Goal: Task Accomplishment & Management: Complete application form

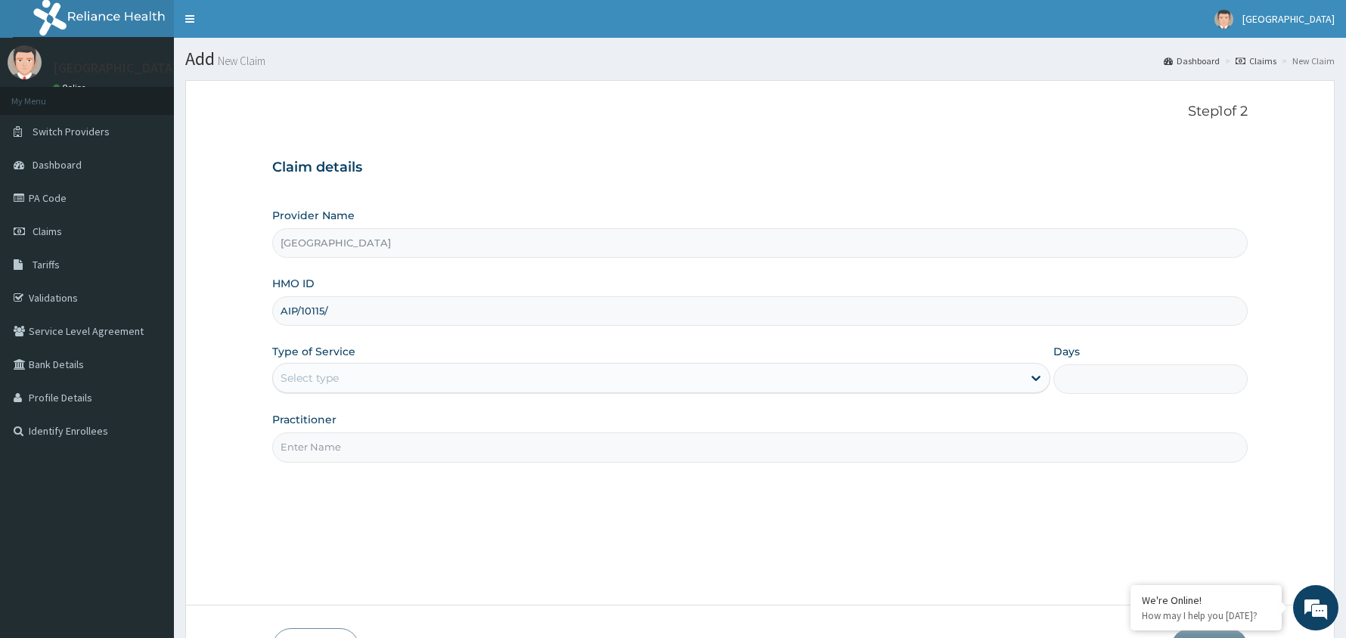
type input "AIP/10115/A"
click at [398, 370] on div "Select type" at bounding box center [647, 378] width 749 height 24
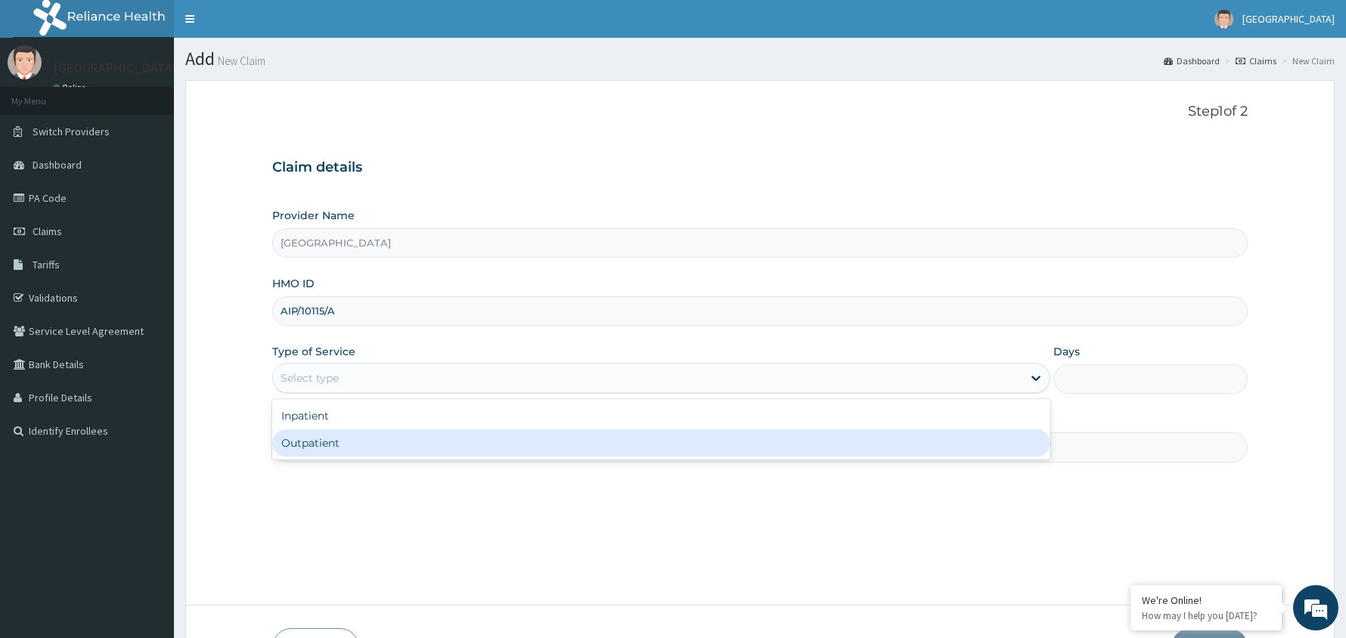
click at [404, 443] on div "Outpatient" at bounding box center [661, 442] width 778 height 27
type input "1"
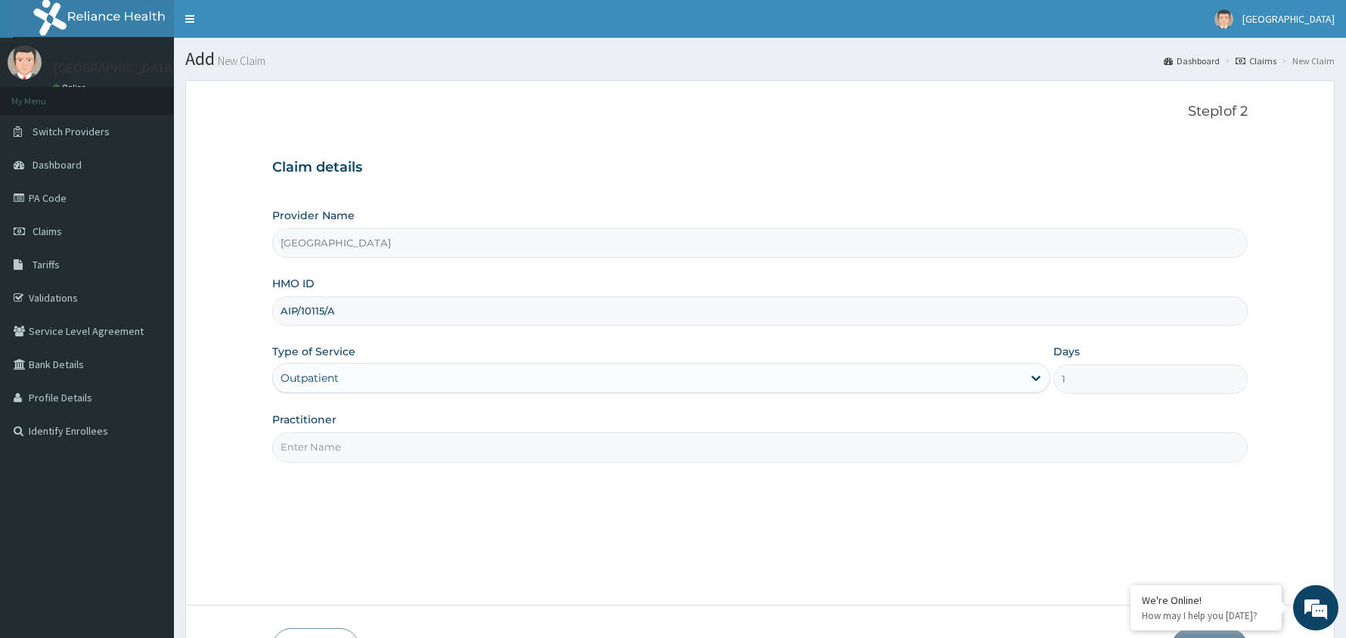
click at [415, 451] on input "Practitioner" at bounding box center [759, 446] width 975 height 29
type input "[PERSON_NAME]"
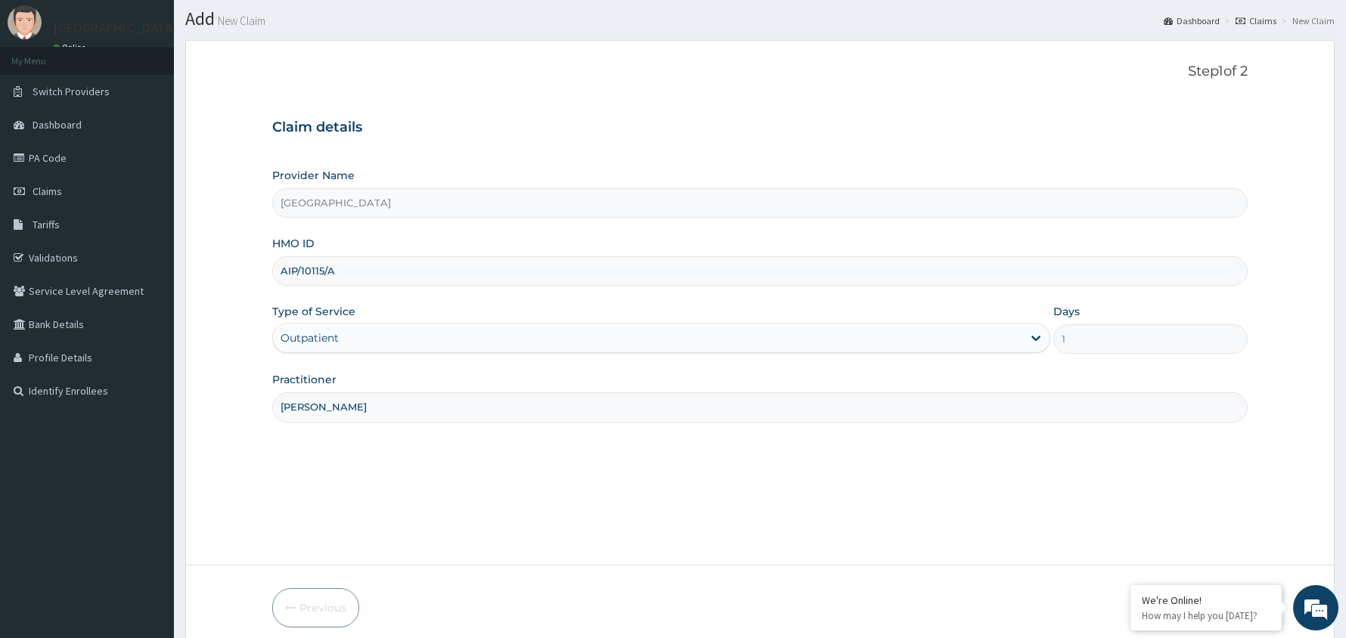
scroll to position [104, 0]
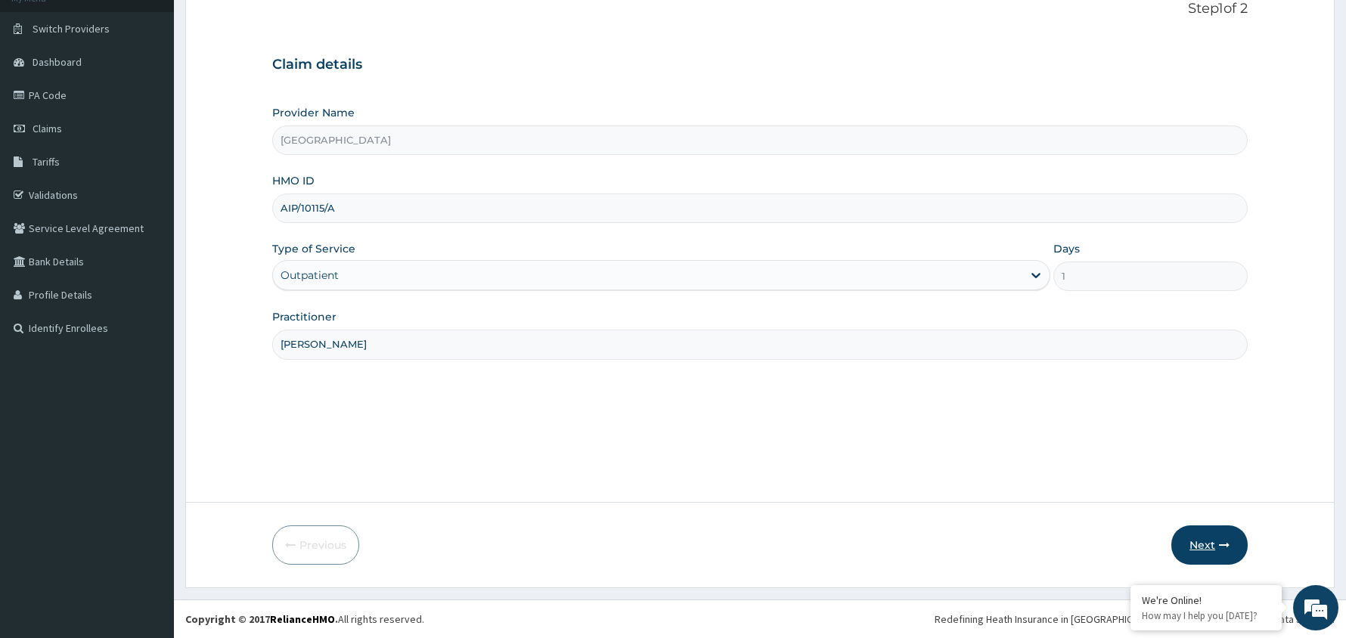
click at [1204, 542] on button "Next" at bounding box center [1209, 544] width 76 height 39
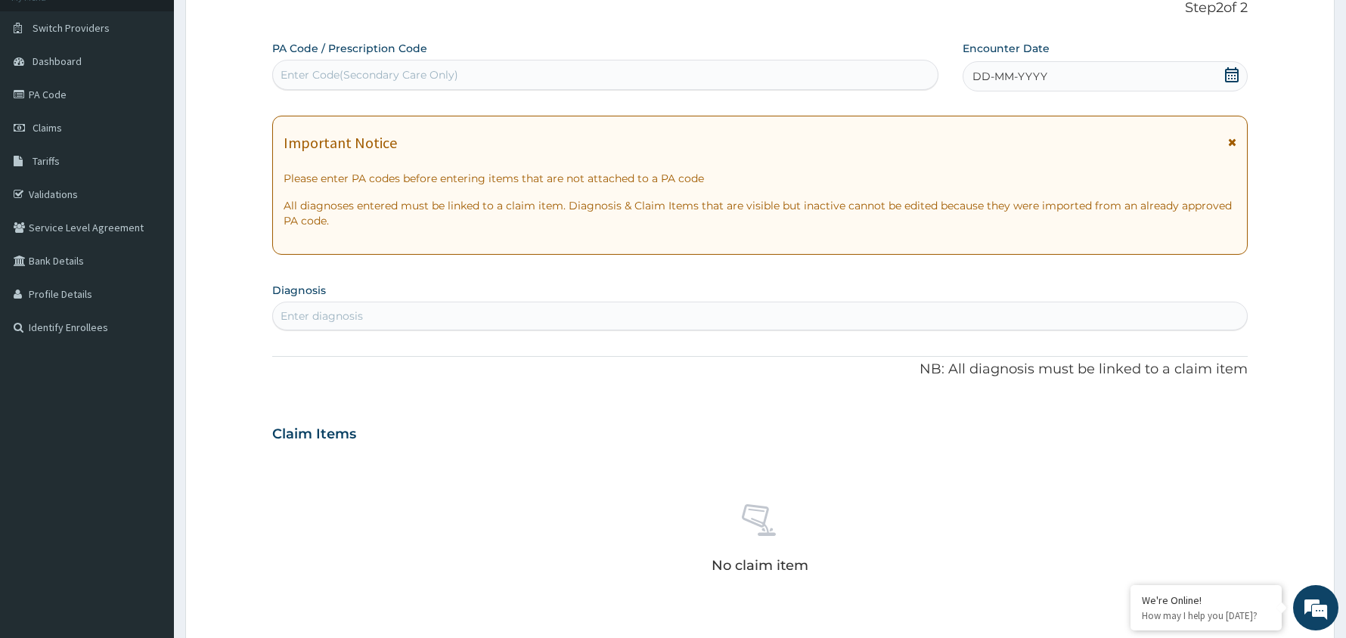
click at [1225, 71] on icon at bounding box center [1232, 74] width 14 height 15
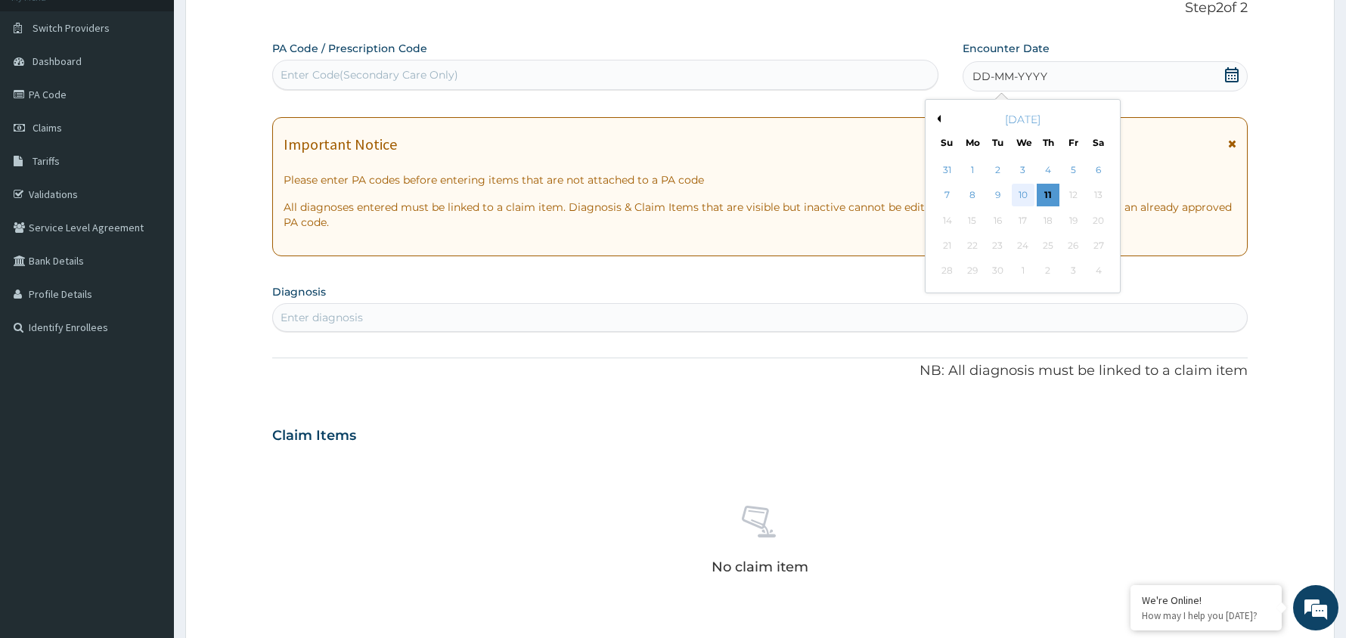
click at [1023, 195] on div "10" at bounding box center [1022, 195] width 23 height 23
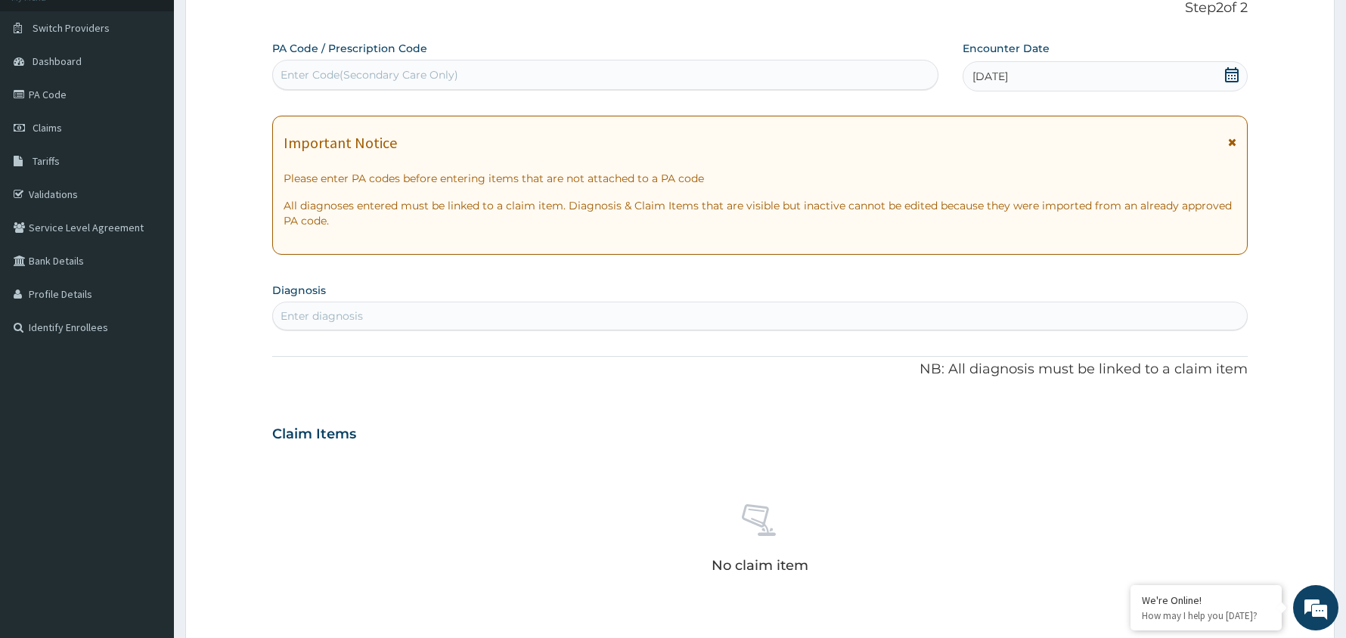
click at [400, 308] on div "Enter diagnosis" at bounding box center [760, 316] width 974 height 24
type input "MALARIA"
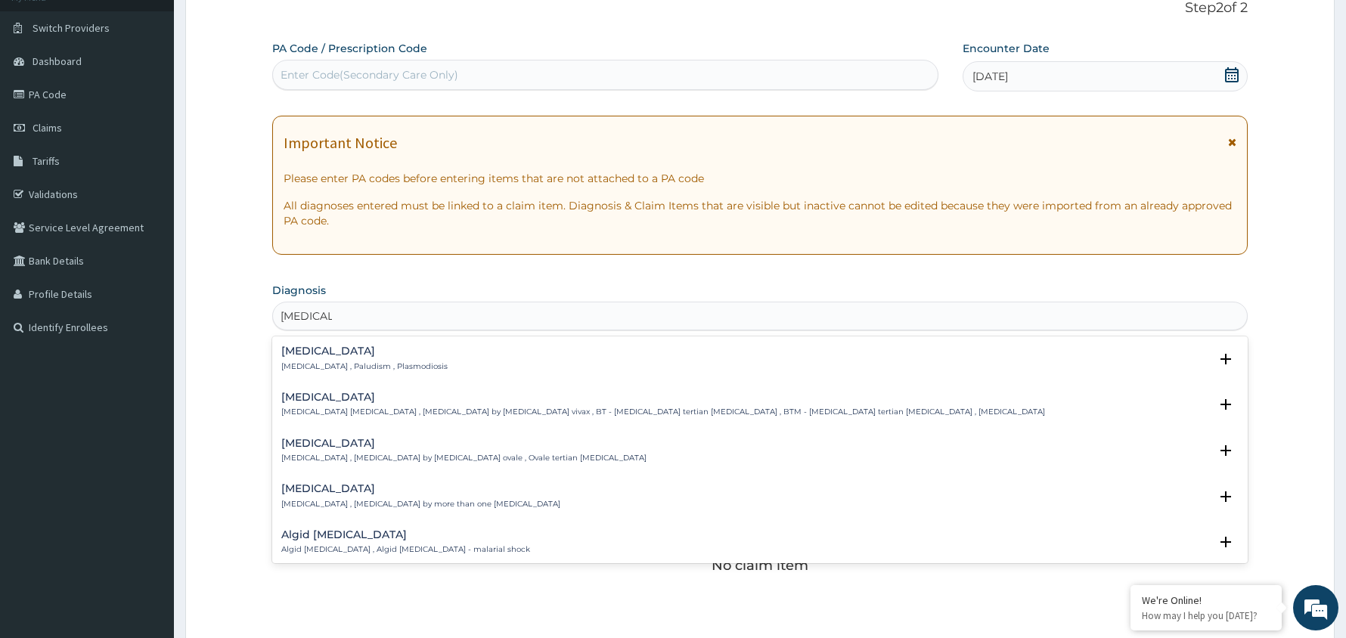
click at [348, 367] on p "[MEDICAL_DATA] , Paludism , Plasmodiosis" at bounding box center [364, 366] width 166 height 11
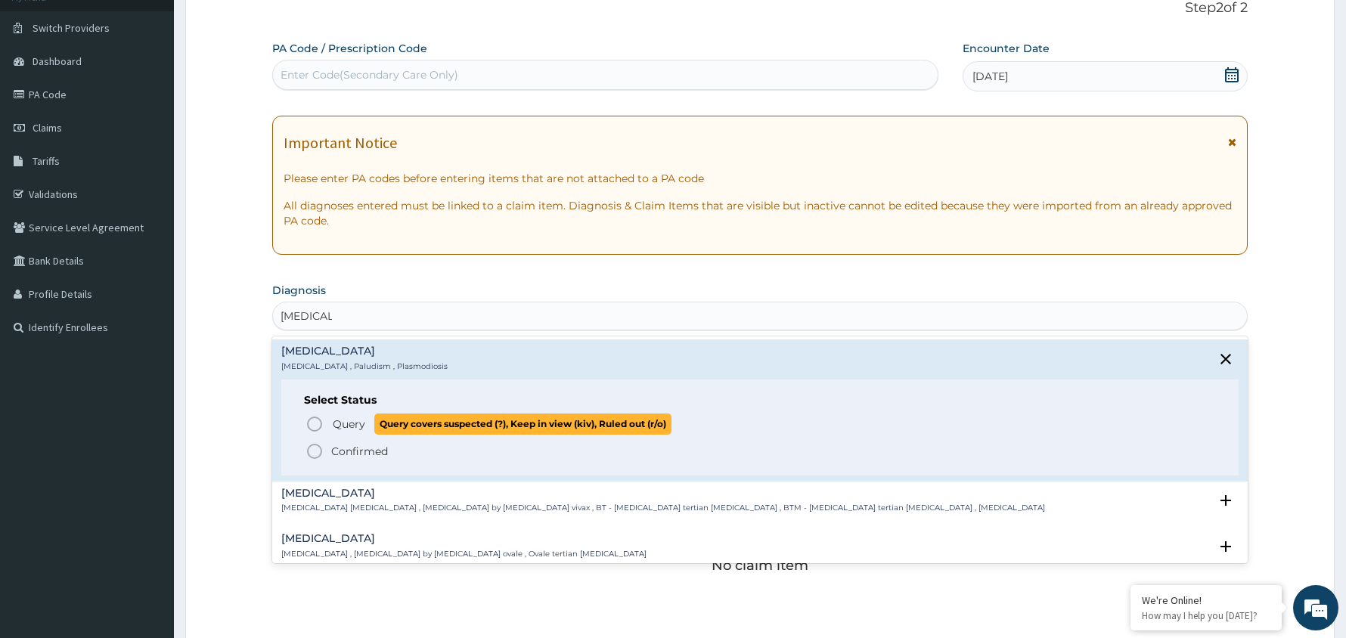
click at [319, 427] on icon "status option query" at bounding box center [314, 424] width 18 height 18
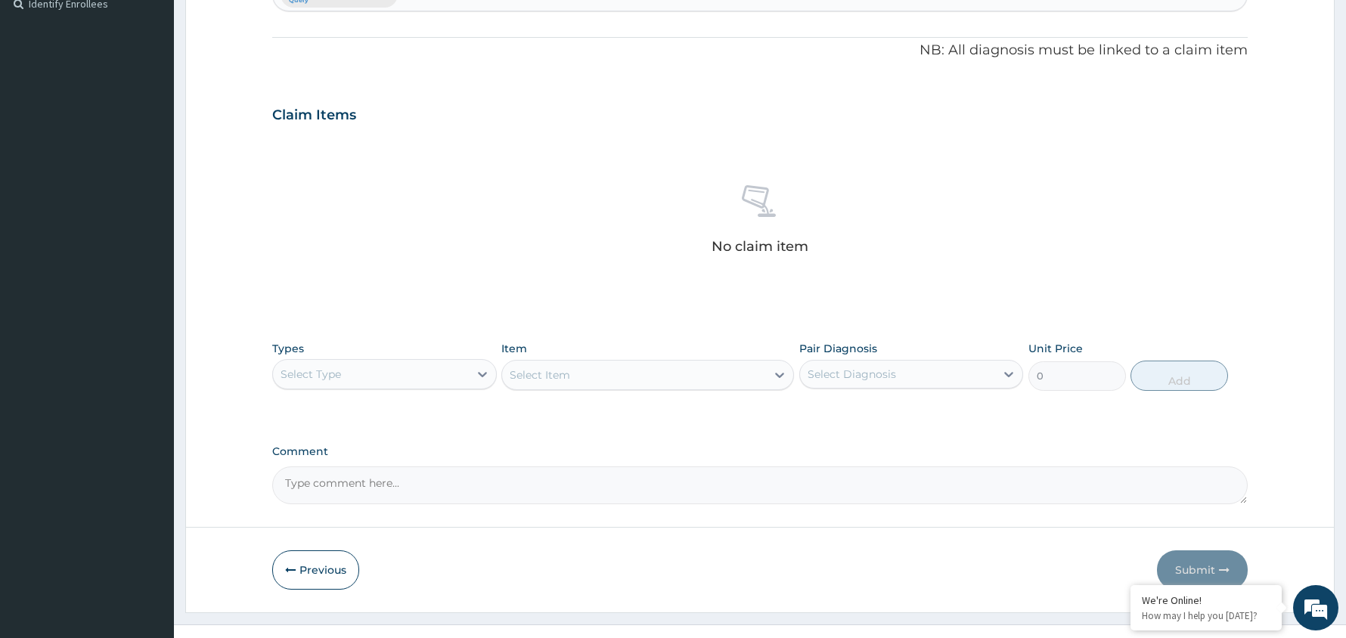
scroll to position [454, 0]
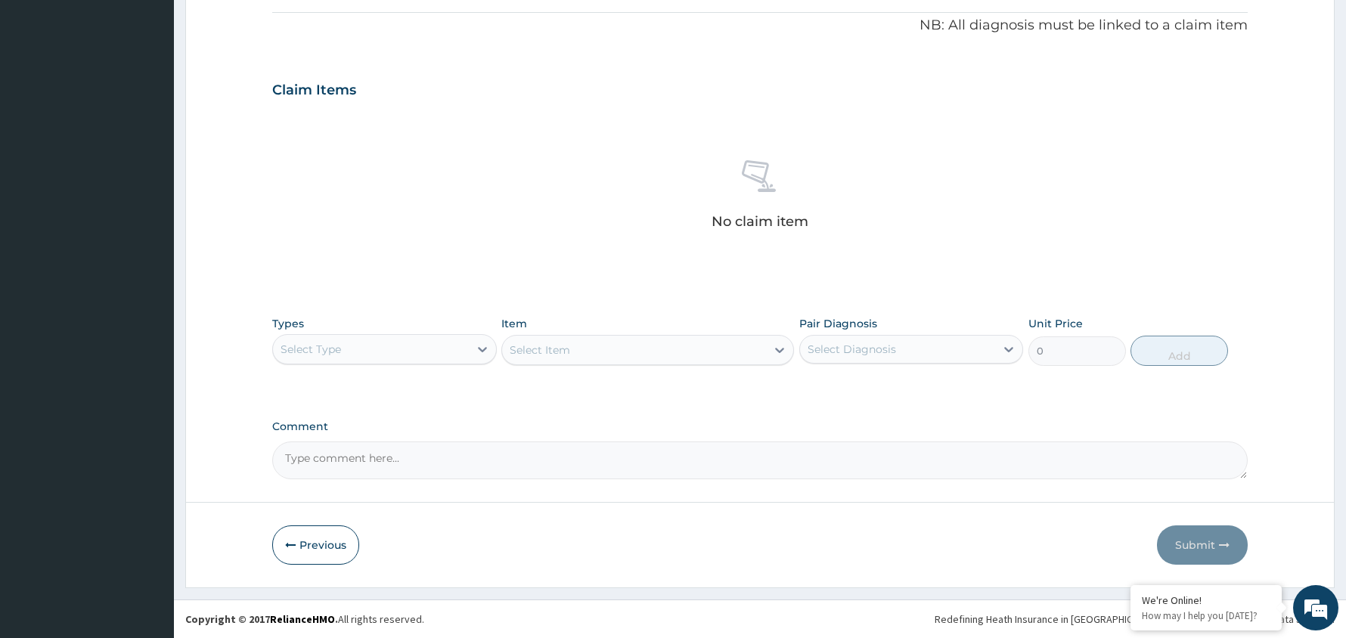
click at [978, 346] on div "Select Diagnosis" at bounding box center [898, 349] width 196 height 24
click at [936, 385] on div "[MEDICAL_DATA]" at bounding box center [911, 388] width 225 height 31
checkbox input "true"
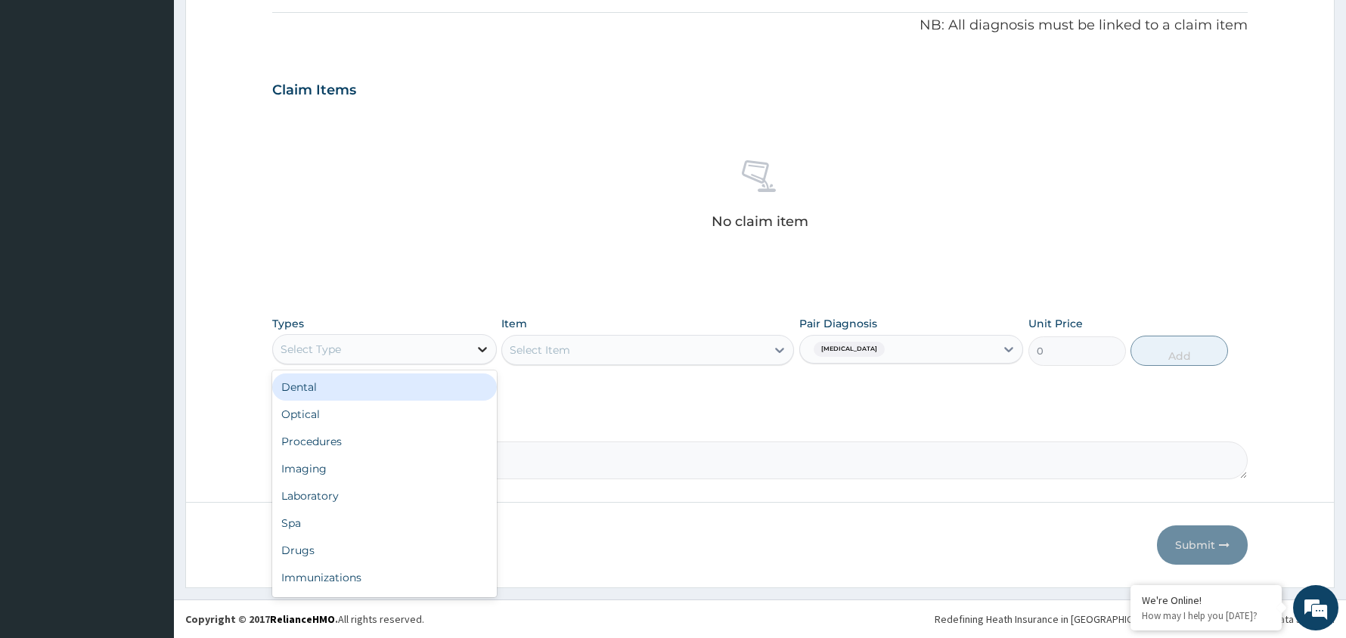
click at [469, 340] on div at bounding box center [482, 349] width 27 height 27
click at [451, 385] on div "Dental" at bounding box center [384, 386] width 225 height 27
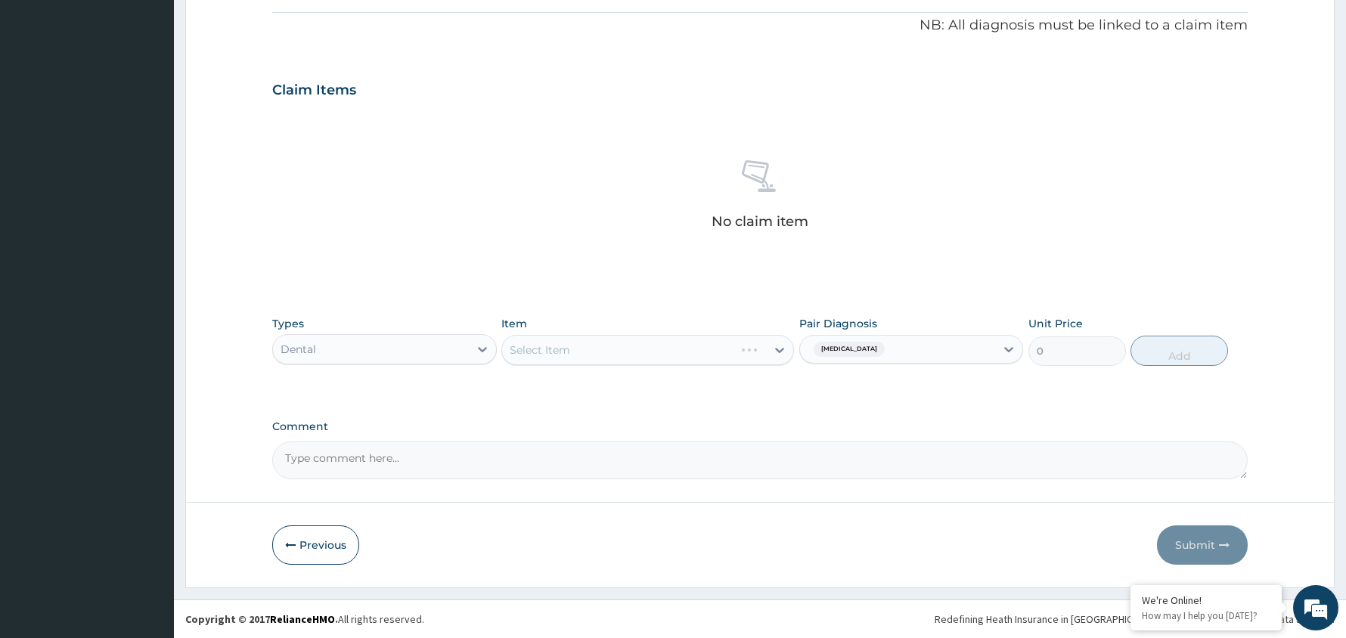
click at [466, 346] on div "Dental" at bounding box center [371, 349] width 196 height 24
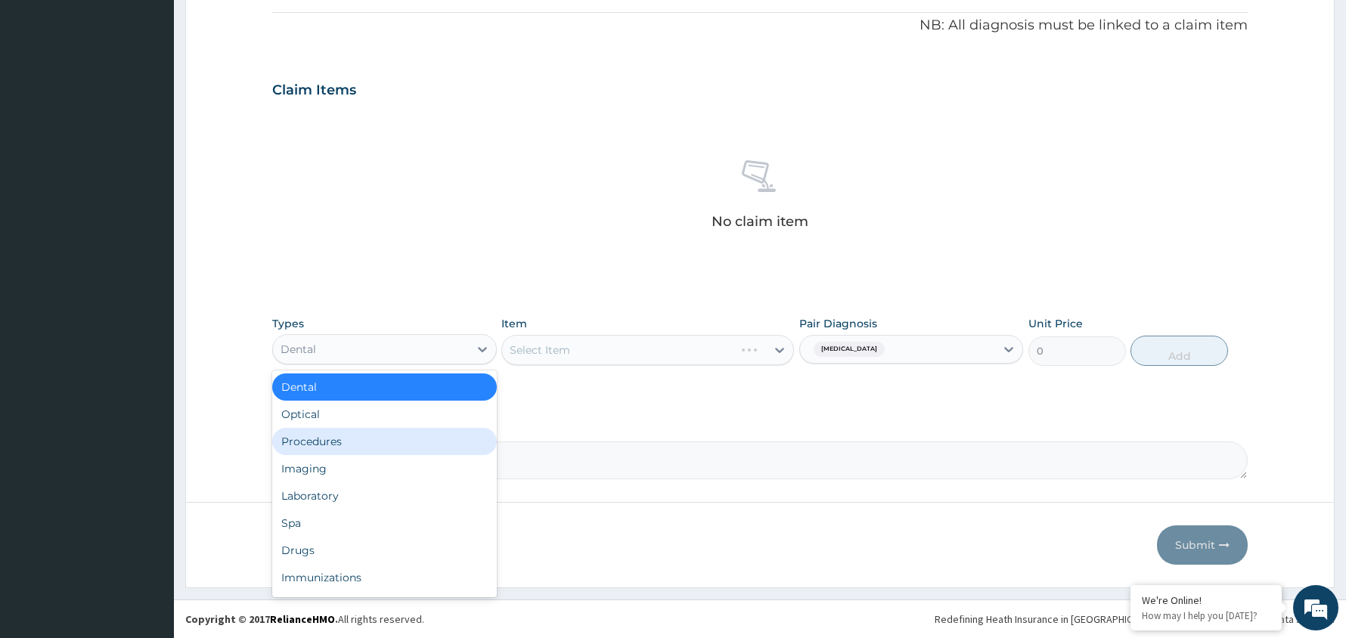
click at [423, 440] on div "Procedures" at bounding box center [384, 441] width 225 height 27
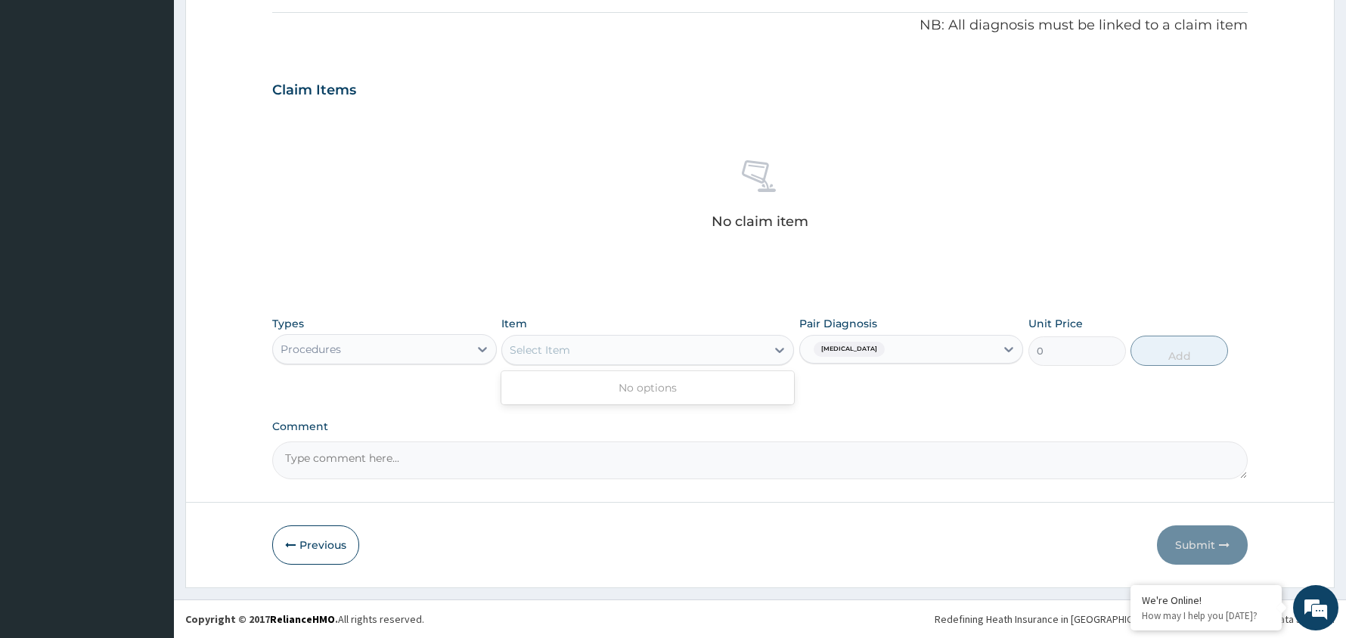
click at [724, 351] on div "Select Item" at bounding box center [634, 350] width 264 height 24
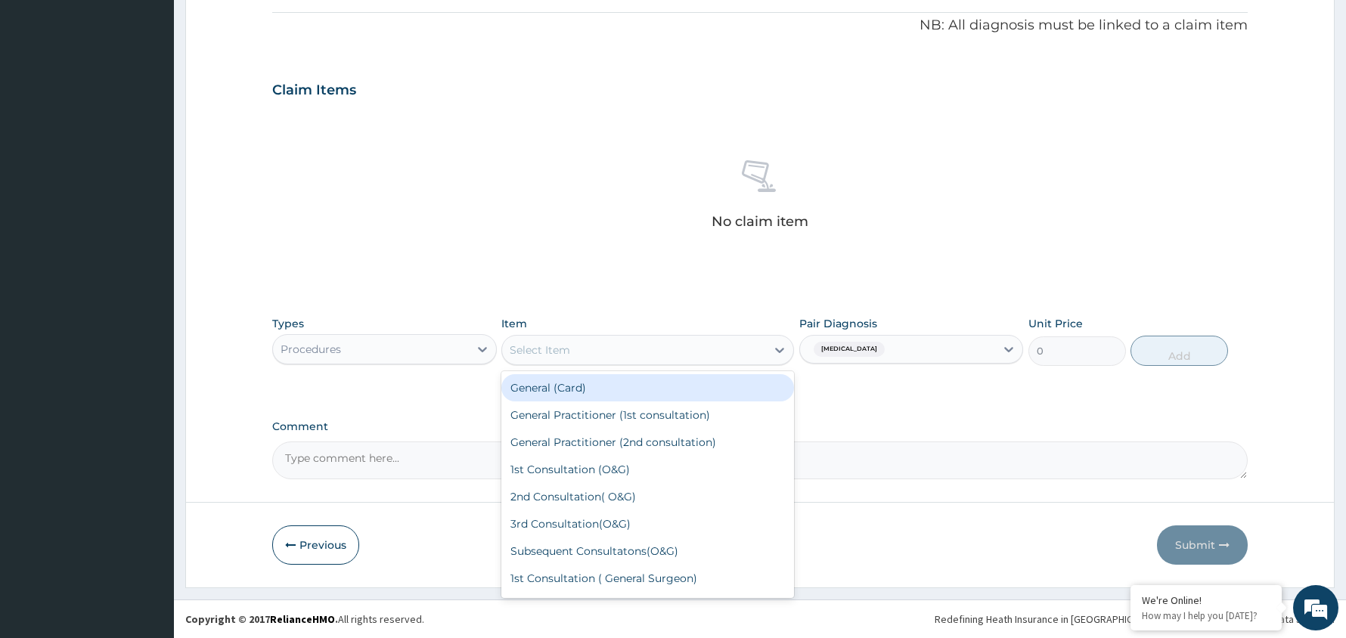
click at [690, 379] on div "General (Card)" at bounding box center [647, 387] width 293 height 27
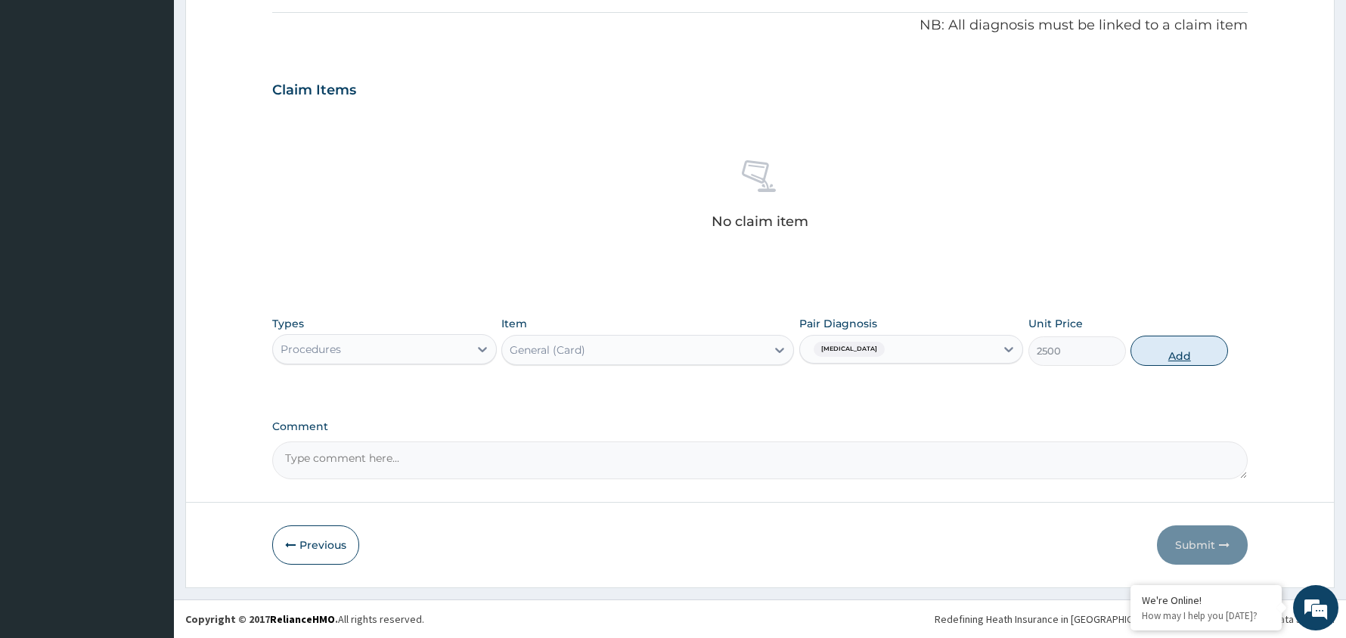
click at [1177, 352] on button "Add" at bounding box center [1179, 351] width 98 height 30
type input "0"
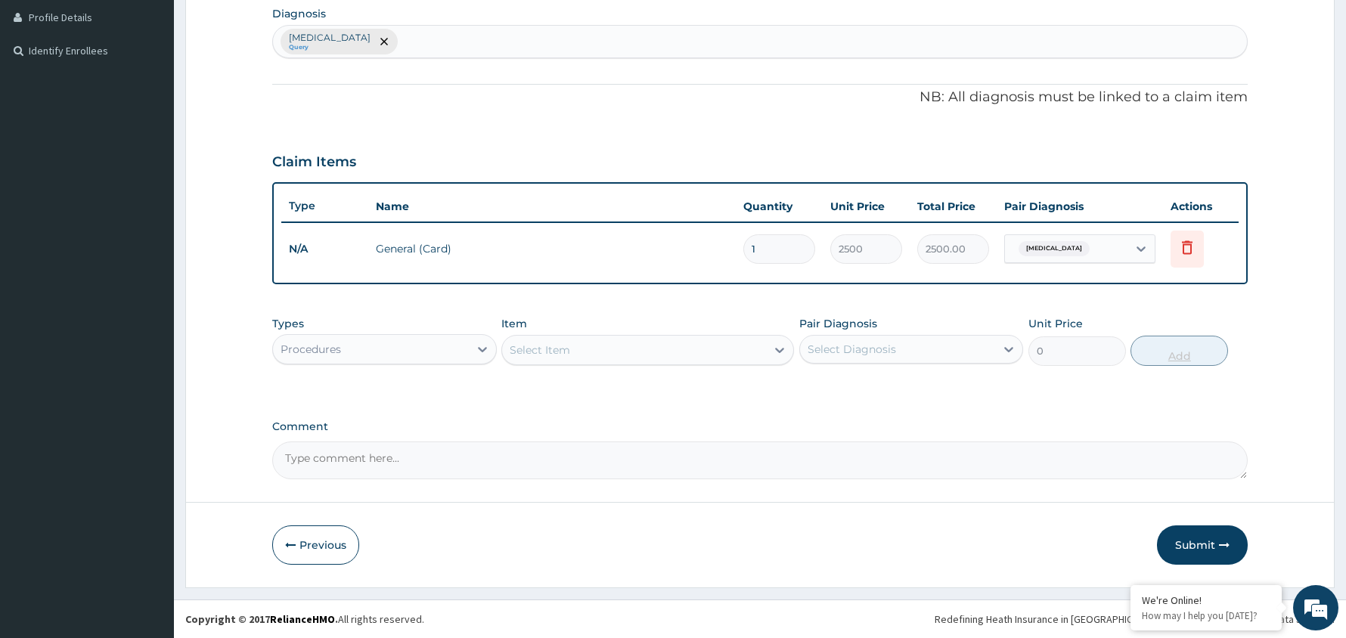
scroll to position [381, 0]
click at [1019, 358] on div at bounding box center [1008, 349] width 27 height 27
click at [972, 373] on div "[MEDICAL_DATA]" at bounding box center [911, 388] width 225 height 31
checkbox input "true"
click at [711, 339] on div "Select Item" at bounding box center [634, 350] width 264 height 24
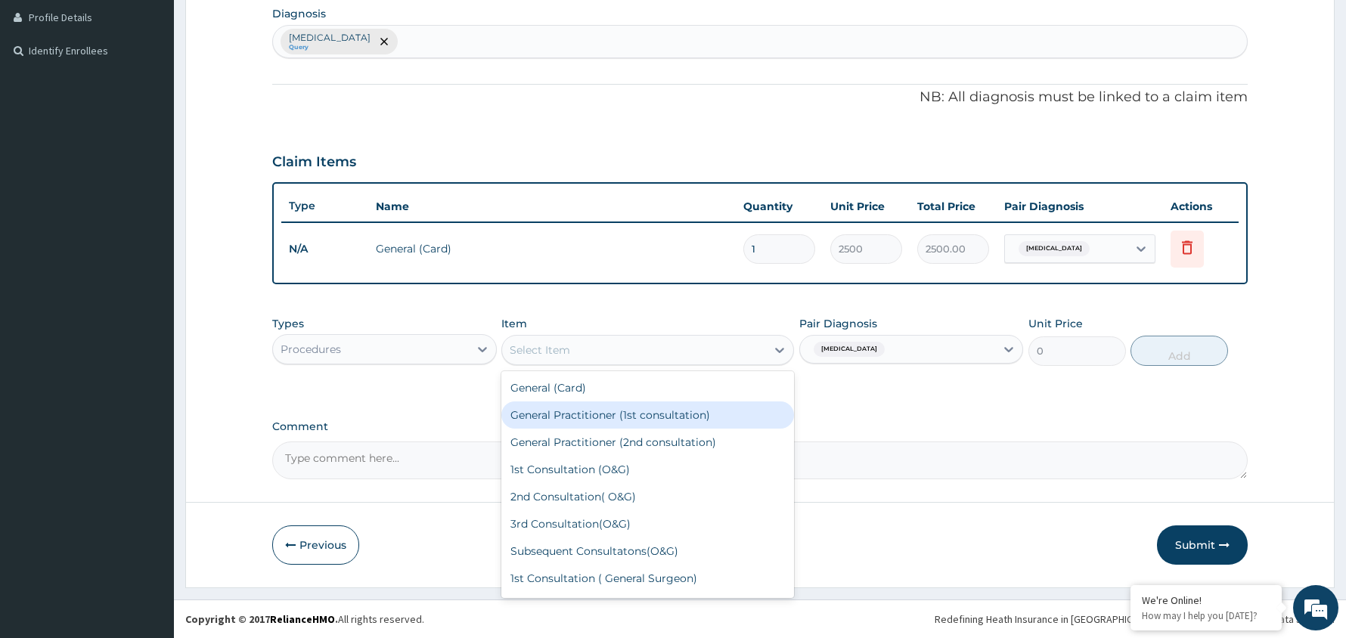
click at [673, 421] on div "General Practitioner (1st consultation)" at bounding box center [647, 414] width 293 height 27
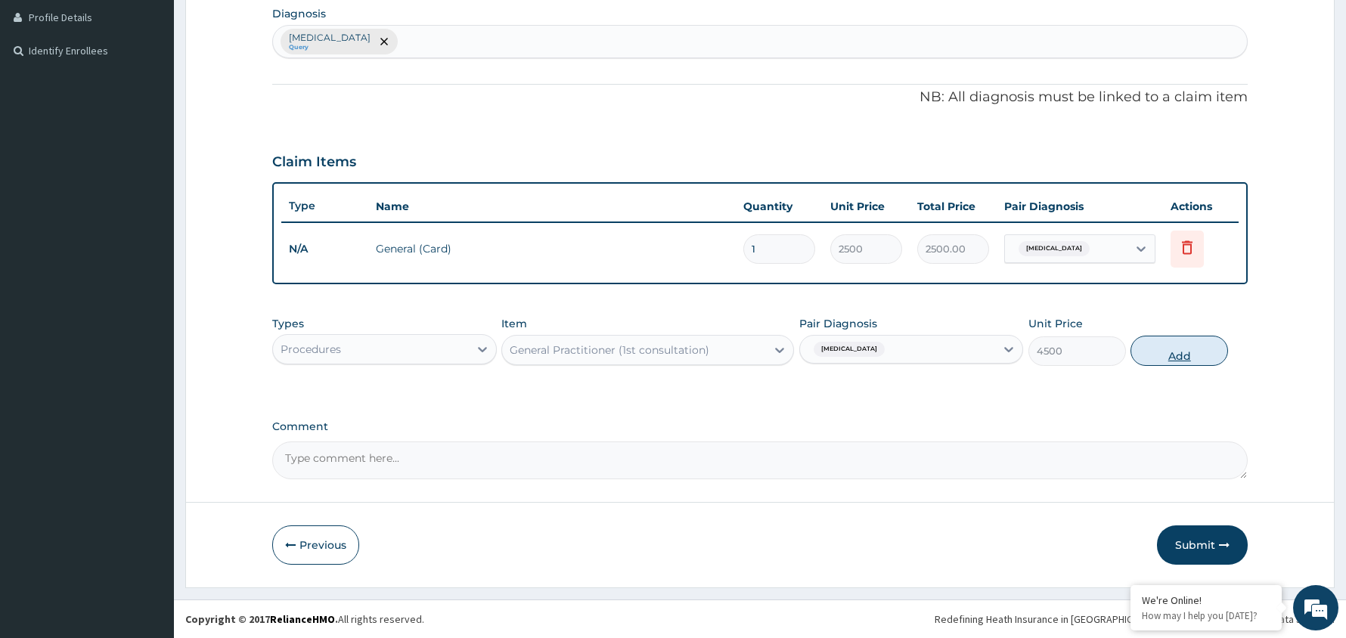
click at [1176, 354] on button "Add" at bounding box center [1179, 351] width 98 height 30
type input "0"
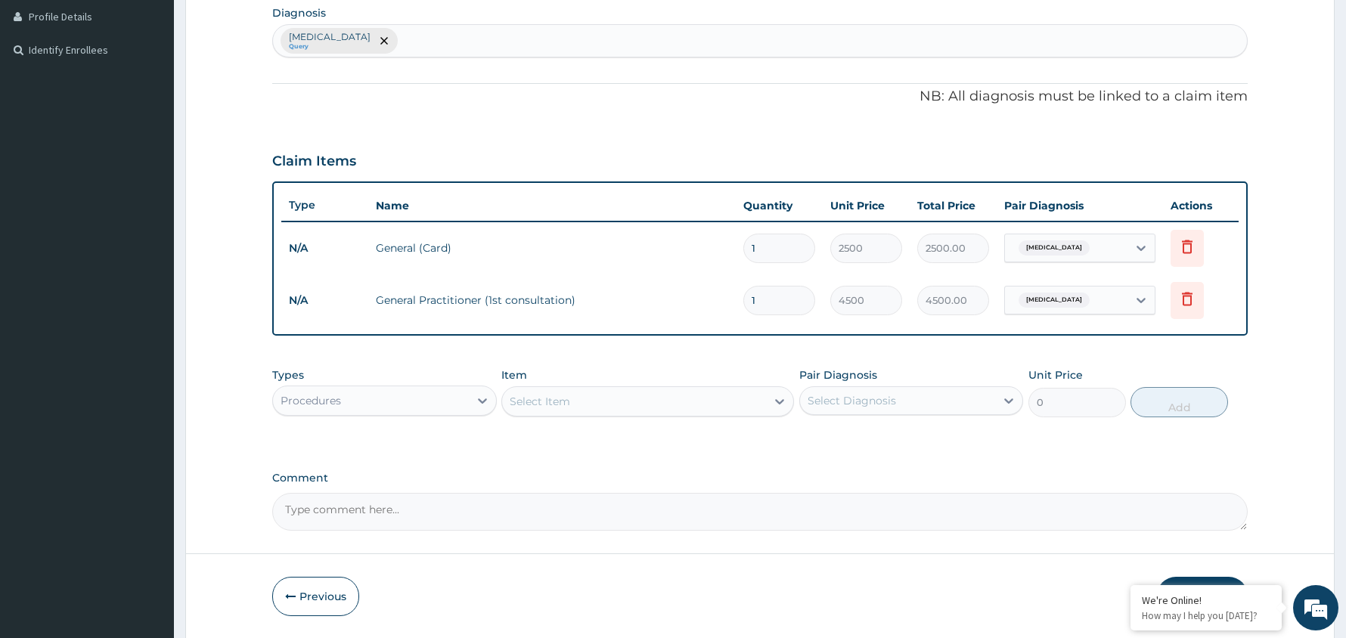
click at [420, 398] on div "Procedures" at bounding box center [371, 401] width 196 height 24
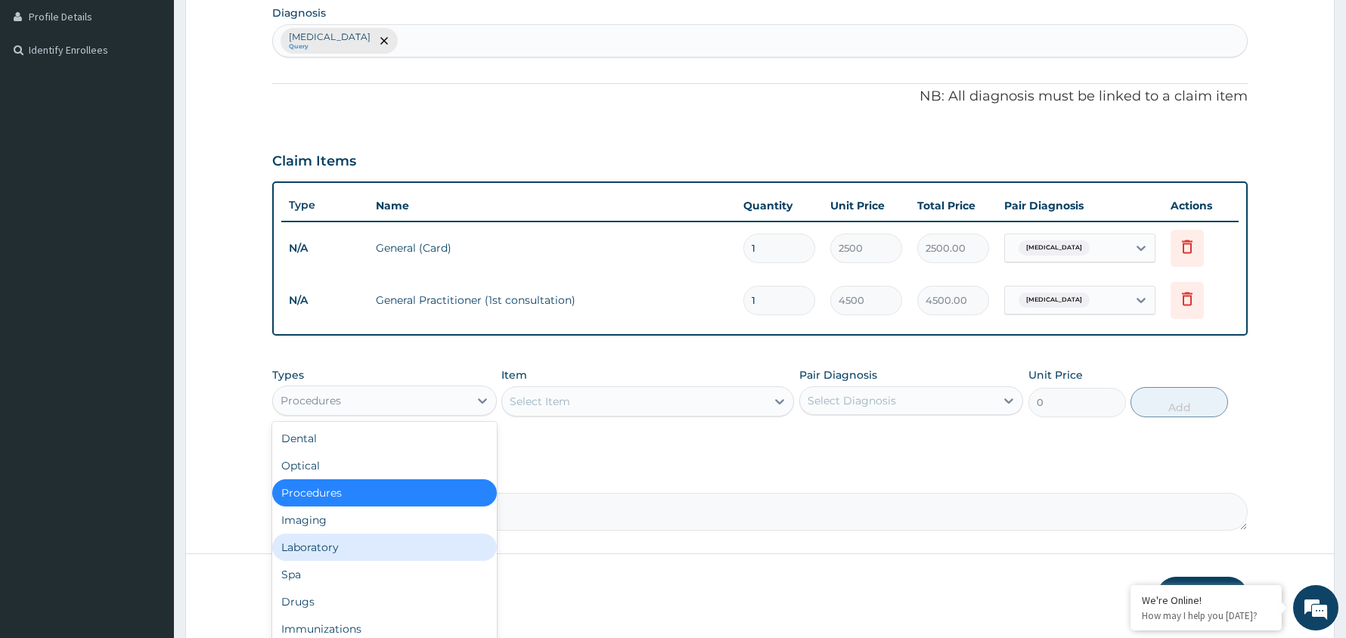
click at [388, 545] on div "Laboratory" at bounding box center [384, 547] width 225 height 27
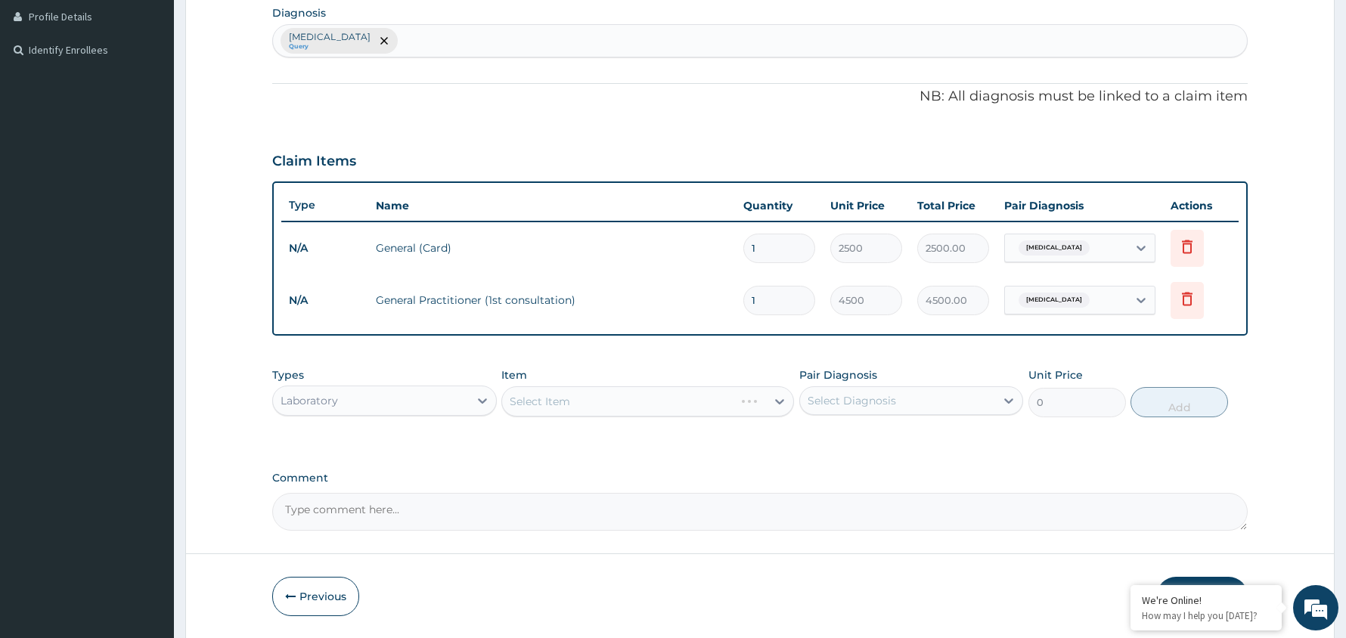
click at [992, 404] on div "Select Diagnosis" at bounding box center [898, 401] width 196 height 24
click at [925, 437] on div "[MEDICAL_DATA]" at bounding box center [911, 439] width 225 height 31
checkbox input "true"
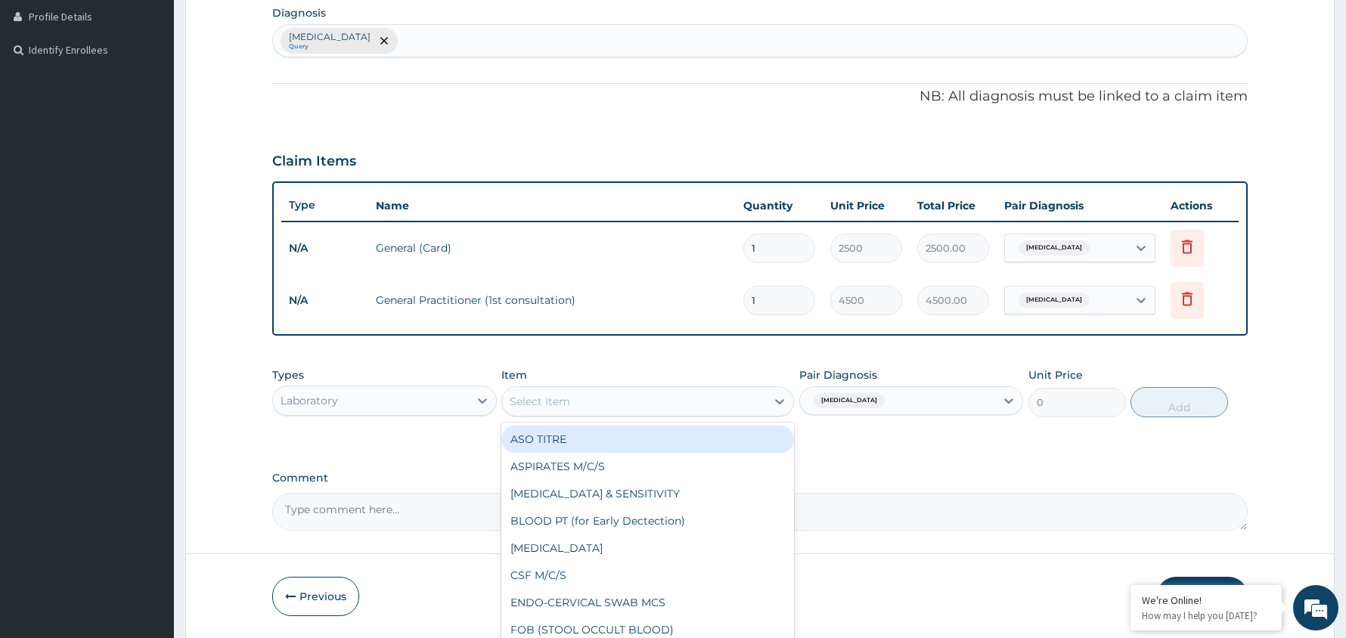
click at [747, 403] on div "Select Item" at bounding box center [634, 401] width 264 height 24
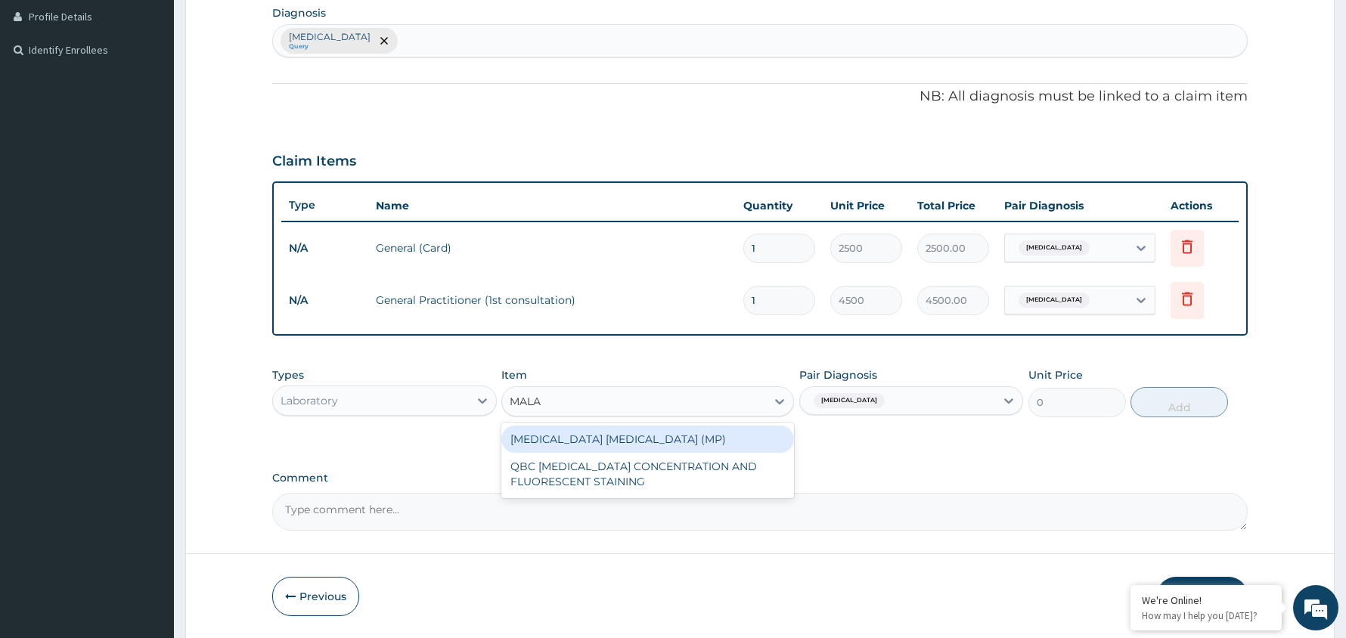
type input "MALAR"
click at [673, 434] on div "[MEDICAL_DATA] [MEDICAL_DATA] (MP)" at bounding box center [647, 439] width 293 height 27
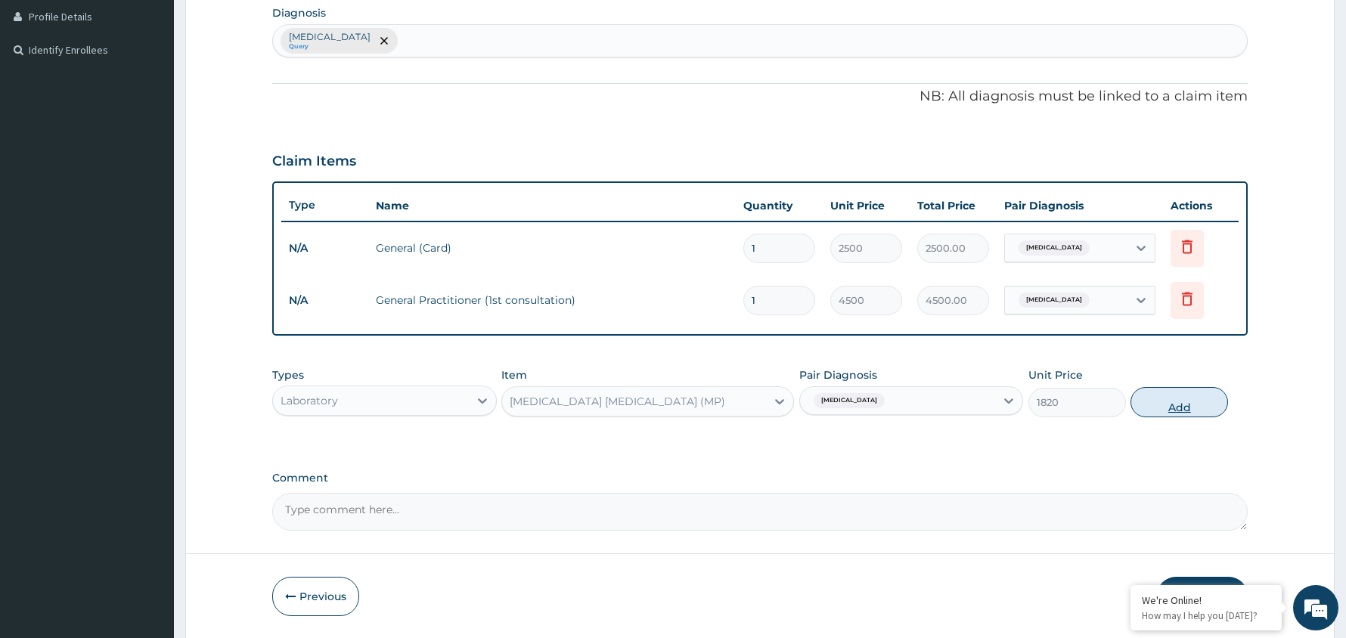
click at [1168, 403] on button "Add" at bounding box center [1179, 402] width 98 height 30
type input "0"
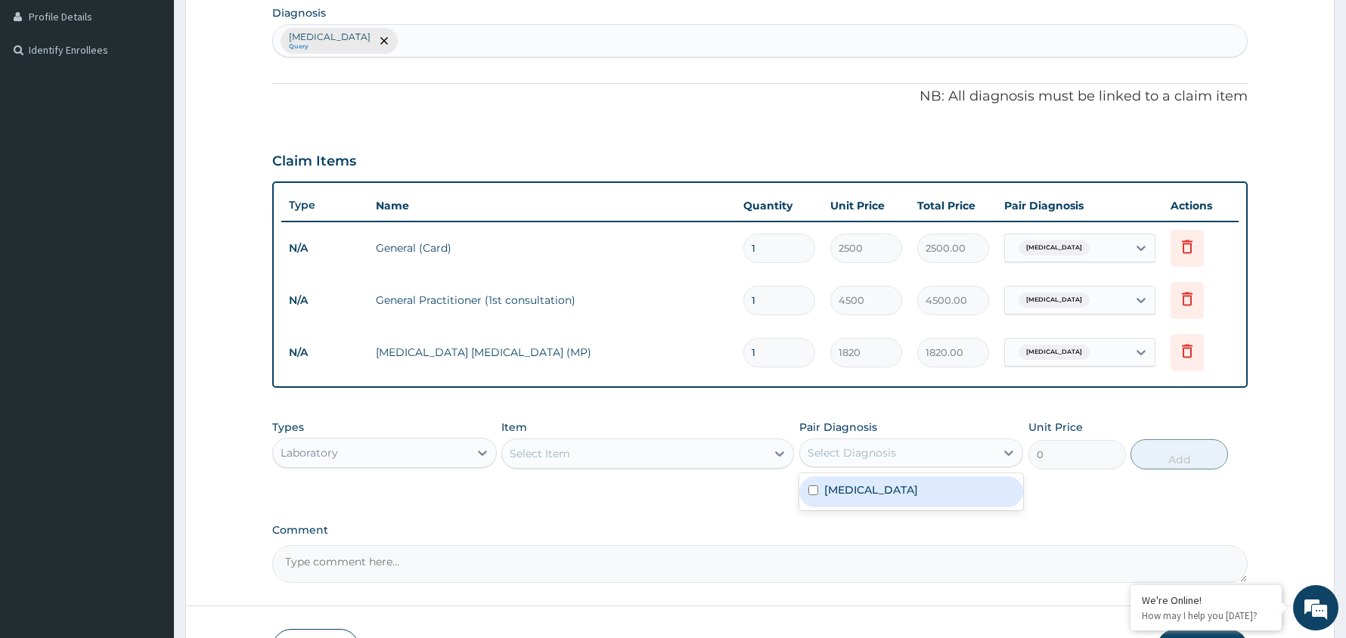
click at [975, 452] on div "Select Diagnosis" at bounding box center [898, 453] width 196 height 24
click at [948, 485] on div "[MEDICAL_DATA]" at bounding box center [911, 491] width 225 height 31
checkbox input "true"
click at [620, 448] on div "Select Item" at bounding box center [634, 454] width 264 height 24
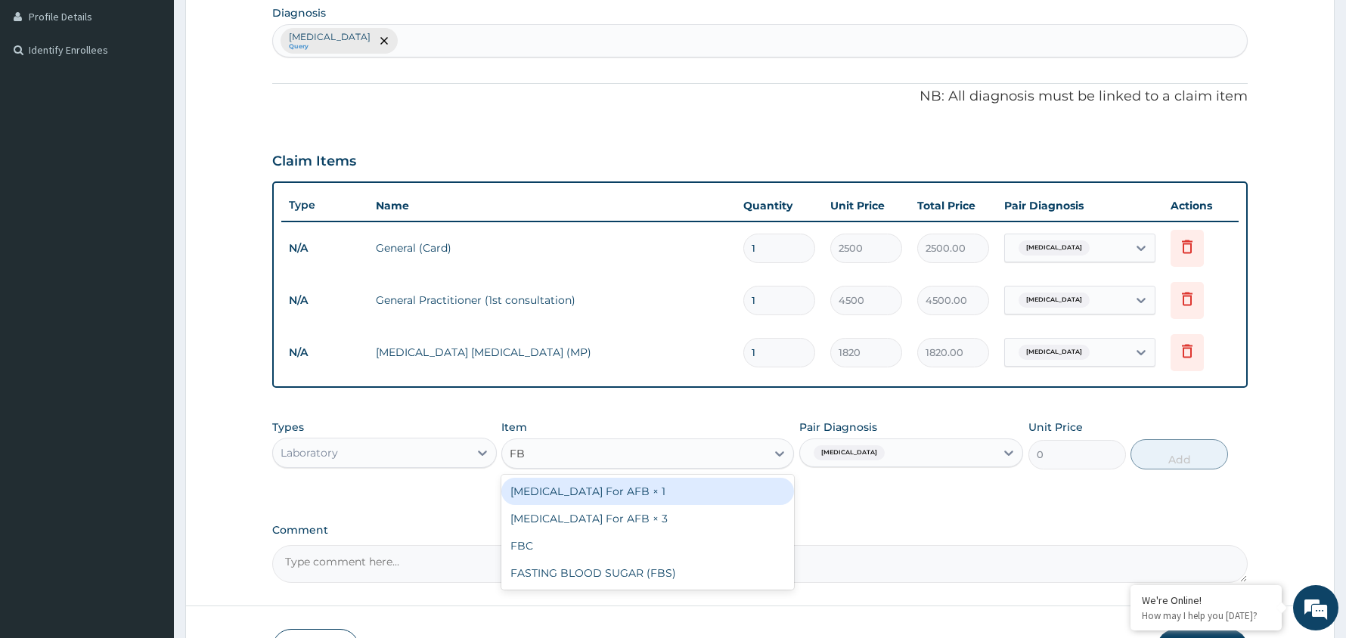
type input "FBC"
click at [615, 500] on div "FBC" at bounding box center [647, 491] width 293 height 27
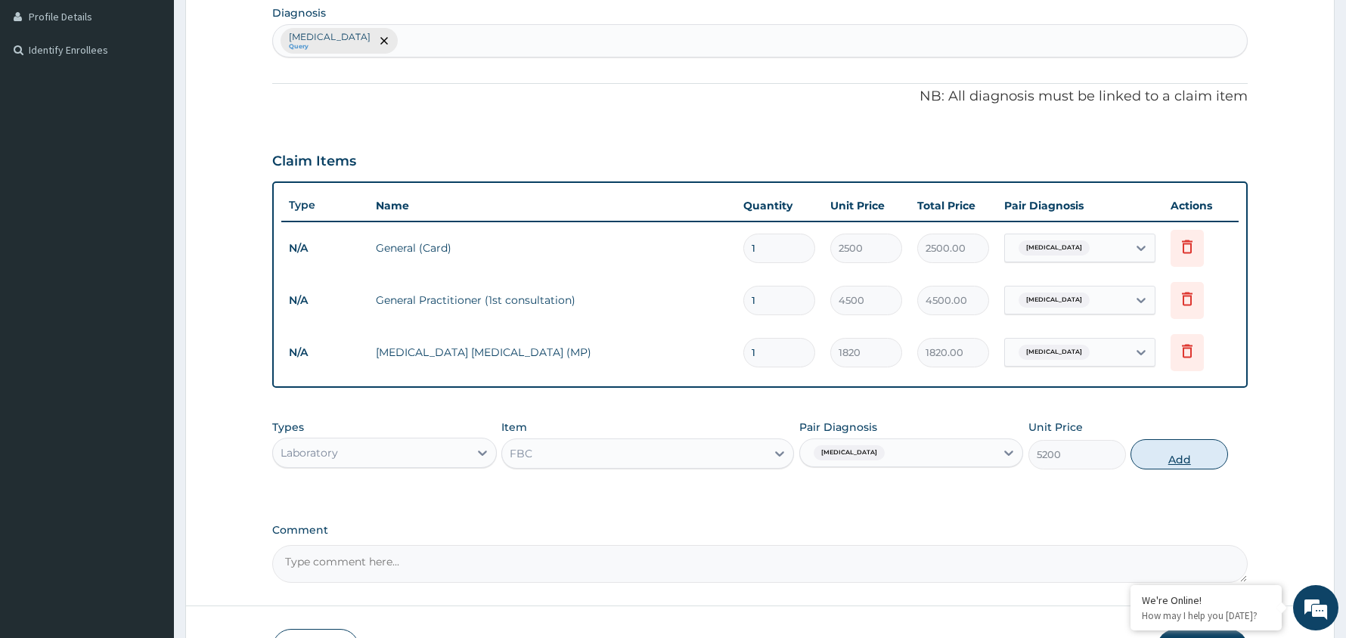
click at [1176, 454] on button "Add" at bounding box center [1179, 454] width 98 height 30
type input "0"
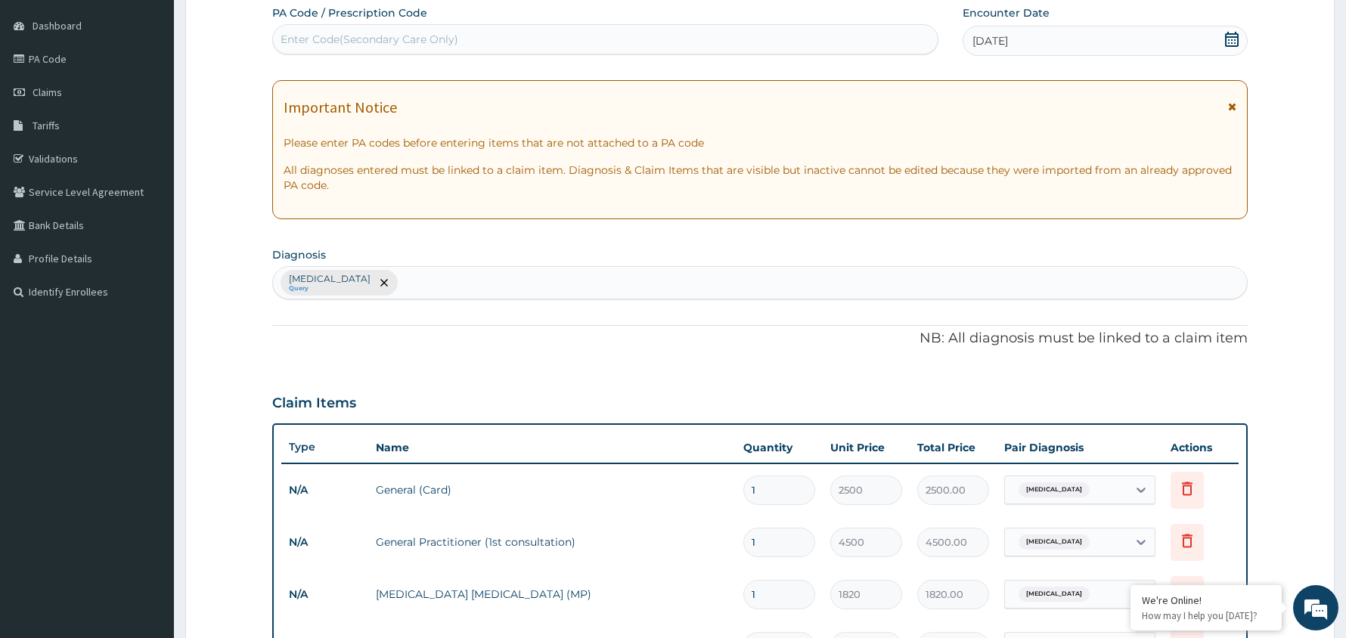
scroll to position [98, 0]
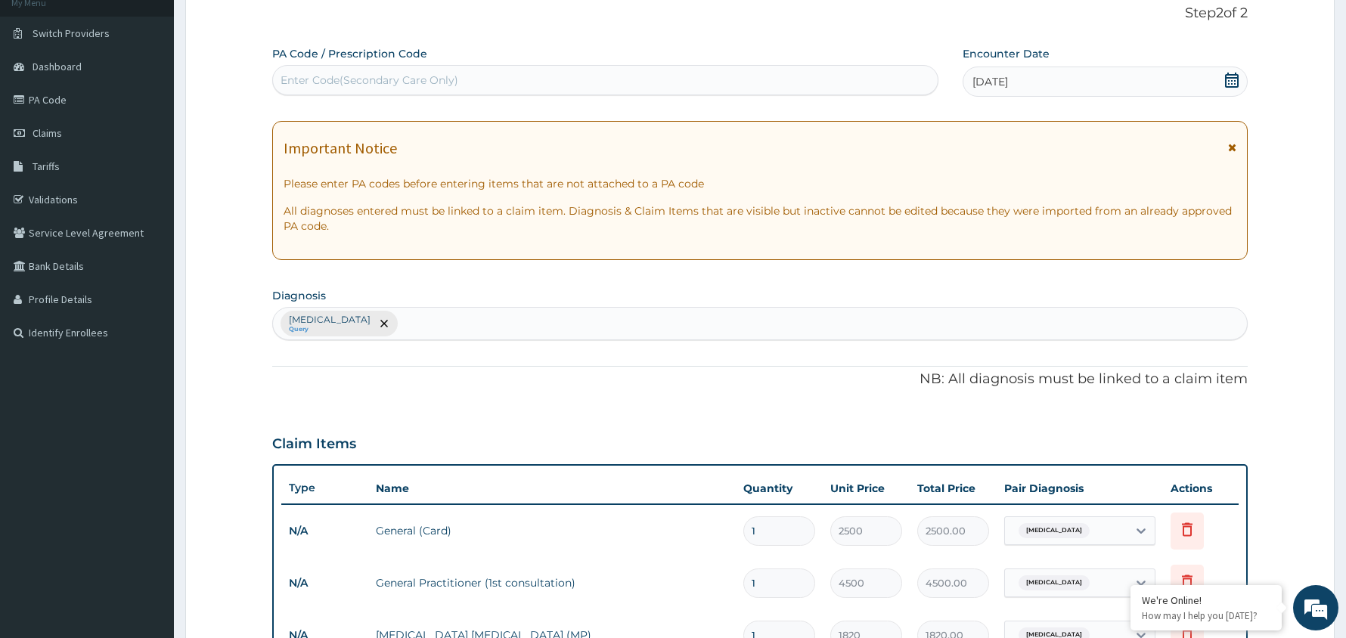
click at [562, 318] on div "Malaria Query" at bounding box center [760, 324] width 974 height 32
type input "GLUC"
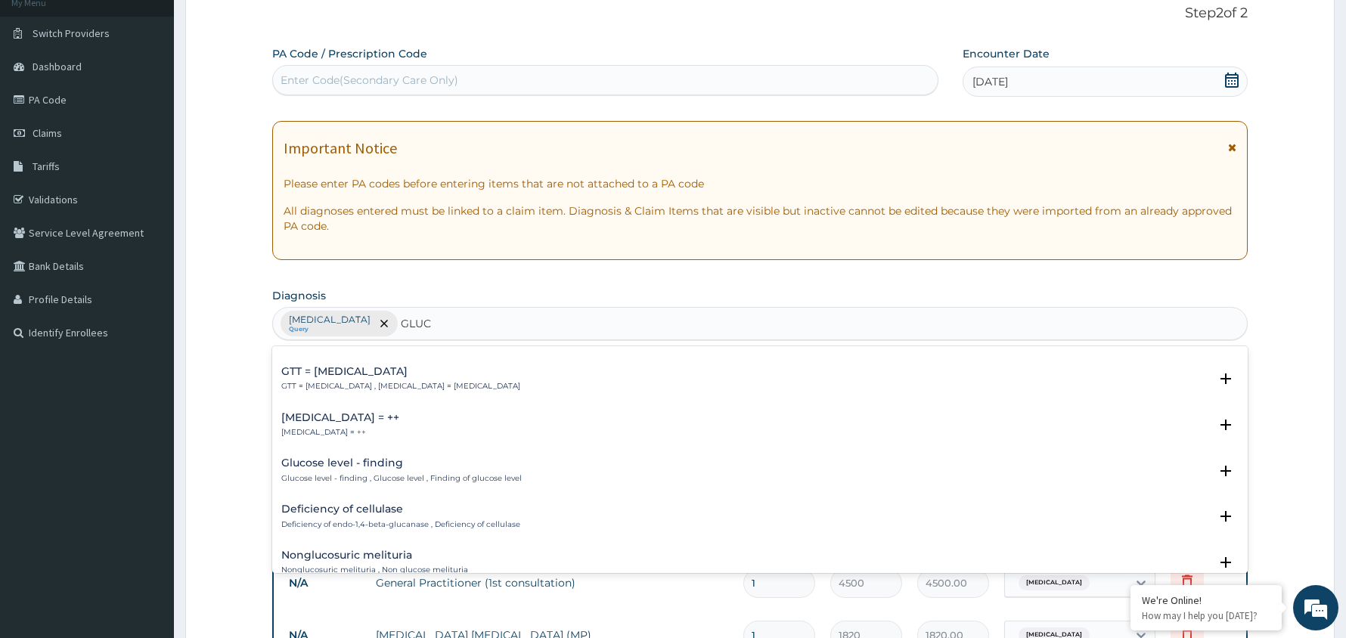
scroll to position [605, 0]
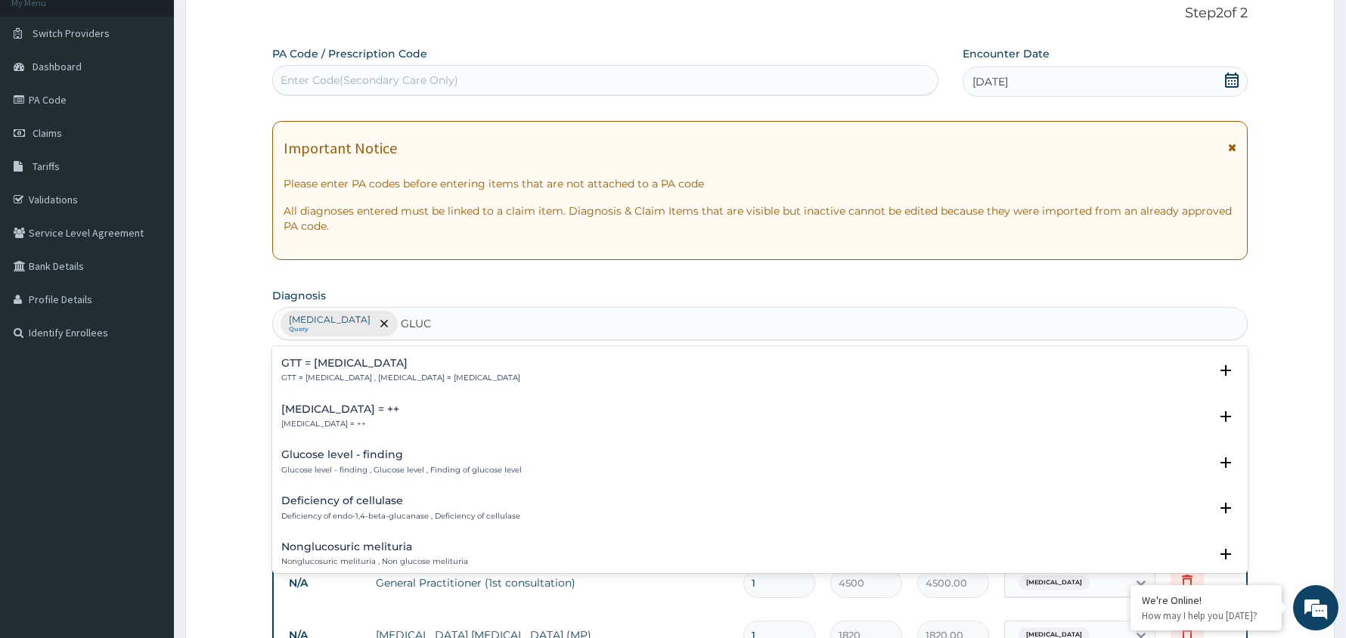
click at [346, 408] on h4 "Urine glucose test = ++" at bounding box center [340, 409] width 118 height 11
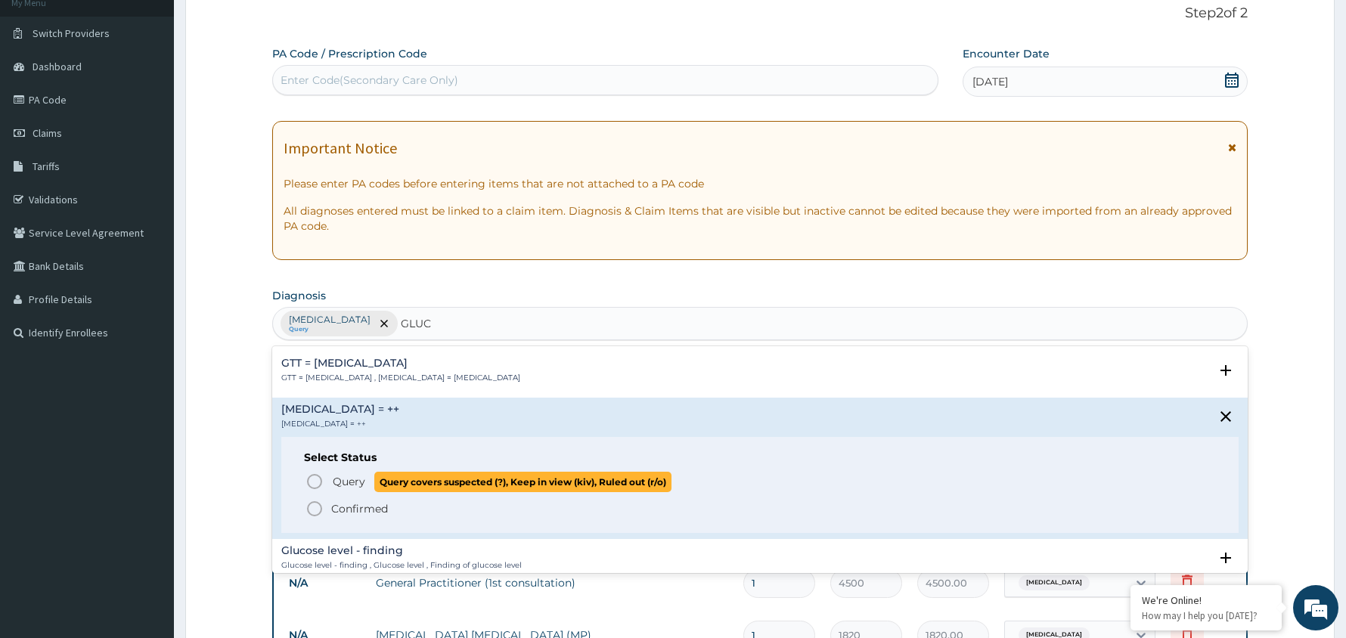
click at [315, 481] on icon "status option query" at bounding box center [314, 482] width 18 height 18
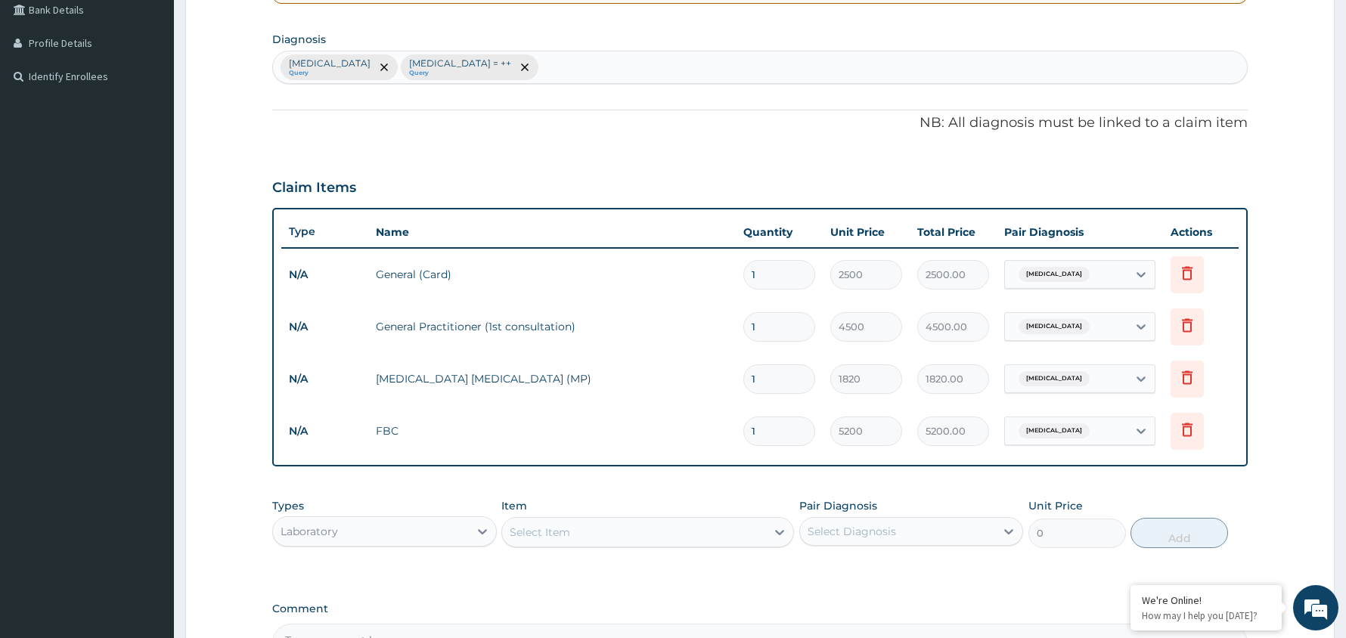
scroll to position [381, 0]
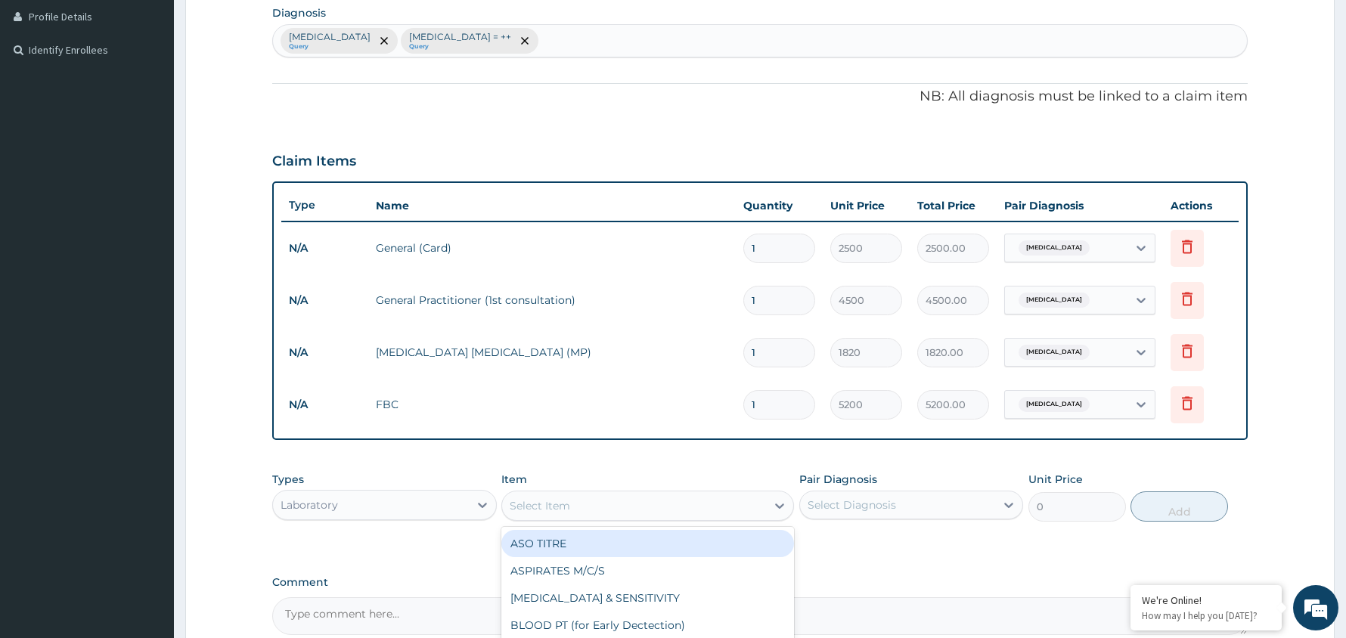
click at [596, 499] on div "Select Item" at bounding box center [634, 506] width 264 height 24
type input "RAND"
click at [635, 545] on div "RANDOM BLOOD SUGAR" at bounding box center [647, 543] width 293 height 27
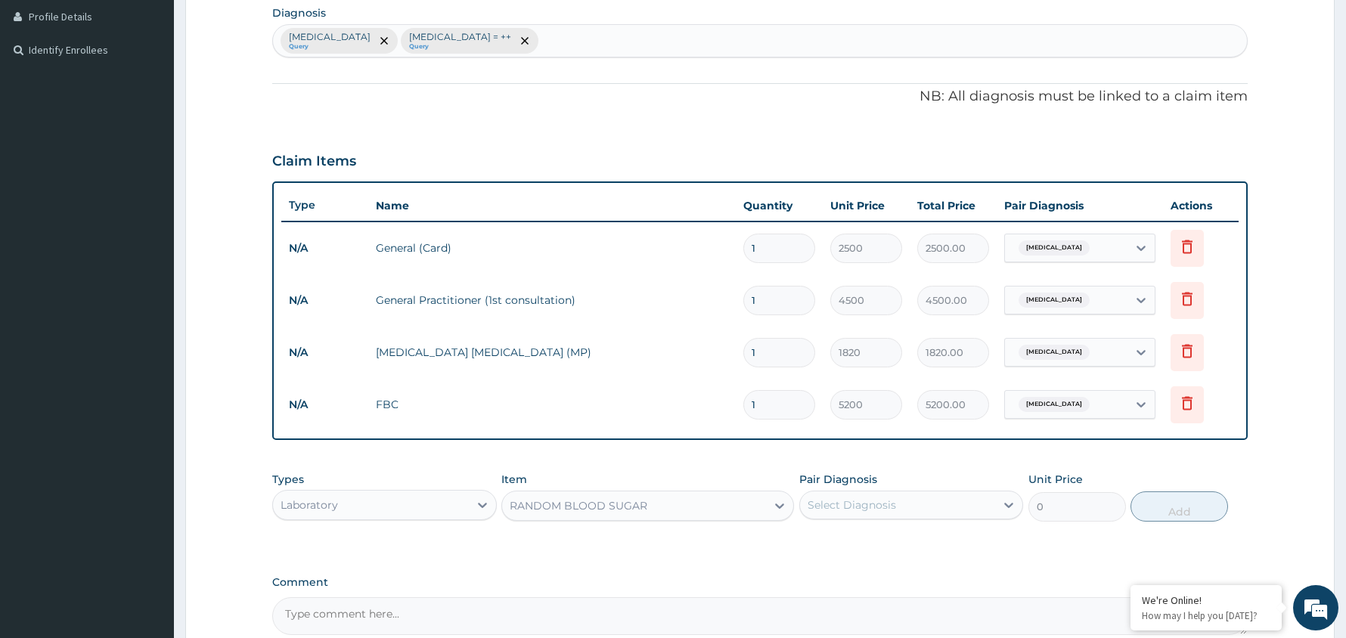
type input "5200"
click at [987, 509] on div "Select Diagnosis" at bounding box center [898, 505] width 196 height 24
click at [883, 573] on label "Urine glucose test = ++" at bounding box center [883, 573] width 118 height 15
checkbox input "true"
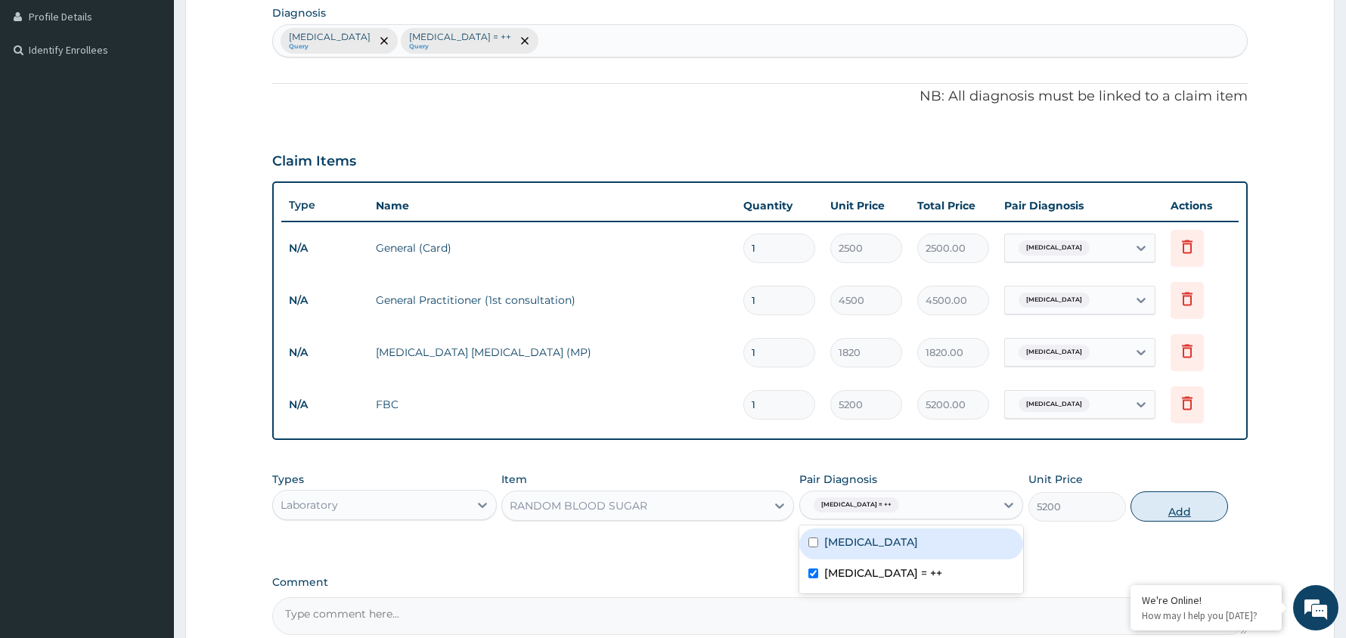
click at [1165, 516] on button "Add" at bounding box center [1179, 506] width 98 height 30
type input "0"
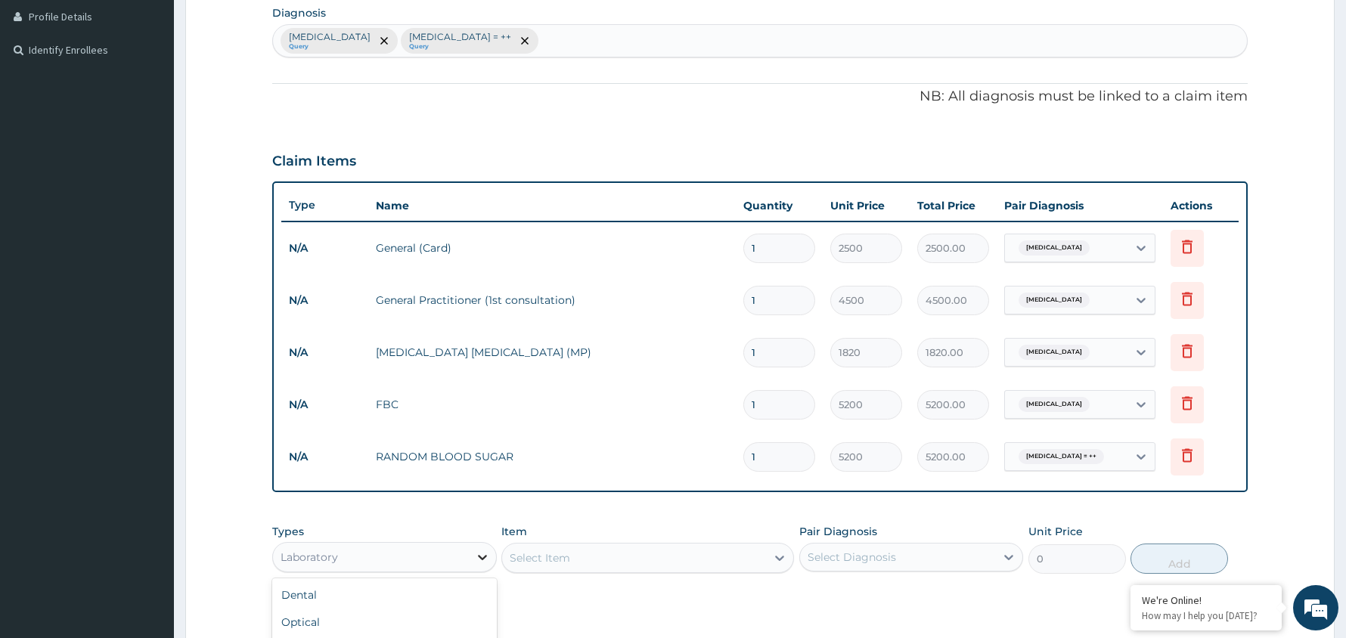
click at [479, 559] on icon at bounding box center [482, 557] width 15 height 15
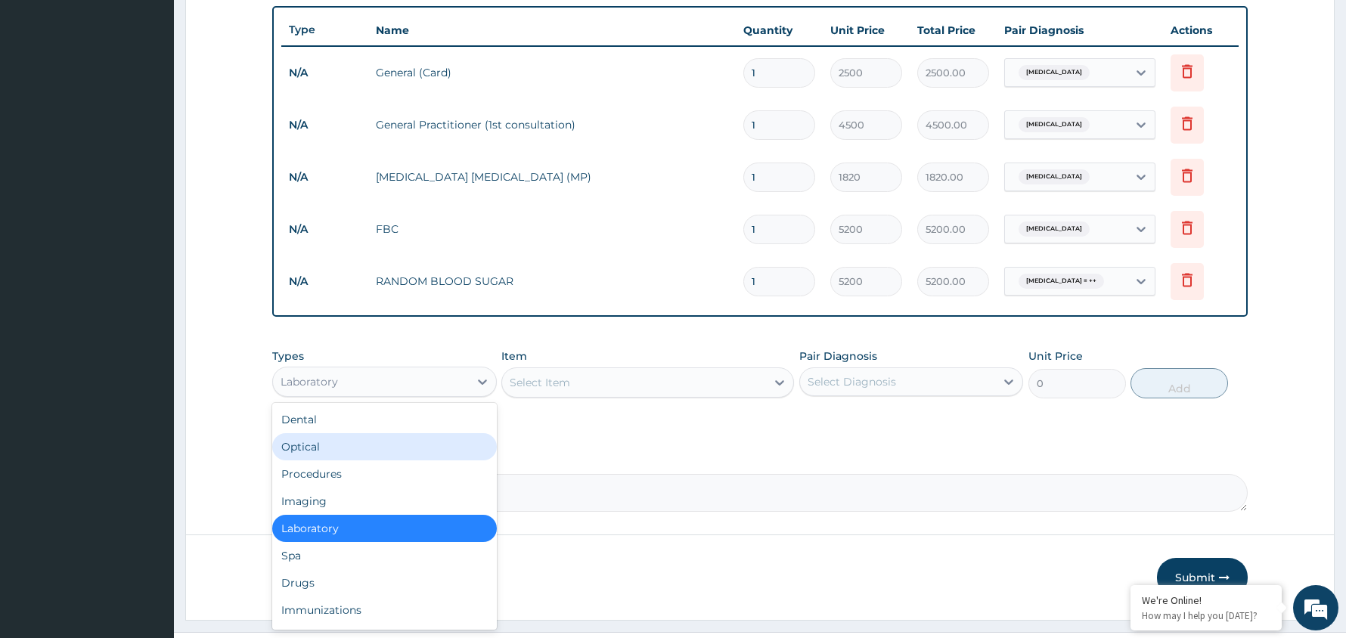
scroll to position [582, 0]
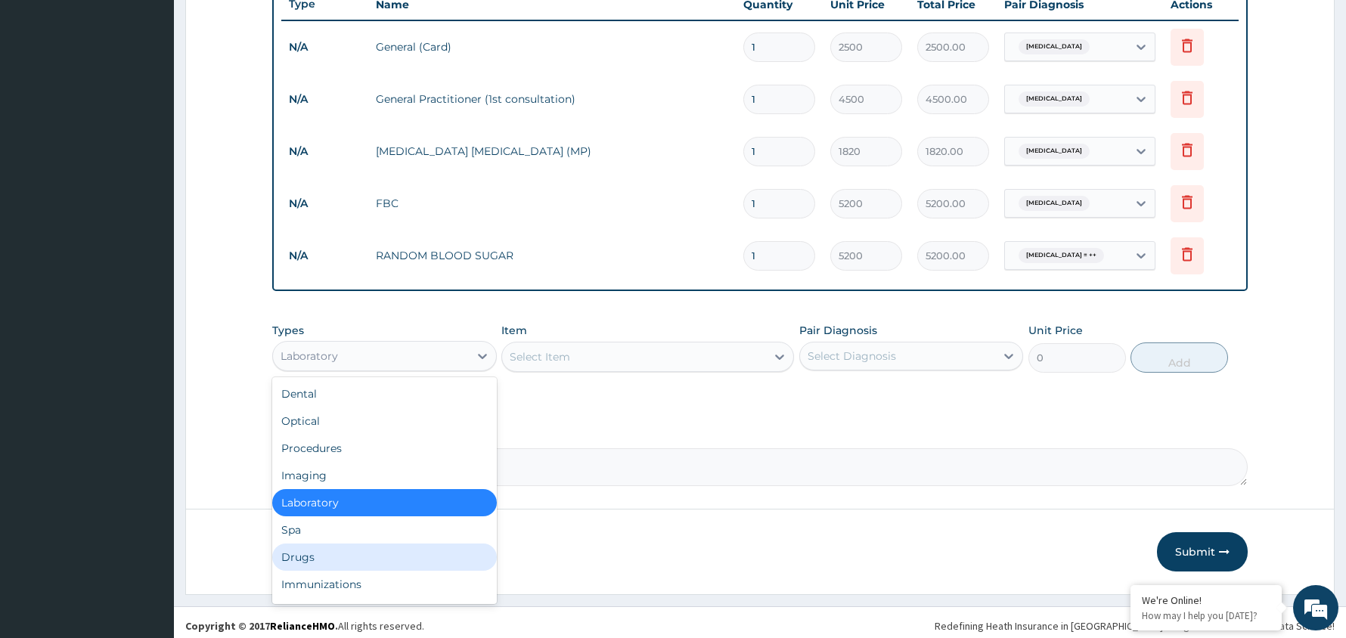
click at [366, 563] on div "Drugs" at bounding box center [384, 557] width 225 height 27
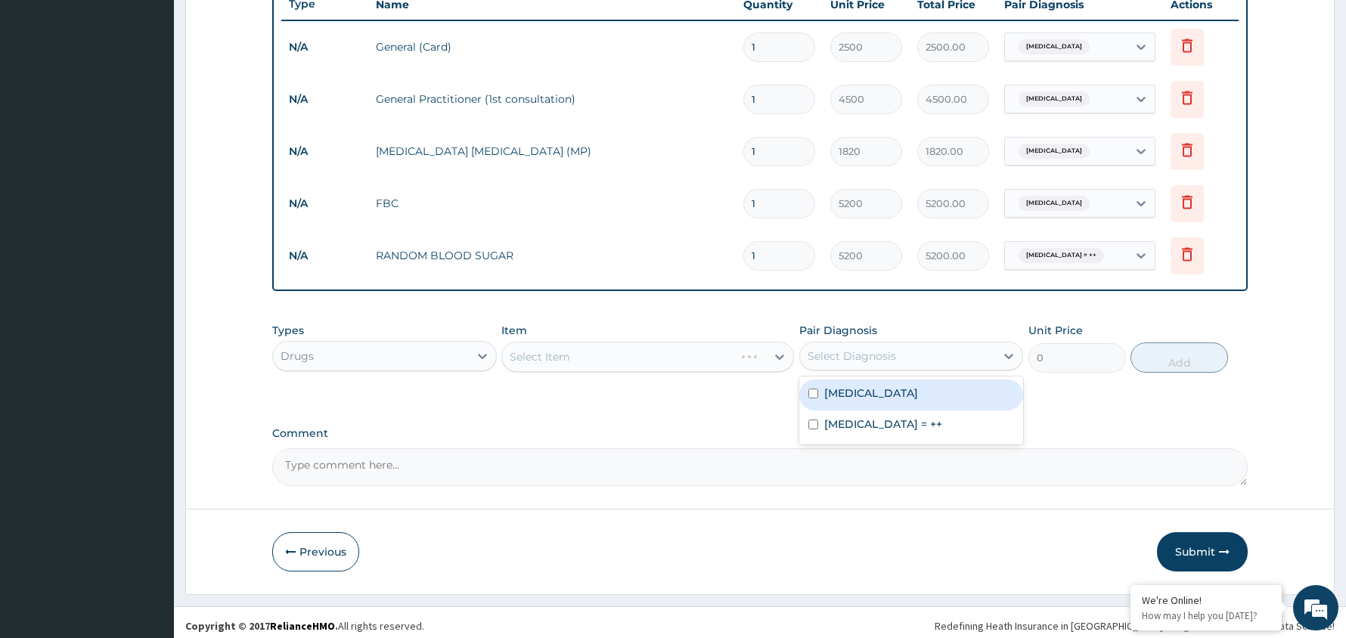
click at [916, 352] on div "Select Diagnosis" at bounding box center [898, 356] width 196 height 24
click at [880, 394] on div "[MEDICAL_DATA]" at bounding box center [911, 395] width 225 height 31
checkbox input "true"
click at [712, 352] on div "Select Item" at bounding box center [634, 357] width 264 height 24
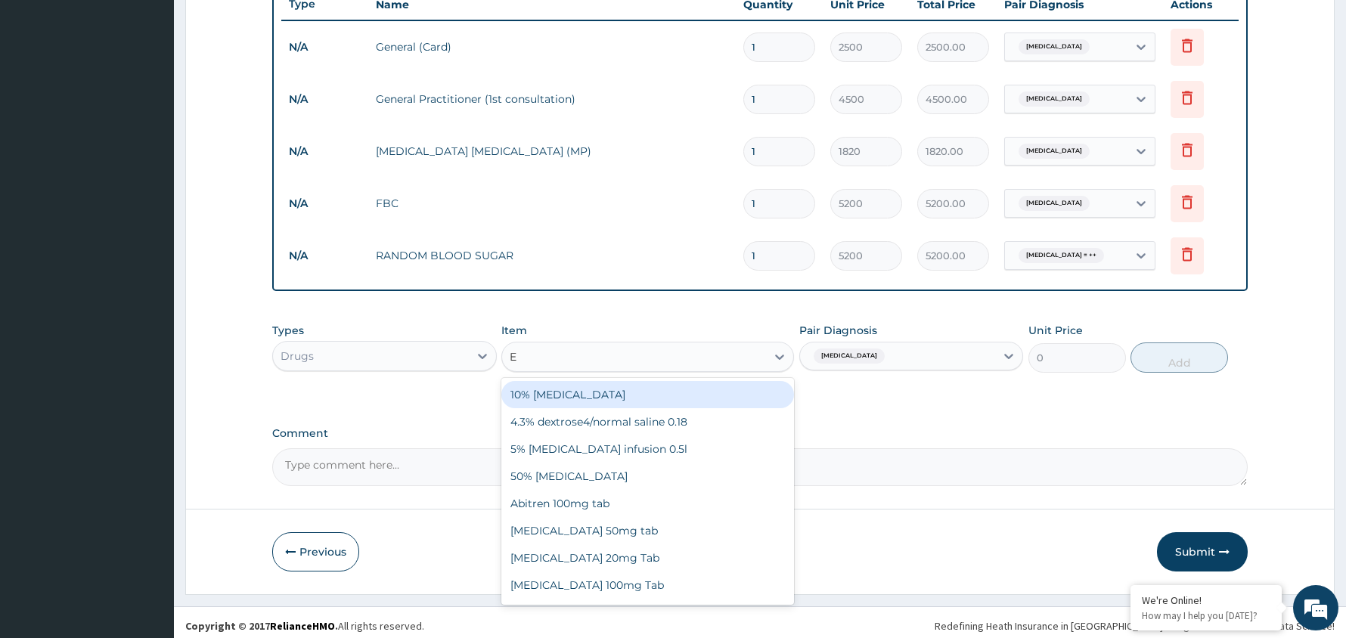
type input "E-"
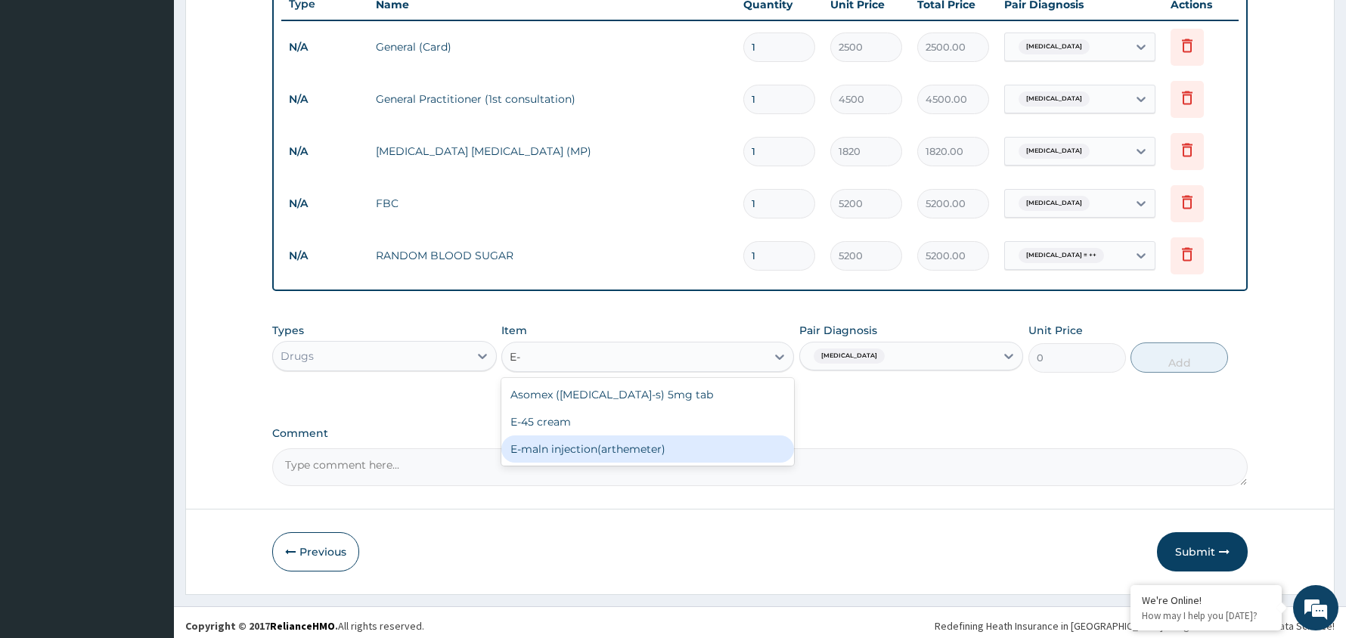
click at [621, 457] on div "E-maln injection(arthemeter)" at bounding box center [647, 448] width 293 height 27
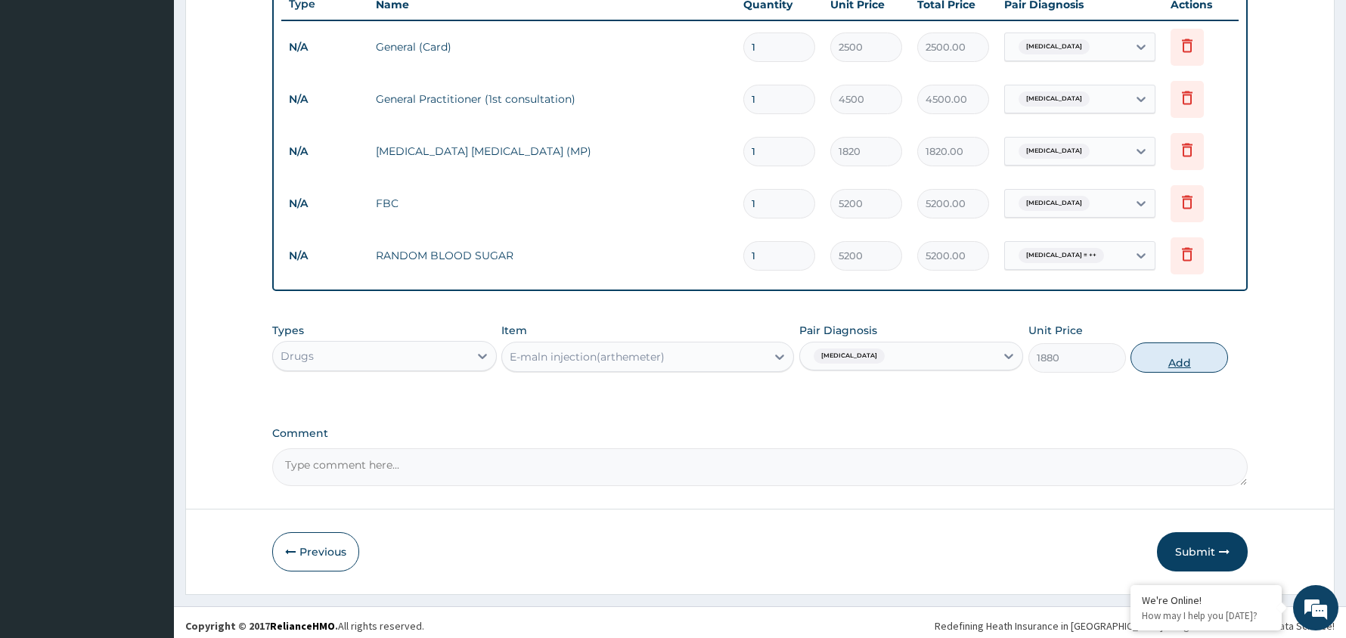
click at [1180, 364] on button "Add" at bounding box center [1179, 357] width 98 height 30
type input "0"
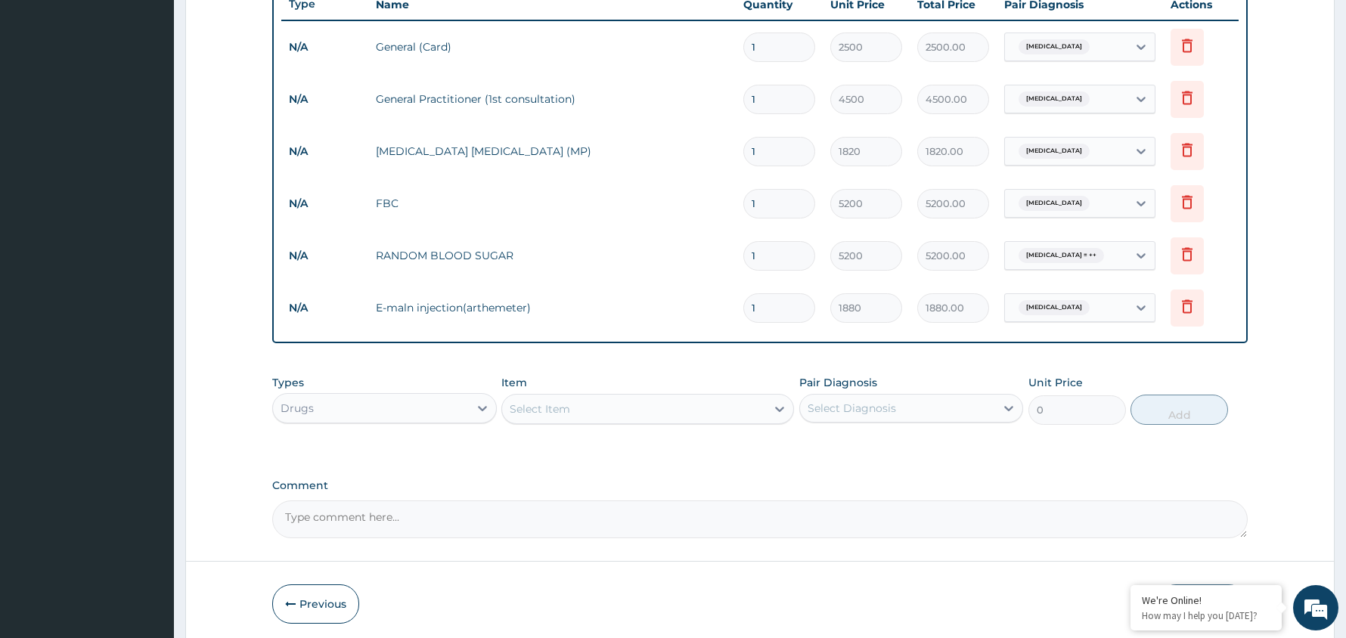
type input "0.00"
type input "3"
type input "5640.00"
type input "3"
click at [844, 401] on div "Select Diagnosis" at bounding box center [851, 408] width 88 height 15
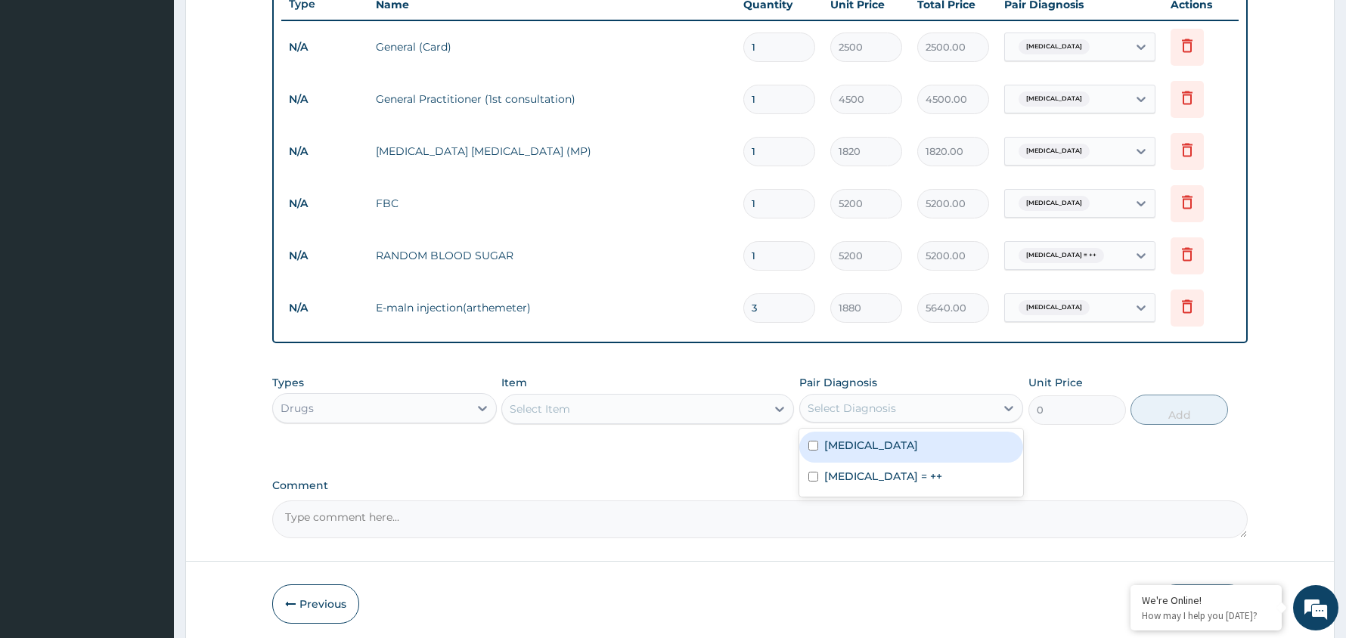
click at [842, 442] on label "[MEDICAL_DATA]" at bounding box center [871, 445] width 94 height 15
checkbox input "true"
click at [653, 405] on div "Select Item" at bounding box center [634, 409] width 264 height 24
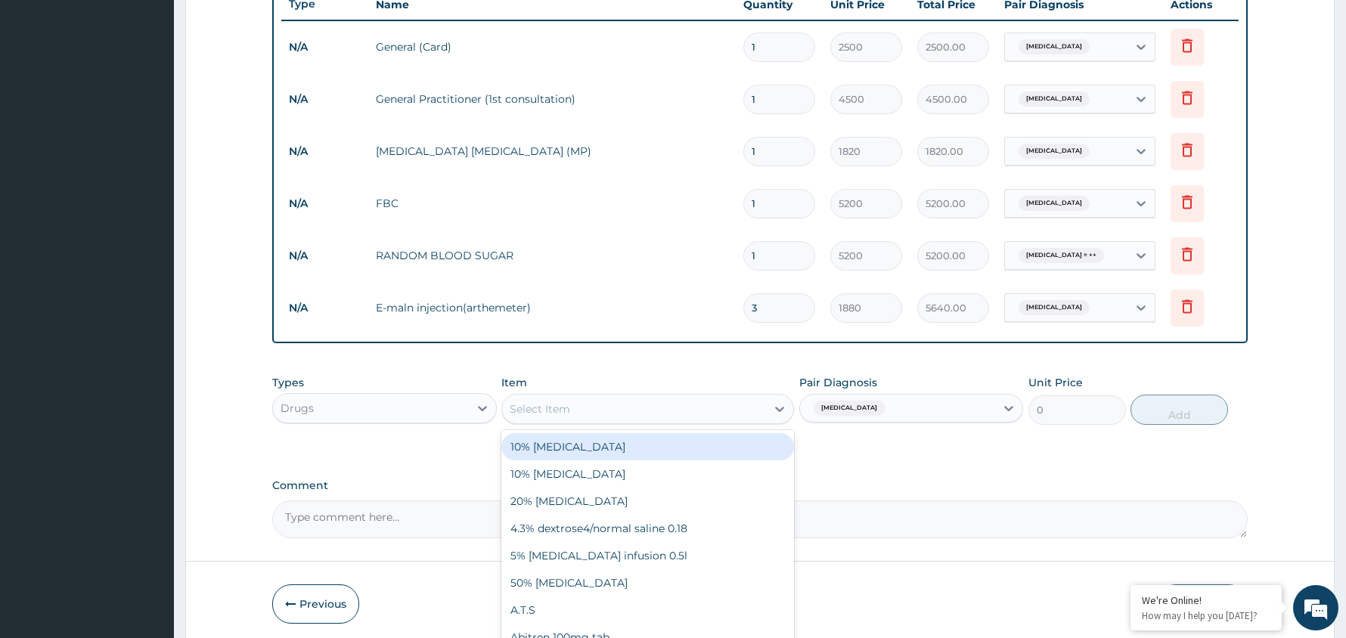
type input "A"
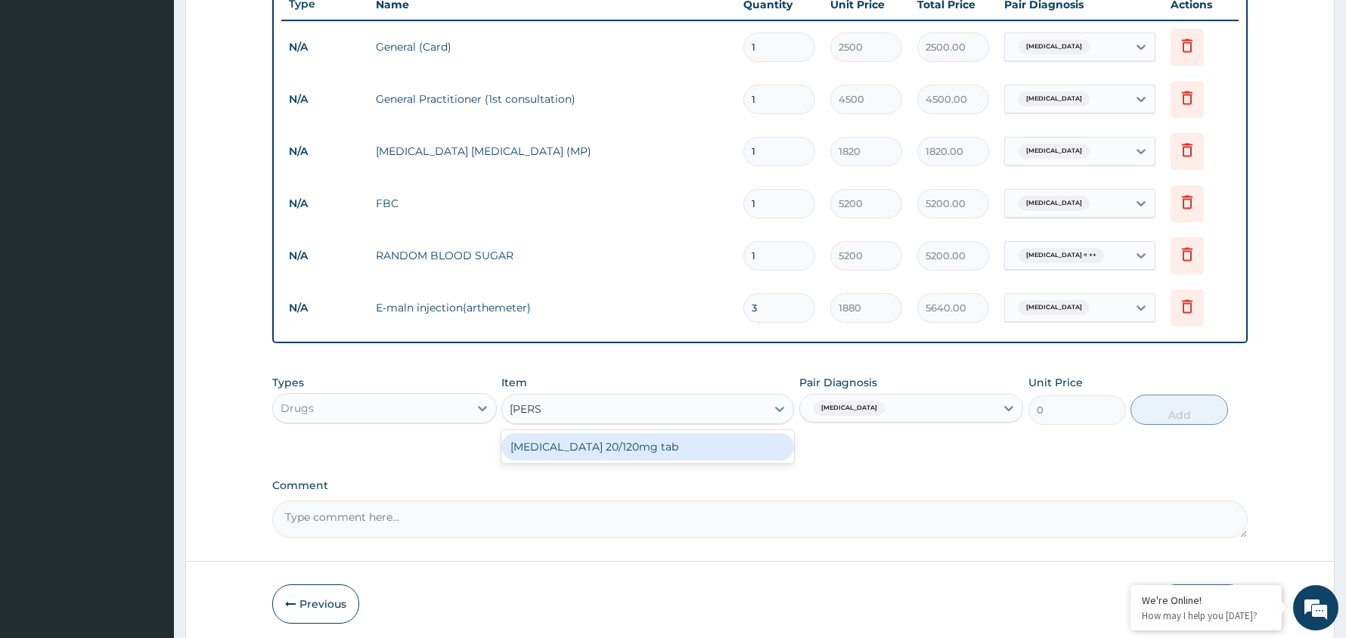
type input "COART"
click at [609, 445] on div "[MEDICAL_DATA] 20/120mg tab" at bounding box center [647, 446] width 293 height 27
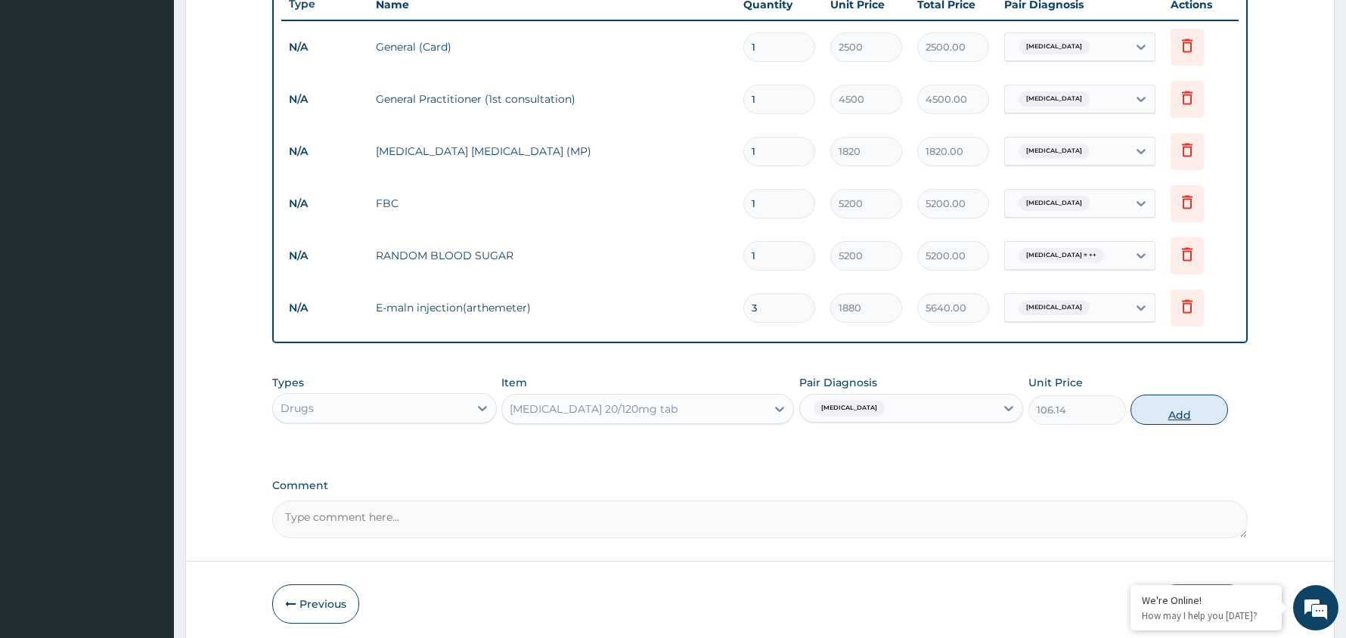
click at [1175, 413] on button "Add" at bounding box center [1179, 410] width 98 height 30
type input "0"
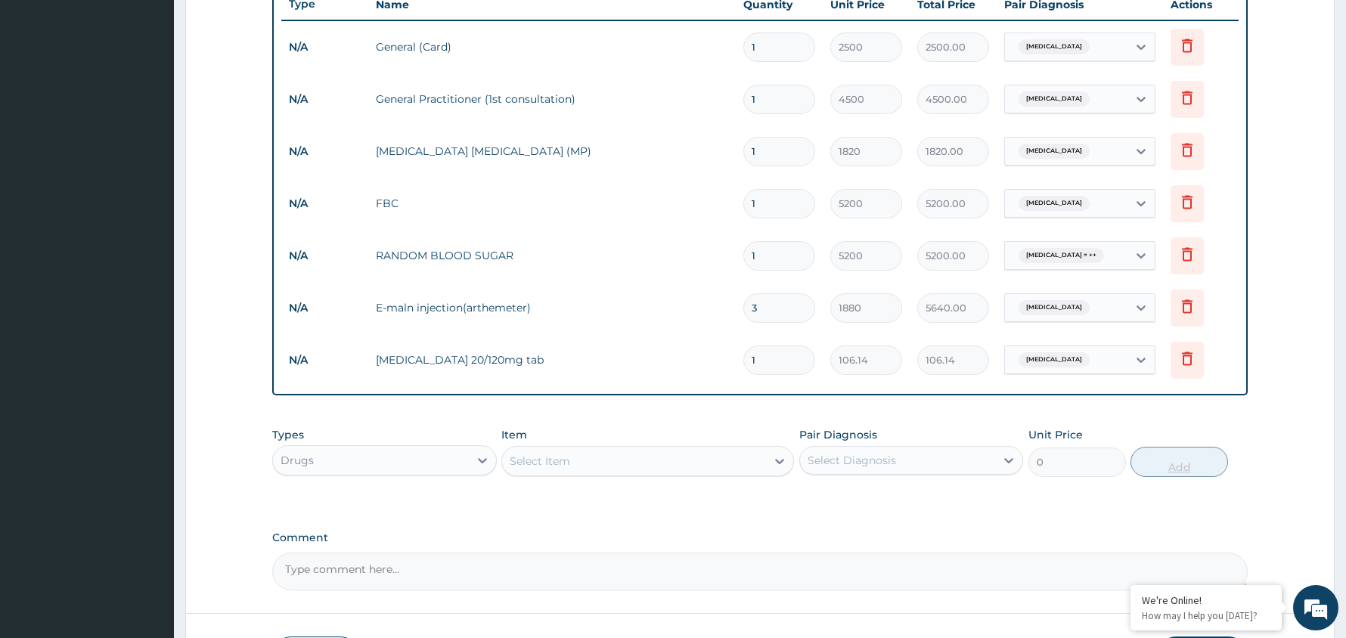
type input "0.00"
type input "2"
type input "212.28"
type input "24"
type input "2547.36"
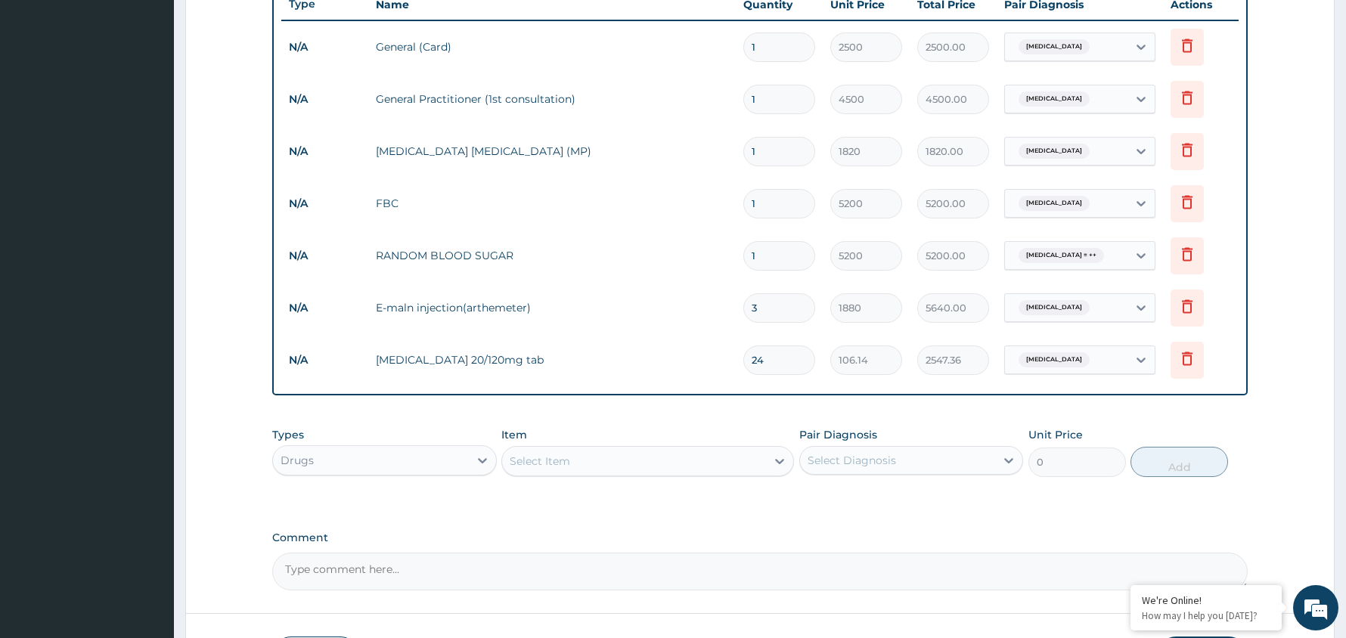
type input "24"
click at [965, 460] on div "Select Diagnosis" at bounding box center [898, 460] width 196 height 24
click at [891, 500] on div "[MEDICAL_DATA]" at bounding box center [911, 499] width 225 height 31
checkbox input "true"
click at [575, 463] on div "Select Item" at bounding box center [634, 461] width 264 height 24
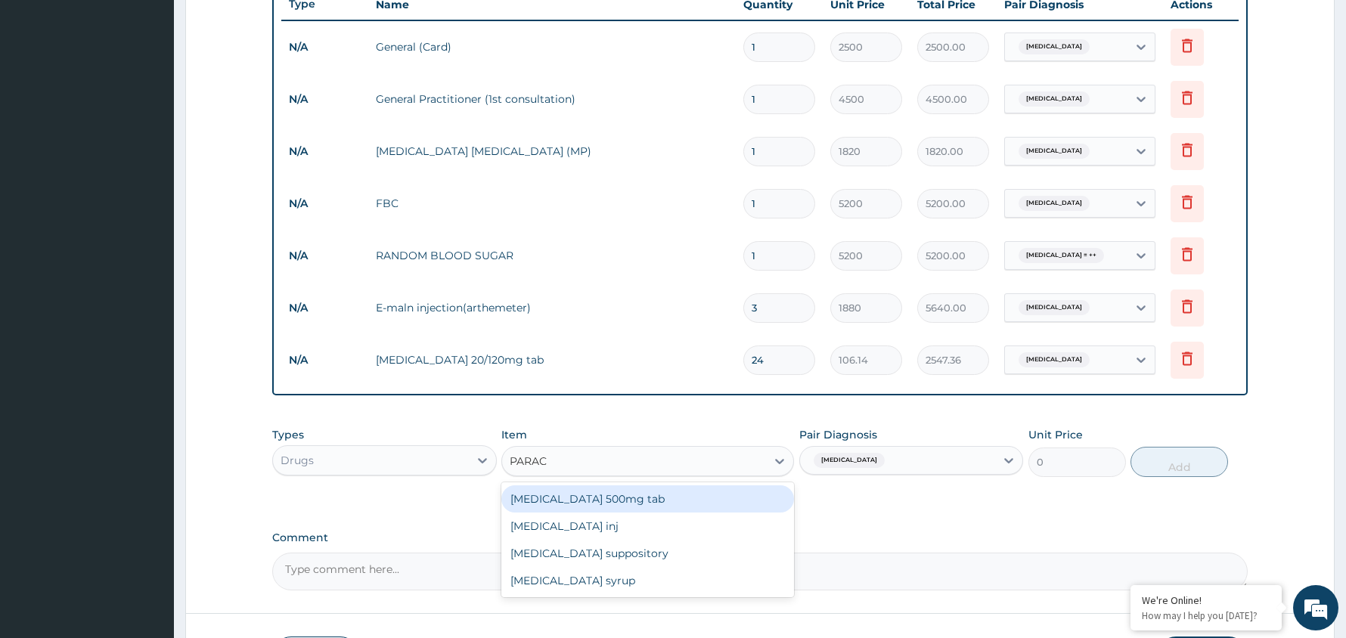
type input "PARACE"
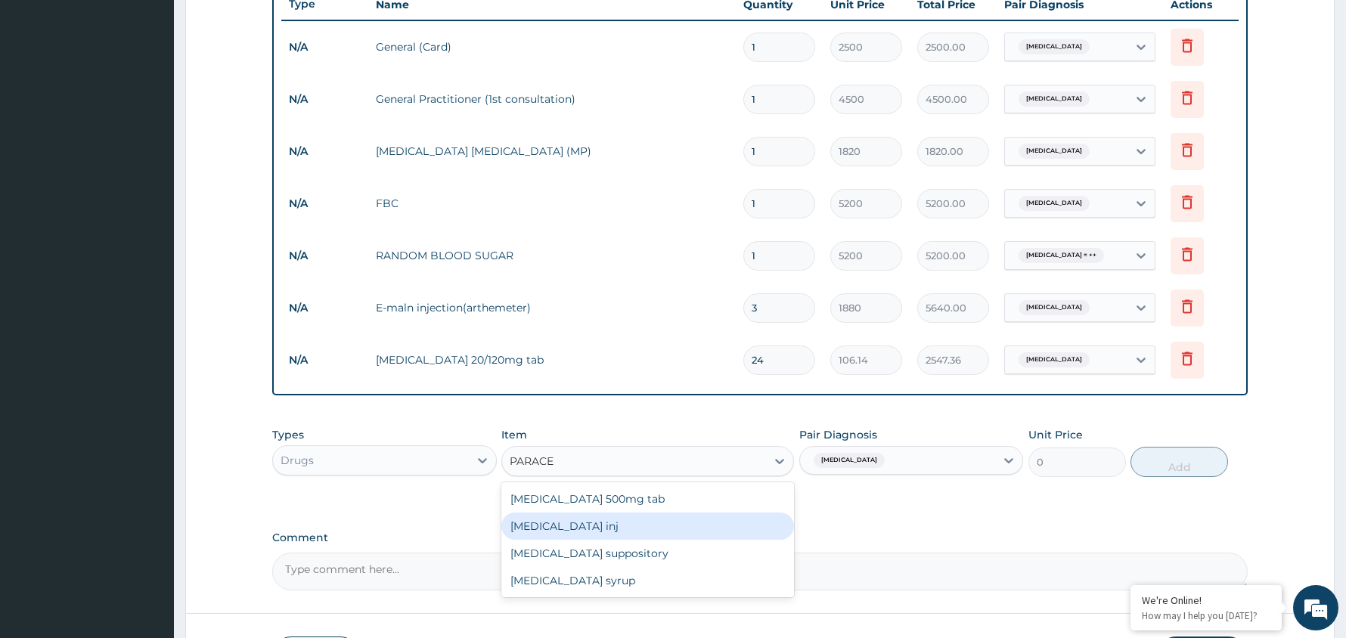
click at [573, 524] on div "[MEDICAL_DATA] inj" at bounding box center [647, 526] width 293 height 27
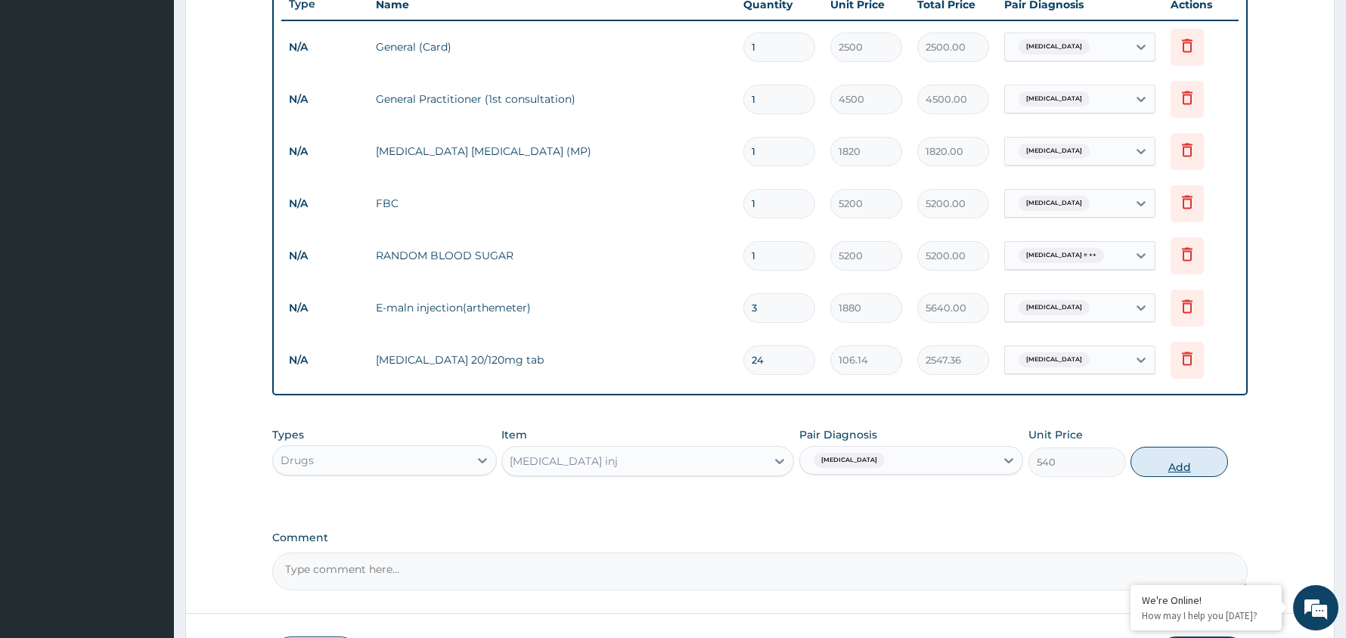
click at [1183, 473] on button "Add" at bounding box center [1179, 462] width 98 height 30
type input "0"
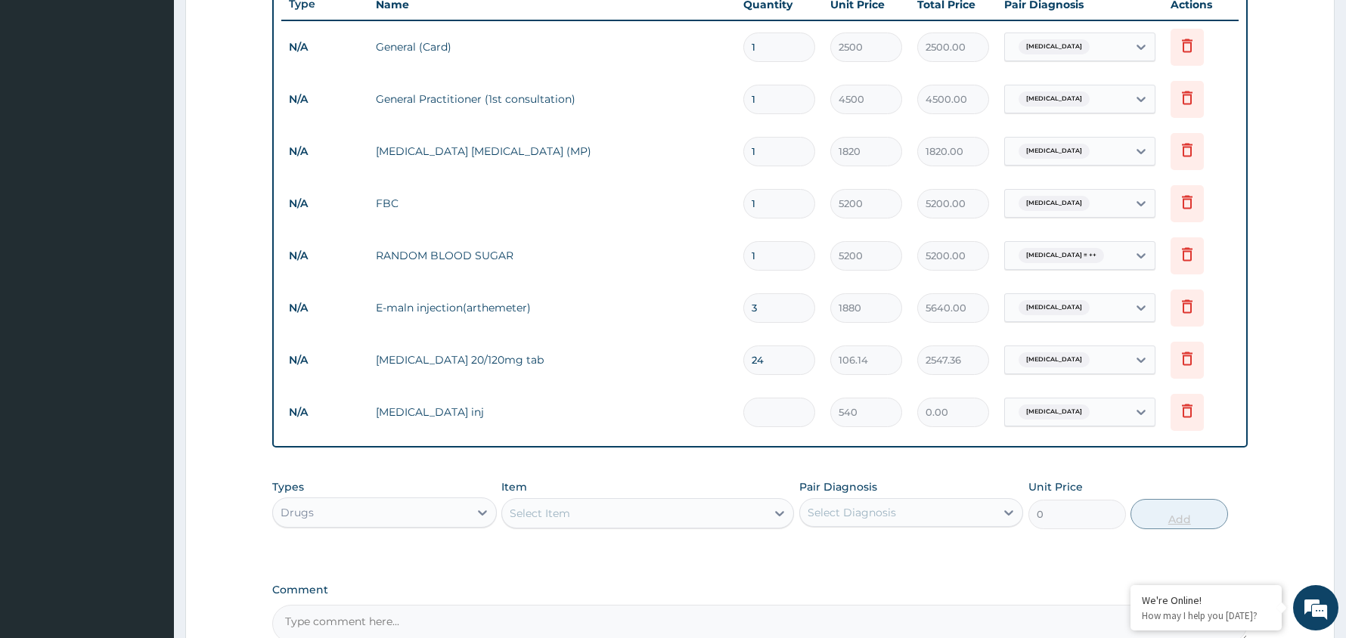
type input "0.00"
type input "2"
type input "1080.00"
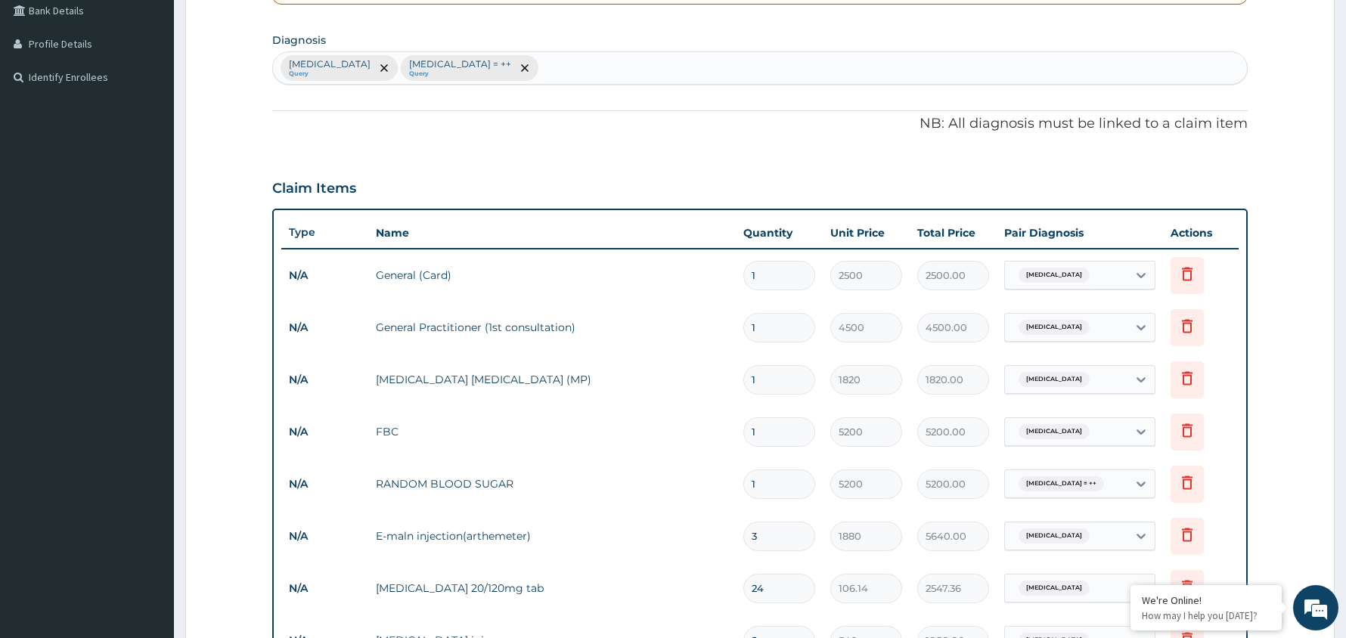
scroll to position [273, 0]
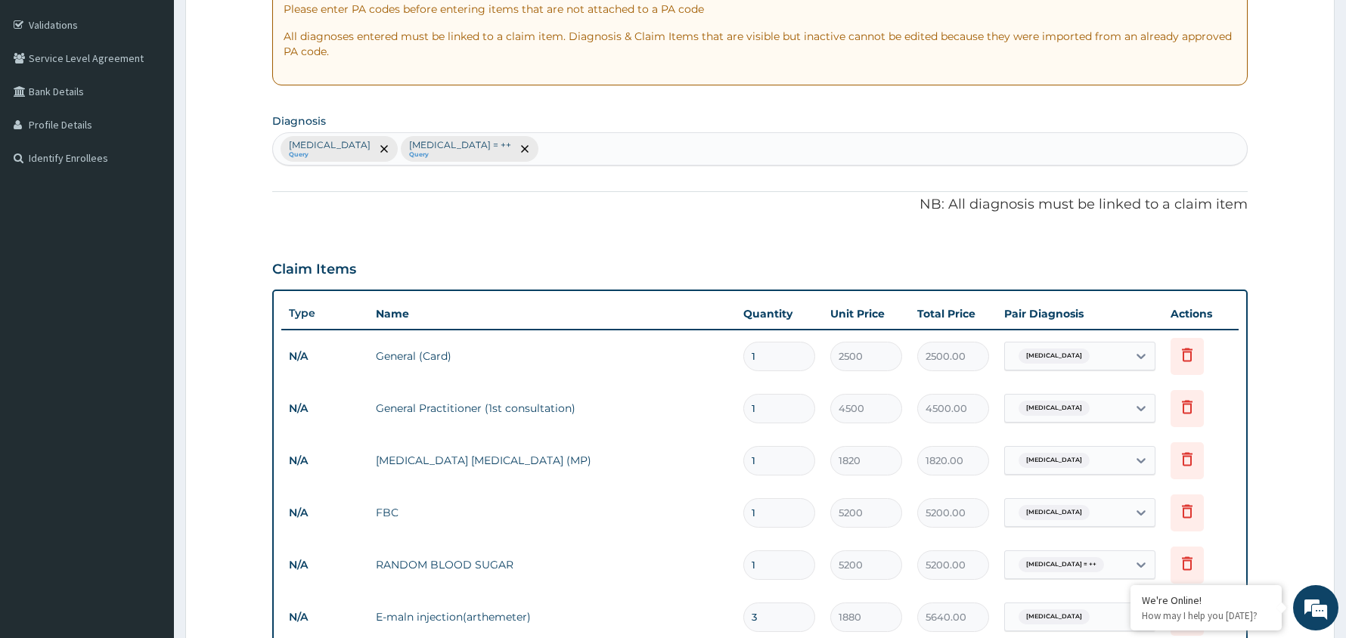
type input "2"
click at [567, 143] on div "Malaria Query Urine glucose test = ++ Query" at bounding box center [760, 149] width 974 height 32
type input "TYPHOI"
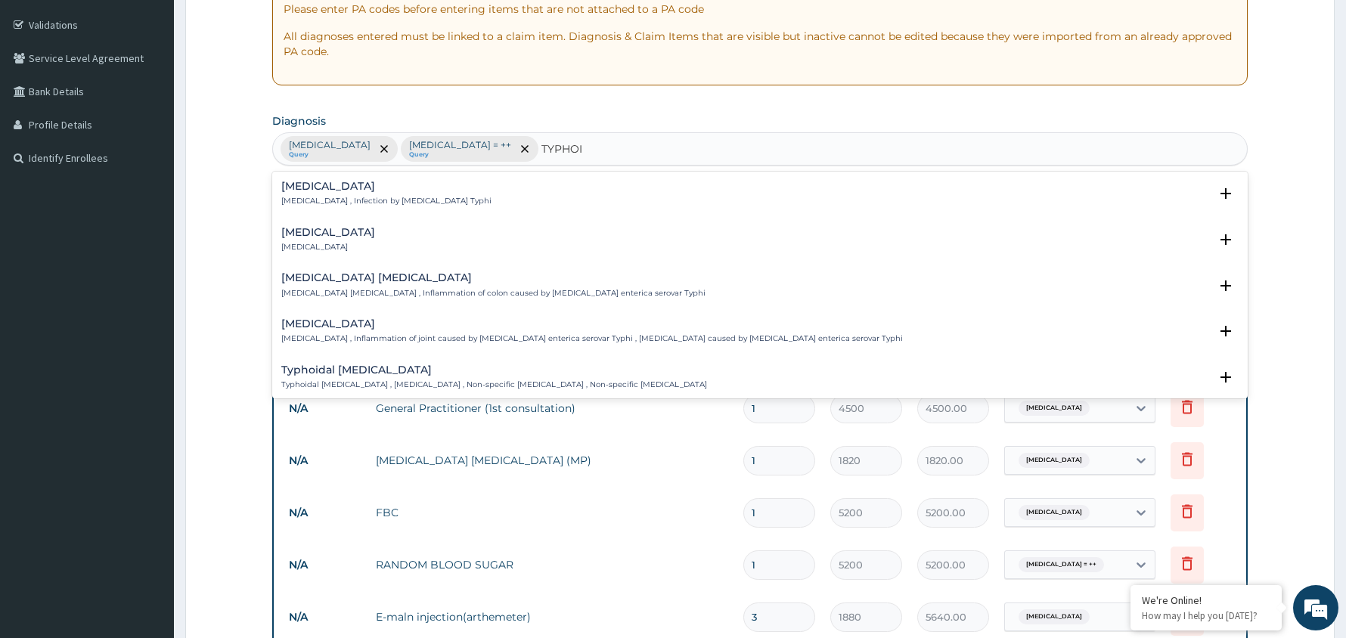
click at [375, 194] on div "Typhoid fever Typhoid fever , Infection by Salmonella Typhi" at bounding box center [386, 194] width 210 height 26
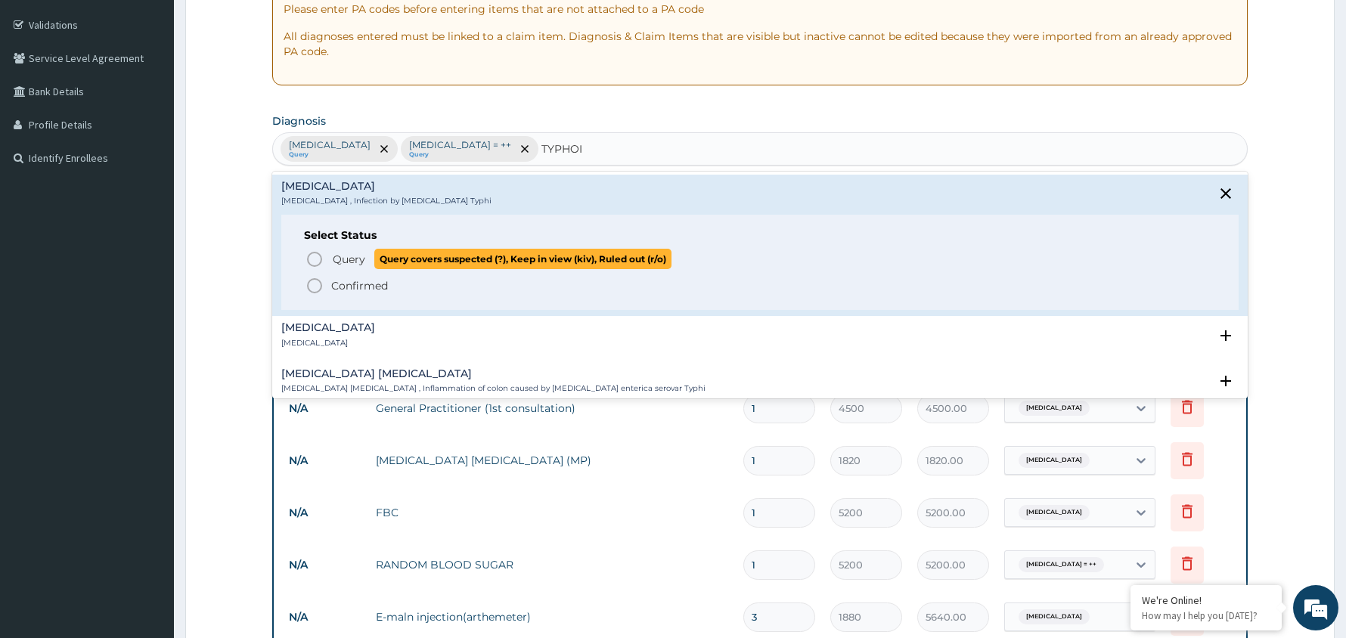
click at [311, 255] on icon "status option query" at bounding box center [314, 259] width 18 height 18
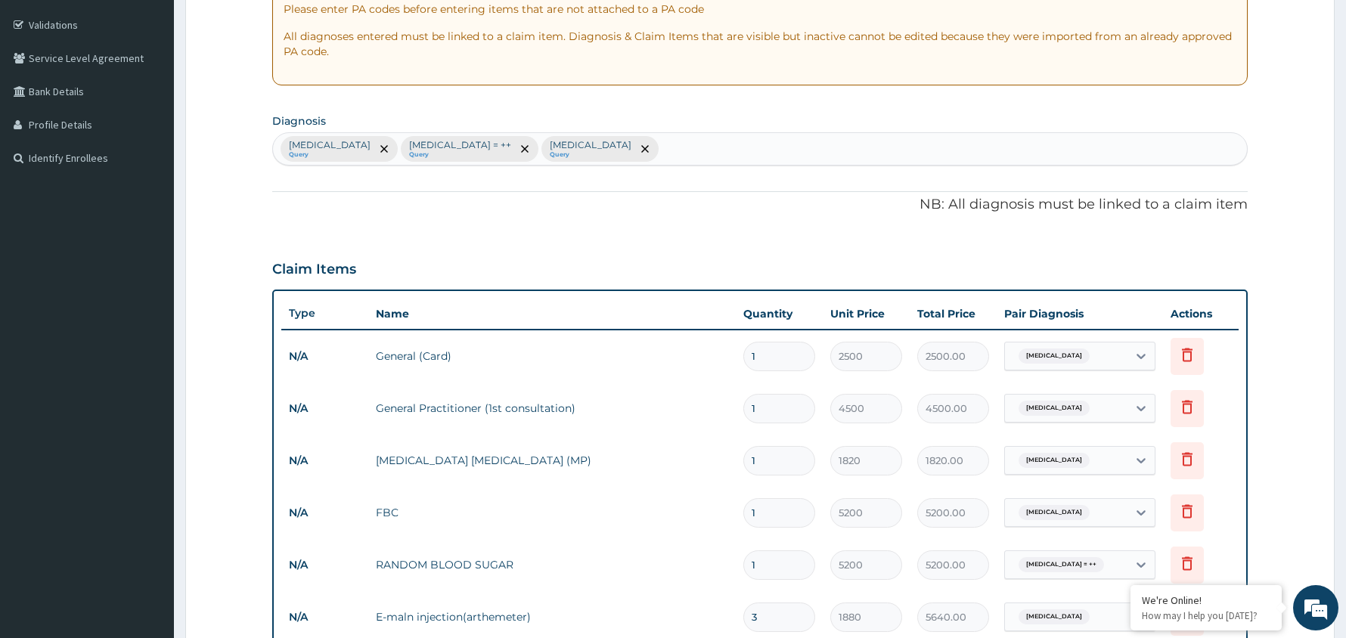
scroll to position [748, 0]
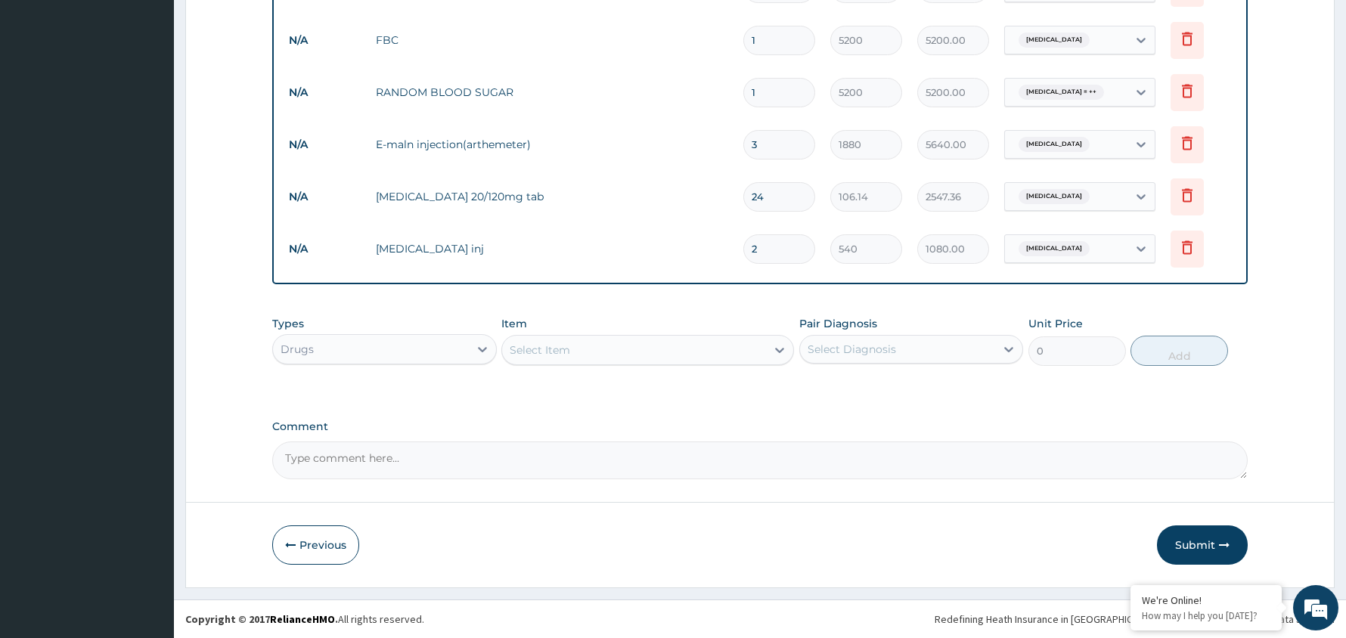
click at [906, 345] on div "Select Diagnosis" at bounding box center [898, 349] width 196 height 24
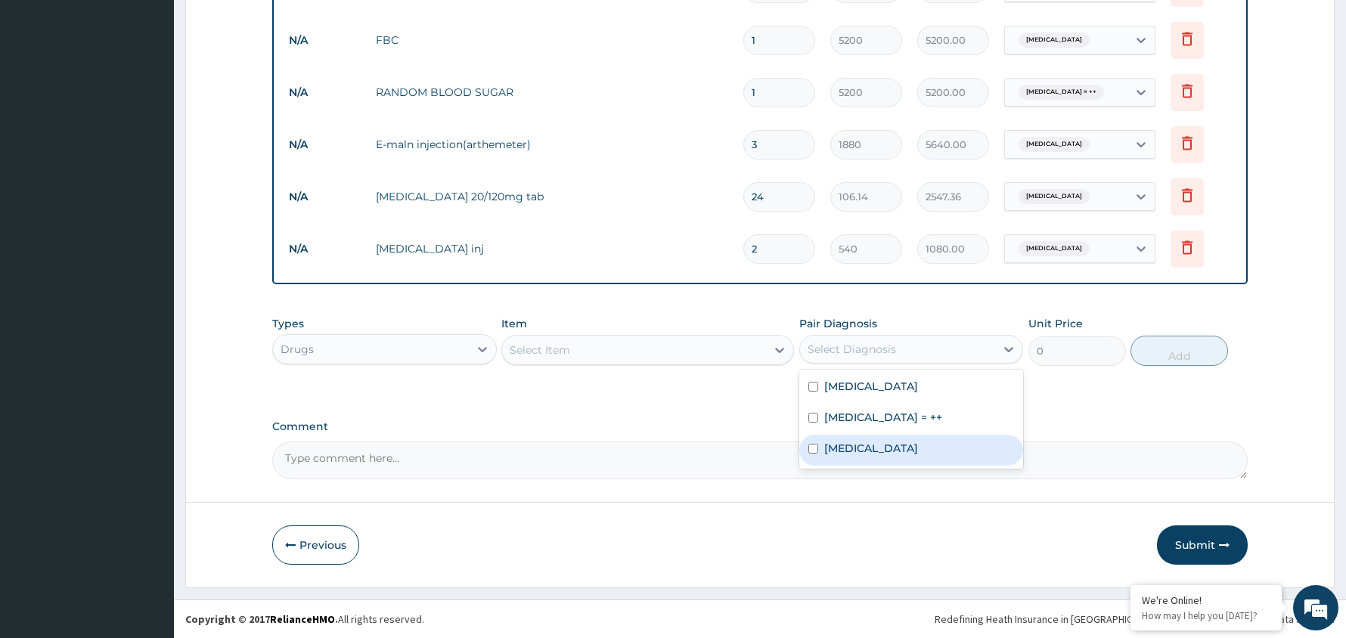
click at [882, 445] on label "Typhoid fever" at bounding box center [871, 448] width 94 height 15
checkbox input "true"
click at [597, 346] on div "Select Item" at bounding box center [634, 350] width 264 height 24
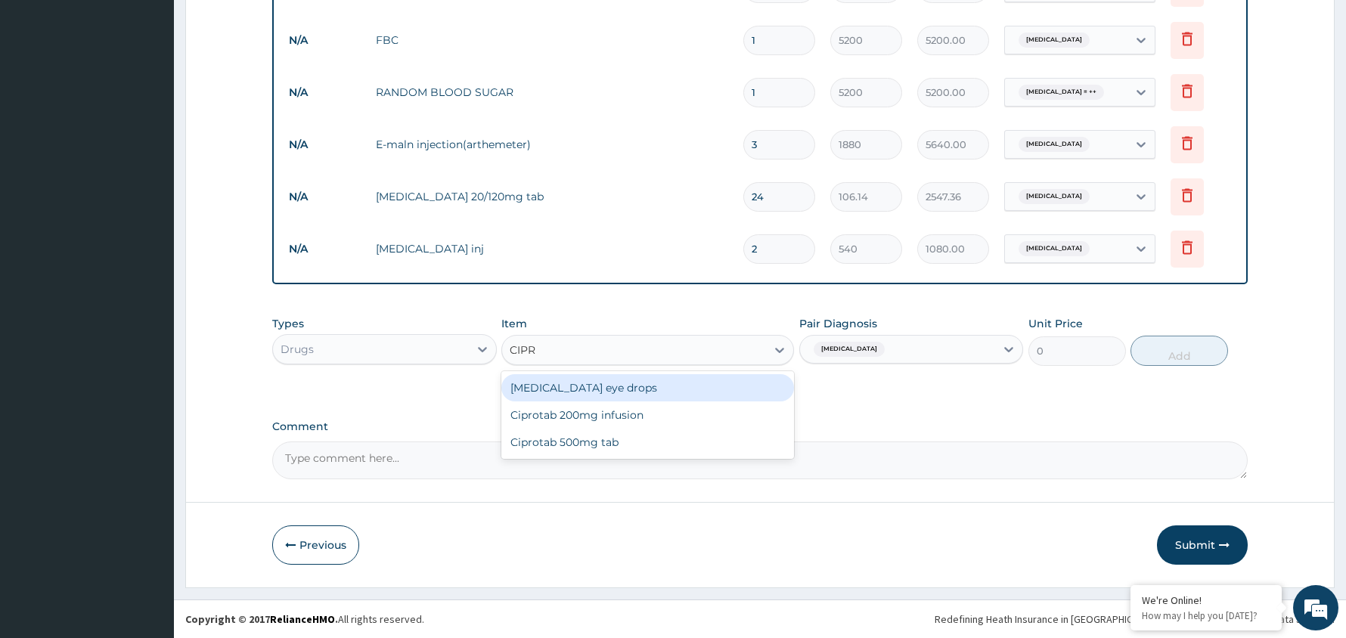
type input "CIPRO"
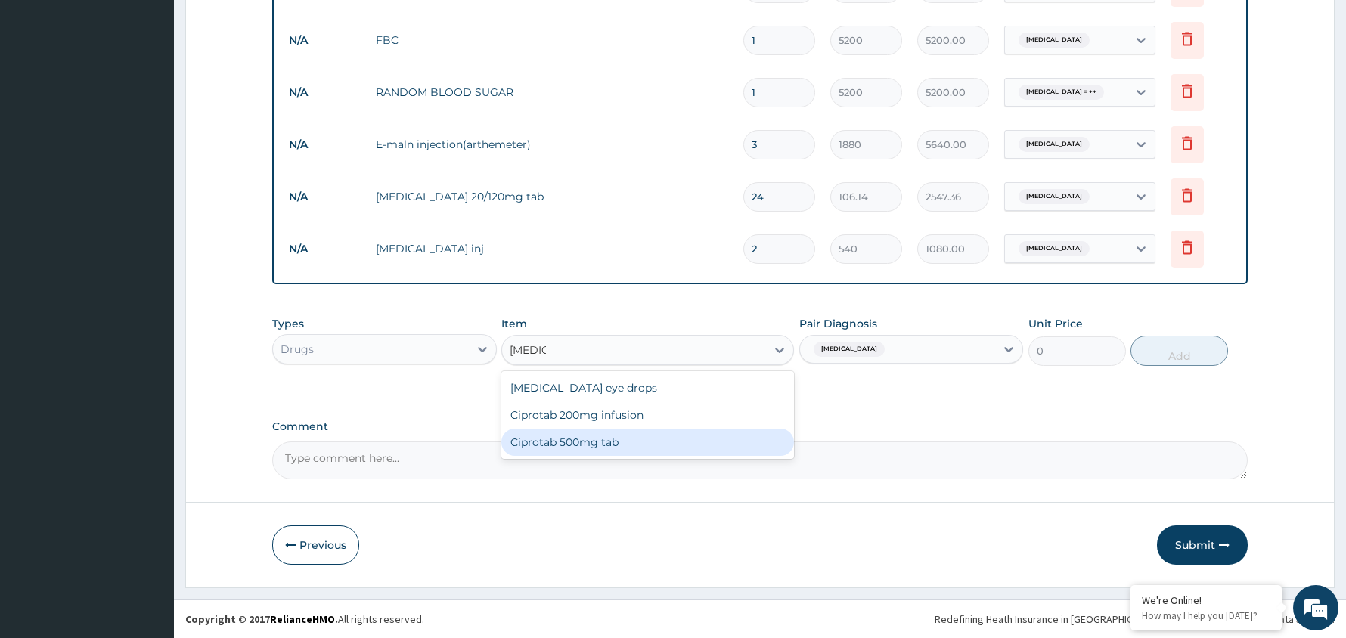
click at [590, 442] on div "Ciprotab 500mg tab" at bounding box center [647, 442] width 293 height 27
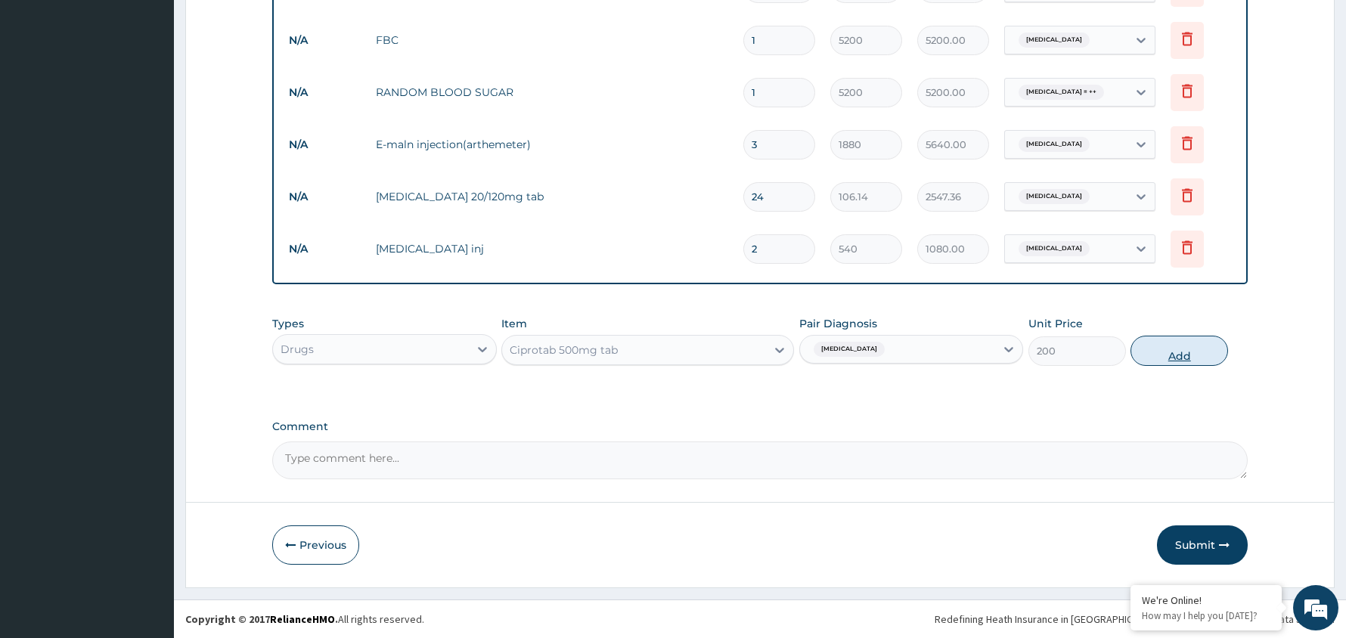
click at [1186, 351] on button "Add" at bounding box center [1179, 351] width 98 height 30
type input "0"
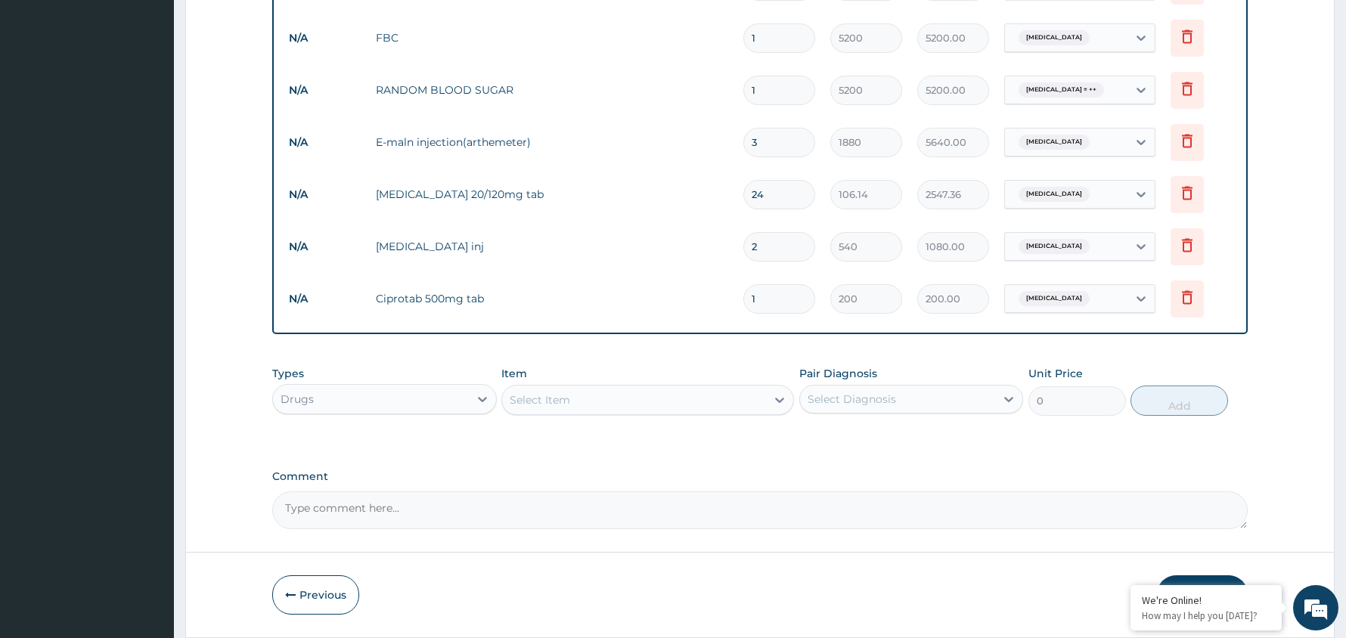
type input "10"
type input "2000.00"
type input "10"
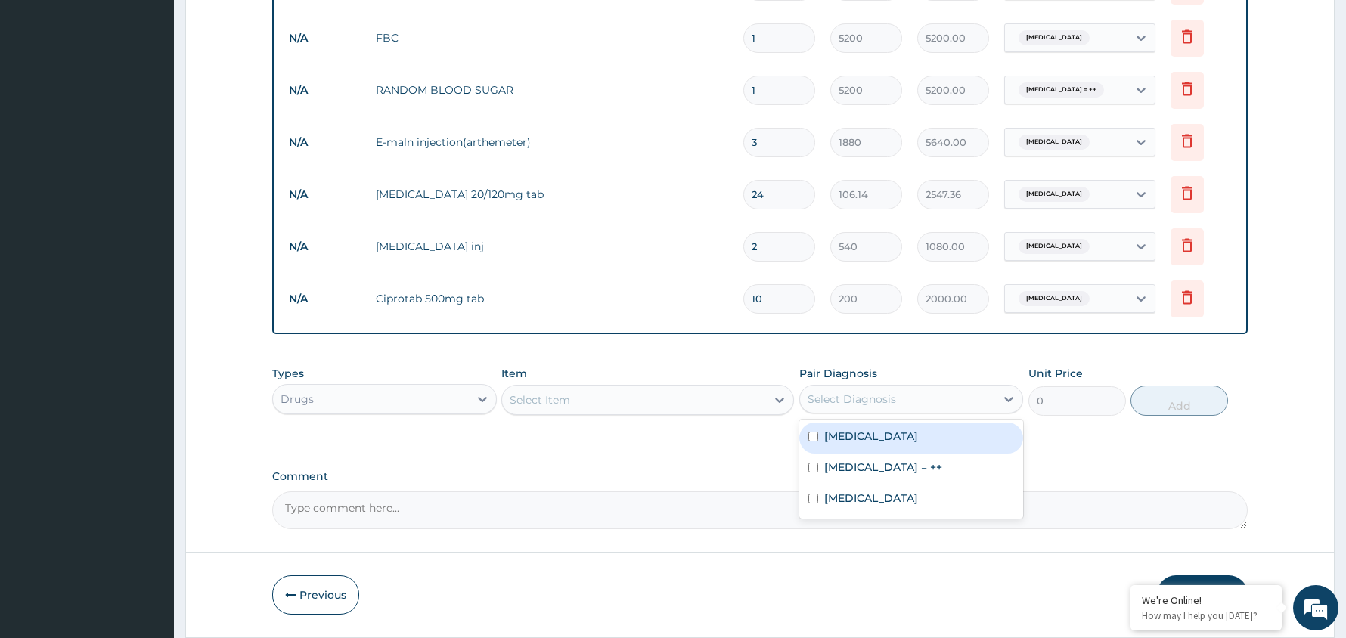
click at [933, 399] on div "Select Diagnosis" at bounding box center [898, 399] width 196 height 24
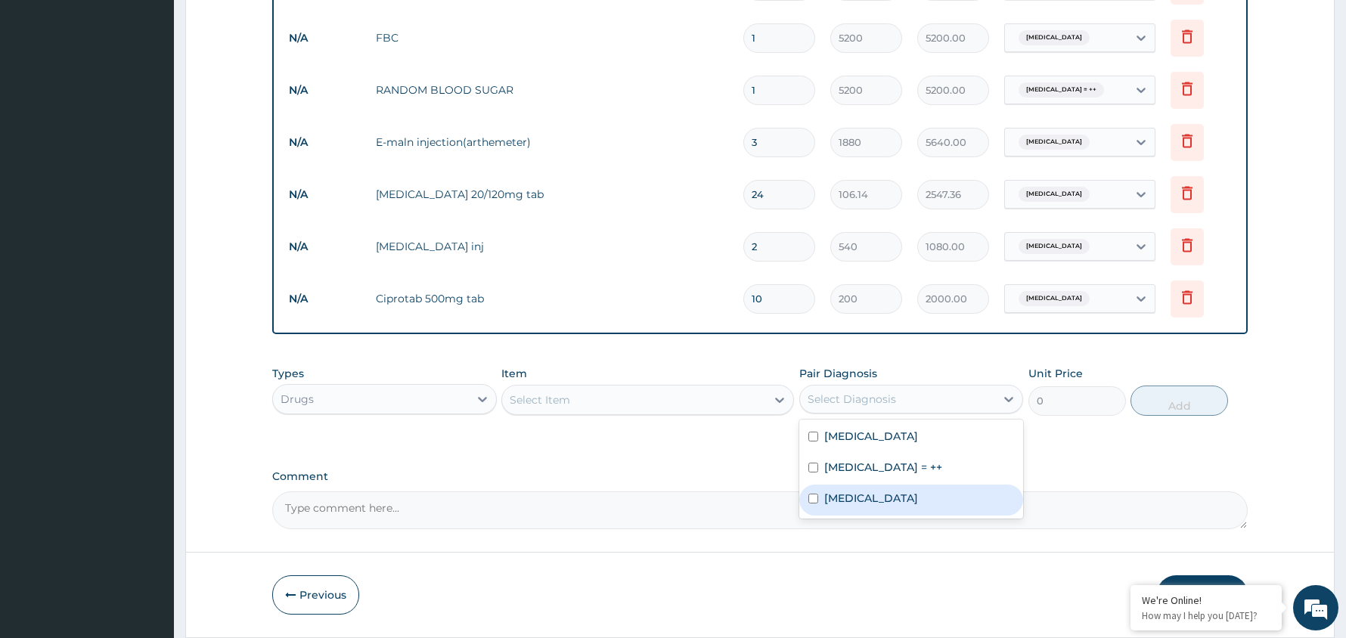
click at [896, 499] on label "Typhoid fever" at bounding box center [871, 498] width 94 height 15
checkbox input "true"
click at [579, 397] on div "Select Item" at bounding box center [634, 400] width 264 height 24
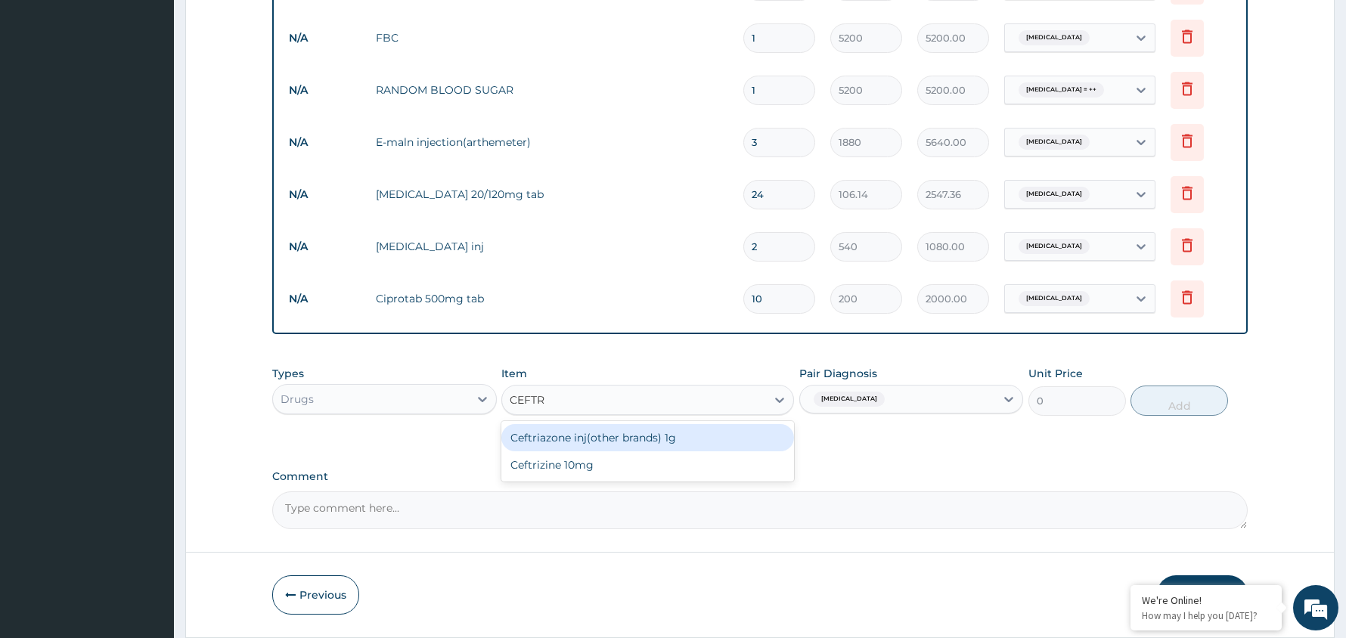
type input "CEFTRI"
click at [618, 440] on div "Ceftriazone inj(other brands) 1g" at bounding box center [647, 437] width 293 height 27
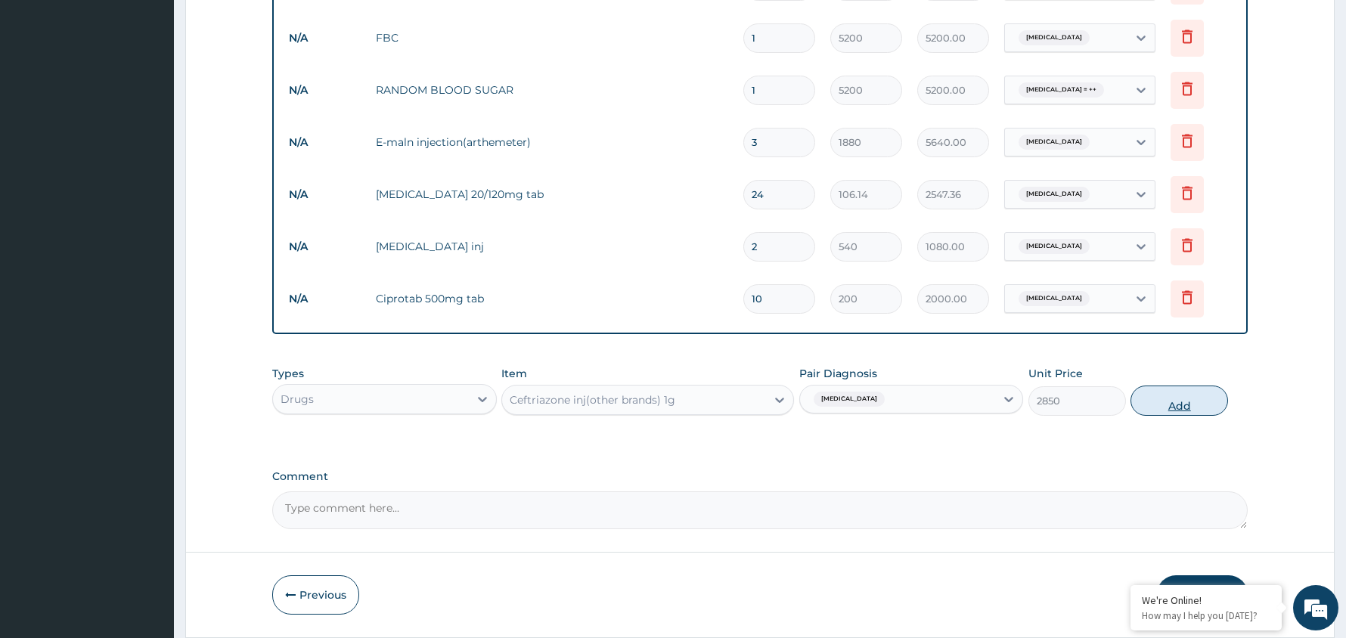
click at [1174, 402] on button "Add" at bounding box center [1179, 401] width 98 height 30
type input "0"
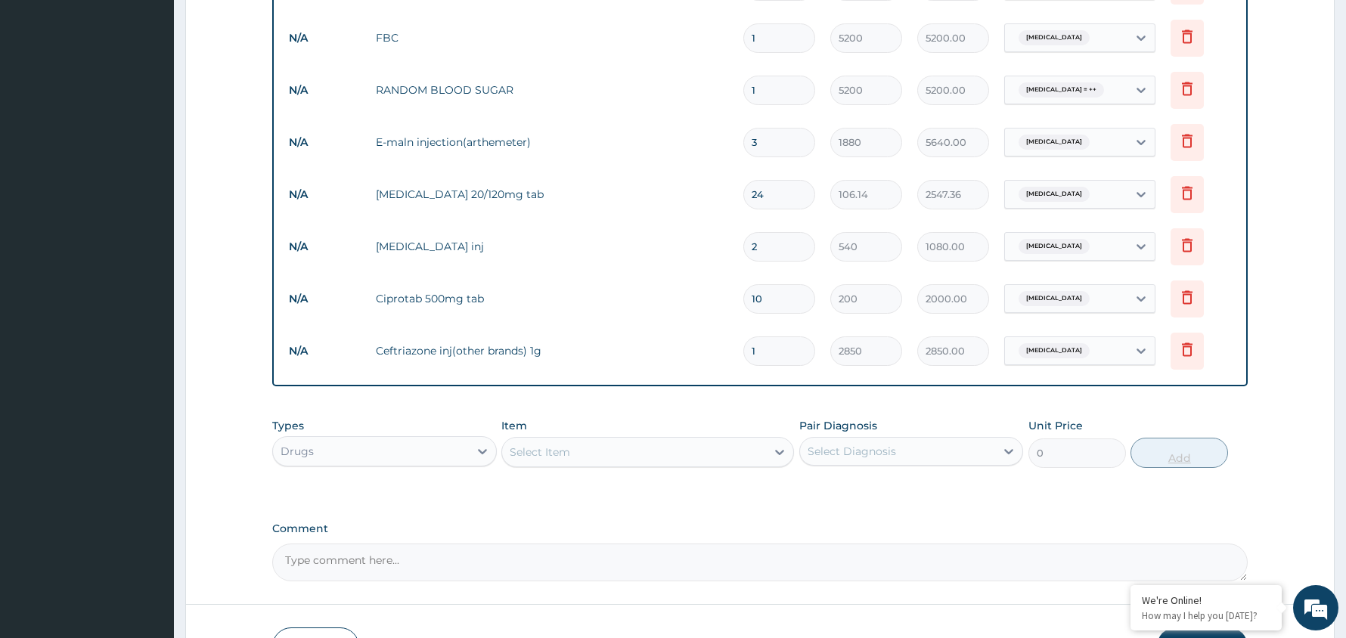
type input "0.00"
type input "3"
type input "8550.00"
type input "3"
click at [978, 448] on div "Select Diagnosis" at bounding box center [898, 451] width 196 height 24
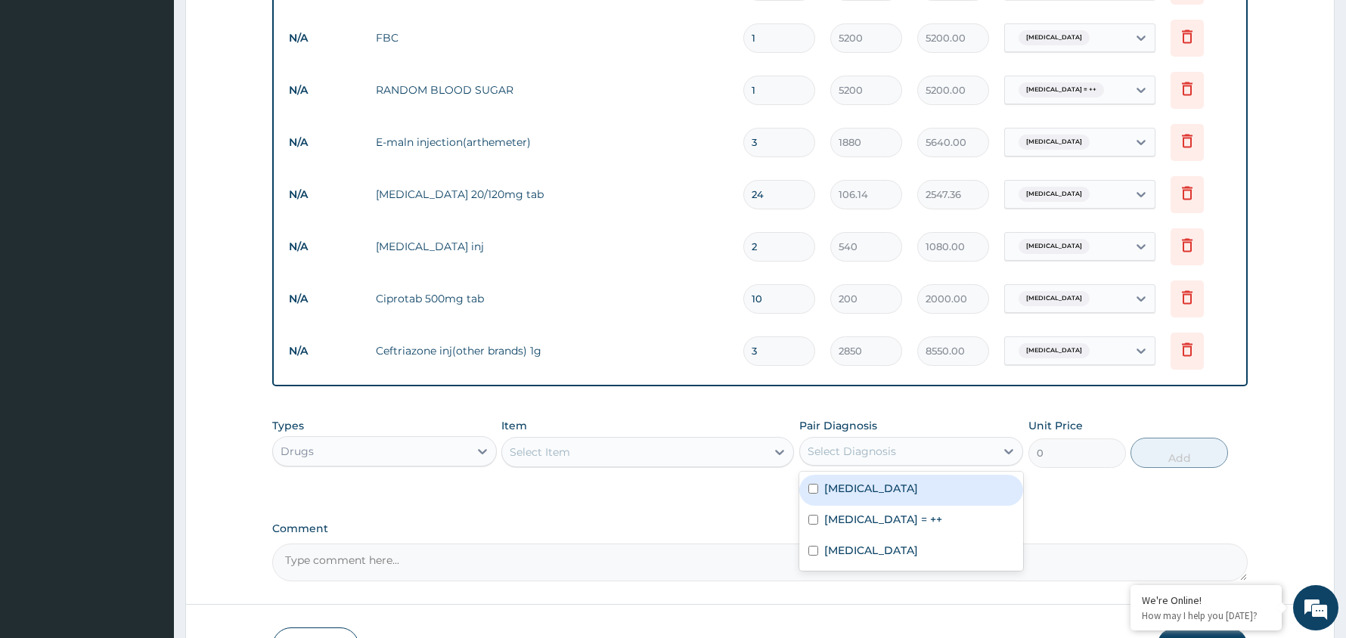
click at [882, 493] on div "[MEDICAL_DATA]" at bounding box center [911, 490] width 225 height 31
checkbox input "true"
click at [680, 445] on div "Select Item" at bounding box center [634, 452] width 264 height 24
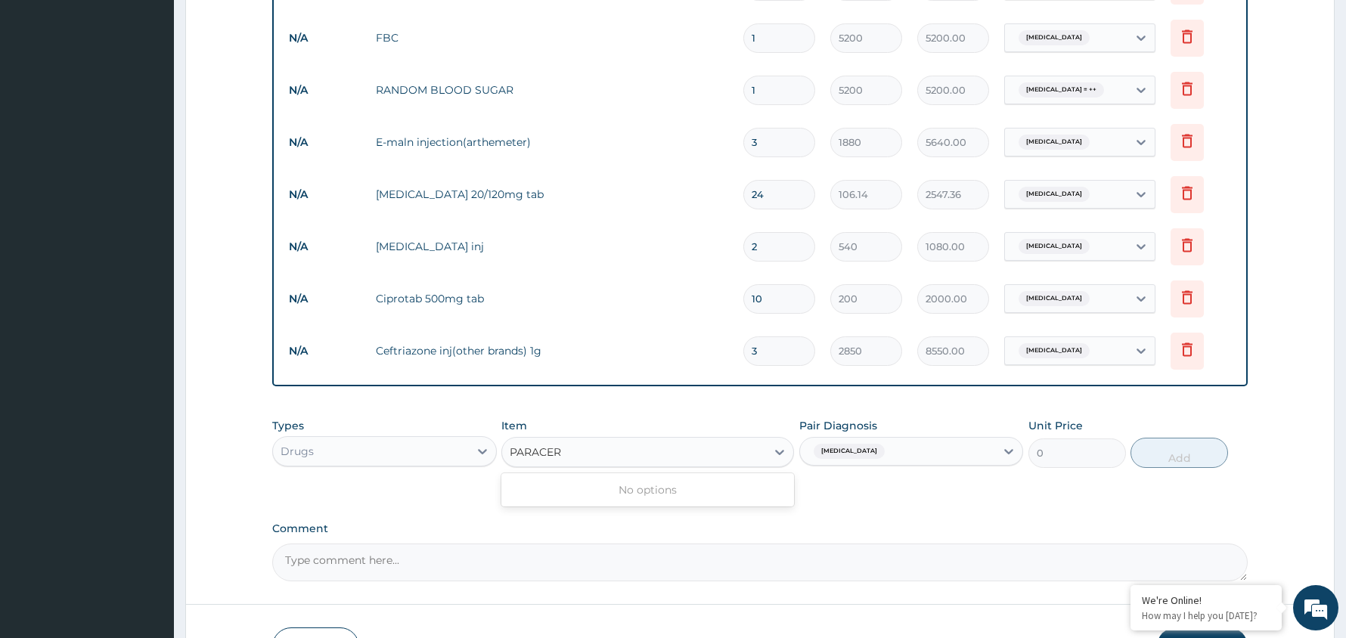
type input "PARACE"
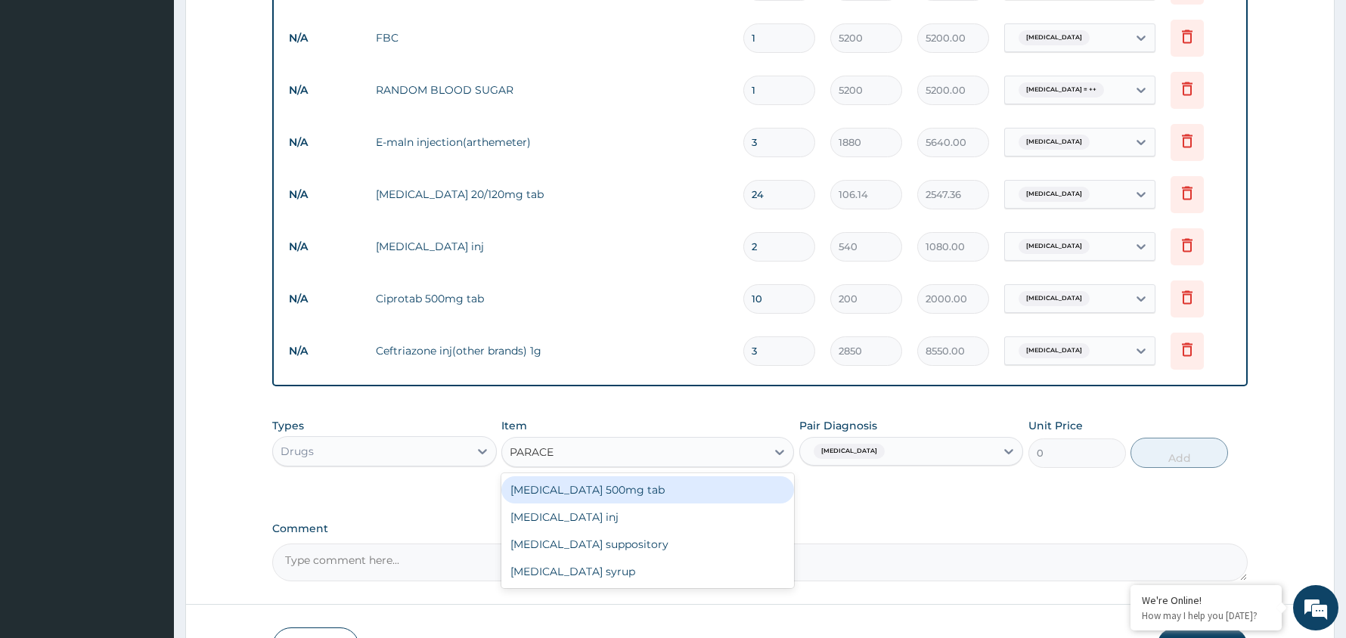
click at [624, 490] on div "[MEDICAL_DATA] 500mg tab" at bounding box center [647, 489] width 293 height 27
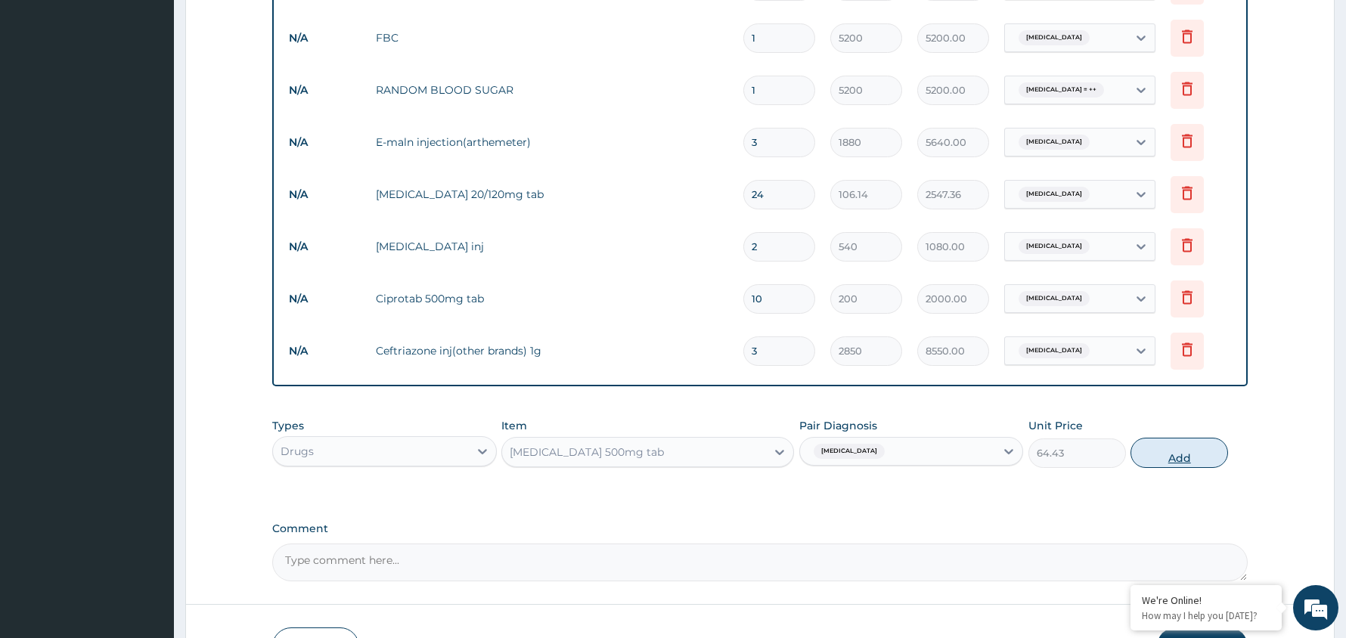
click at [1184, 457] on button "Add" at bounding box center [1179, 453] width 98 height 30
type input "0"
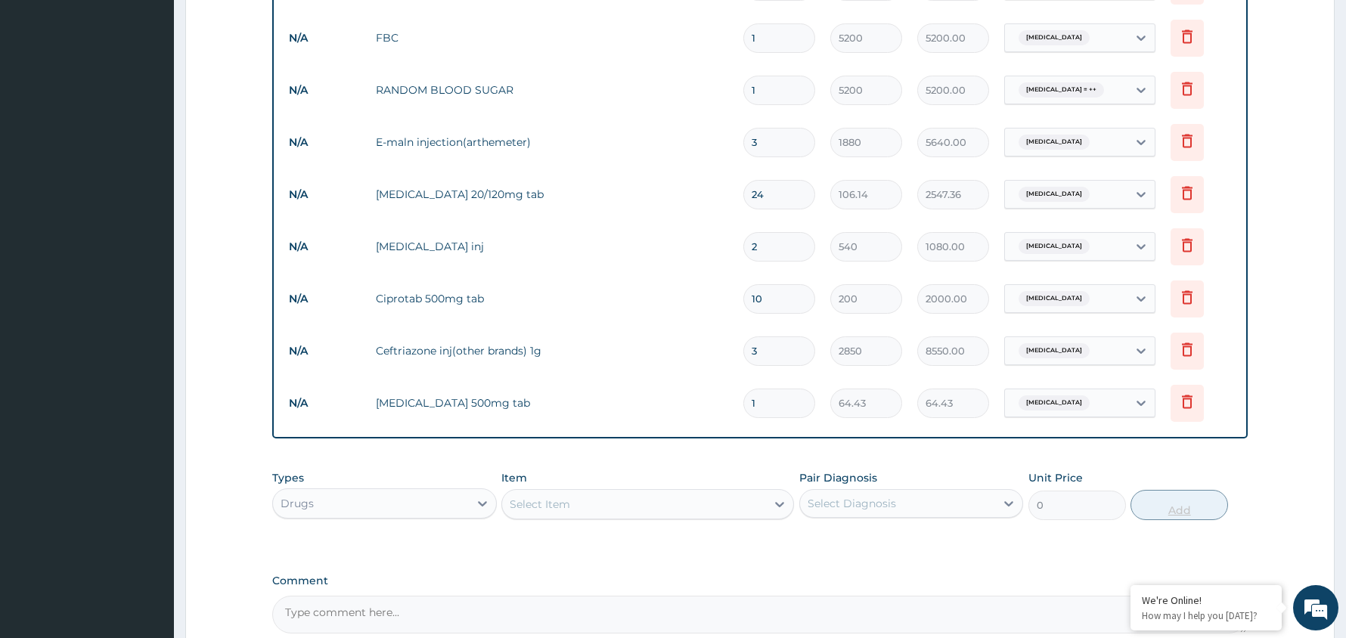
type input "18"
type input "1159.74"
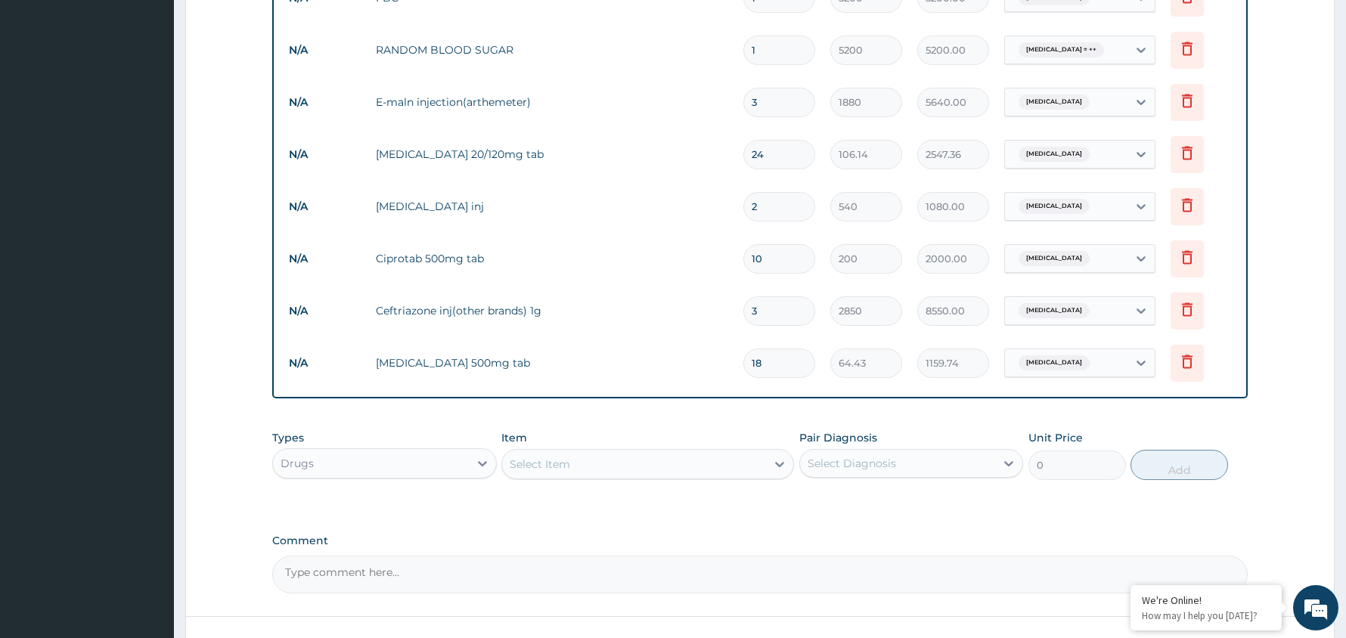
scroll to position [905, 0]
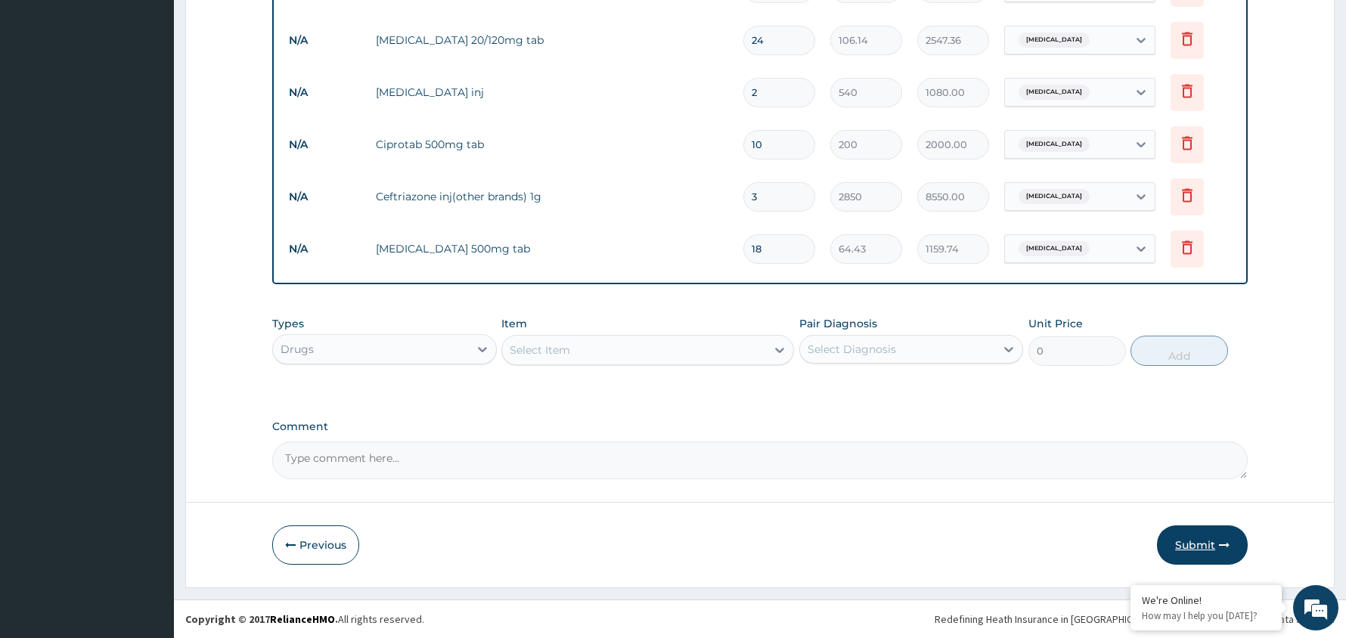
type input "18"
click at [1204, 540] on button "Submit" at bounding box center [1202, 544] width 91 height 39
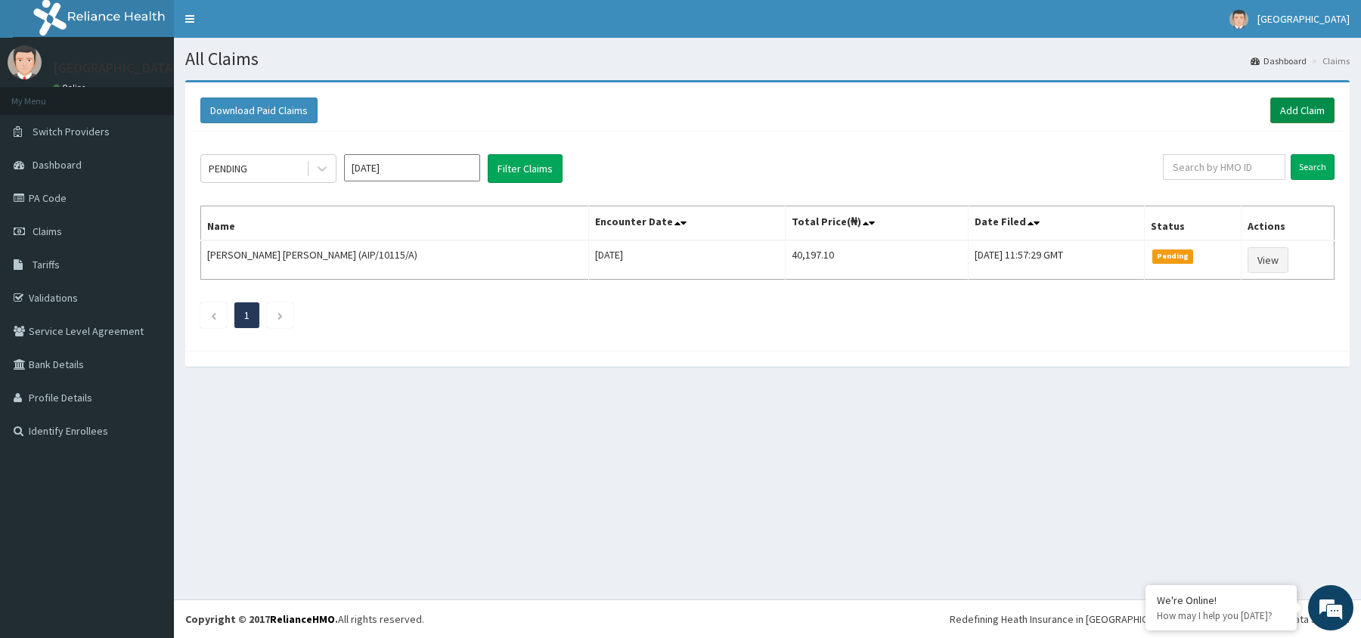
click at [1307, 104] on link "Add Claim" at bounding box center [1302, 111] width 64 height 26
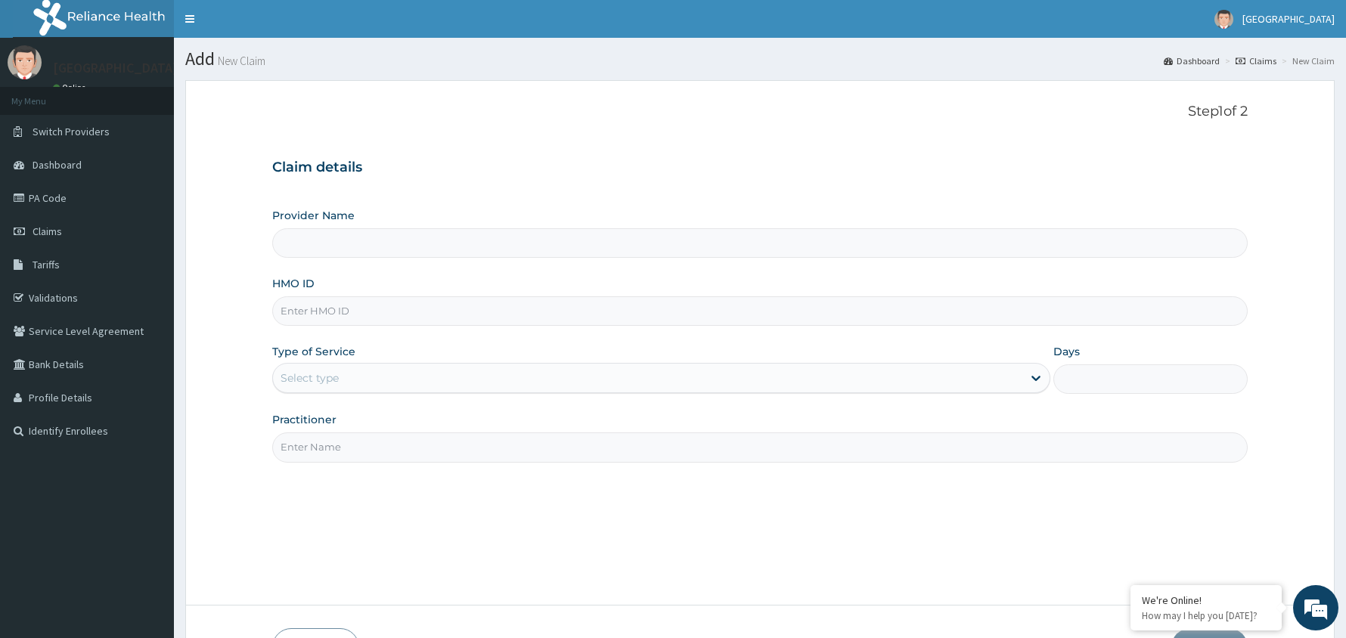
type input "[GEOGRAPHIC_DATA]"
click at [355, 319] on input "HMO ID" at bounding box center [759, 310] width 975 height 29
type input "AIP/10115/B"
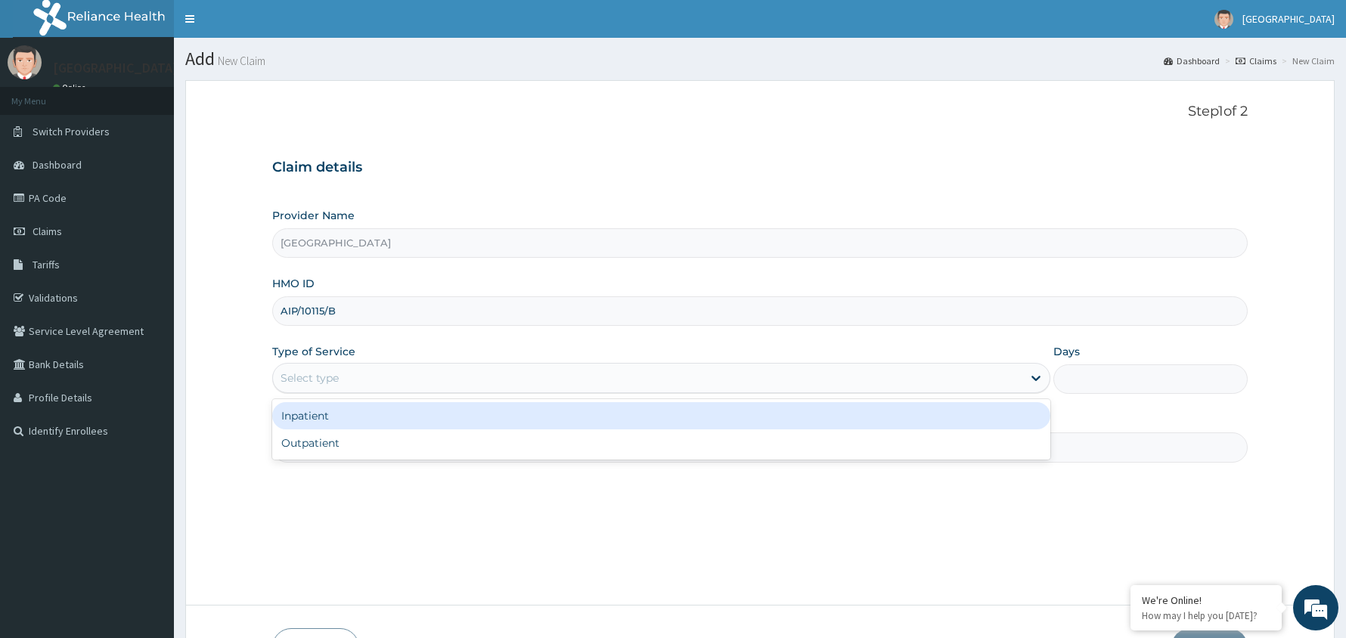
click at [412, 384] on div "Select type" at bounding box center [647, 378] width 749 height 24
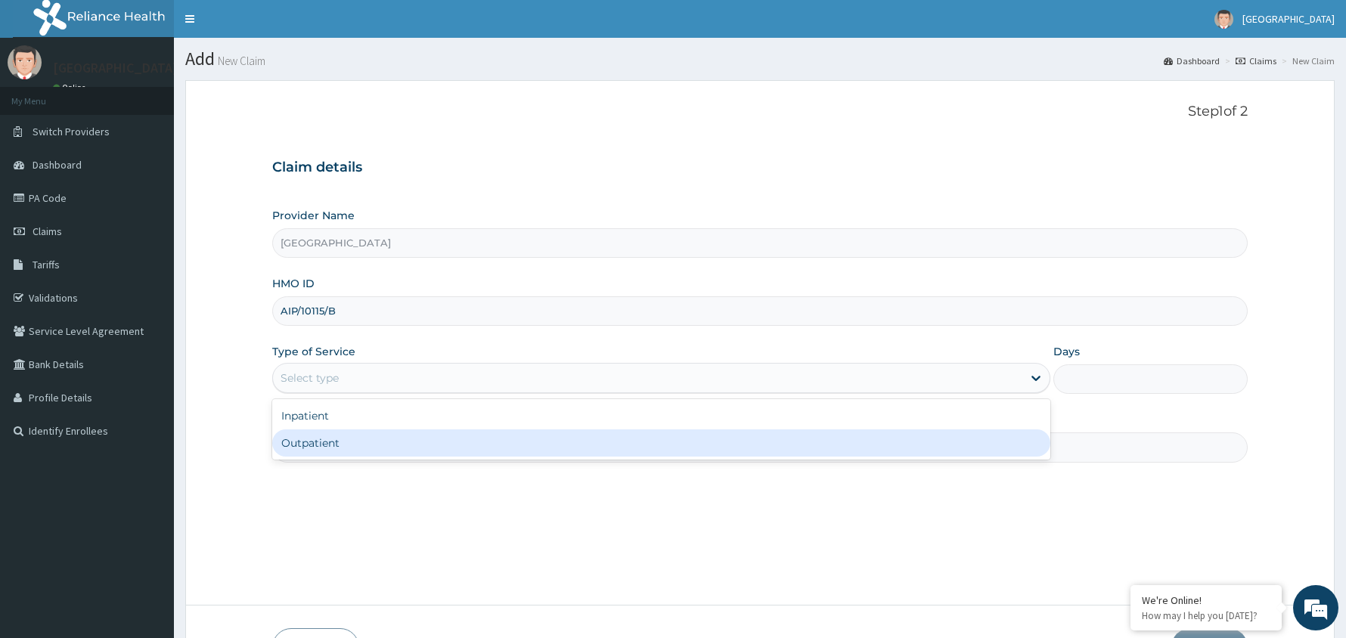
click at [401, 448] on div "Outpatient" at bounding box center [661, 442] width 778 height 27
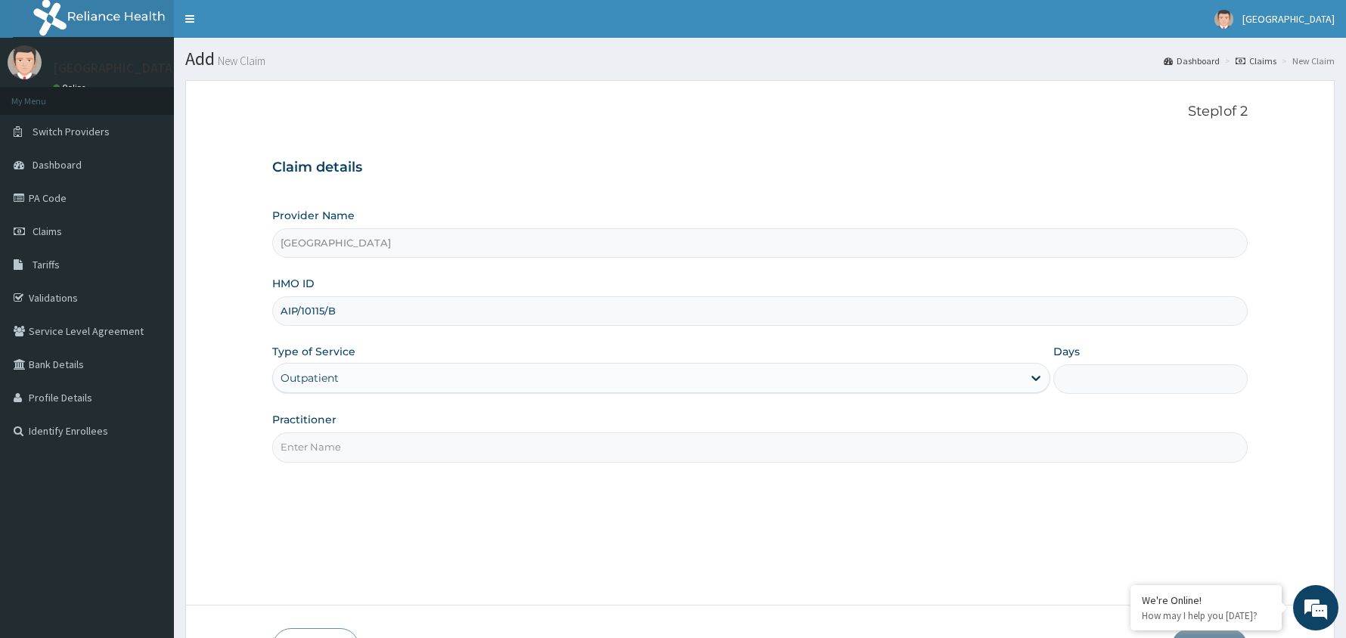
type input "1"
click at [397, 448] on input "Practitioner" at bounding box center [759, 446] width 975 height 29
type input "[PERSON_NAME]"
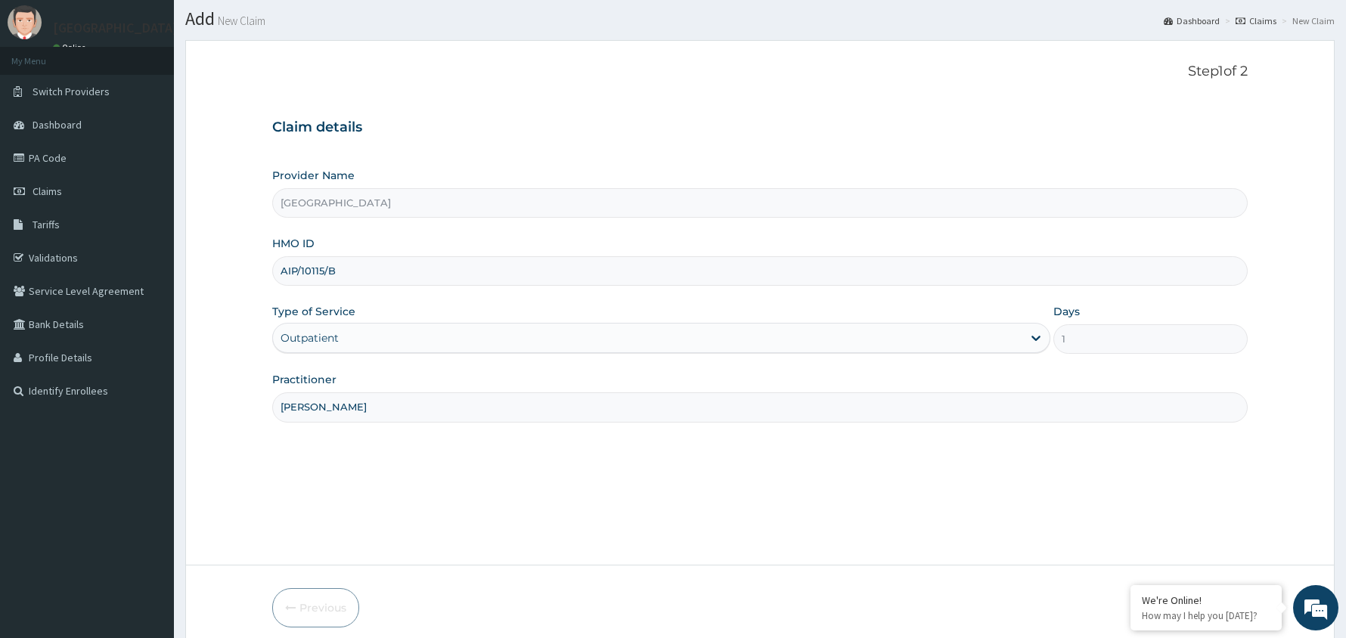
scroll to position [104, 0]
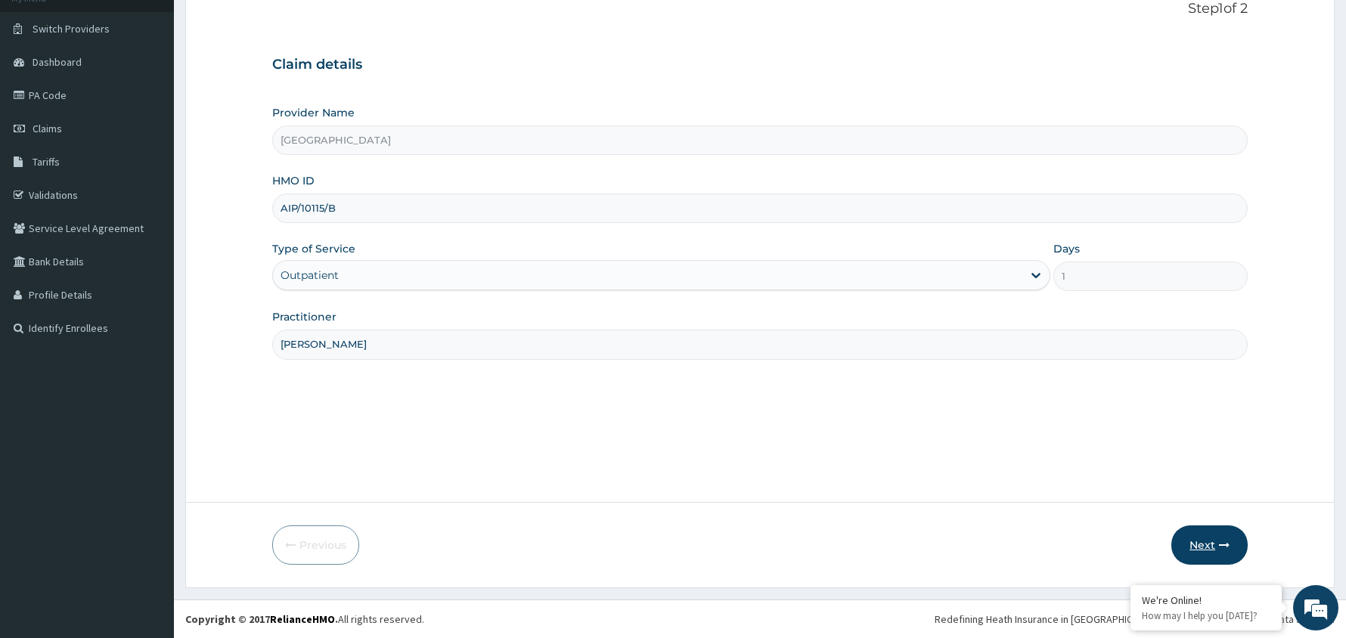
click at [1213, 540] on button "Next" at bounding box center [1209, 544] width 76 height 39
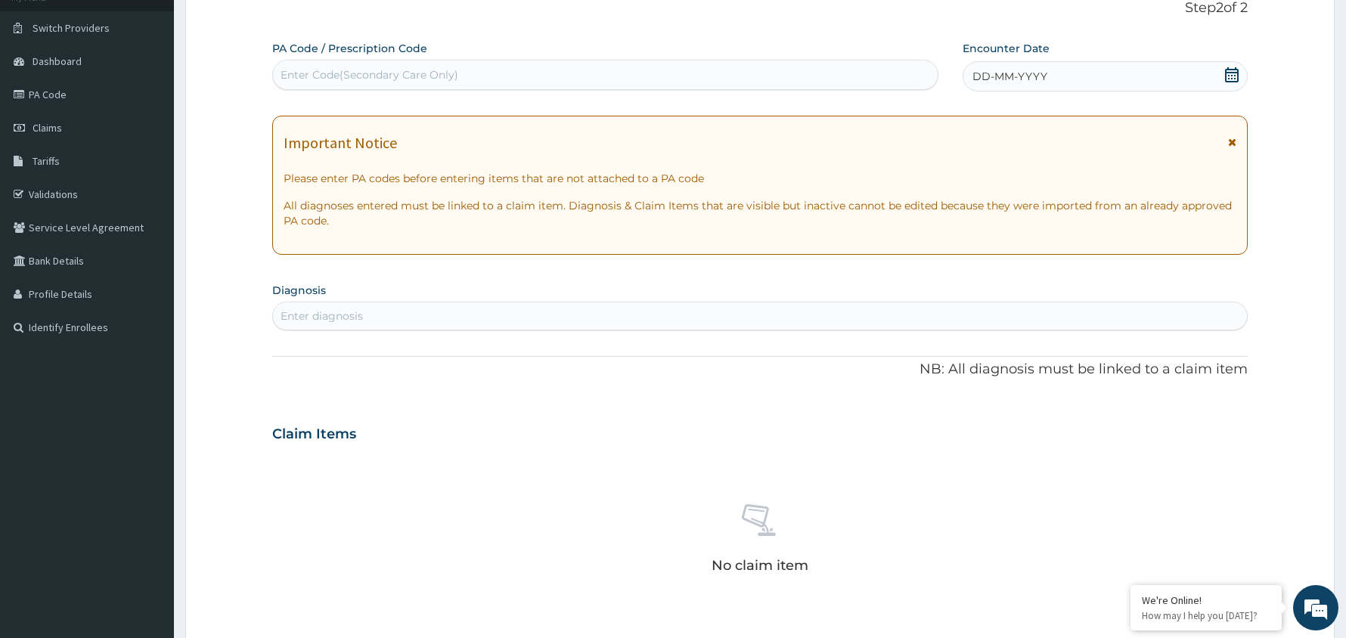
click at [1229, 67] on icon at bounding box center [1231, 74] width 15 height 15
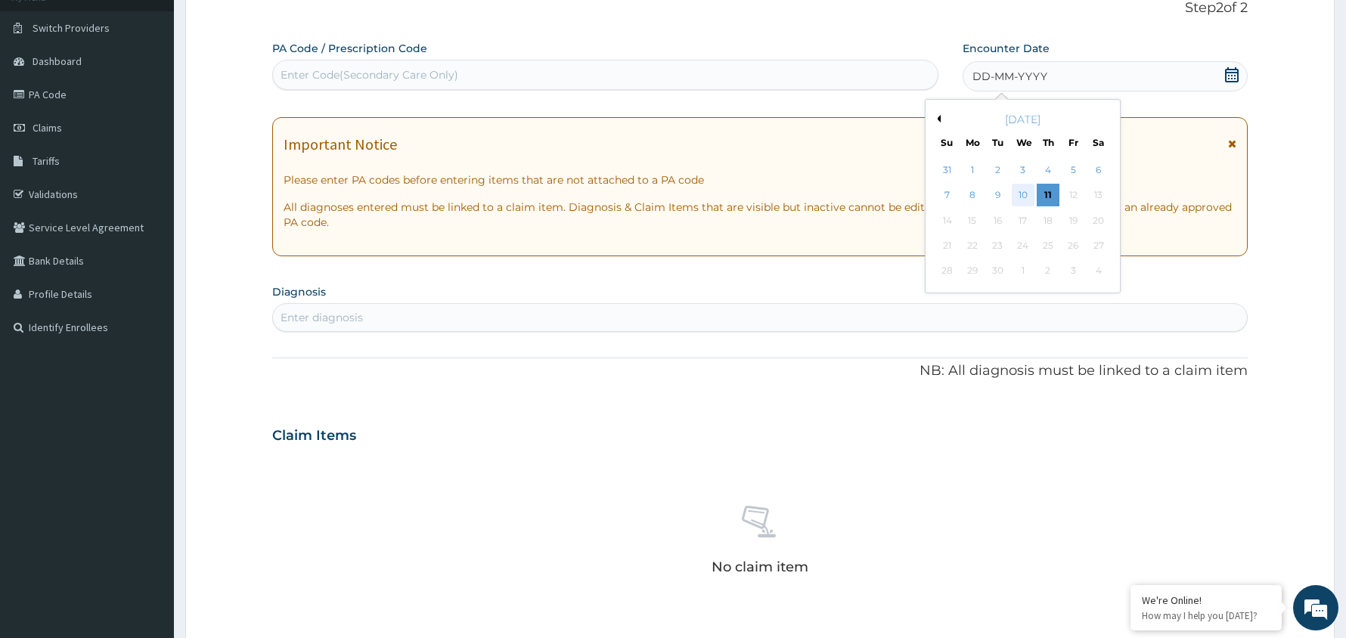
click at [1019, 197] on div "10" at bounding box center [1022, 195] width 23 height 23
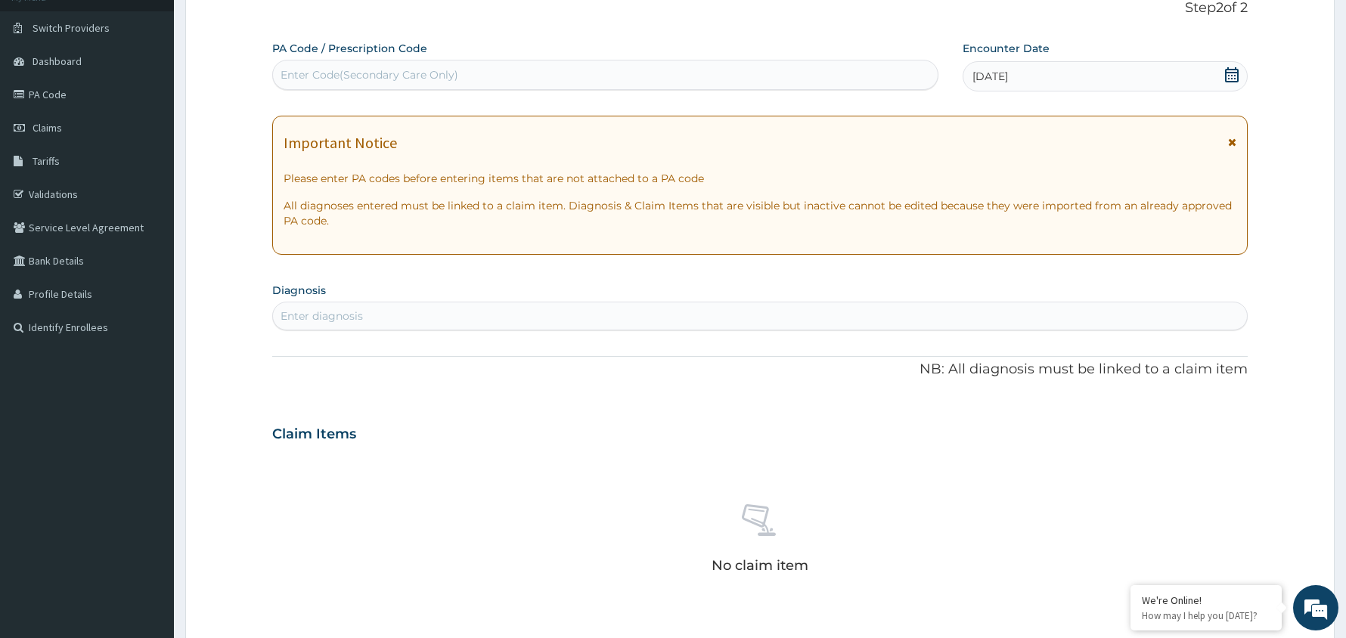
click at [405, 315] on div "Enter diagnosis" at bounding box center [760, 316] width 974 height 24
type input "PEPTIC"
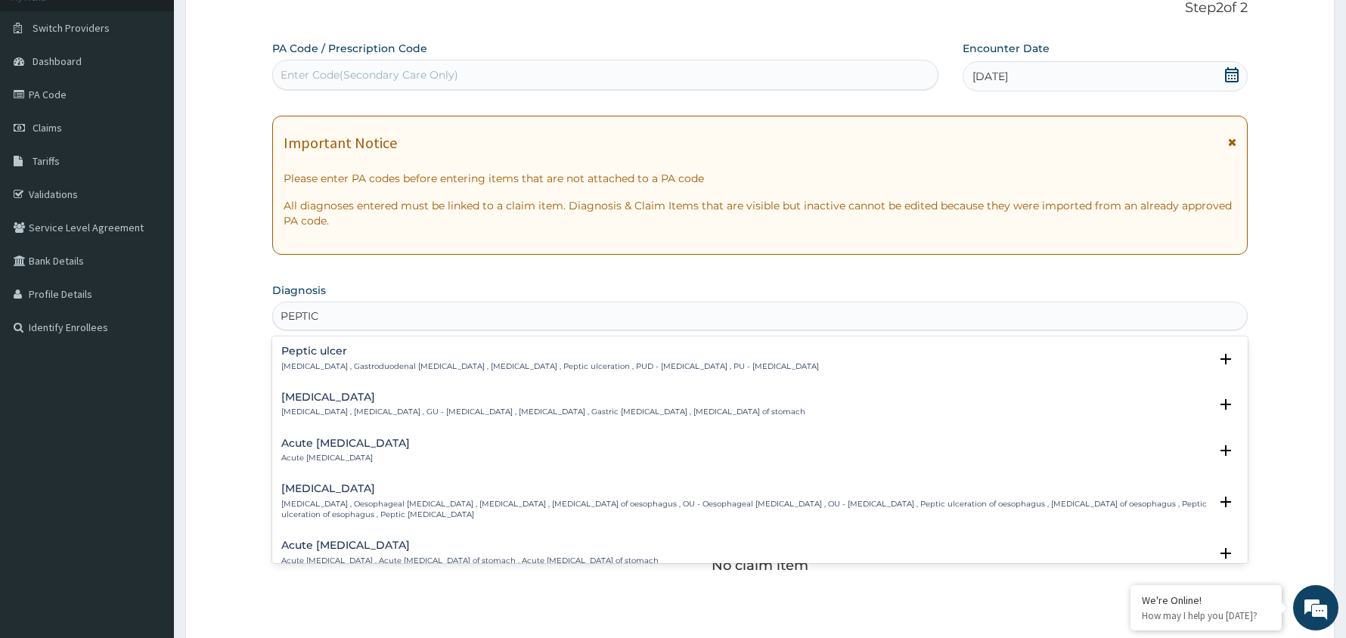
click at [369, 358] on div "Peptic ulcer Peptic ulcer , Gastroduodenal ulcer , Peptic ulcer disease , Pepti…" at bounding box center [550, 359] width 538 height 26
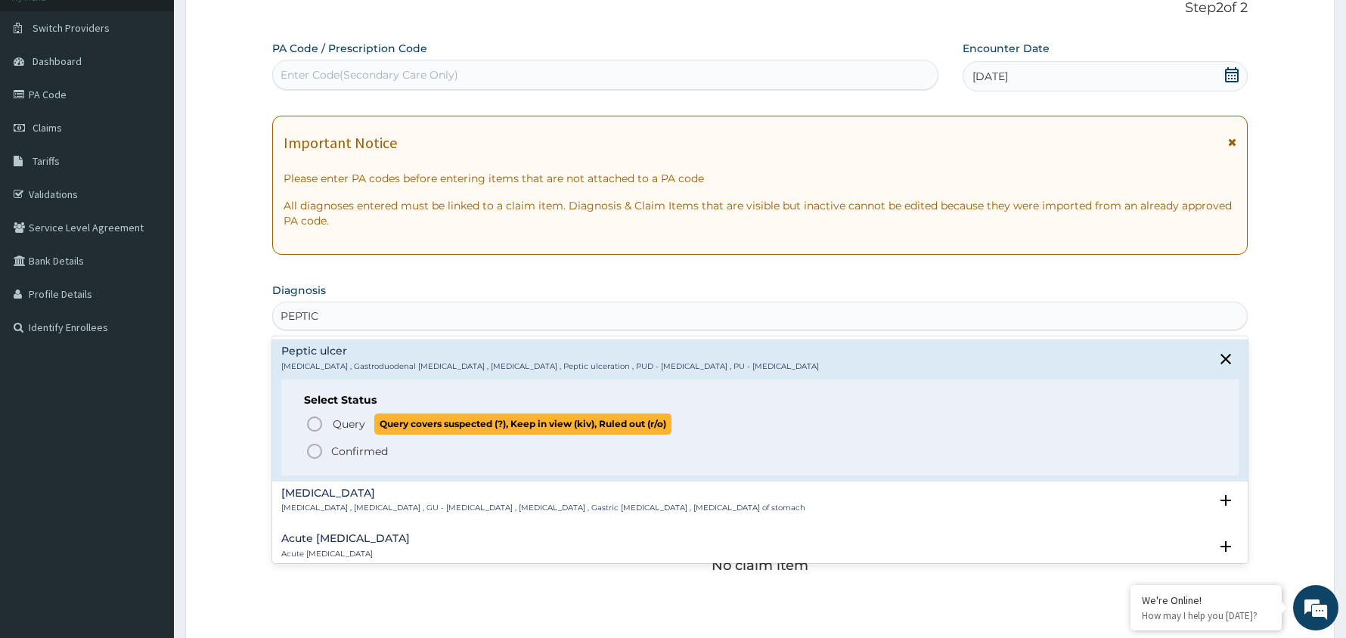
click at [324, 417] on icon "status option query" at bounding box center [314, 424] width 18 height 18
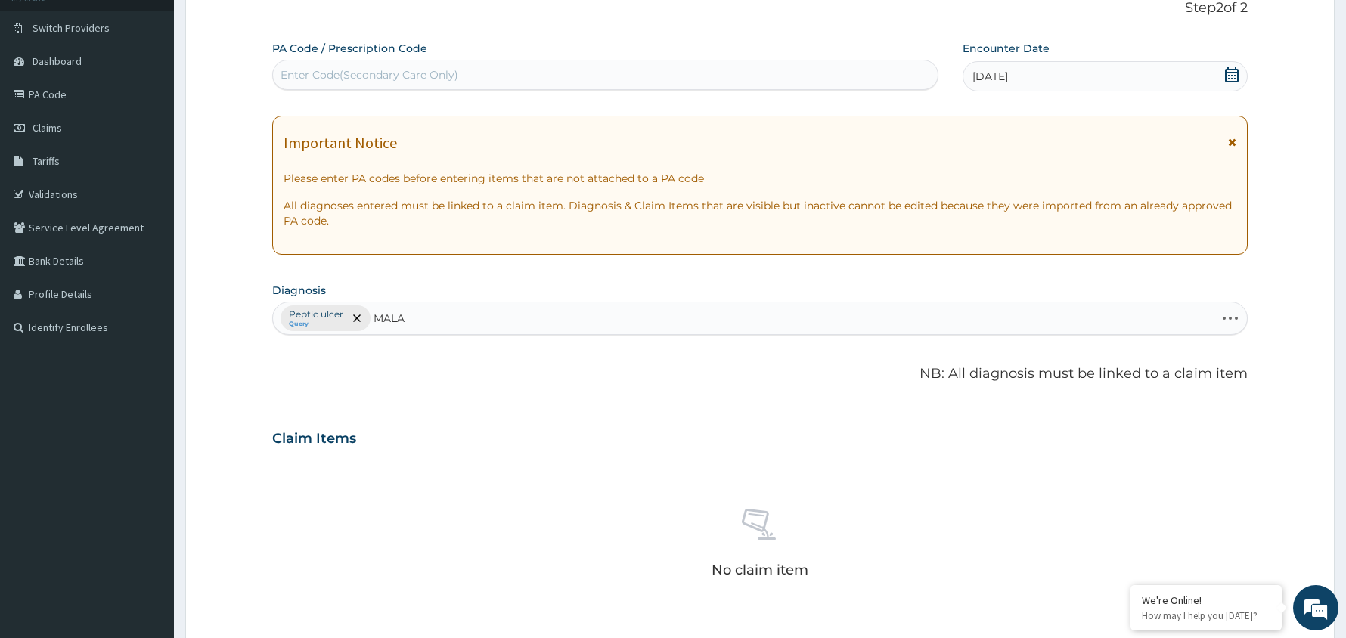
type input "MALAR"
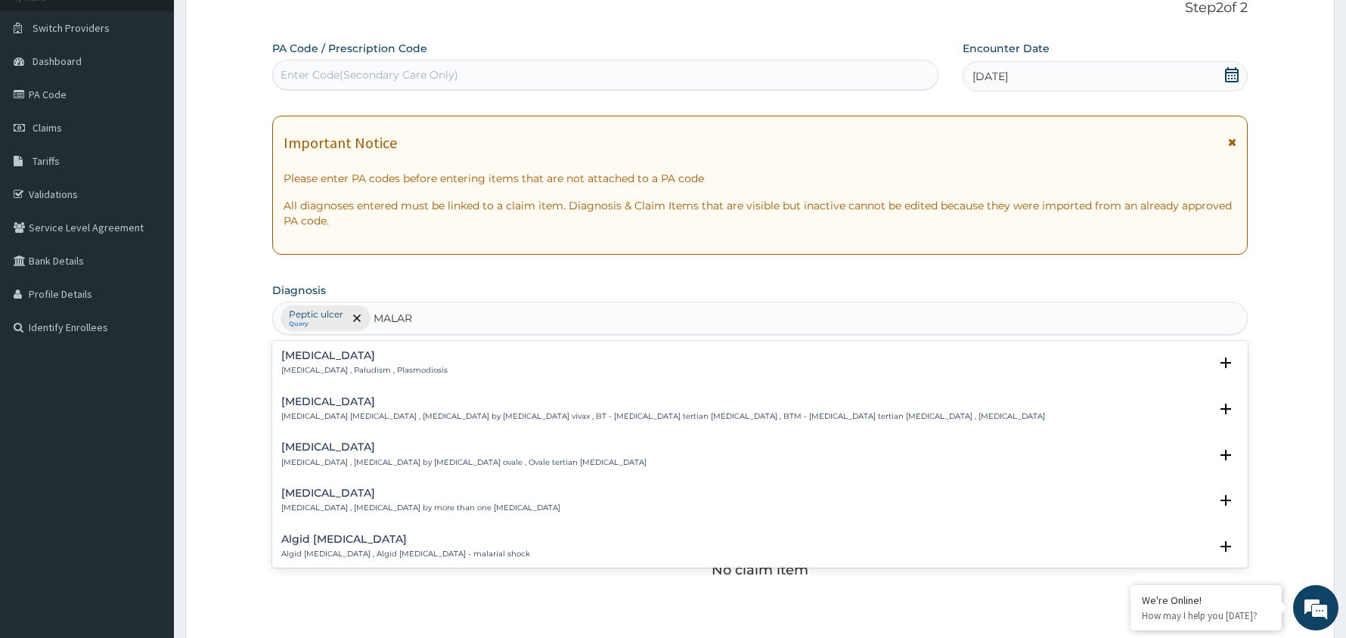
click at [311, 375] on p "Malaria , Paludism , Plasmodiosis" at bounding box center [364, 370] width 166 height 11
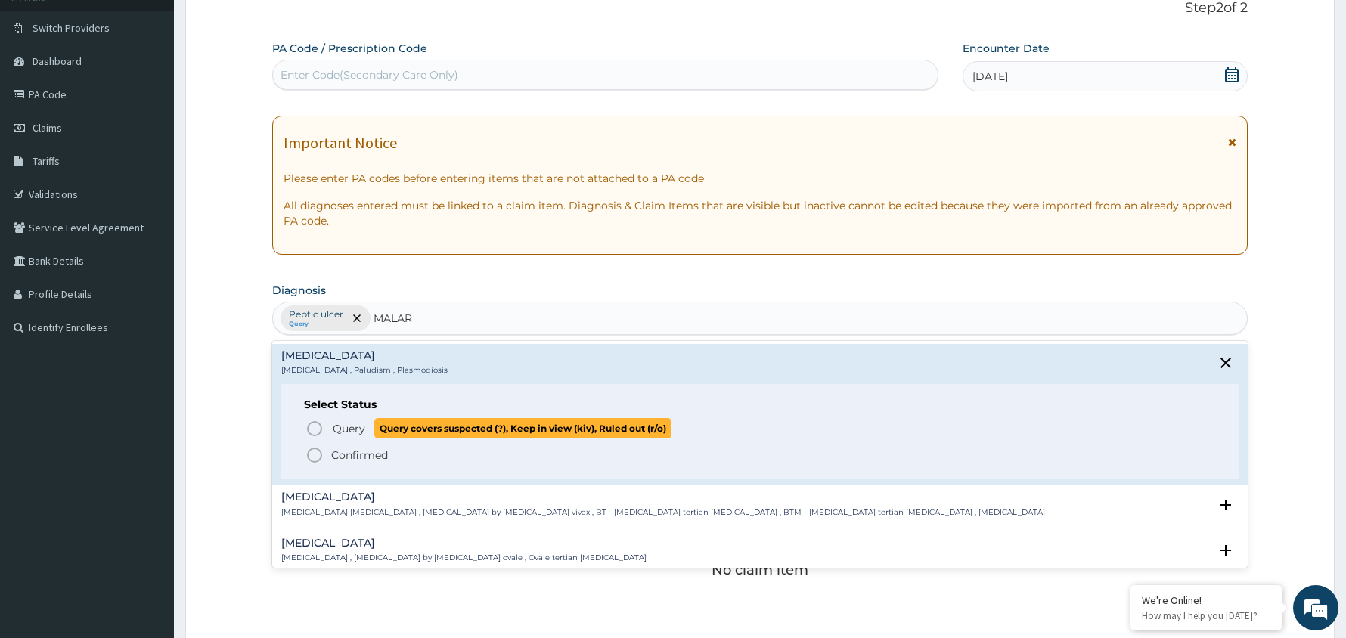
click at [313, 428] on icon "status option query" at bounding box center [314, 429] width 18 height 18
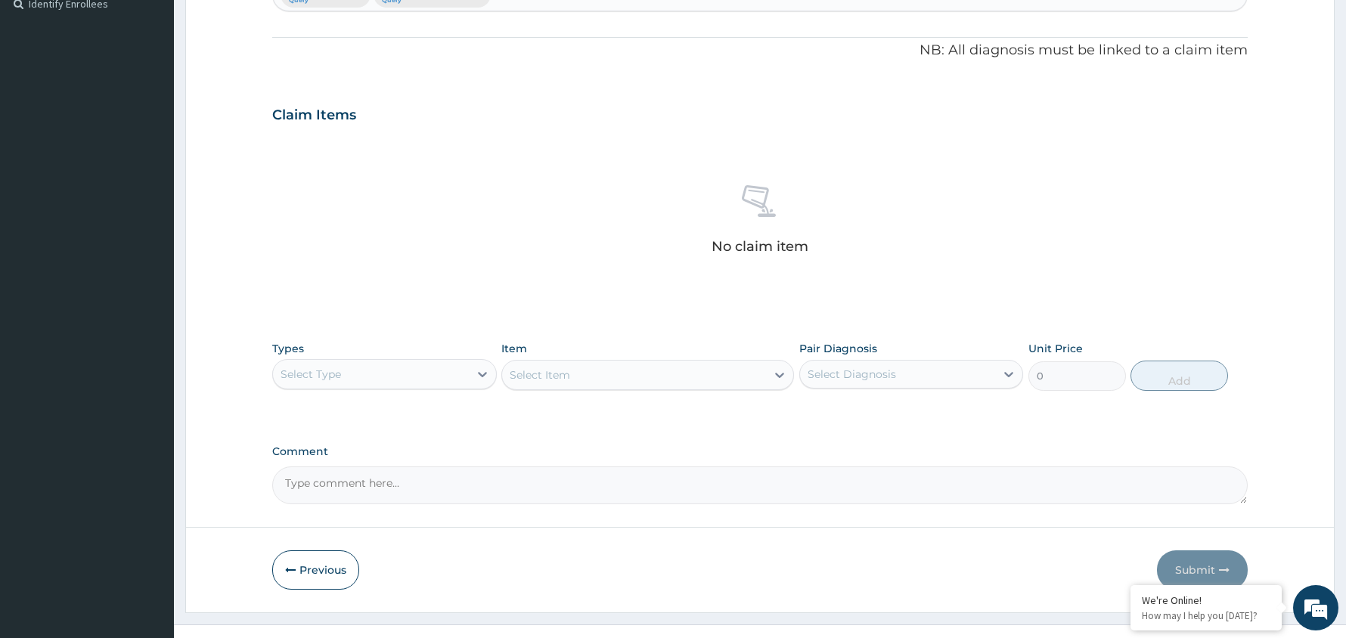
scroll to position [454, 0]
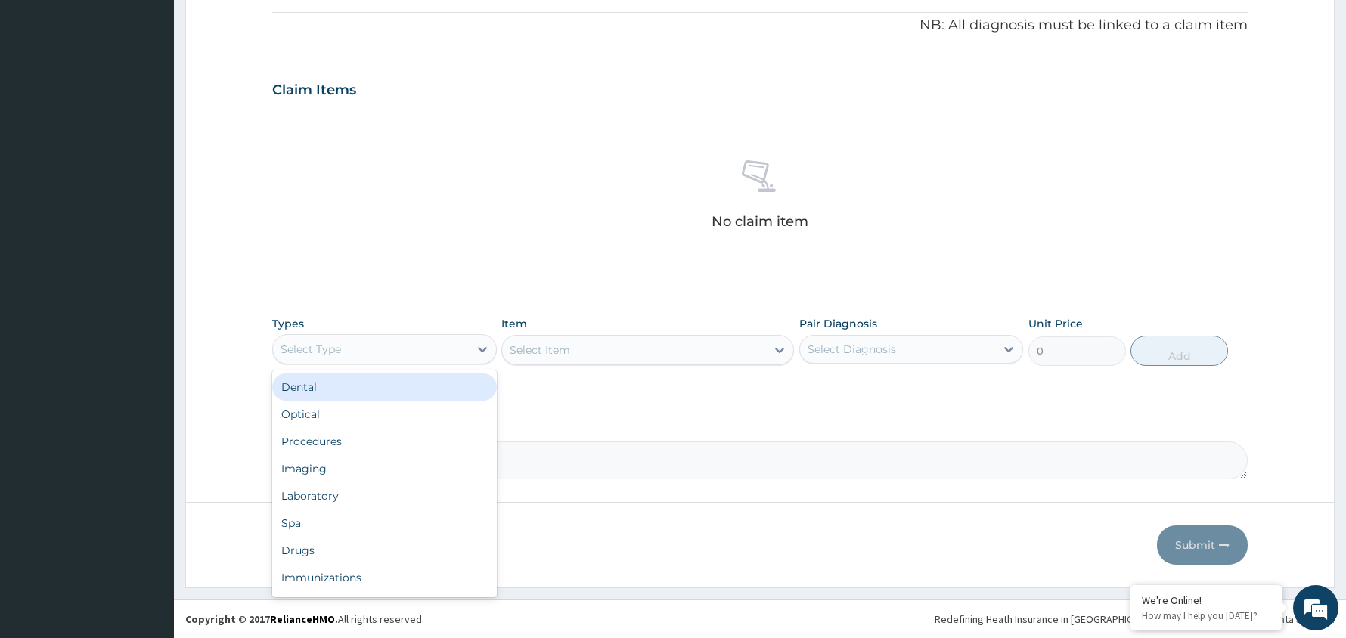
click at [461, 348] on div "Select Type" at bounding box center [371, 349] width 196 height 24
click at [426, 439] on div "Procedures" at bounding box center [384, 441] width 225 height 27
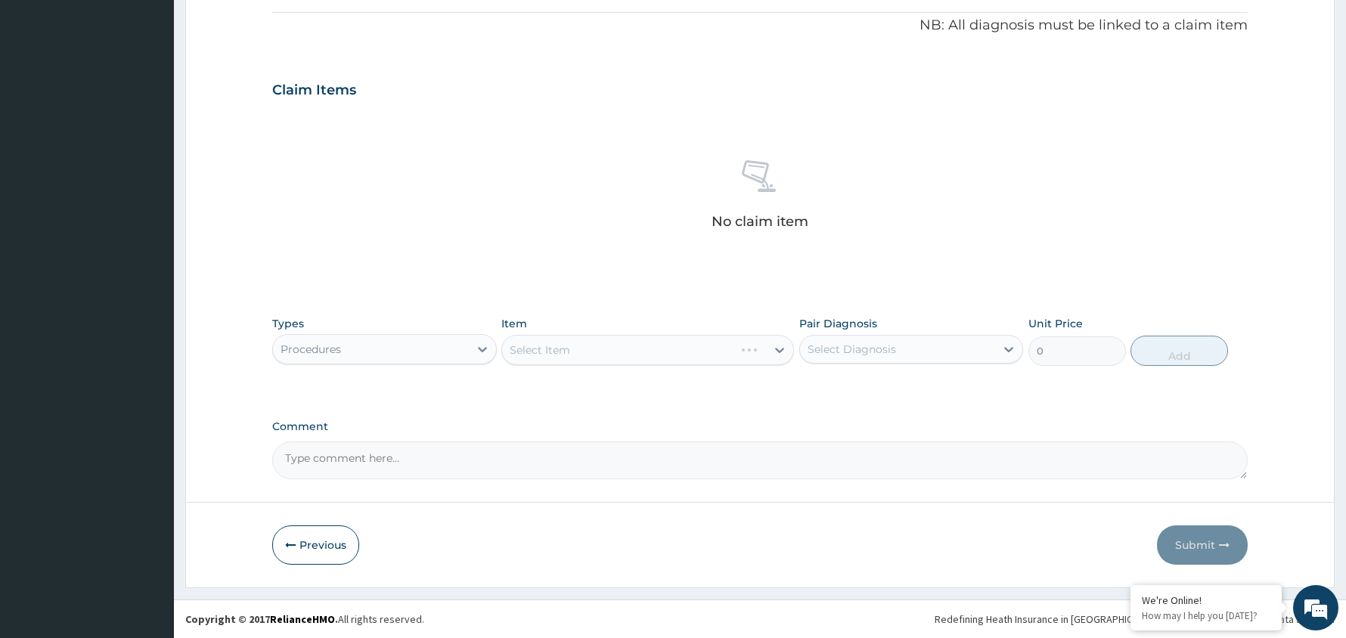
click at [968, 339] on div "Select Diagnosis" at bounding box center [898, 349] width 196 height 24
click at [947, 380] on div "Peptic ulcer" at bounding box center [911, 388] width 225 height 31
checkbox input "true"
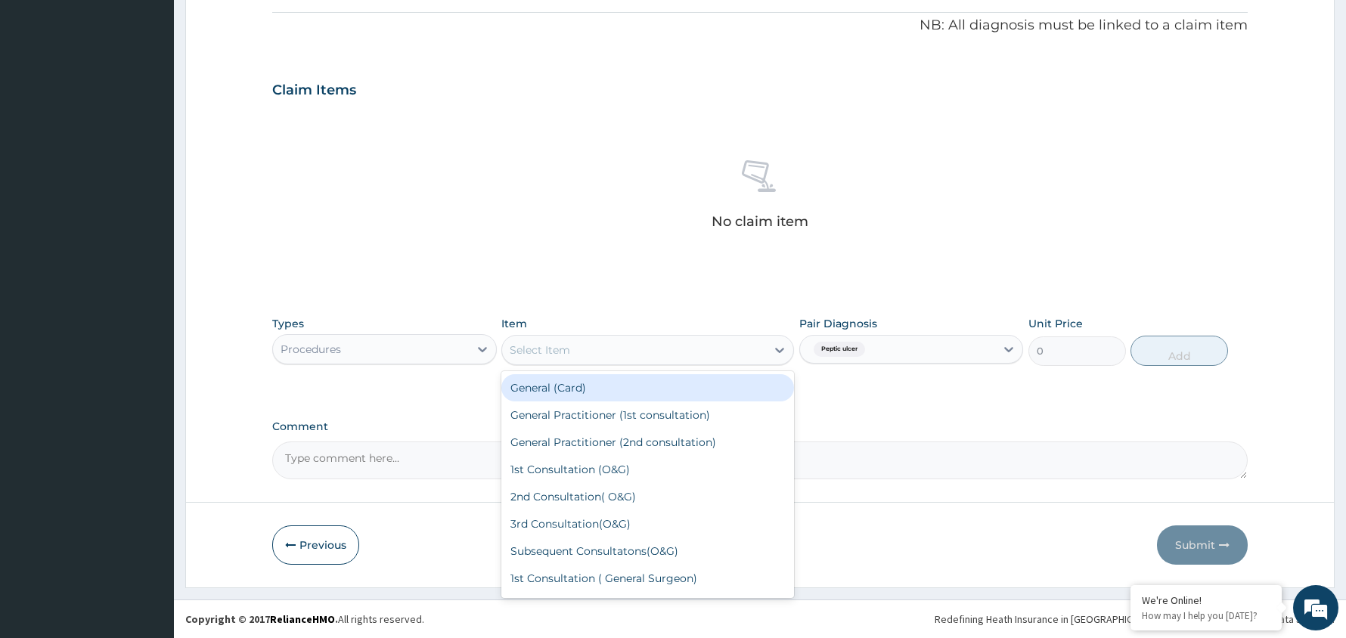
click at [760, 346] on div "Select Item" at bounding box center [634, 350] width 264 height 24
click at [690, 385] on div "General (Card)" at bounding box center [647, 387] width 293 height 27
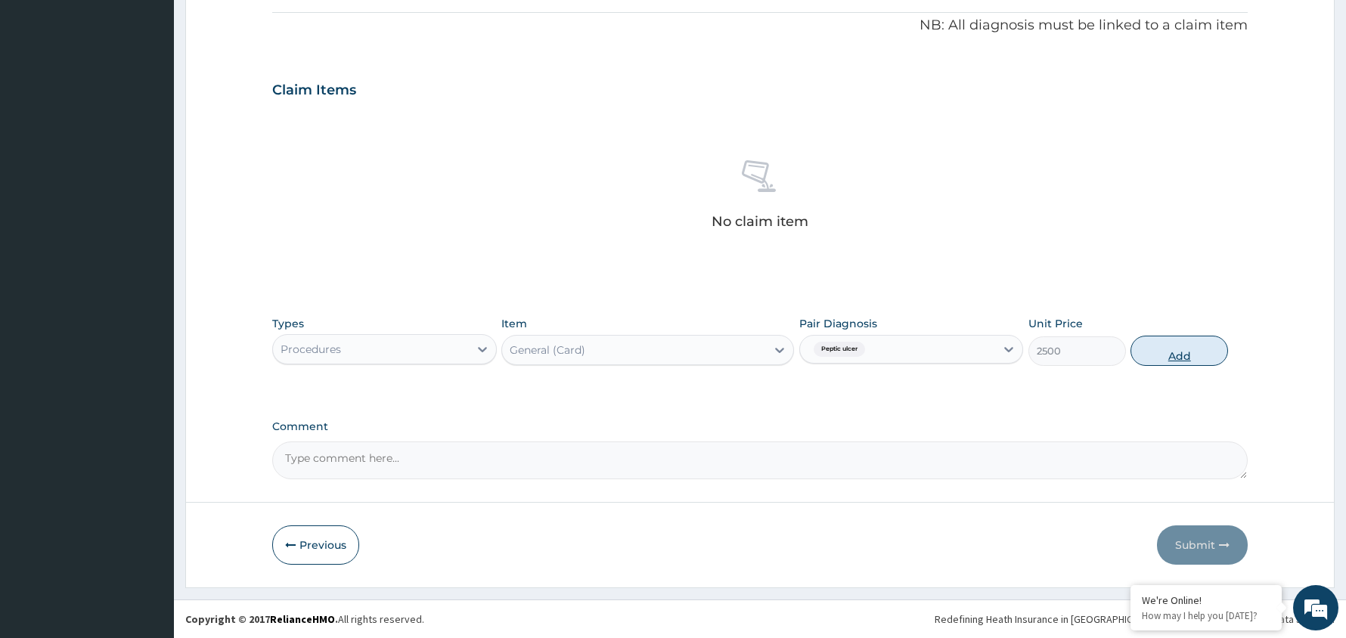
click at [1160, 351] on button "Add" at bounding box center [1179, 351] width 98 height 30
type input "0"
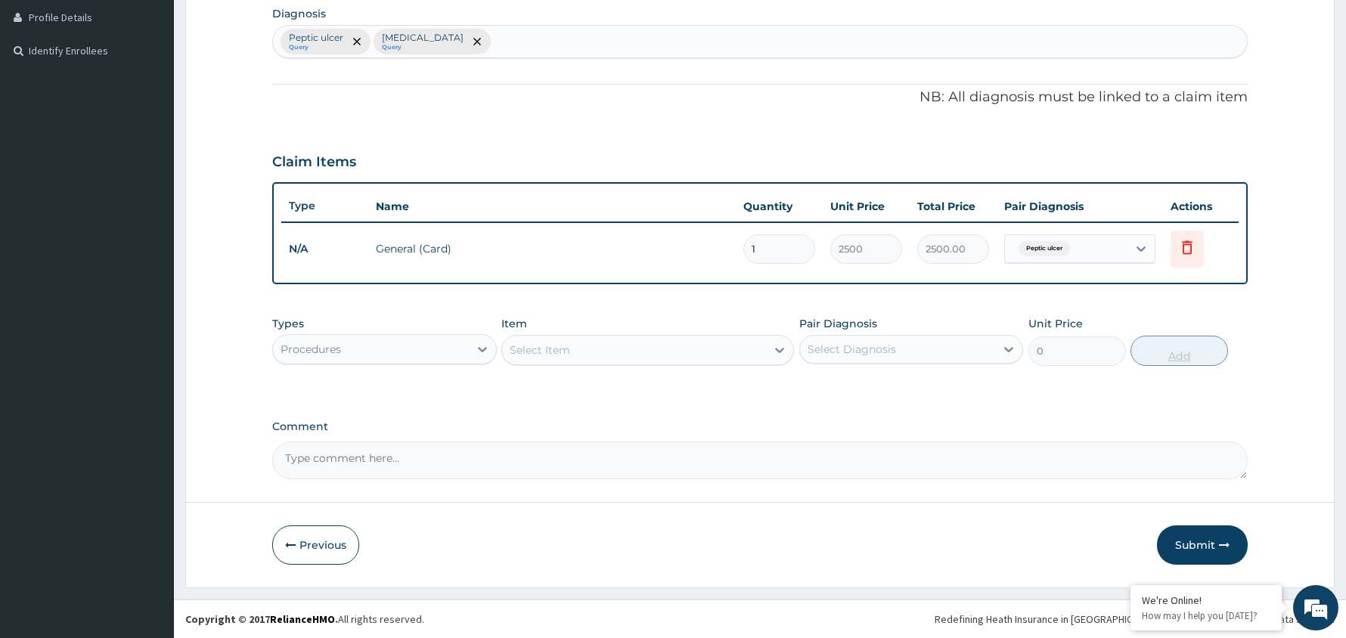
scroll to position [381, 0]
click at [983, 342] on div "Select Diagnosis" at bounding box center [898, 349] width 196 height 24
click at [969, 373] on div "Peptic ulcer" at bounding box center [911, 388] width 225 height 31
checkbox input "true"
click at [733, 346] on div "Select Item" at bounding box center [634, 350] width 264 height 24
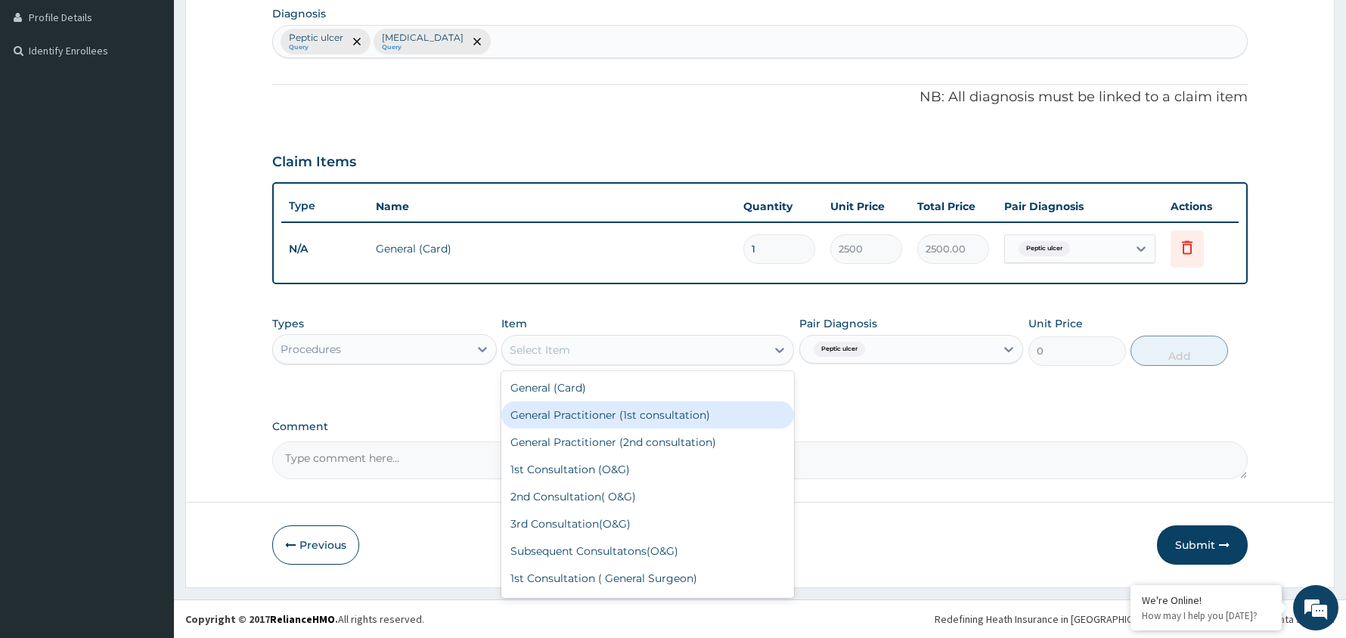
click at [709, 413] on div "General Practitioner (1st consultation)" at bounding box center [647, 414] width 293 height 27
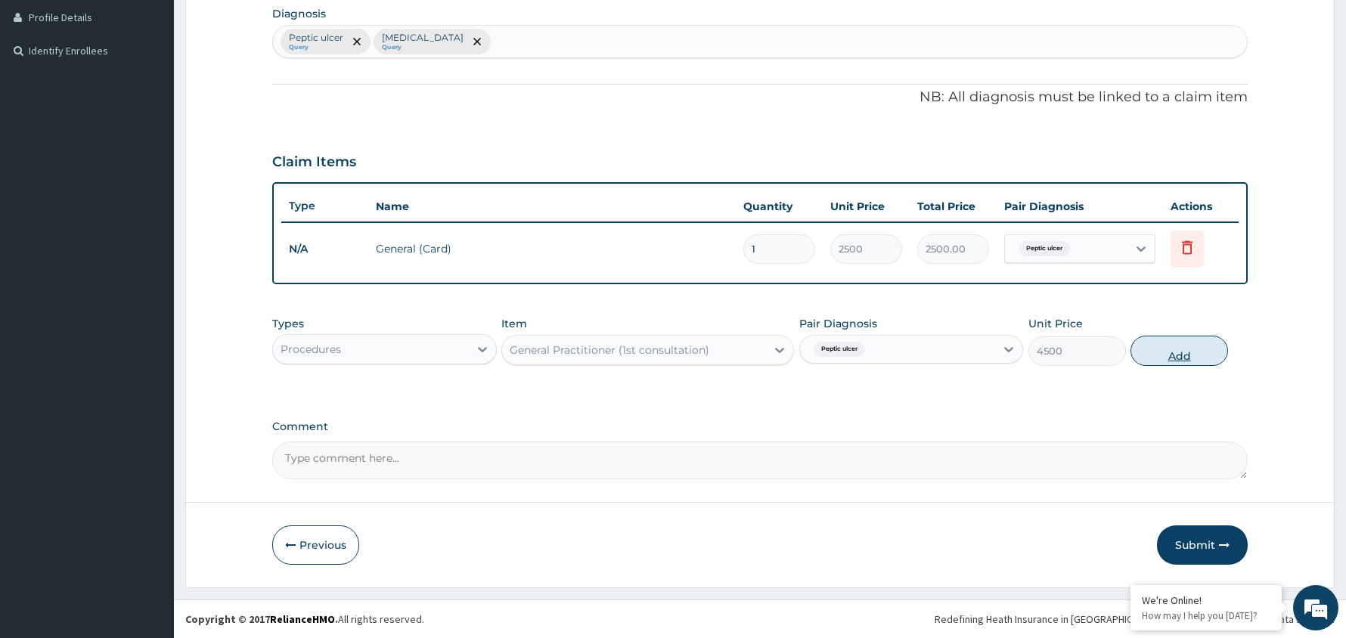
click at [1192, 343] on button "Add" at bounding box center [1179, 351] width 98 height 30
type input "0"
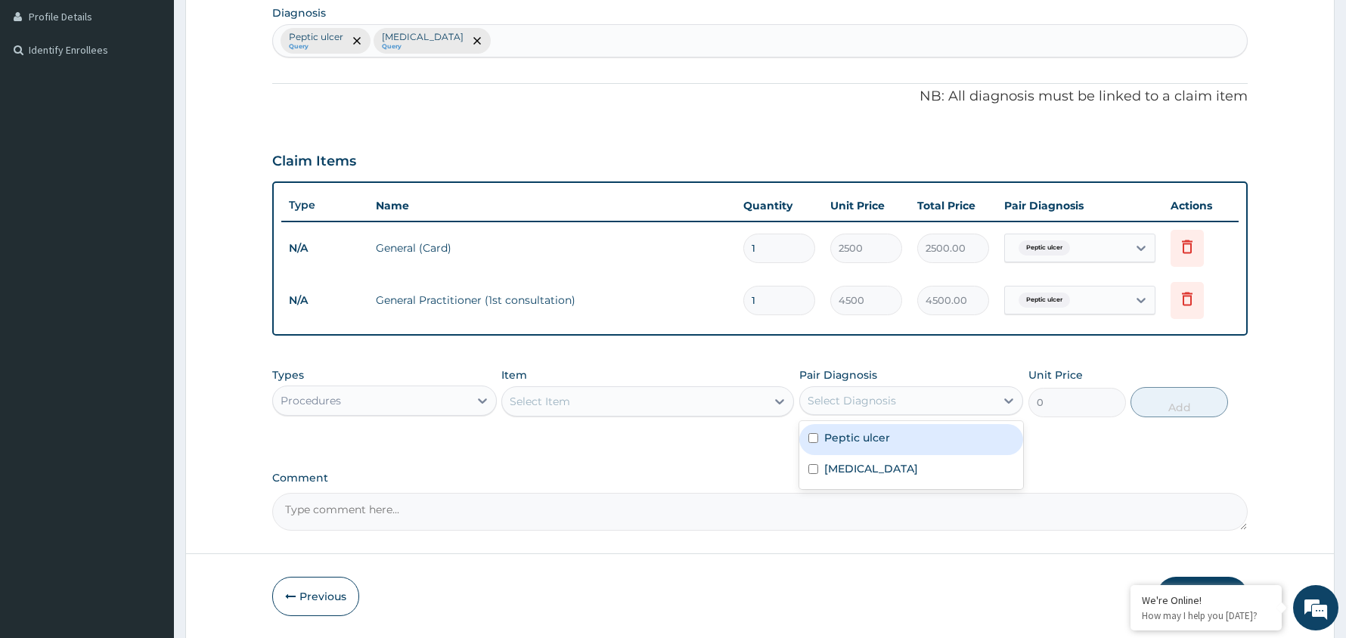
click at [986, 402] on div "Select Diagnosis" at bounding box center [898, 401] width 196 height 24
click at [928, 433] on div "Peptic ulcer" at bounding box center [911, 439] width 225 height 31
checkbox input "true"
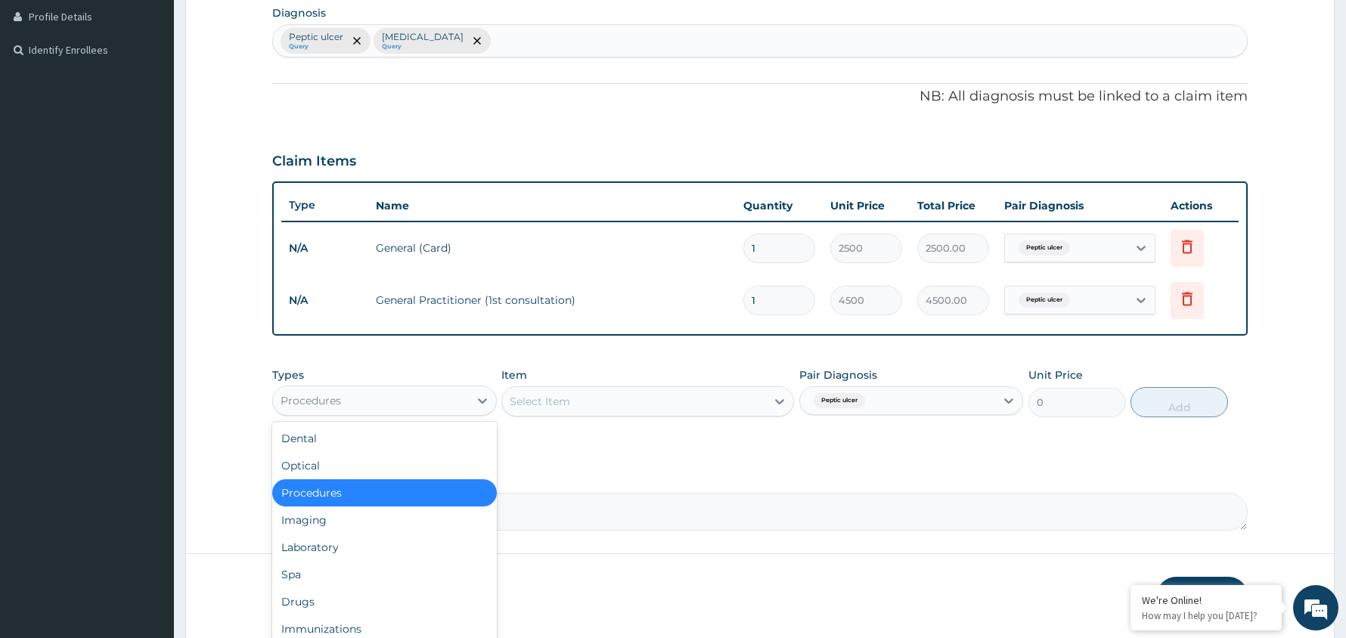
click at [460, 403] on div "Procedures" at bounding box center [371, 401] width 196 height 24
click at [388, 596] on div "Drugs" at bounding box center [384, 601] width 225 height 27
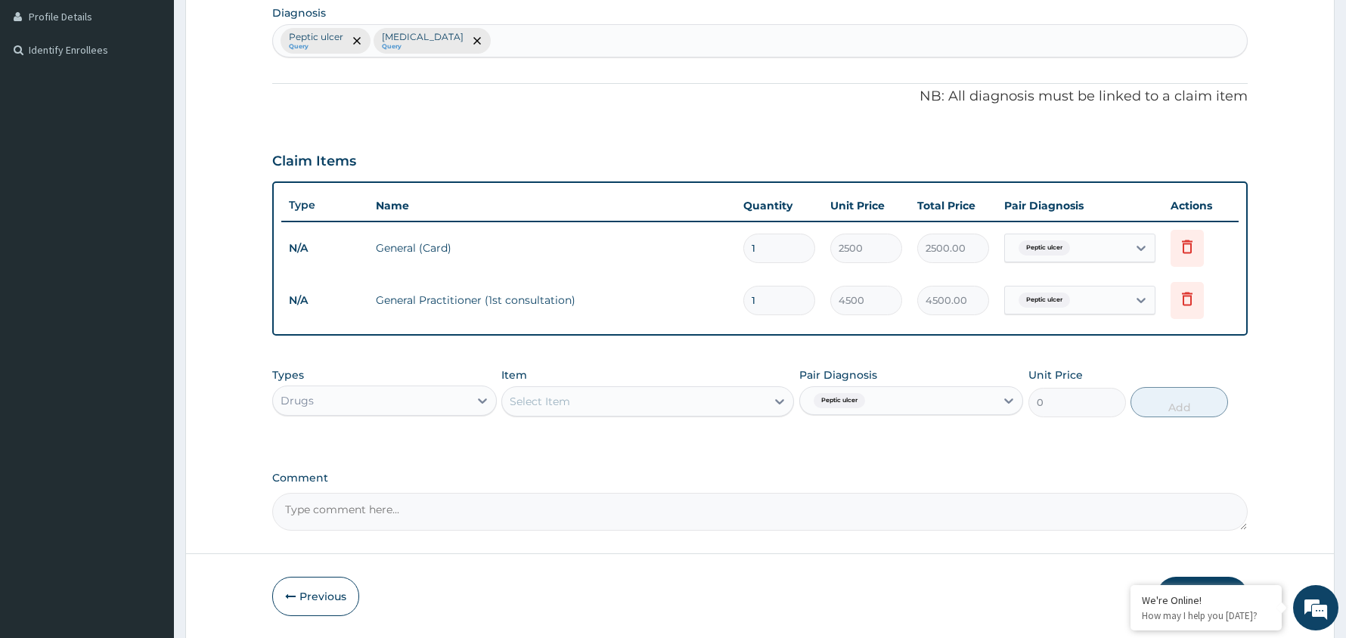
click at [739, 394] on div "Select Item" at bounding box center [634, 401] width 264 height 24
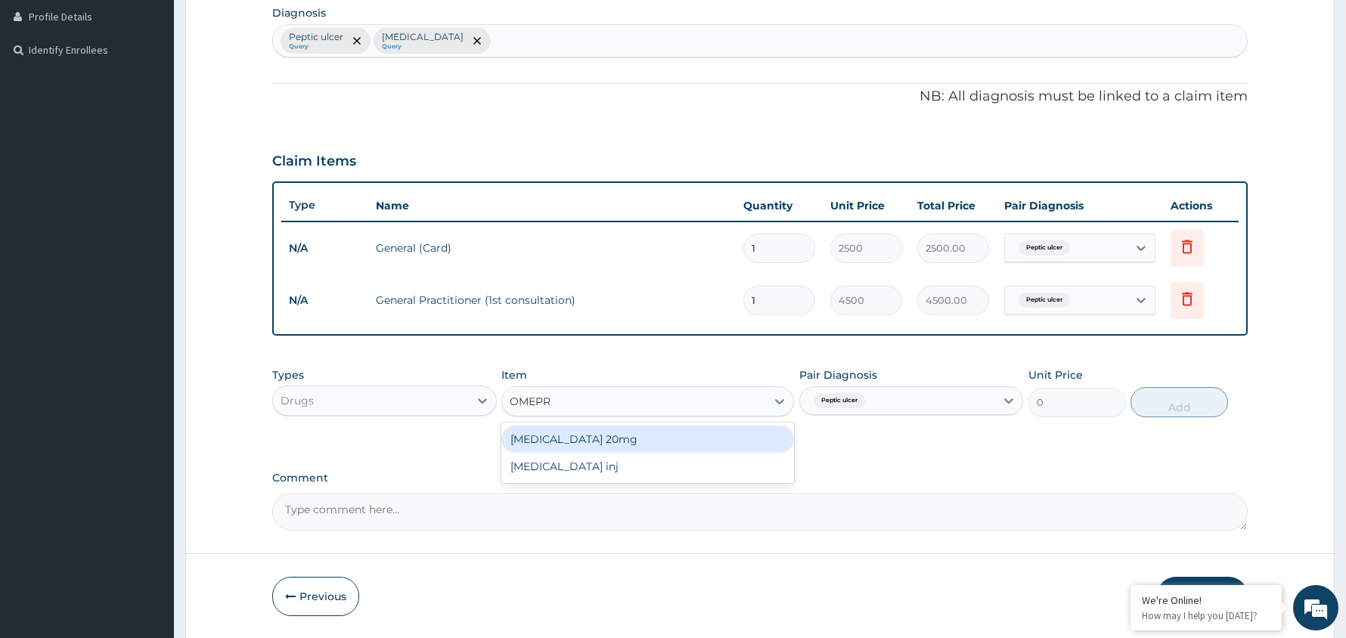
type input "OMEPRA"
click at [639, 436] on div "[MEDICAL_DATA] 20mg" at bounding box center [647, 439] width 293 height 27
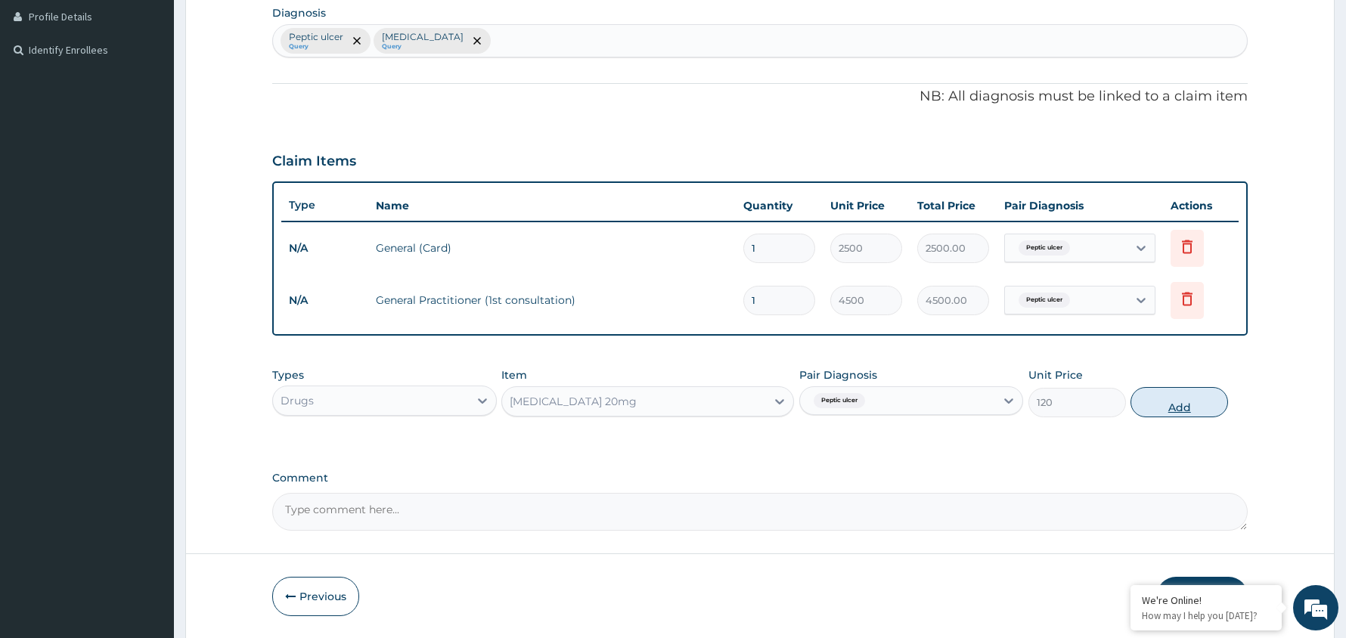
click at [1171, 407] on button "Add" at bounding box center [1179, 402] width 98 height 30
type input "0"
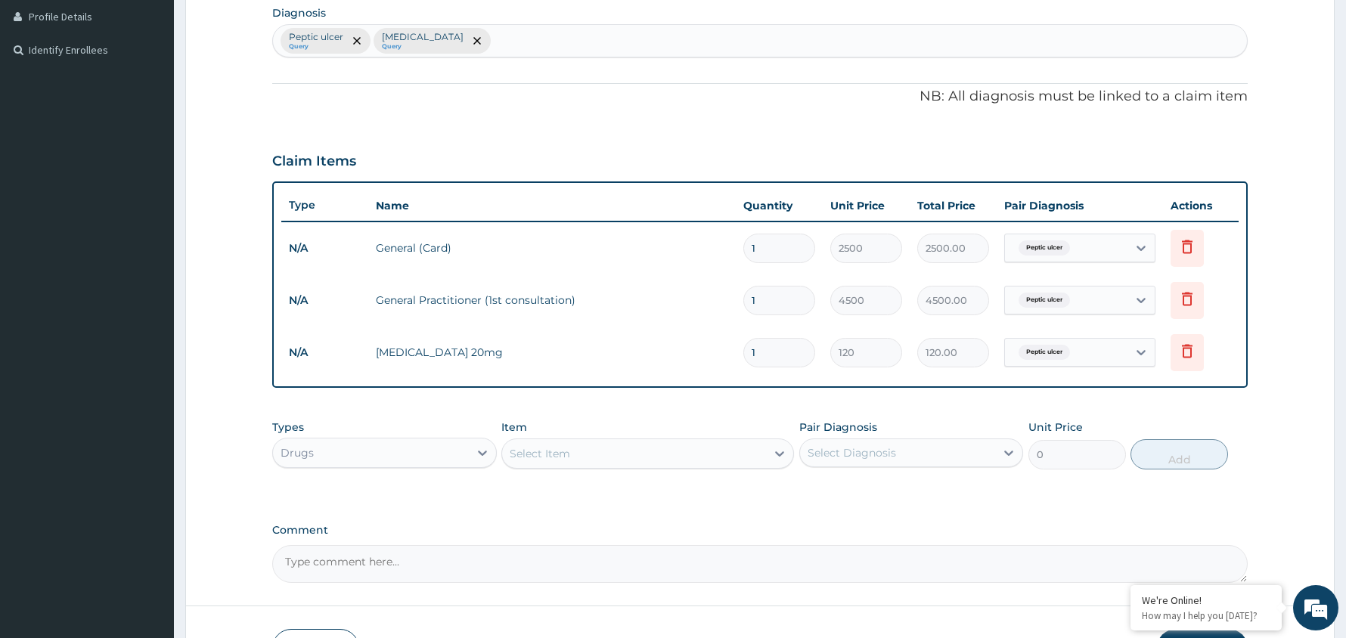
type input "14"
type input "1680.00"
type input "14"
click at [856, 451] on div "Select Diagnosis" at bounding box center [851, 452] width 88 height 15
click at [857, 491] on label "Peptic ulcer" at bounding box center [857, 489] width 66 height 15
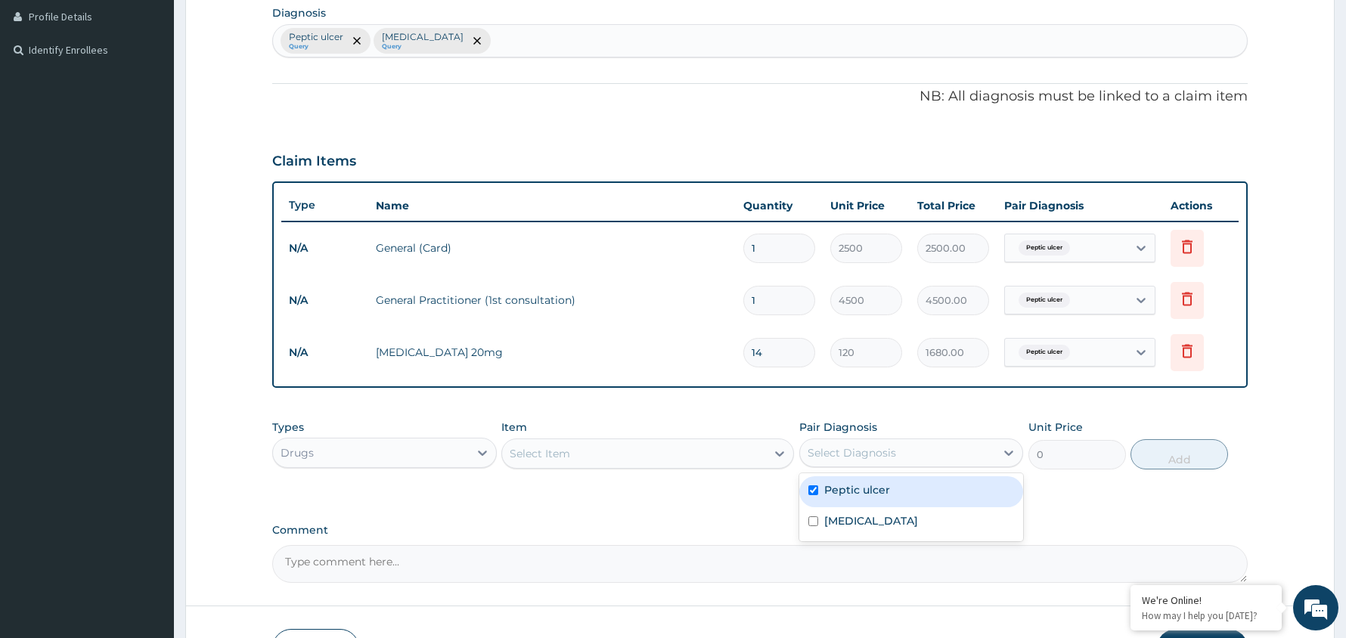
checkbox input "true"
click at [608, 452] on div "Select Item" at bounding box center [634, 454] width 264 height 24
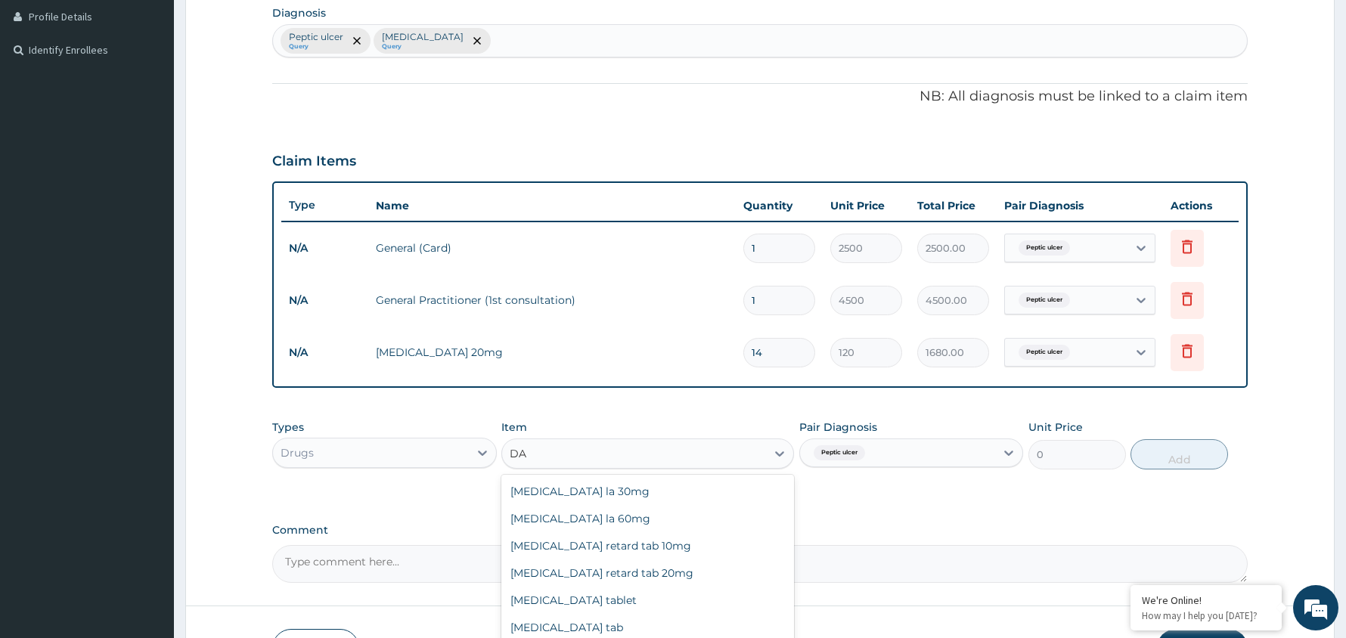
type input "D"
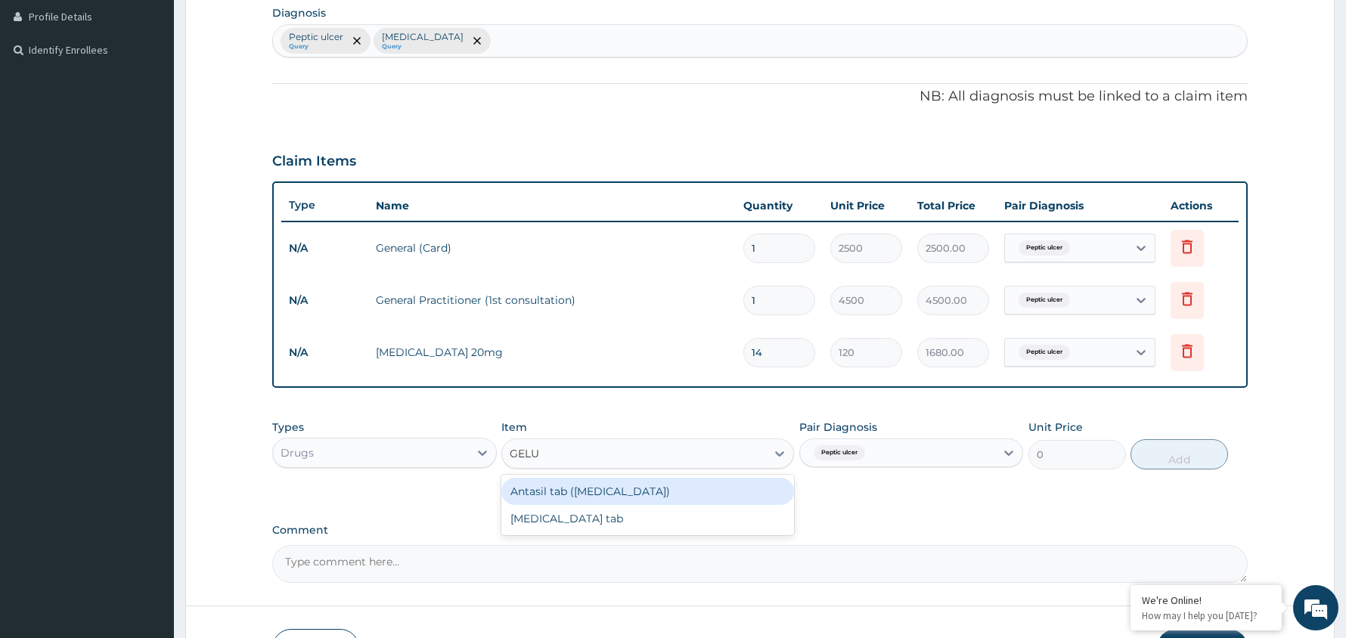
type input "GELUS"
click at [590, 487] on div "Antasil tab ([MEDICAL_DATA])" at bounding box center [647, 491] width 293 height 27
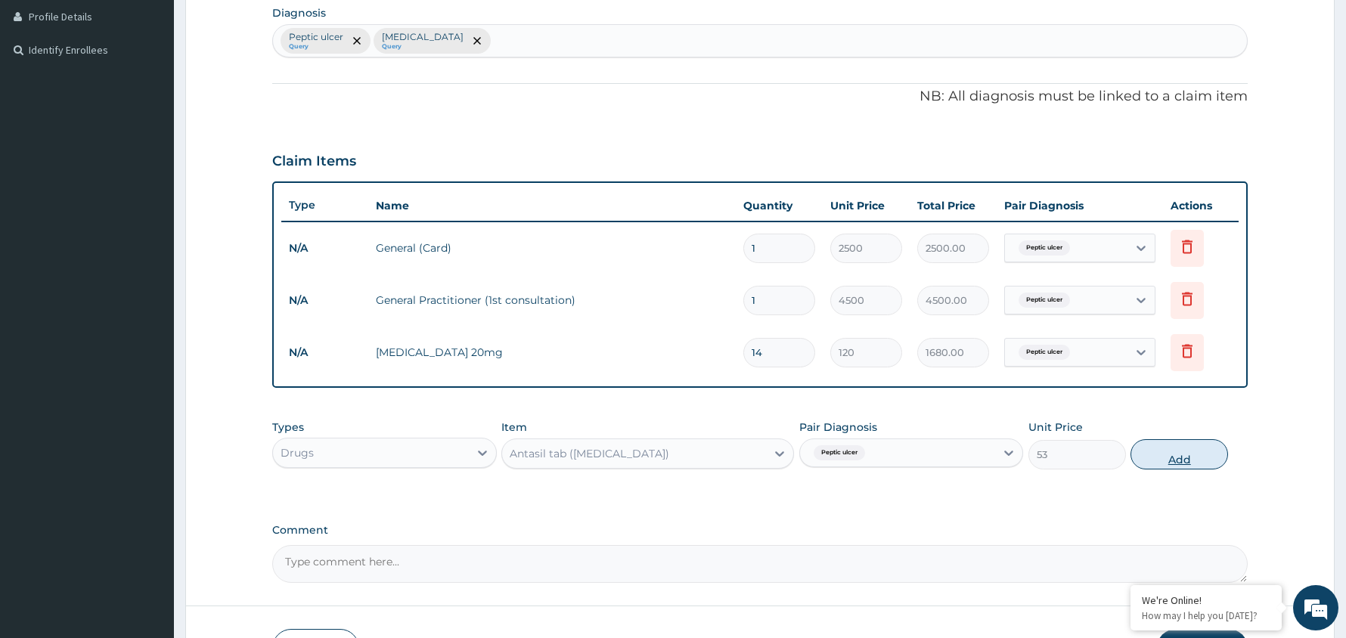
click at [1182, 460] on button "Add" at bounding box center [1179, 454] width 98 height 30
type input "0"
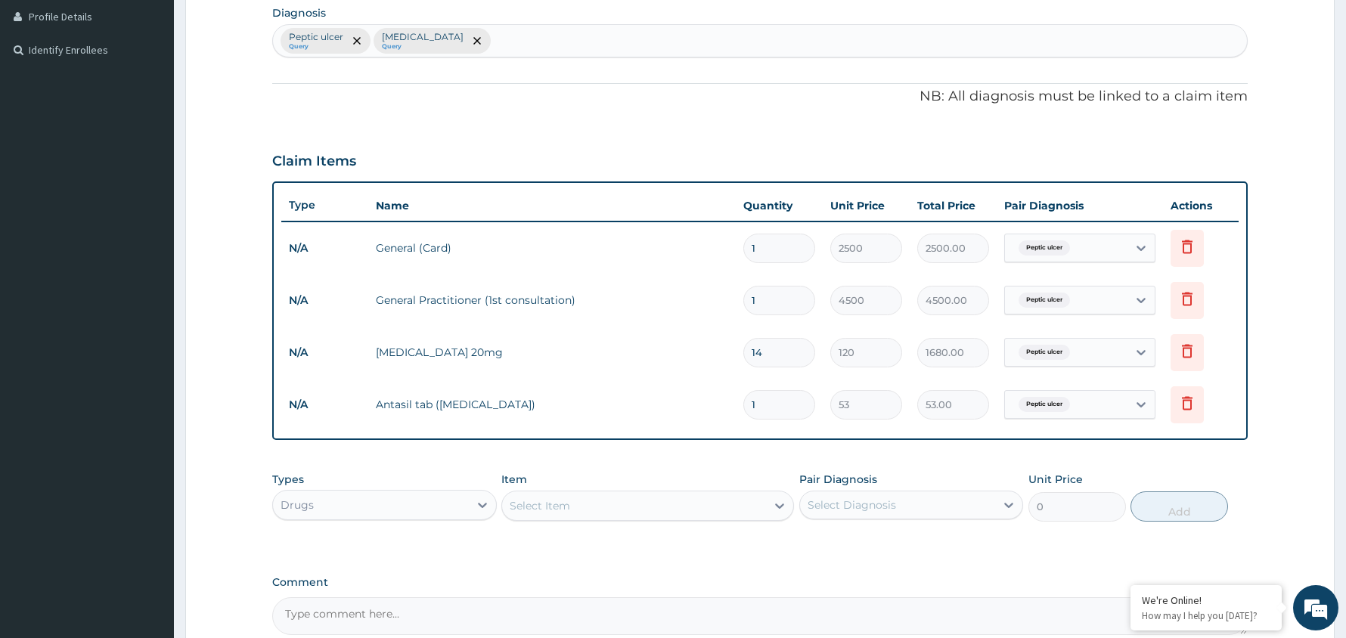
type input "12"
type input "636.00"
type input "121"
type input "6413.00"
type input "12"
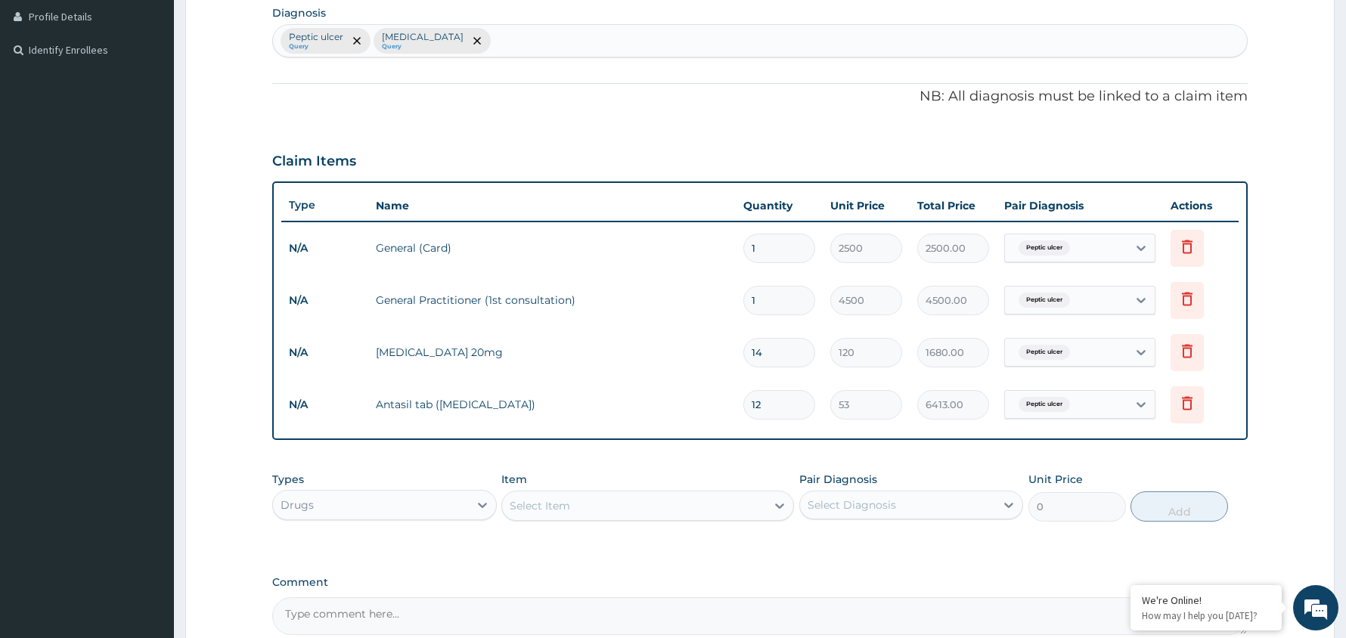
type input "636.00"
type input "1"
type input "53.00"
type input "0.00"
type input "2"
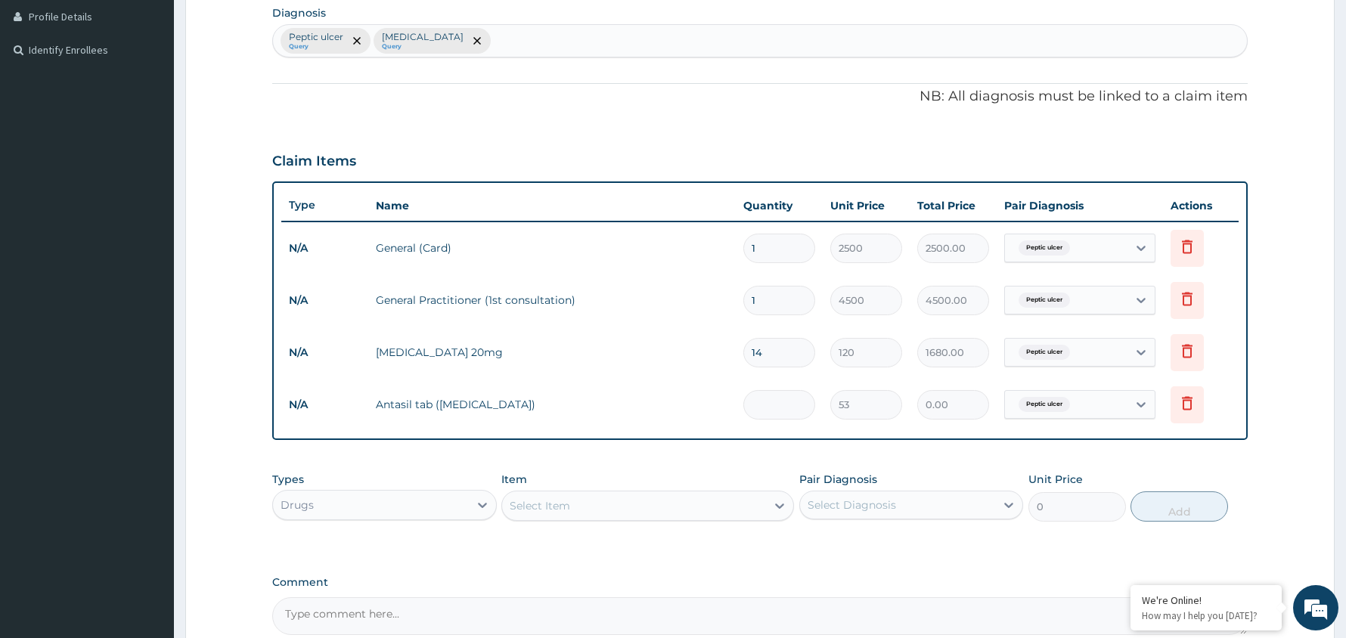
type input "106.00"
type input "21"
type input "1113.00"
type input "21"
click at [922, 510] on div "Select Diagnosis" at bounding box center [898, 505] width 196 height 24
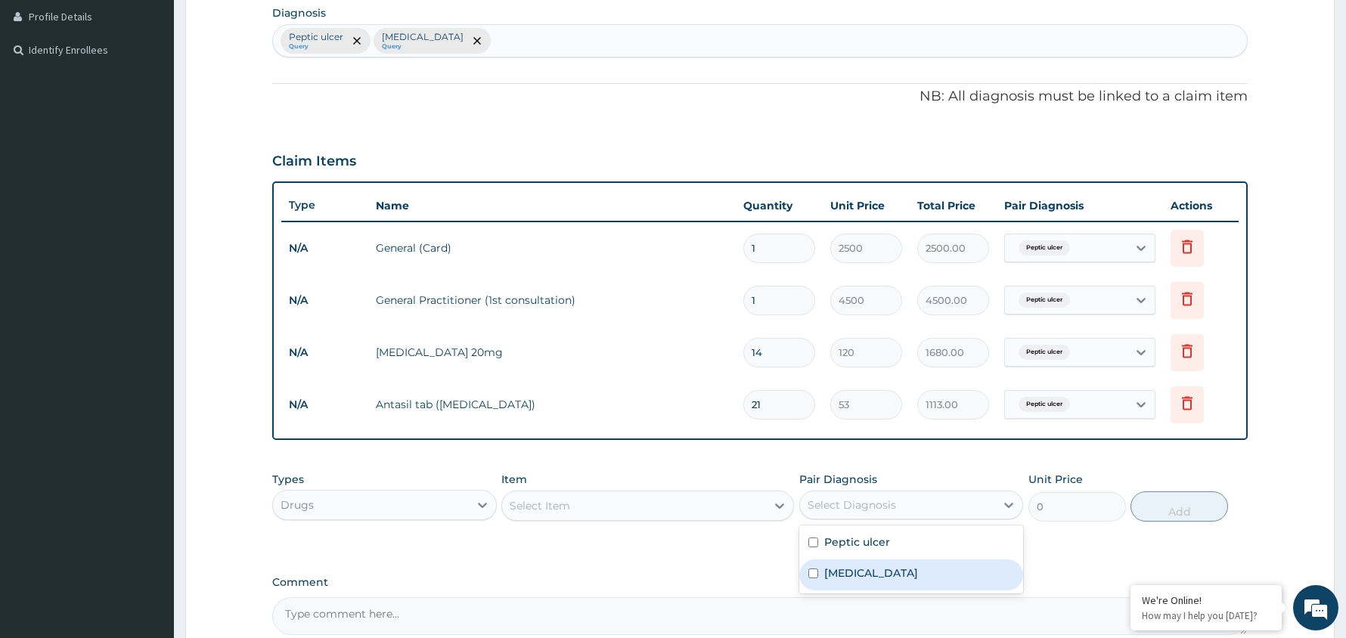
click at [911, 567] on div "[MEDICAL_DATA]" at bounding box center [911, 574] width 225 height 31
checkbox input "true"
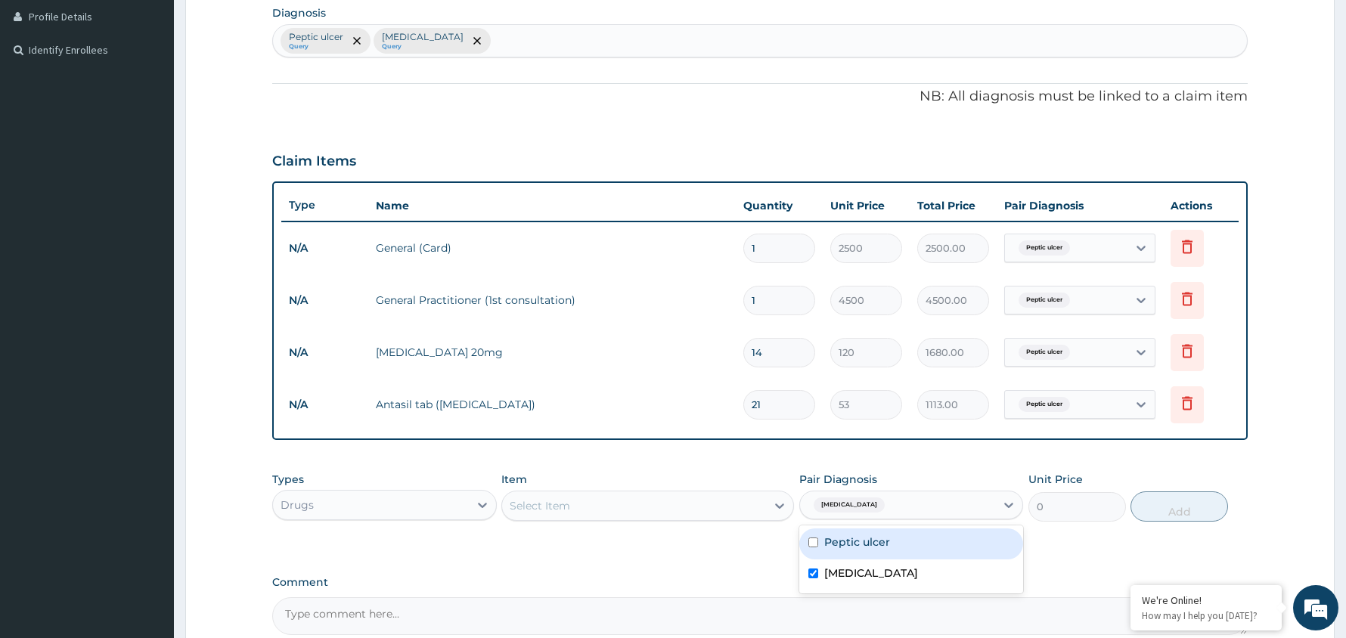
click at [572, 500] on div "Select Item" at bounding box center [634, 506] width 264 height 24
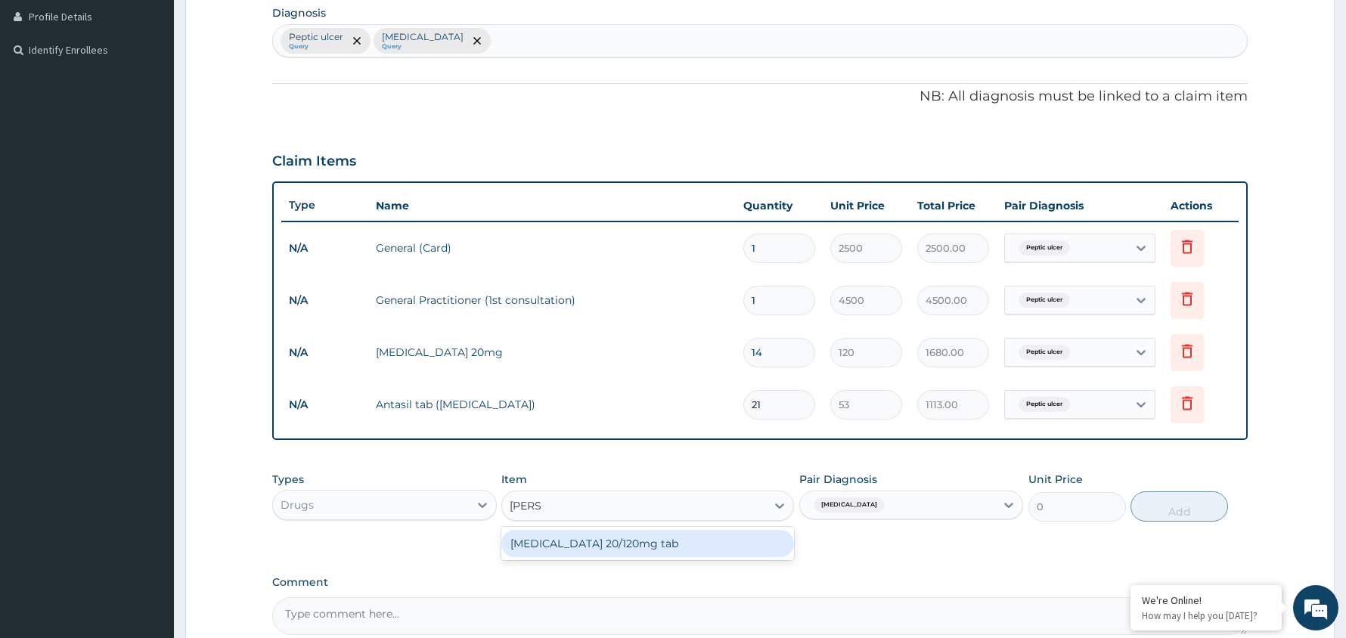
type input "COART"
click at [578, 537] on div "[MEDICAL_DATA] 20/120mg tab" at bounding box center [647, 543] width 293 height 27
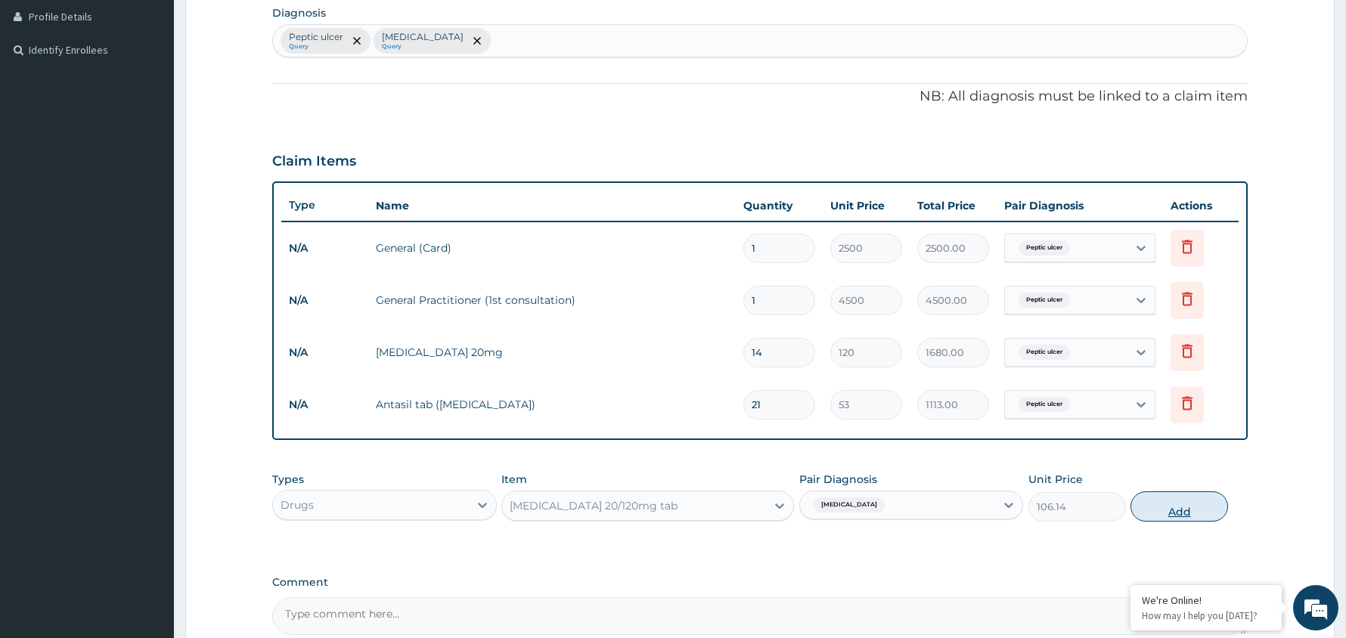
click at [1172, 506] on button "Add" at bounding box center [1179, 506] width 98 height 30
type input "0"
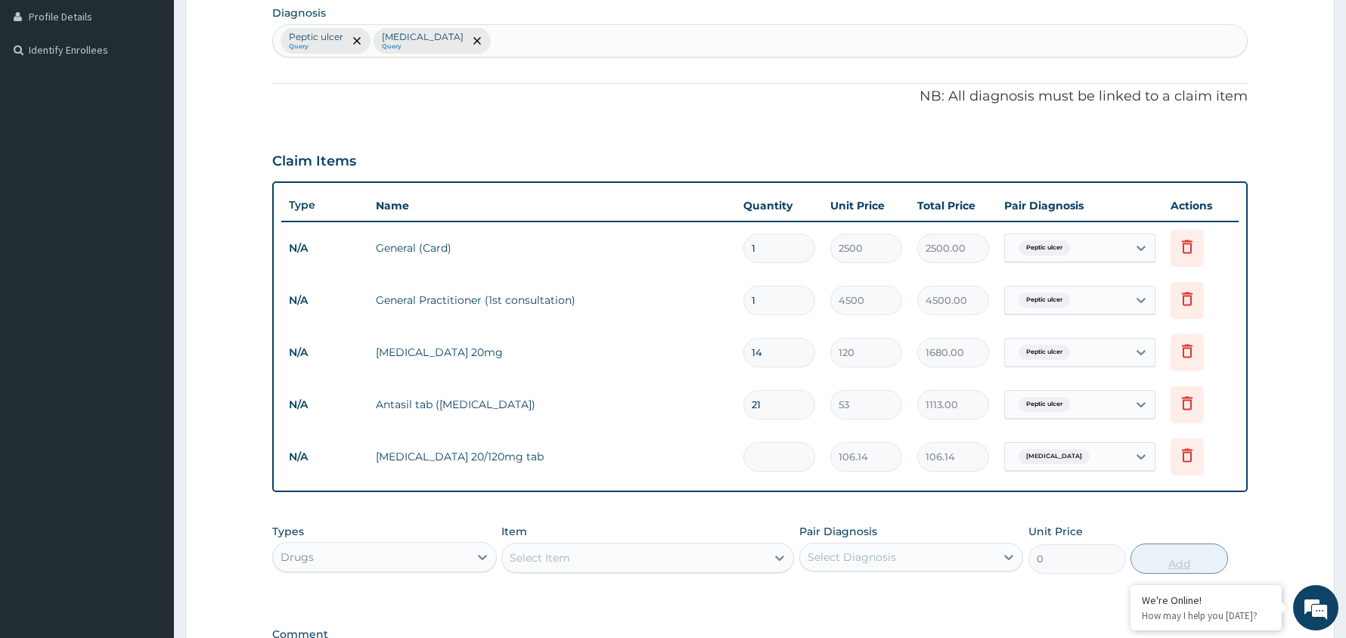
type input "0.00"
type input "2"
type input "212.28"
type input "24"
type input "2547.36"
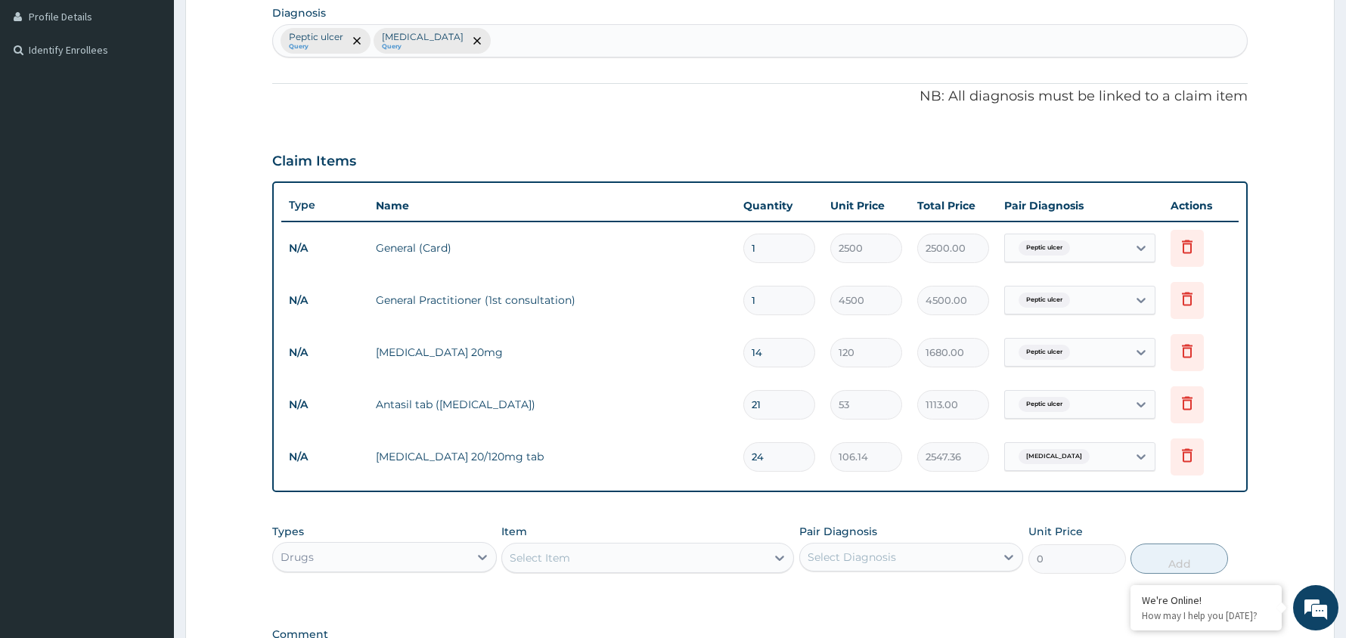
type input "24"
click at [977, 555] on div "Select Diagnosis" at bounding box center [898, 557] width 196 height 24
click at [928, 620] on div "[MEDICAL_DATA]" at bounding box center [911, 627] width 225 height 31
checkbox input "true"
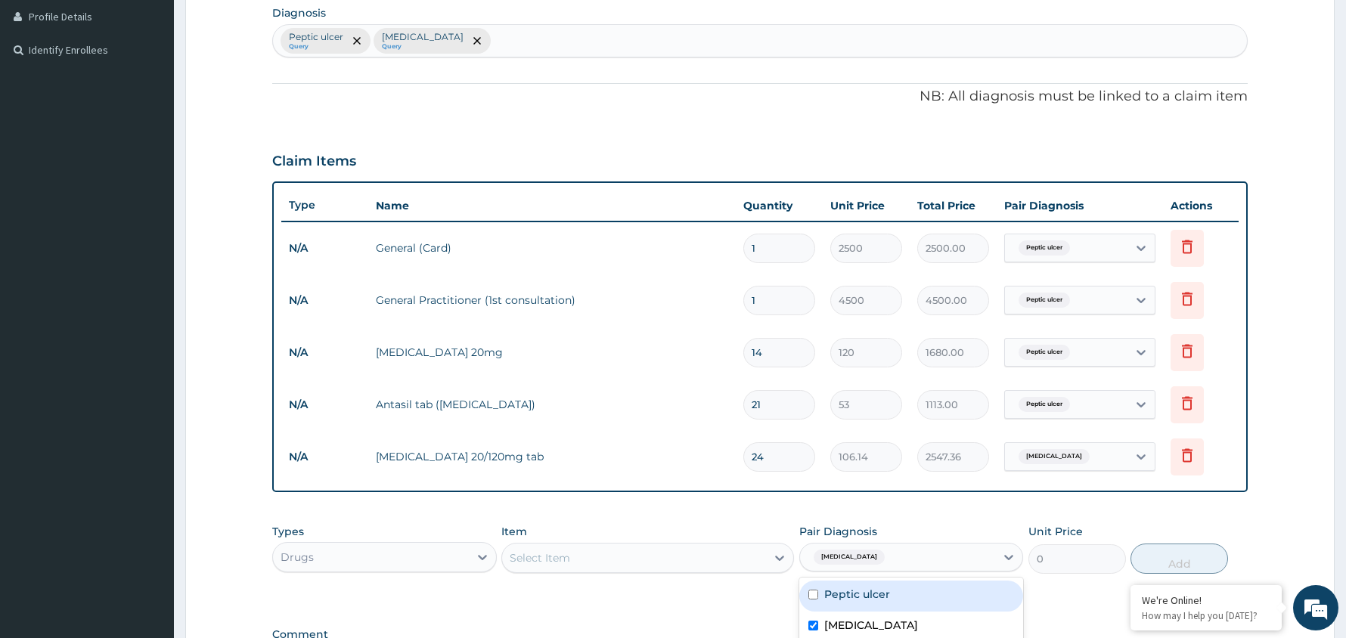
click at [669, 551] on div "Select Item" at bounding box center [634, 558] width 264 height 24
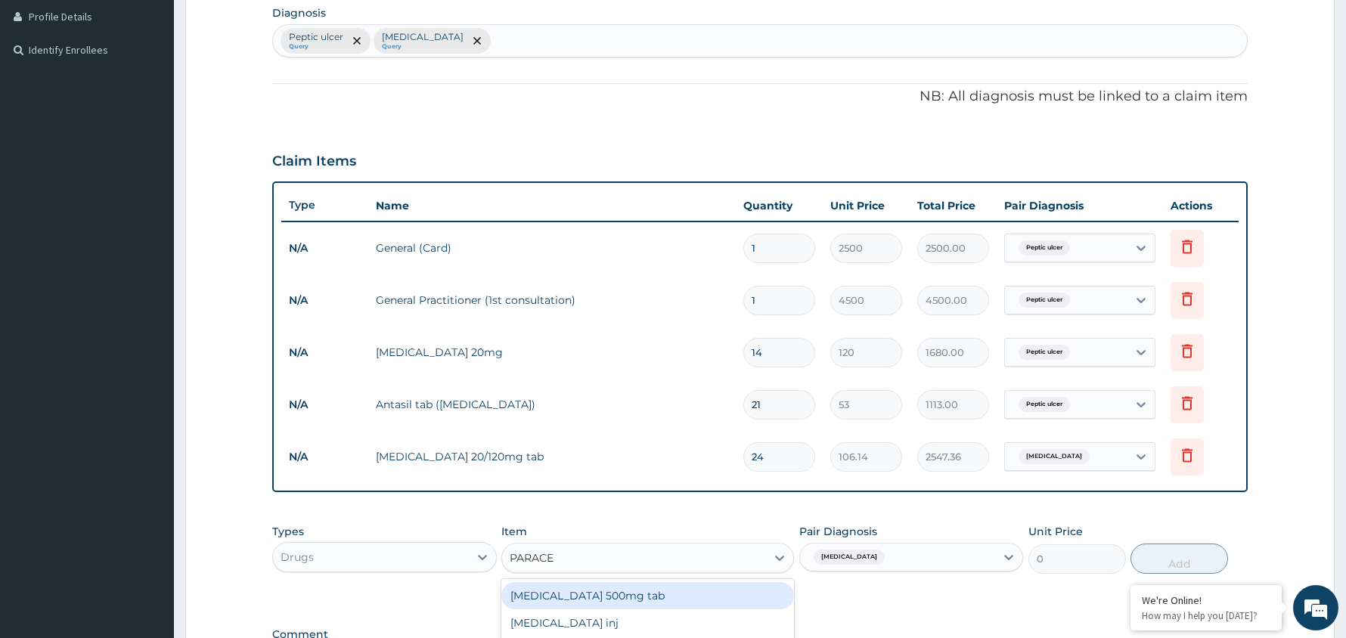
type input "PARACET"
click at [617, 593] on div "[MEDICAL_DATA] 500mg tab" at bounding box center [647, 595] width 293 height 27
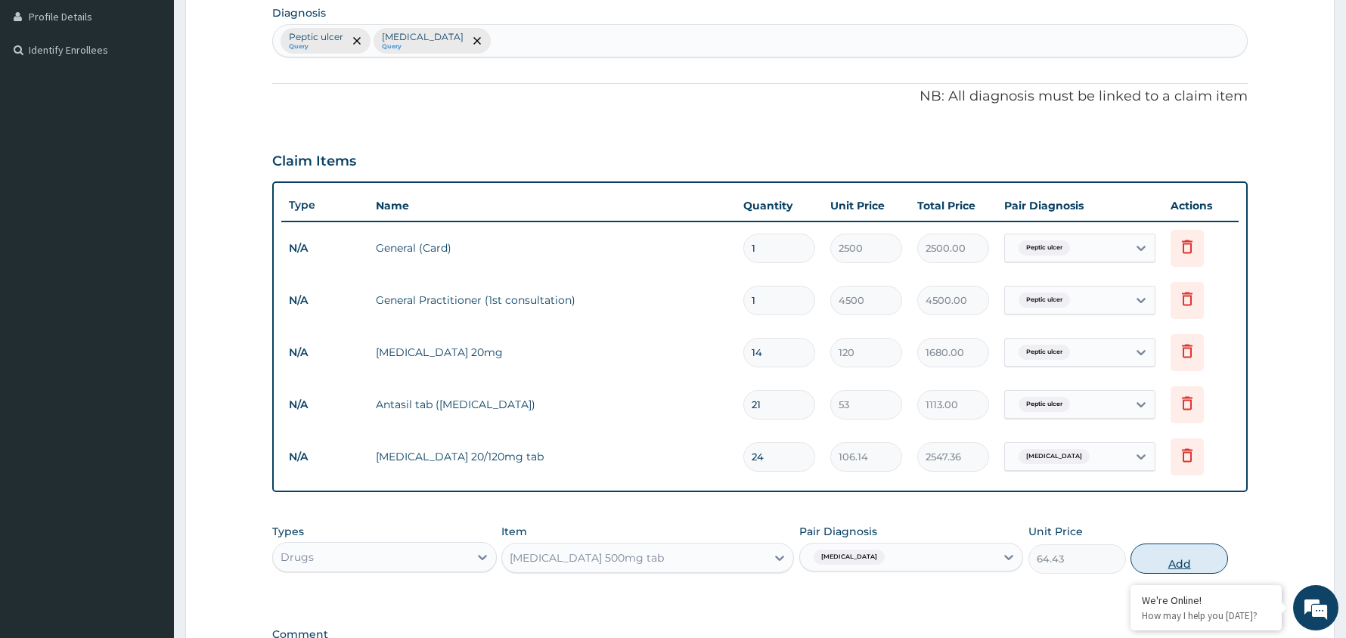
click at [1180, 554] on button "Add" at bounding box center [1179, 559] width 98 height 30
type input "0"
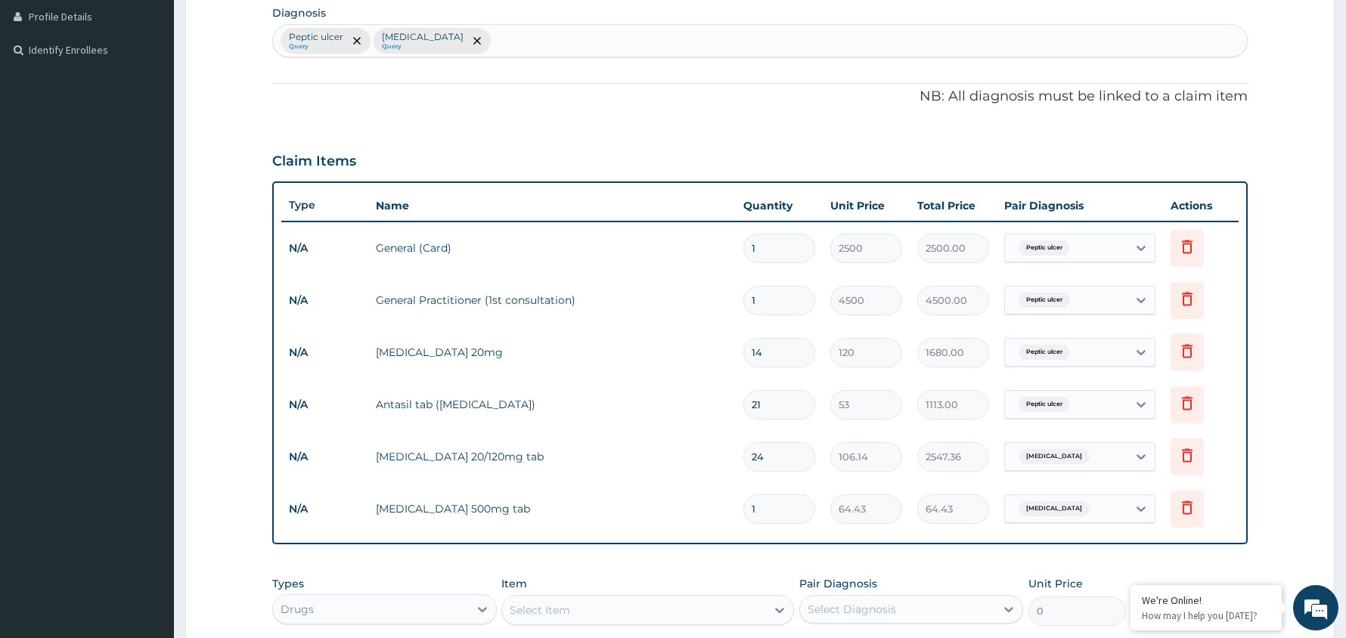
type input "18"
type input "1159.74"
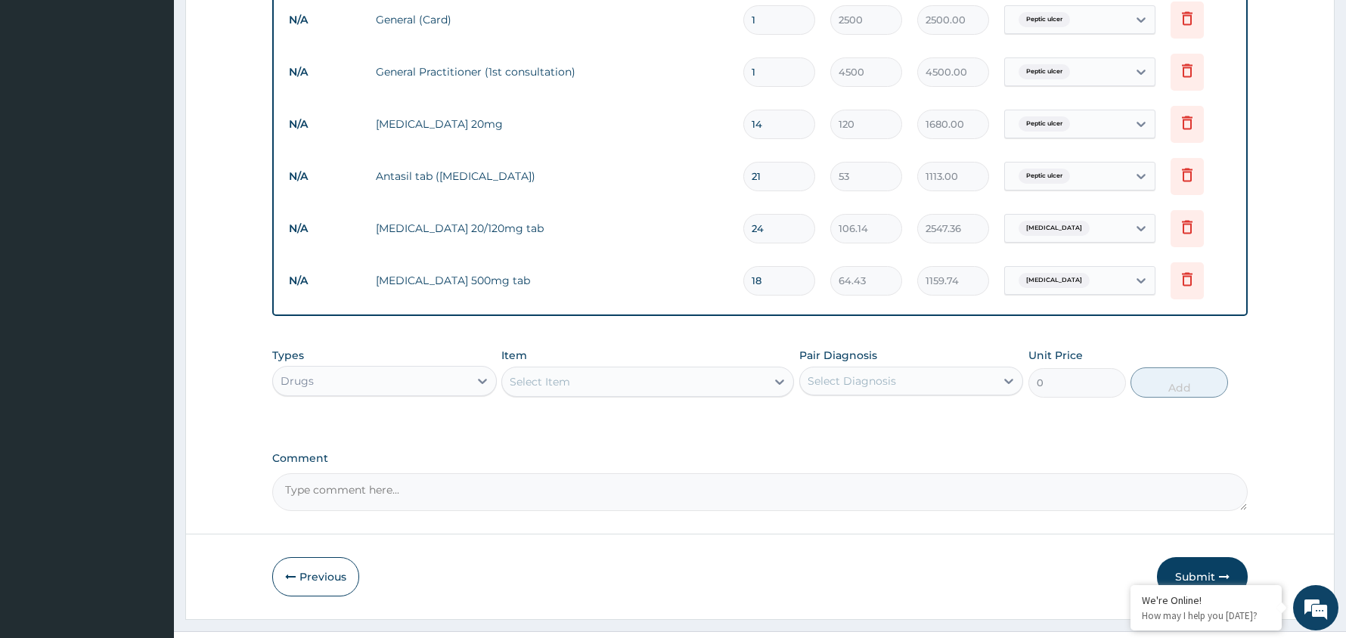
scroll to position [643, 0]
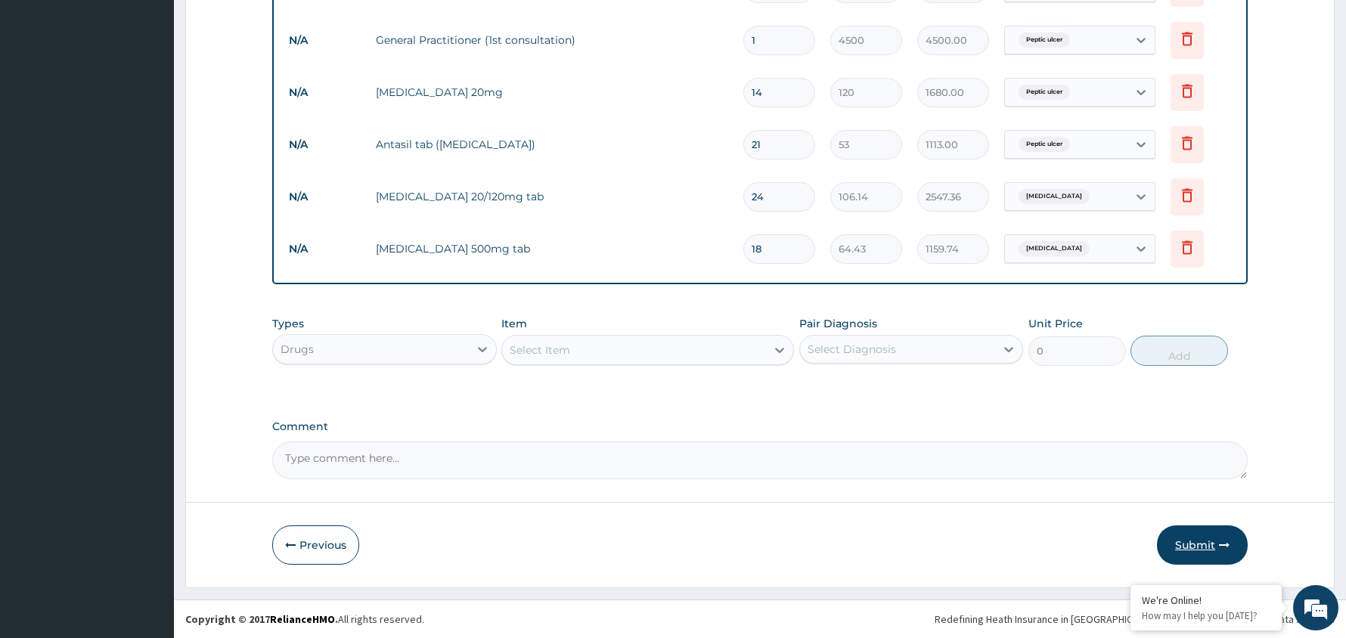
type input "18"
drag, startPoint x: 1204, startPoint y: 542, endPoint x: 1216, endPoint y: 527, distance: 18.9
click at [1216, 527] on button "Submit" at bounding box center [1202, 544] width 91 height 39
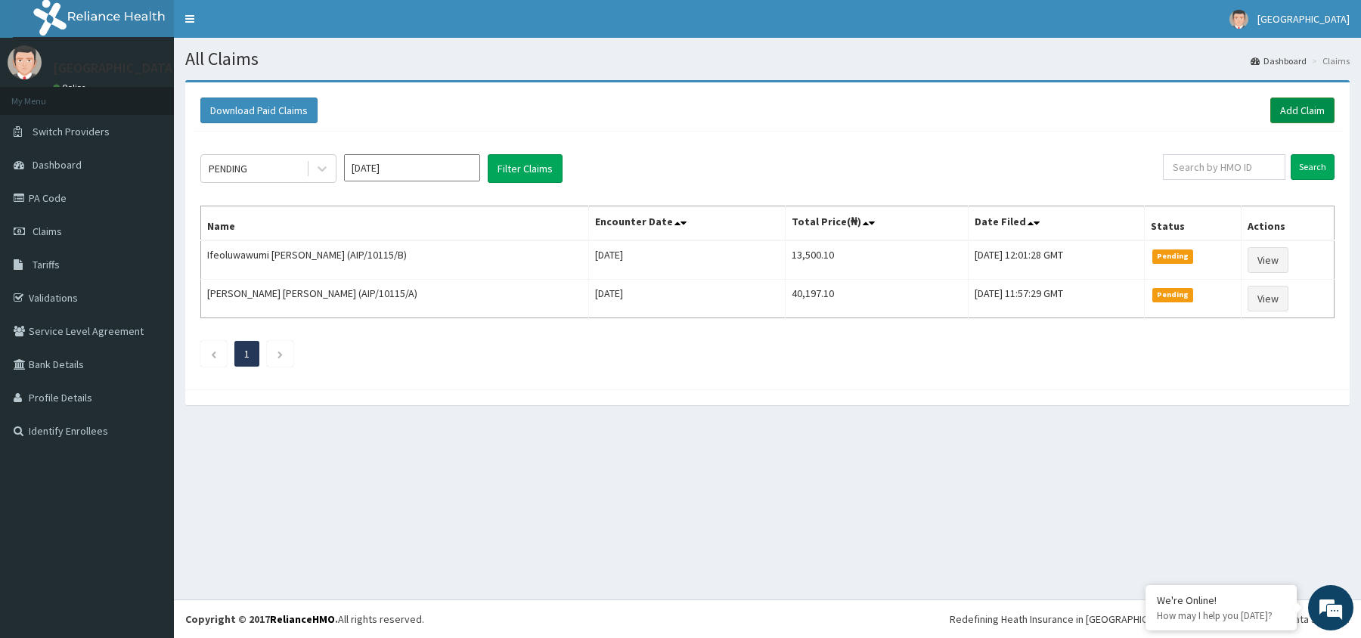
click at [1305, 106] on link "Add Claim" at bounding box center [1302, 111] width 64 height 26
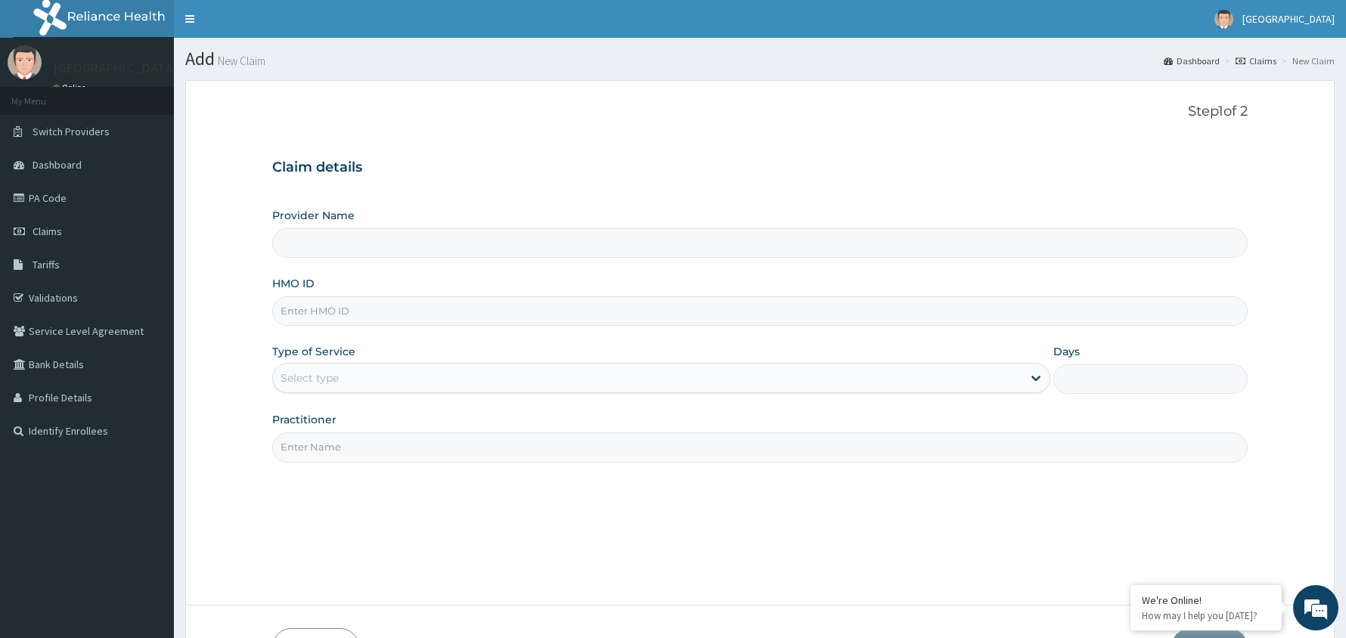
type input "[GEOGRAPHIC_DATA]"
click at [377, 318] on input "HMO ID" at bounding box center [759, 310] width 975 height 29
type input "SWG/10064/D"
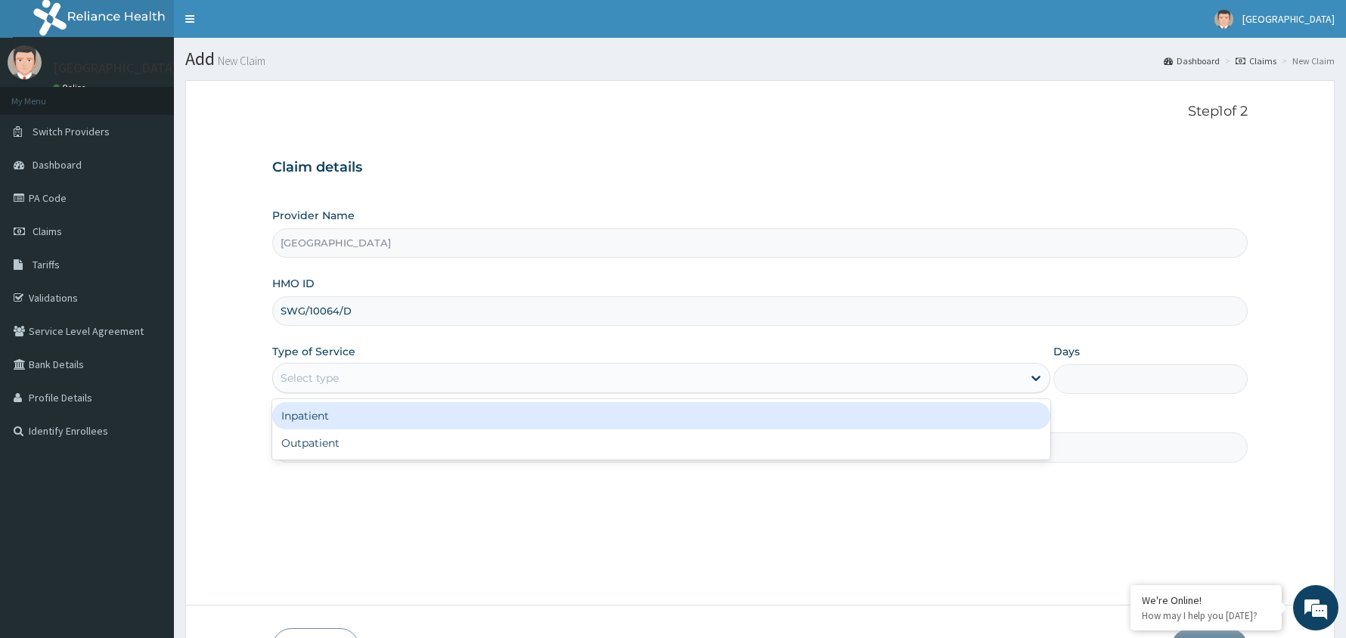
click at [403, 370] on div "Select type" at bounding box center [647, 378] width 749 height 24
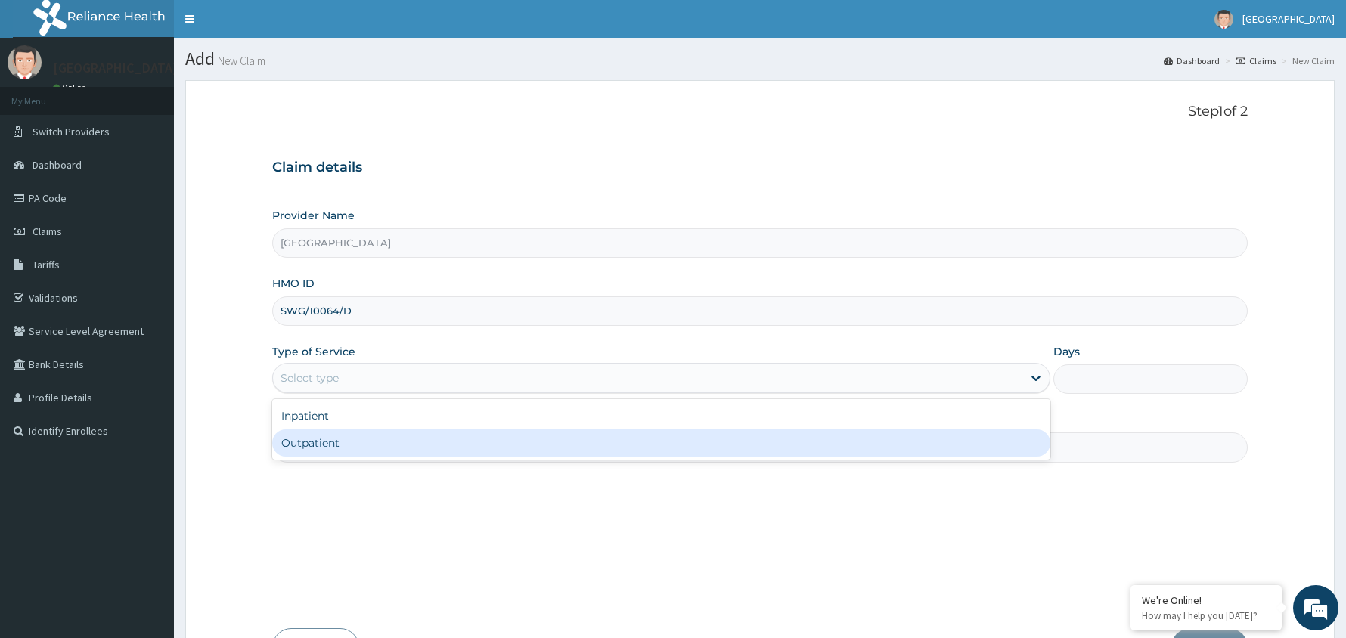
click at [380, 446] on div "Outpatient" at bounding box center [661, 442] width 778 height 27
type input "1"
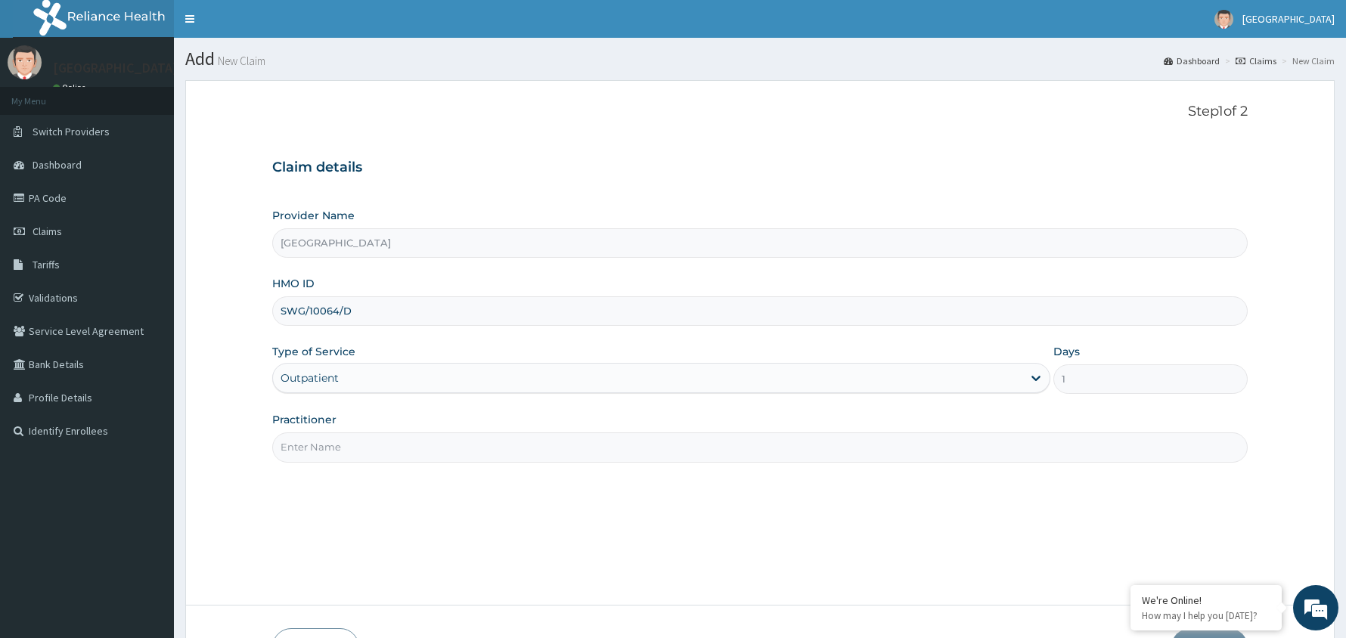
click at [380, 442] on input "Practitioner" at bounding box center [759, 446] width 975 height 29
type input "Dr Musa"
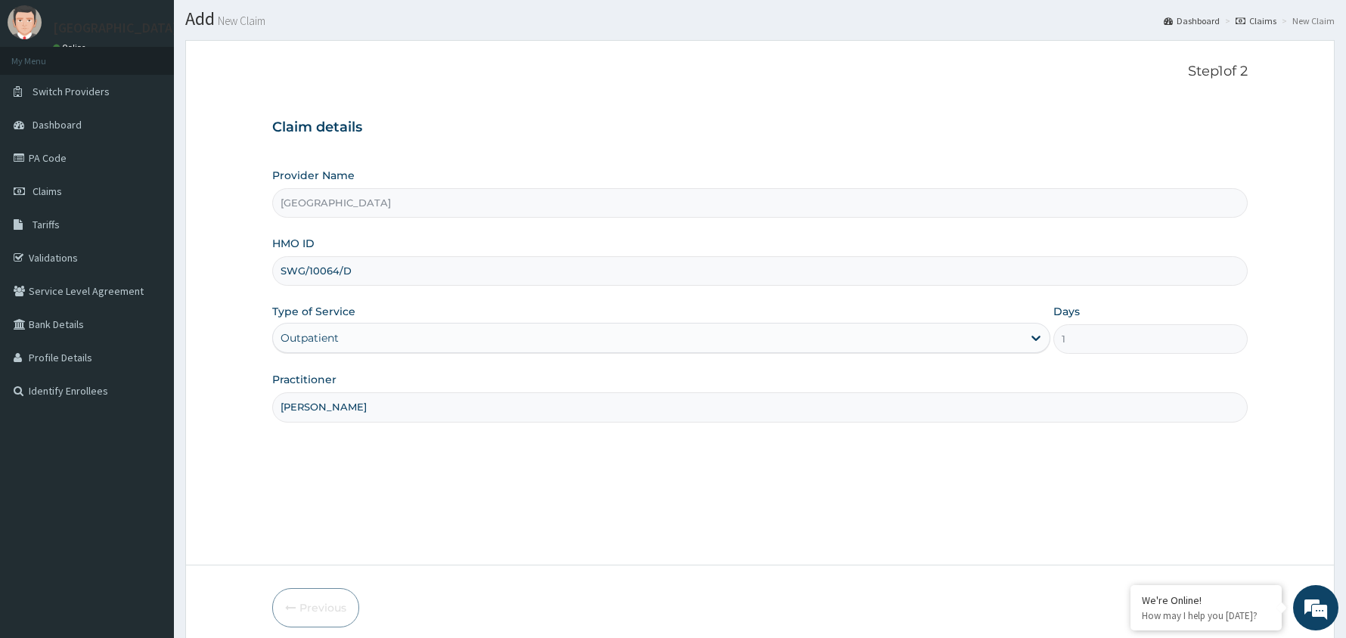
scroll to position [104, 0]
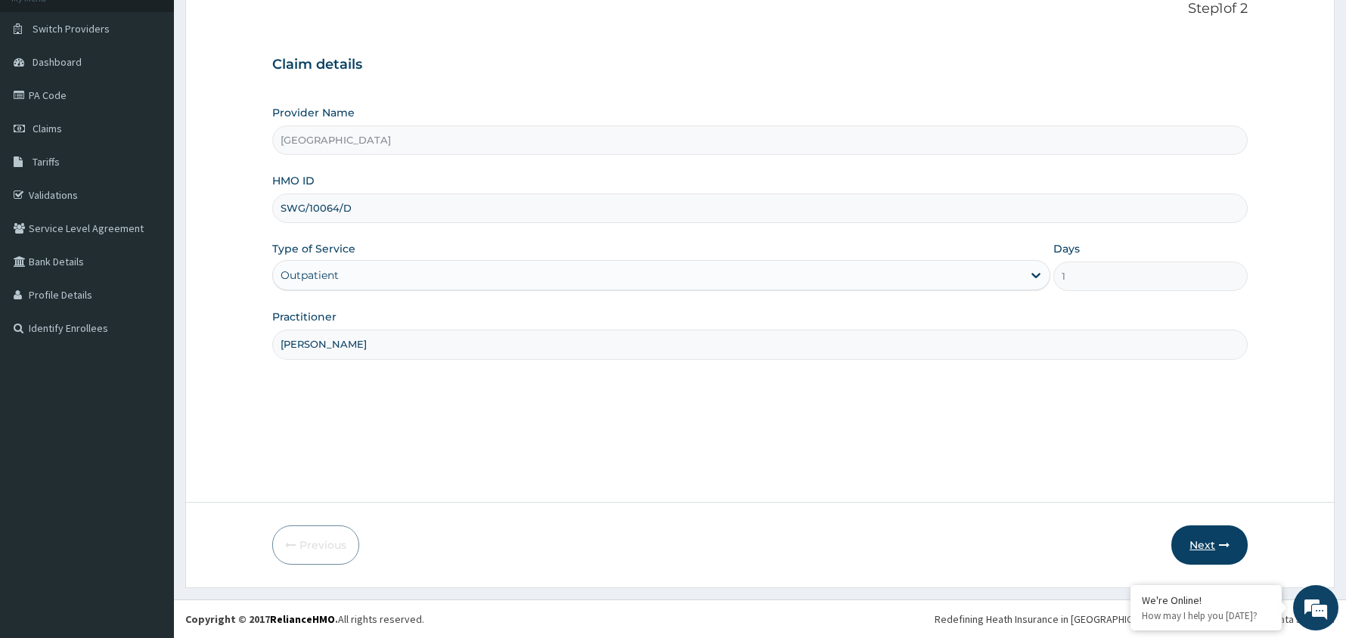
click at [1207, 538] on button "Next" at bounding box center [1209, 544] width 76 height 39
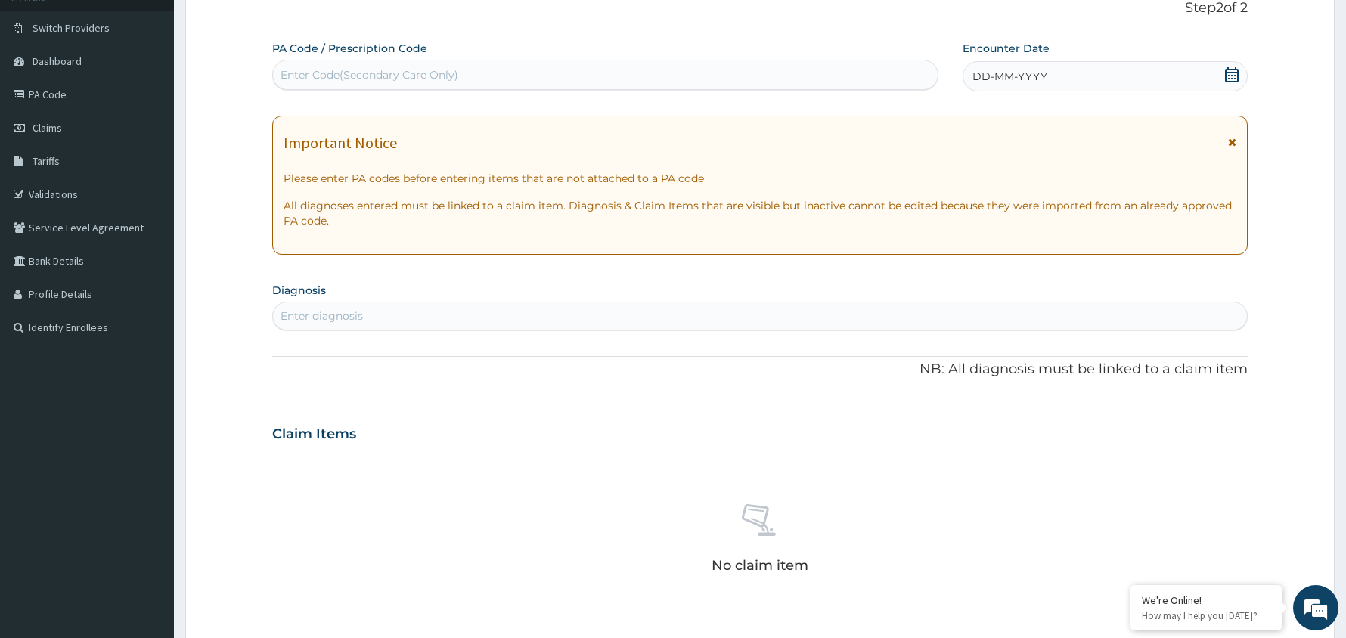
click at [1232, 70] on icon at bounding box center [1232, 74] width 14 height 15
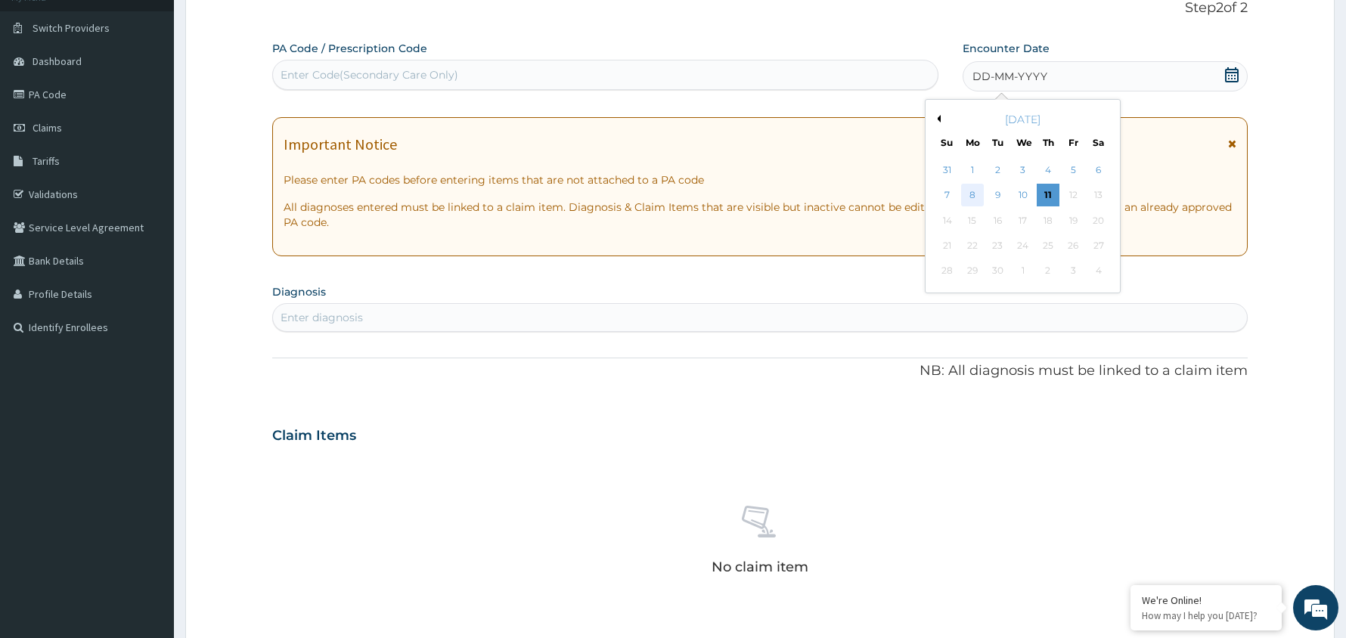
click at [978, 194] on div "8" at bounding box center [972, 195] width 23 height 23
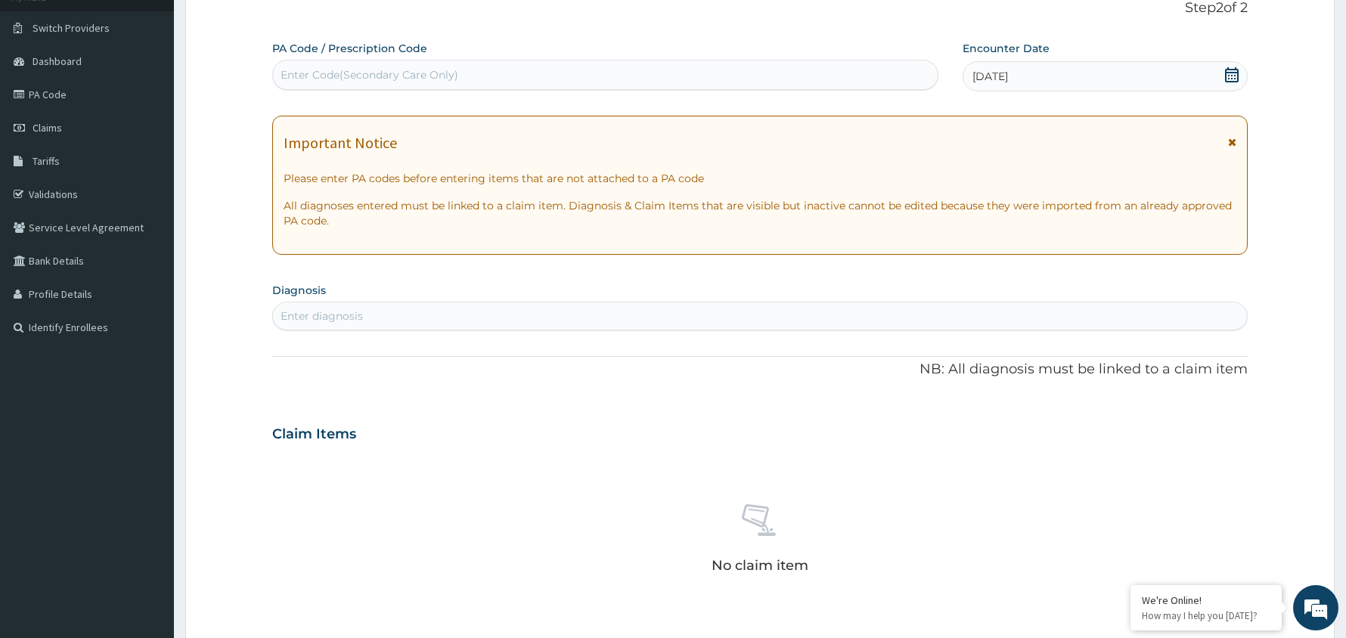
click at [370, 318] on div "Enter diagnosis" at bounding box center [760, 316] width 974 height 24
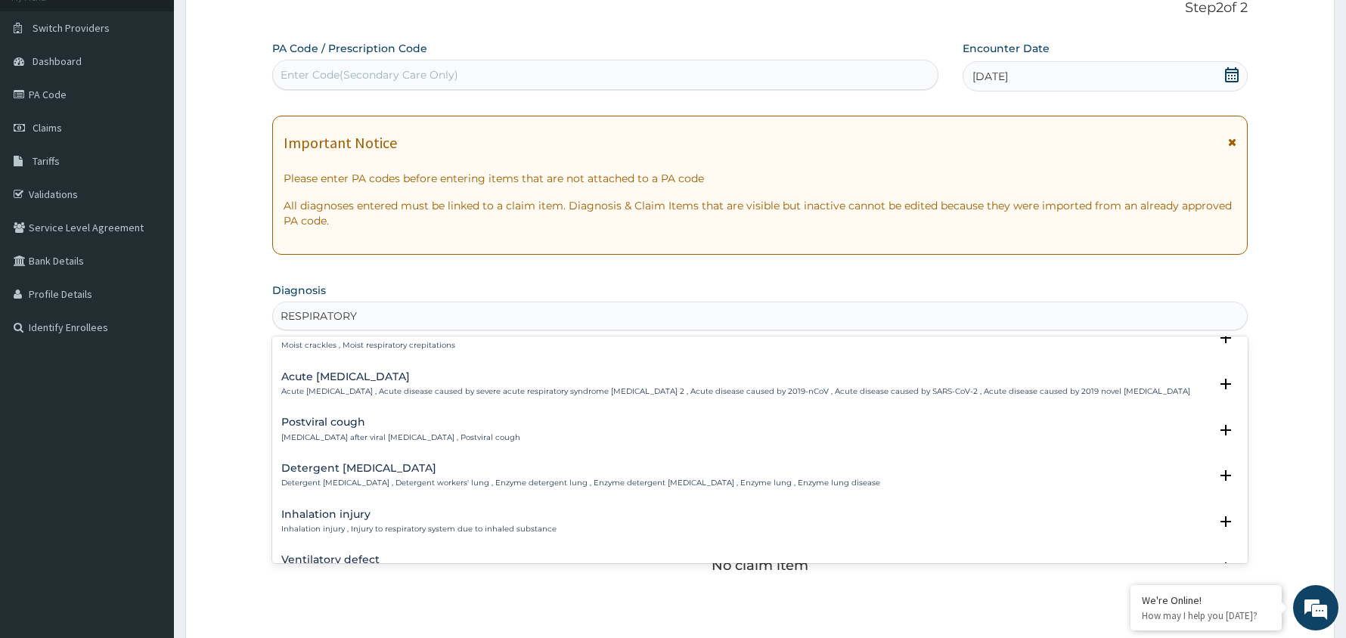
scroll to position [0, 0]
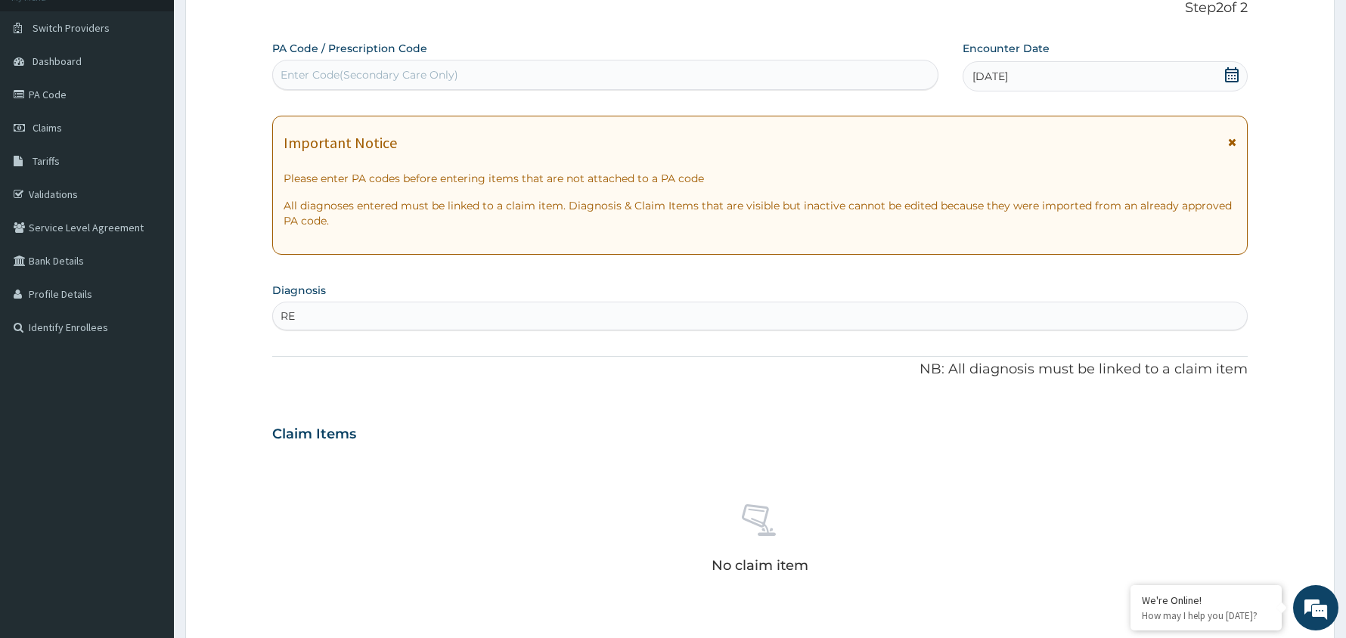
type input "R"
type input "UPPER RESP"
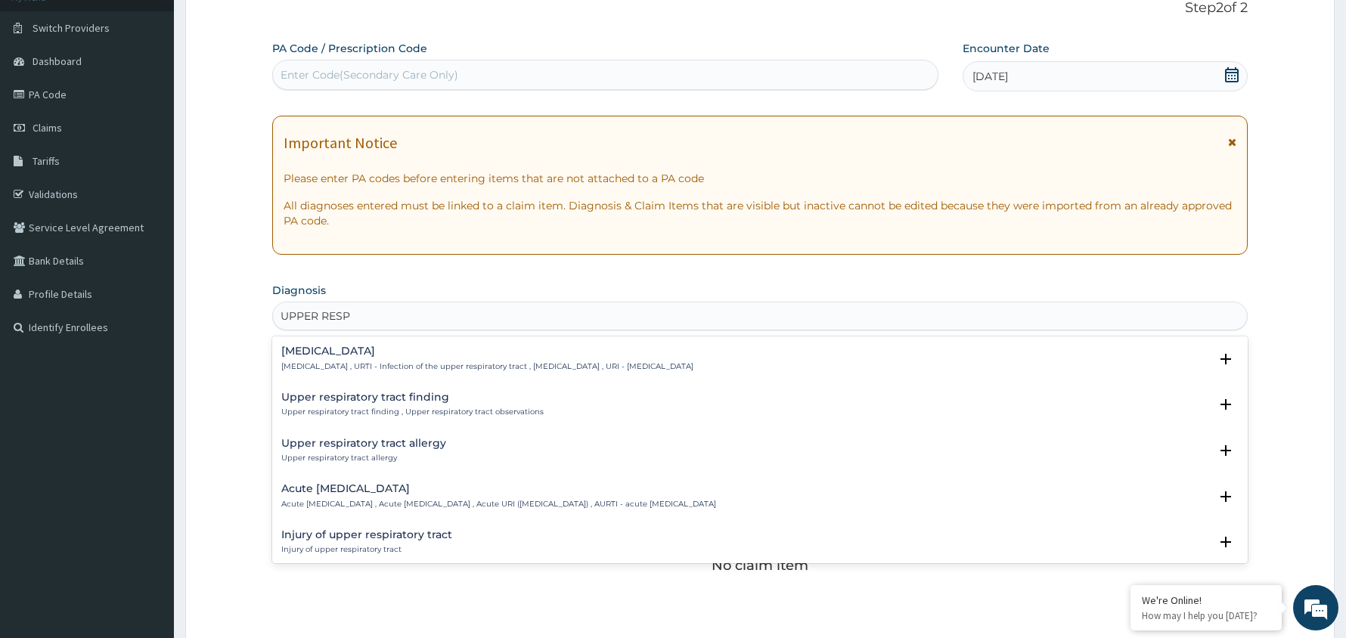
click at [413, 355] on h4 "Upper respiratory infection" at bounding box center [487, 351] width 412 height 11
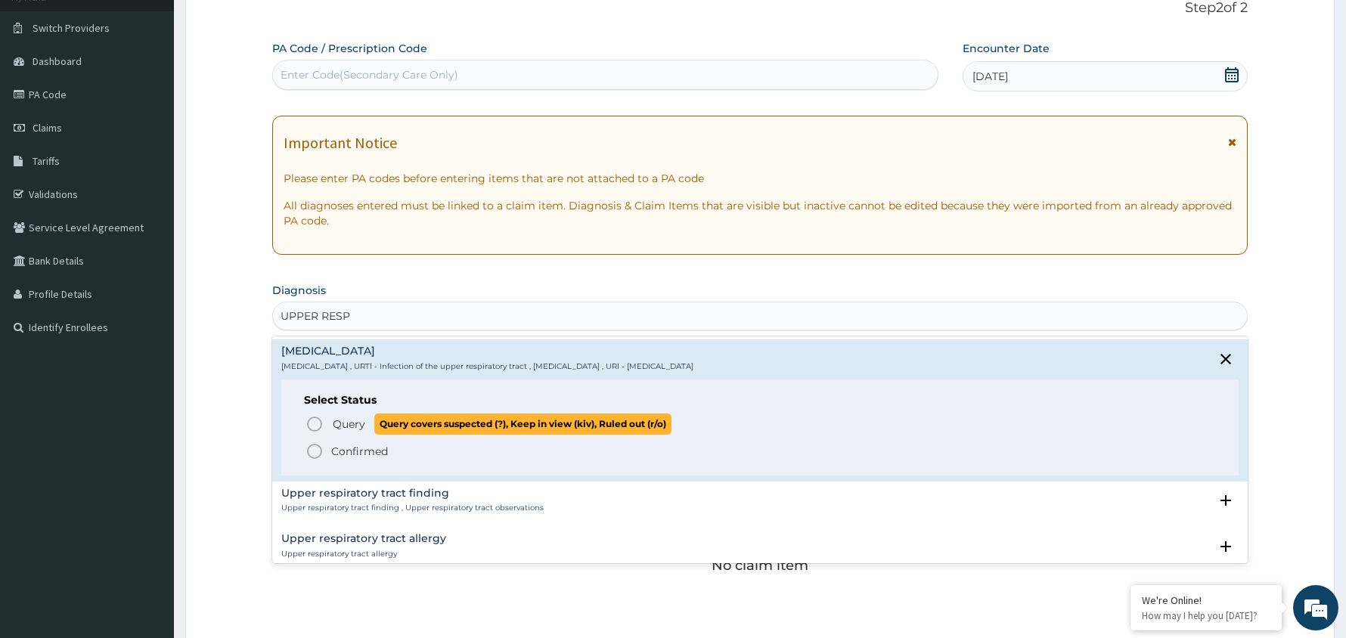
click at [309, 423] on icon "status option query" at bounding box center [314, 424] width 18 height 18
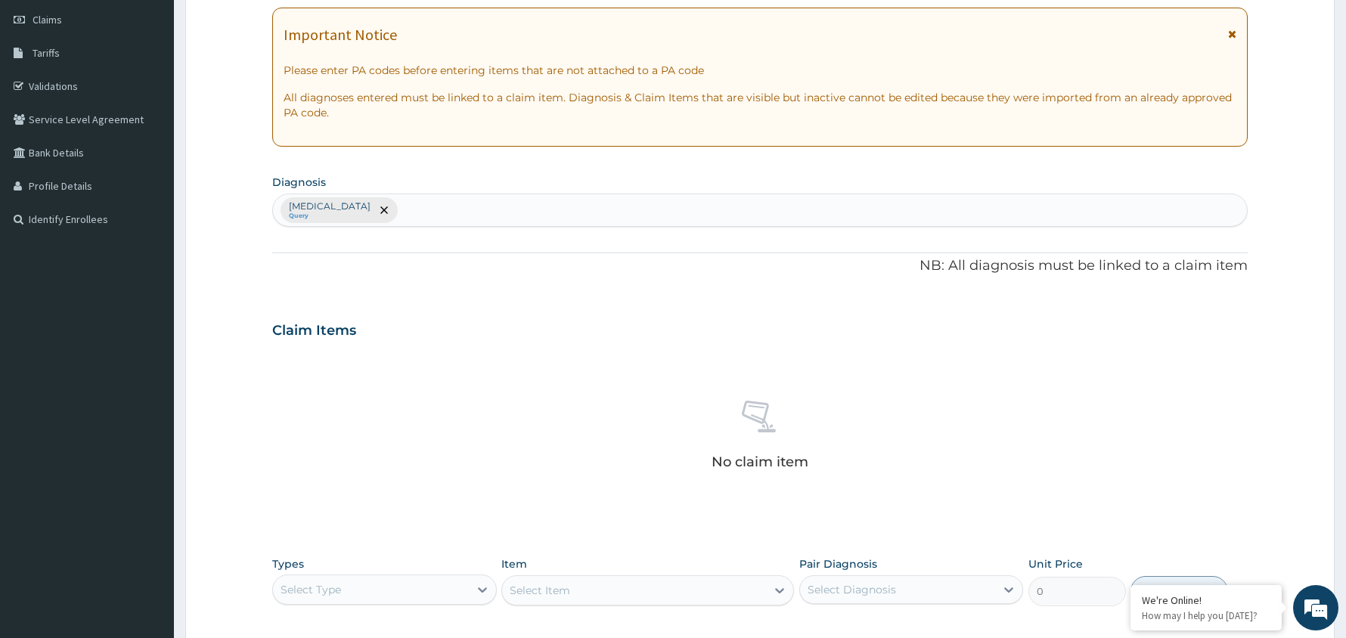
scroll to position [62, 0]
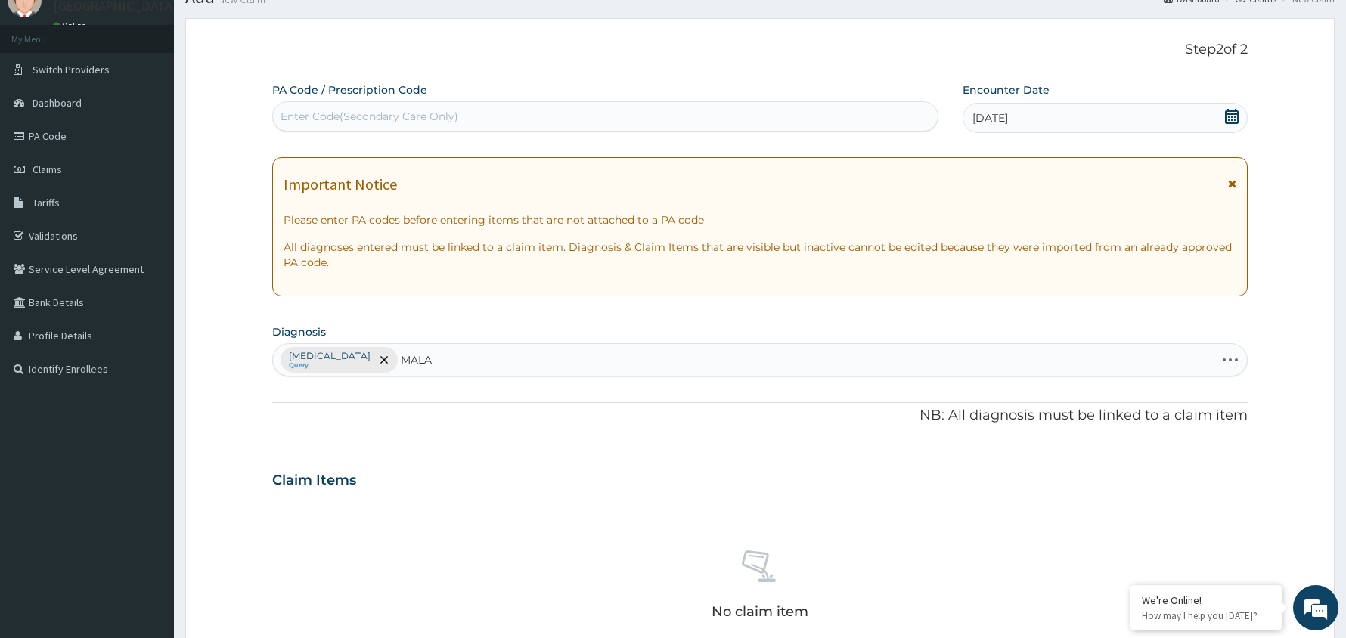
type input "MALAR"
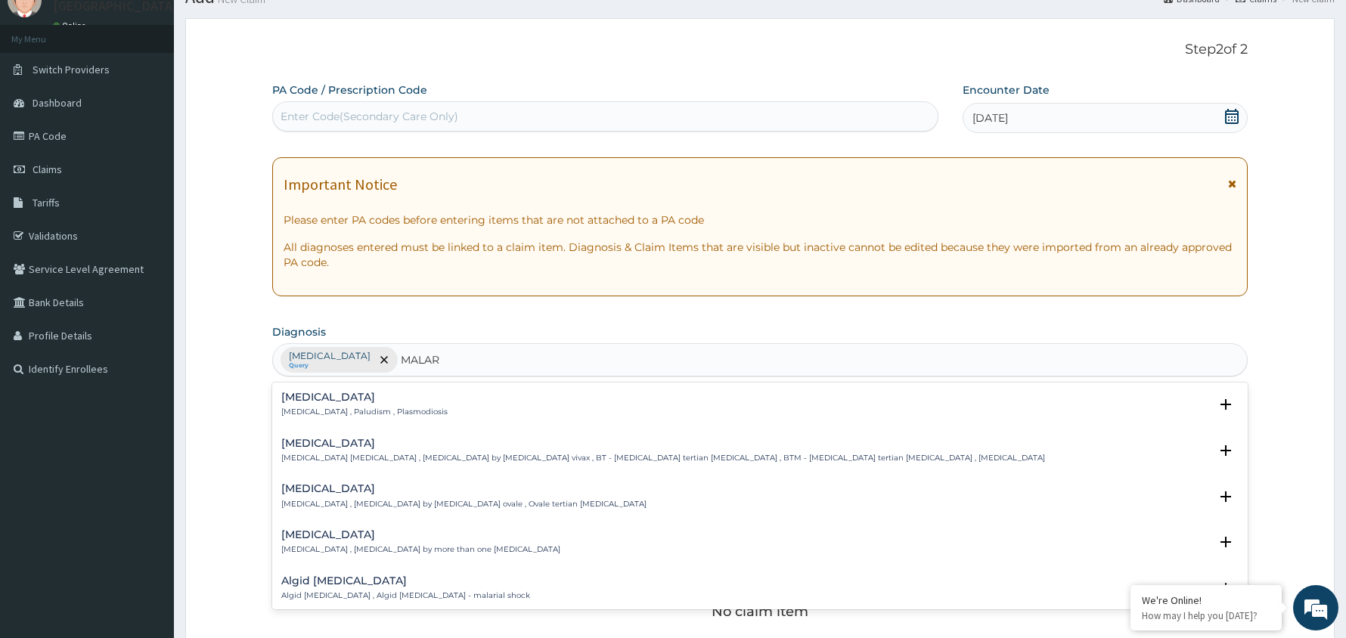
click at [330, 406] on div "Malaria Malaria , Paludism , Plasmodiosis" at bounding box center [364, 405] width 166 height 26
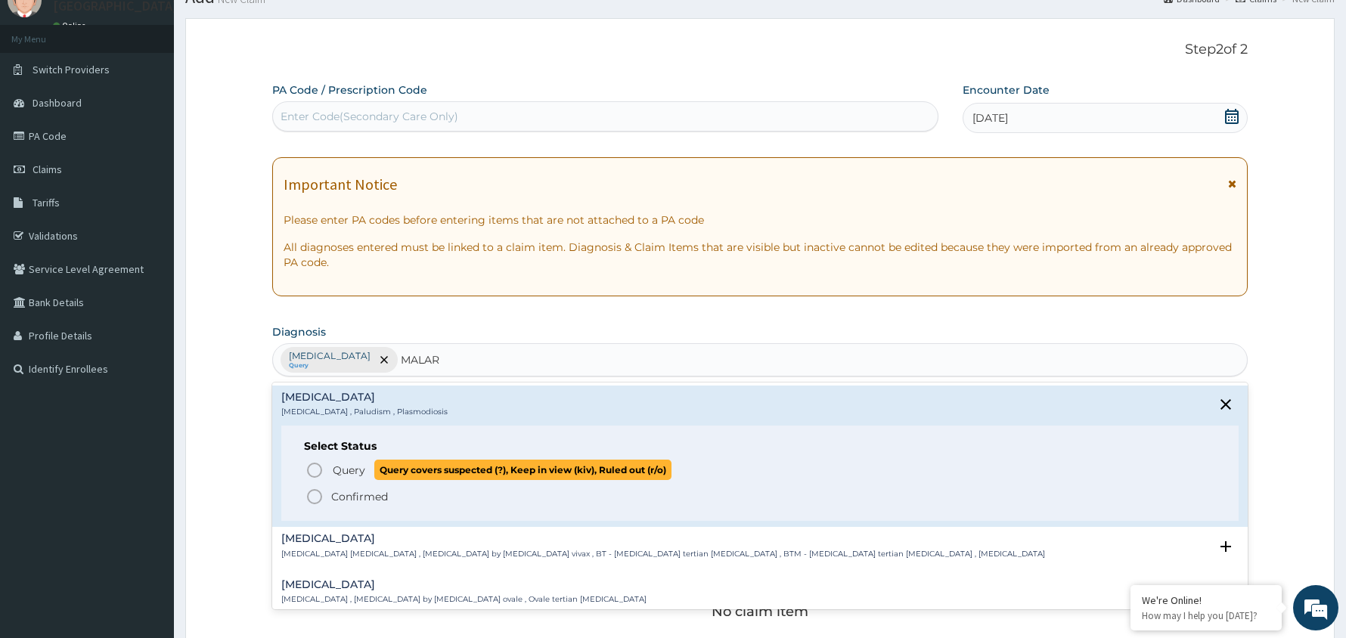
click at [322, 464] on icon "status option query" at bounding box center [314, 470] width 18 height 18
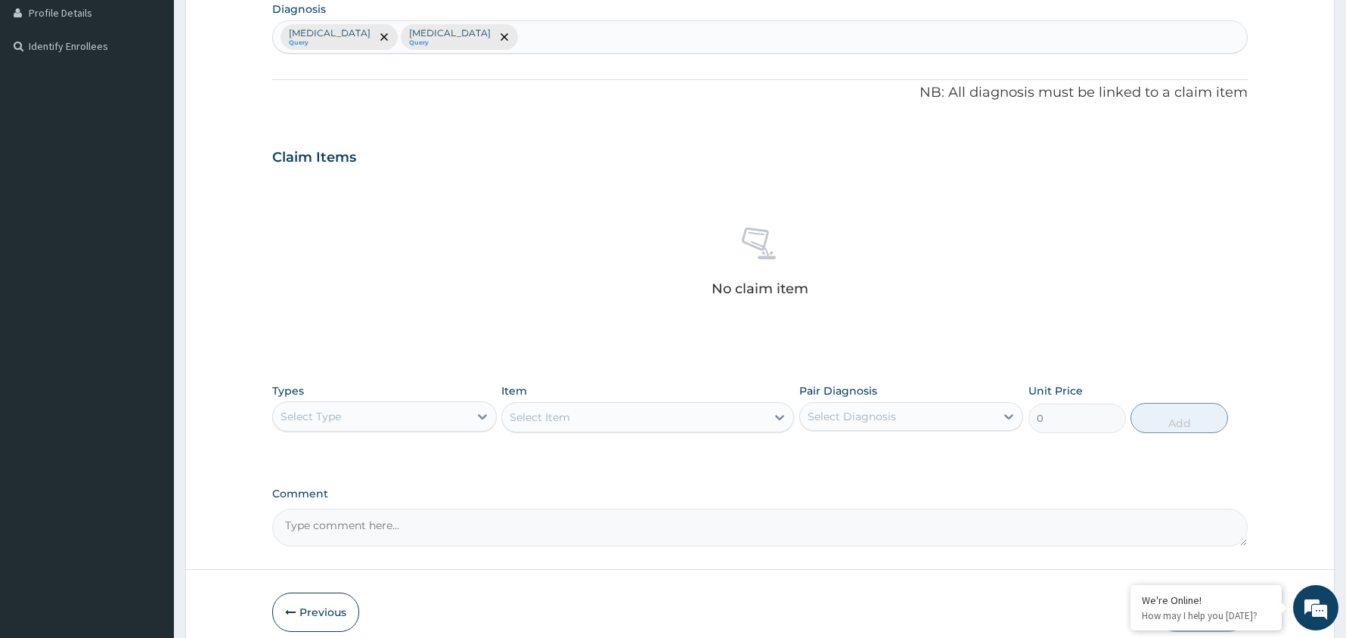
scroll to position [454, 0]
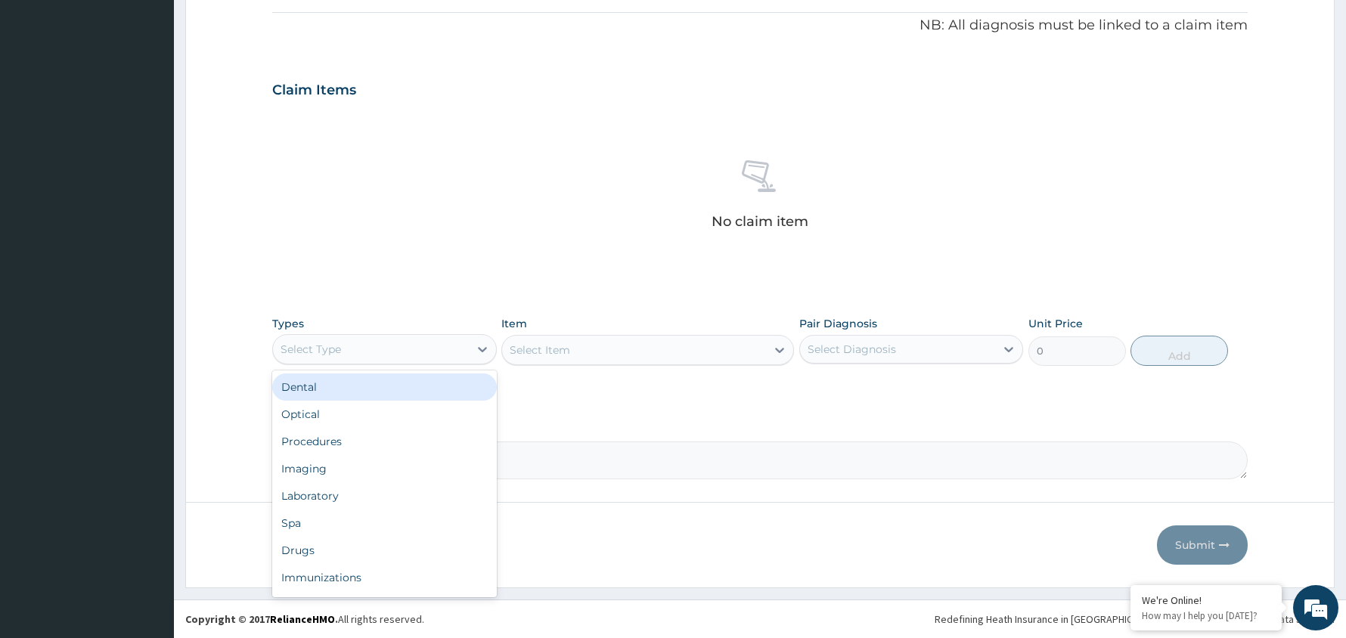
click at [463, 346] on div "Select Type" at bounding box center [371, 349] width 196 height 24
click at [393, 445] on div "Procedures" at bounding box center [384, 441] width 225 height 27
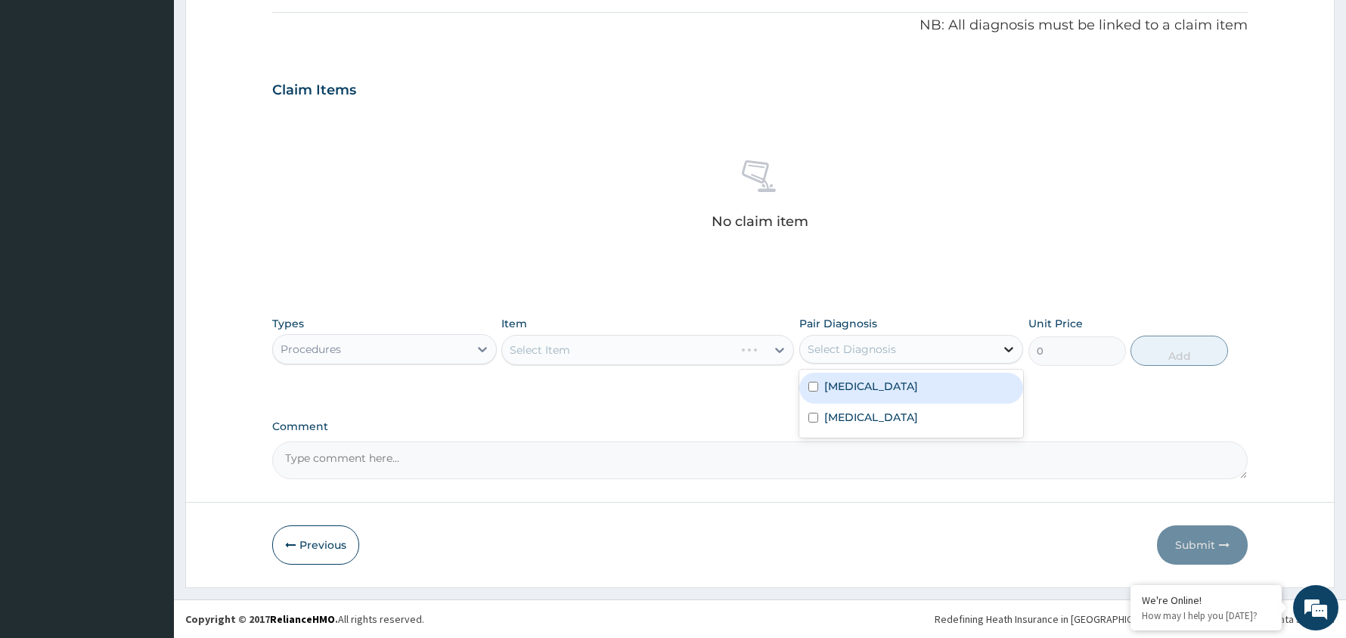
click at [1001, 351] on icon at bounding box center [1008, 349] width 15 height 15
click at [918, 386] on label "Upper respiratory infection" at bounding box center [871, 386] width 94 height 15
checkbox input "true"
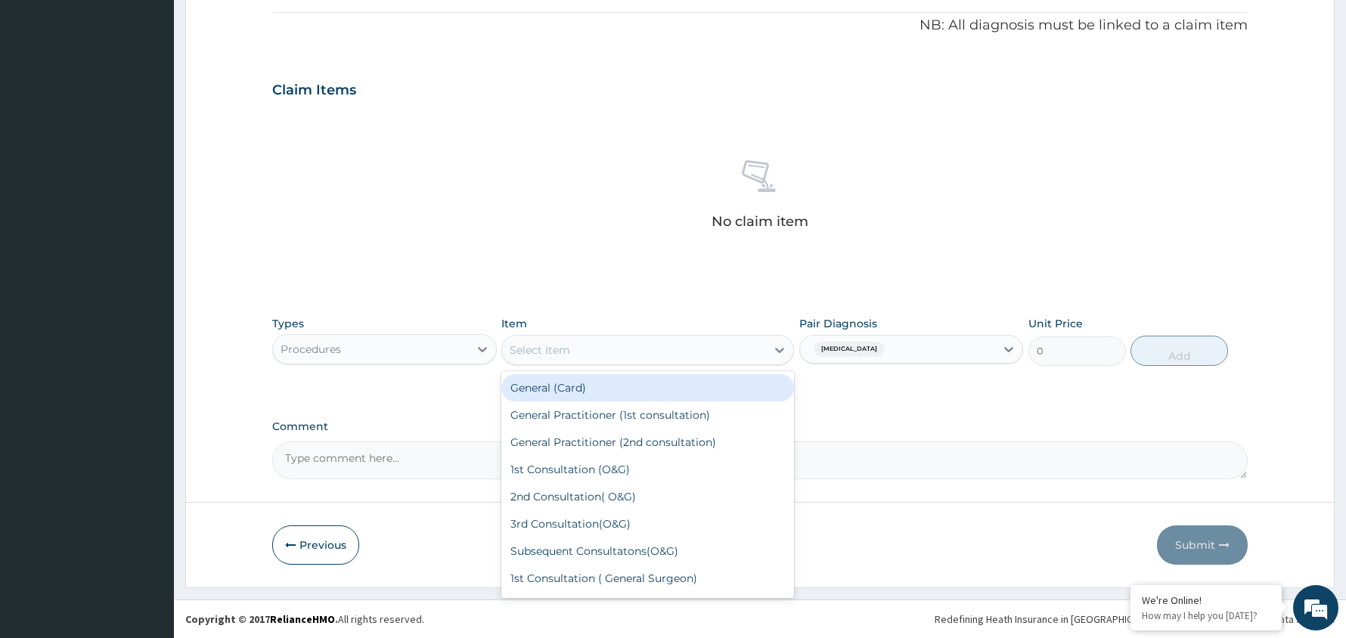
click at [765, 346] on div "Select Item" at bounding box center [634, 350] width 264 height 24
click at [691, 379] on div "General (Card)" at bounding box center [647, 387] width 293 height 27
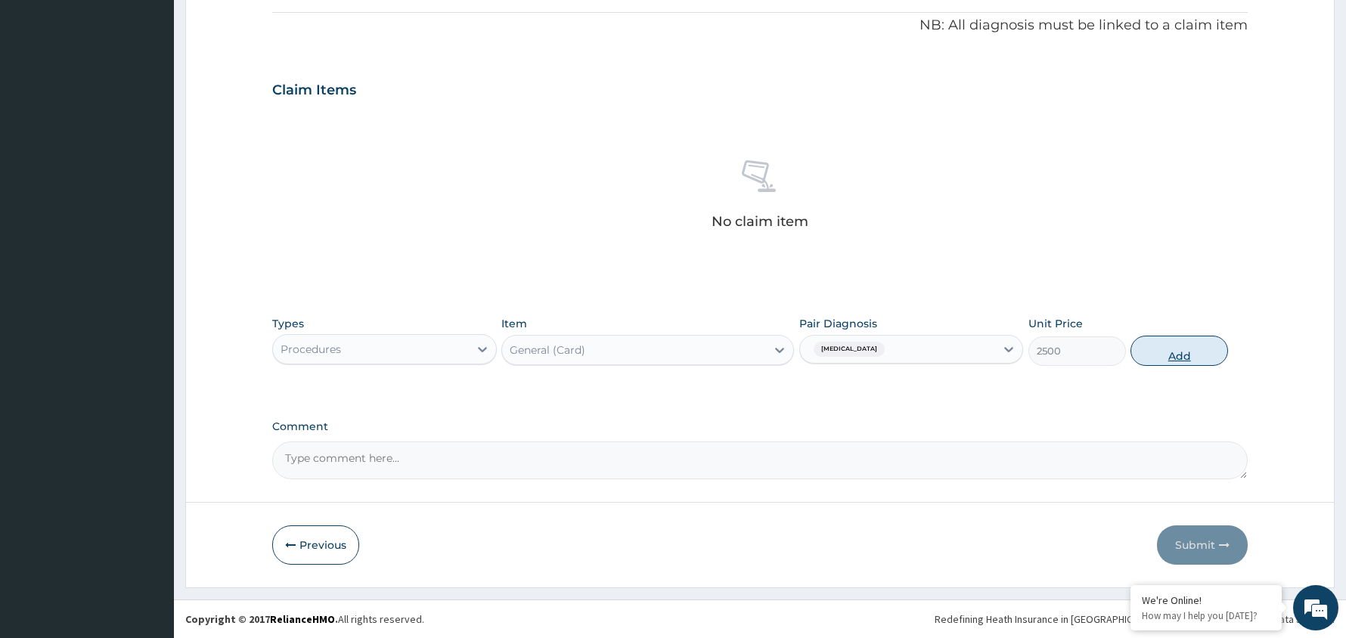
click at [1168, 343] on button "Add" at bounding box center [1179, 351] width 98 height 30
type input "0"
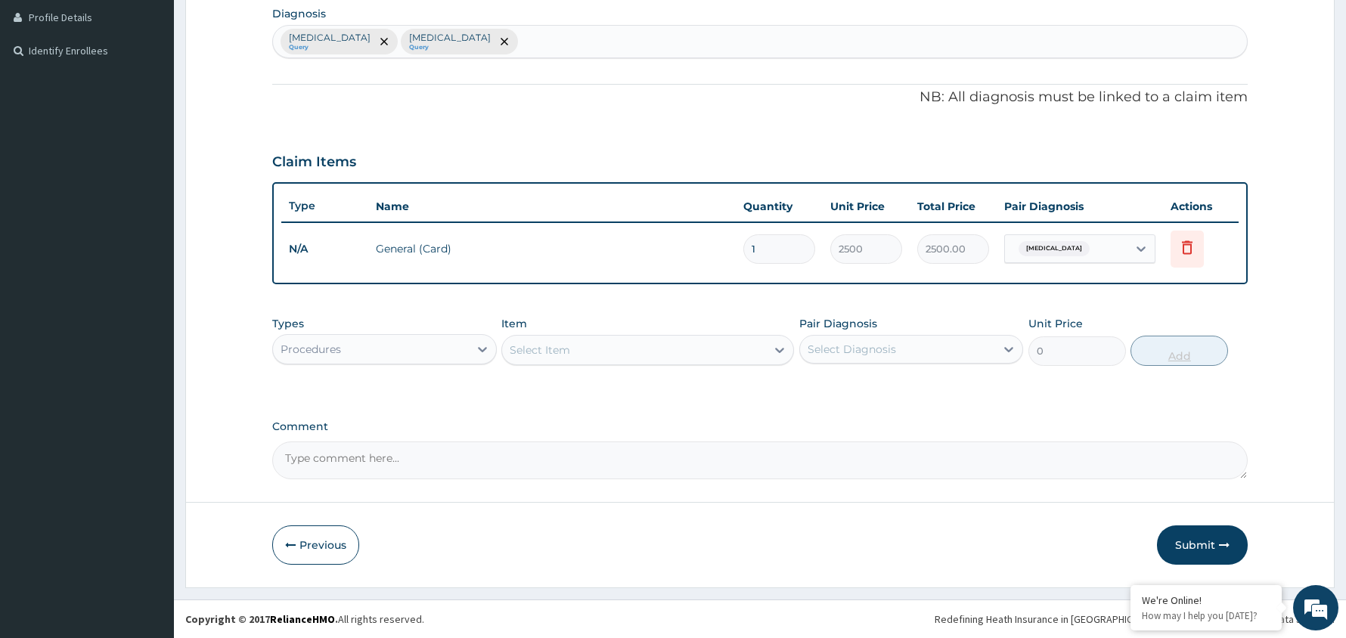
scroll to position [381, 0]
click at [1010, 346] on icon at bounding box center [1008, 349] width 15 height 15
click at [918, 380] on label "[MEDICAL_DATA]" at bounding box center [871, 386] width 94 height 15
checkbox input "true"
click at [733, 346] on div "Select Item" at bounding box center [634, 350] width 264 height 24
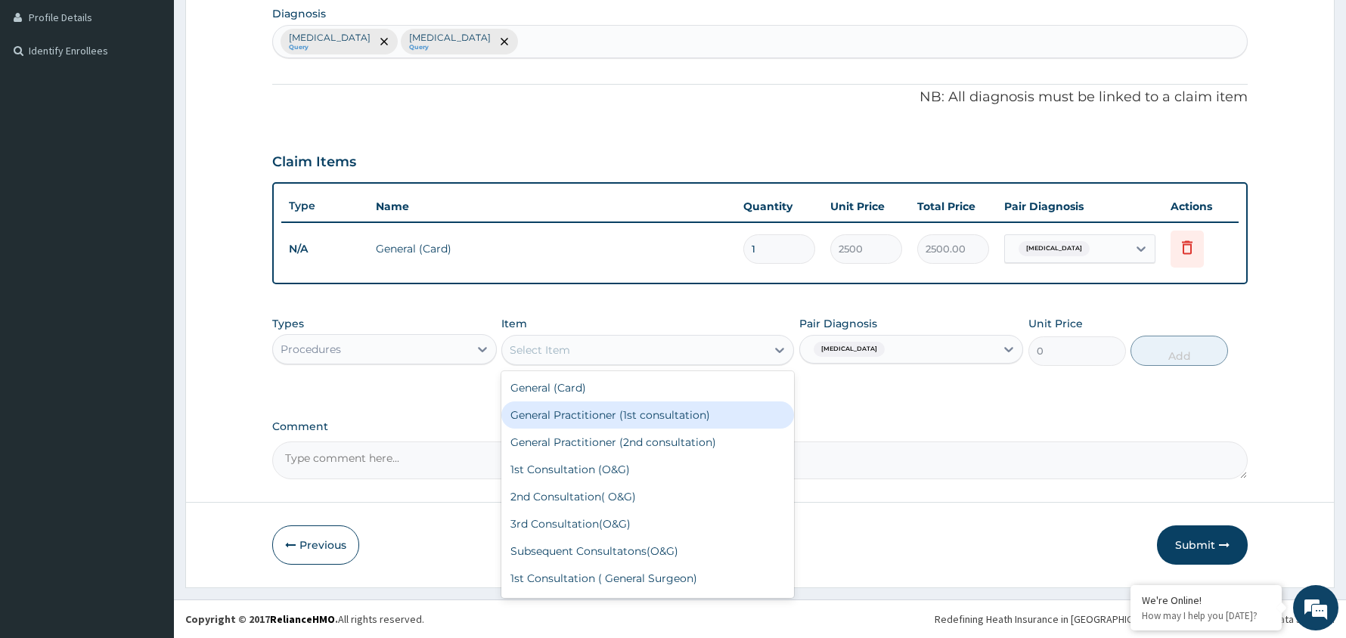
click at [667, 413] on div "General Practitioner (1st consultation)" at bounding box center [647, 414] width 293 height 27
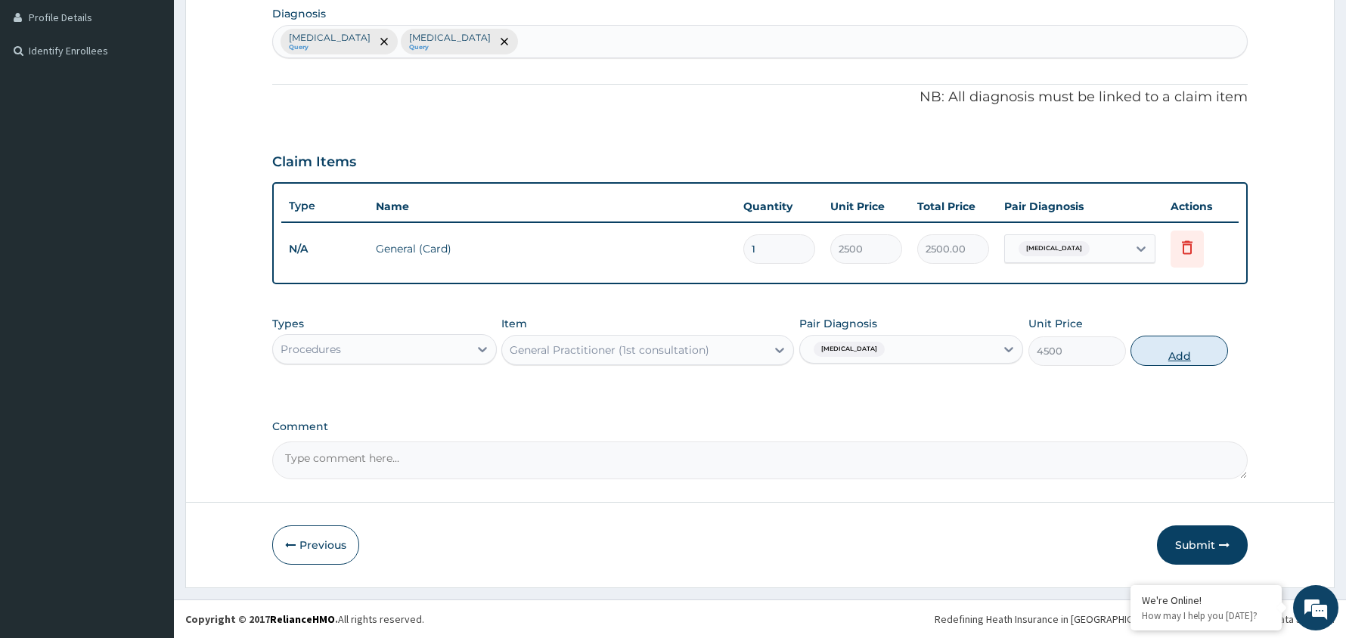
click at [1179, 354] on button "Add" at bounding box center [1179, 351] width 98 height 30
type input "0"
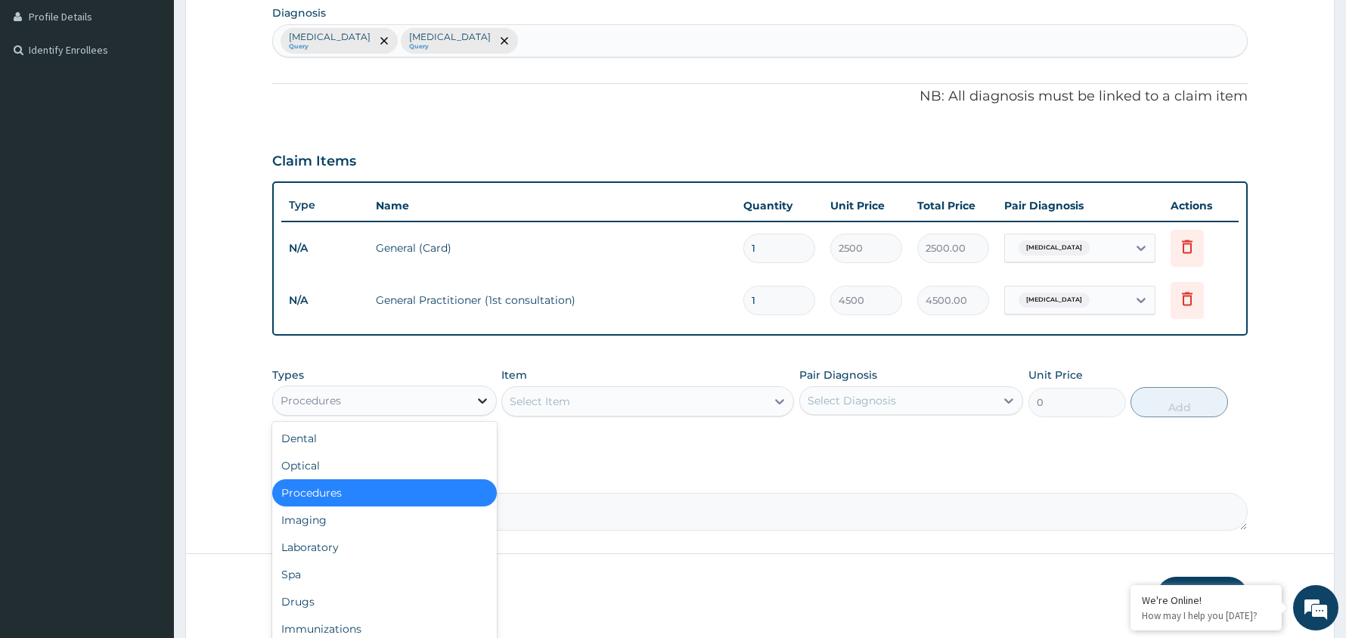
click at [481, 401] on icon at bounding box center [482, 400] width 15 height 15
click at [392, 605] on div "Drugs" at bounding box center [384, 601] width 225 height 27
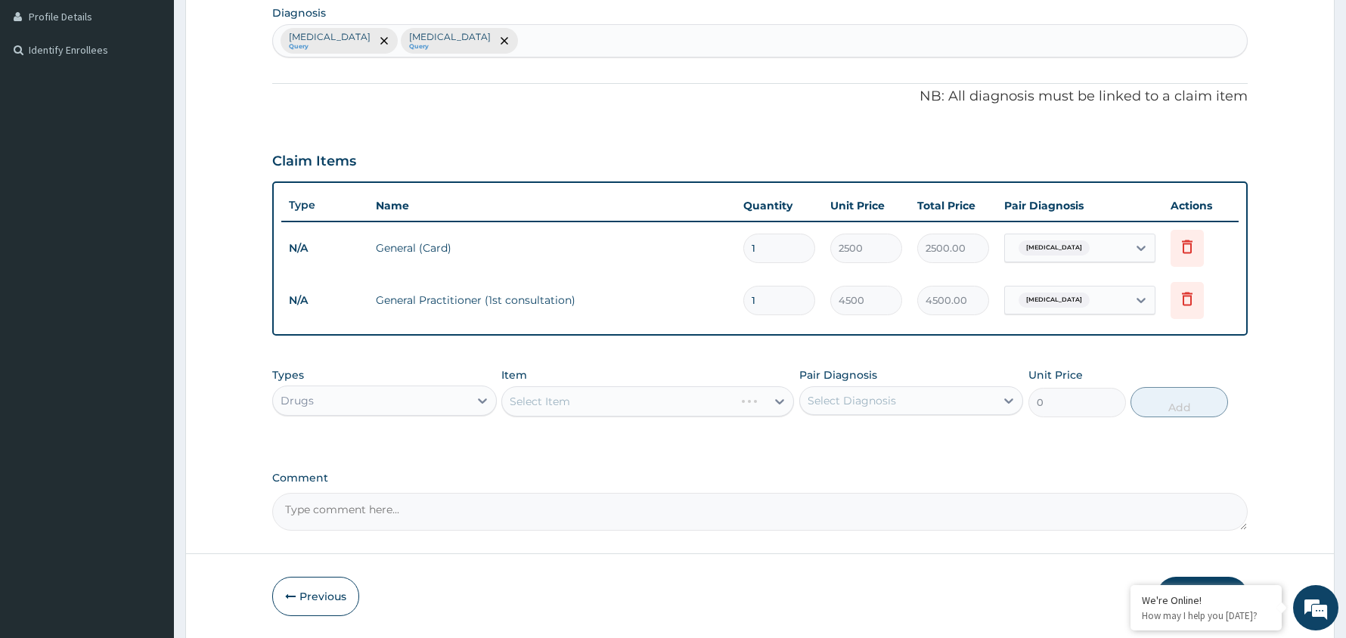
click at [989, 404] on div "Select Diagnosis" at bounding box center [898, 401] width 196 height 24
click at [918, 436] on label "[MEDICAL_DATA]" at bounding box center [871, 437] width 94 height 15
checkbox input "true"
click at [708, 394] on div "Select Item" at bounding box center [634, 401] width 264 height 24
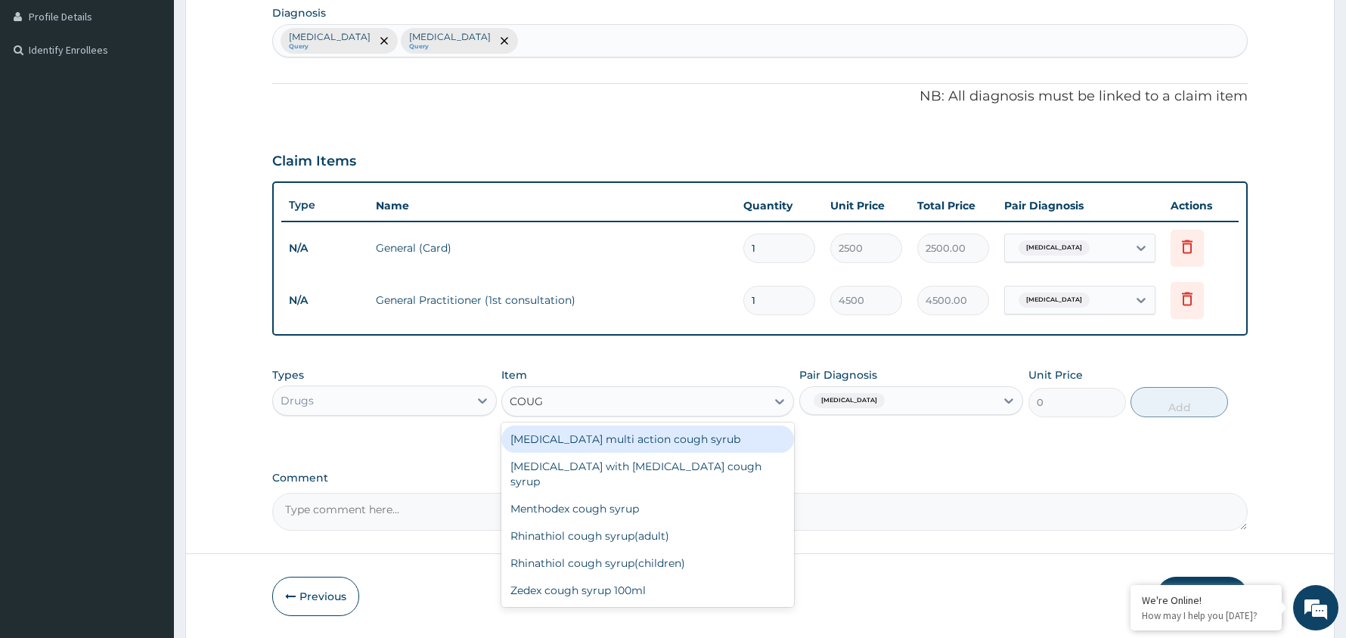
type input "COUGH"
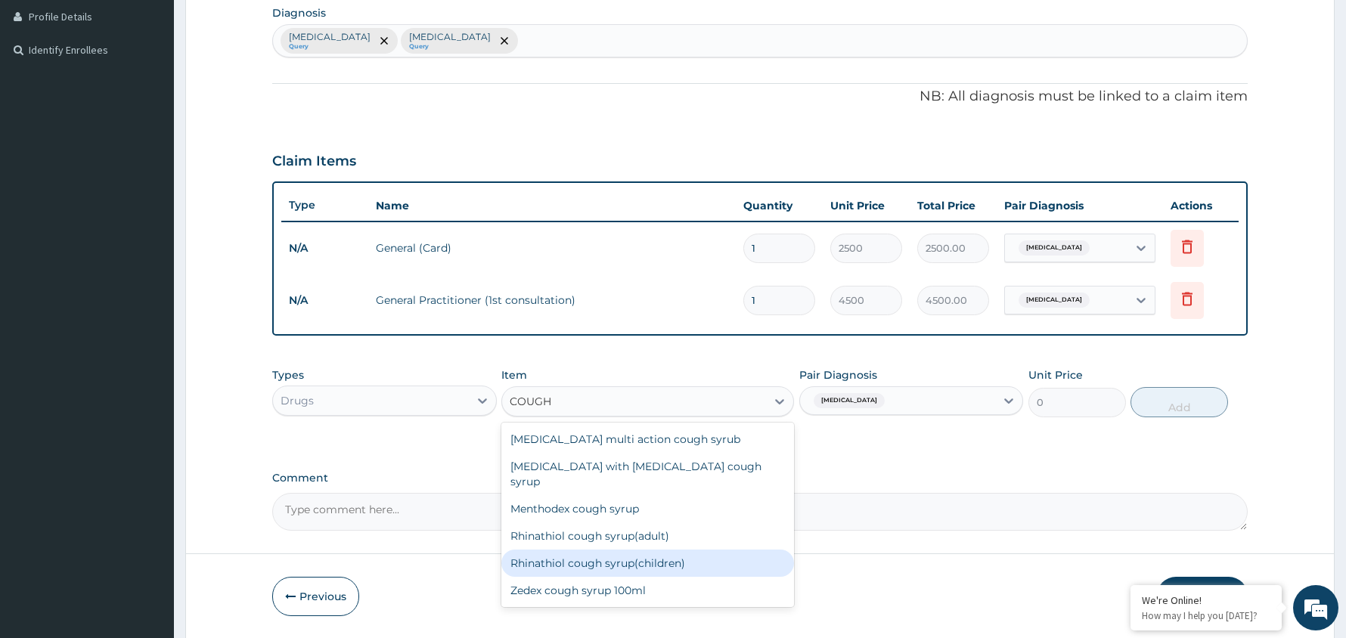
click at [597, 550] on div "Rhinathiol cough syrup(children)" at bounding box center [647, 563] width 293 height 27
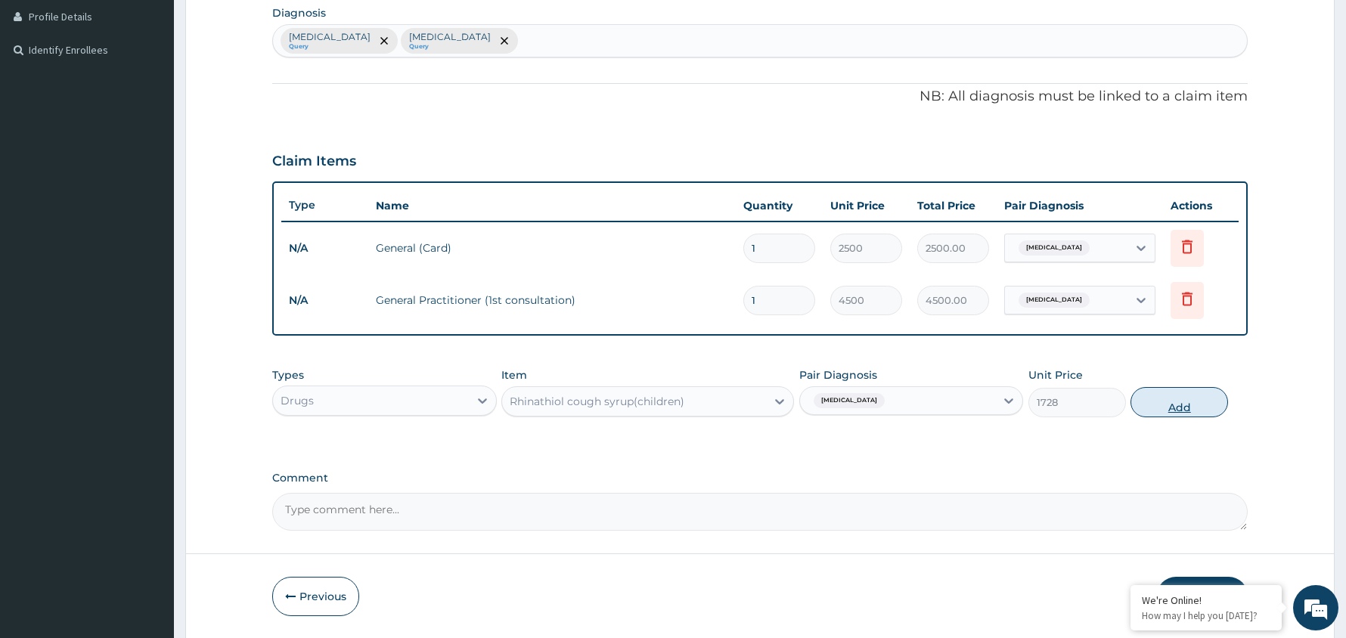
click at [1181, 400] on button "Add" at bounding box center [1179, 402] width 98 height 30
type input "0"
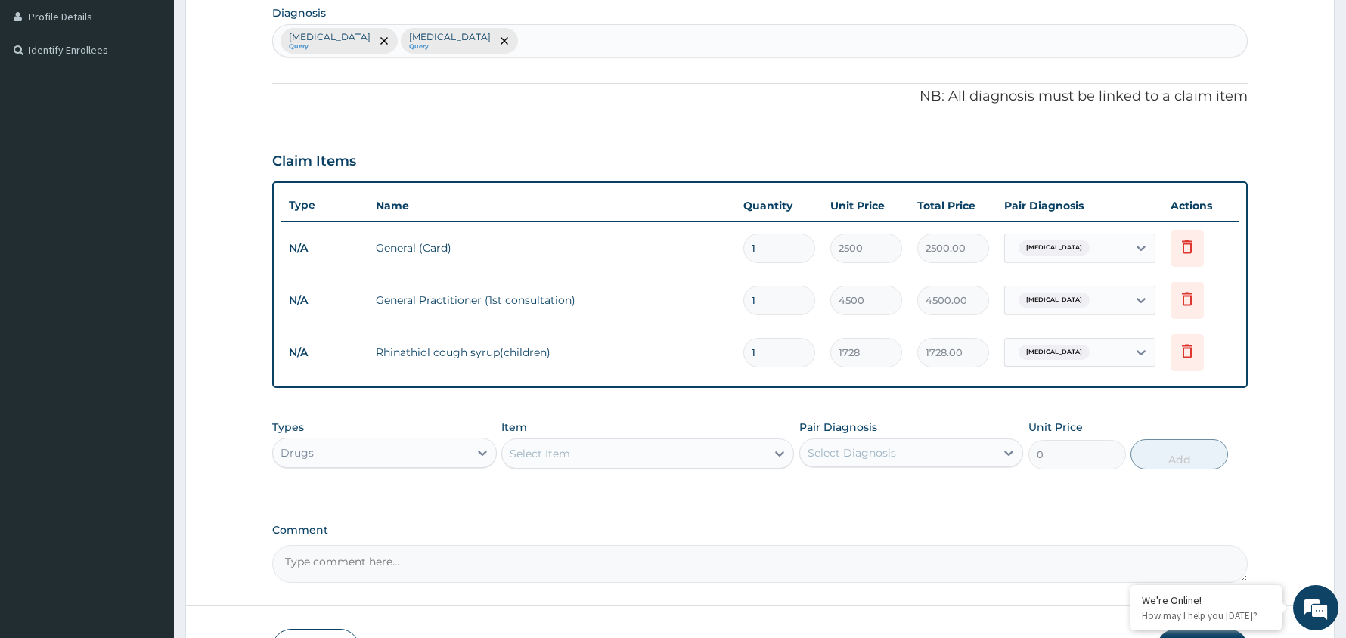
click at [953, 442] on div "Select Diagnosis" at bounding box center [898, 453] width 196 height 24
click at [895, 493] on label "[MEDICAL_DATA]" at bounding box center [871, 489] width 94 height 15
checkbox input "true"
click at [665, 455] on div "Select Item" at bounding box center [634, 454] width 264 height 24
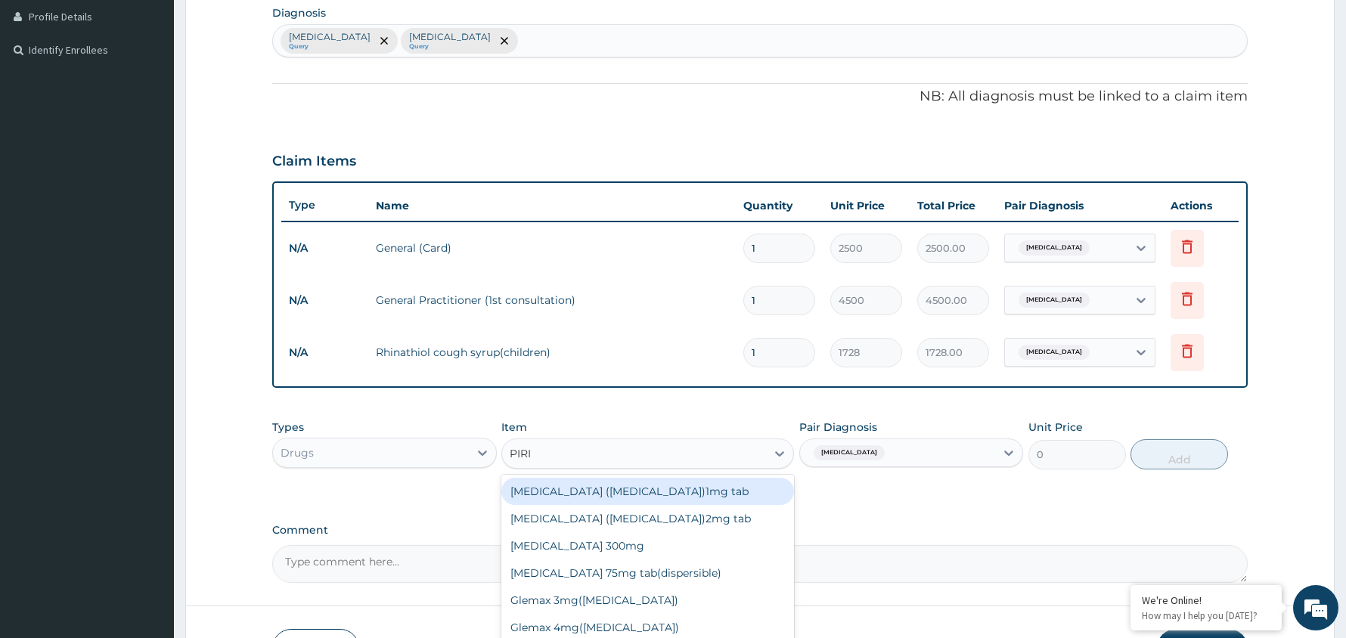
type input "PIRIT"
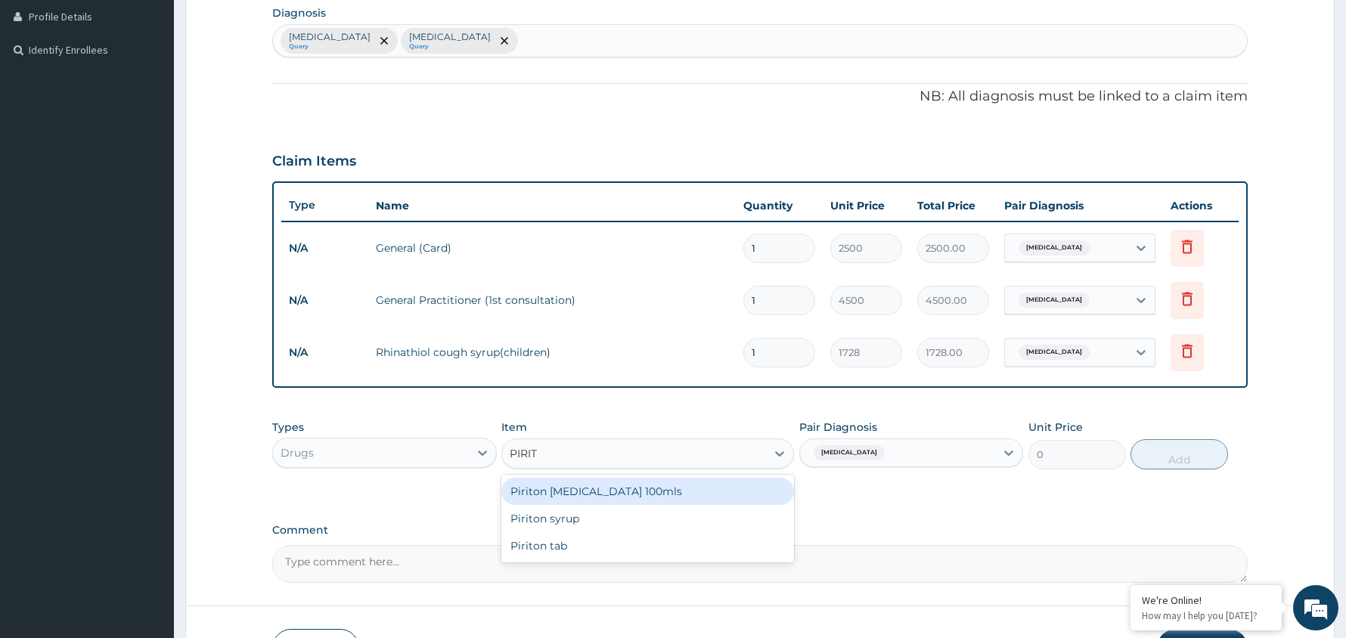
click at [615, 491] on div "Piriton [MEDICAL_DATA] 100mls" at bounding box center [647, 491] width 293 height 27
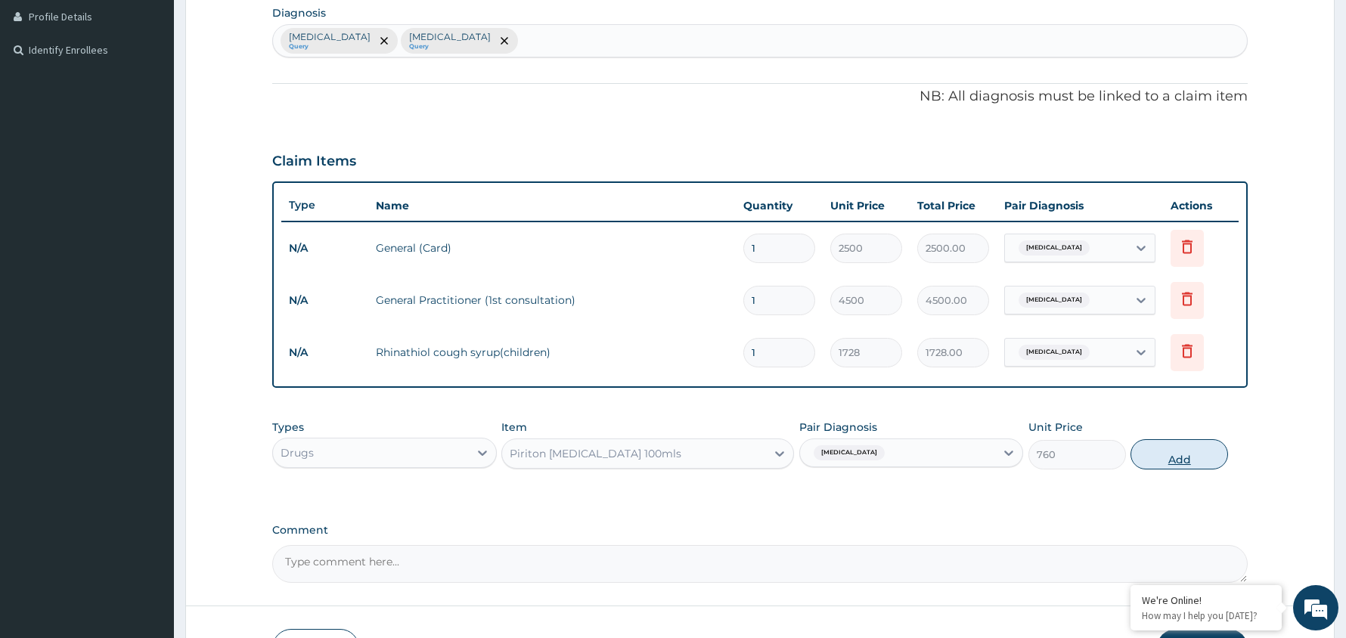
click at [1189, 464] on button "Add" at bounding box center [1179, 454] width 98 height 30
type input "0"
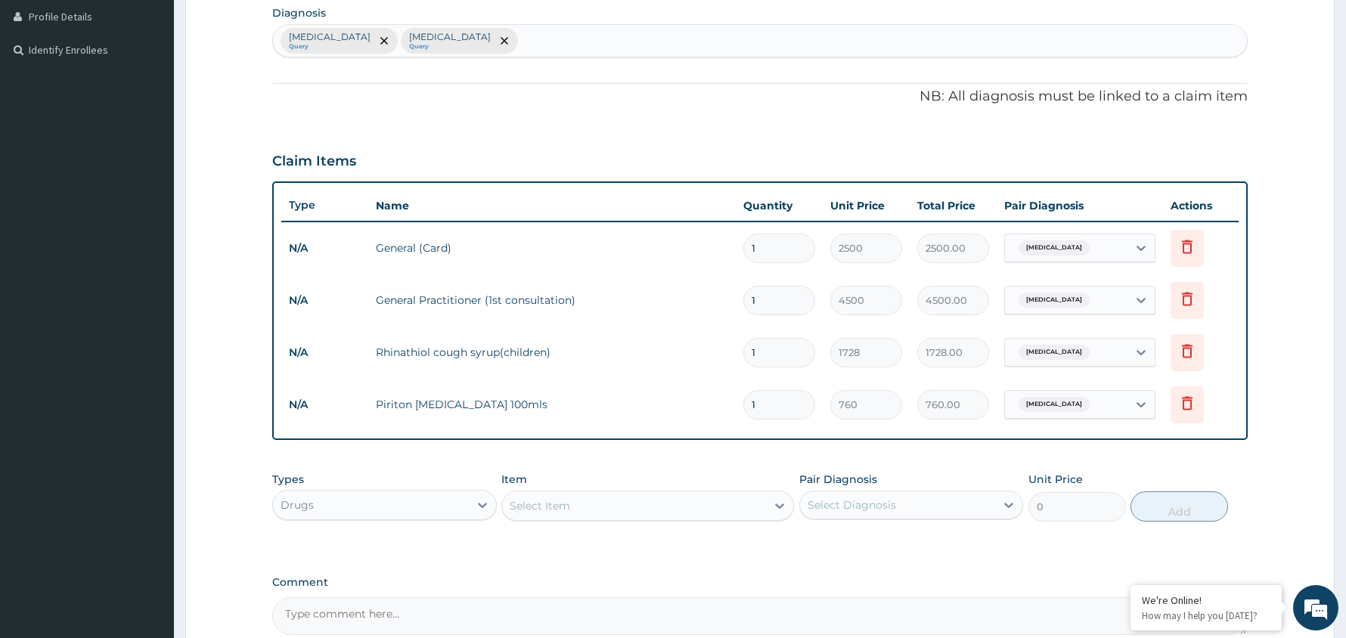
click at [965, 502] on div "Select Diagnosis" at bounding box center [898, 505] width 196 height 24
click at [859, 542] on label "[MEDICAL_DATA]" at bounding box center [871, 542] width 94 height 15
checkbox input "true"
click at [735, 503] on div "Select Item" at bounding box center [634, 506] width 264 height 24
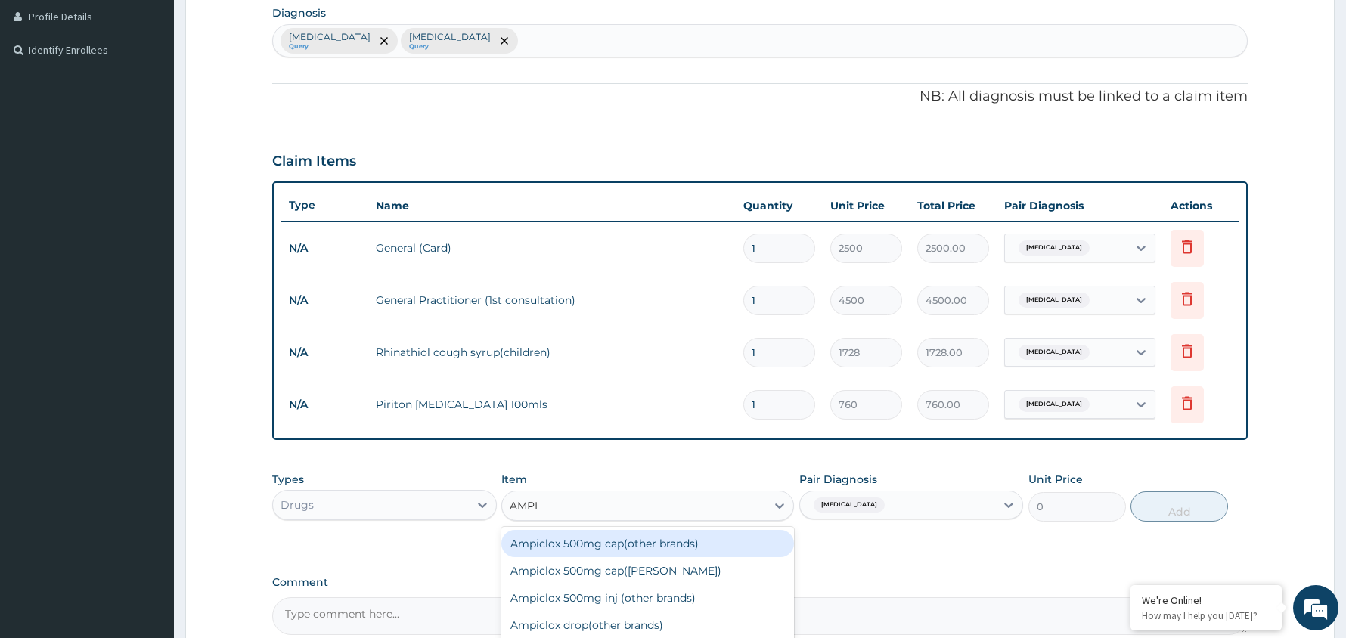
type input "AMPIC"
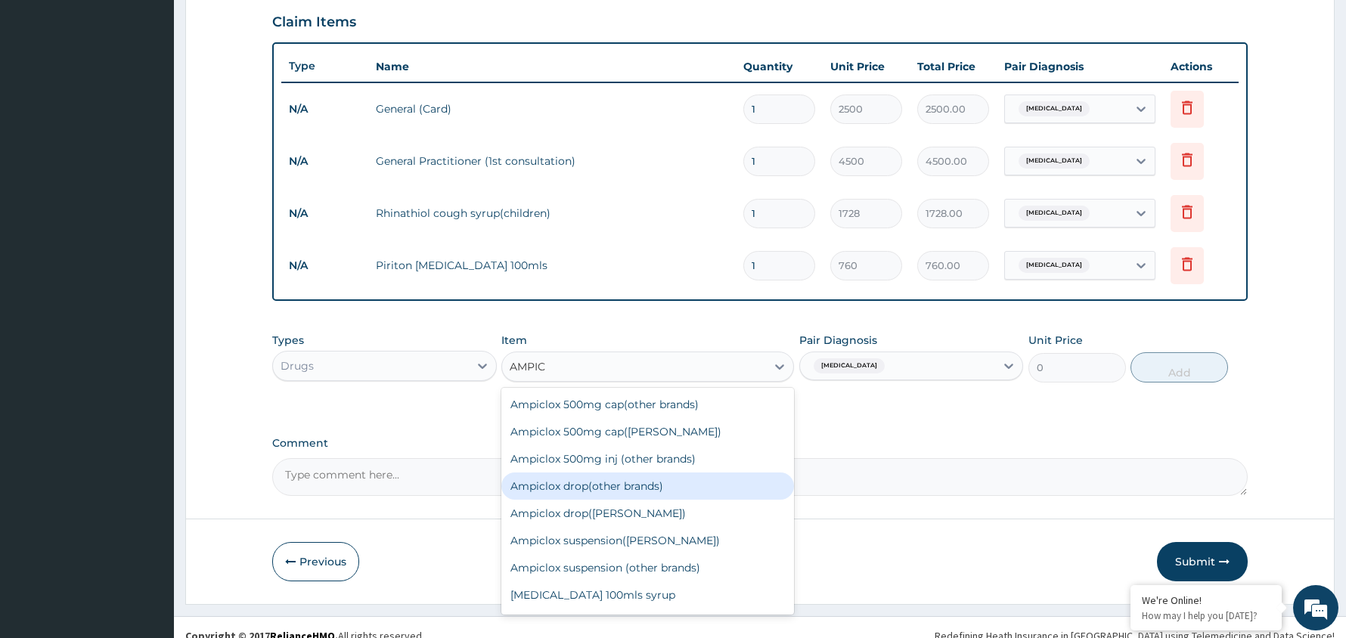
scroll to position [538, 0]
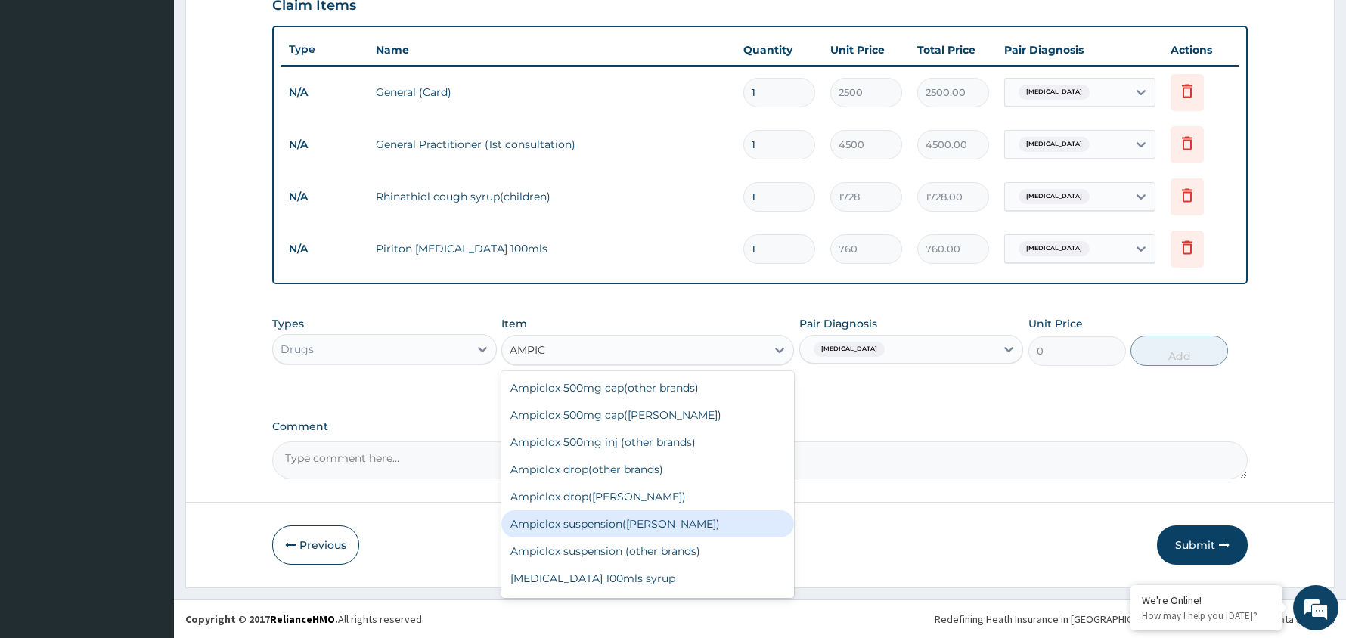
click at [606, 520] on div "Ampiclox suspension([PERSON_NAME])" at bounding box center [647, 523] width 293 height 27
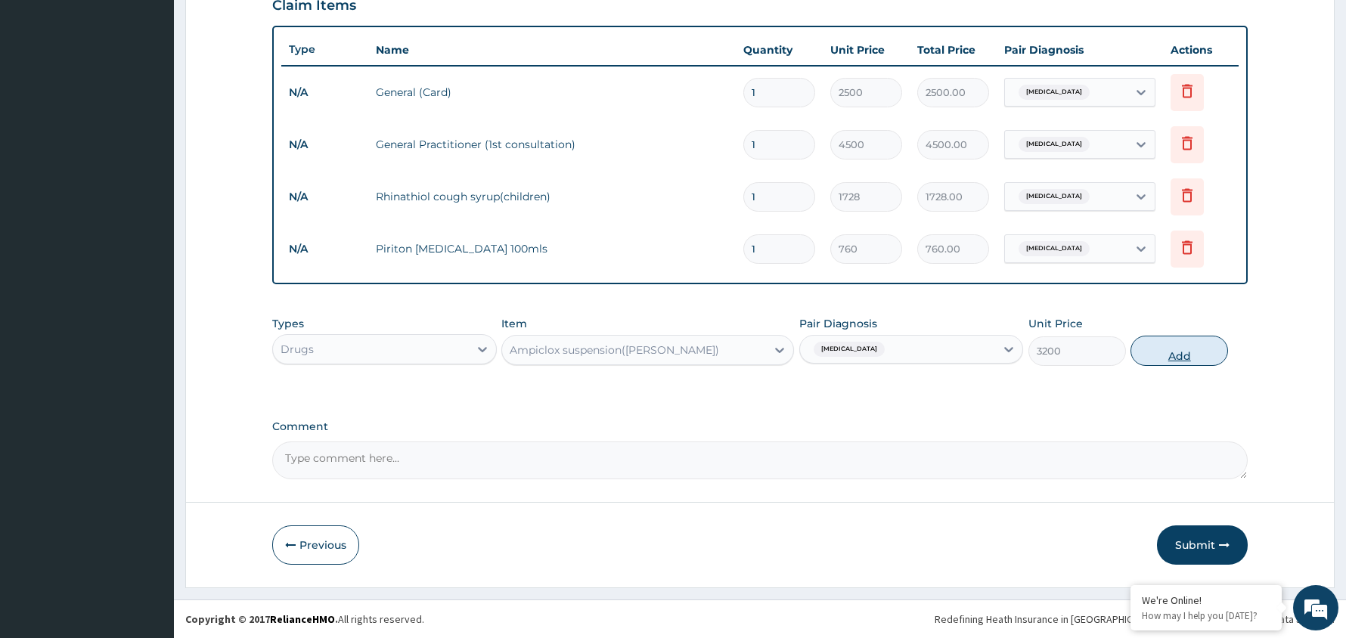
click at [1176, 349] on button "Add" at bounding box center [1179, 351] width 98 height 30
type input "0"
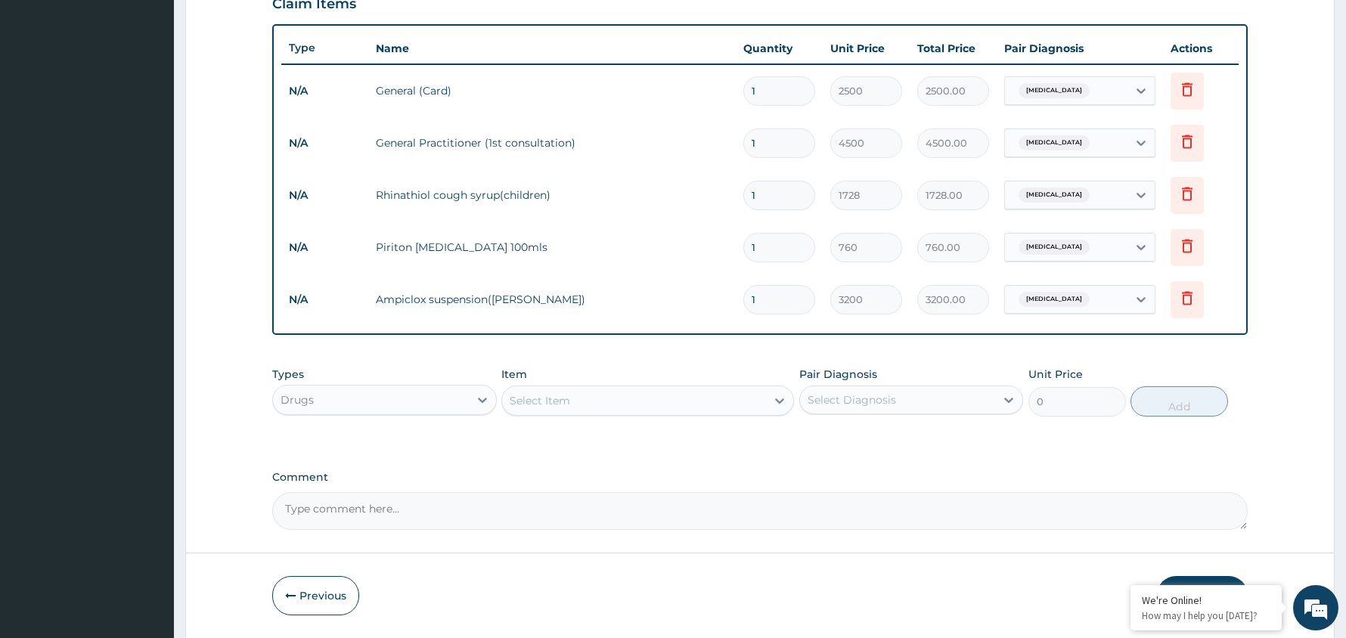
click at [944, 399] on div "Select Diagnosis" at bounding box center [898, 400] width 196 height 24
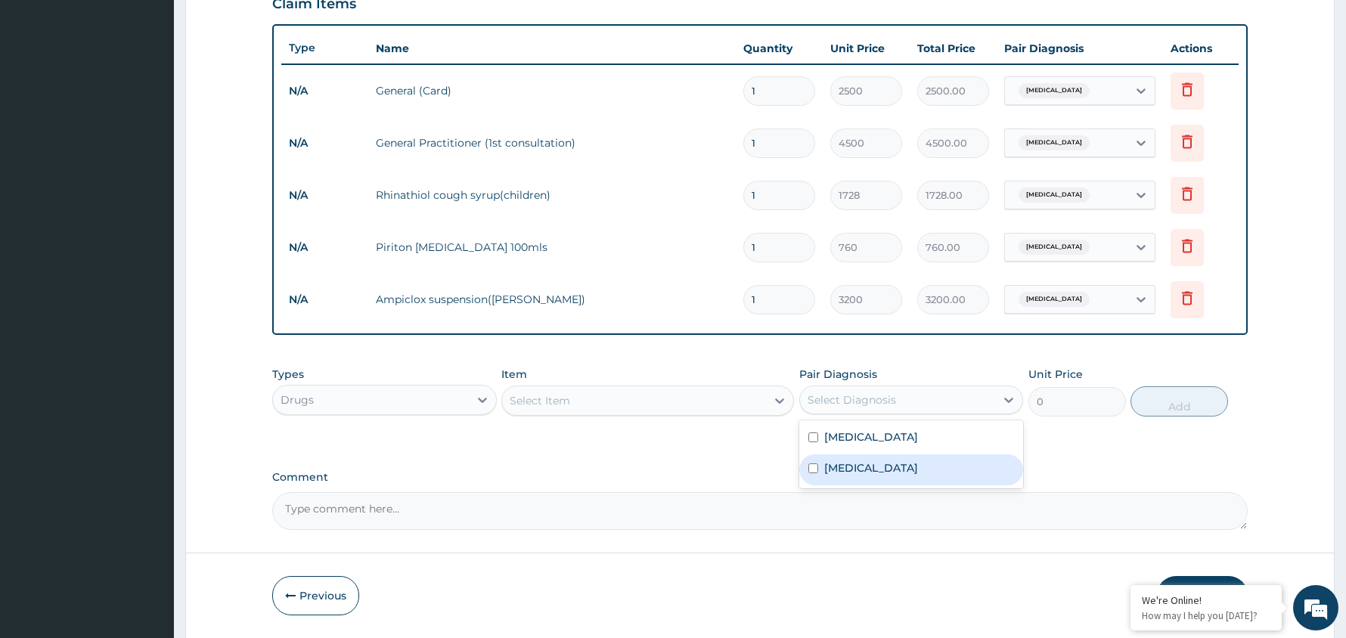
click at [901, 470] on div "[MEDICAL_DATA]" at bounding box center [911, 469] width 225 height 31
checkbox input "true"
click at [714, 395] on div "Select Item" at bounding box center [634, 401] width 264 height 24
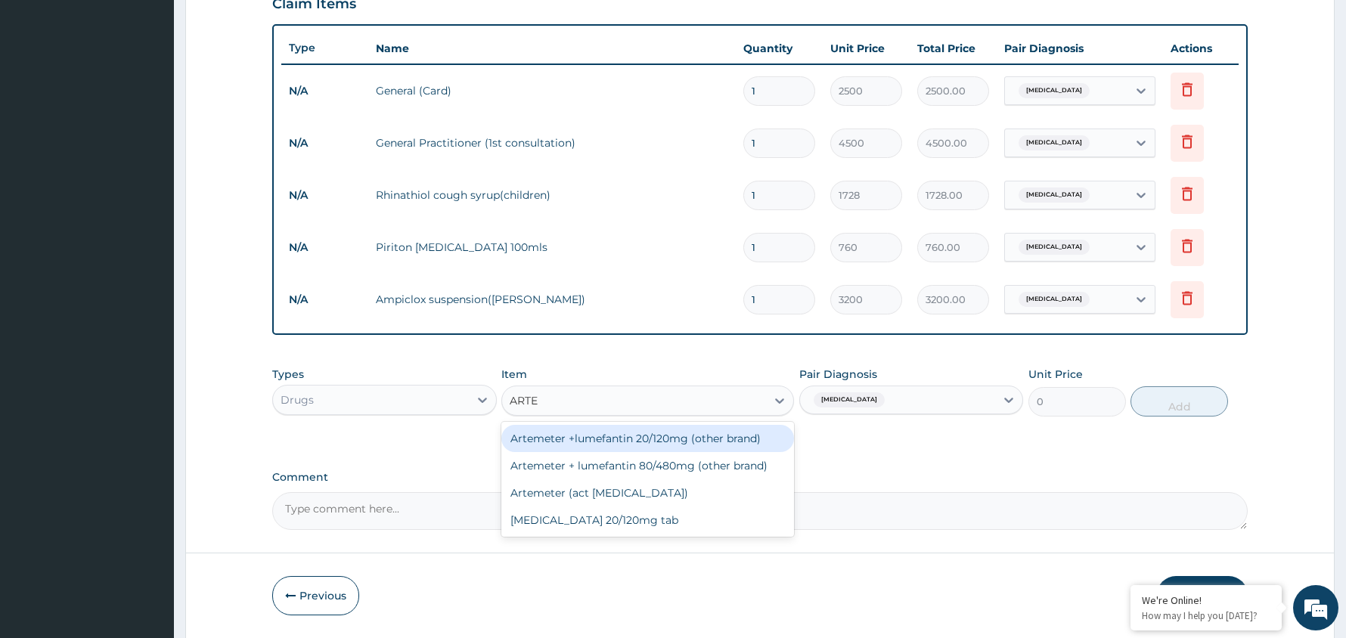
type input "ARTEM"
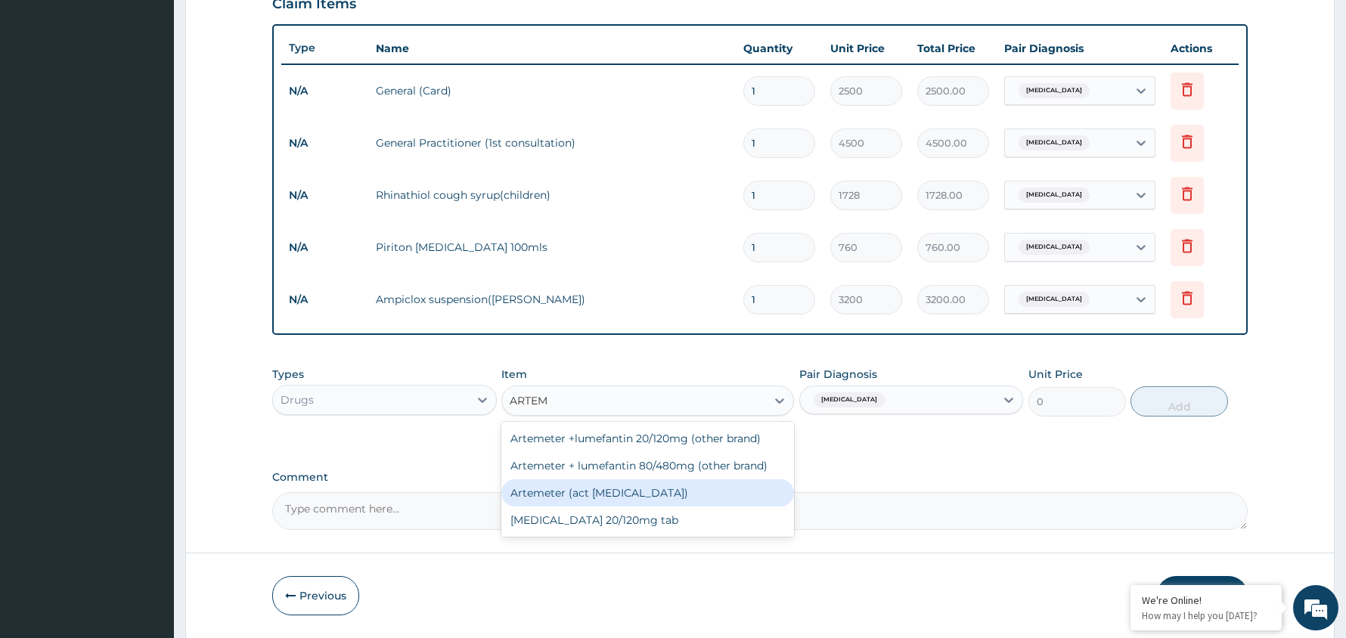
click at [632, 493] on div "Artemeter (act [MEDICAL_DATA])" at bounding box center [647, 492] width 293 height 27
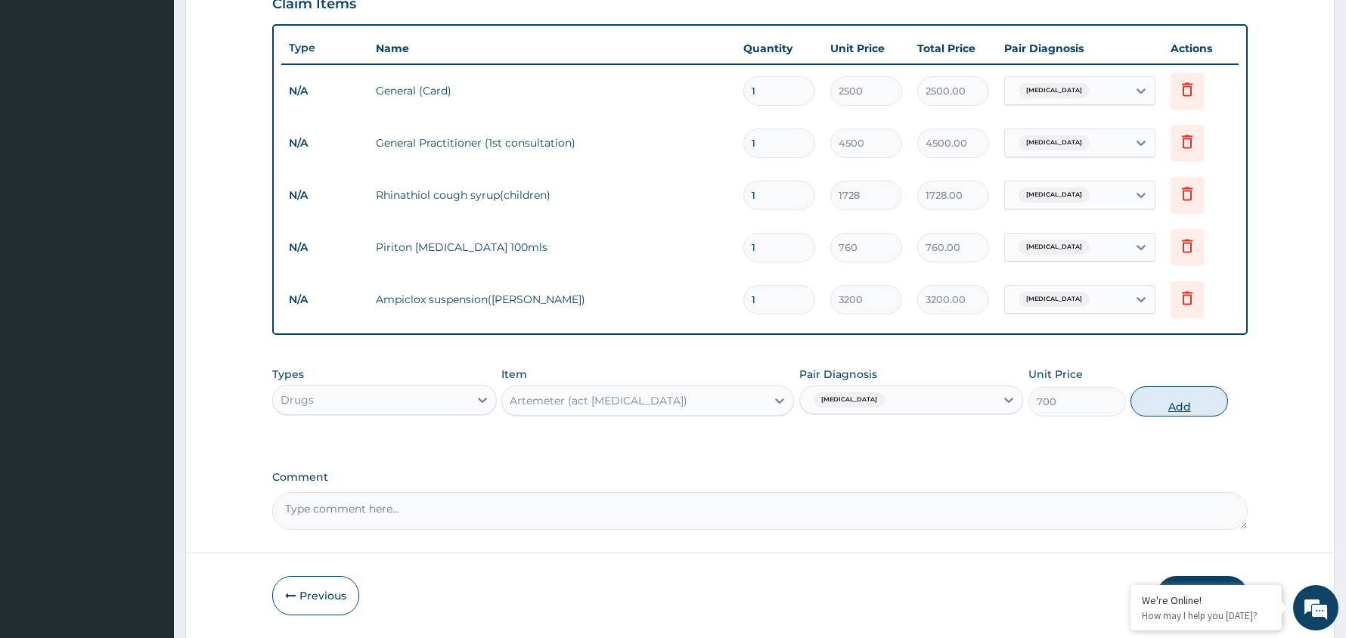
click at [1190, 405] on button "Add" at bounding box center [1179, 401] width 98 height 30
type input "0"
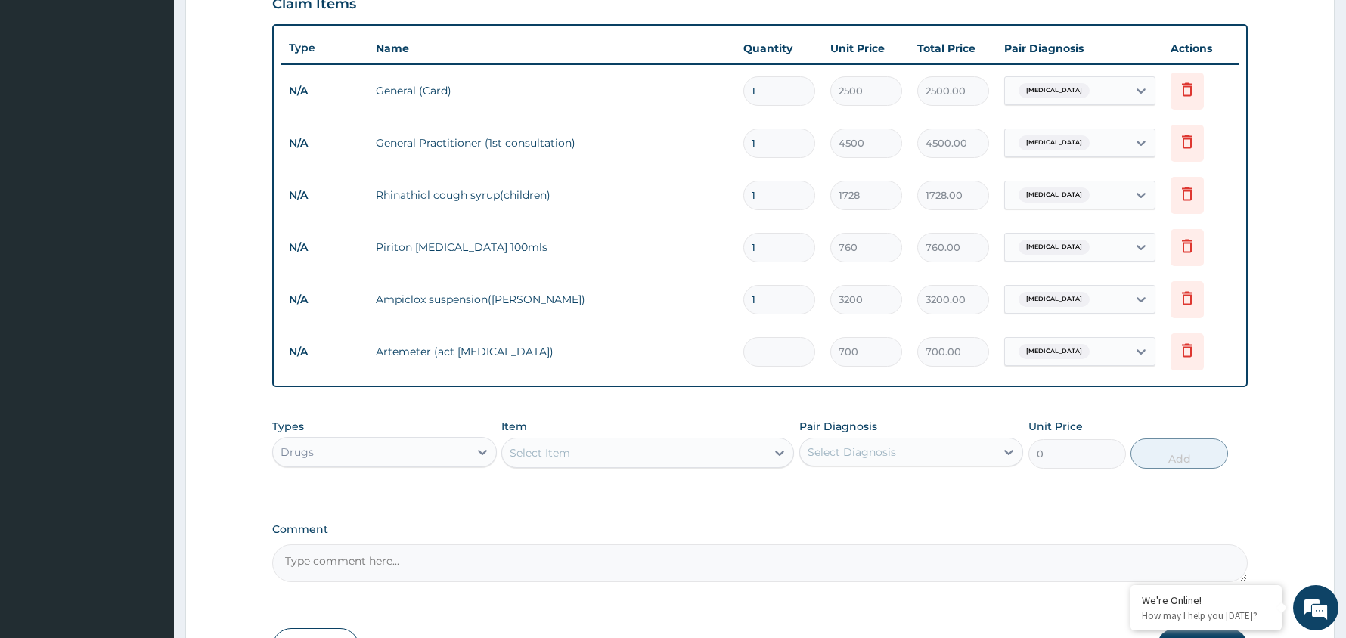
type input "0.00"
type input "3"
type input "2100.00"
type input "3"
click at [987, 451] on div "Select Diagnosis" at bounding box center [898, 452] width 196 height 24
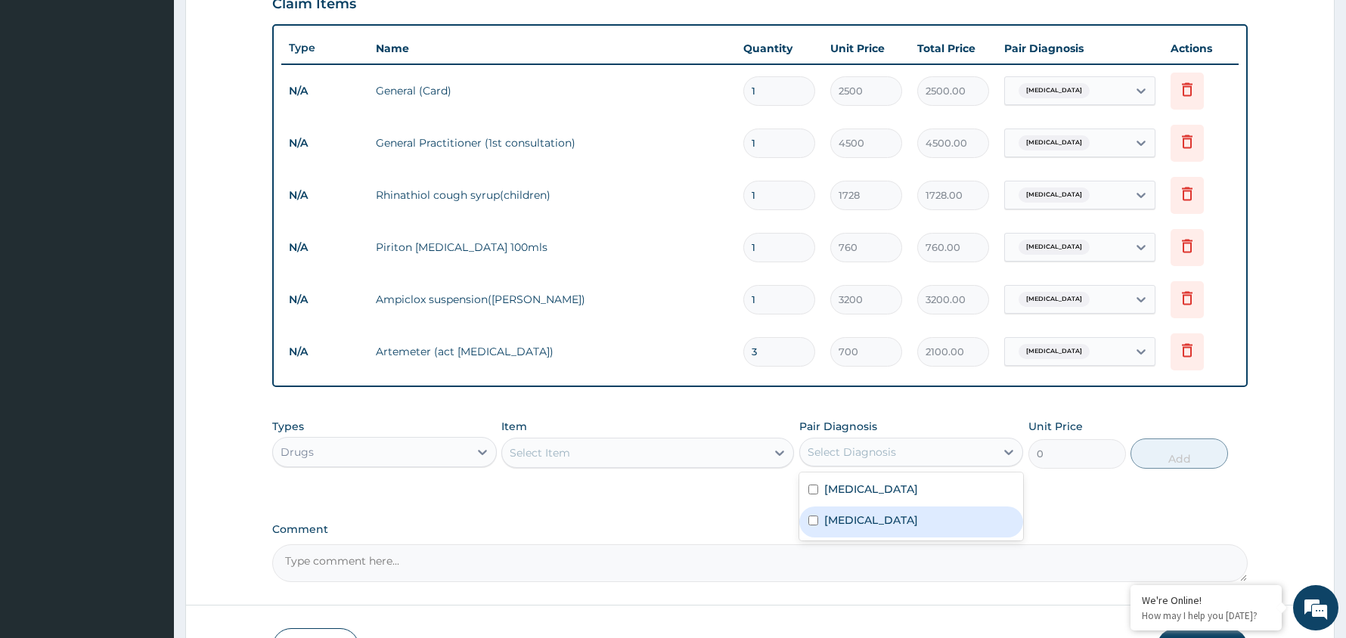
click at [900, 520] on div "[MEDICAL_DATA]" at bounding box center [911, 522] width 225 height 31
checkbox input "true"
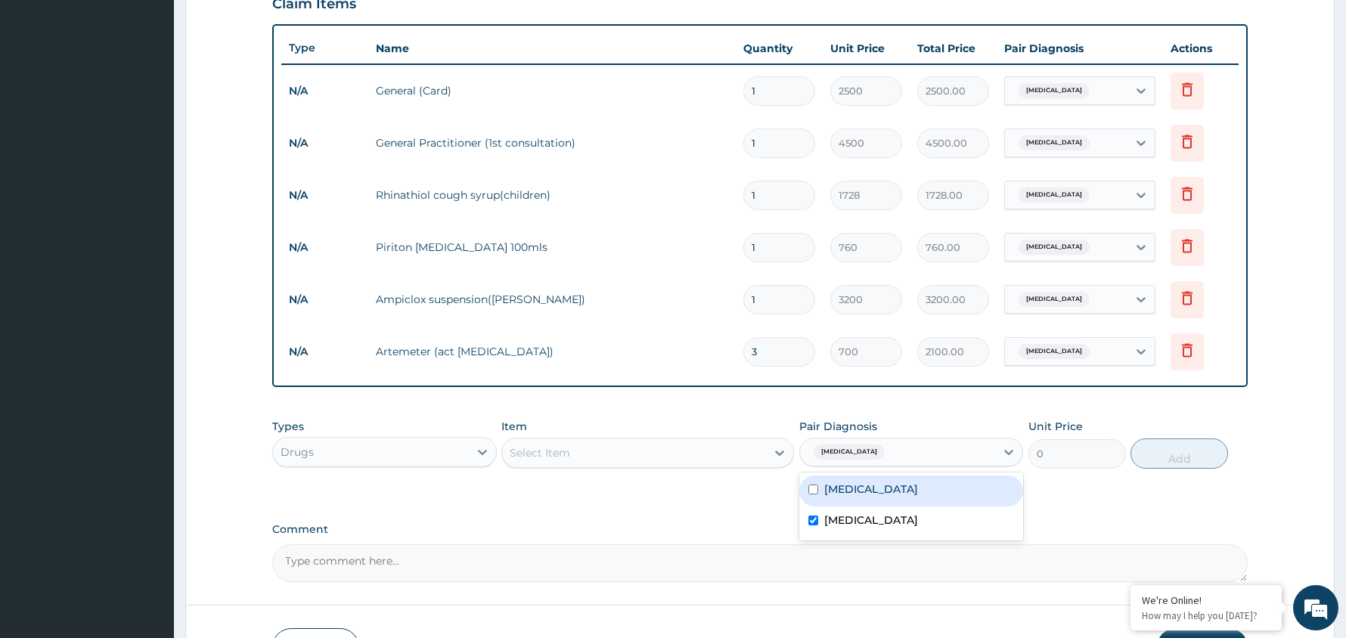
click at [735, 451] on div "Select Item" at bounding box center [634, 453] width 264 height 24
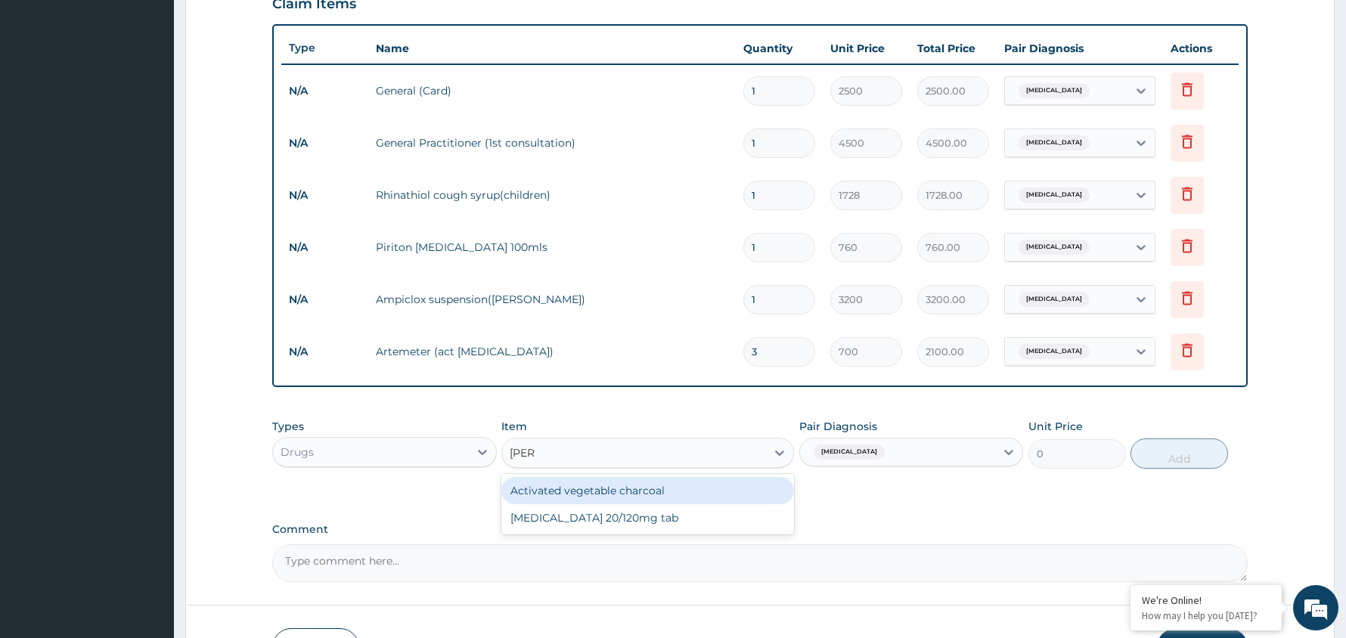
type input "COART"
click at [656, 493] on div "[MEDICAL_DATA] 20/120mg tab" at bounding box center [647, 490] width 293 height 27
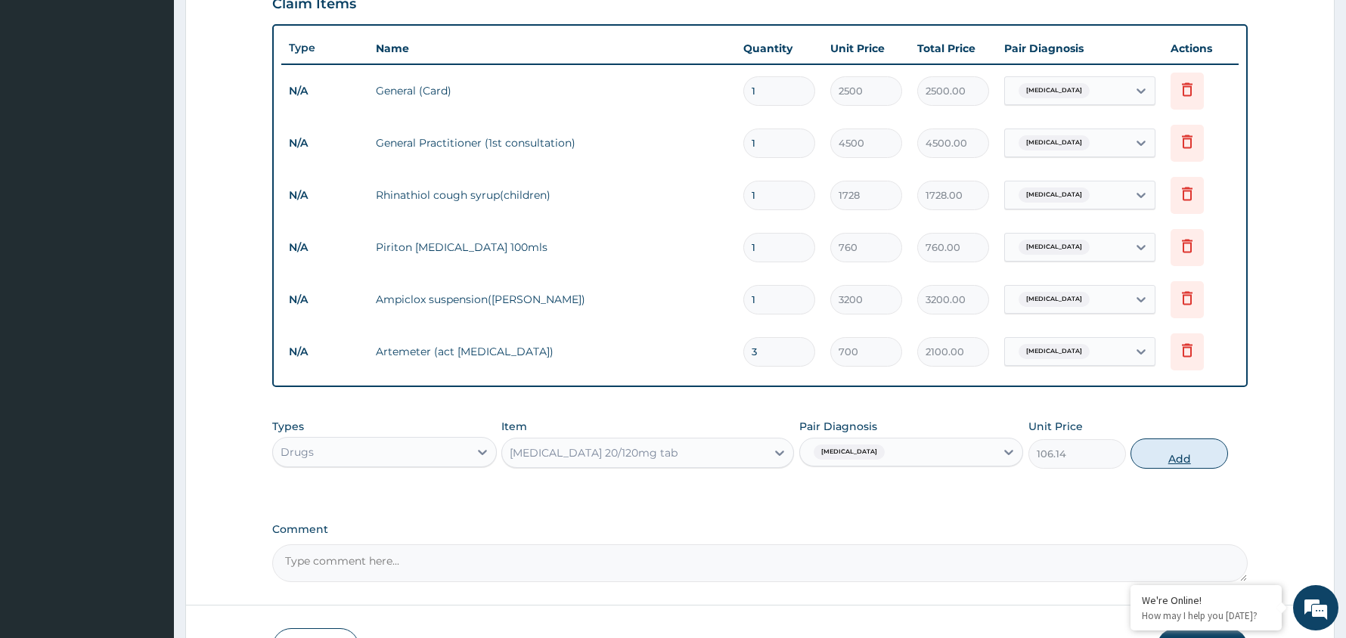
click at [1175, 457] on button "Add" at bounding box center [1179, 454] width 98 height 30
type input "0"
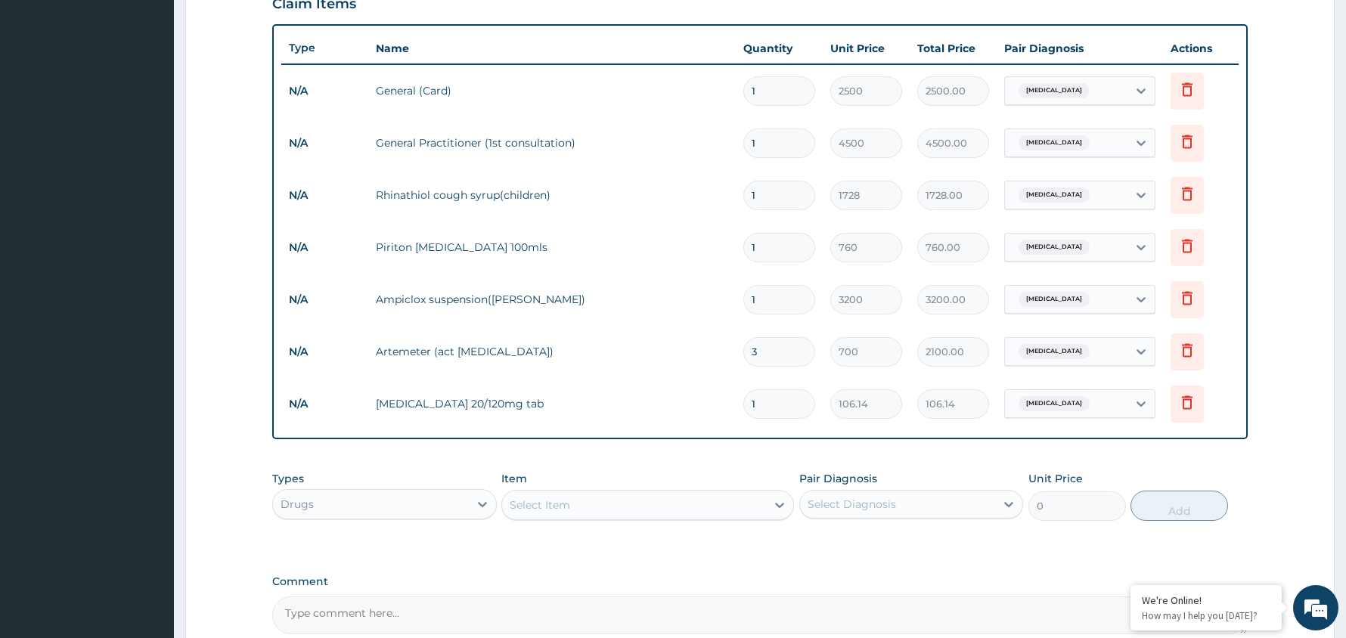
type input "18"
type input "1910.52"
type input "18"
click at [990, 509] on div "Select Diagnosis" at bounding box center [898, 504] width 196 height 24
click at [913, 581] on div "[MEDICAL_DATA]" at bounding box center [911, 574] width 225 height 31
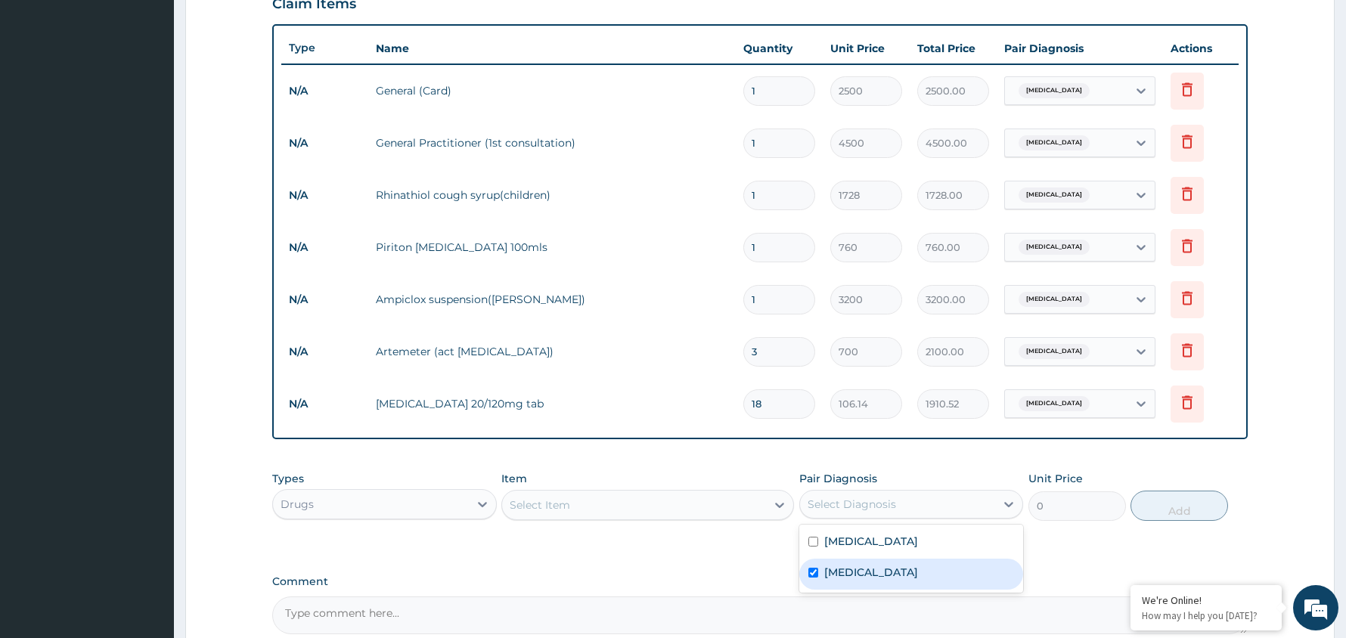
checkbox input "true"
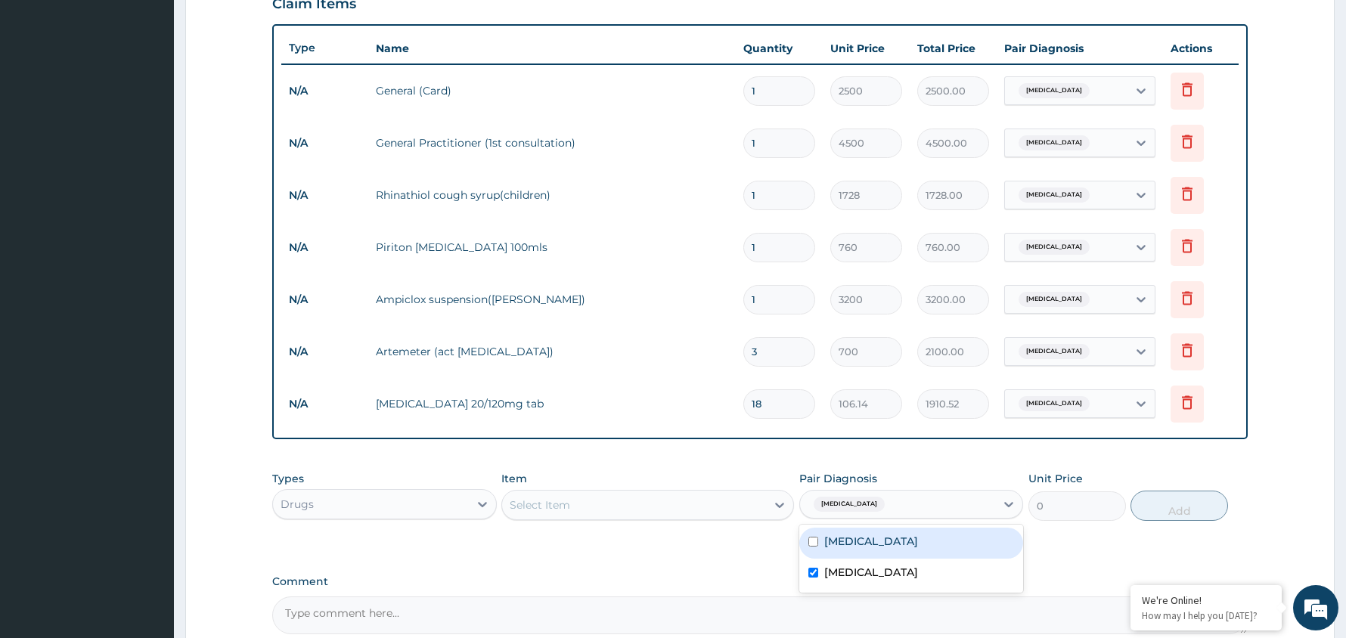
click at [578, 508] on div "Select Item" at bounding box center [634, 505] width 264 height 24
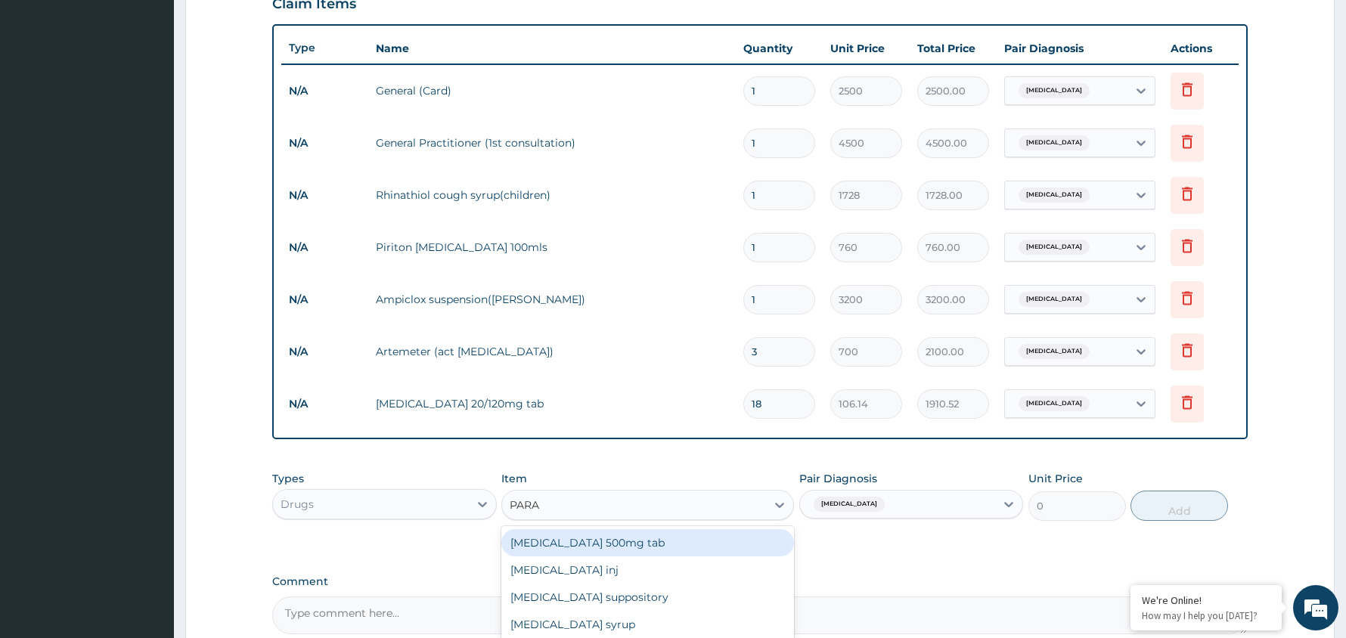
type input "PARAC"
click at [596, 542] on div "[MEDICAL_DATA] 500mg tab" at bounding box center [647, 542] width 293 height 27
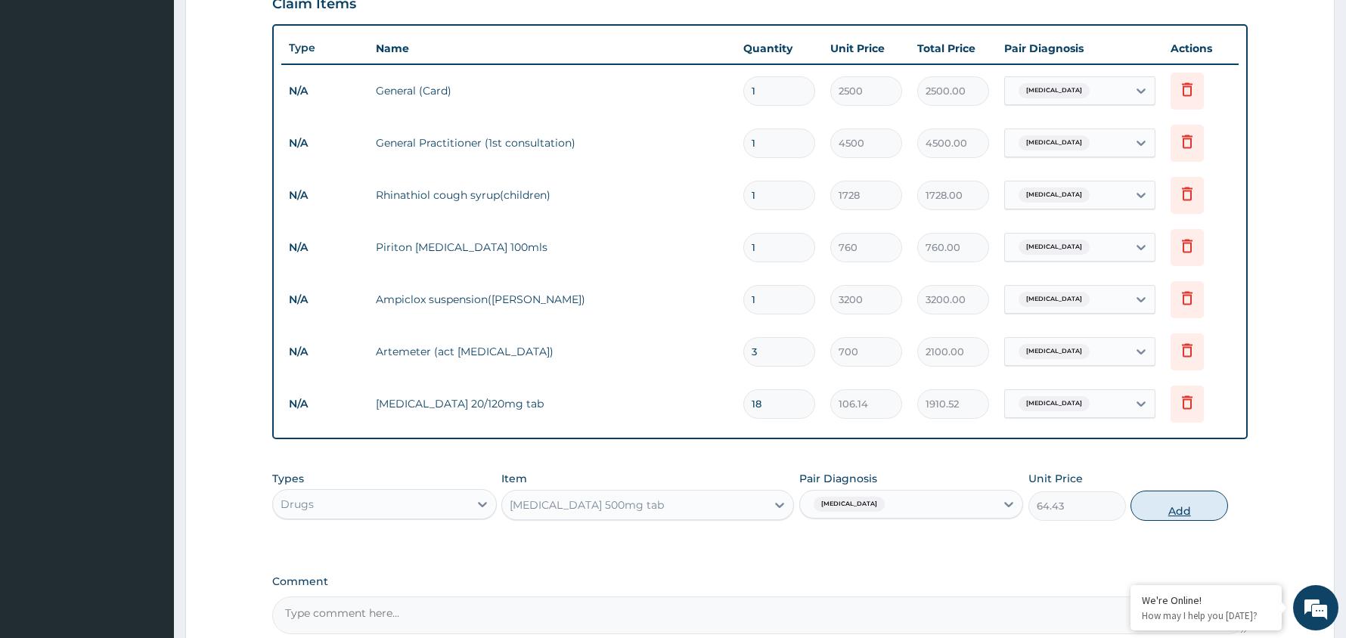
click at [1172, 505] on button "Add" at bounding box center [1179, 506] width 98 height 30
type input "0"
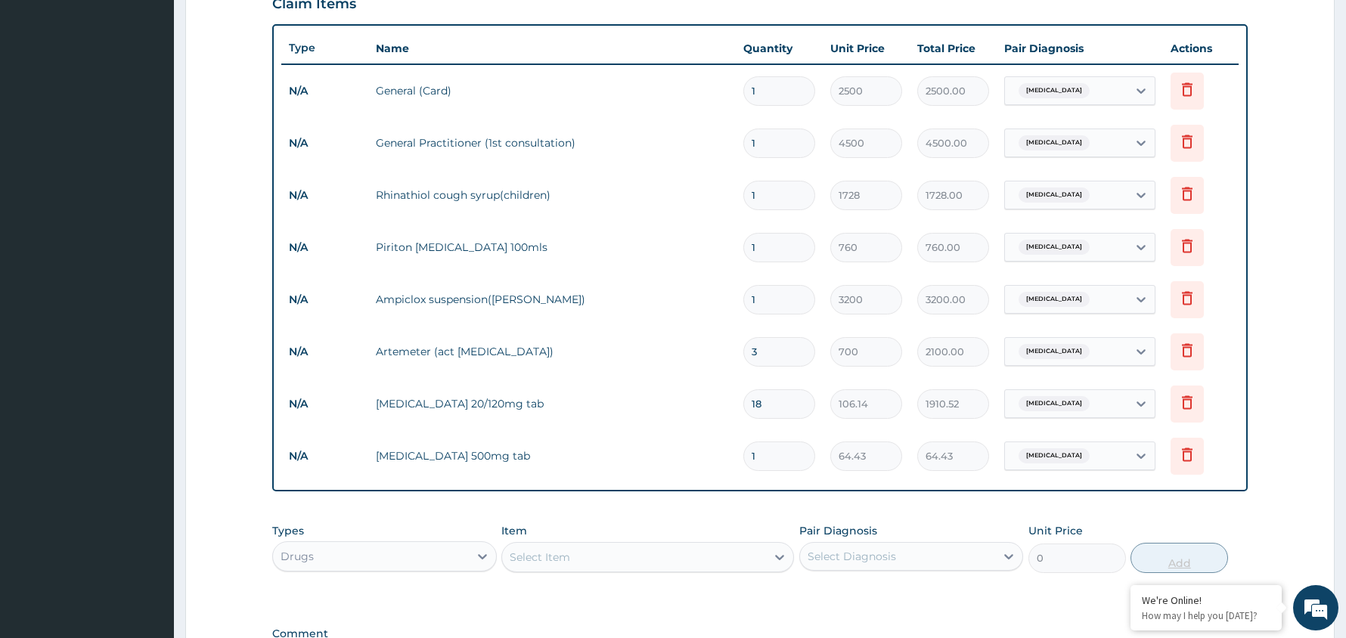
type input "18"
type input "1159.74"
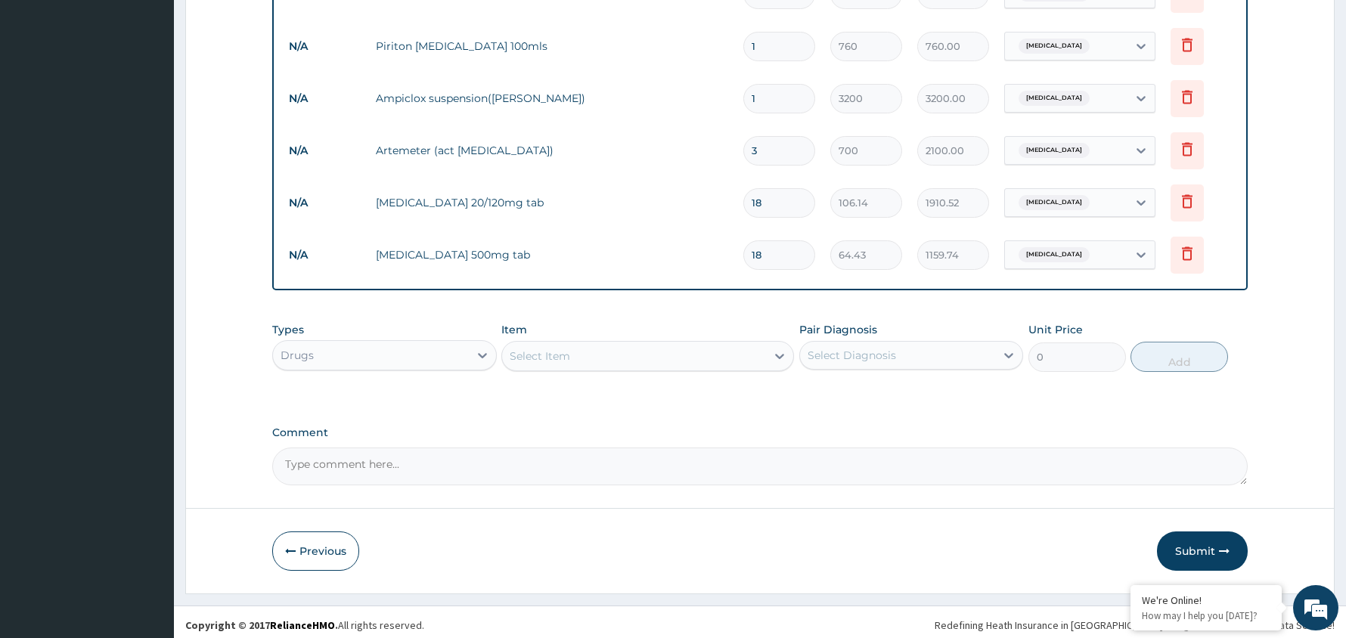
scroll to position [748, 0]
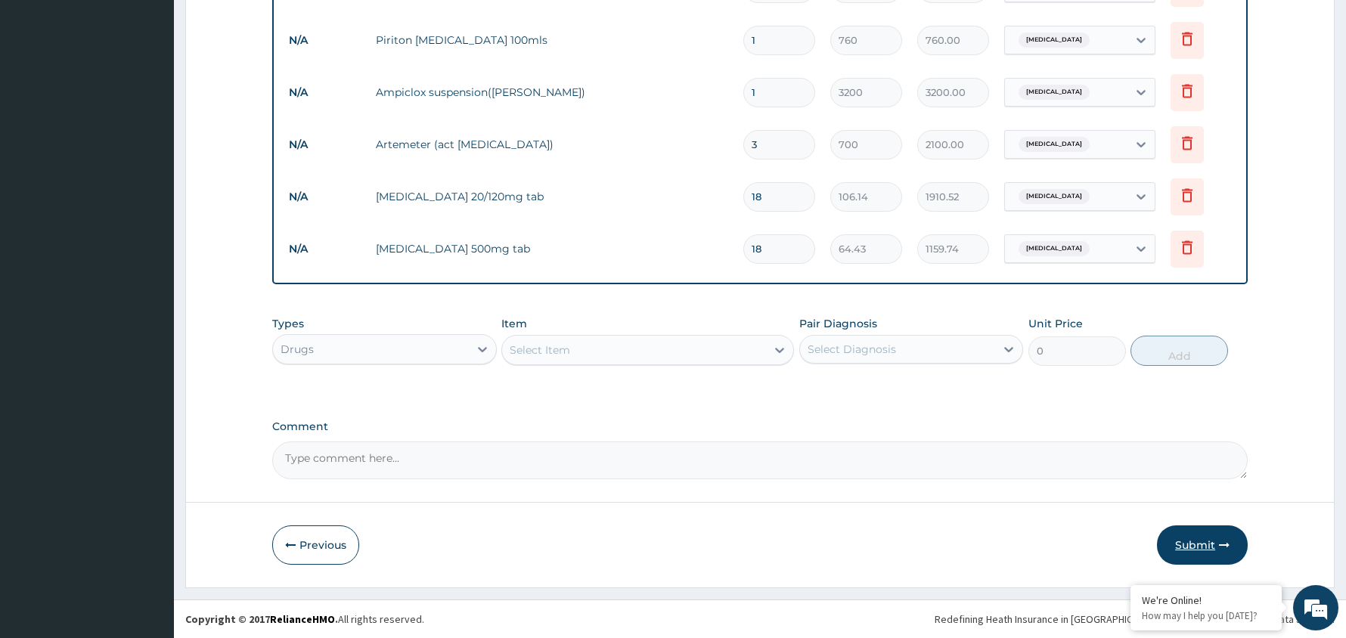
type input "18"
click at [1196, 539] on button "Submit" at bounding box center [1202, 544] width 91 height 39
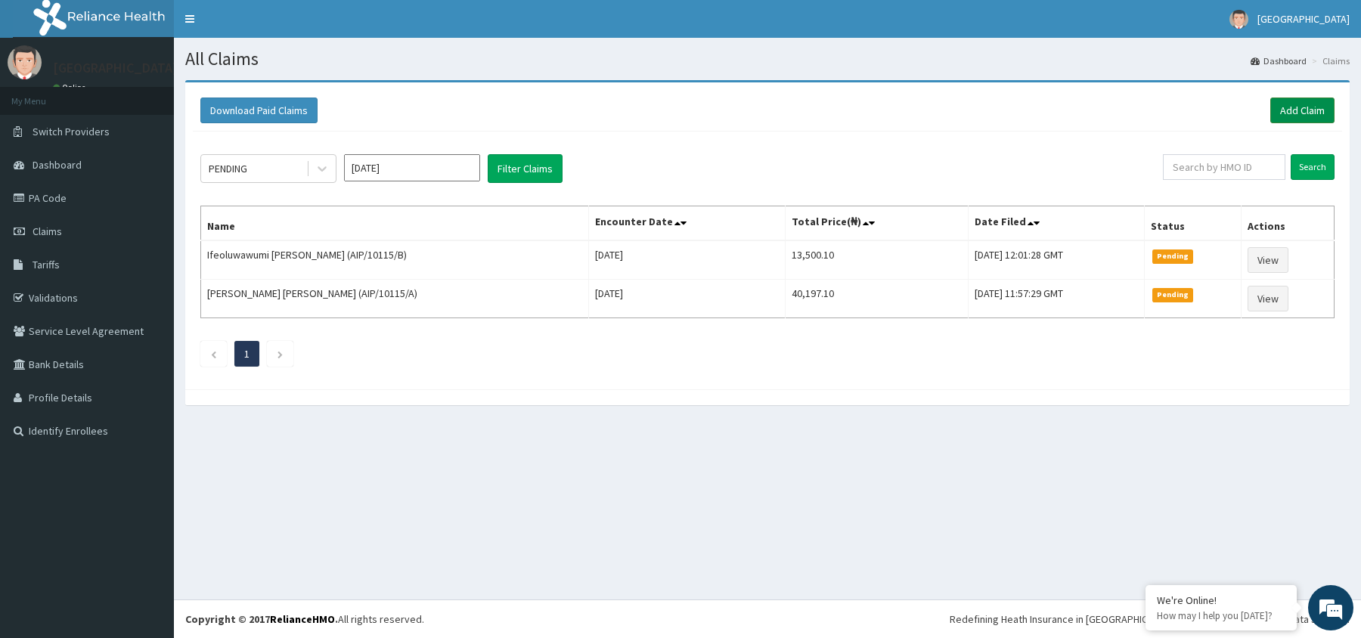
click at [1298, 104] on link "Add Claim" at bounding box center [1302, 111] width 64 height 26
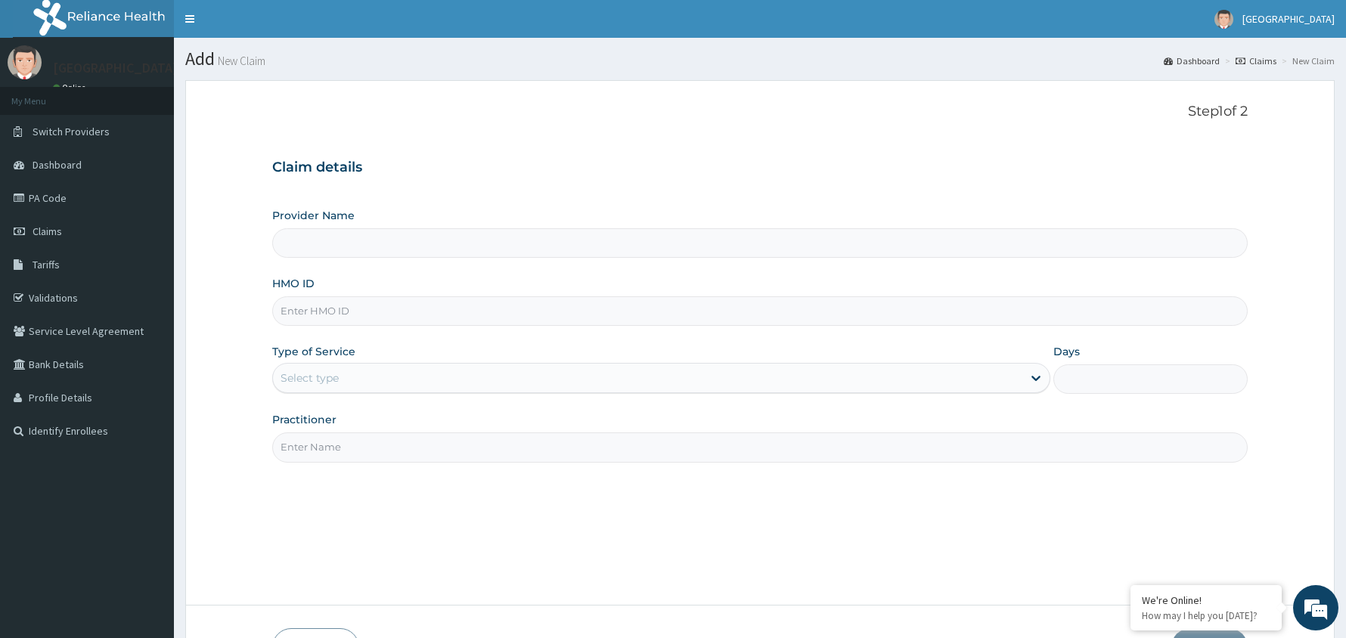
click at [345, 305] on input "HMO ID" at bounding box center [759, 310] width 975 height 29
type input "SWG/10064/A"
type input "[GEOGRAPHIC_DATA]"
type input "SWG/10064/C"
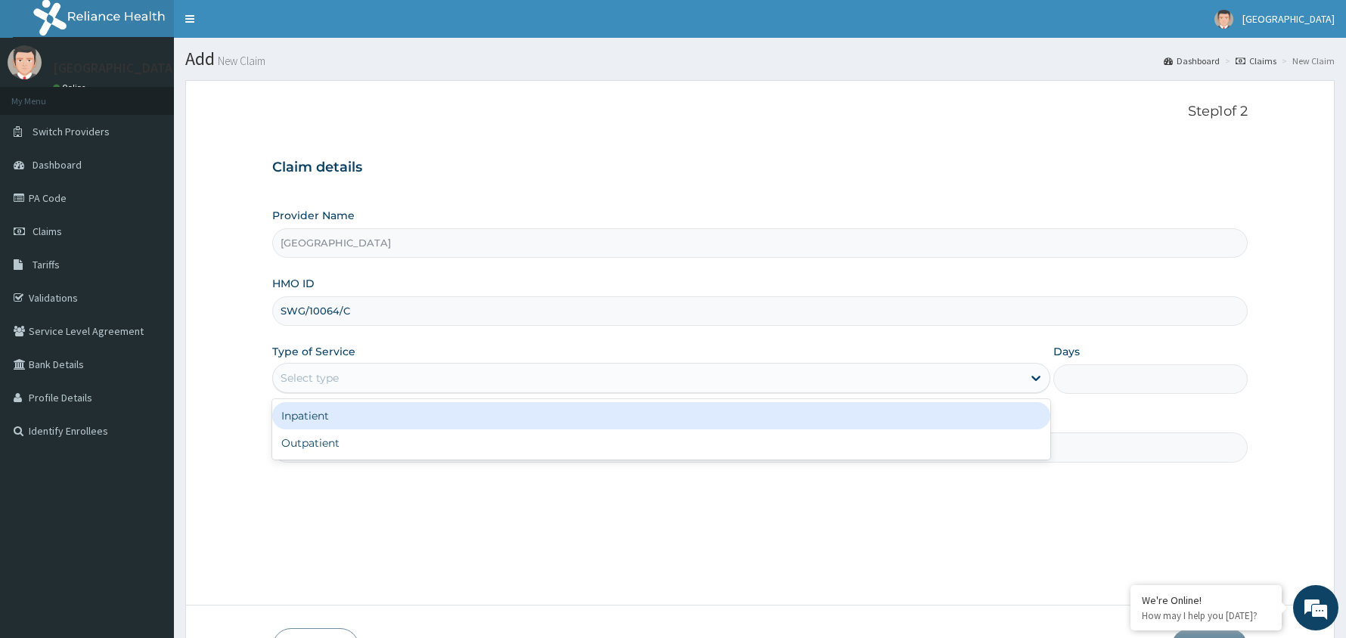
click at [381, 379] on div "Select type" at bounding box center [647, 378] width 749 height 24
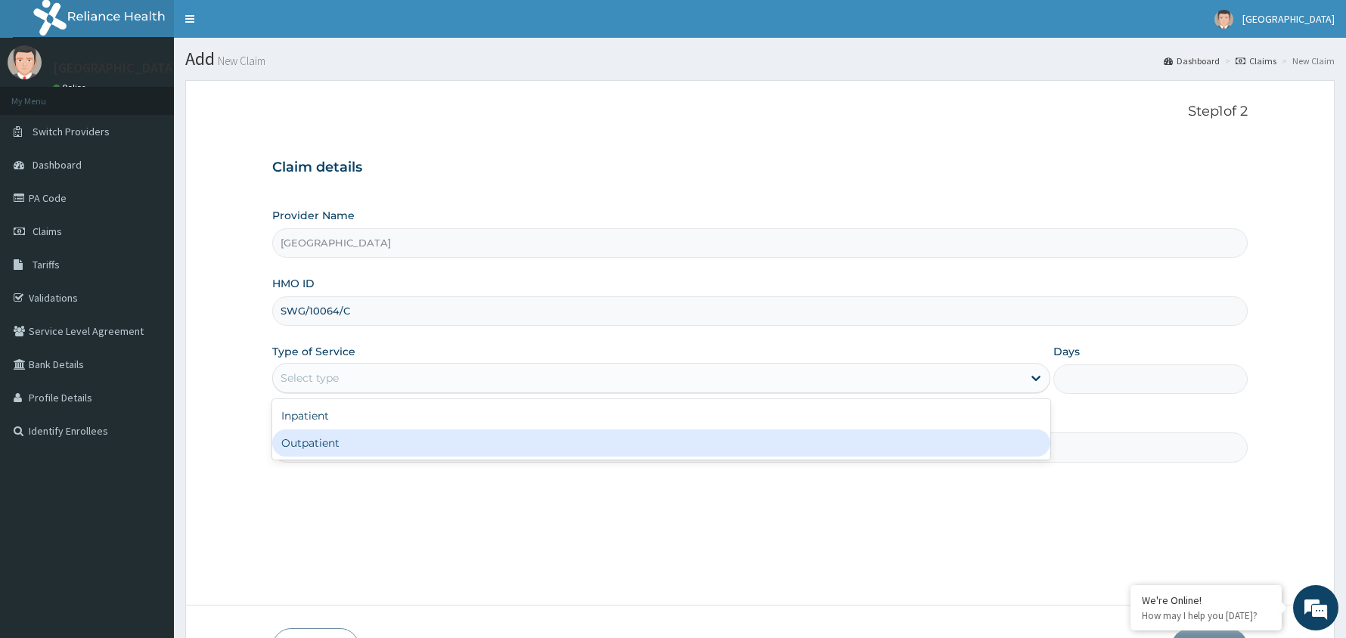
click at [369, 442] on div "Outpatient" at bounding box center [661, 442] width 778 height 27
type input "1"
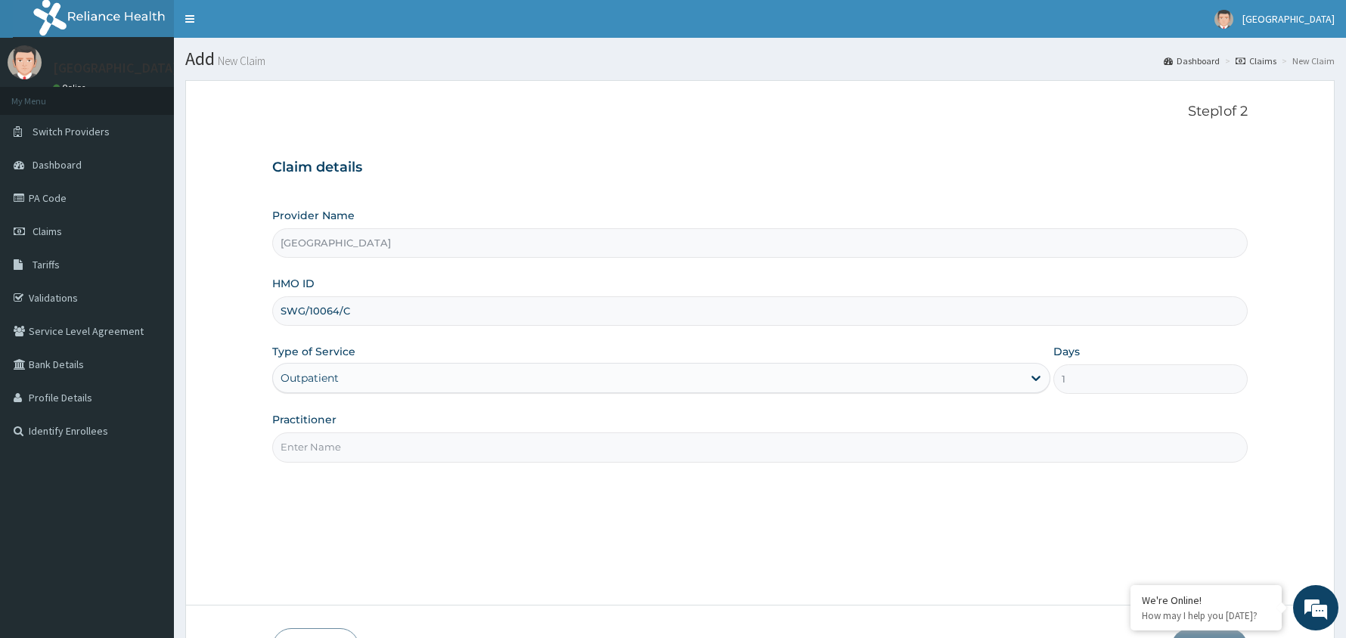
click at [367, 442] on input "Practitioner" at bounding box center [759, 446] width 975 height 29
type input "[PERSON_NAME]"
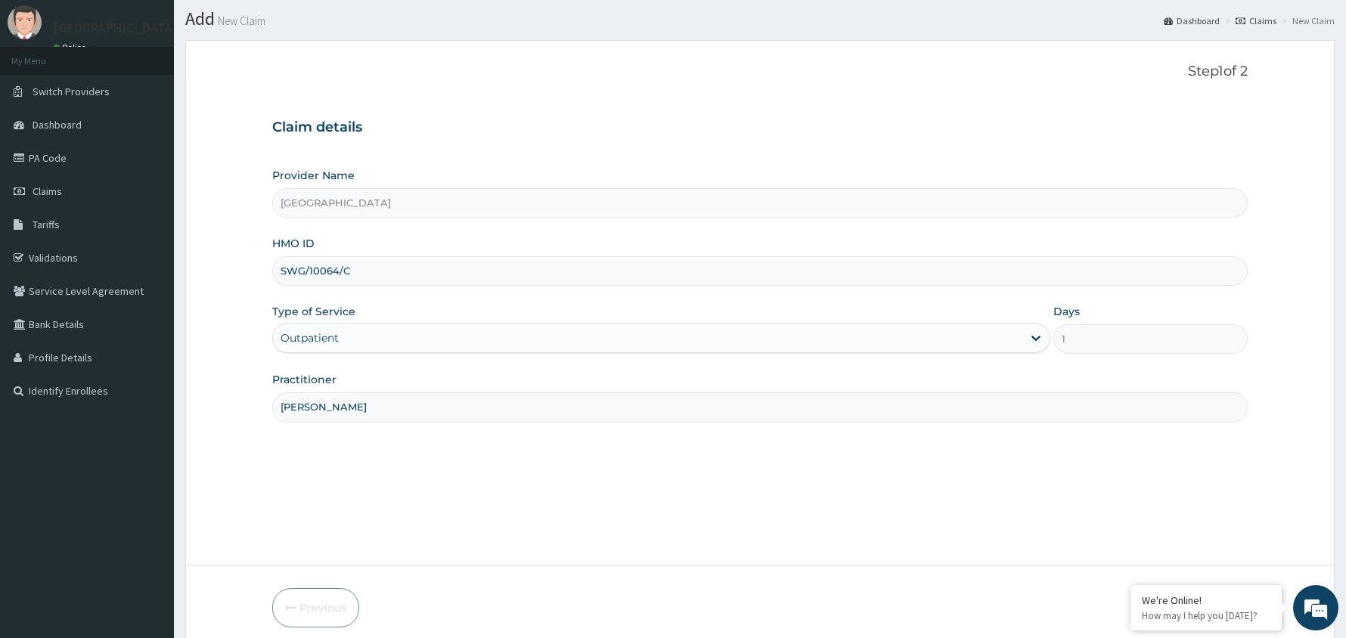
scroll to position [104, 0]
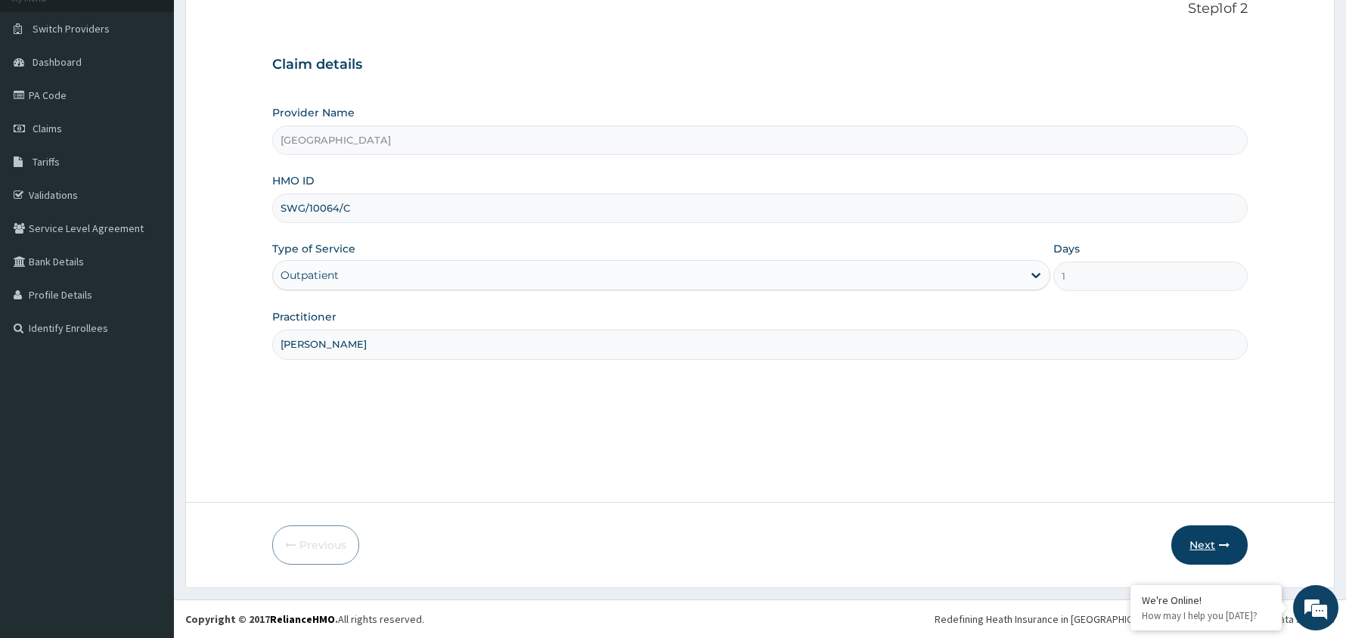
click at [1201, 541] on button "Next" at bounding box center [1209, 544] width 76 height 39
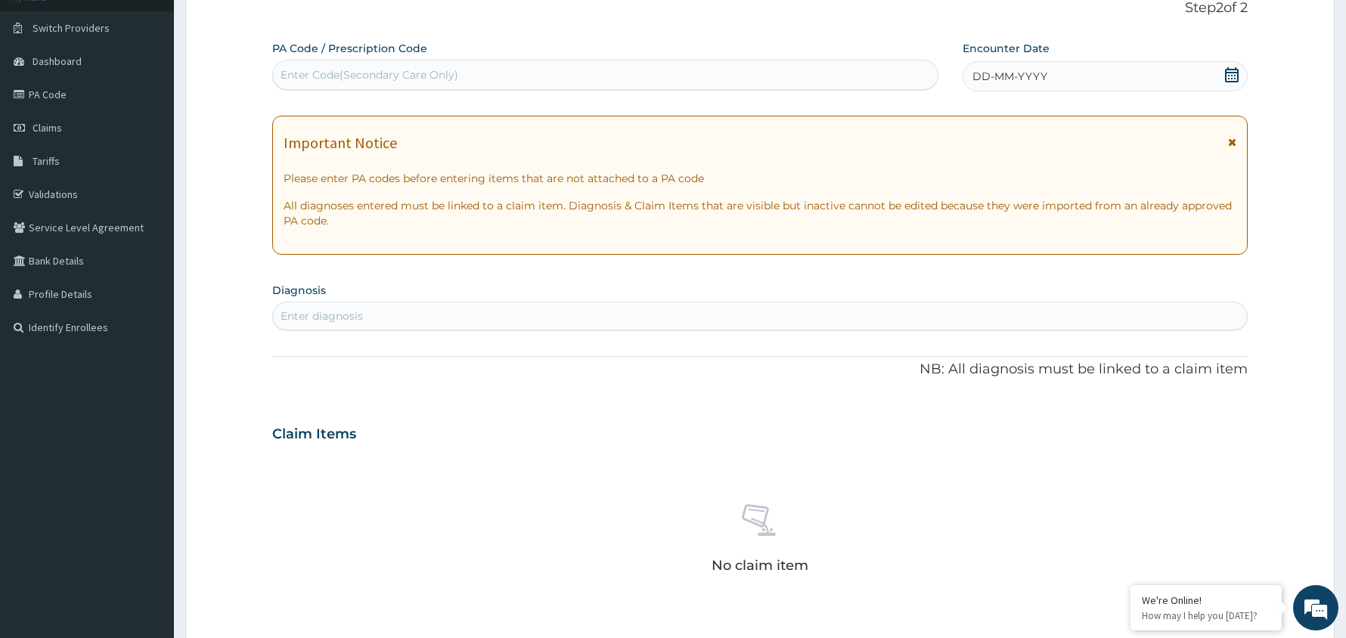
click at [1231, 73] on icon at bounding box center [1232, 74] width 14 height 15
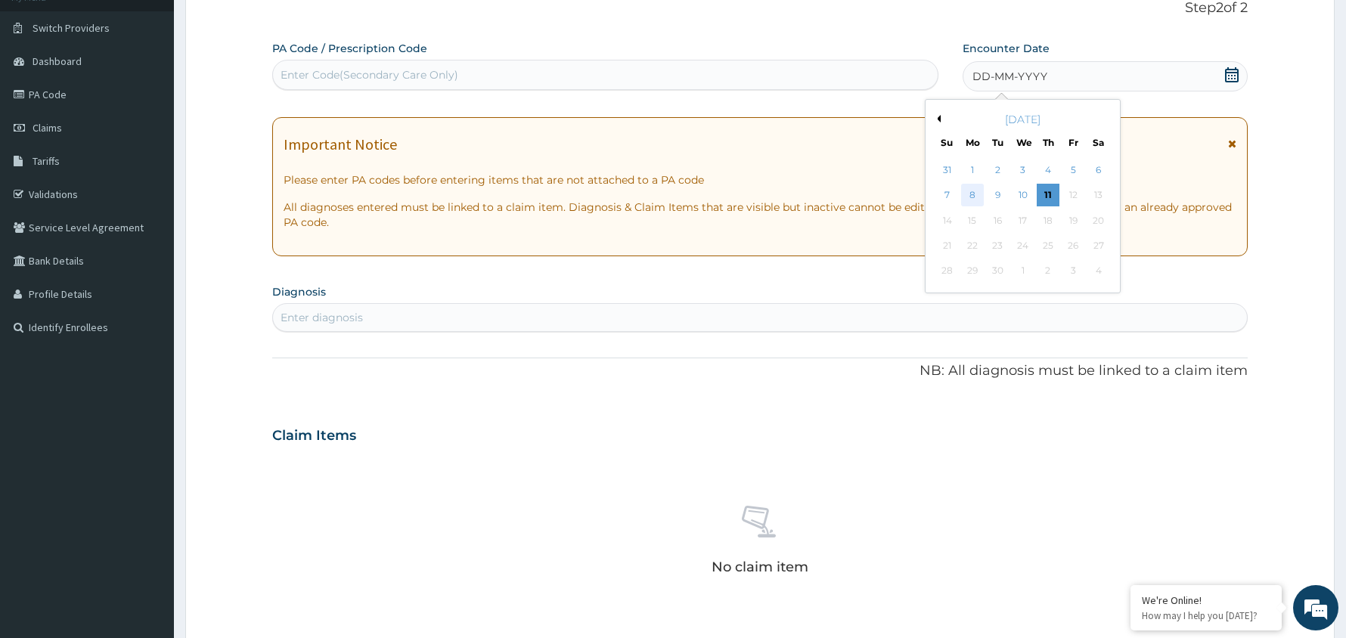
click at [977, 185] on div "8" at bounding box center [972, 195] width 23 height 23
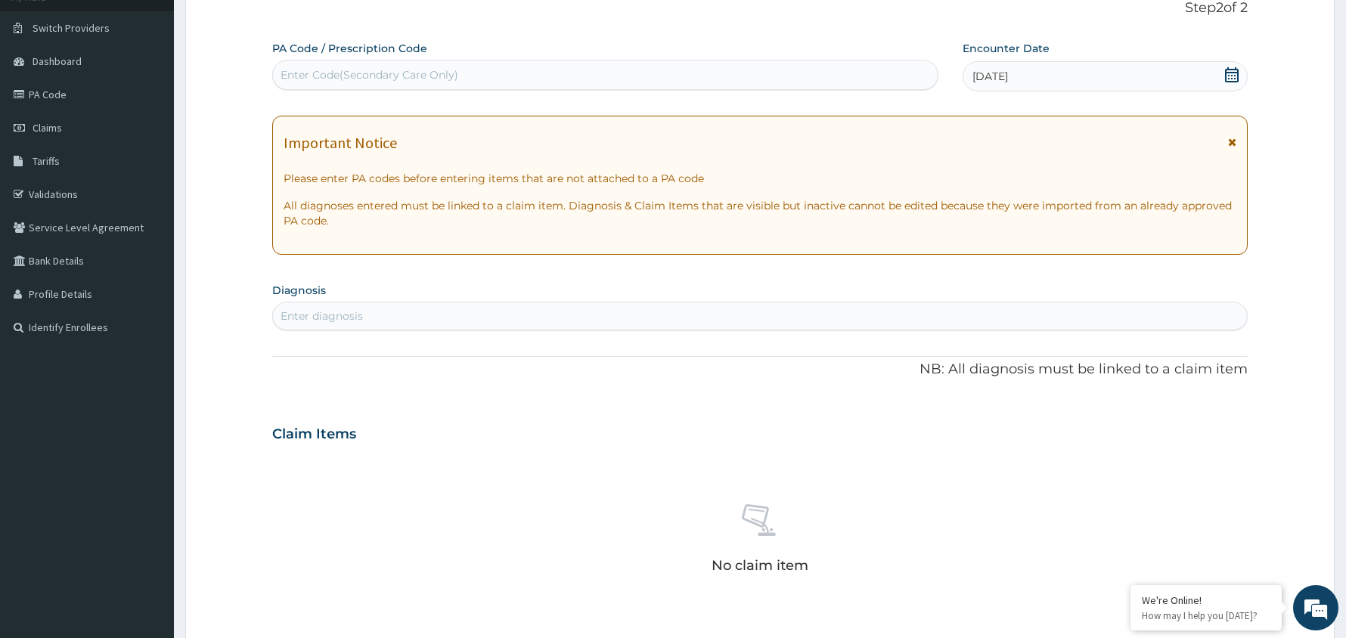
click at [520, 310] on div "Enter diagnosis" at bounding box center [760, 316] width 974 height 24
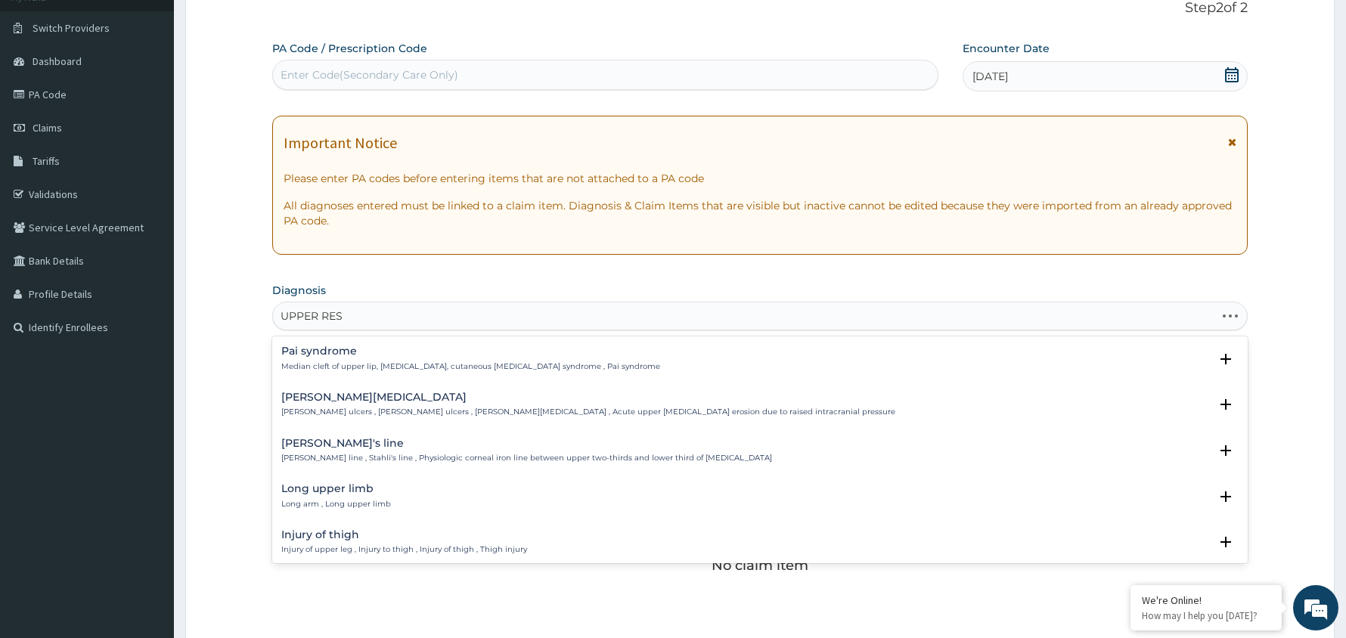
type input "UPPER RESP"
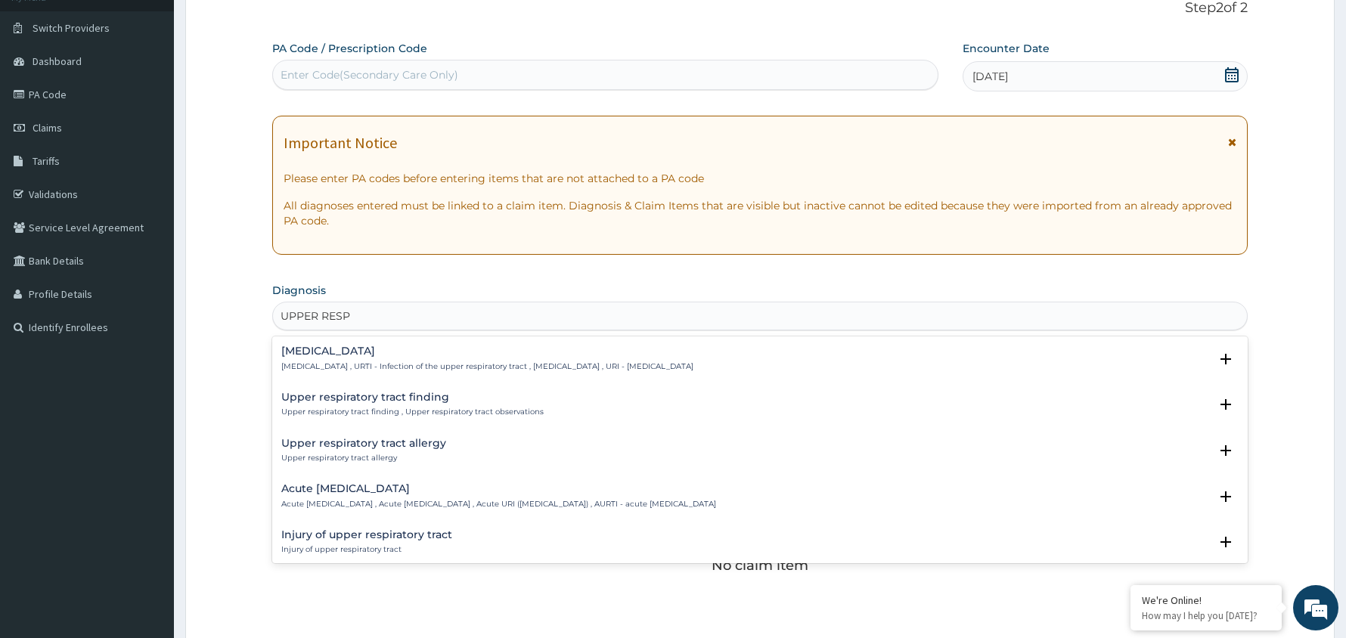
click at [370, 352] on h4 "[MEDICAL_DATA]" at bounding box center [487, 351] width 412 height 11
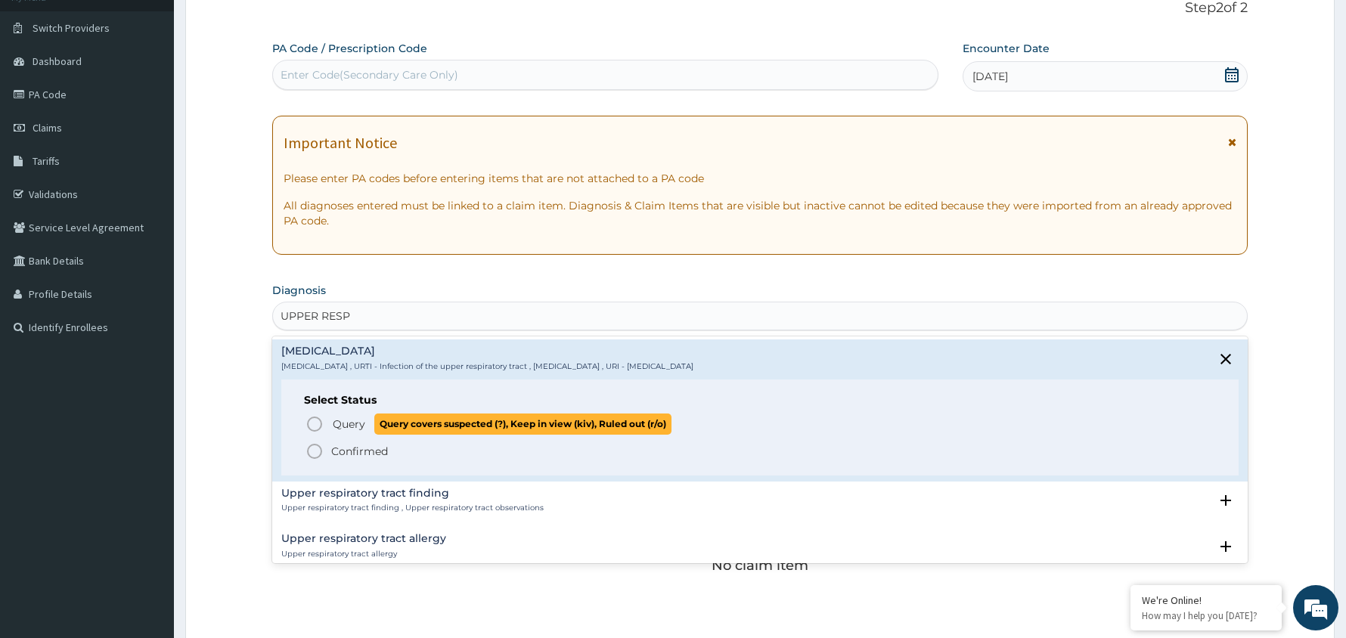
click at [316, 426] on icon "status option query" at bounding box center [314, 424] width 18 height 18
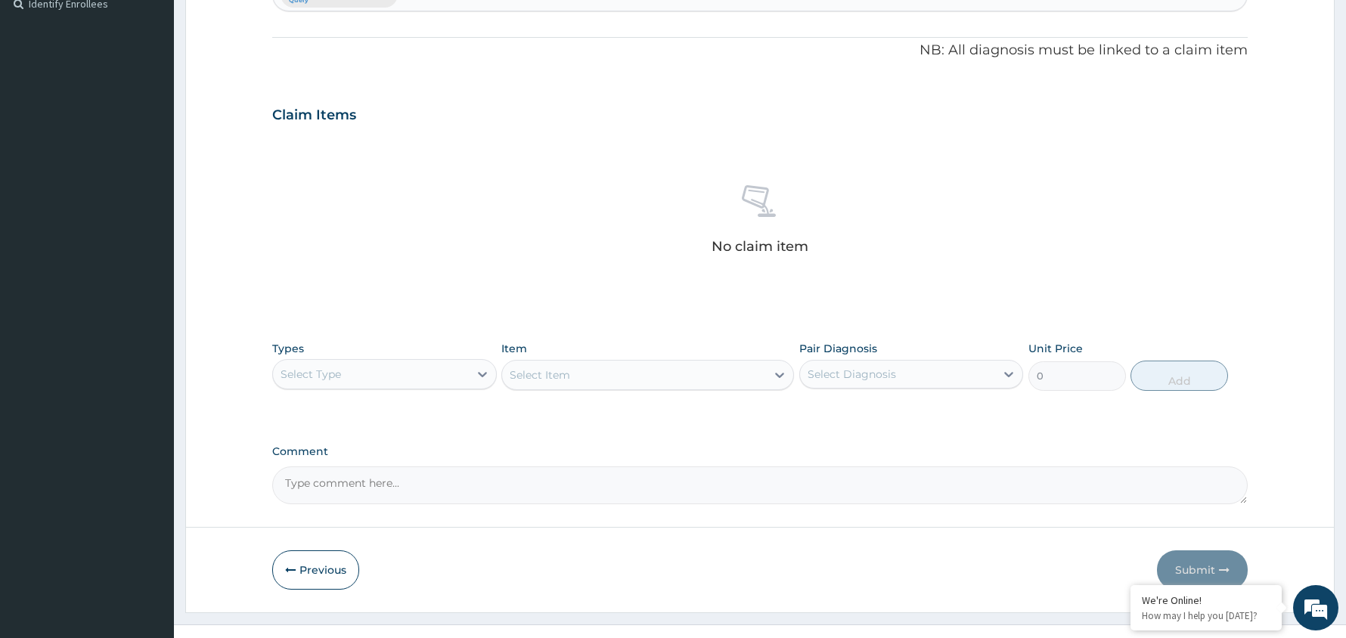
scroll to position [454, 0]
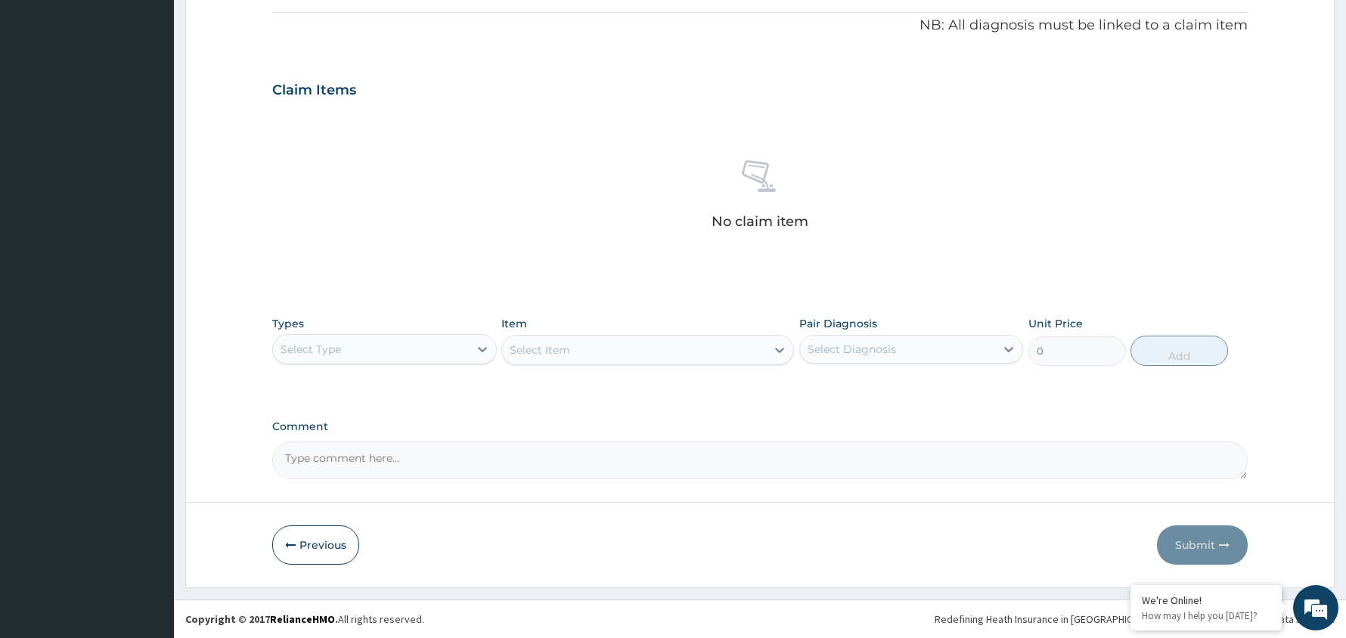
click at [935, 342] on div "Select Diagnosis" at bounding box center [898, 349] width 196 height 24
click at [918, 385] on label "[MEDICAL_DATA]" at bounding box center [871, 386] width 94 height 15
checkbox input "true"
click at [479, 345] on icon at bounding box center [482, 349] width 15 height 15
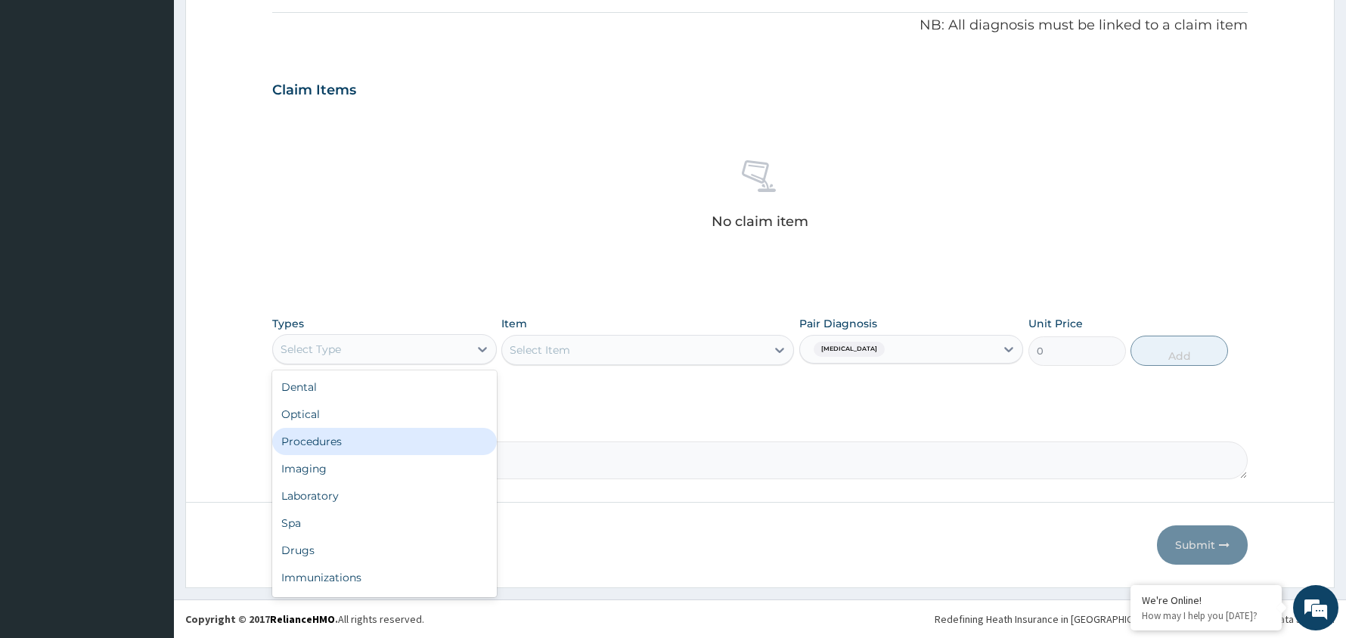
click at [409, 435] on div "Procedures" at bounding box center [384, 441] width 225 height 27
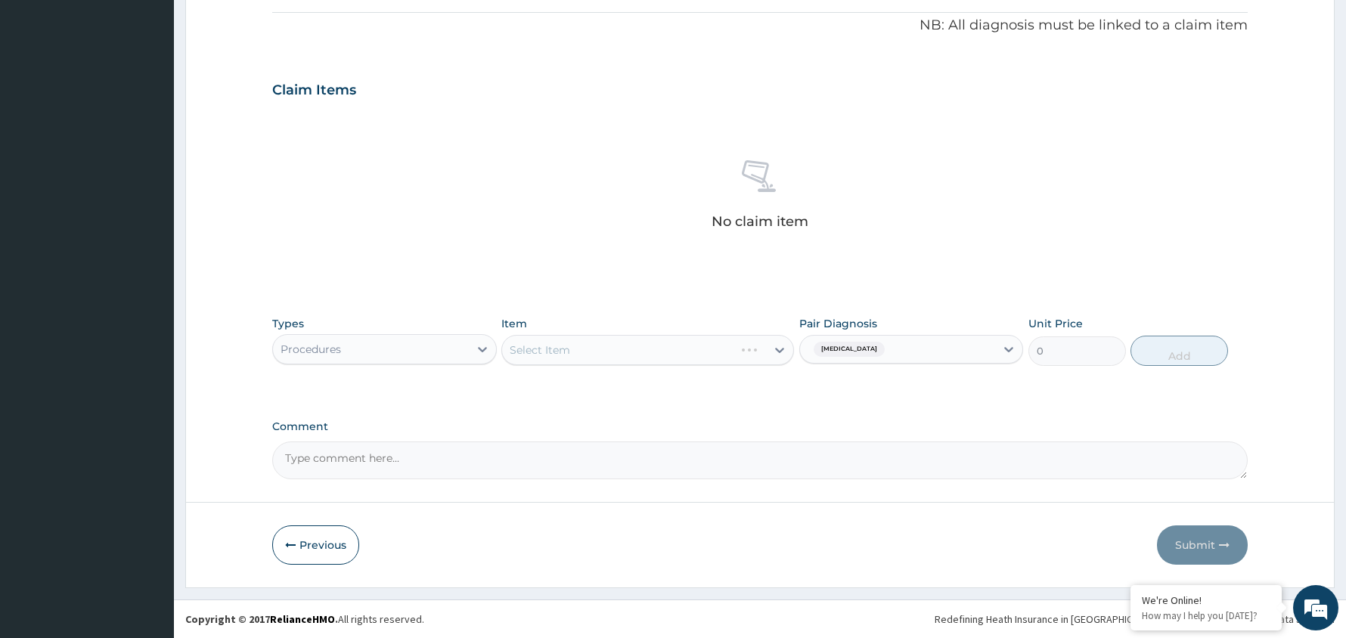
click at [638, 339] on div "Select Item" at bounding box center [647, 350] width 293 height 30
click at [638, 349] on div "Select Item" at bounding box center [647, 350] width 293 height 30
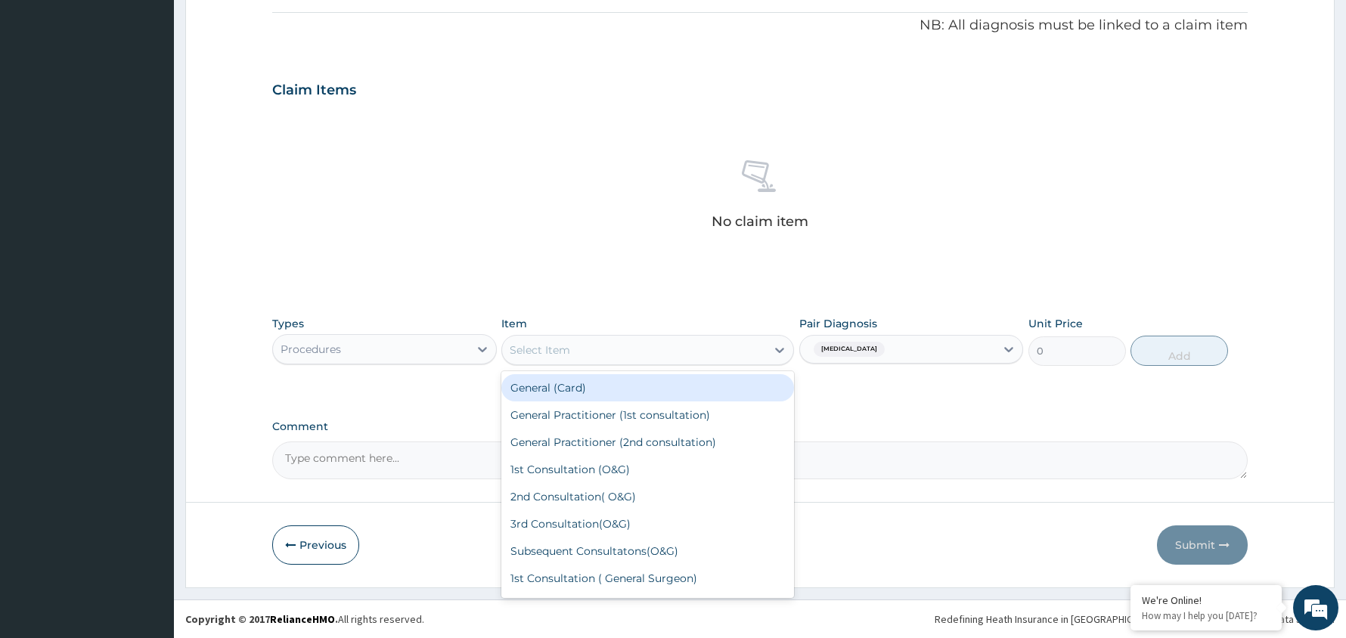
click at [752, 343] on div "Select Item" at bounding box center [634, 350] width 264 height 24
click at [718, 381] on div "General (Card)" at bounding box center [647, 387] width 293 height 27
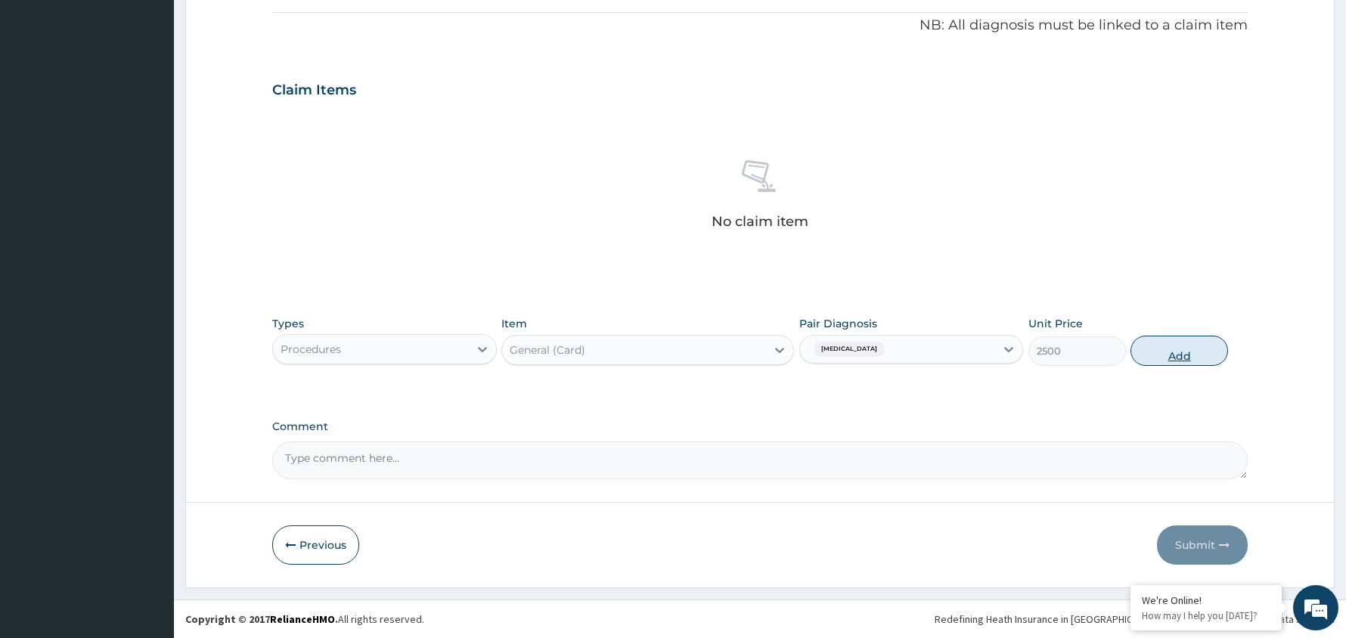
click at [1178, 346] on button "Add" at bounding box center [1179, 351] width 98 height 30
type input "0"
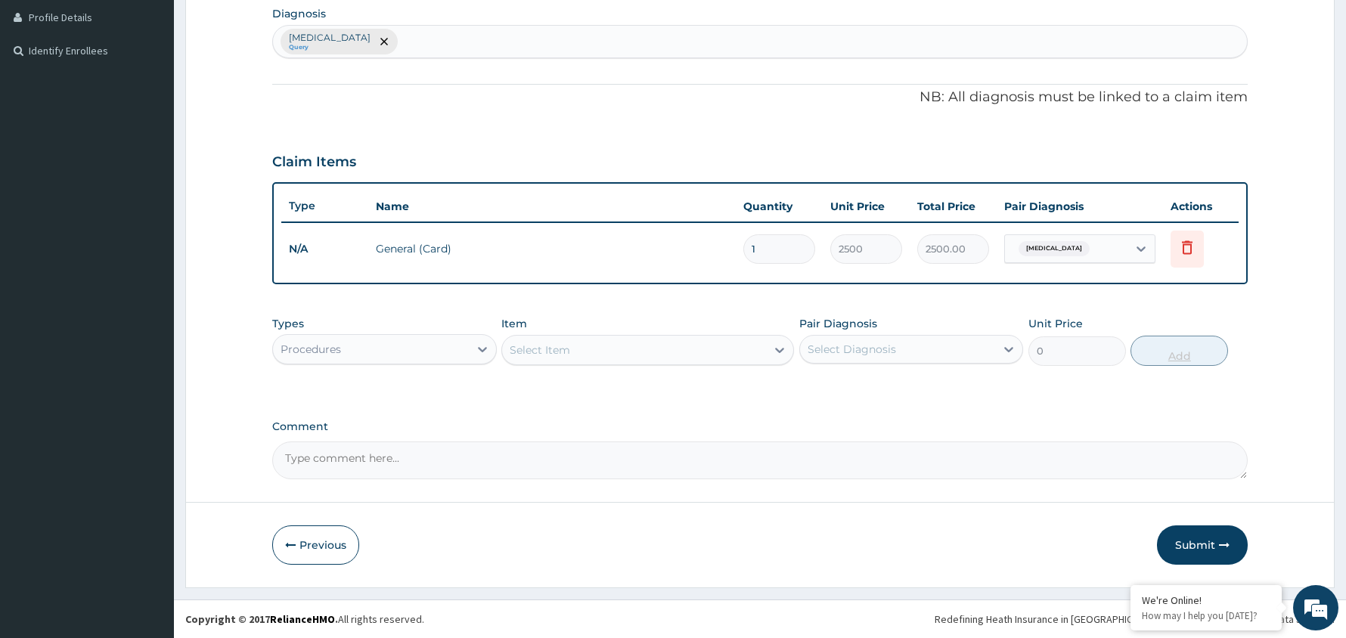
scroll to position [381, 0]
click at [983, 351] on div "Select Diagnosis" at bounding box center [898, 349] width 196 height 24
click at [918, 386] on label "[MEDICAL_DATA]" at bounding box center [871, 386] width 94 height 15
checkbox input "true"
click at [748, 348] on div "Select Item" at bounding box center [634, 350] width 264 height 24
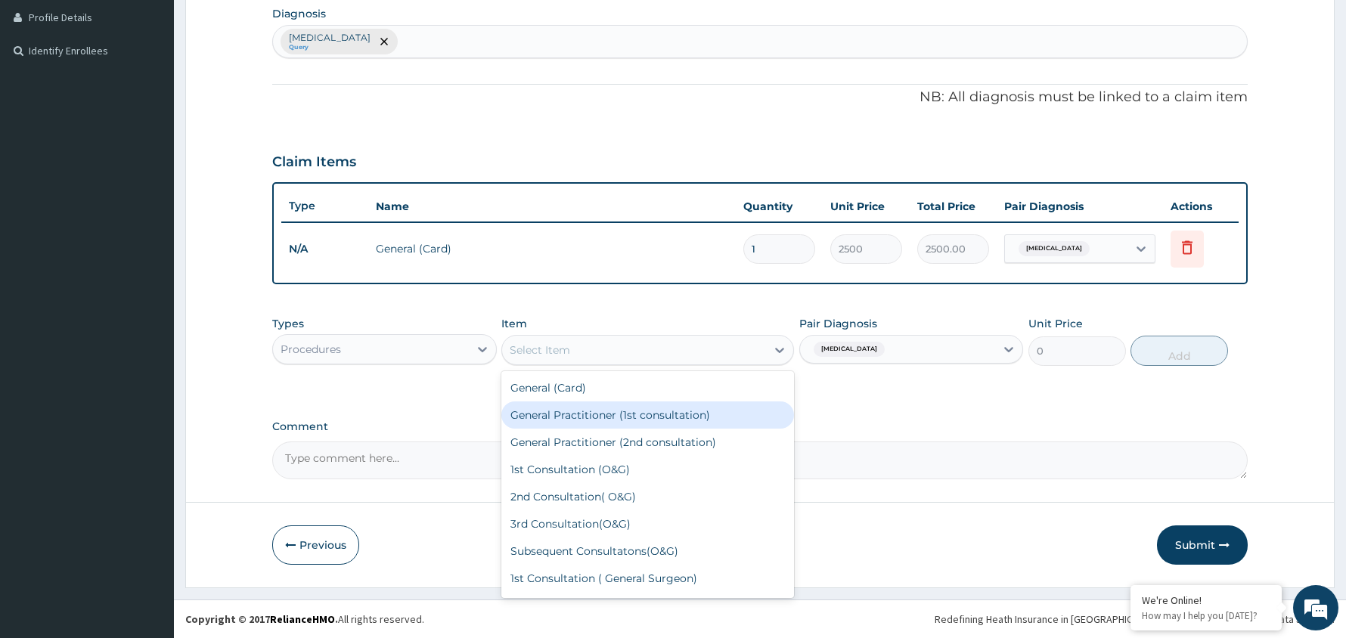
click at [696, 412] on div "General Practitioner (1st consultation)" at bounding box center [647, 414] width 293 height 27
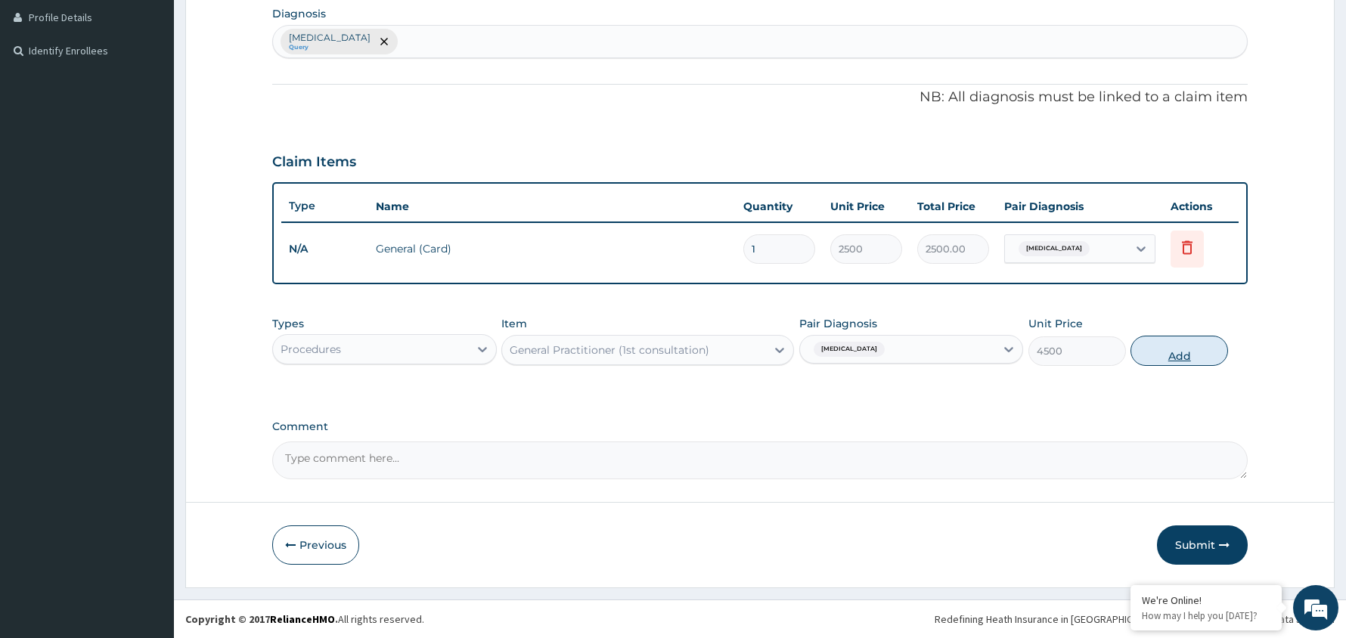
click at [1174, 348] on button "Add" at bounding box center [1179, 351] width 98 height 30
type input "0"
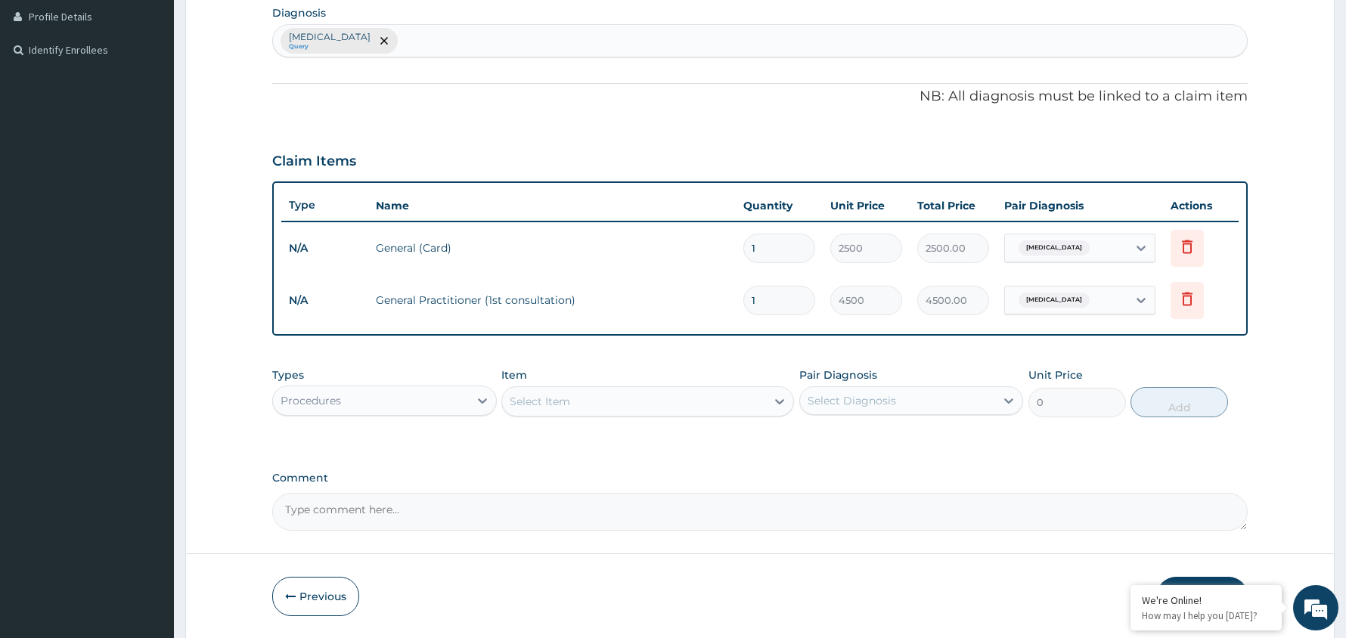
click at [463, 391] on div "Procedures" at bounding box center [371, 401] width 196 height 24
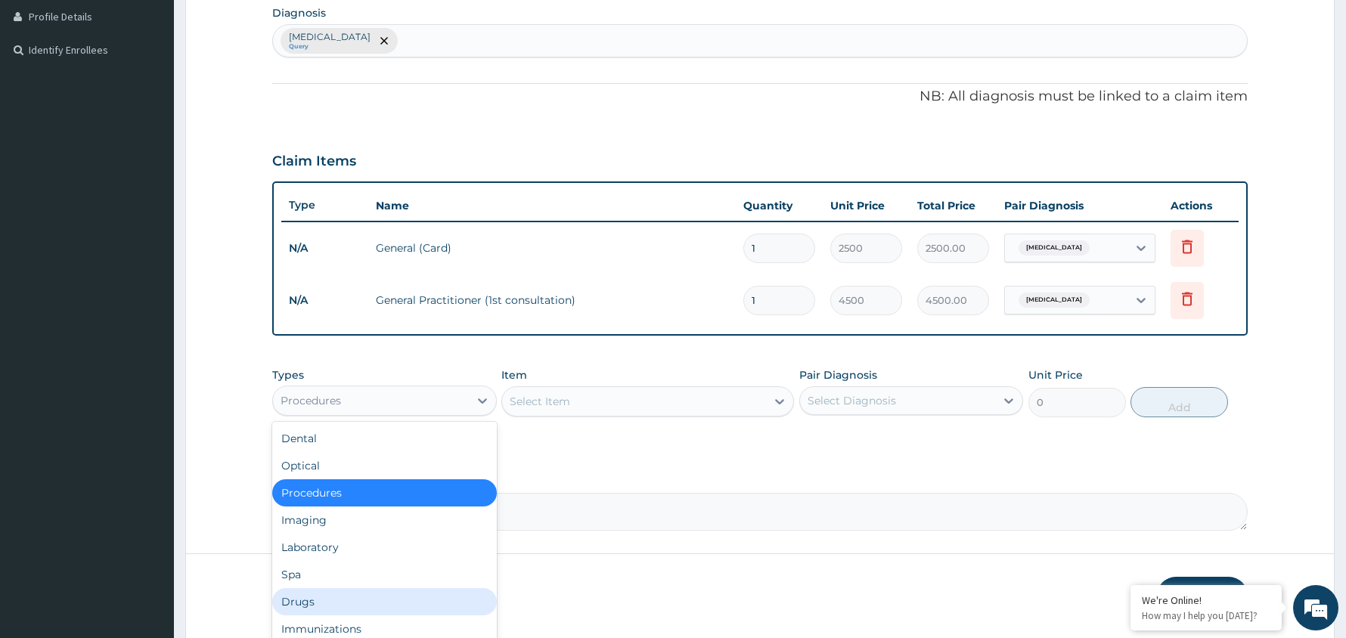
click at [370, 606] on div "Drugs" at bounding box center [384, 601] width 225 height 27
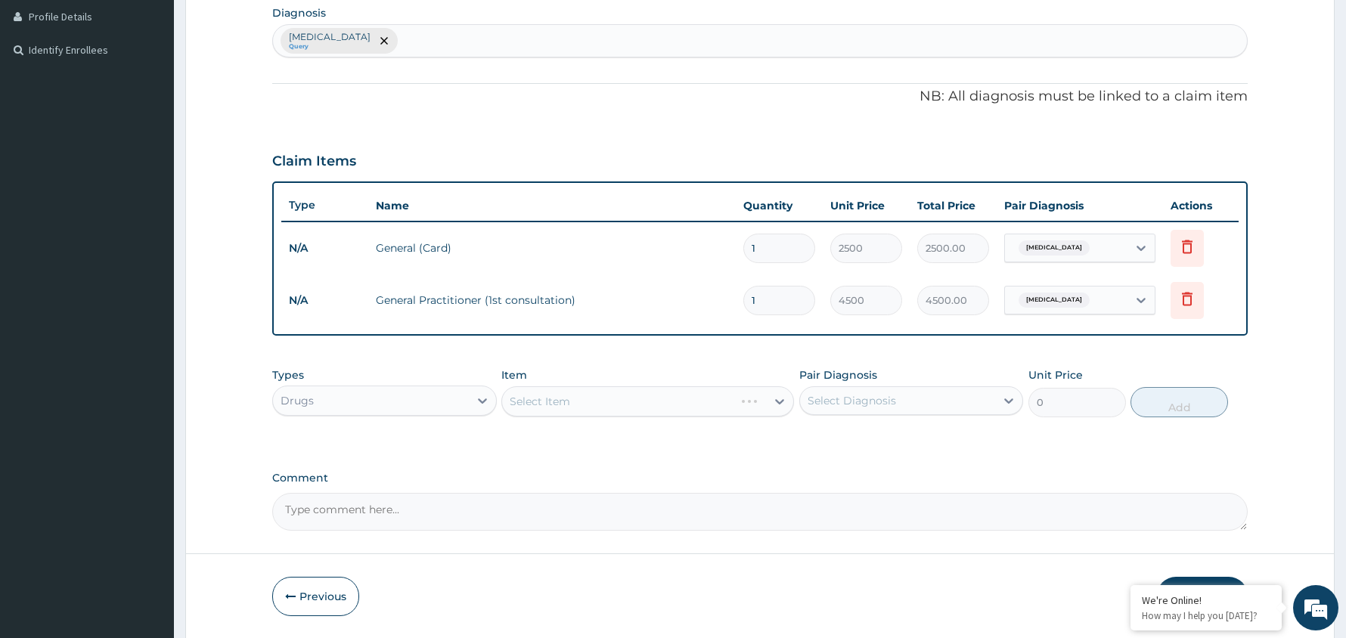
click at [956, 403] on div "Select Diagnosis" at bounding box center [898, 401] width 196 height 24
click at [918, 442] on label "[MEDICAL_DATA]" at bounding box center [871, 437] width 94 height 15
checkbox input "true"
click at [697, 401] on div "Select Item" at bounding box center [647, 401] width 293 height 30
click at [674, 400] on div "Select Item" at bounding box center [634, 401] width 264 height 24
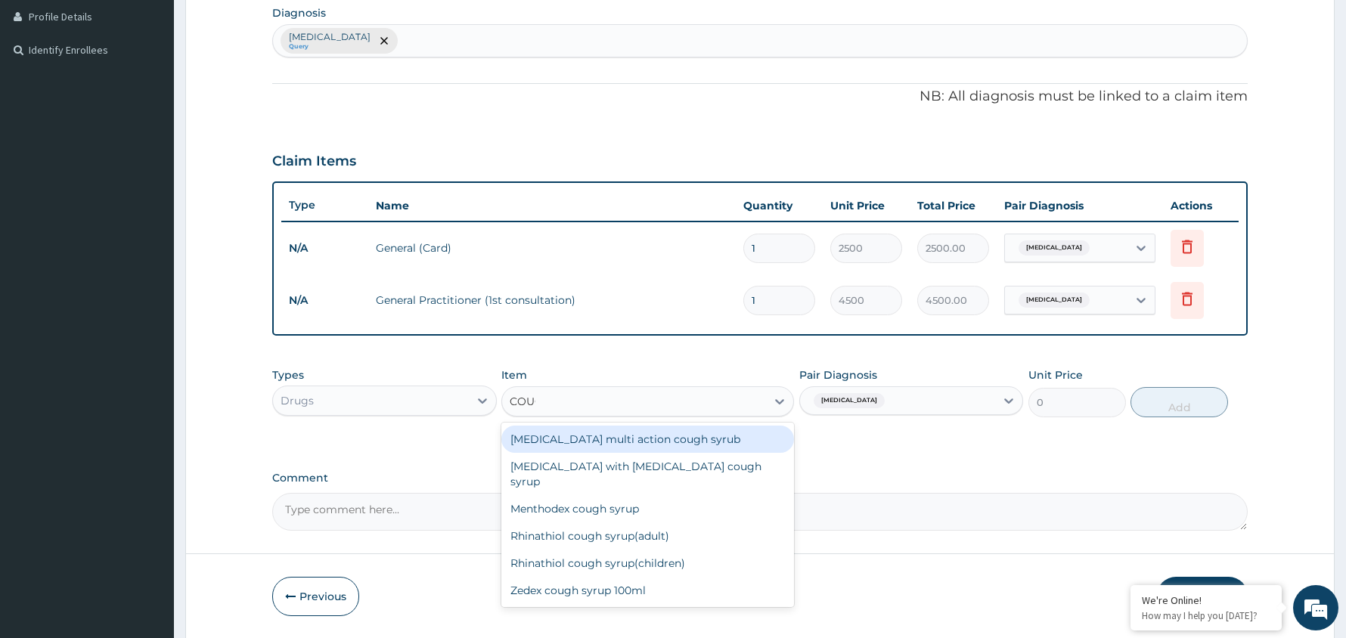
type input "COUGH"
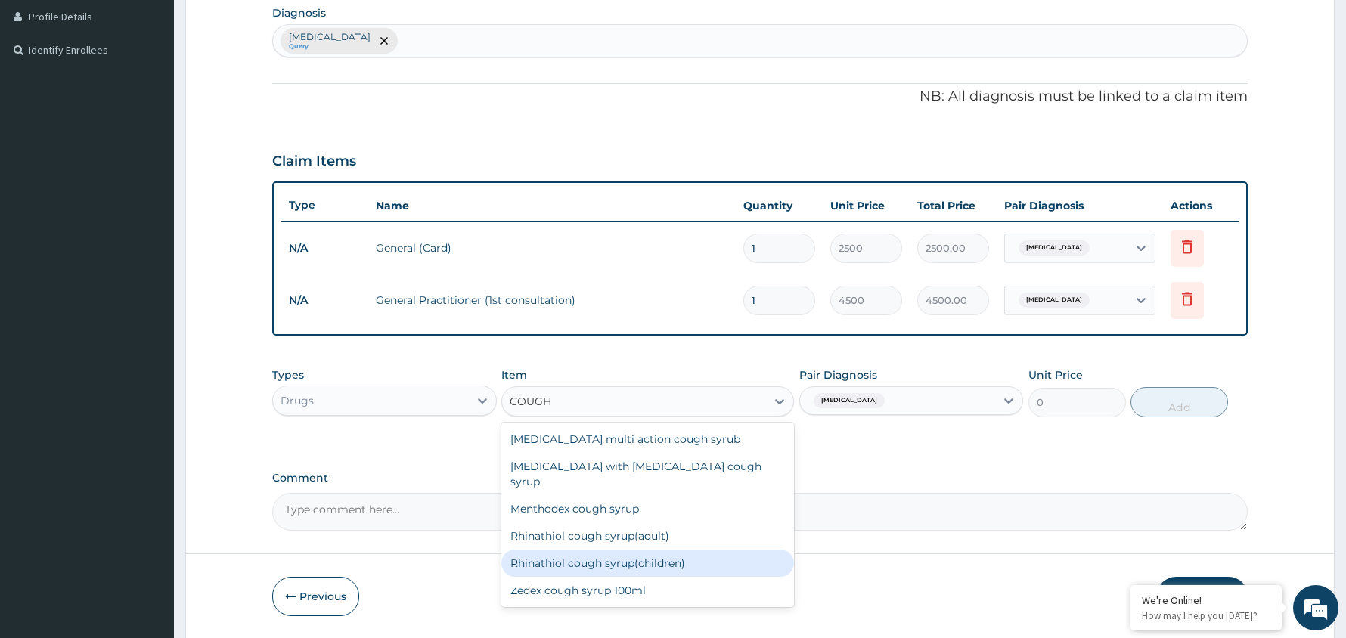
click at [606, 550] on div "Rhinathiol cough syrup(children)" at bounding box center [647, 563] width 293 height 27
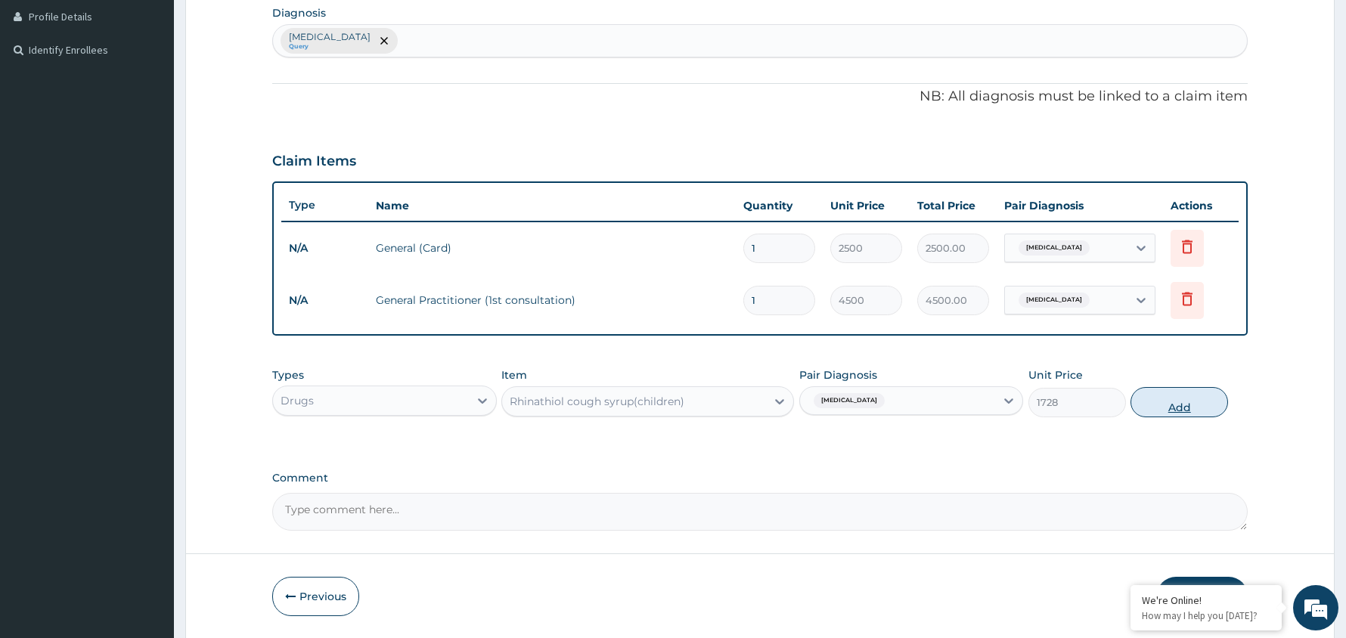
click at [1182, 400] on button "Add" at bounding box center [1179, 402] width 98 height 30
type input "0"
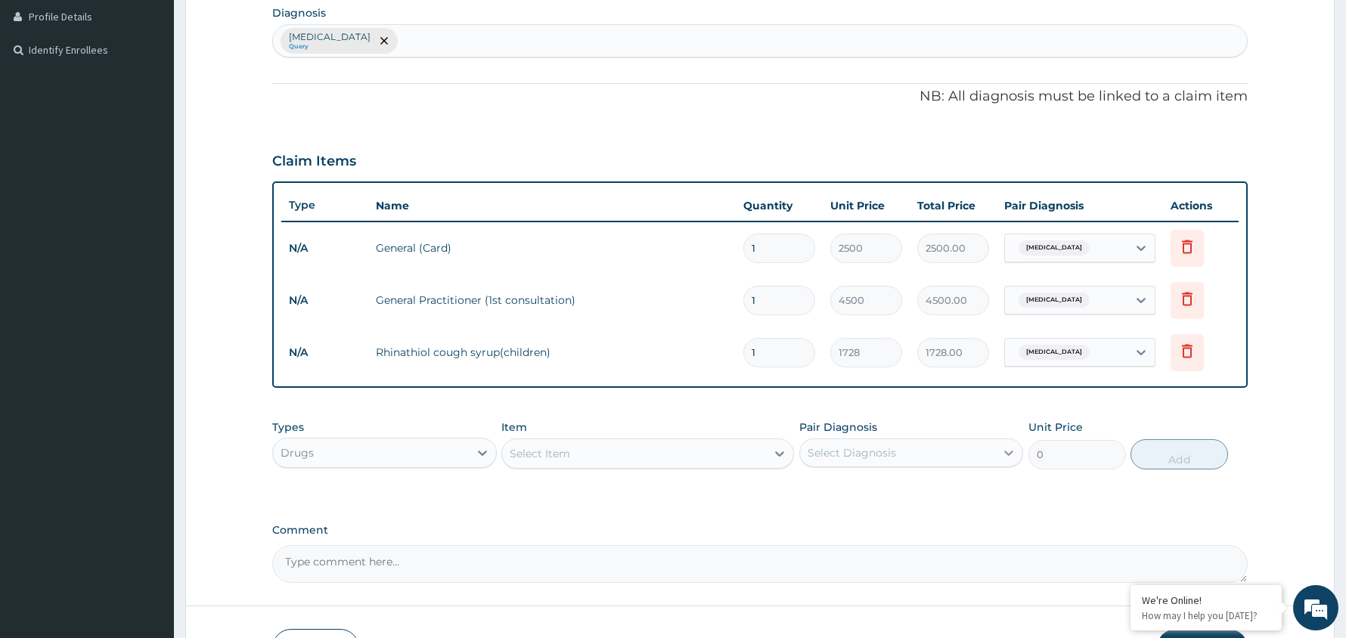
click at [1002, 445] on icon at bounding box center [1008, 452] width 15 height 15
click at [918, 494] on label "[MEDICAL_DATA]" at bounding box center [871, 489] width 94 height 15
checkbox input "true"
click at [744, 449] on div "Select Item" at bounding box center [634, 454] width 264 height 24
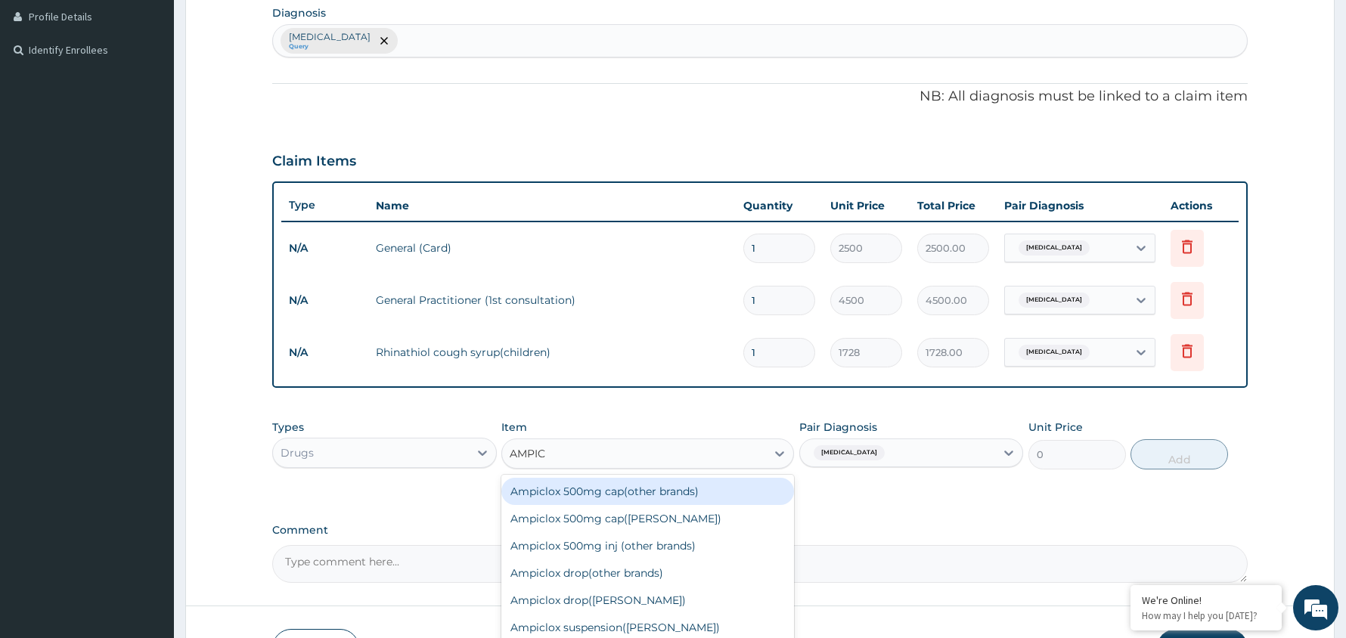
type input "AMPICL"
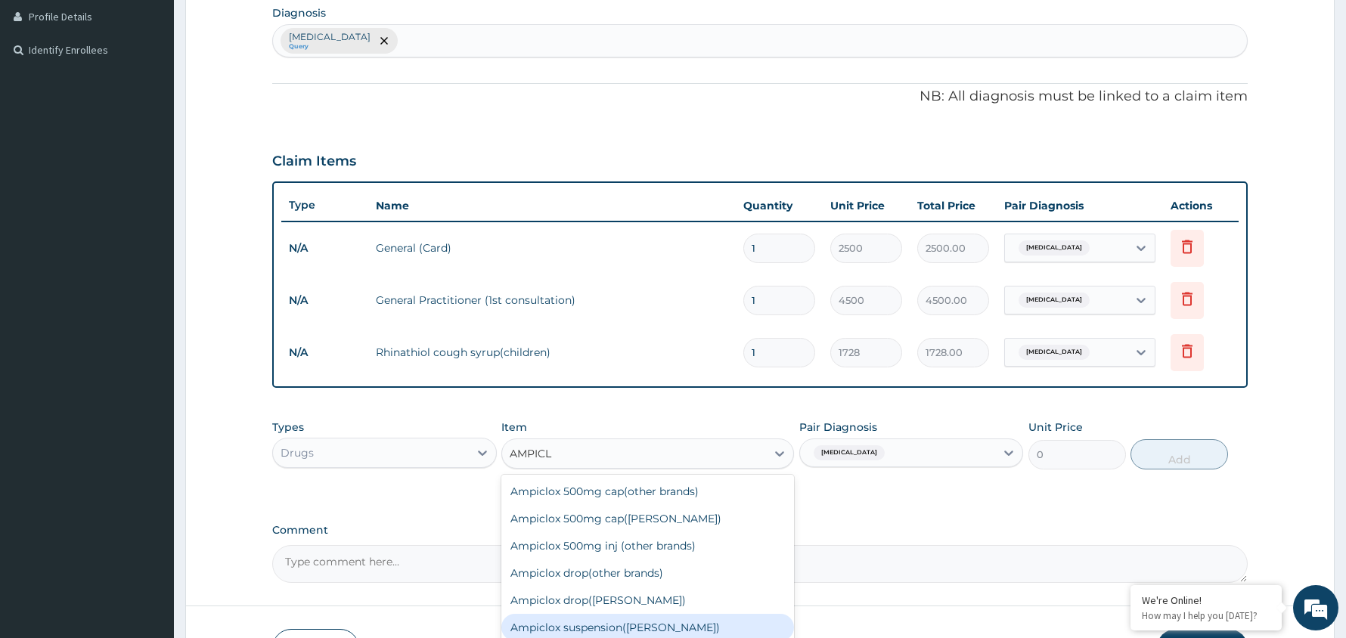
click at [654, 624] on div "Ampiclox suspension([PERSON_NAME])" at bounding box center [647, 627] width 293 height 27
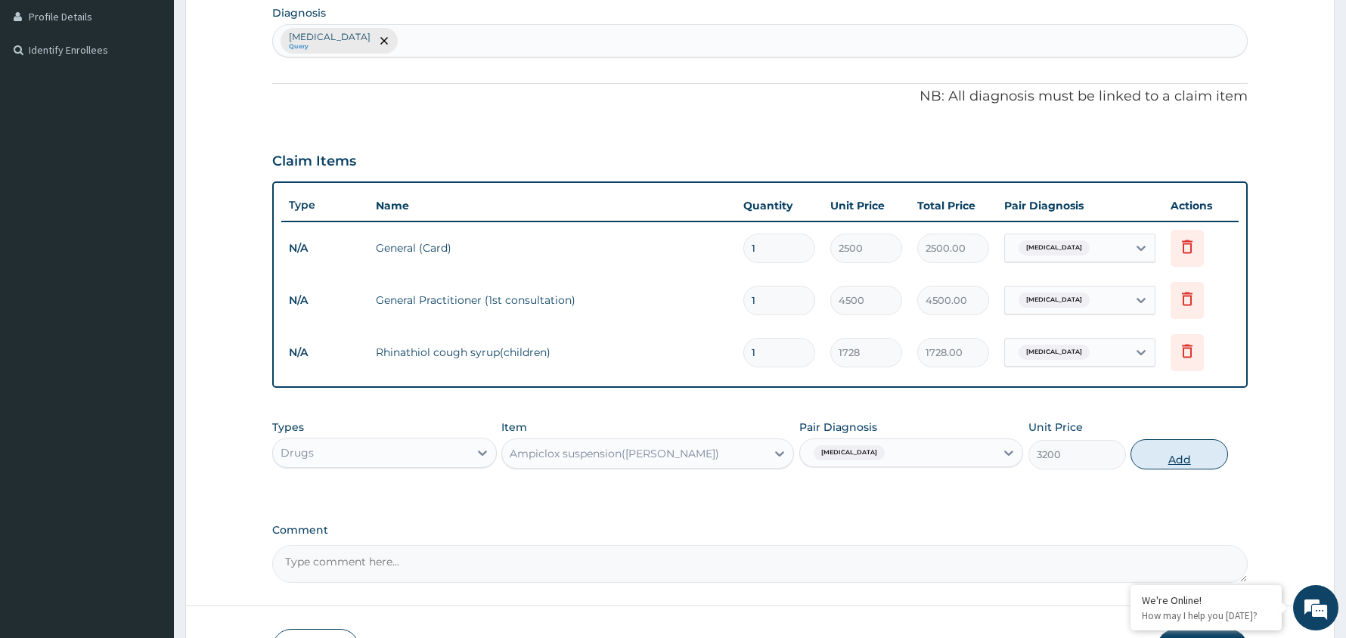
click at [1172, 457] on button "Add" at bounding box center [1179, 454] width 98 height 30
type input "0"
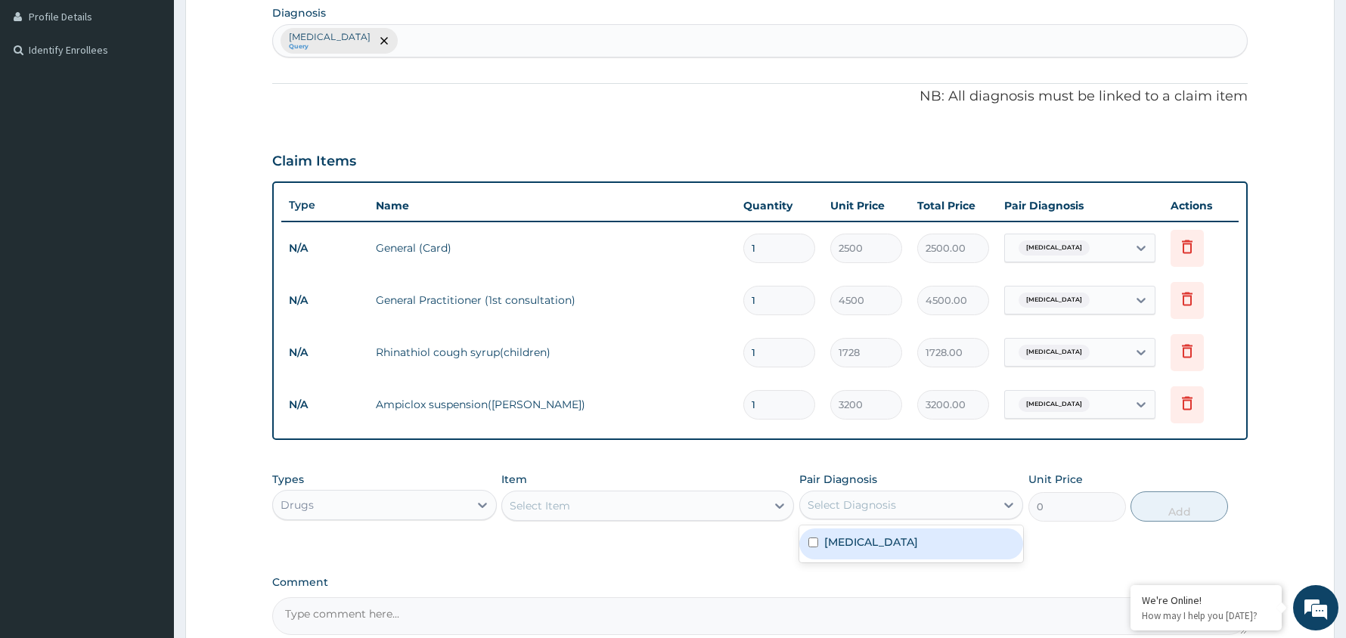
click at [892, 502] on div "Select Diagnosis" at bounding box center [851, 504] width 88 height 15
click at [884, 541] on label "[MEDICAL_DATA]" at bounding box center [871, 542] width 94 height 15
checkbox input "true"
click at [658, 504] on div "Select Item" at bounding box center [634, 506] width 264 height 24
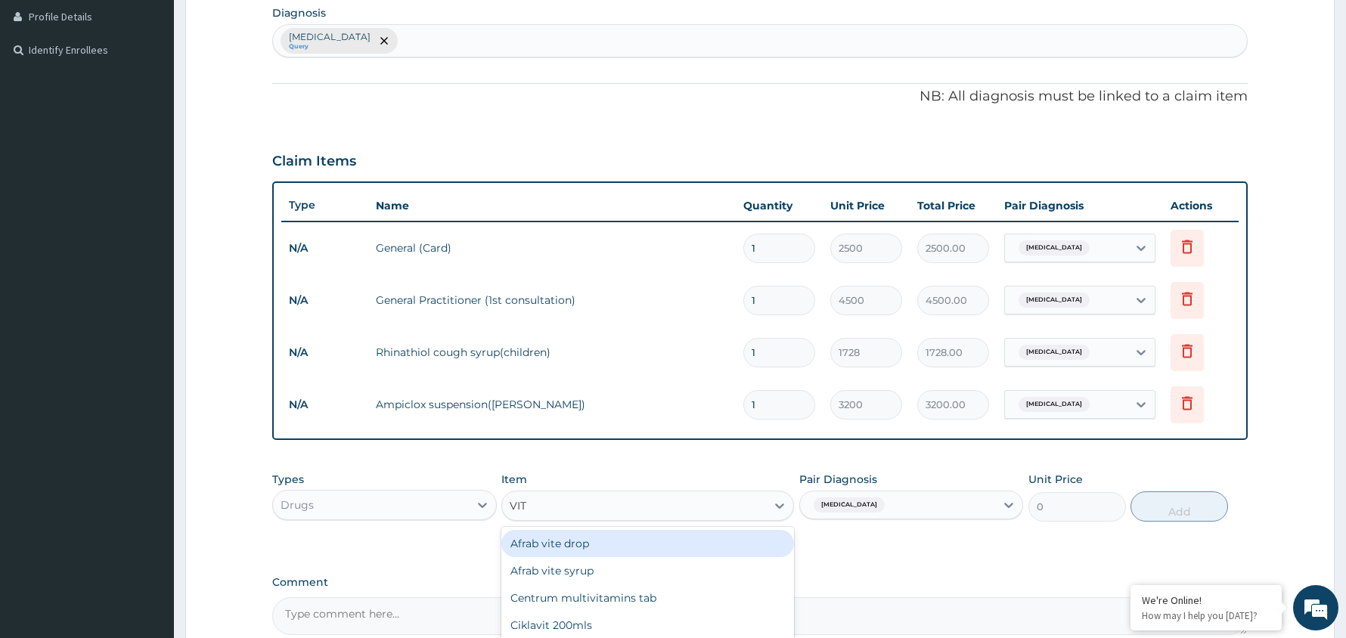
type input "VIT C"
click at [596, 545] on div "Emvit c syrup" at bounding box center [647, 543] width 293 height 27
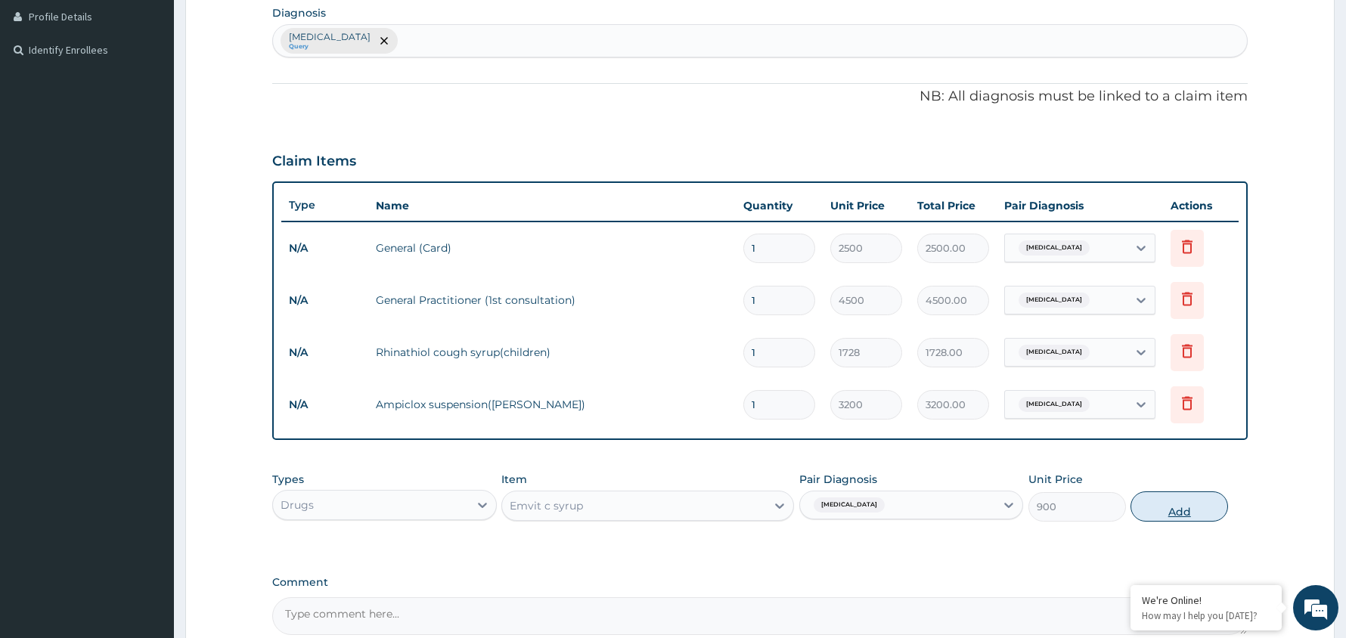
click at [1173, 508] on button "Add" at bounding box center [1179, 506] width 98 height 30
type input "0"
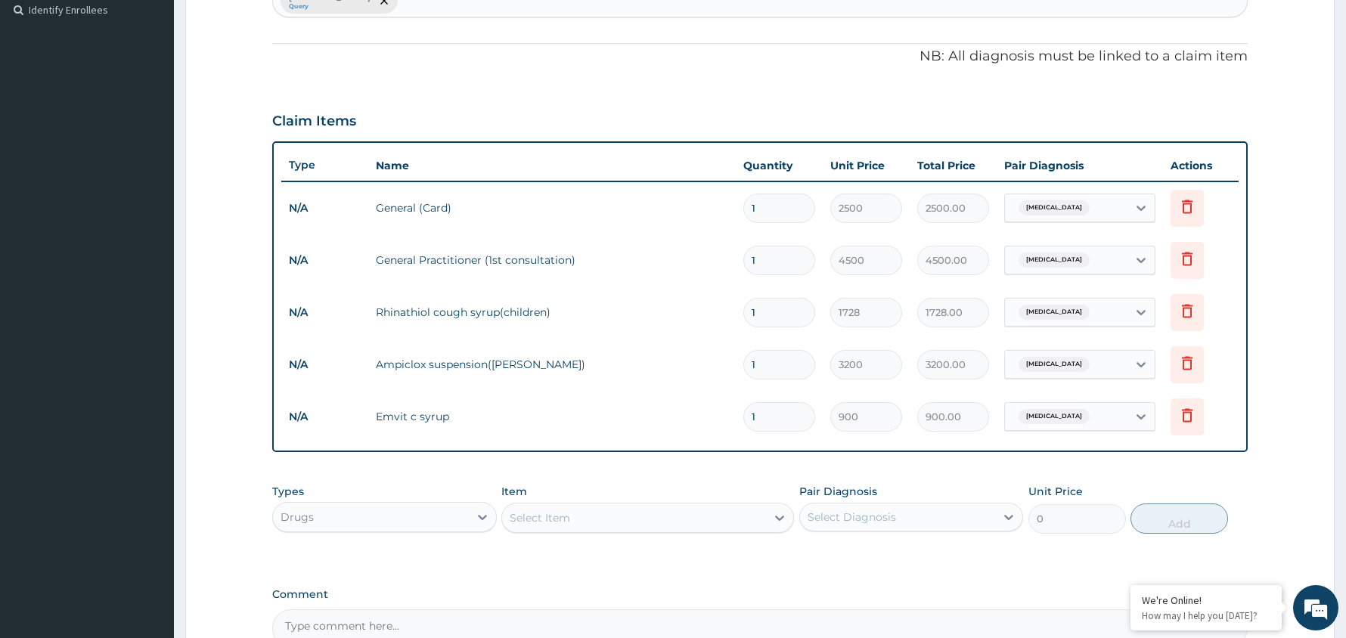
scroll to position [590, 0]
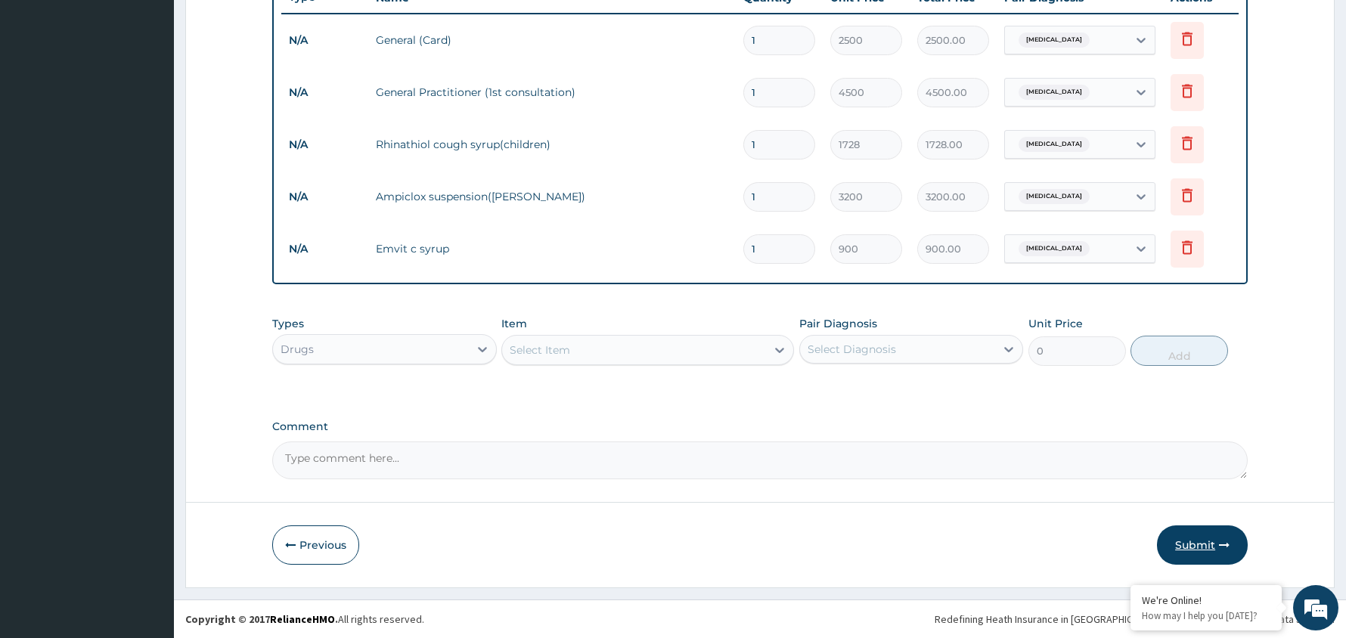
click at [1198, 539] on button "Submit" at bounding box center [1202, 544] width 91 height 39
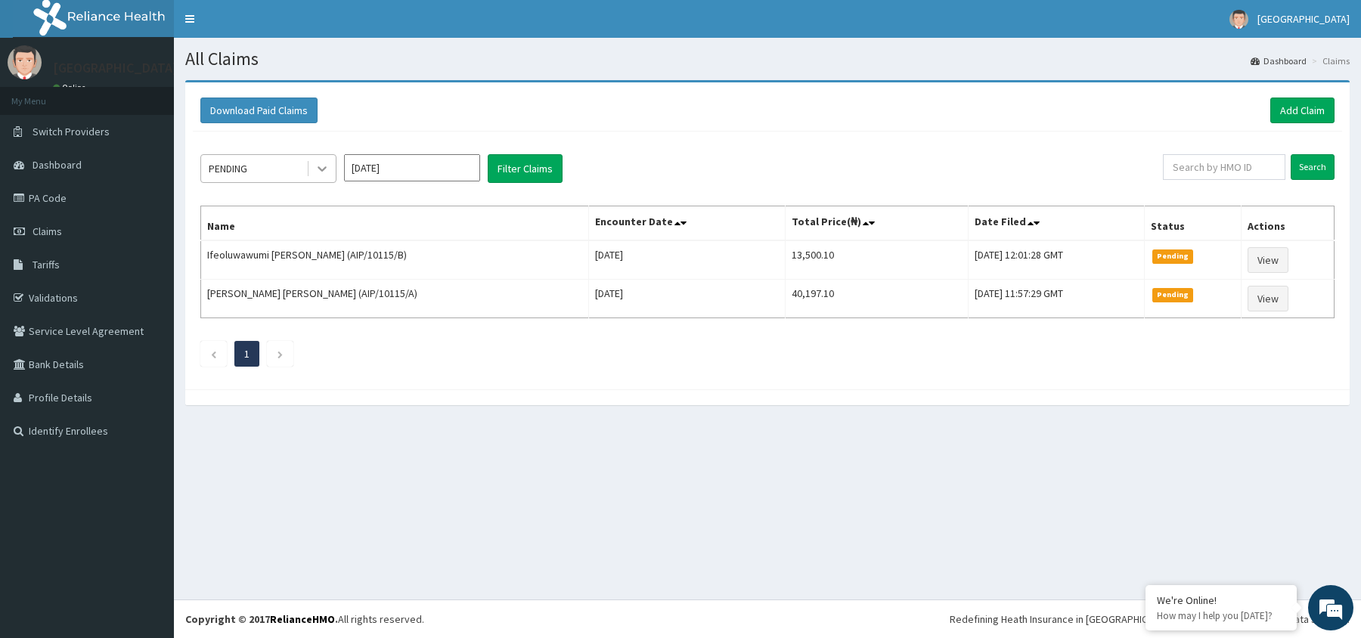
click at [318, 166] on icon at bounding box center [322, 168] width 15 height 15
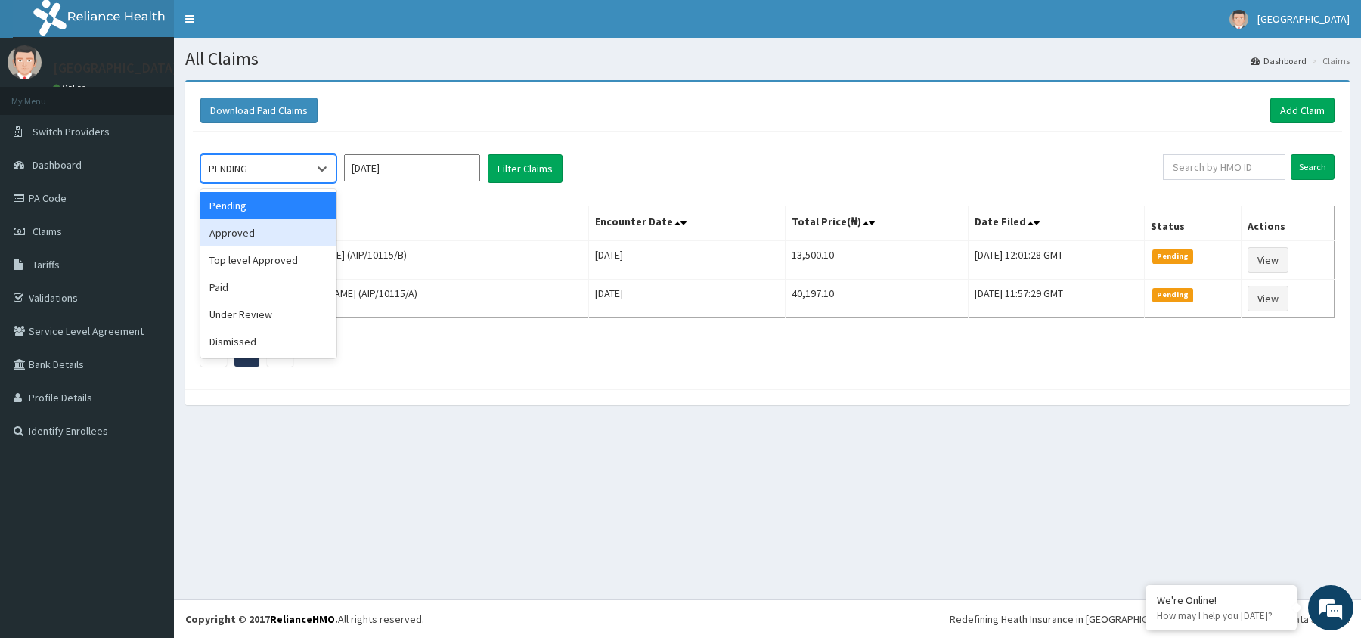
click at [273, 234] on div "Approved" at bounding box center [268, 232] width 136 height 27
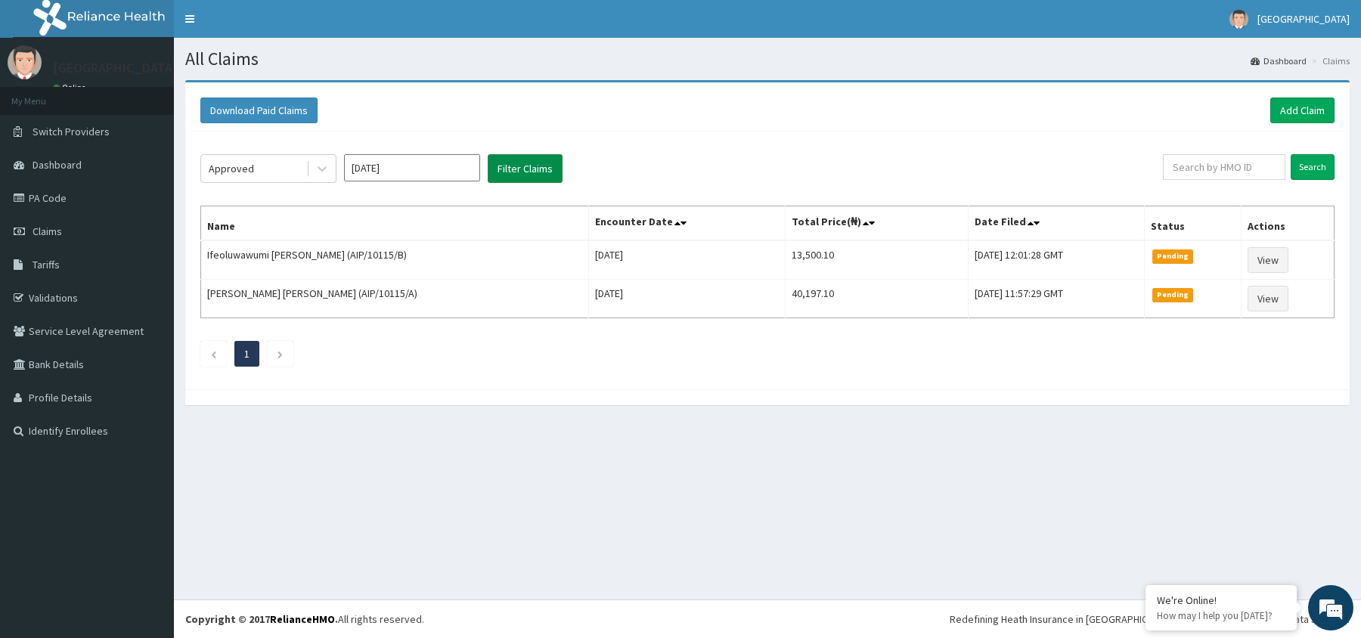
click at [526, 161] on button "Filter Claims" at bounding box center [525, 168] width 75 height 29
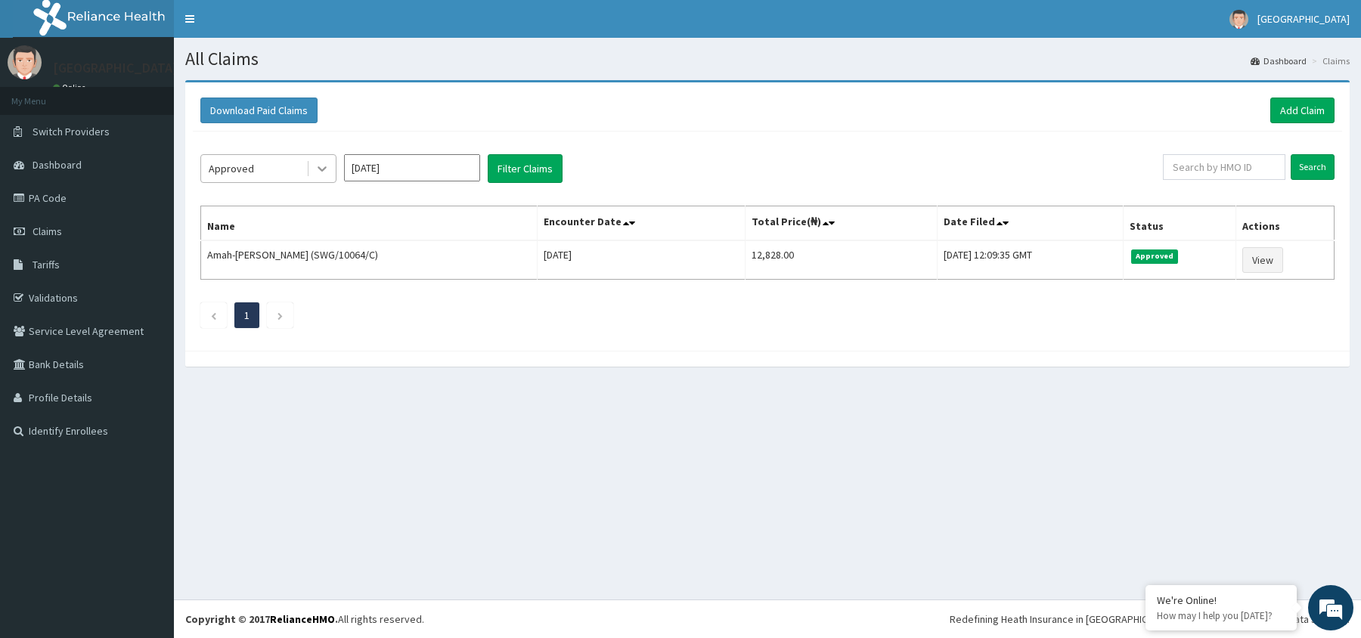
click at [325, 165] on icon at bounding box center [322, 168] width 15 height 15
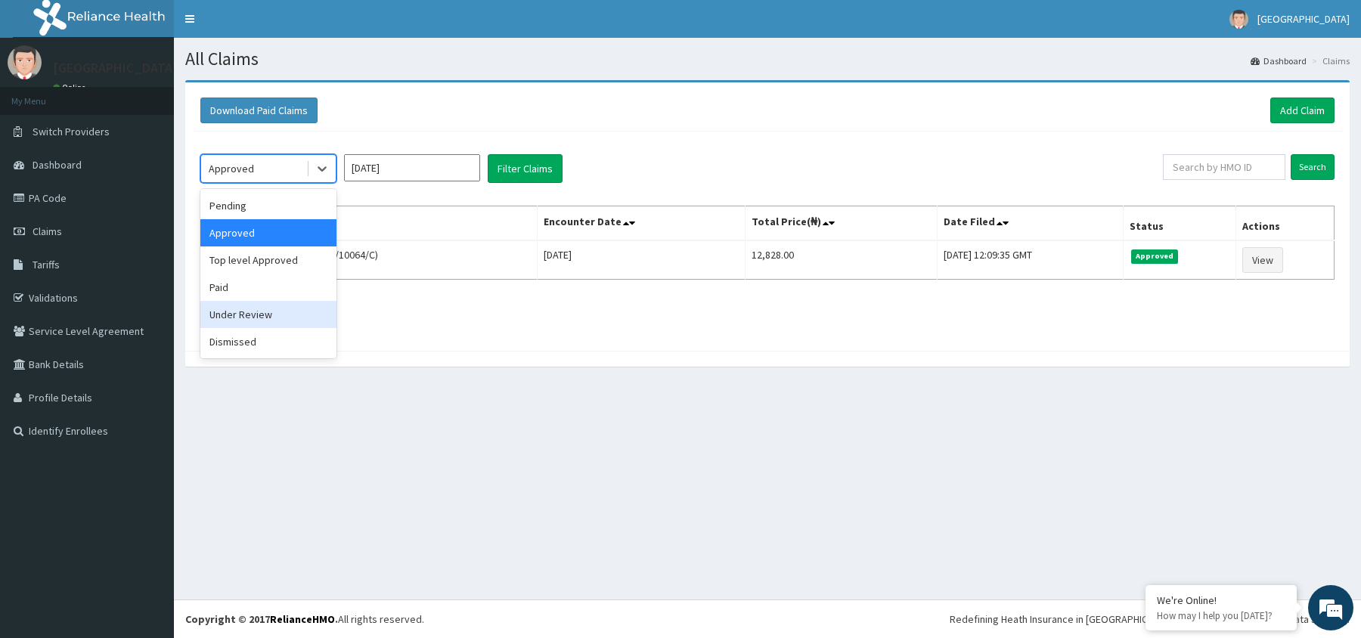
click at [291, 319] on div "Under Review" at bounding box center [268, 314] width 136 height 27
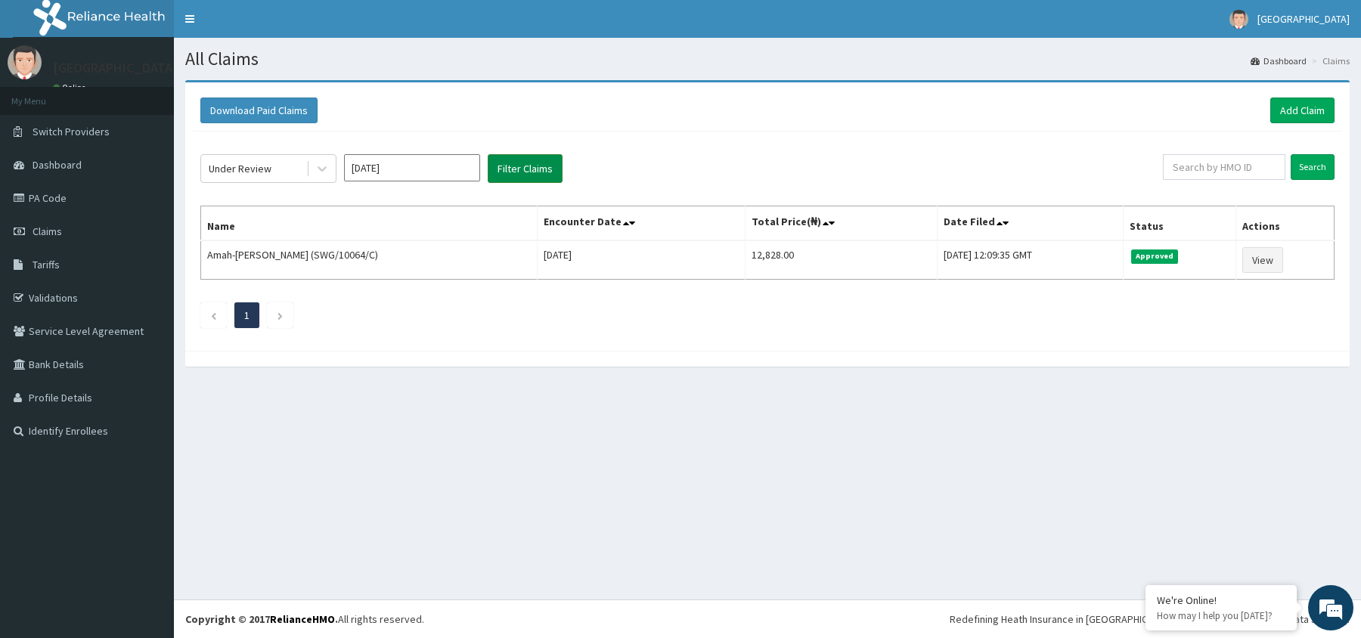
click at [529, 166] on button "Filter Claims" at bounding box center [525, 168] width 75 height 29
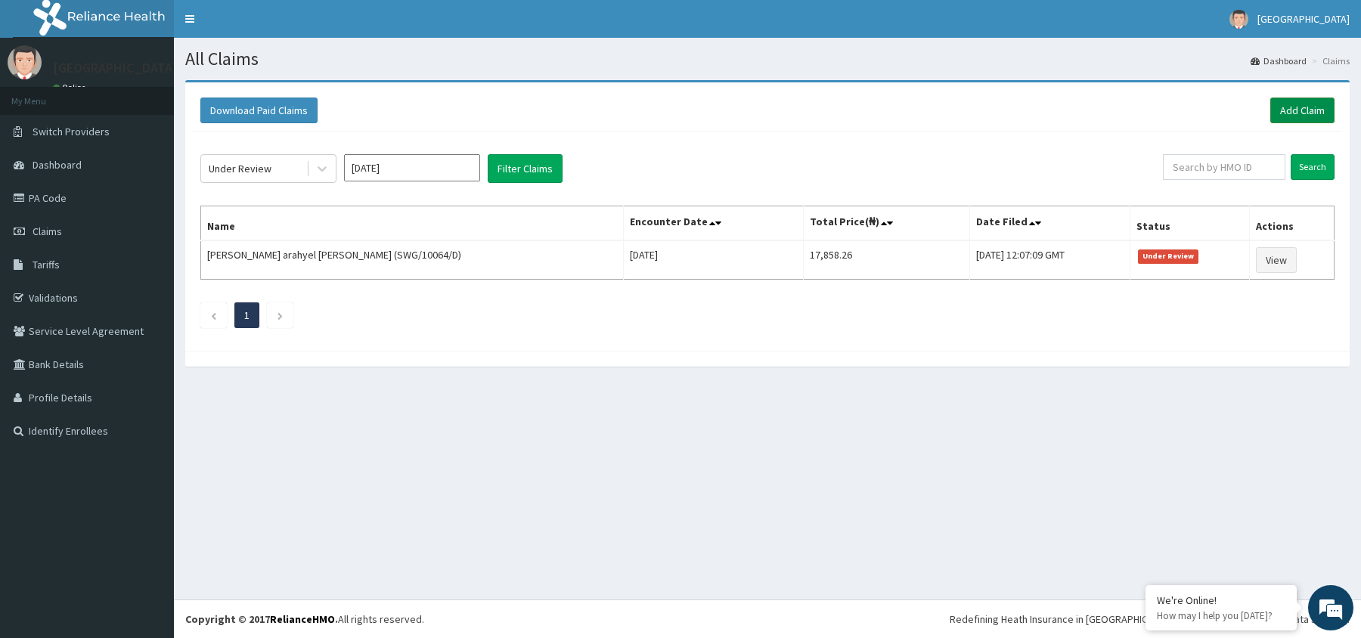
click at [1305, 104] on link "Add Claim" at bounding box center [1302, 111] width 64 height 26
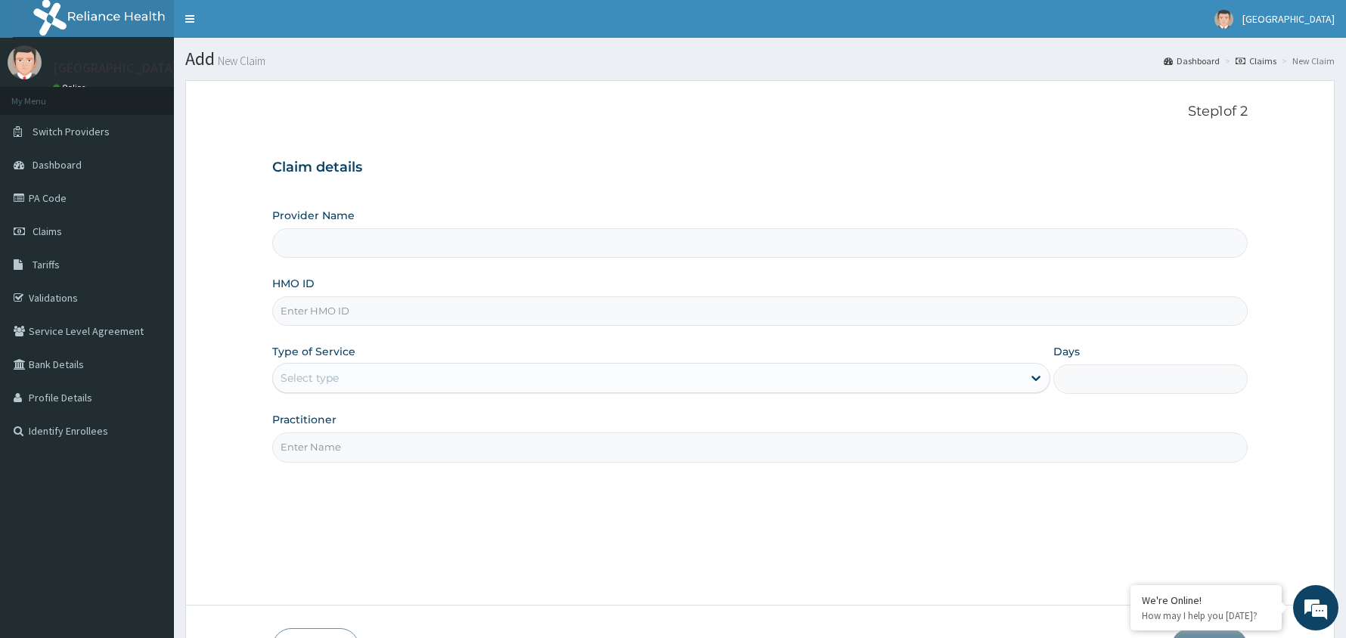
click at [413, 313] on input "HMO ID" at bounding box center [759, 310] width 975 height 29
type input "Manila Prime Hospital"
type input "KRF/10098/A"
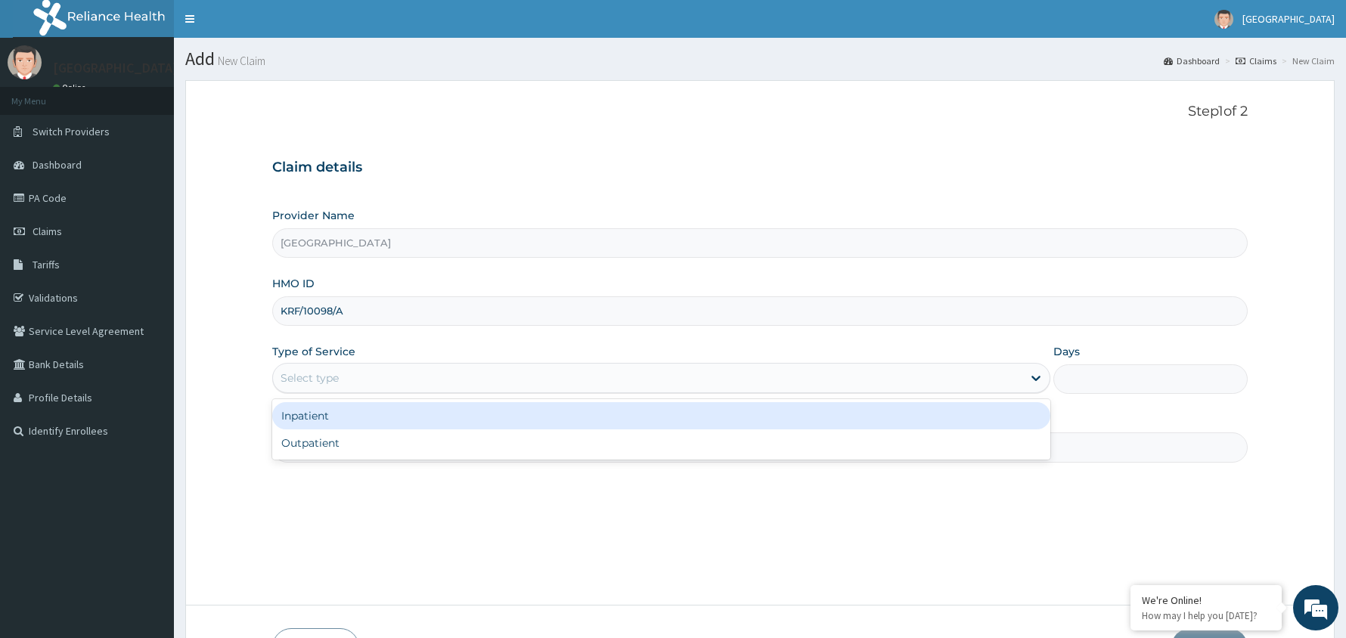
click at [318, 370] on div "Select type" at bounding box center [647, 378] width 749 height 24
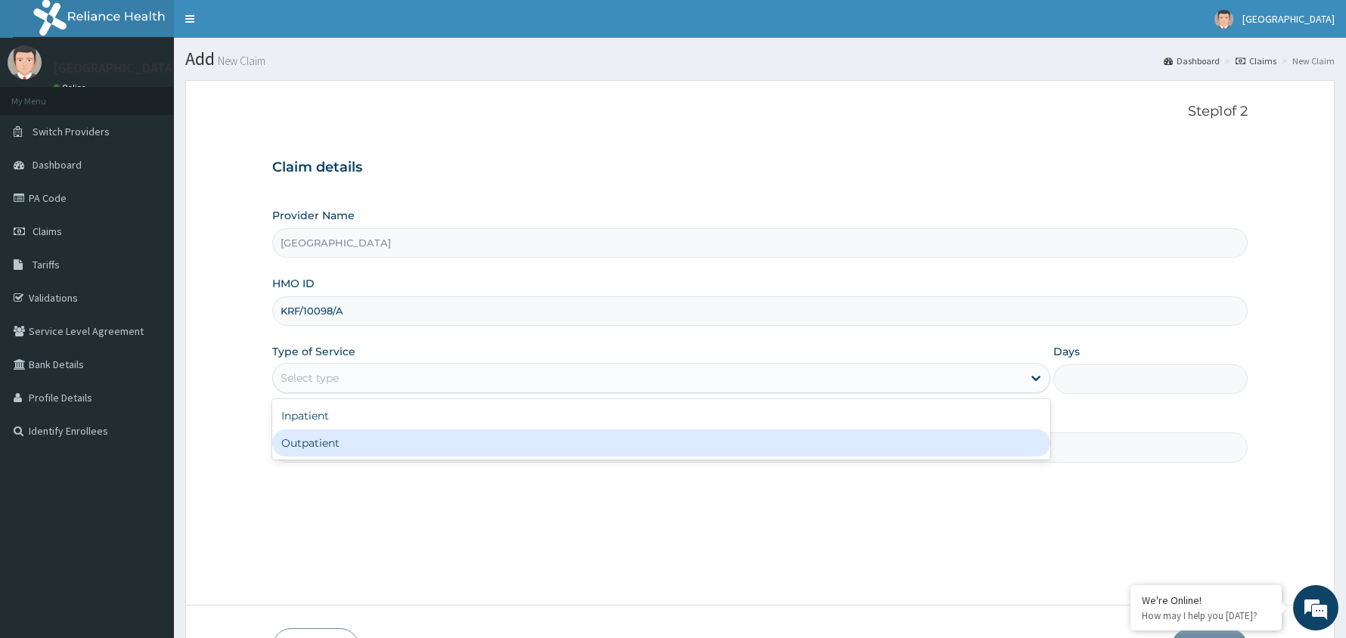
click at [372, 451] on div "Outpatient" at bounding box center [661, 442] width 778 height 27
type input "1"
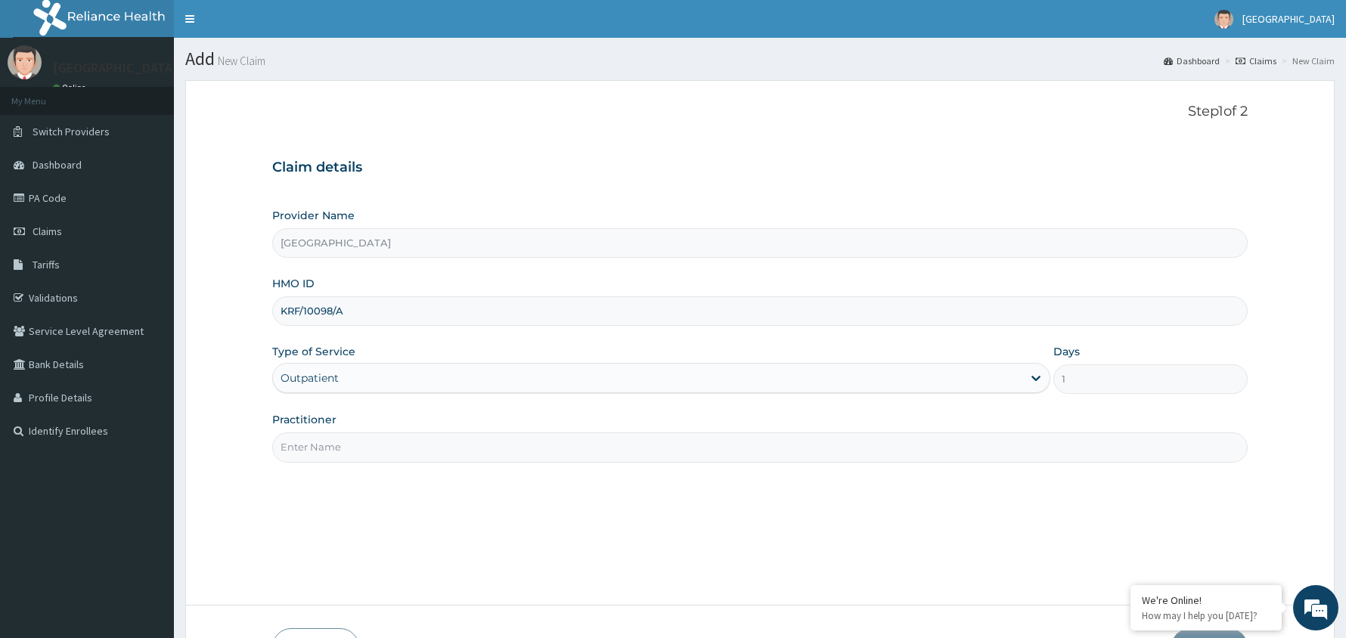
click at [385, 449] on input "Practitioner" at bounding box center [759, 446] width 975 height 29
type input "Dr Musa"
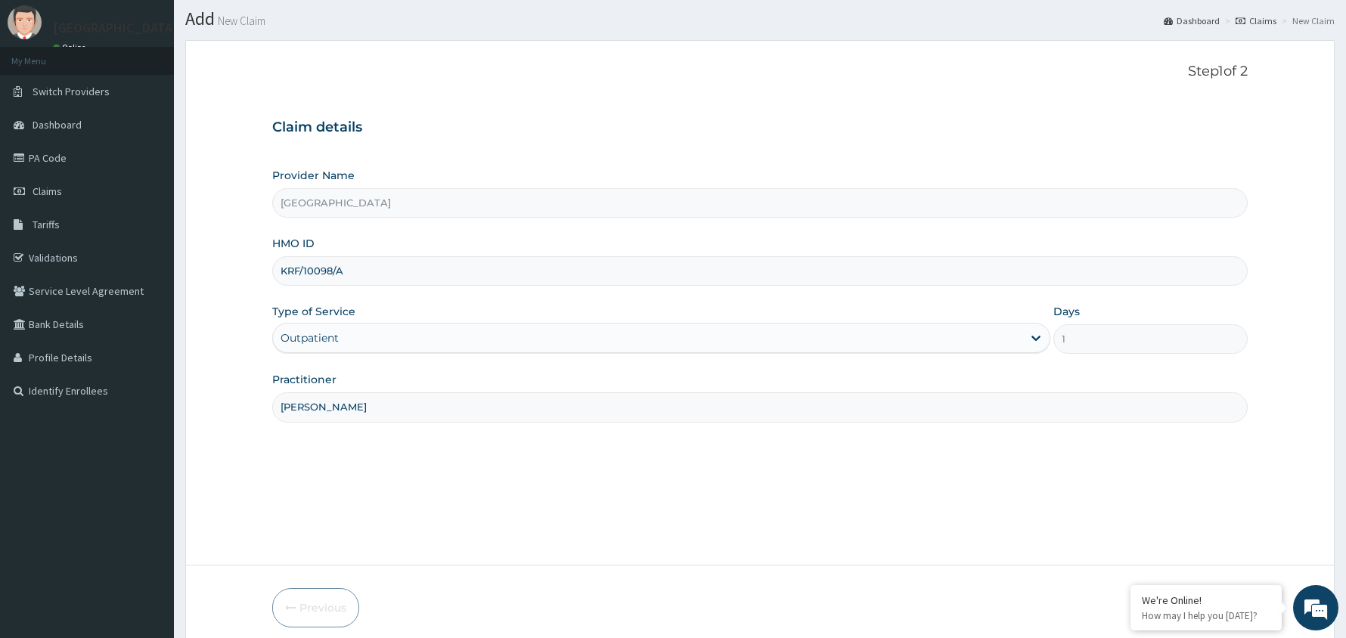
scroll to position [104, 0]
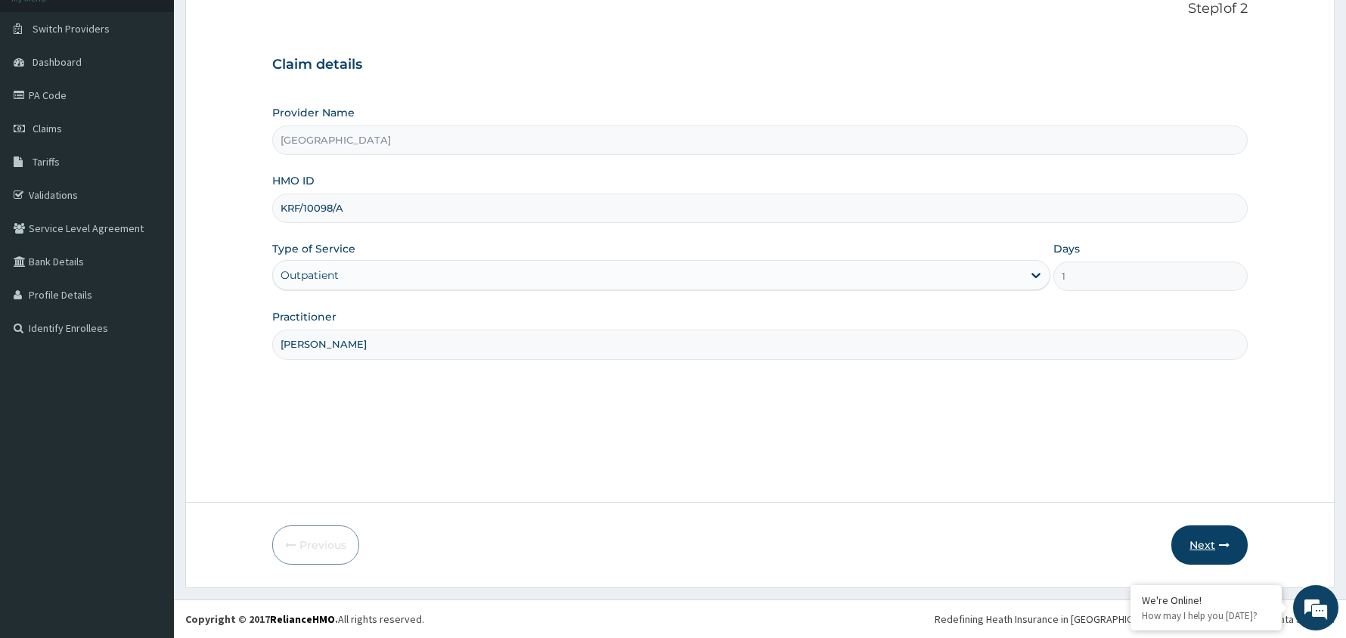
click at [1205, 544] on button "Next" at bounding box center [1209, 544] width 76 height 39
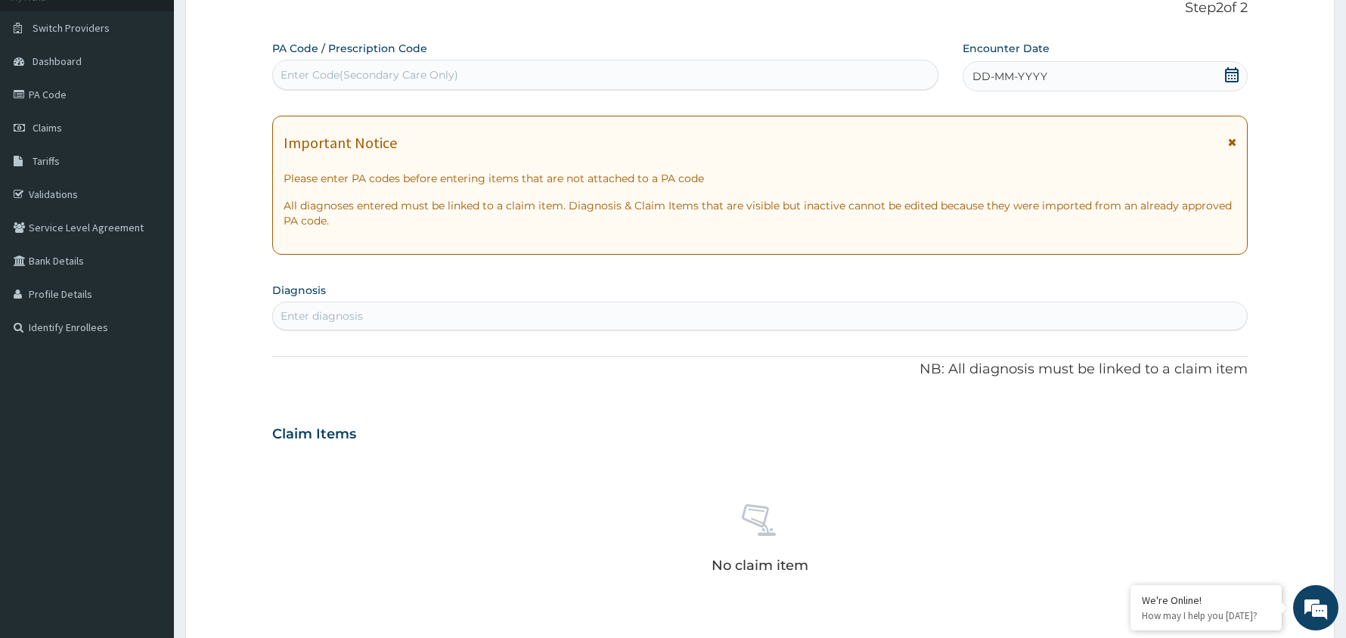
click at [1222, 74] on div "DD-MM-YYYY" at bounding box center [1104, 76] width 285 height 30
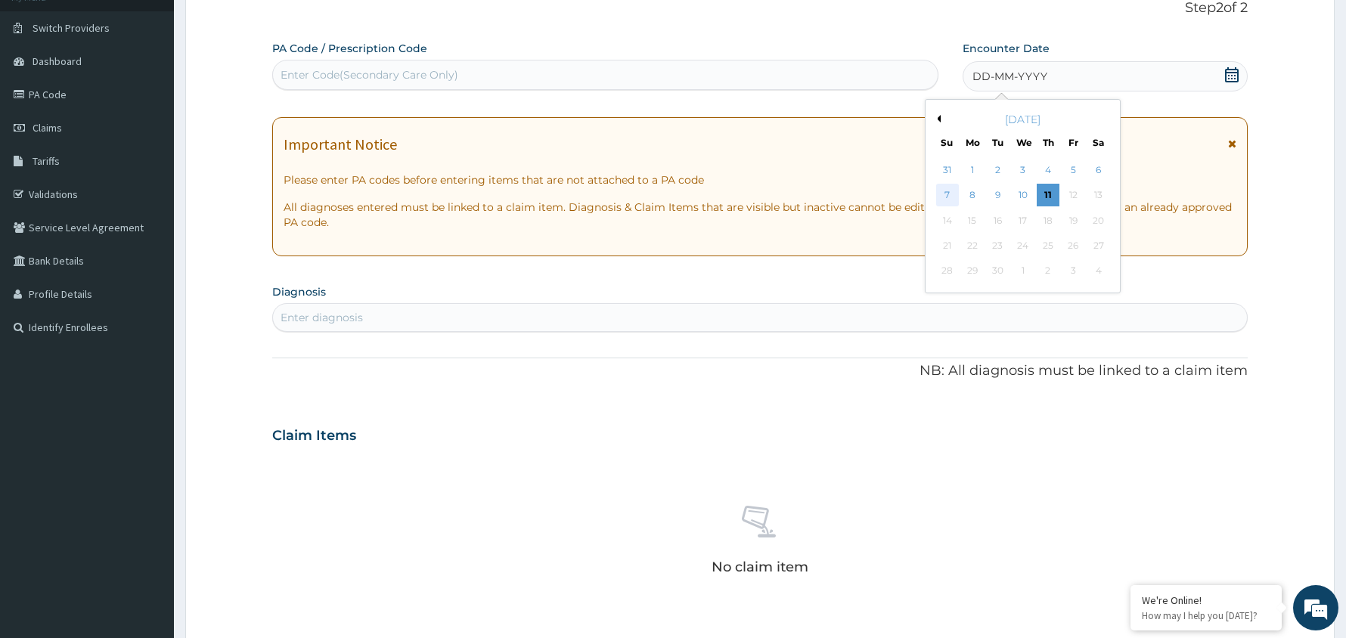
click at [948, 191] on div "7" at bounding box center [946, 195] width 23 height 23
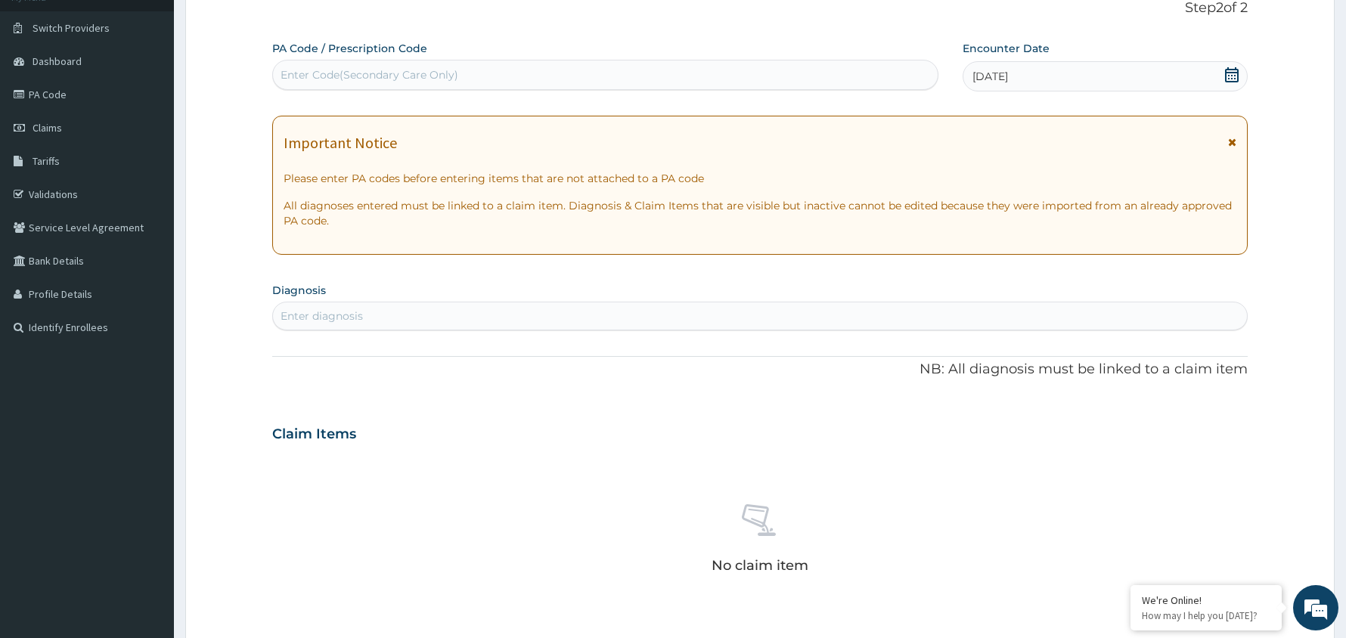
click at [693, 321] on div "Enter diagnosis" at bounding box center [760, 316] width 974 height 24
type input "MALAR"
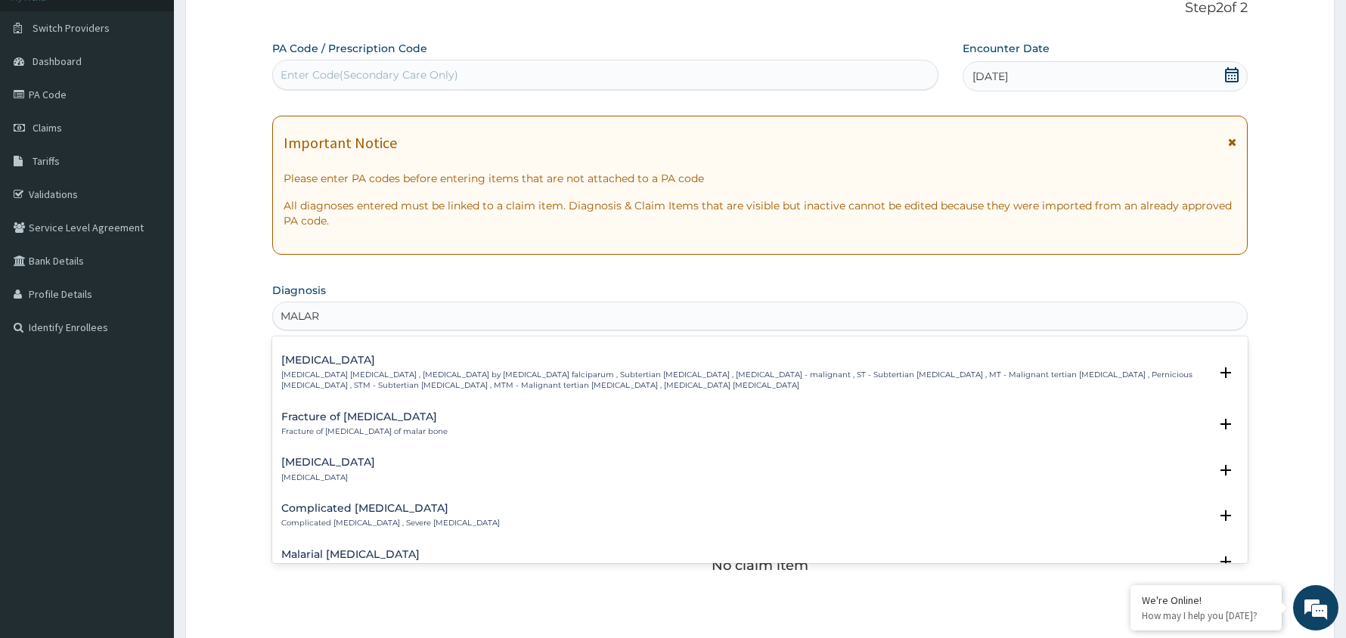
scroll to position [631, 0]
click at [346, 515] on h4 "Complicated [MEDICAL_DATA]" at bounding box center [390, 511] width 218 height 11
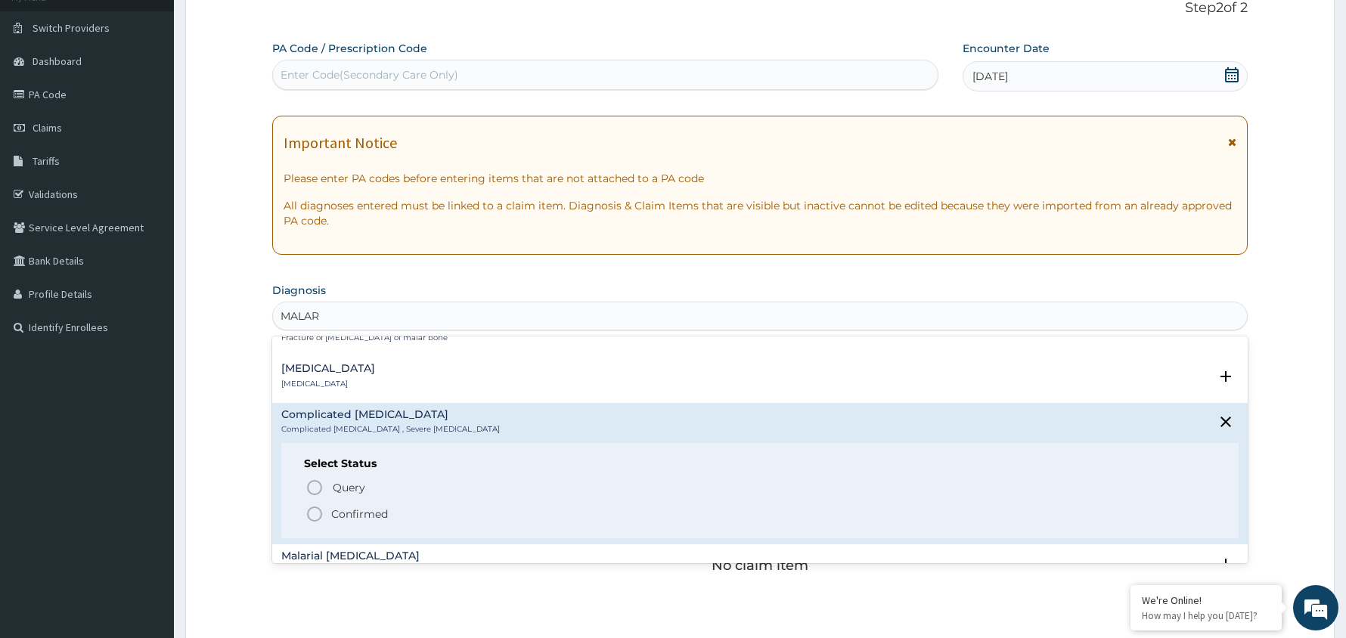
scroll to position [792, 0]
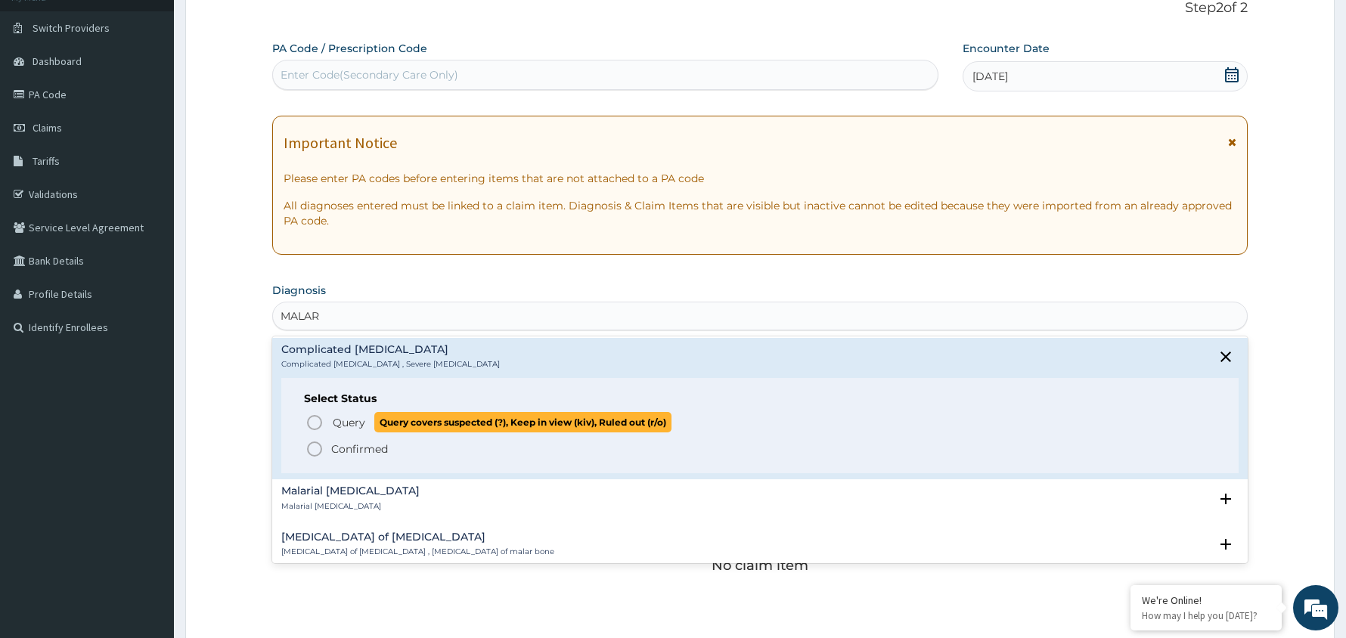
click at [313, 419] on icon "status option query" at bounding box center [314, 423] width 18 height 18
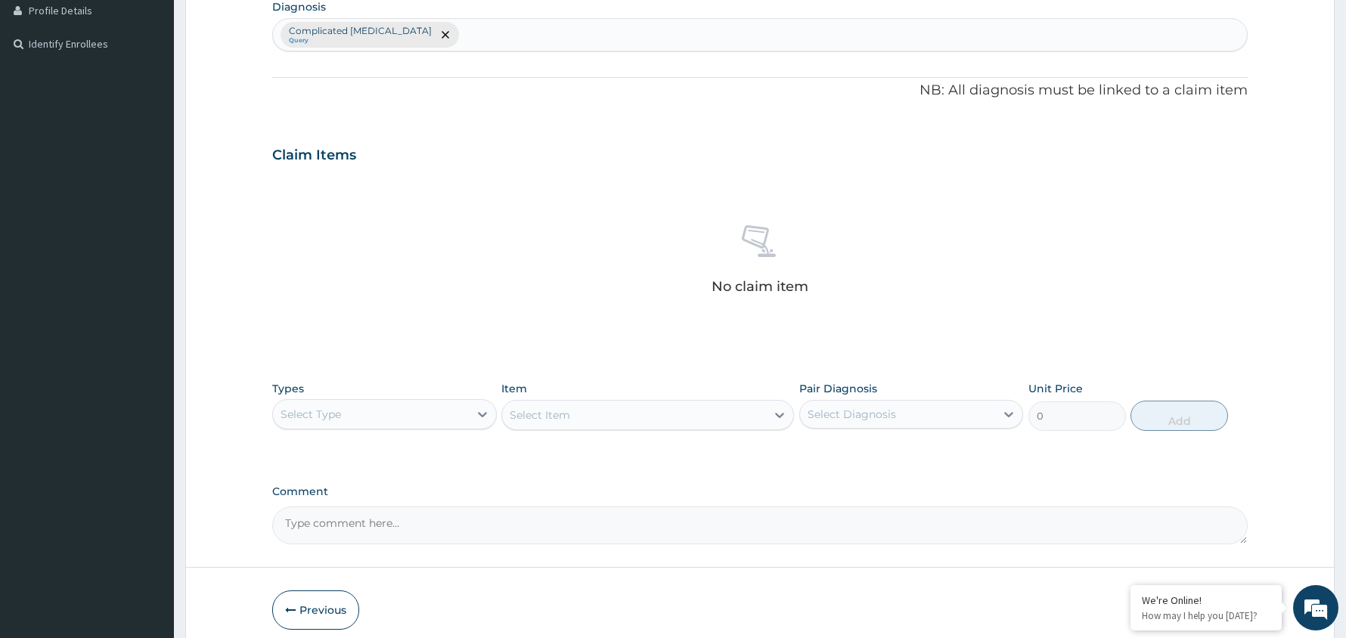
scroll to position [454, 0]
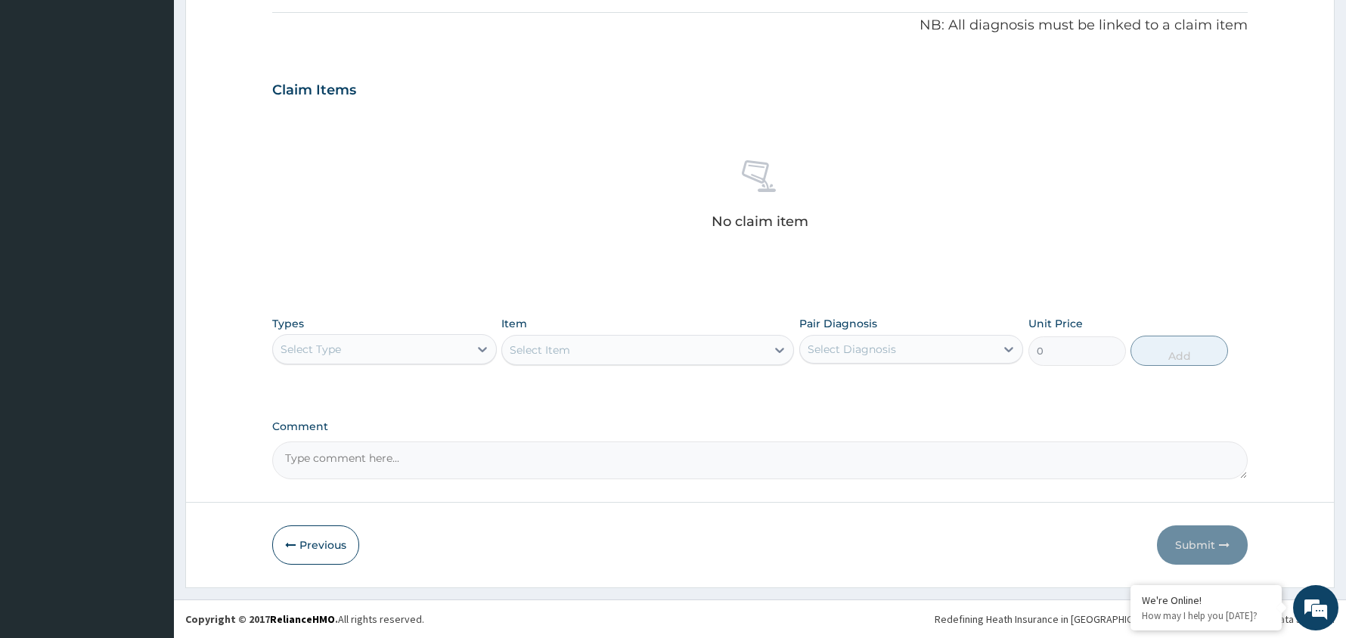
click at [904, 339] on div "Select Diagnosis" at bounding box center [898, 349] width 196 height 24
click at [896, 381] on label "Complicated [MEDICAL_DATA]" at bounding box center [907, 386] width 167 height 15
checkbox input "true"
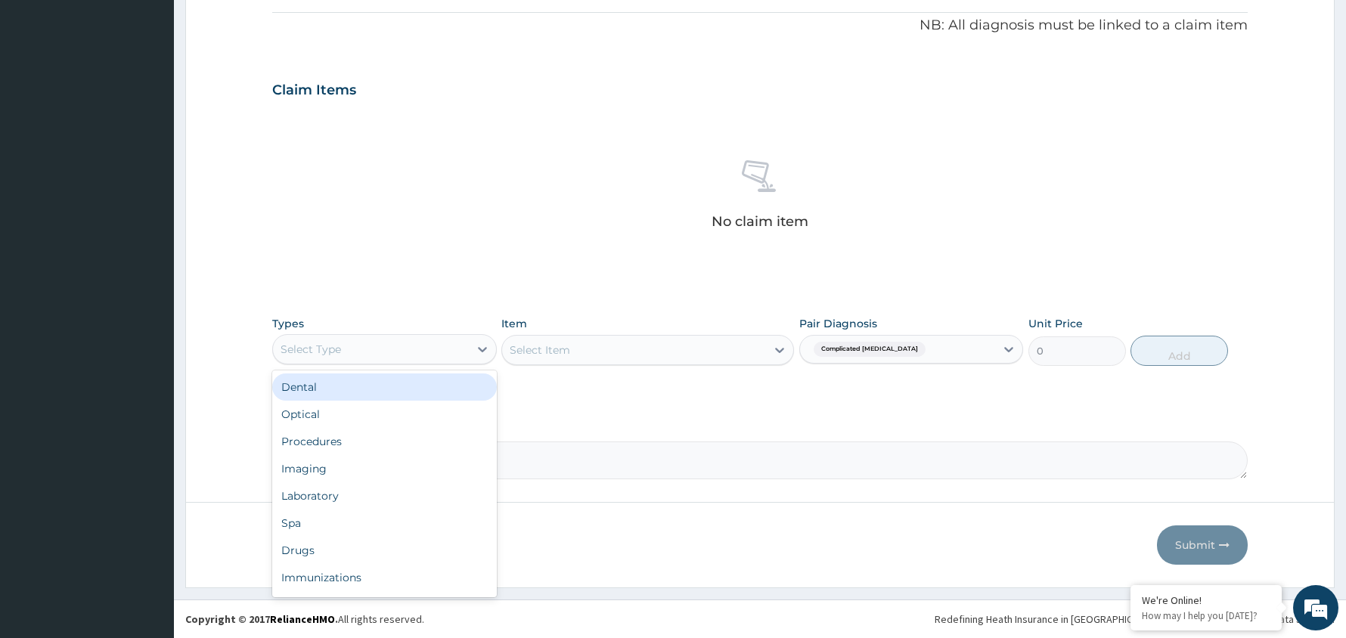
click at [455, 342] on div "Select Type" at bounding box center [371, 349] width 196 height 24
click at [390, 451] on div "Procedures" at bounding box center [384, 441] width 225 height 27
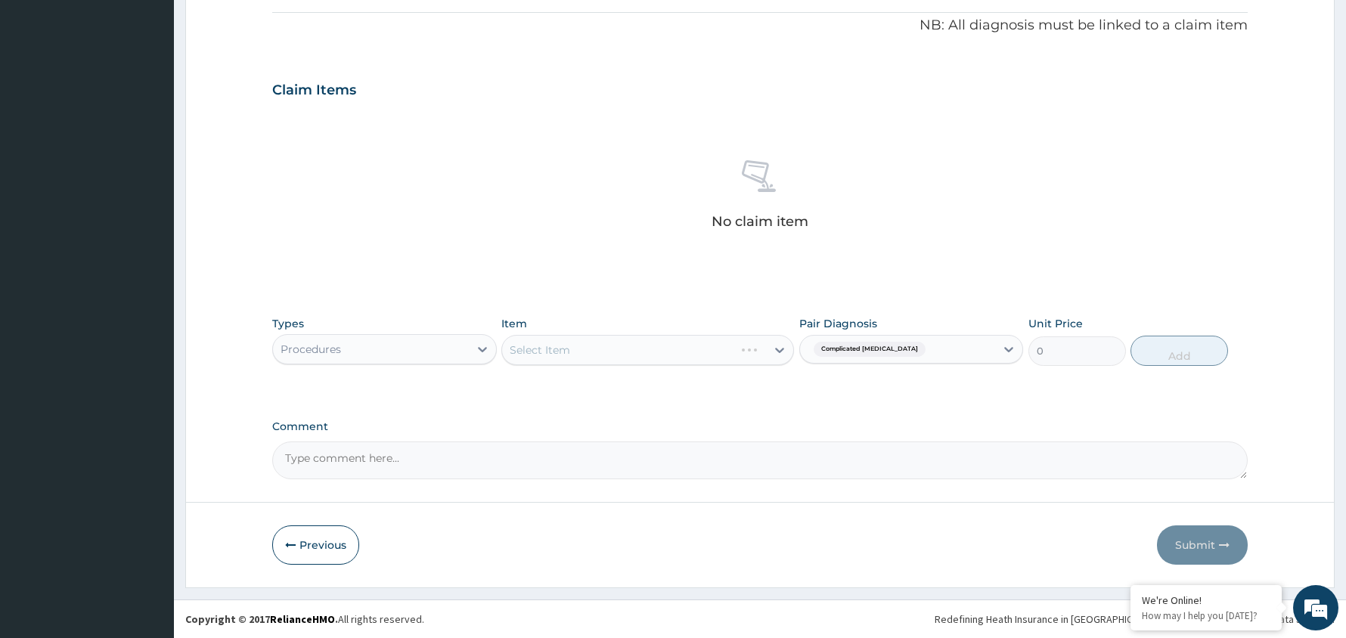
click at [759, 348] on div "Select Item" at bounding box center [647, 350] width 293 height 30
click at [774, 346] on div "Select Item" at bounding box center [647, 350] width 293 height 30
click at [736, 346] on div "Select Item" at bounding box center [647, 350] width 293 height 30
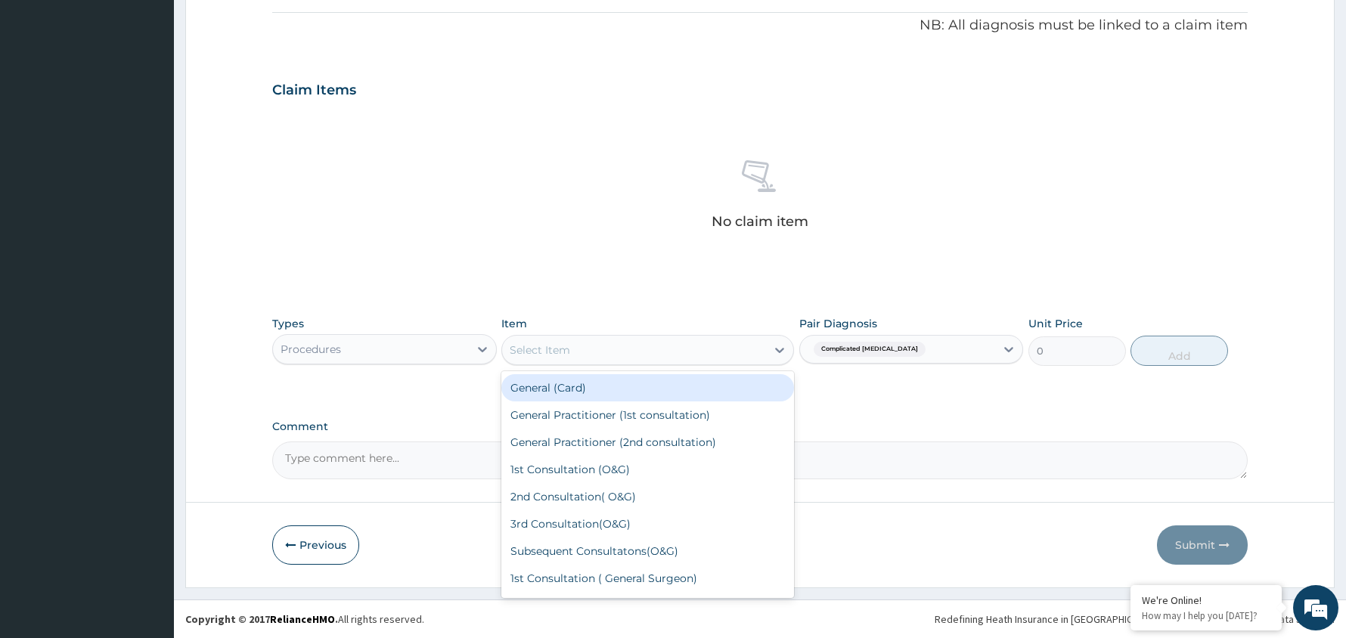
click at [680, 345] on div "Select Item" at bounding box center [634, 350] width 264 height 24
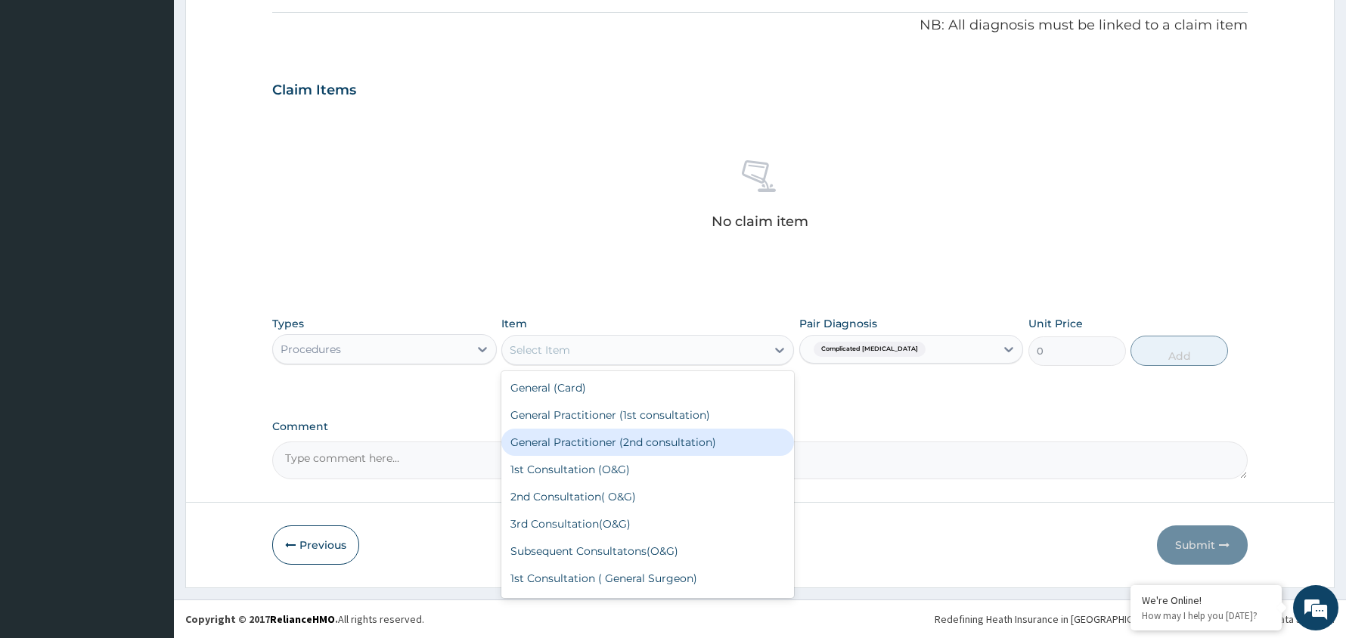
click at [660, 434] on div "General Practitioner (2nd consultation)" at bounding box center [647, 442] width 293 height 27
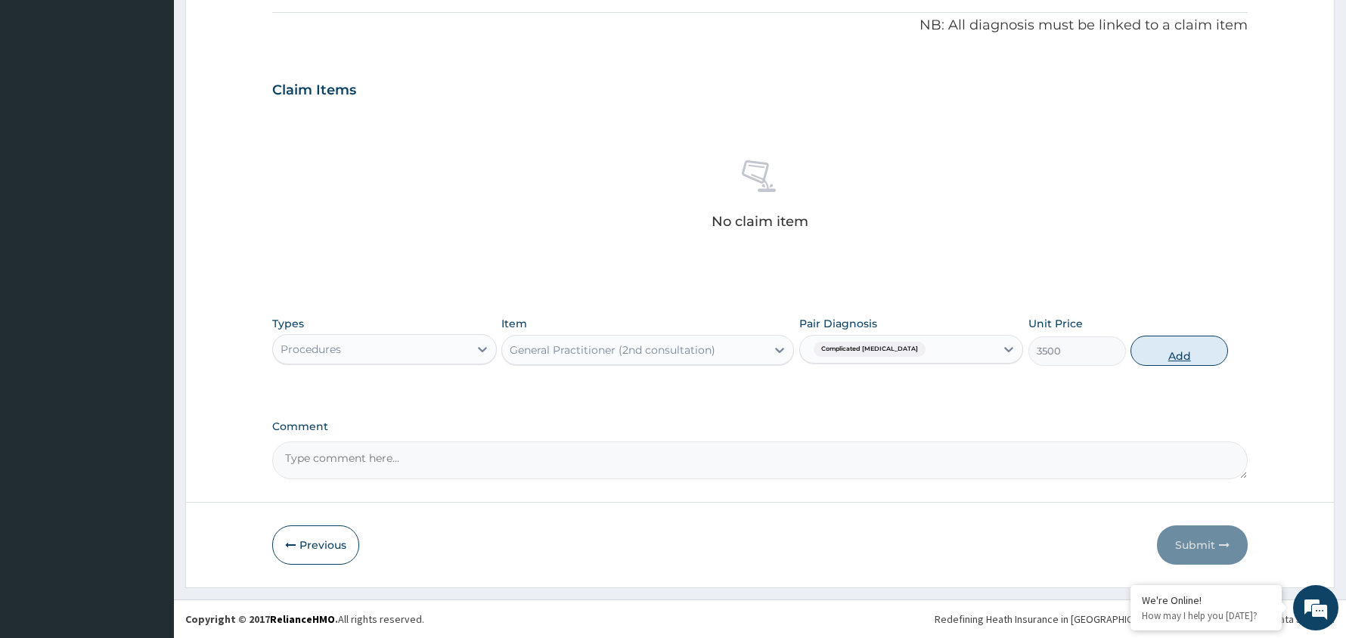
click at [1175, 352] on button "Add" at bounding box center [1179, 351] width 98 height 30
type input "0"
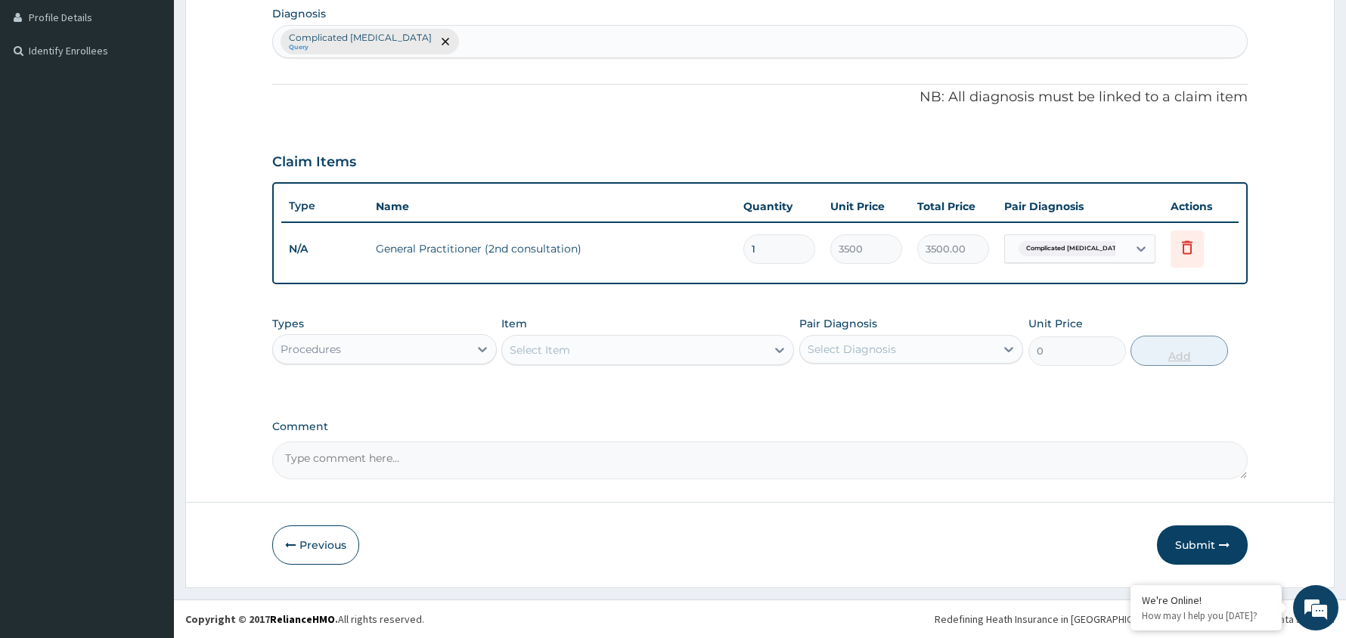
scroll to position [381, 0]
click at [942, 345] on div "Select Diagnosis" at bounding box center [898, 349] width 196 height 24
click at [933, 380] on label "Complicated [MEDICAL_DATA]" at bounding box center [907, 386] width 167 height 15
checkbox input "true"
click at [422, 342] on div "Procedures" at bounding box center [371, 349] width 196 height 24
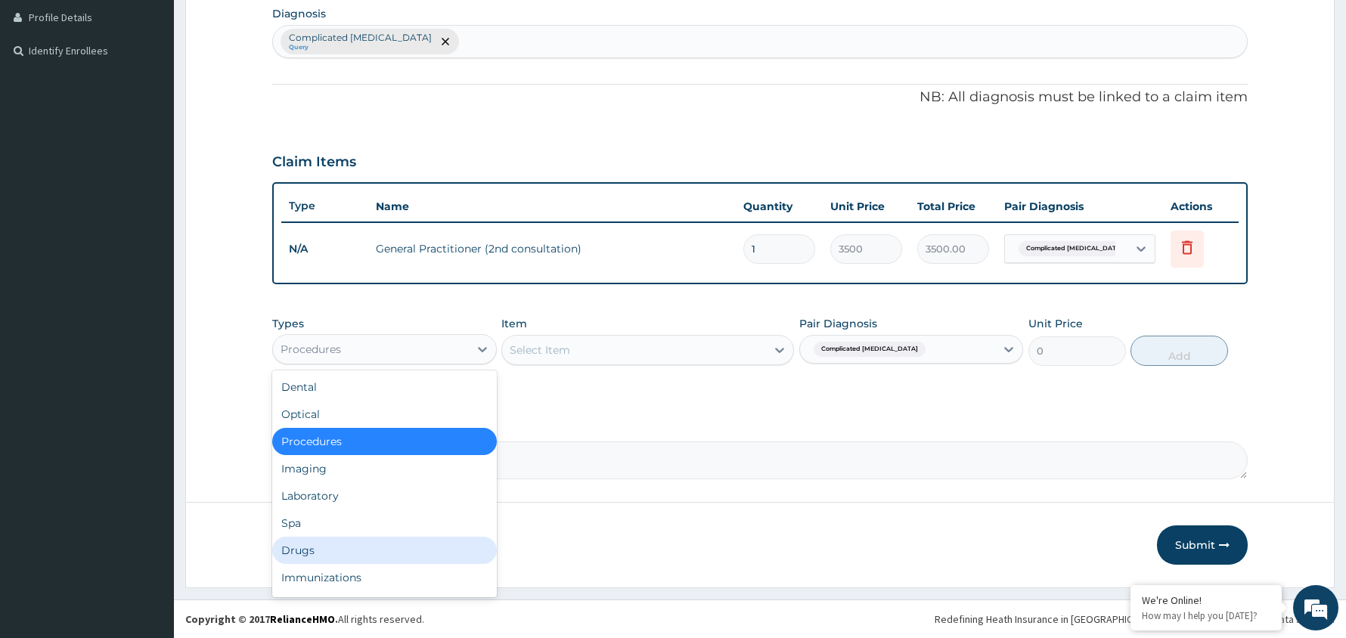
click at [342, 546] on div "Drugs" at bounding box center [384, 550] width 225 height 27
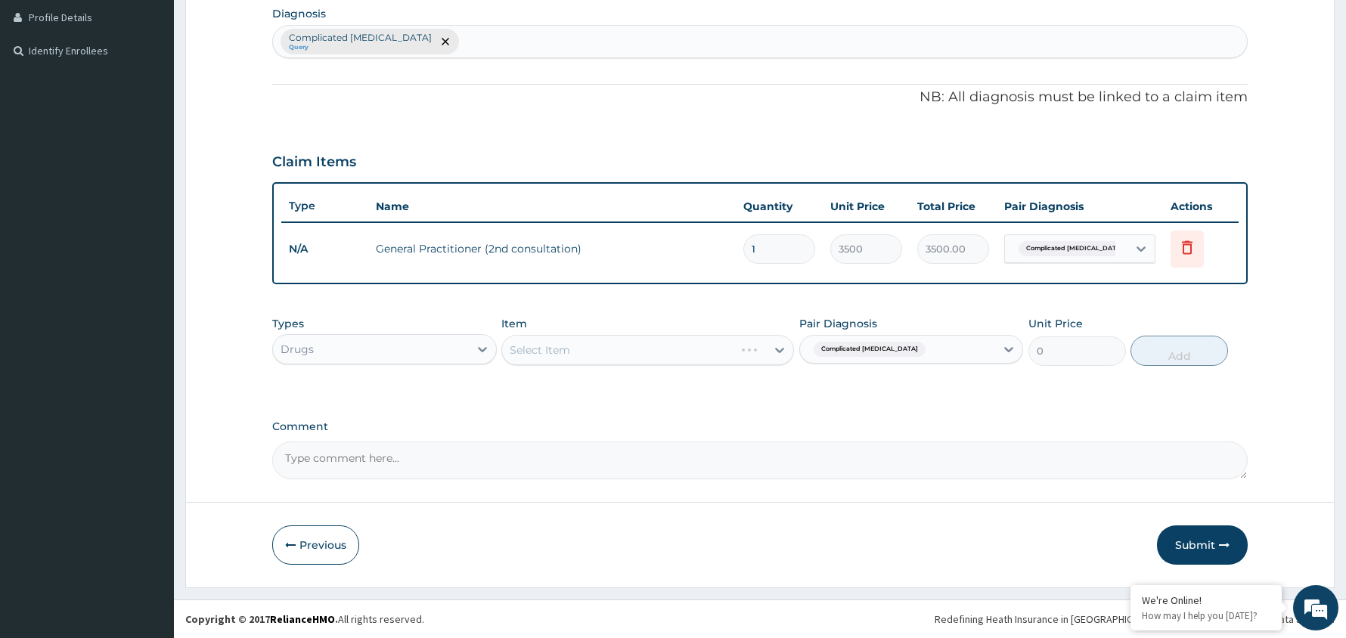
click at [729, 352] on div "Select Item" at bounding box center [647, 350] width 293 height 30
click at [727, 349] on div "Select Item" at bounding box center [634, 350] width 264 height 24
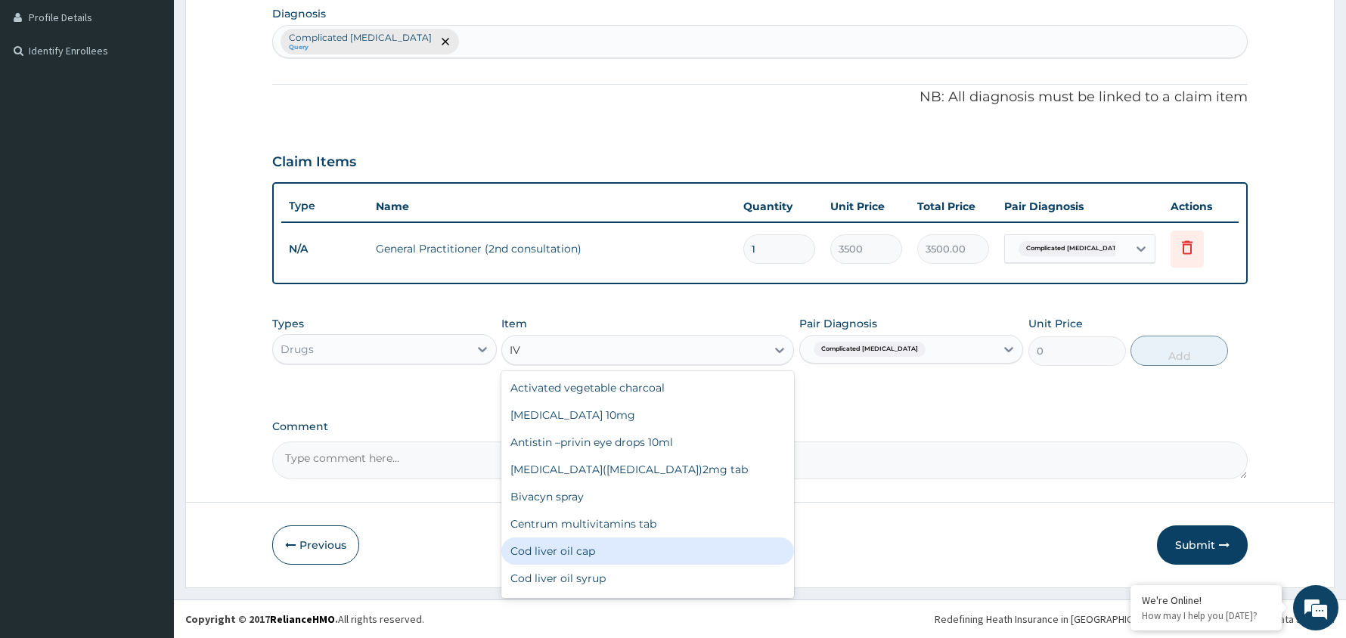
type input "I"
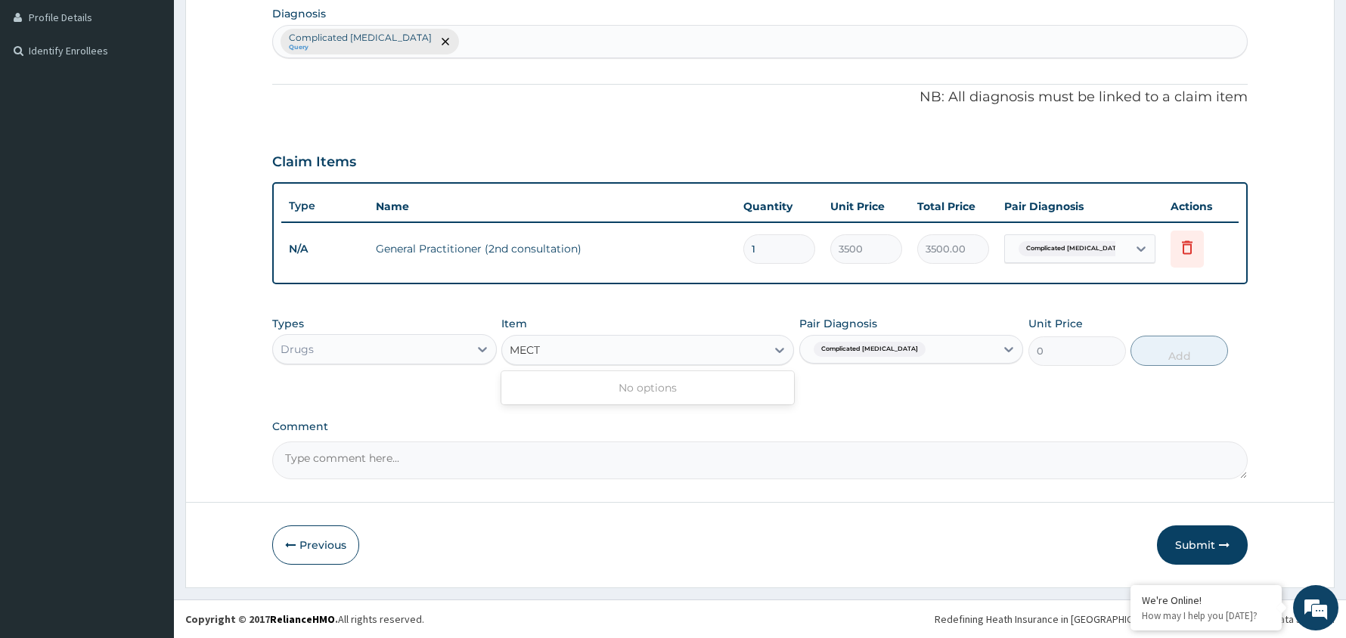
type input "MEC"
click at [670, 391] on div "Mecetizan 3mg tab" at bounding box center [647, 387] width 293 height 27
click at [1181, 346] on button "Add" at bounding box center [1179, 351] width 98 height 30
type input "0"
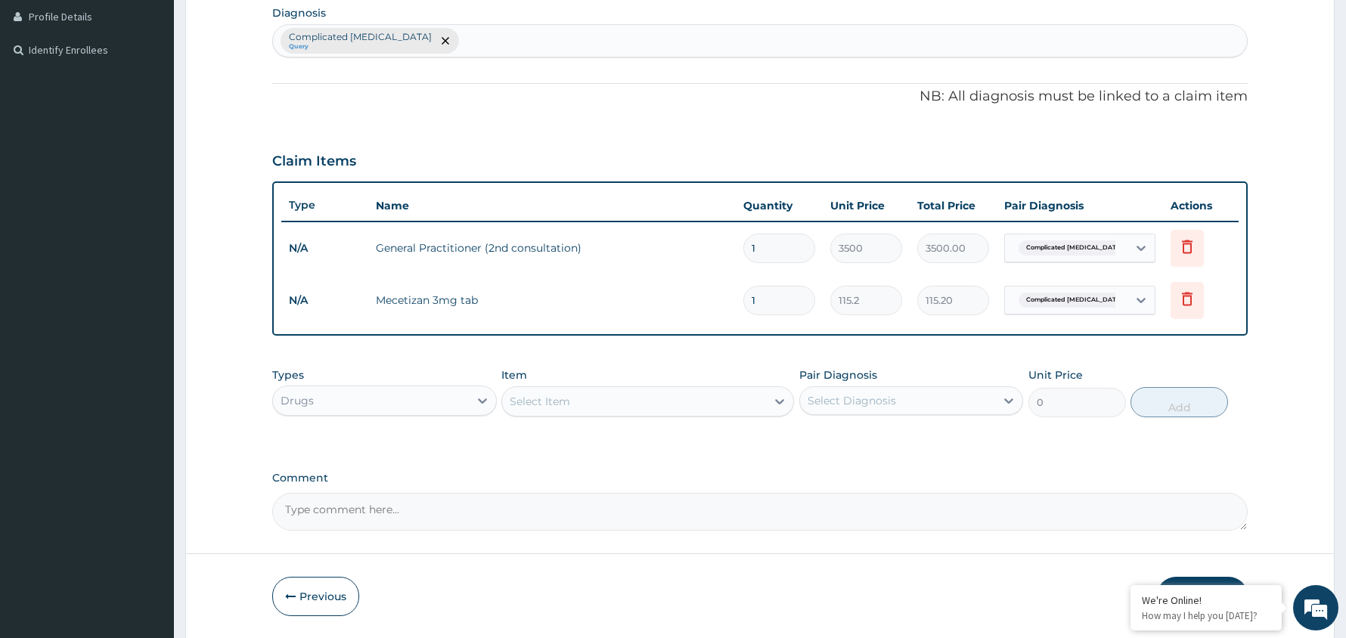
type input "0.00"
type input "4"
type input "460.80"
type input "4"
click at [696, 398] on div "Select Item" at bounding box center [634, 401] width 264 height 24
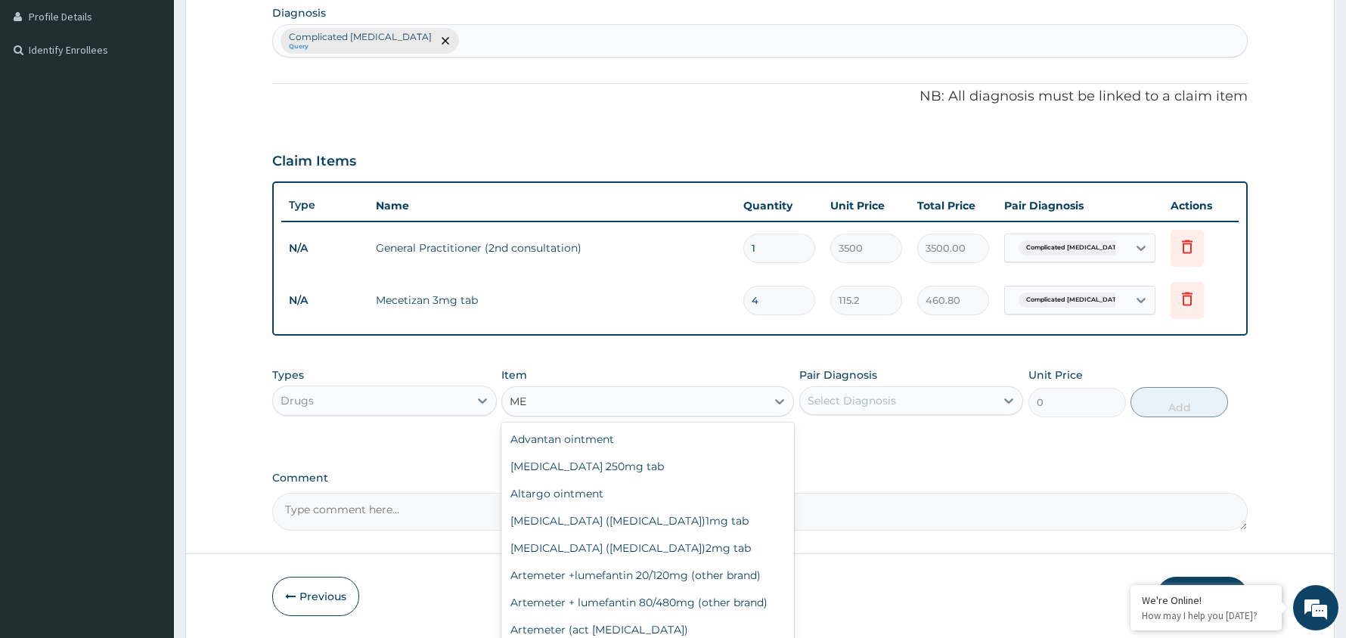
type input "M"
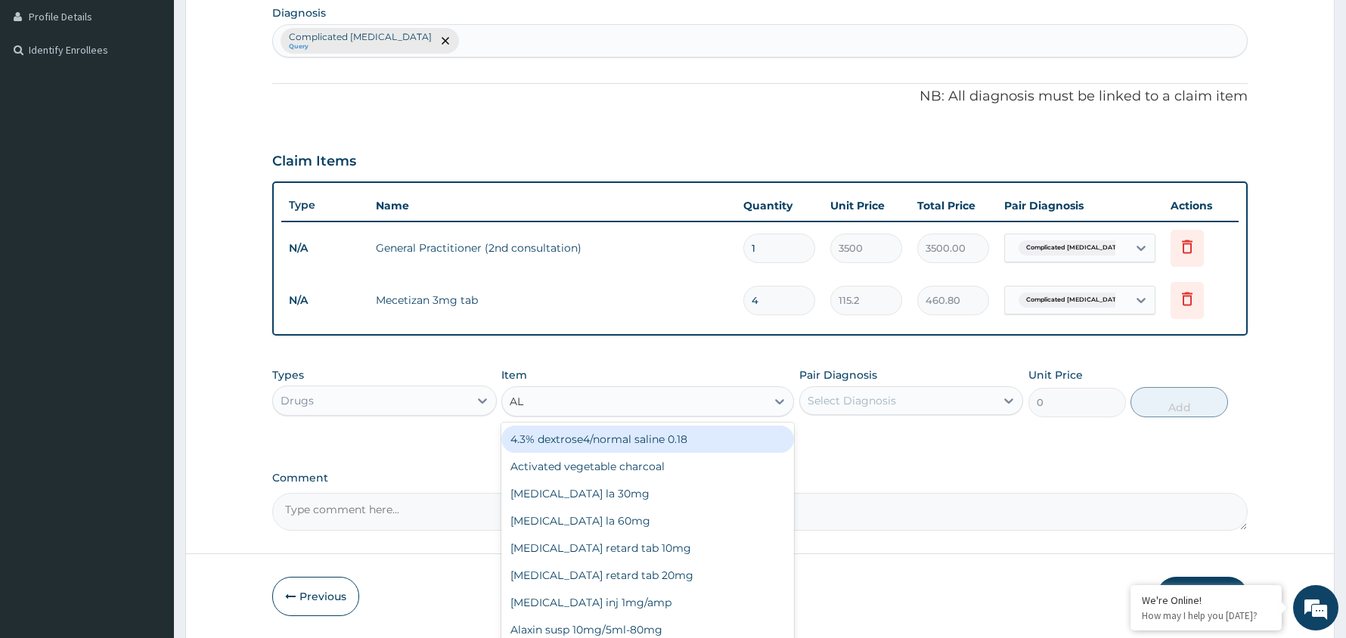
type input "ALB"
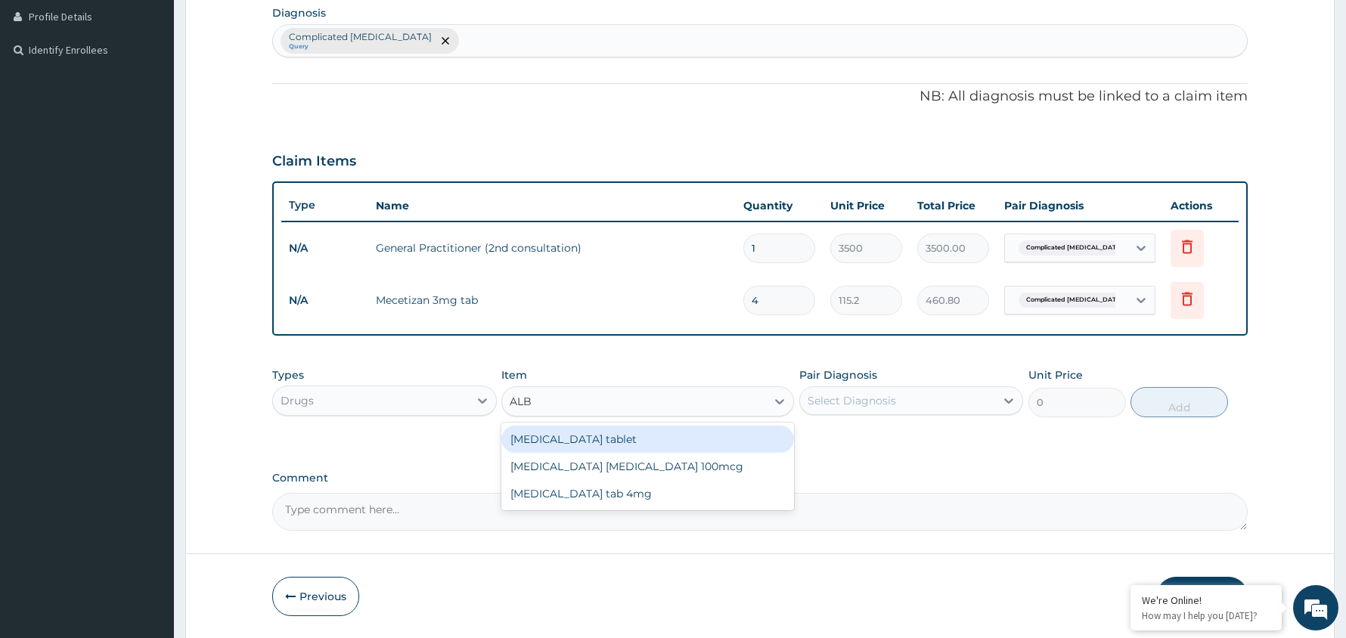
click at [624, 432] on div "[MEDICAL_DATA] tablet" at bounding box center [647, 439] width 293 height 27
type input "850"
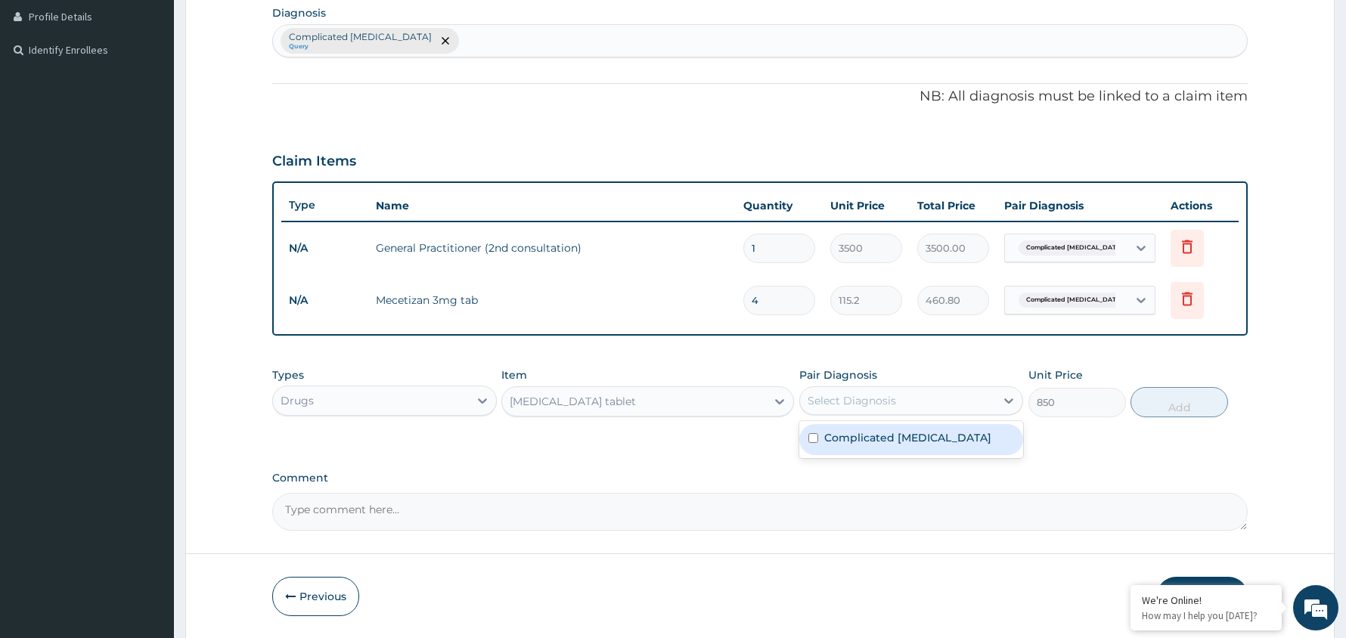
click at [905, 401] on div "Select Diagnosis" at bounding box center [898, 401] width 196 height 24
click at [901, 430] on label "Complicated [MEDICAL_DATA]" at bounding box center [907, 437] width 167 height 15
checkbox input "true"
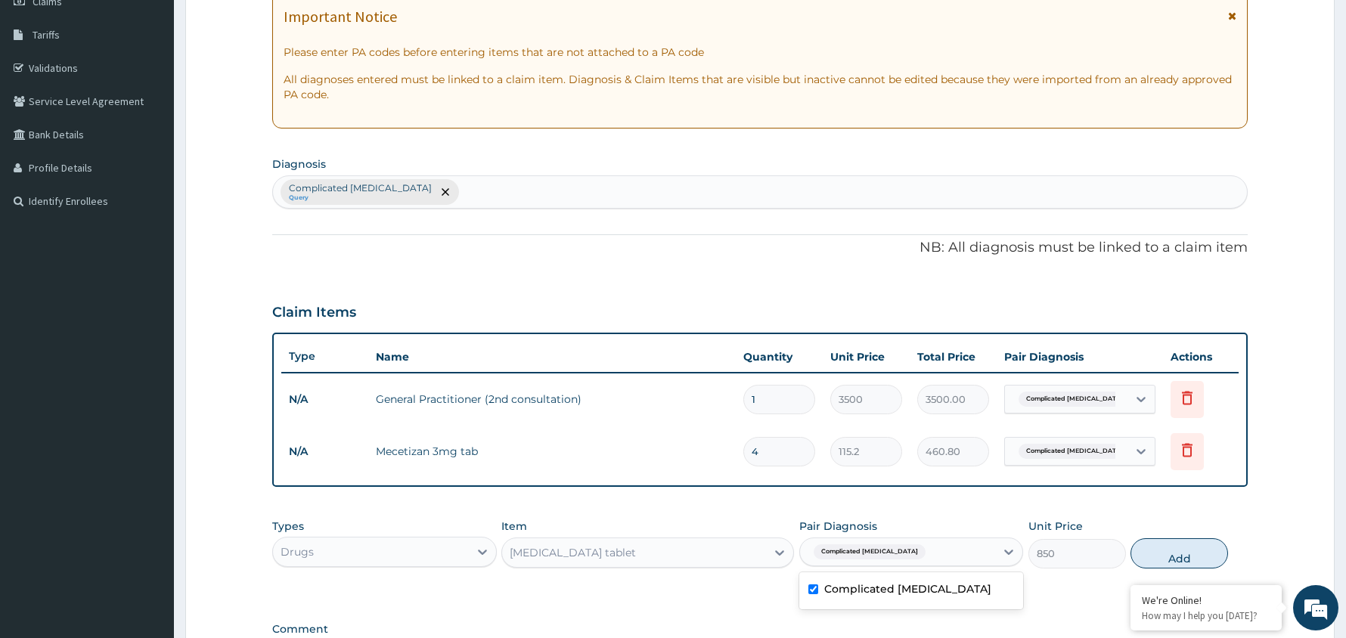
scroll to position [219, 0]
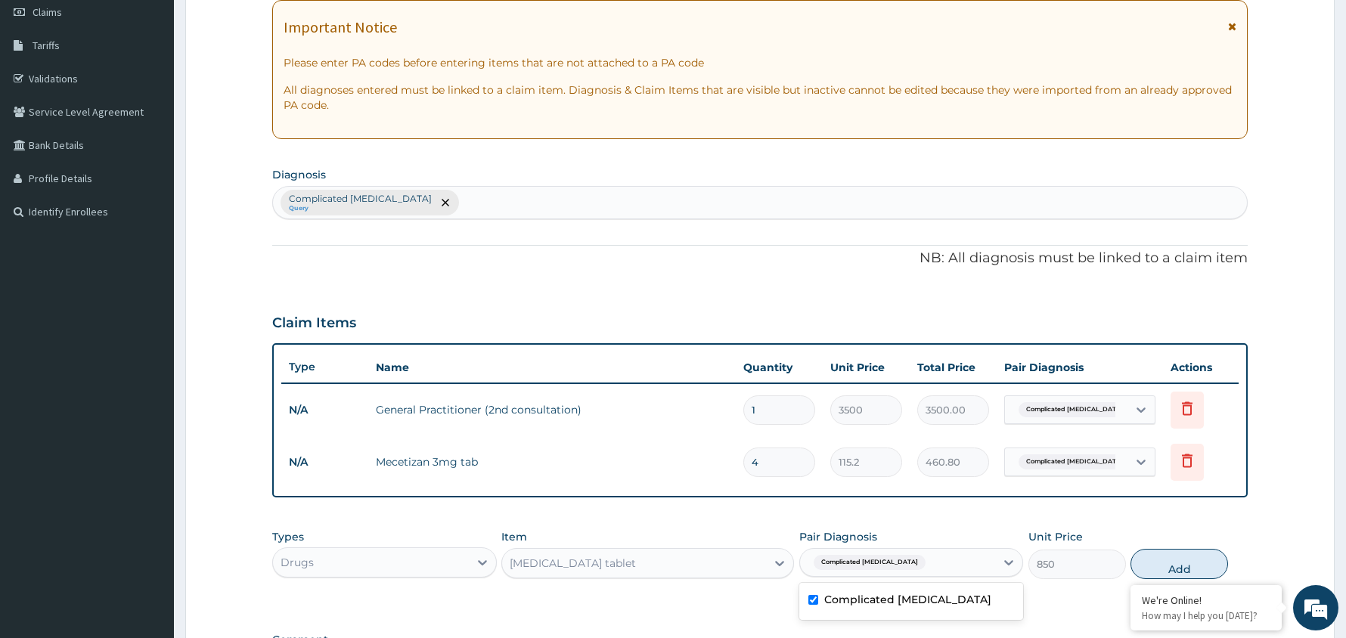
click at [526, 194] on div "Complicated malaria Query" at bounding box center [760, 203] width 974 height 32
type input "WORM"
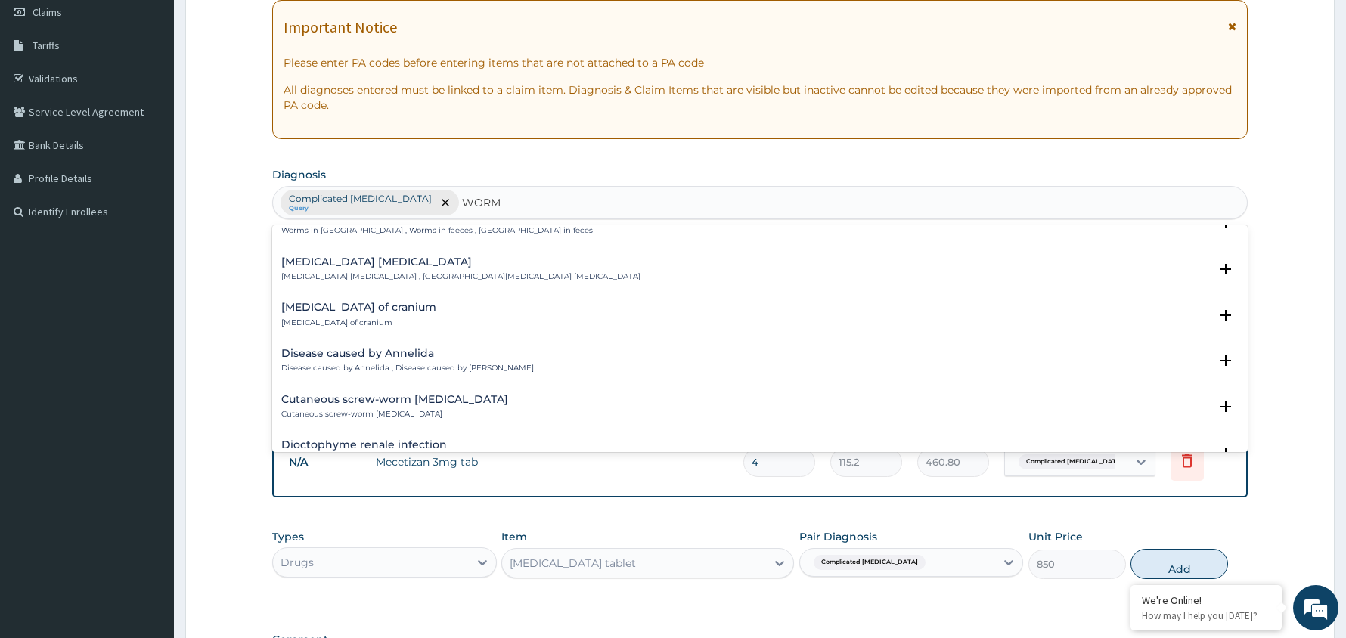
scroll to position [0, 0]
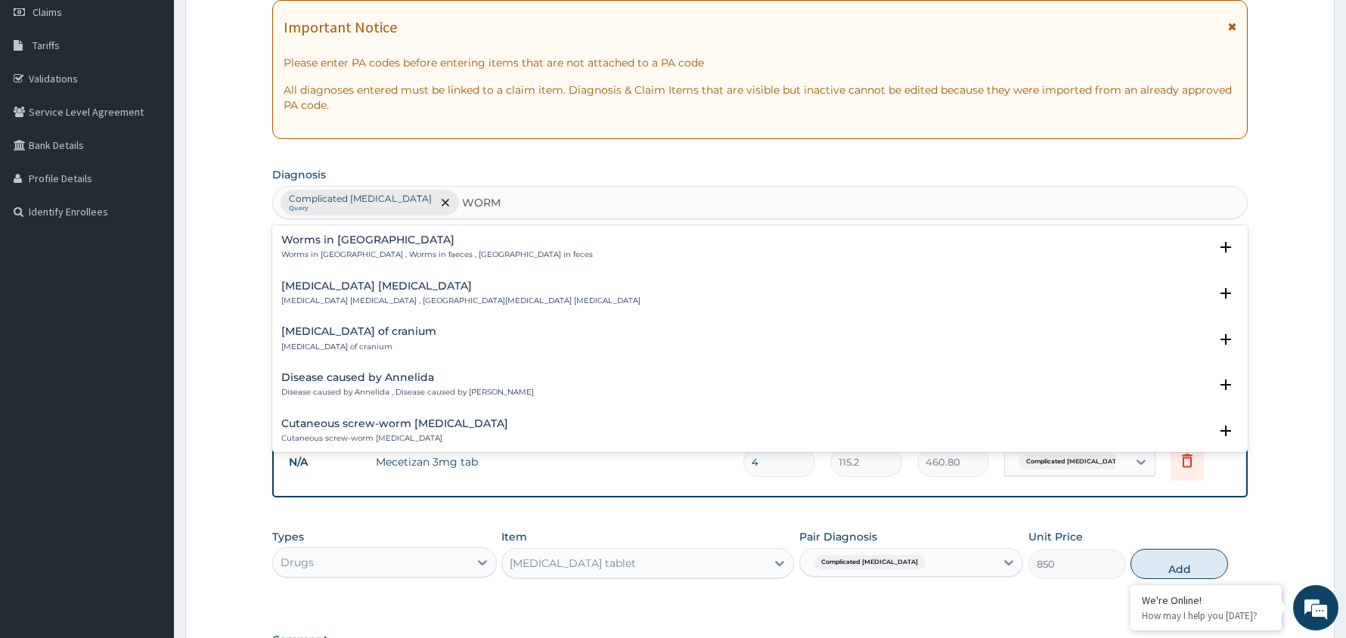
click at [367, 246] on h4 "Worms in stool" at bounding box center [436, 239] width 311 height 11
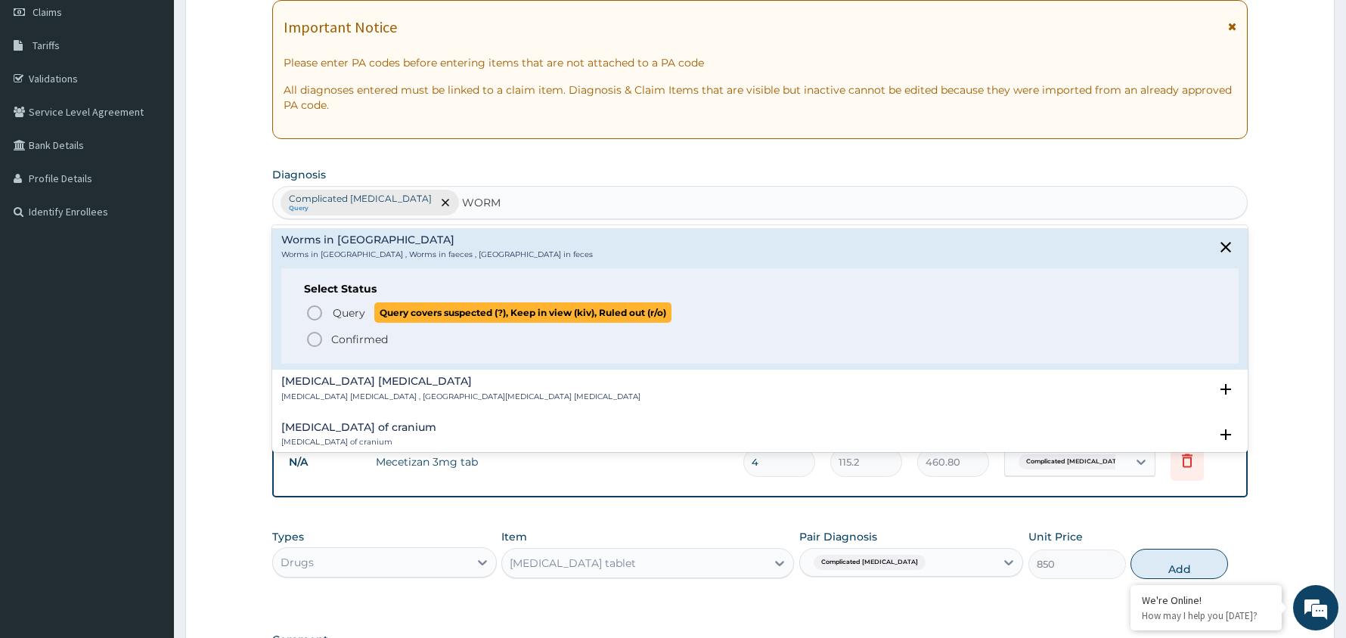
click at [318, 310] on icon "status option query" at bounding box center [314, 313] width 18 height 18
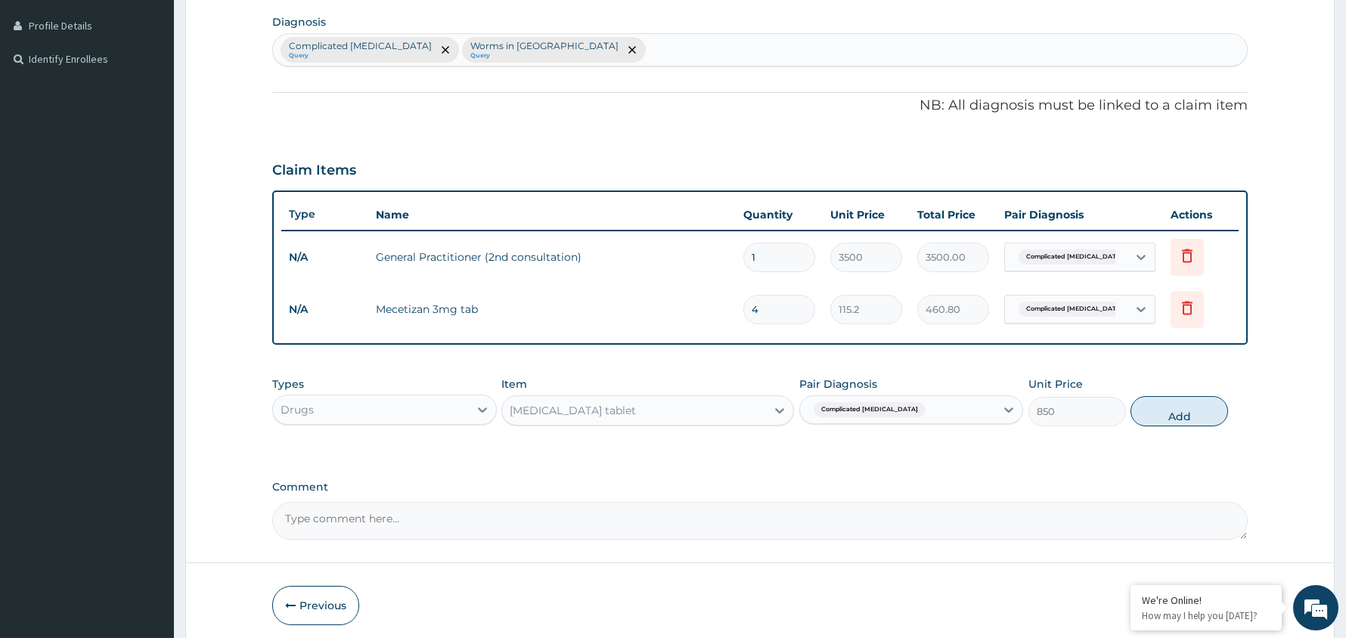
scroll to position [433, 0]
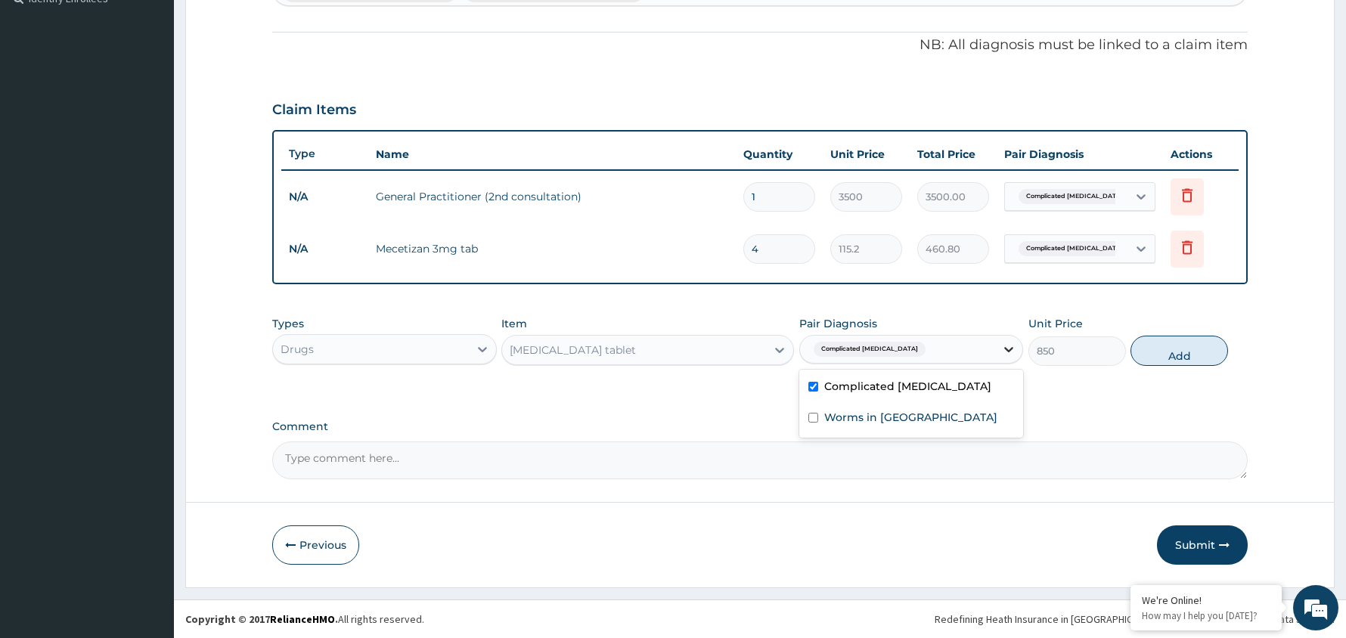
click at [1007, 346] on icon at bounding box center [1008, 349] width 15 height 15
click at [815, 384] on input "checkbox" at bounding box center [813, 387] width 10 height 10
checkbox input "false"
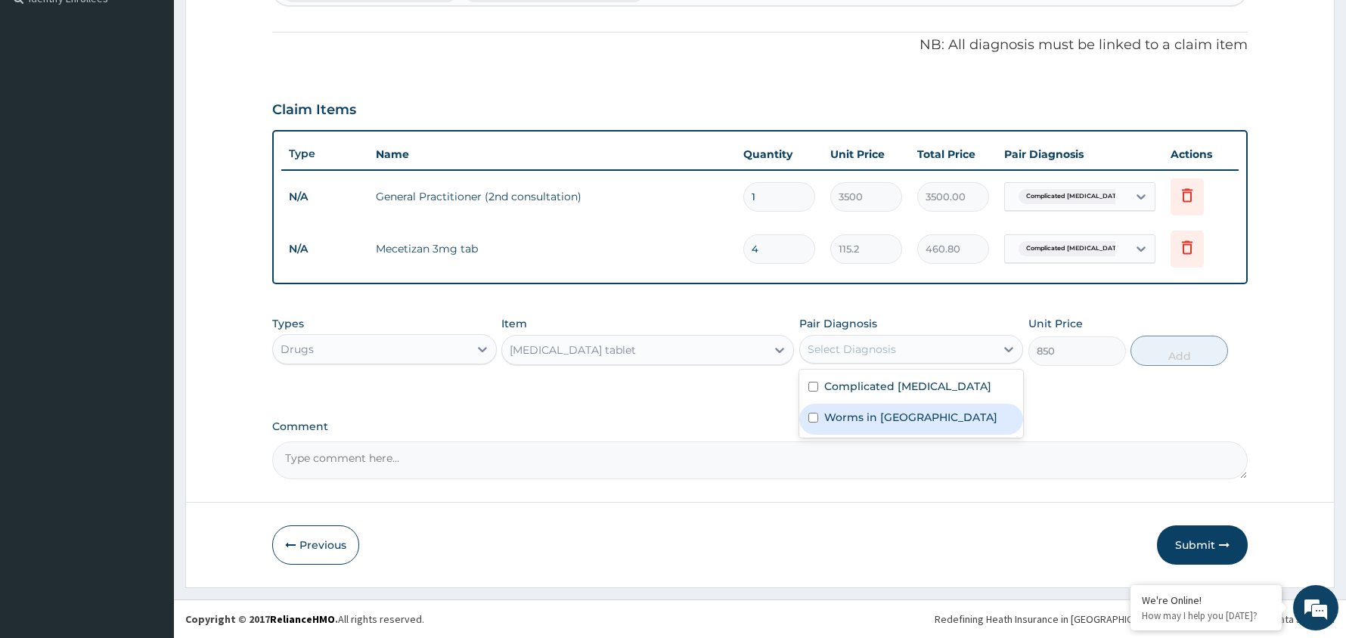
click at [814, 415] on input "checkbox" at bounding box center [813, 418] width 10 height 10
checkbox input "true"
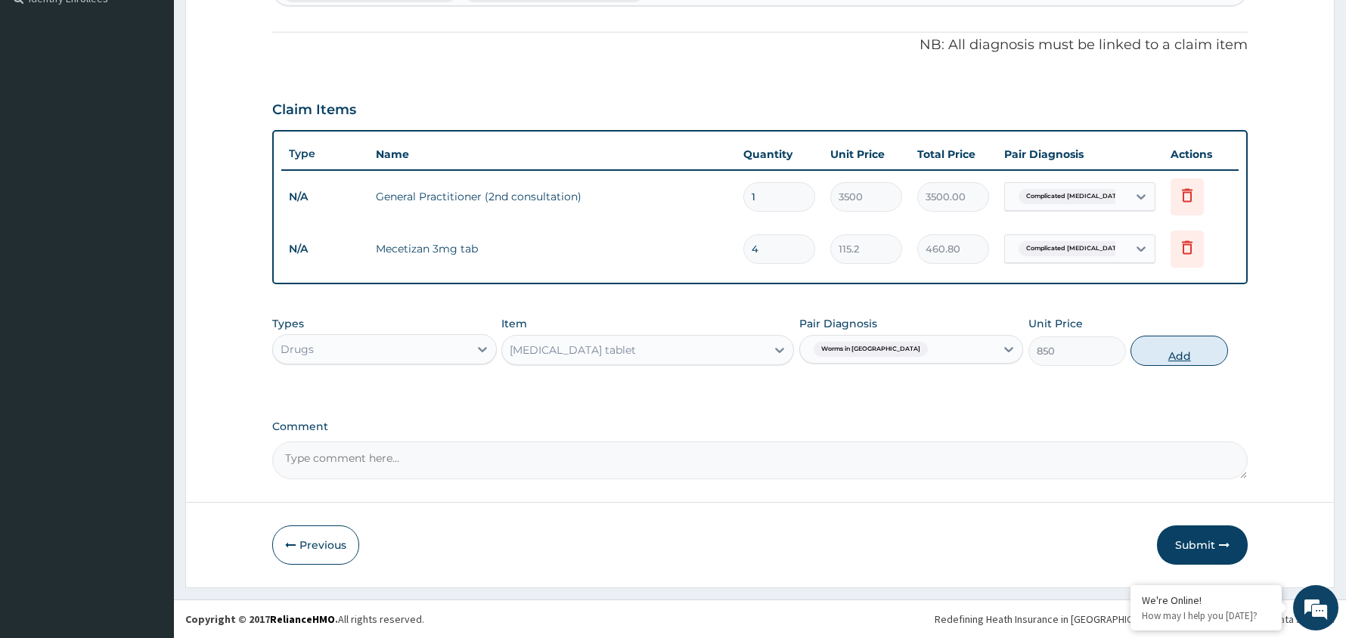
click at [1173, 354] on button "Add" at bounding box center [1179, 351] width 98 height 30
type input "0"
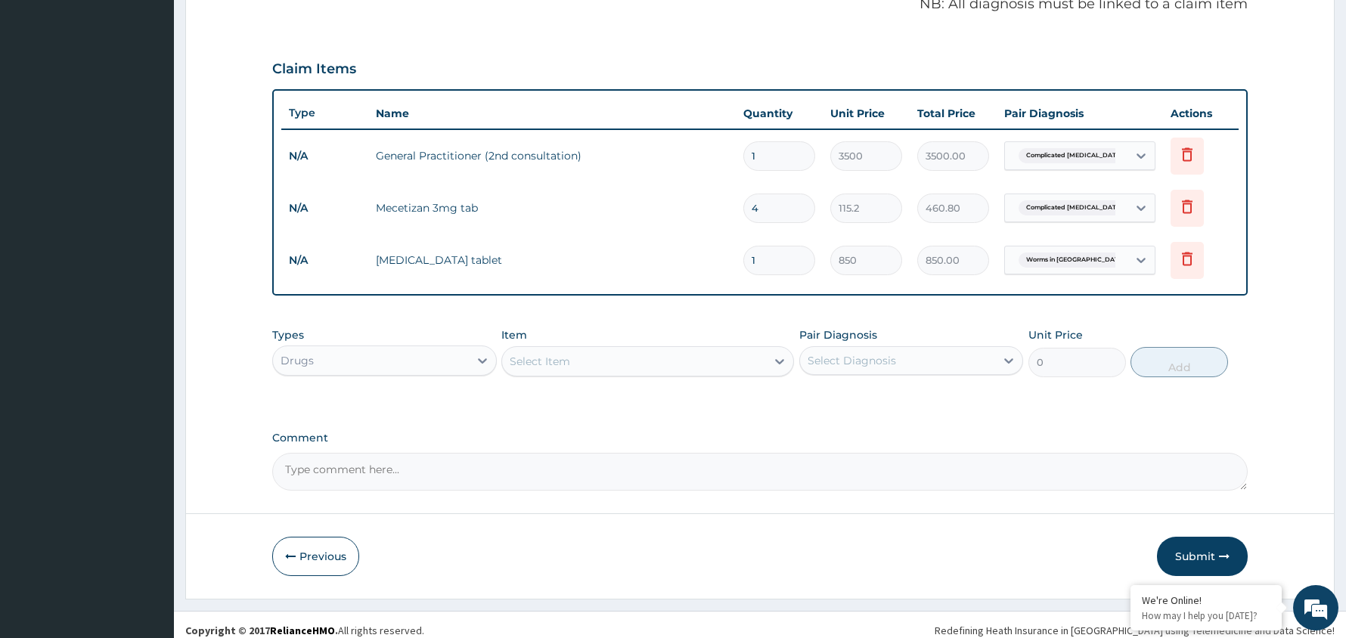
scroll to position [485, 0]
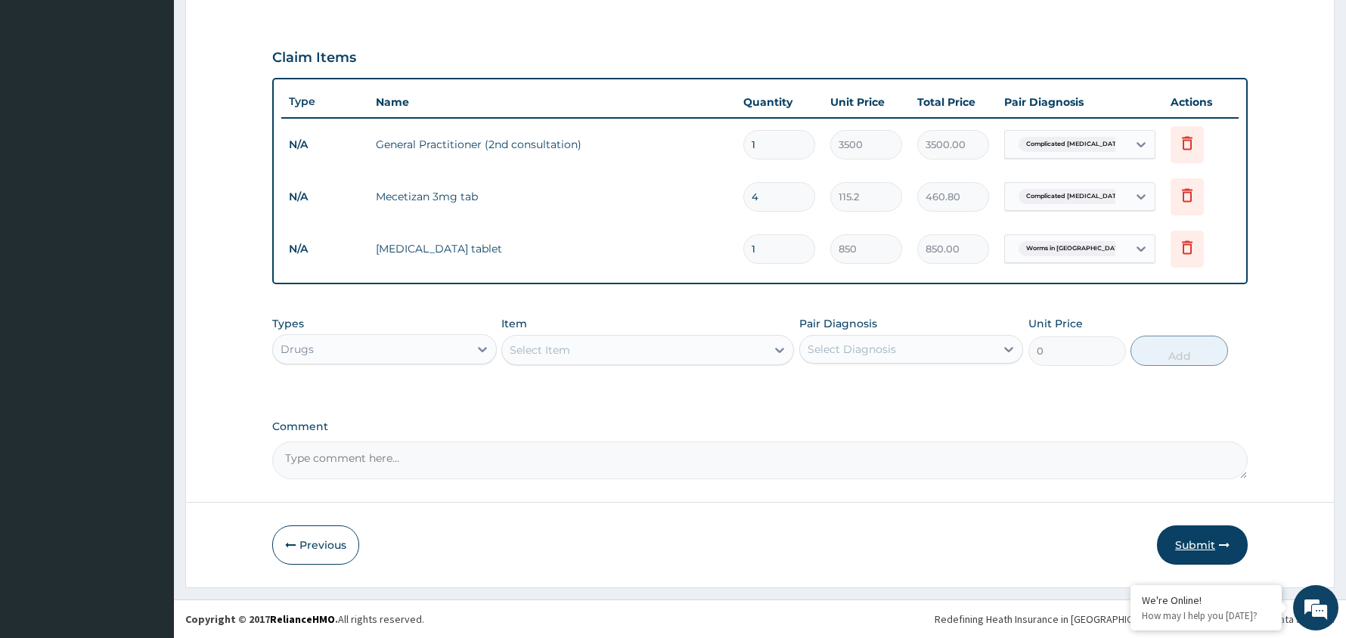
click at [1192, 538] on button "Submit" at bounding box center [1202, 544] width 91 height 39
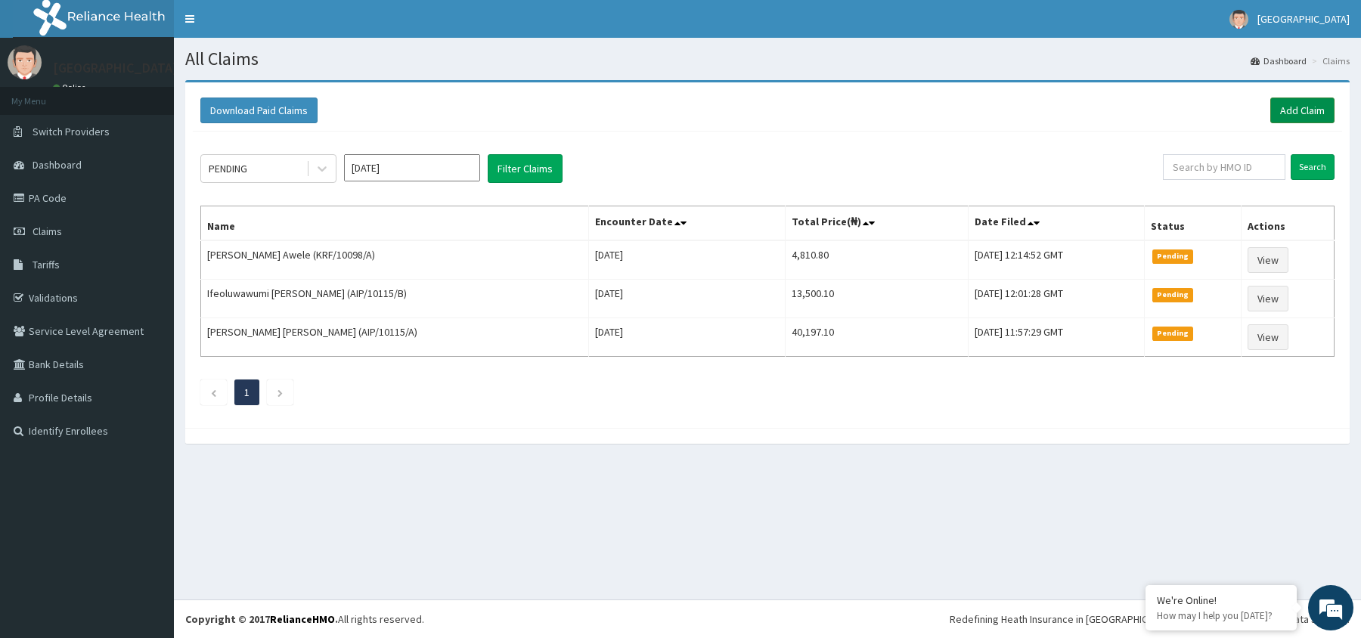
click at [1298, 104] on link "Add Claim" at bounding box center [1302, 111] width 64 height 26
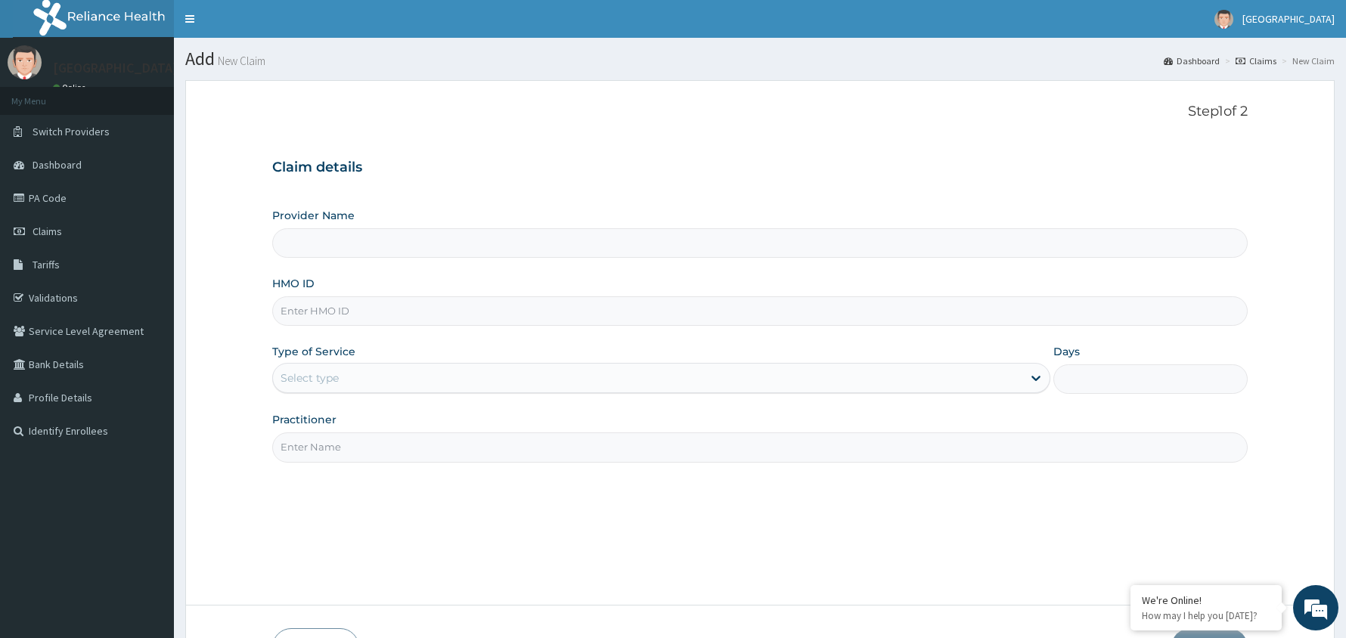
type input "[GEOGRAPHIC_DATA]"
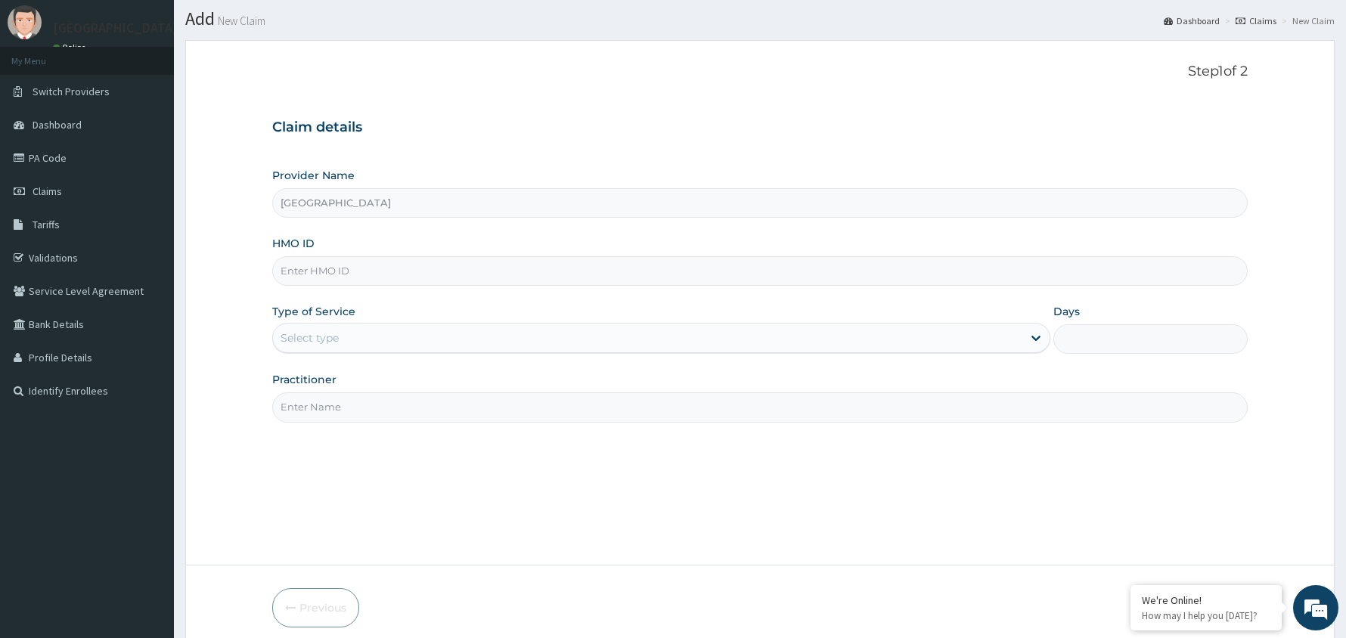
scroll to position [104, 0]
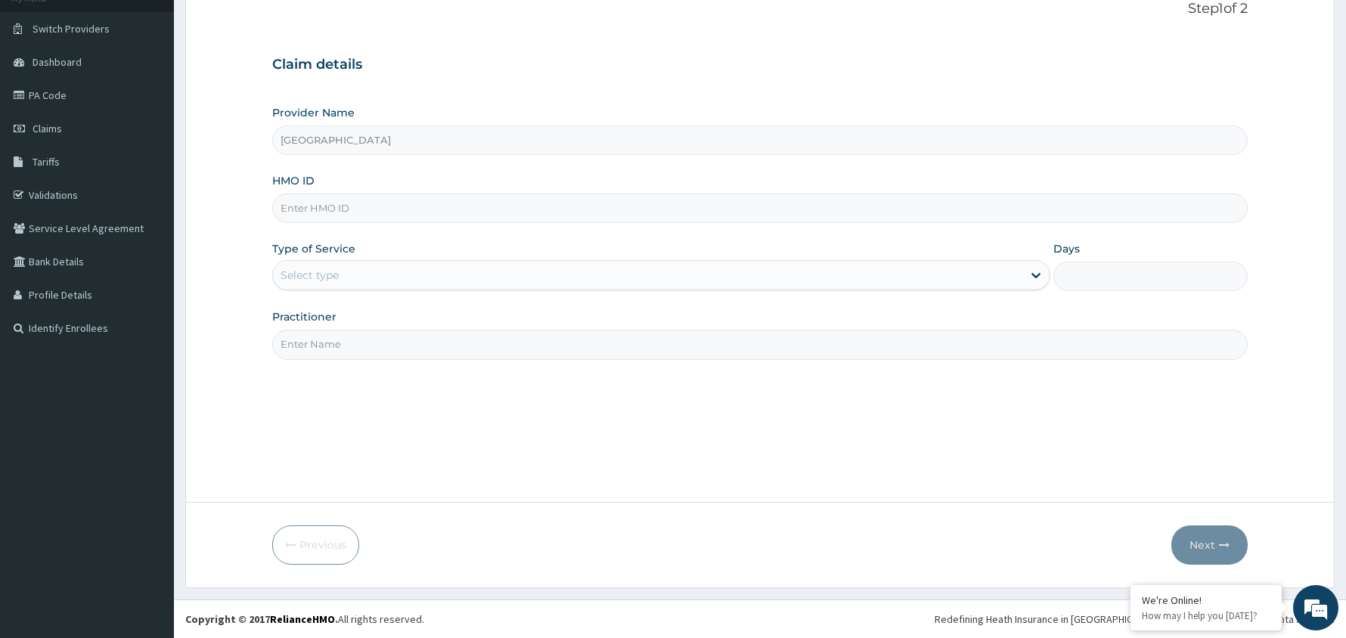
click at [343, 206] on input "HMO ID" at bounding box center [759, 208] width 975 height 29
type input "K"
type input "SKN/10221/C"
click at [434, 278] on div "Select type" at bounding box center [647, 275] width 749 height 24
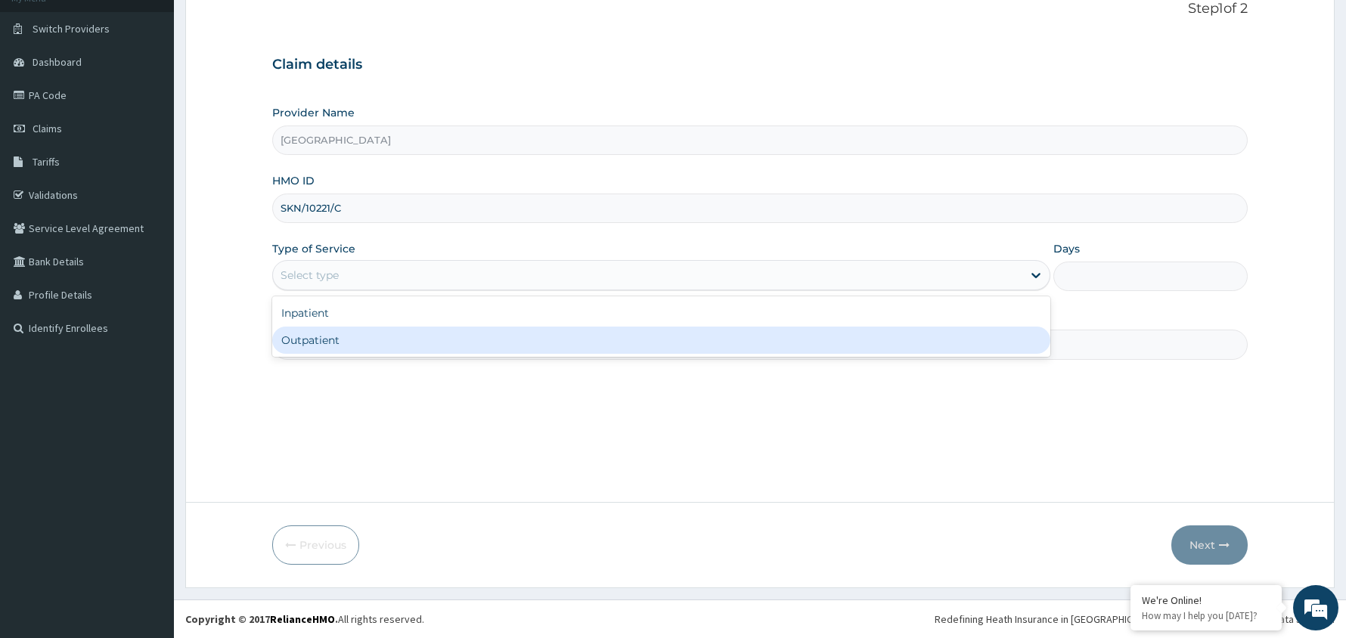
click at [403, 342] on div "Outpatient" at bounding box center [661, 340] width 778 height 27
type input "1"
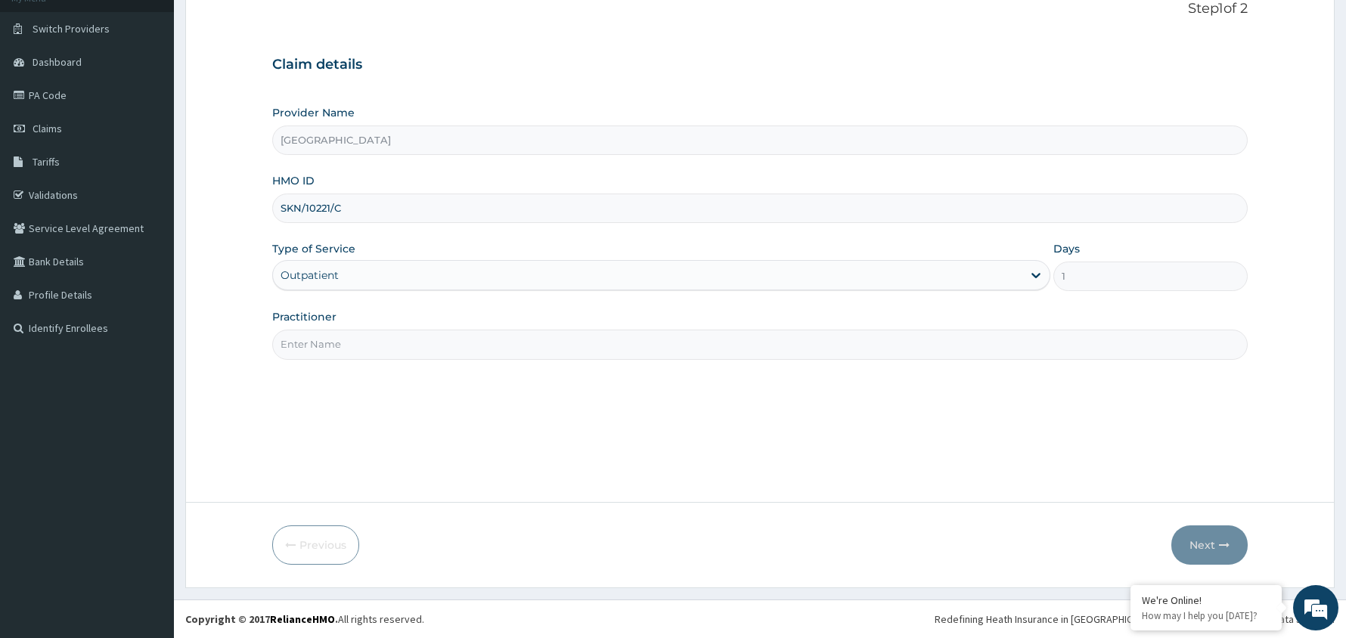
click at [395, 324] on div "Practitioner" at bounding box center [759, 334] width 975 height 50
click at [391, 349] on input "Practitioner" at bounding box center [759, 344] width 975 height 29
type input "[PERSON_NAME]"
click at [1204, 538] on button "Next" at bounding box center [1209, 544] width 76 height 39
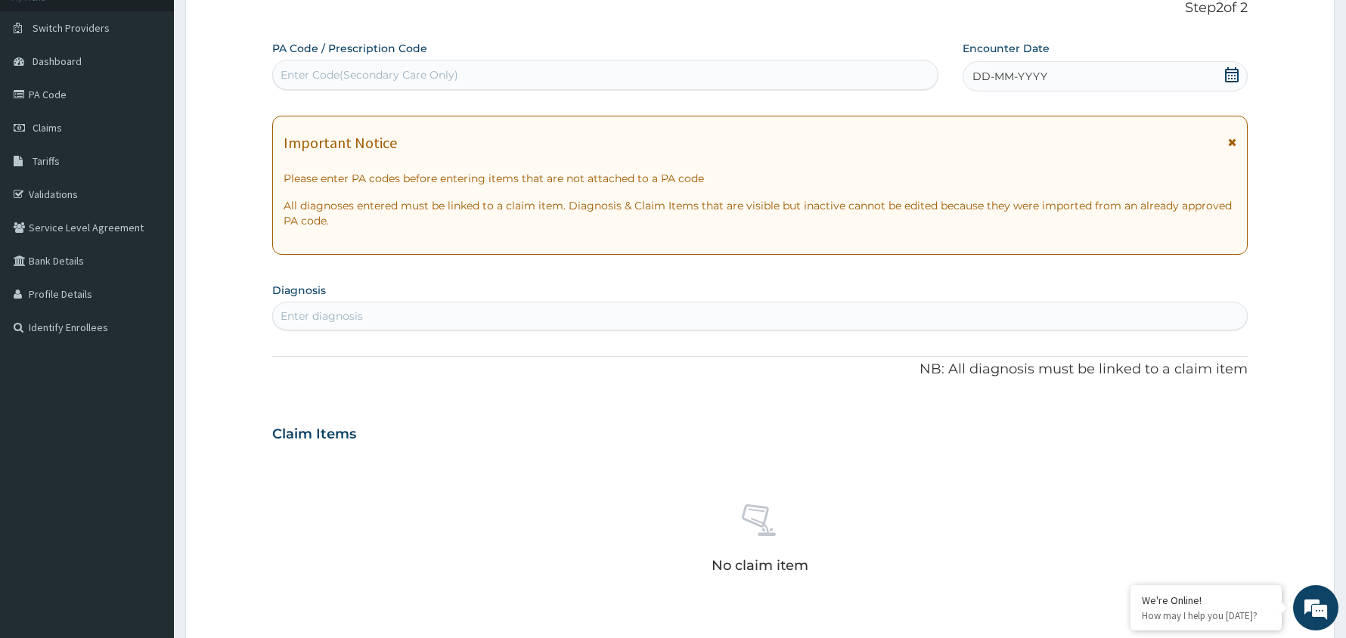
click at [1232, 77] on icon at bounding box center [1232, 74] width 14 height 15
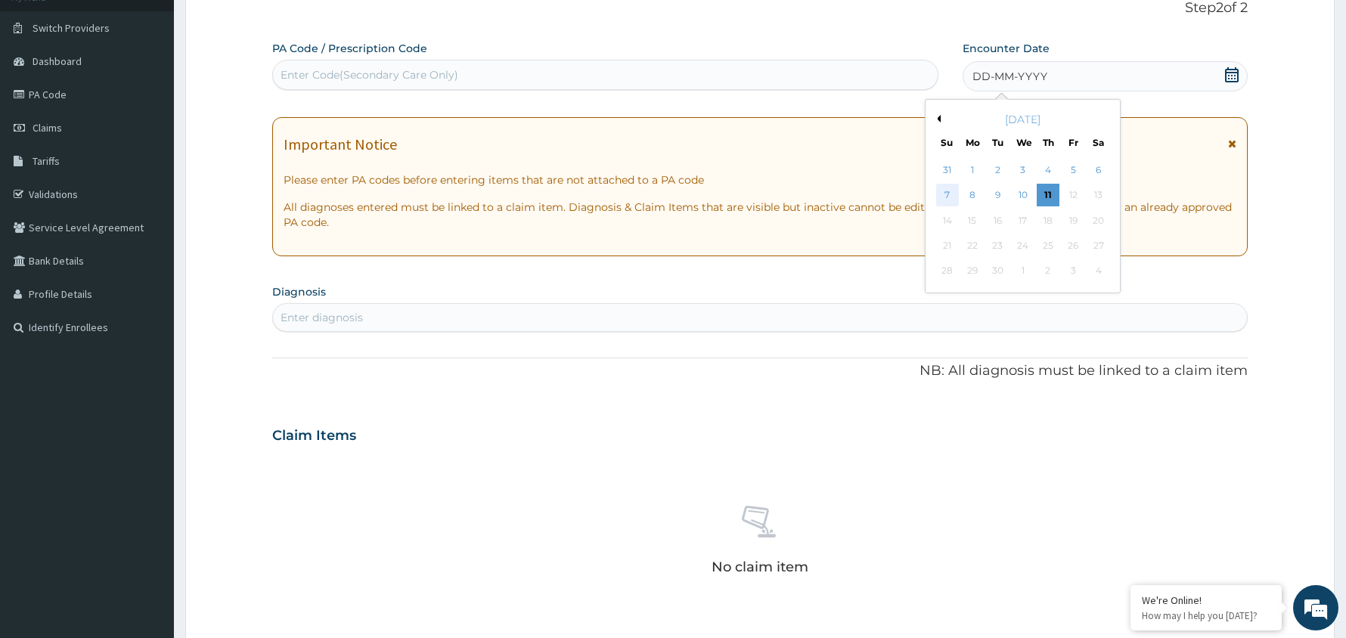
click at [941, 195] on div "7" at bounding box center [946, 195] width 23 height 23
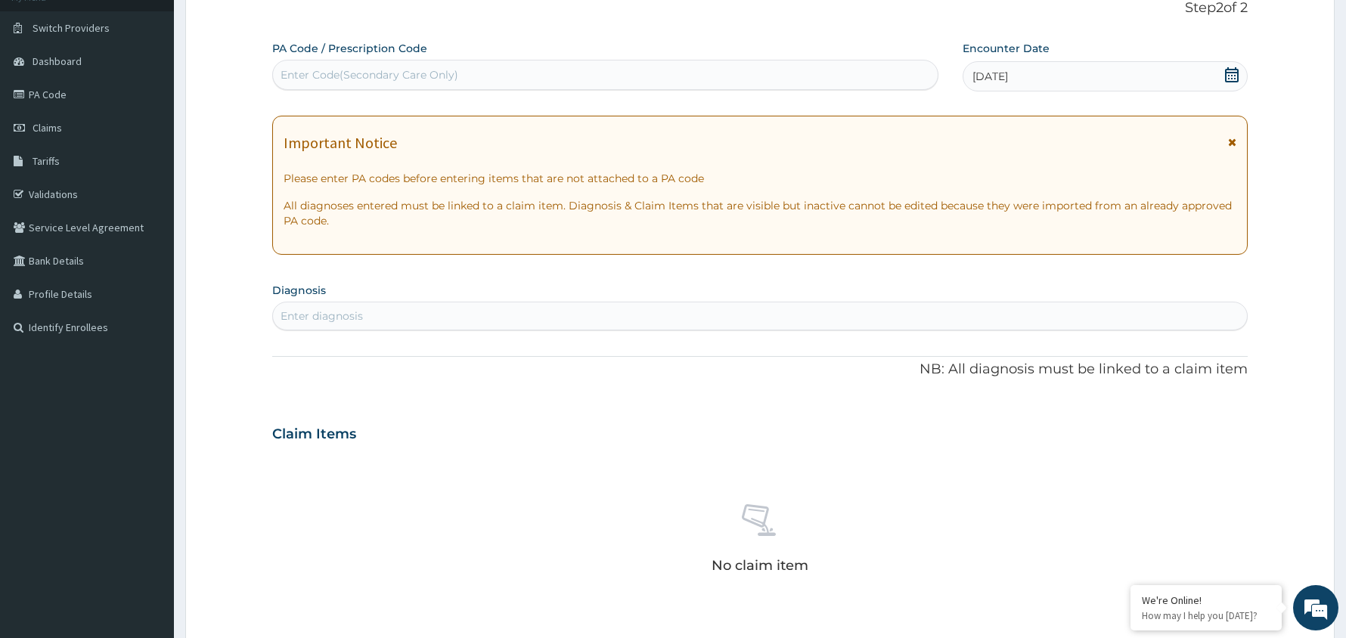
click at [500, 315] on div "Enter diagnosis" at bounding box center [760, 316] width 974 height 24
type input "MALAR"
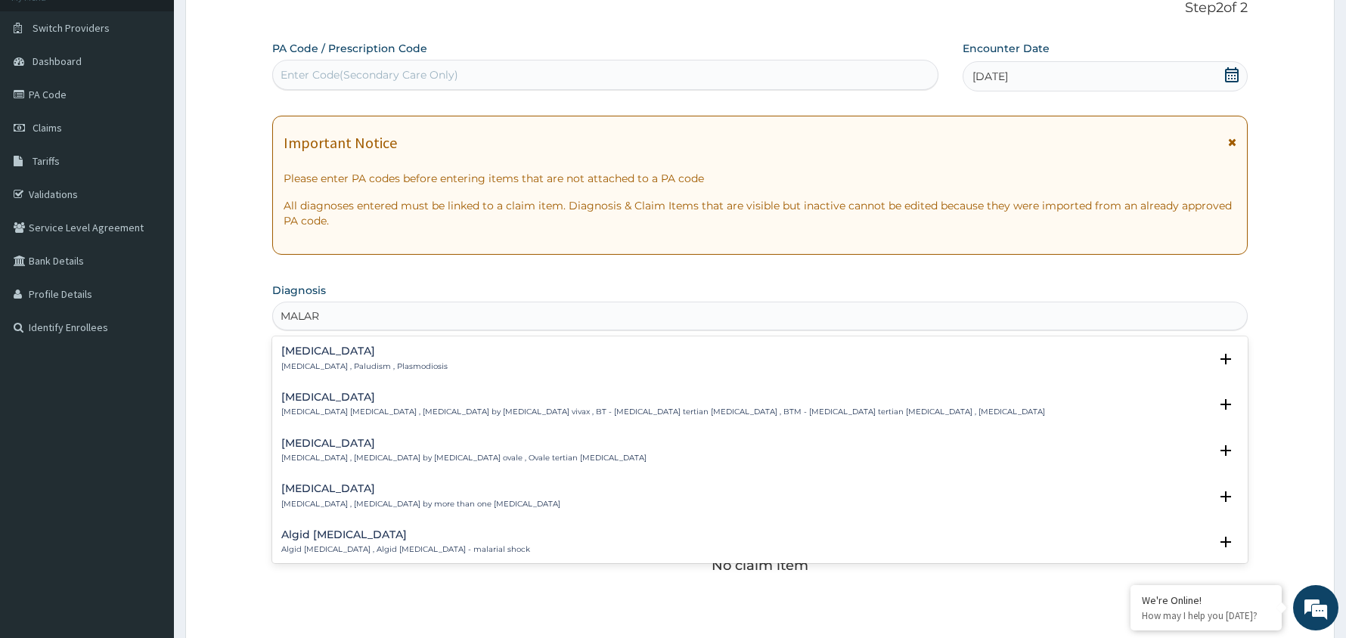
click at [355, 354] on h4 "[MEDICAL_DATA]" at bounding box center [364, 351] width 166 height 11
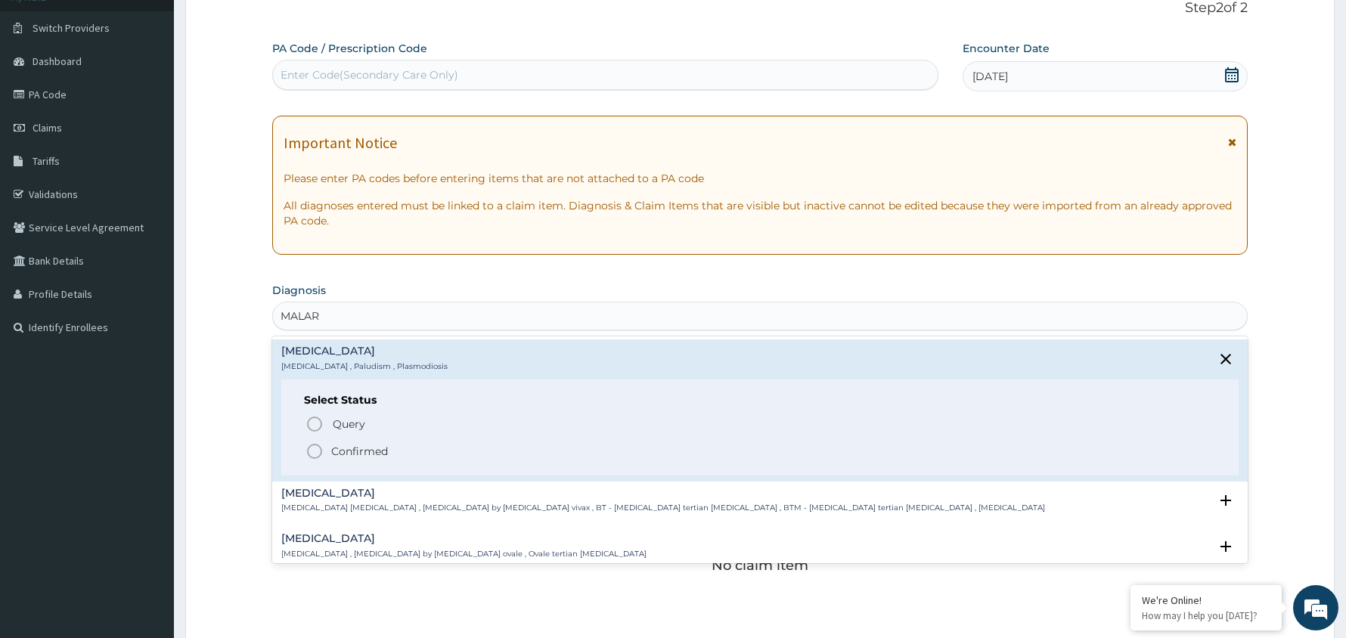
click at [315, 449] on icon "status option filled" at bounding box center [314, 451] width 18 height 18
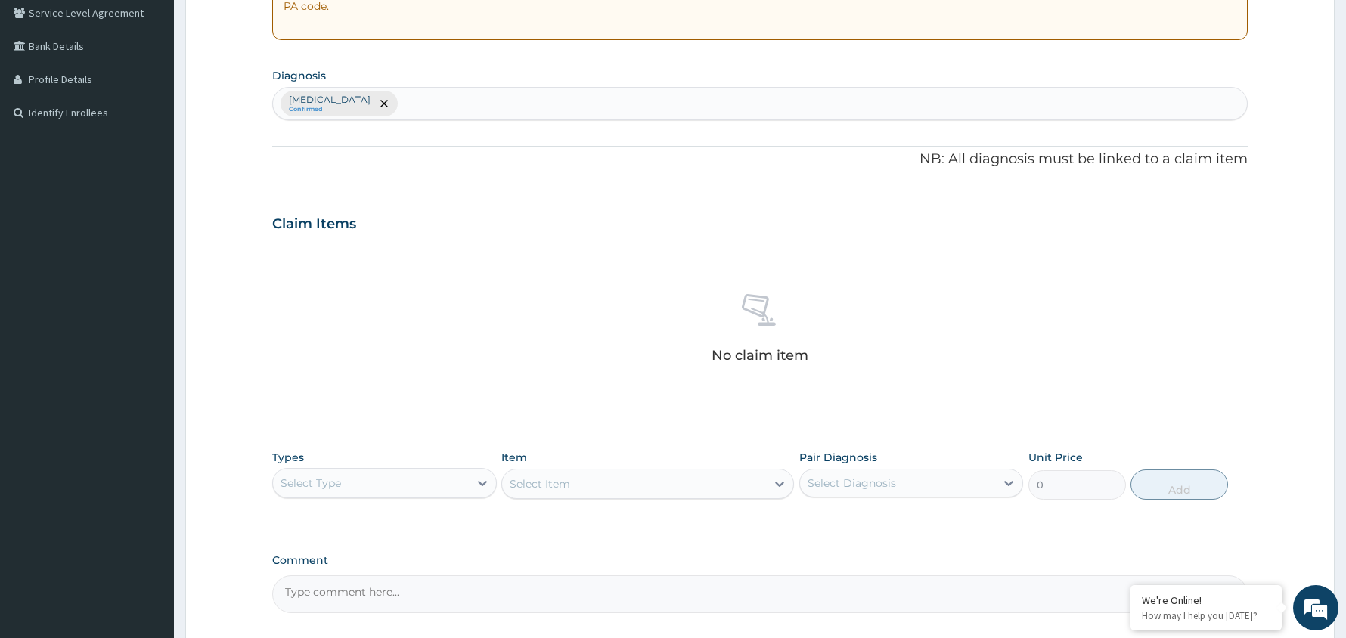
scroll to position [413, 0]
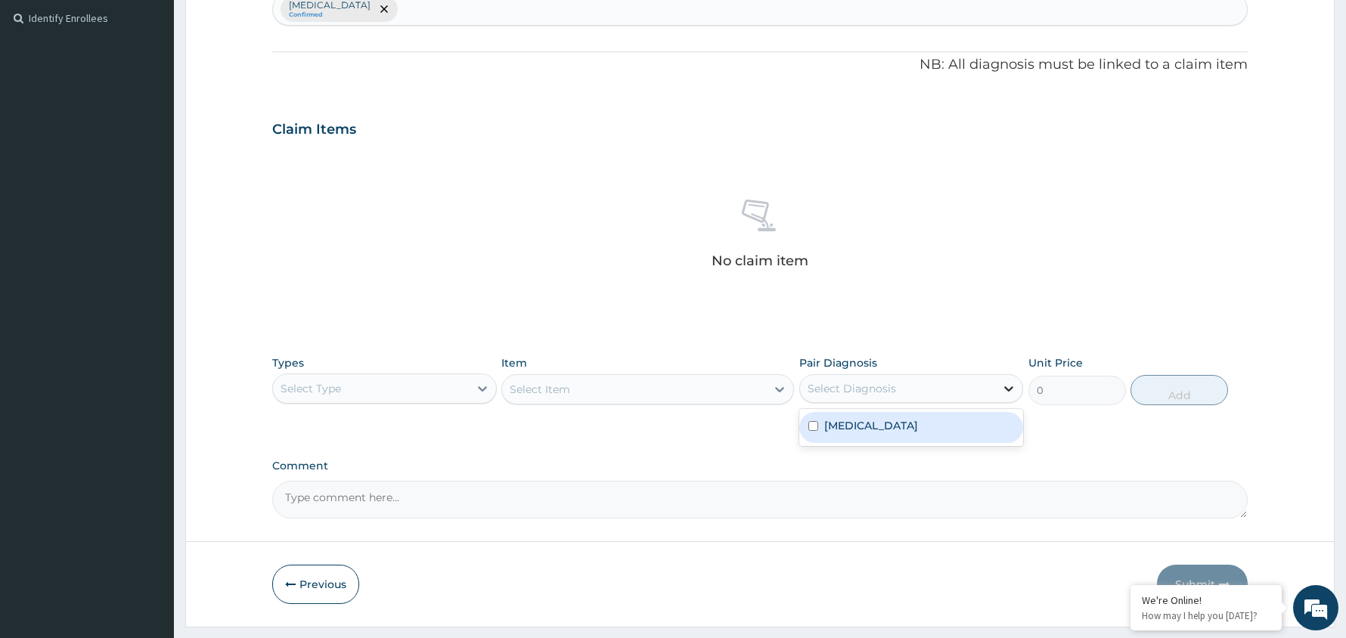
click at [1004, 385] on icon at bounding box center [1008, 388] width 15 height 15
click at [920, 428] on div "[MEDICAL_DATA]" at bounding box center [911, 427] width 225 height 31
checkbox input "true"
click at [445, 390] on div "Select Type" at bounding box center [371, 389] width 196 height 24
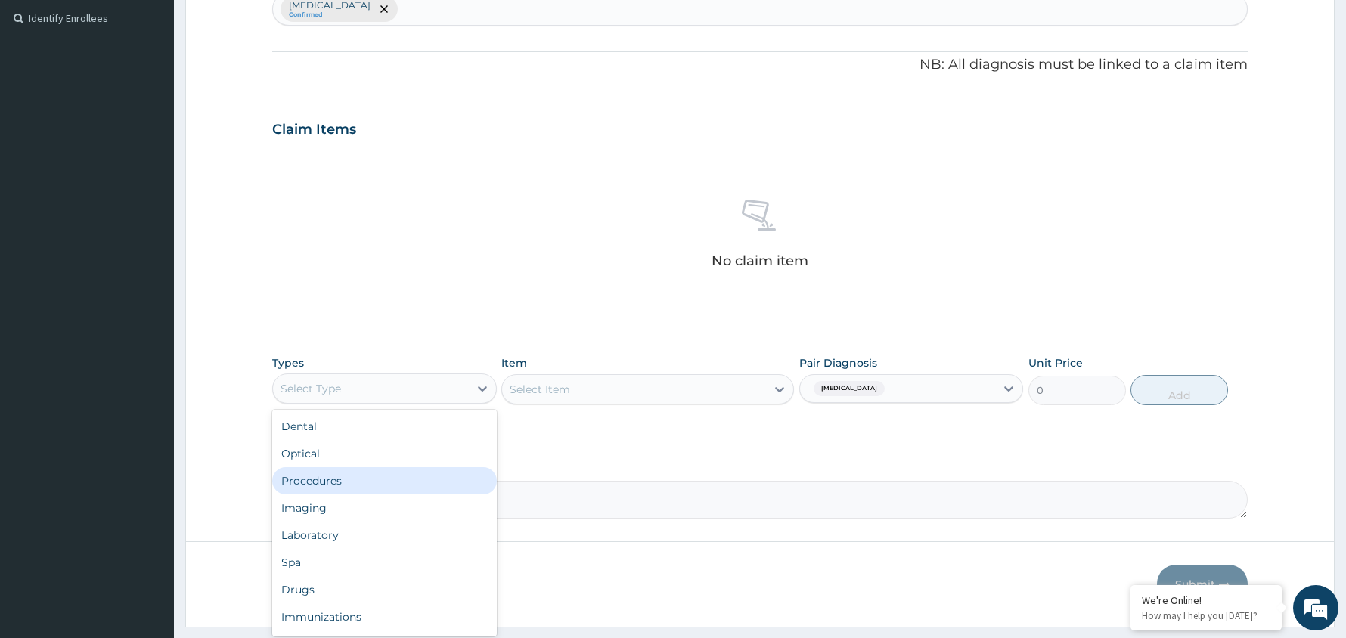
click at [367, 490] on div "Procedures" at bounding box center [384, 480] width 225 height 27
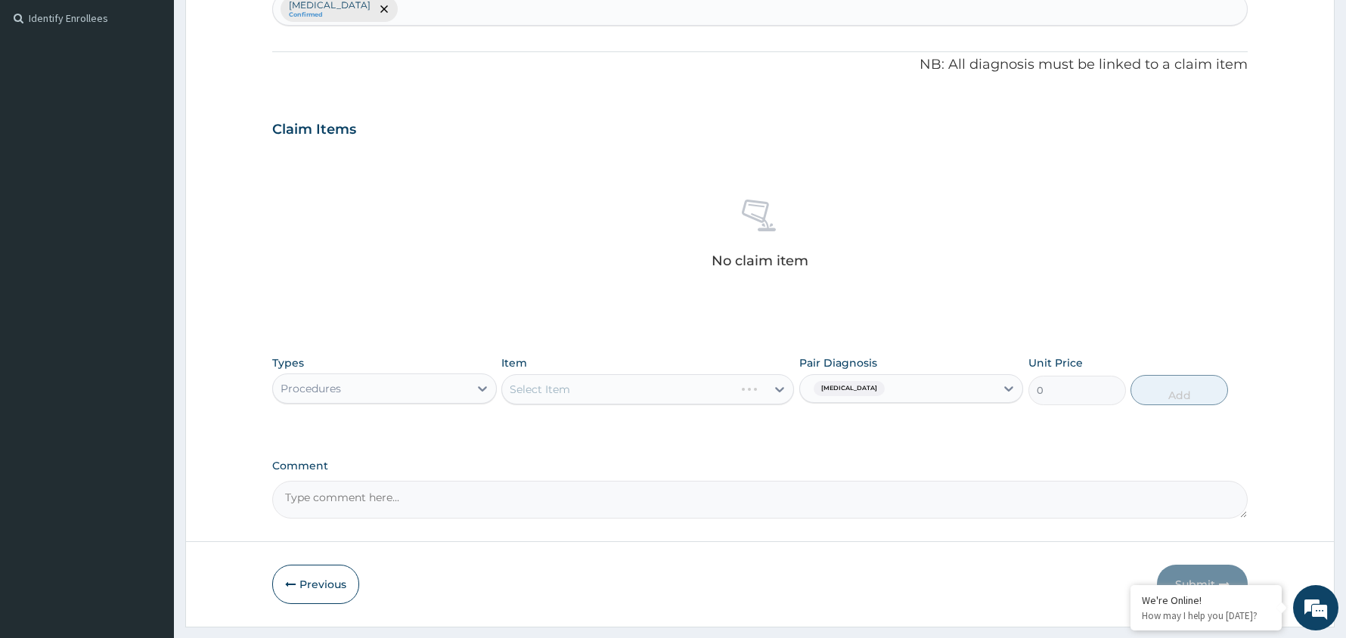
click at [720, 394] on div "Select Item" at bounding box center [647, 389] width 293 height 30
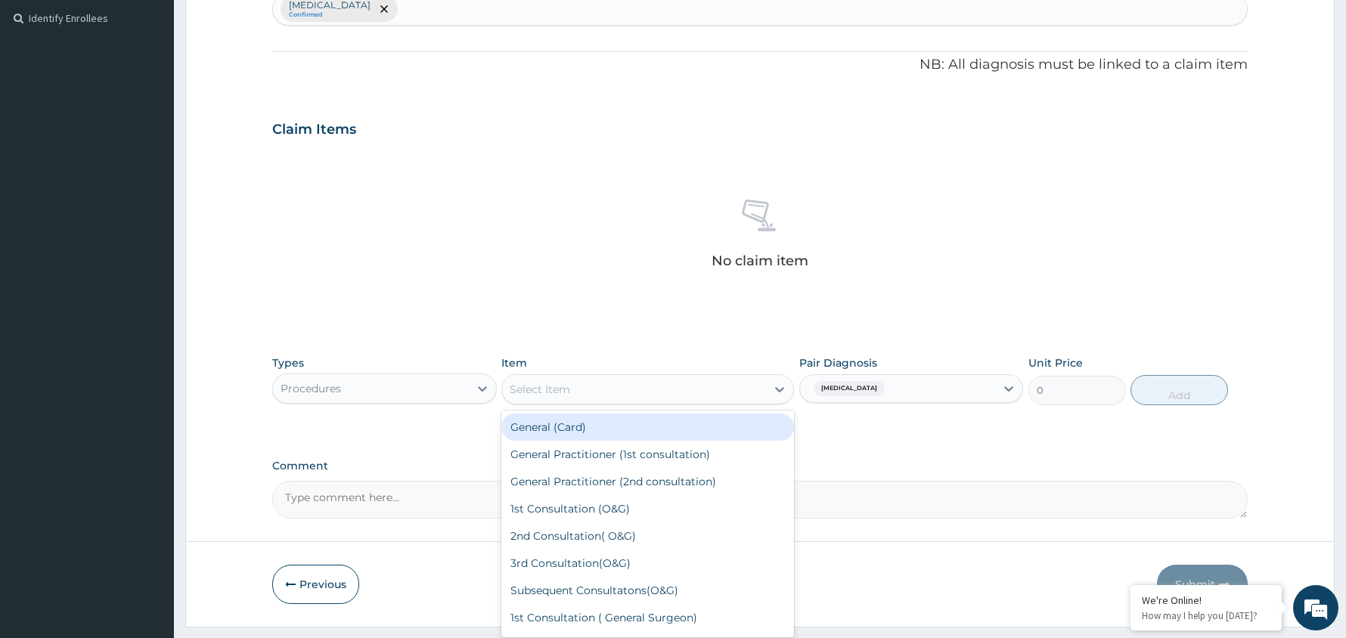
click at [688, 391] on div "Select Item" at bounding box center [634, 389] width 264 height 24
click at [649, 424] on div "General (Card)" at bounding box center [647, 427] width 293 height 27
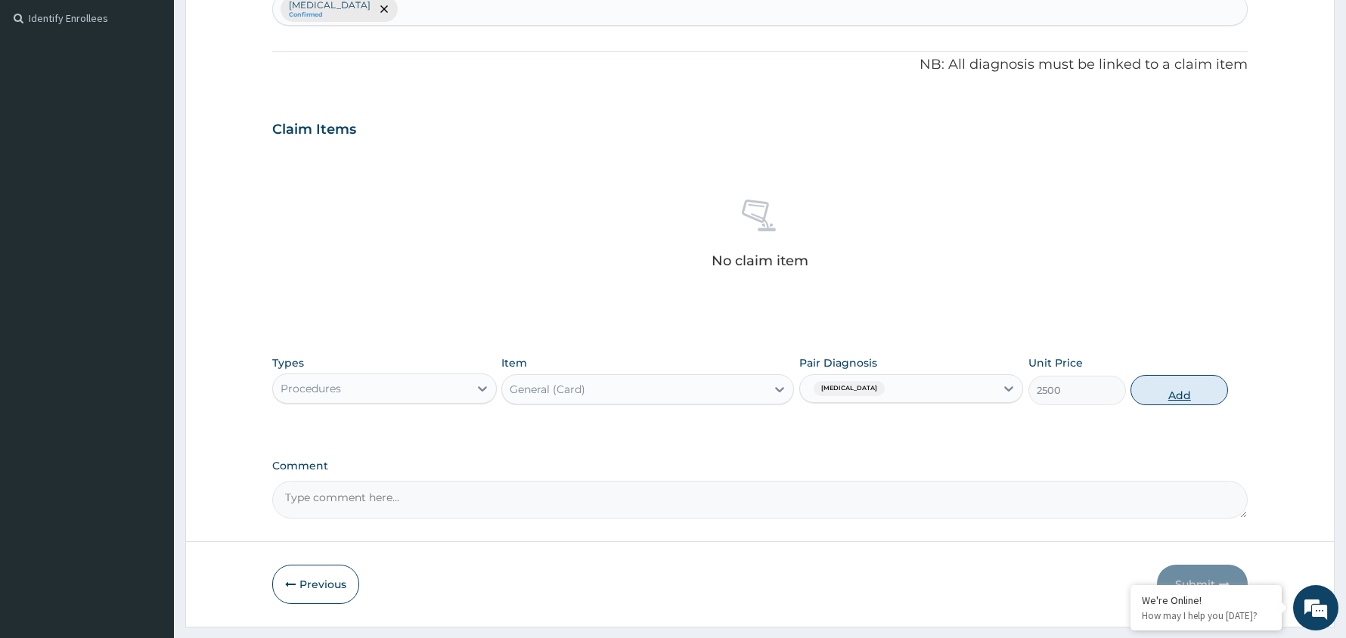
click at [1178, 392] on button "Add" at bounding box center [1179, 390] width 98 height 30
type input "0"
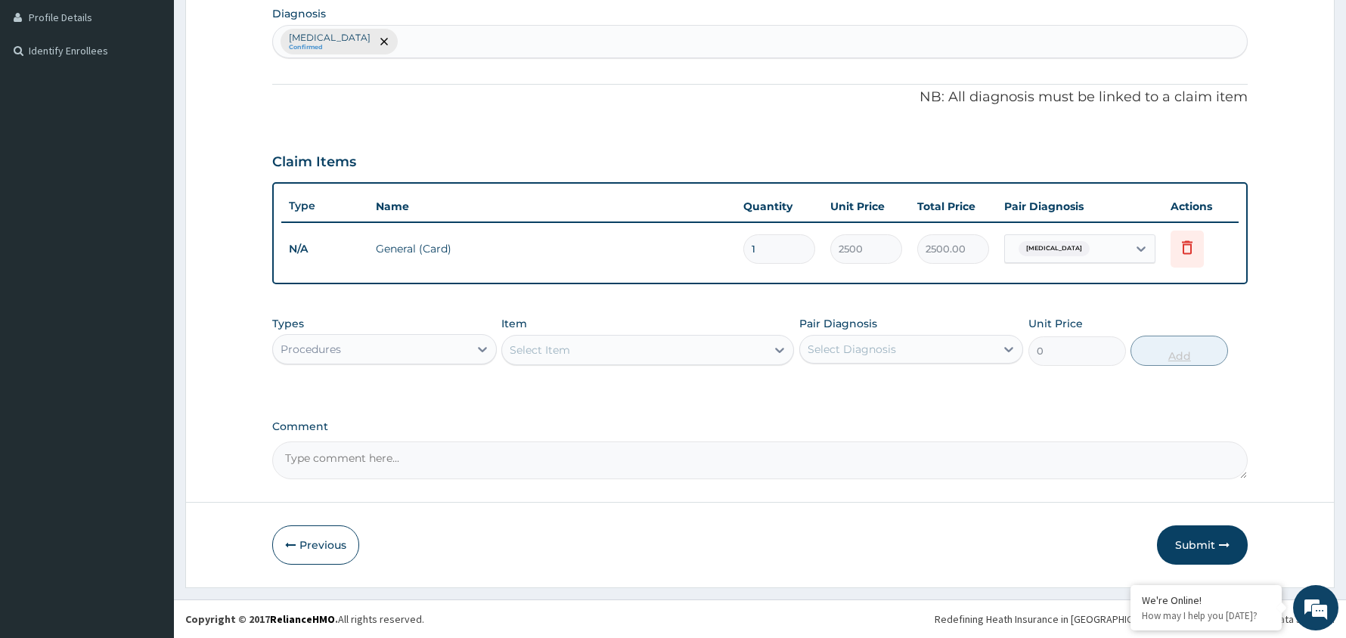
scroll to position [381, 0]
click at [941, 346] on div "Select Diagnosis" at bounding box center [898, 349] width 196 height 24
click at [918, 378] on div "[MEDICAL_DATA]" at bounding box center [911, 388] width 225 height 31
checkbox input "true"
click at [671, 352] on div "Select Item" at bounding box center [634, 350] width 264 height 24
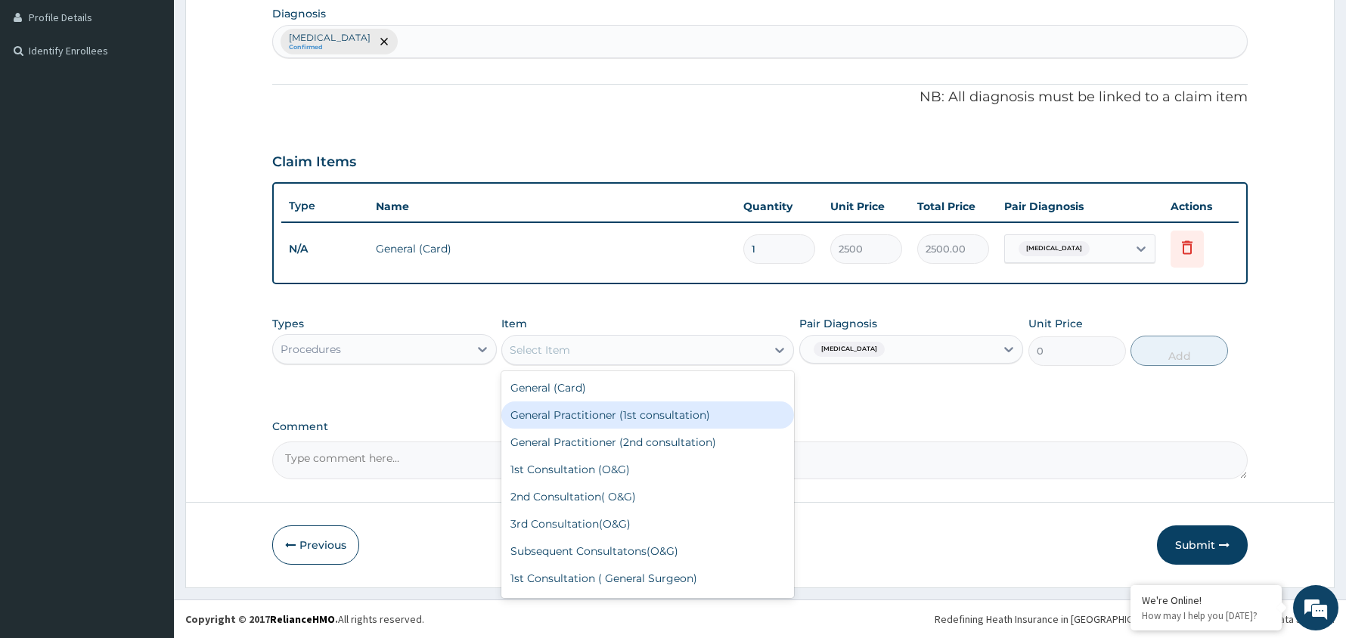
click at [623, 412] on div "General Practitioner (1st consultation)" at bounding box center [647, 414] width 293 height 27
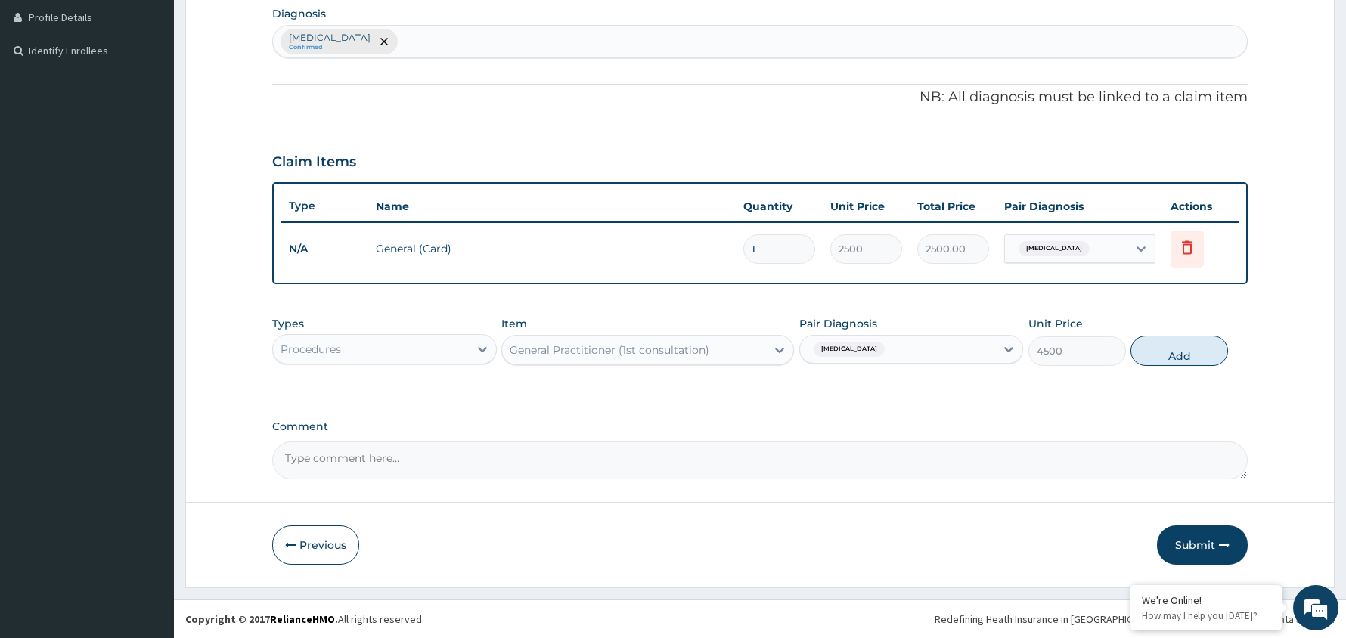
click at [1178, 349] on button "Add" at bounding box center [1179, 351] width 98 height 30
type input "0"
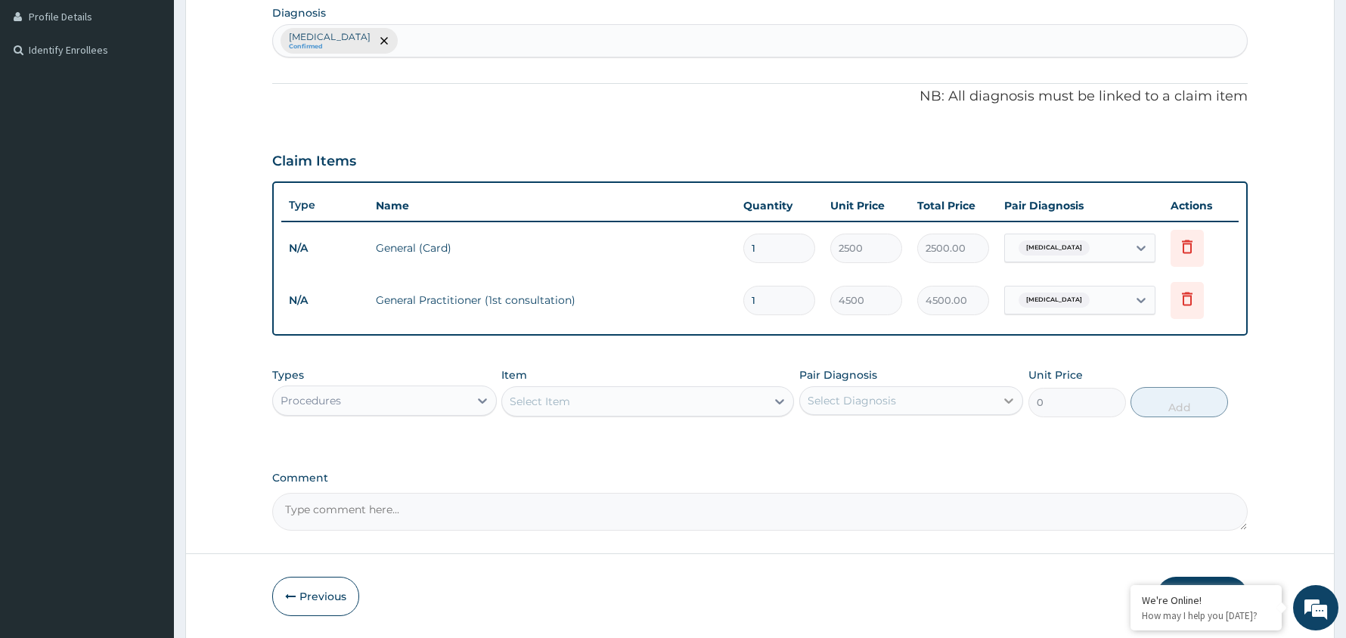
click at [1001, 396] on icon at bounding box center [1008, 400] width 15 height 15
click at [895, 434] on div "[MEDICAL_DATA]" at bounding box center [911, 439] width 225 height 31
checkbox input "true"
click at [458, 395] on div "Procedures" at bounding box center [371, 401] width 196 height 24
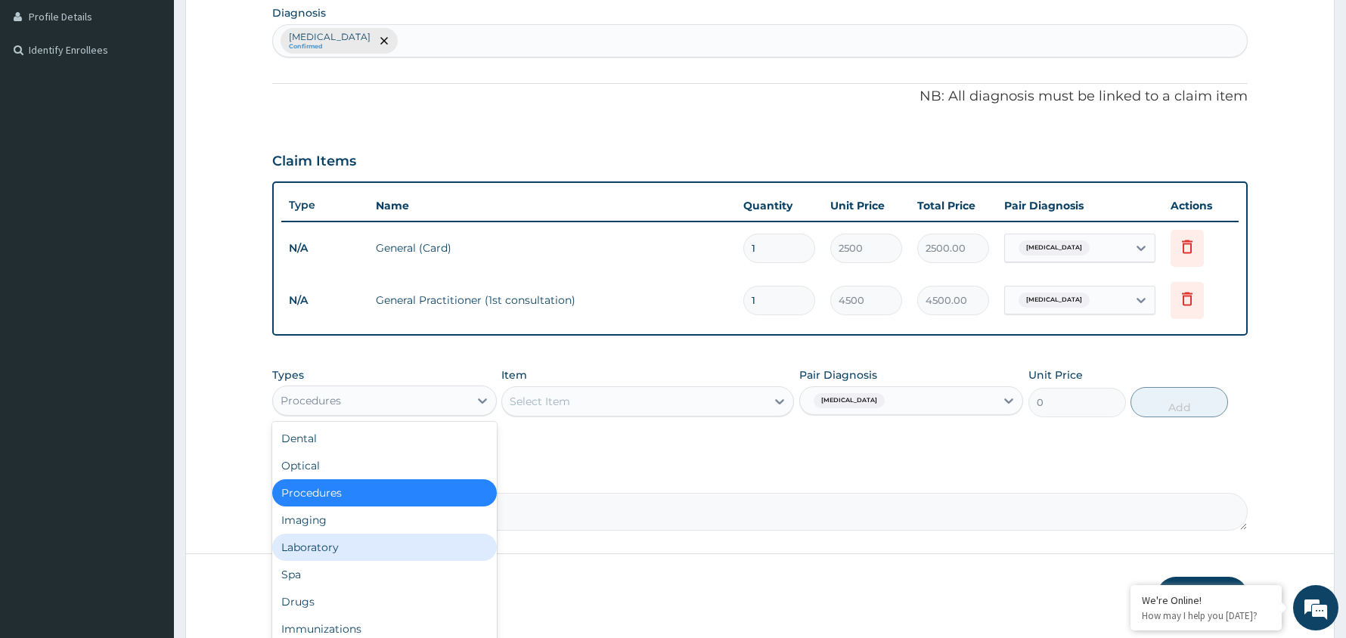
click at [360, 540] on div "Laboratory" at bounding box center [384, 547] width 225 height 27
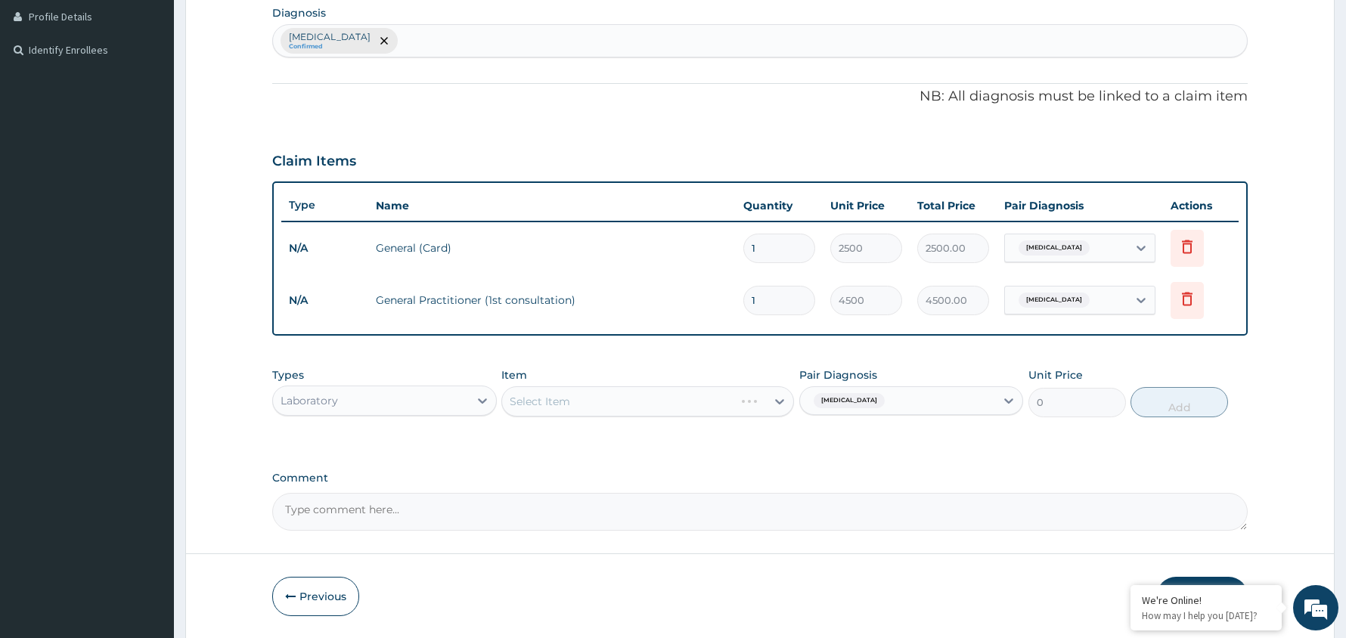
click at [696, 401] on div "Select Item" at bounding box center [647, 401] width 293 height 30
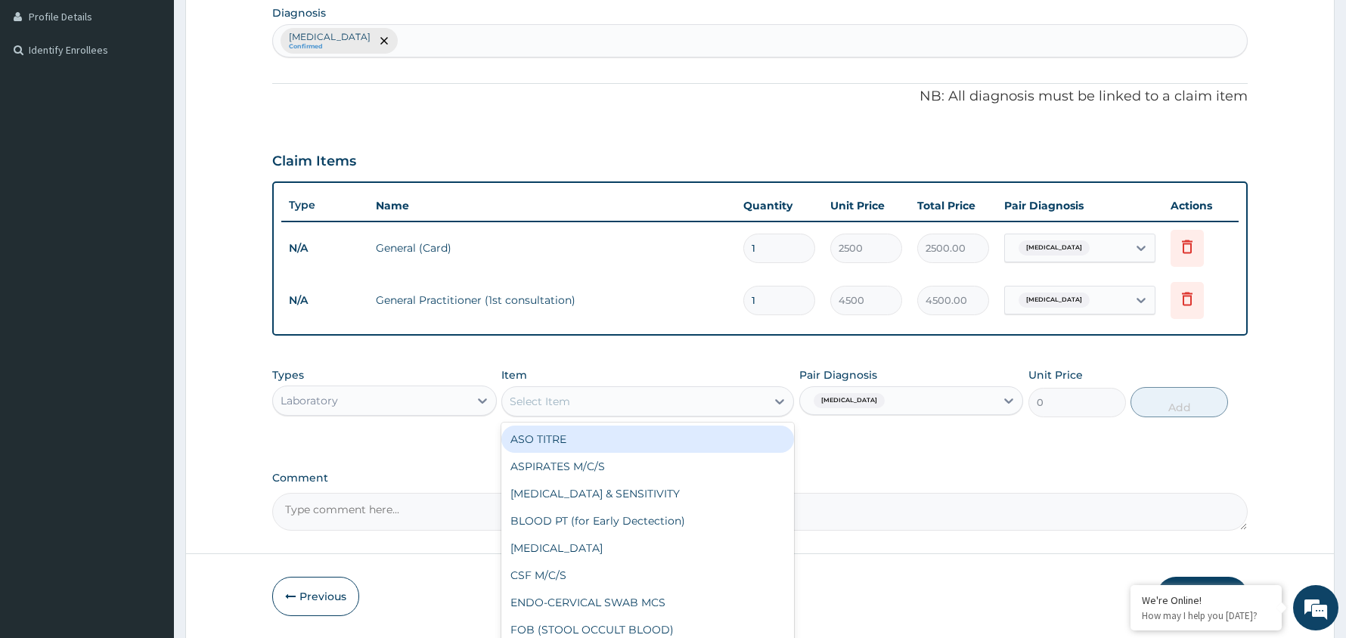
click at [655, 397] on div "Select Item" at bounding box center [634, 401] width 264 height 24
type input "MAL"
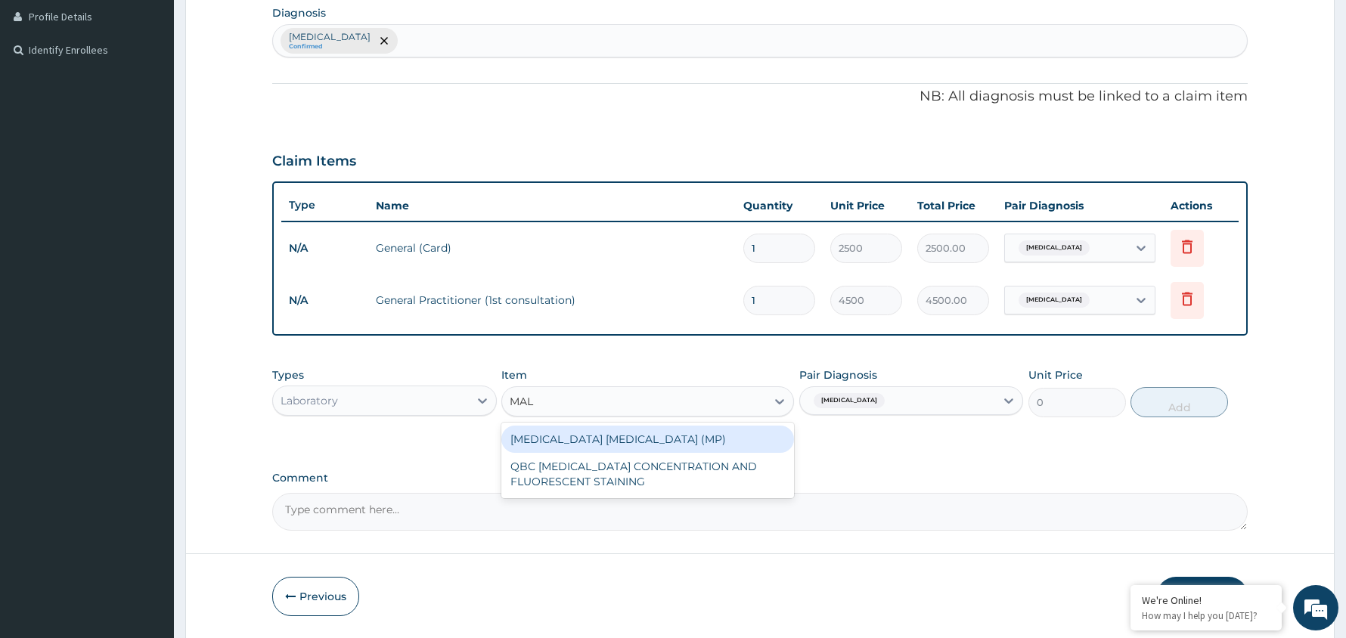
click at [593, 439] on div "[MEDICAL_DATA] [MEDICAL_DATA] (MP)" at bounding box center [647, 439] width 293 height 27
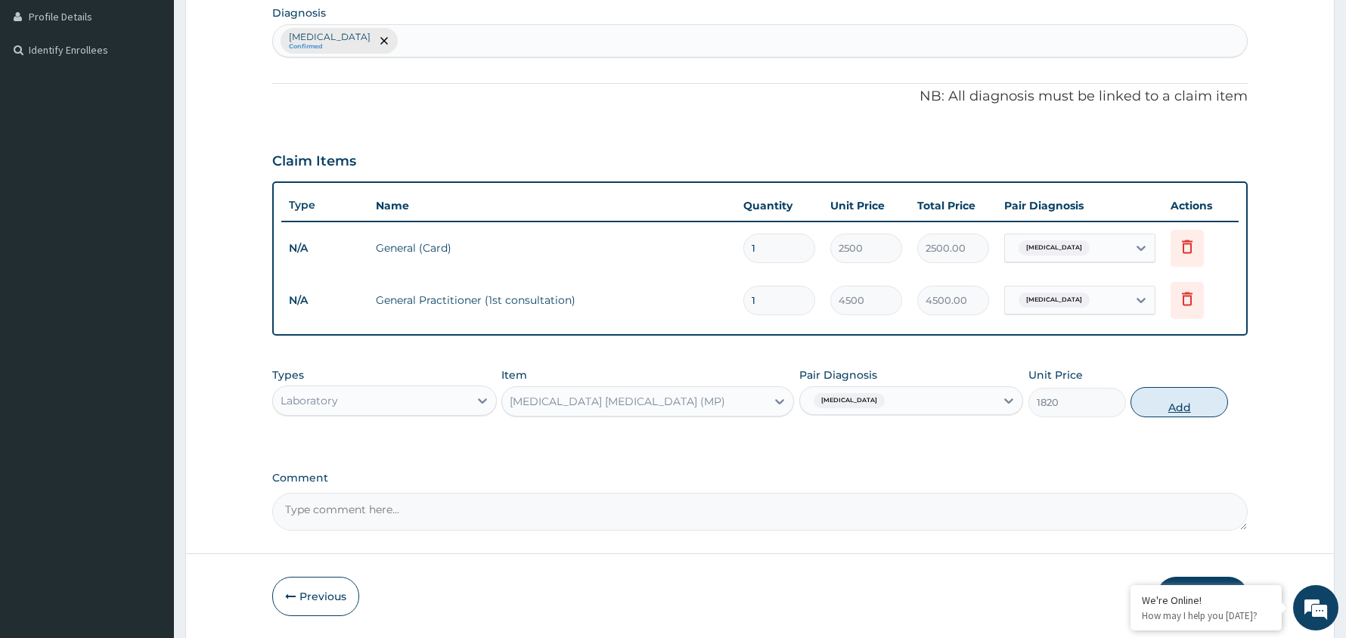
click at [1179, 404] on button "Add" at bounding box center [1179, 402] width 98 height 30
type input "0"
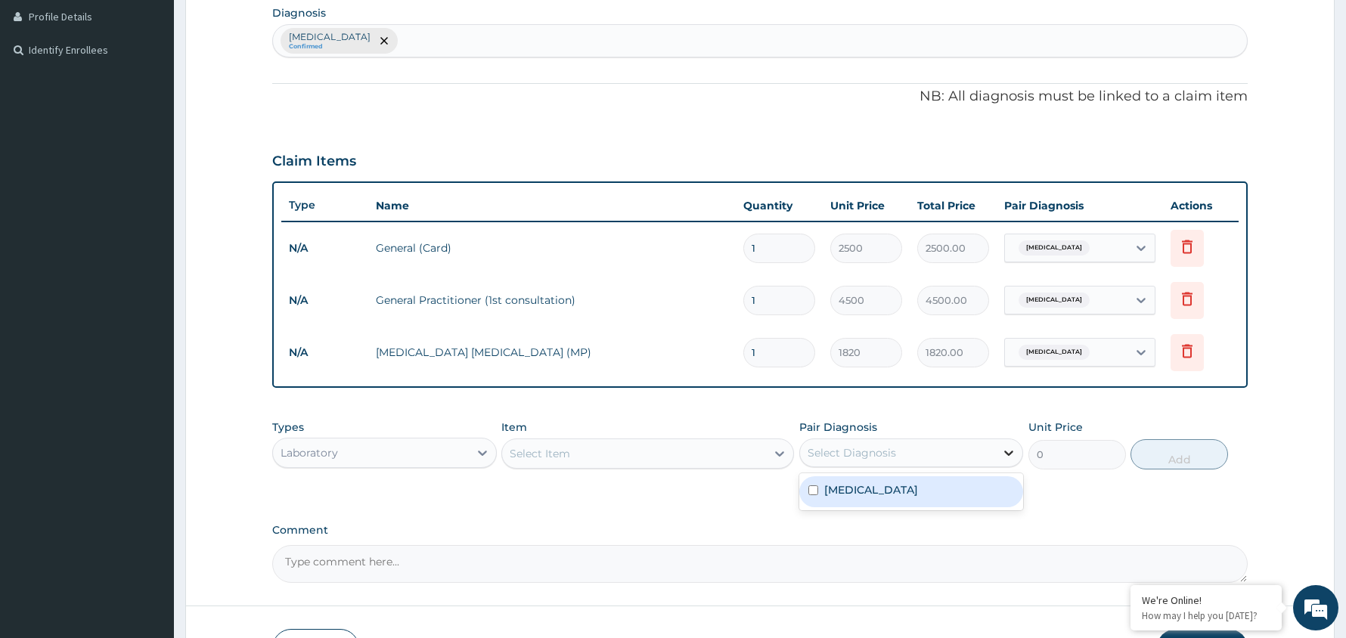
click at [1002, 454] on icon at bounding box center [1008, 452] width 15 height 15
click at [945, 499] on div "[MEDICAL_DATA]" at bounding box center [911, 491] width 225 height 31
checkbox input "true"
click at [478, 448] on icon at bounding box center [482, 452] width 15 height 15
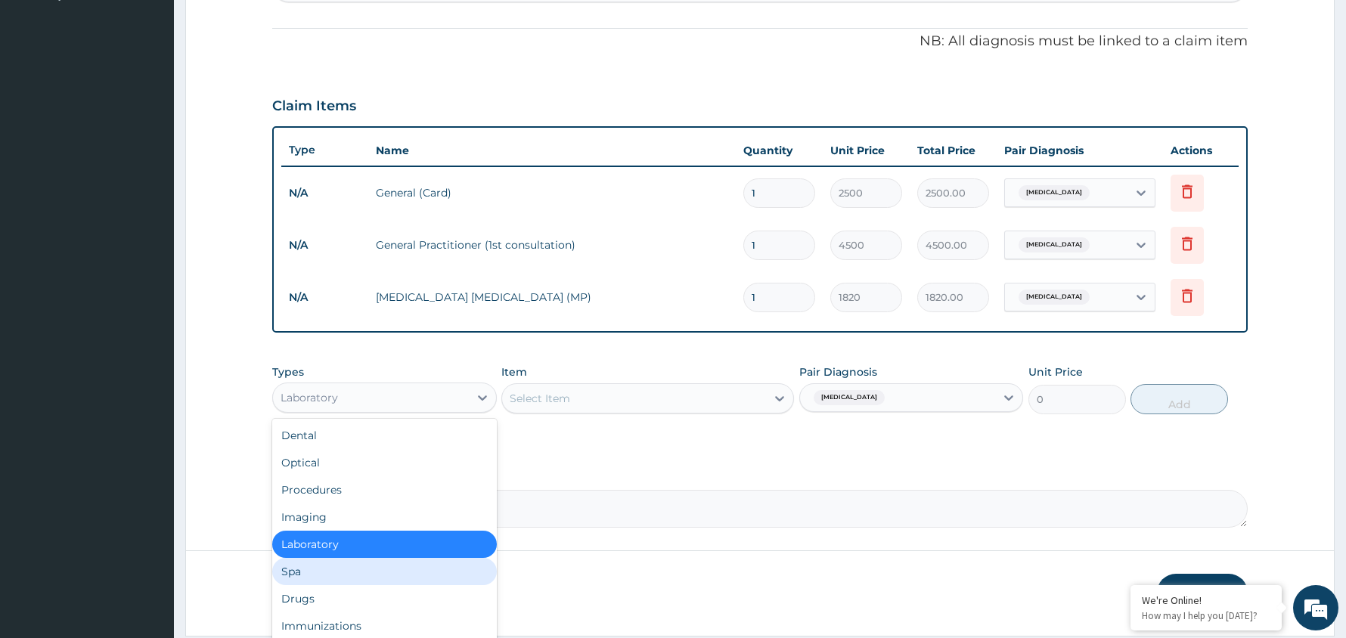
scroll to position [485, 0]
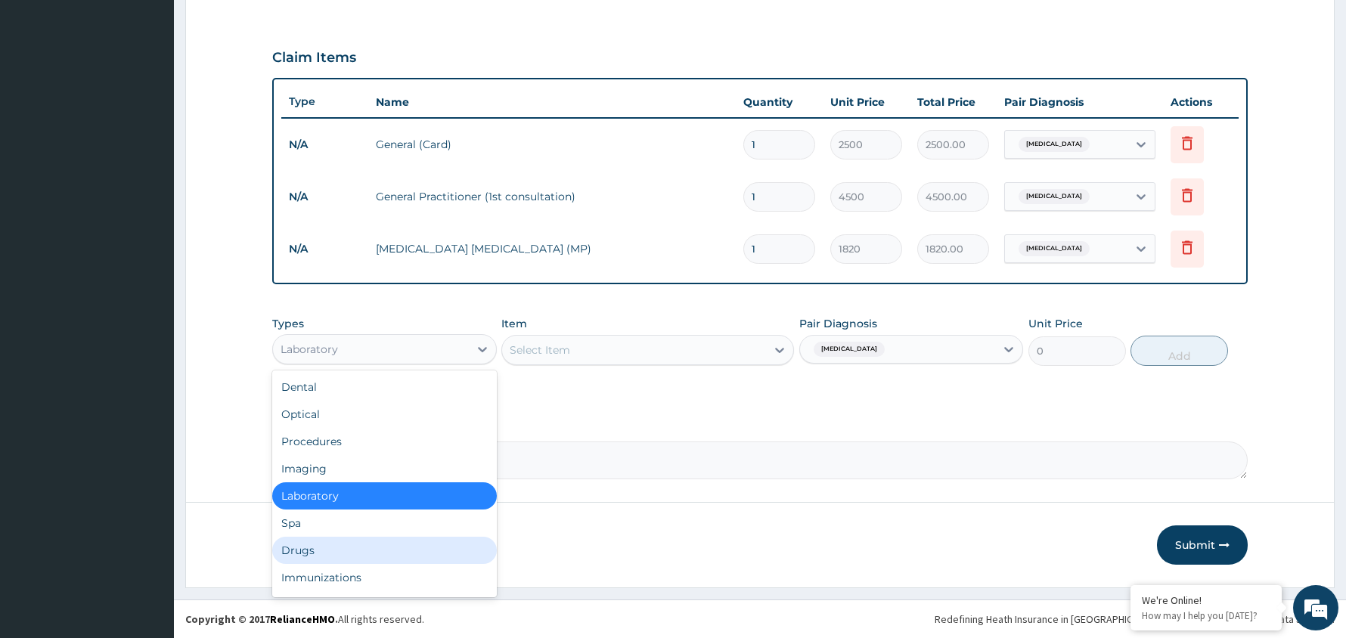
click at [322, 548] on div "Drugs" at bounding box center [384, 550] width 225 height 27
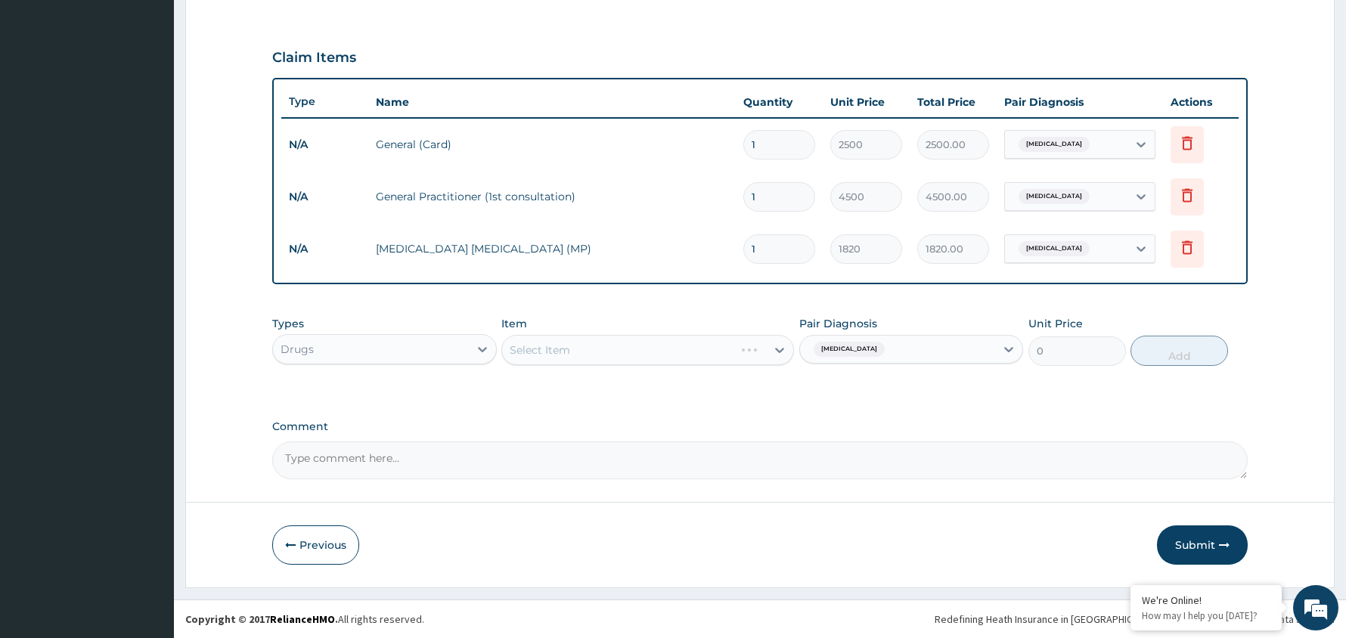
click at [711, 349] on div "Select Item" at bounding box center [647, 350] width 293 height 30
click at [697, 348] on div "Select Item" at bounding box center [634, 350] width 264 height 24
type input "LONAR"
click at [605, 413] on div "Lonart syrup" at bounding box center [647, 414] width 293 height 27
click at [1179, 352] on button "Add" at bounding box center [1179, 351] width 98 height 30
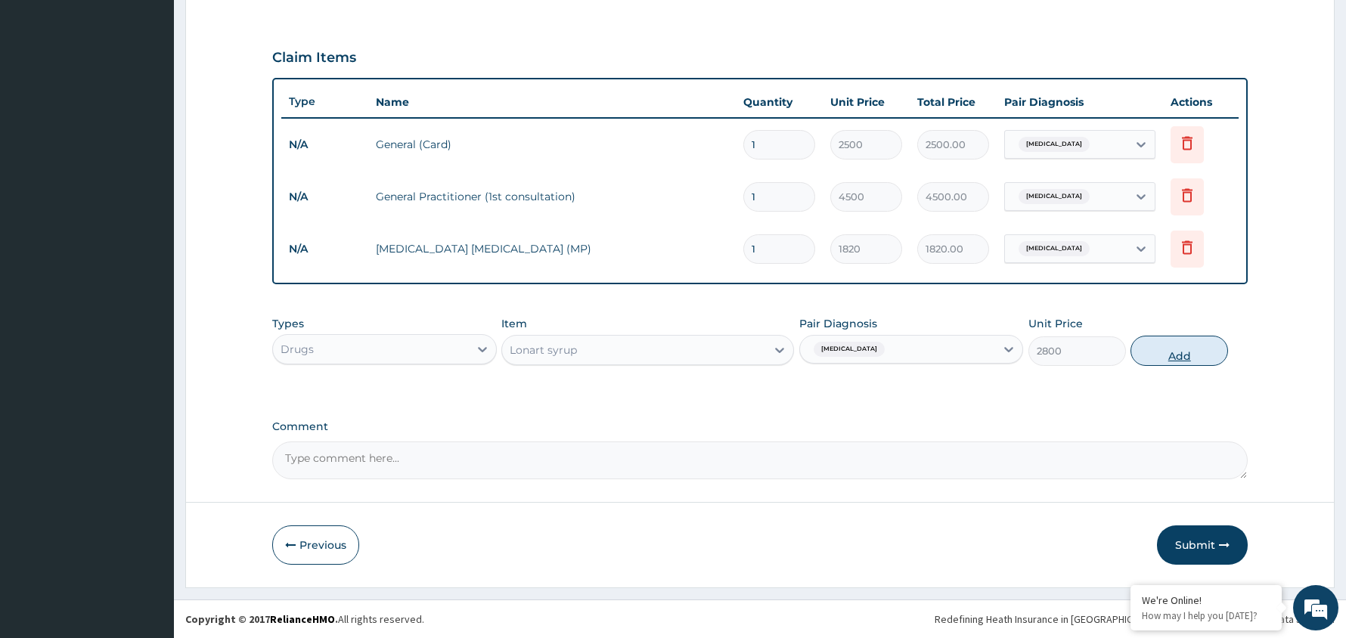
type input "0"
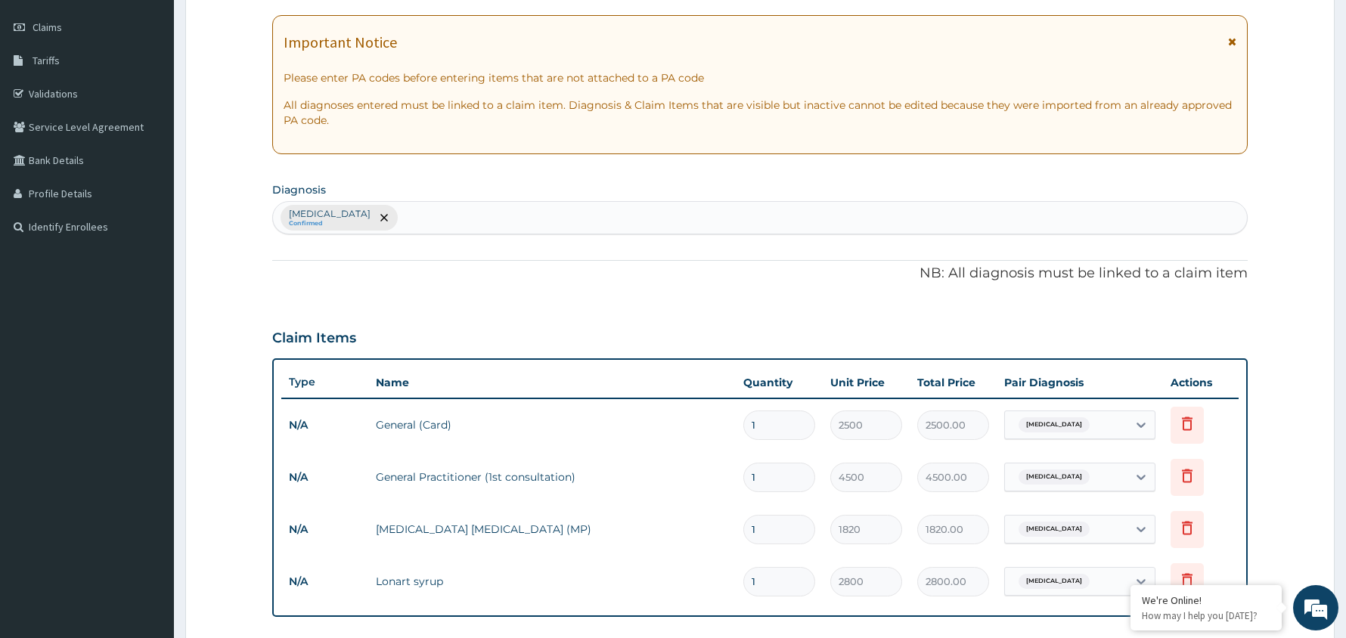
scroll to position [203, 0]
click at [454, 216] on div "[MEDICAL_DATA] Confirmed" at bounding box center [760, 219] width 974 height 32
type input "UPPER RESP"
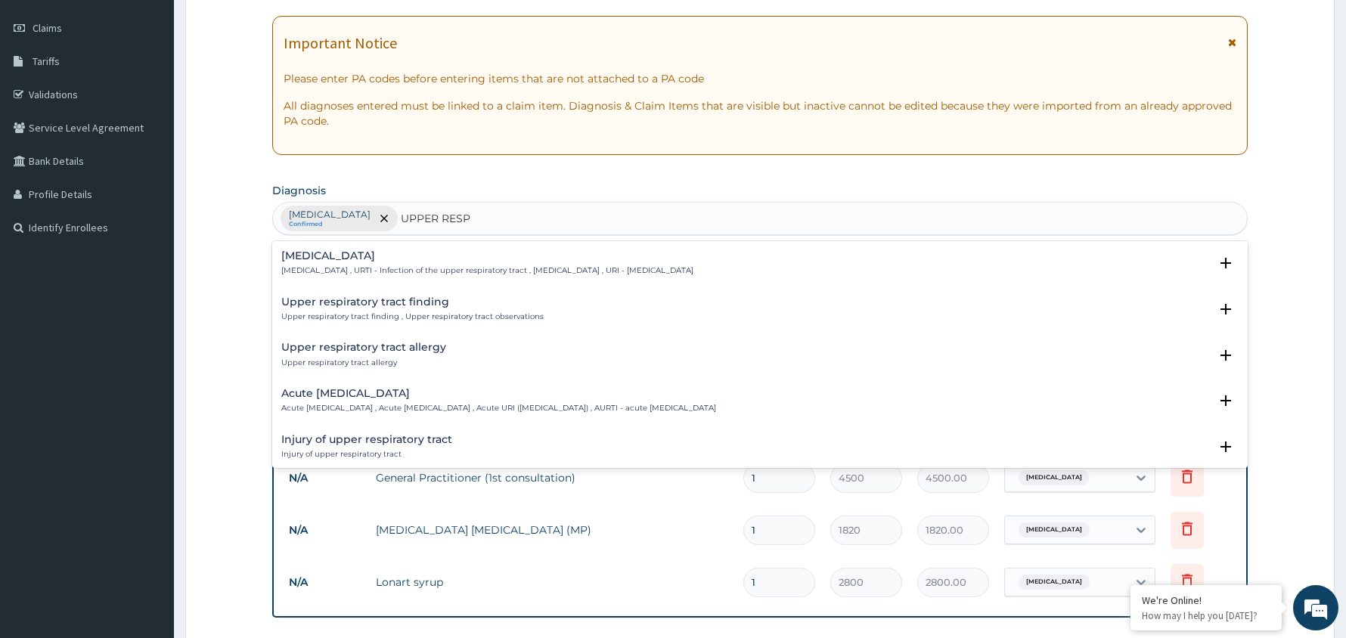
click at [389, 262] on h4 "[MEDICAL_DATA]" at bounding box center [487, 255] width 412 height 11
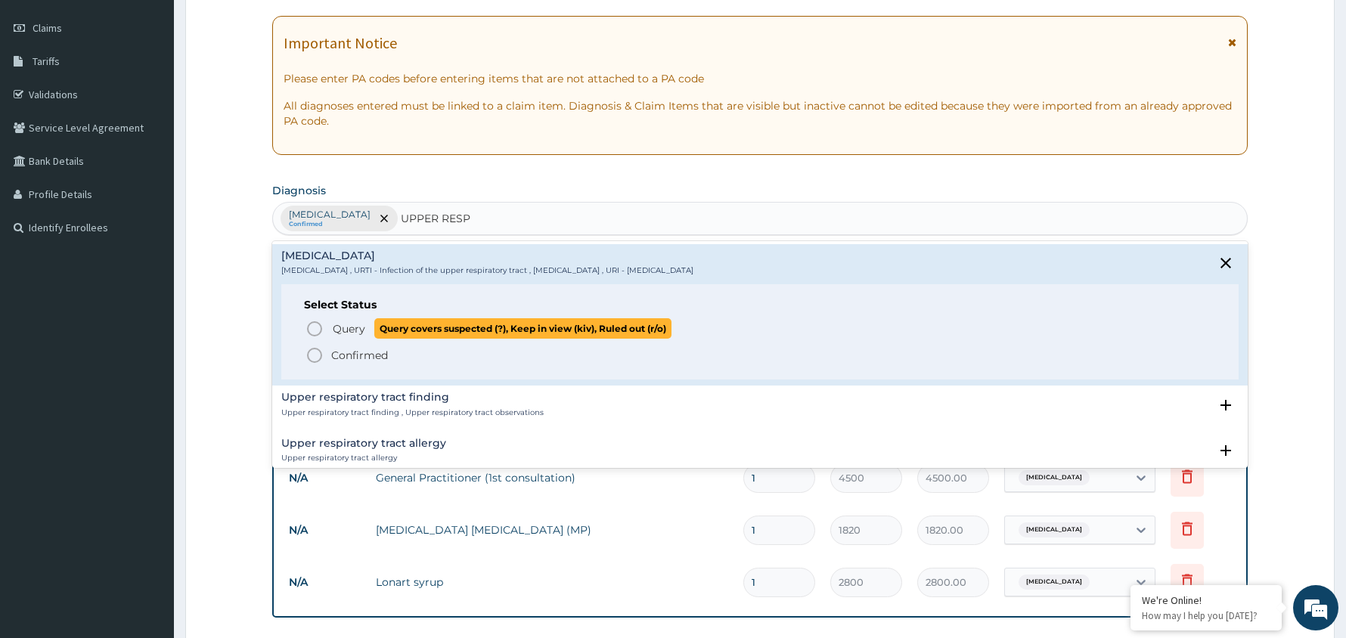
click at [322, 324] on icon "status option query" at bounding box center [314, 329] width 18 height 18
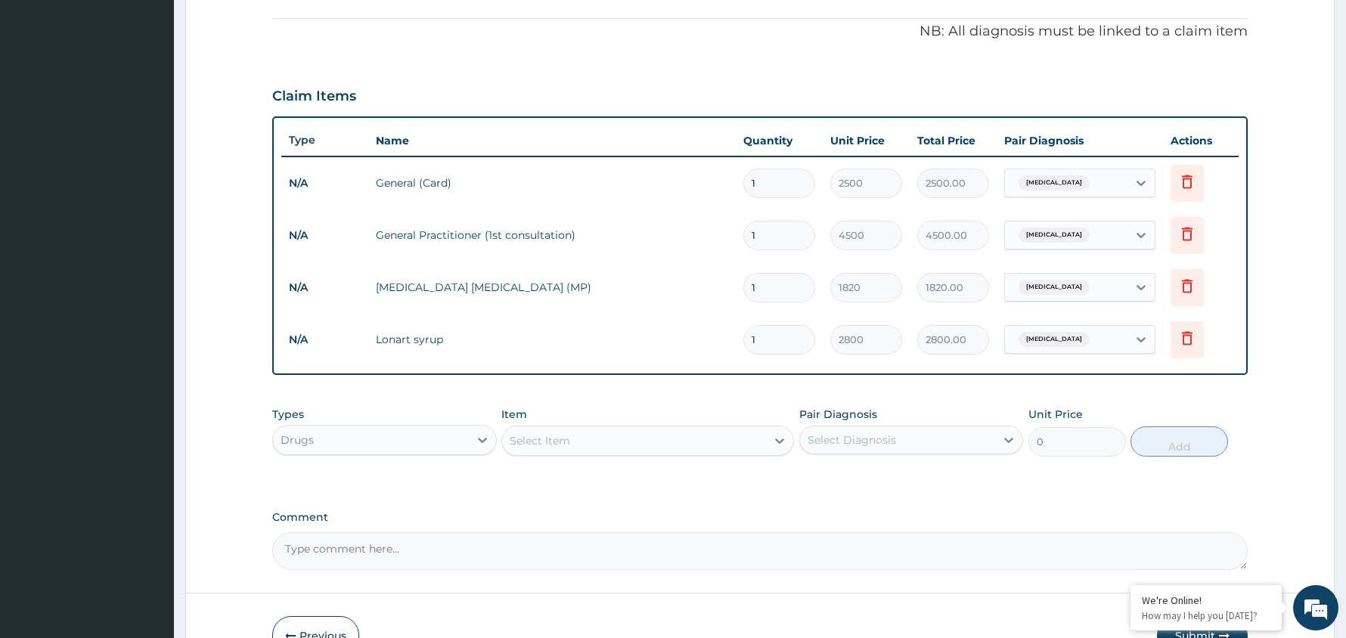
scroll to position [538, 0]
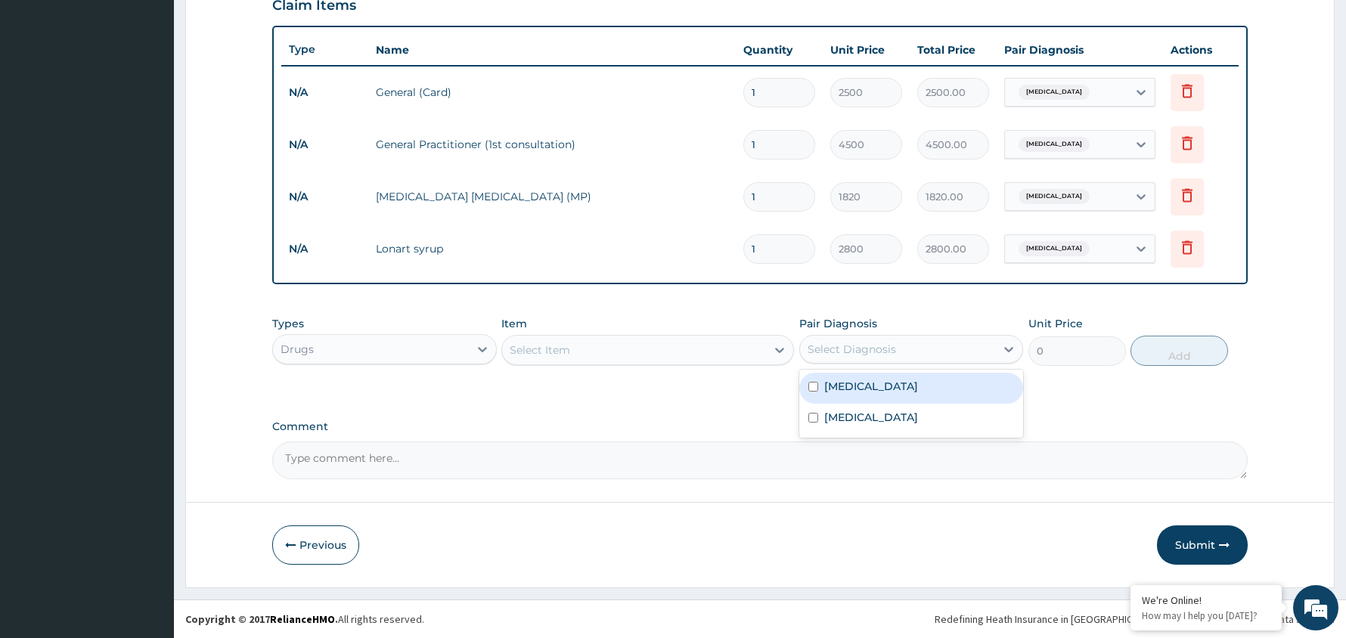
click at [947, 348] on div "Select Diagnosis" at bounding box center [898, 349] width 196 height 24
click at [898, 389] on div "[MEDICAL_DATA]" at bounding box center [911, 388] width 225 height 31
checkbox input "true"
click at [650, 343] on div "Select Item" at bounding box center [634, 350] width 264 height 24
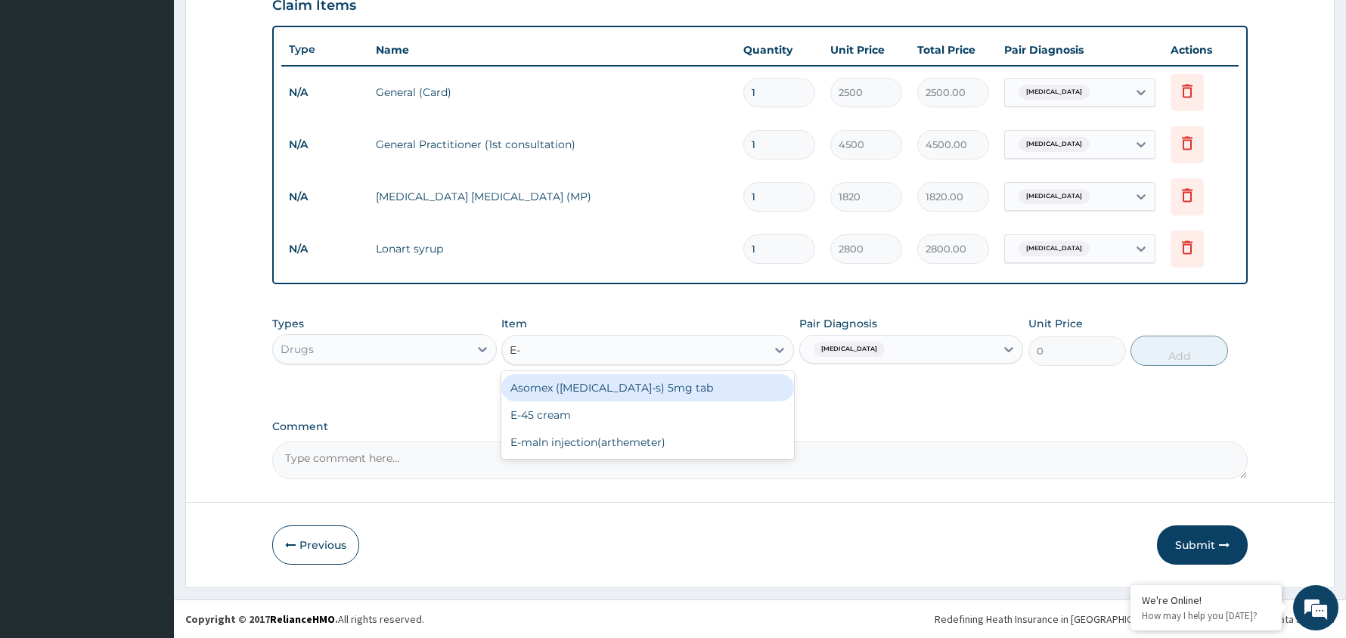
type input "E-M"
click at [606, 384] on div "E-maln injection(arthemeter)" at bounding box center [647, 387] width 293 height 27
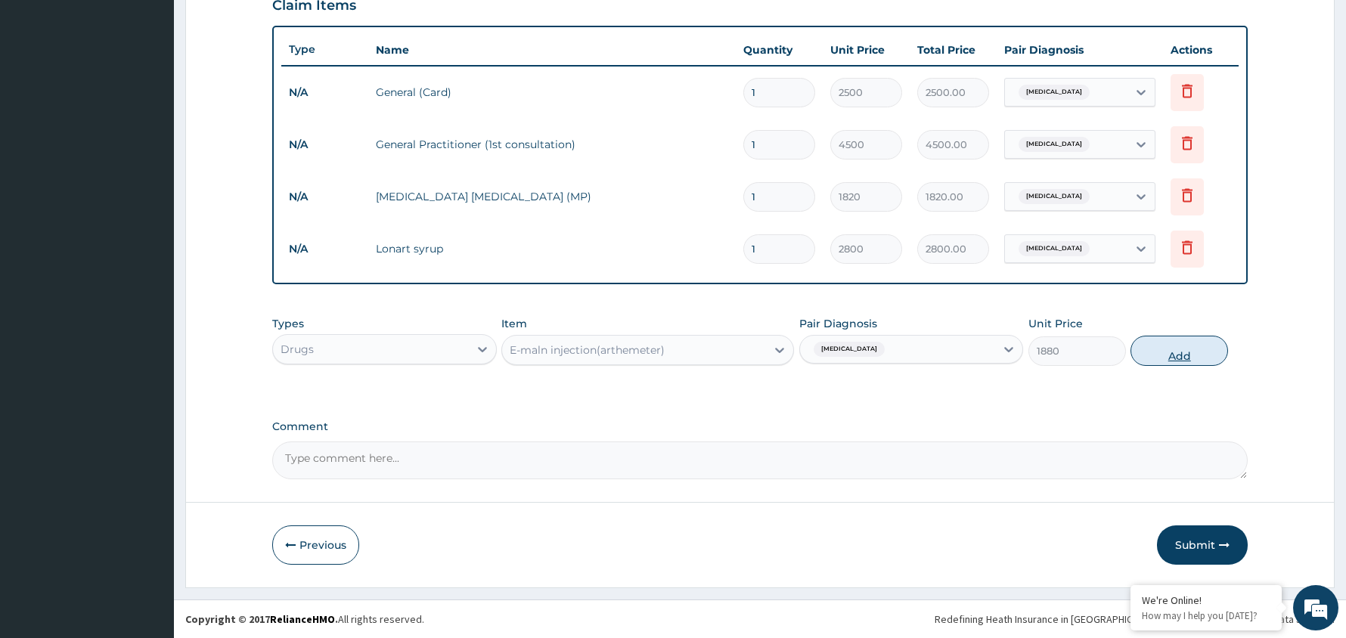
click at [1186, 351] on button "Add" at bounding box center [1179, 351] width 98 height 30
type input "0"
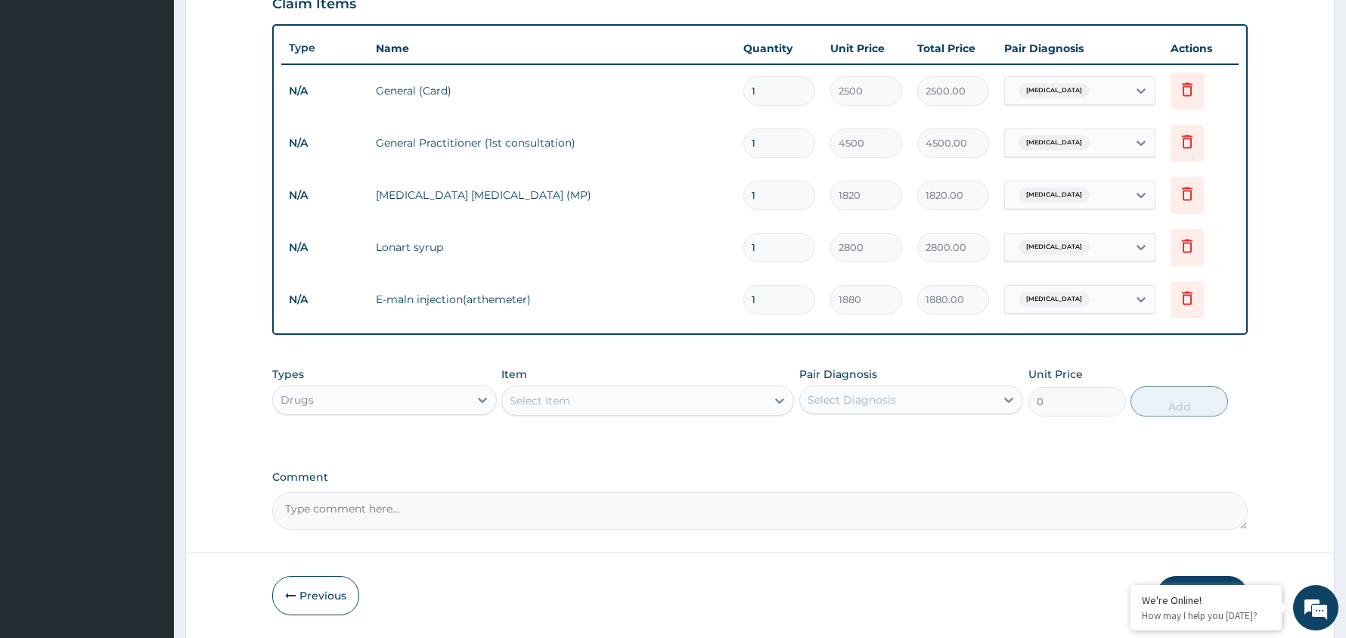
type input "0.00"
type input "3"
type input "5640.00"
type input "3"
click at [942, 396] on div "Select Diagnosis" at bounding box center [898, 400] width 196 height 24
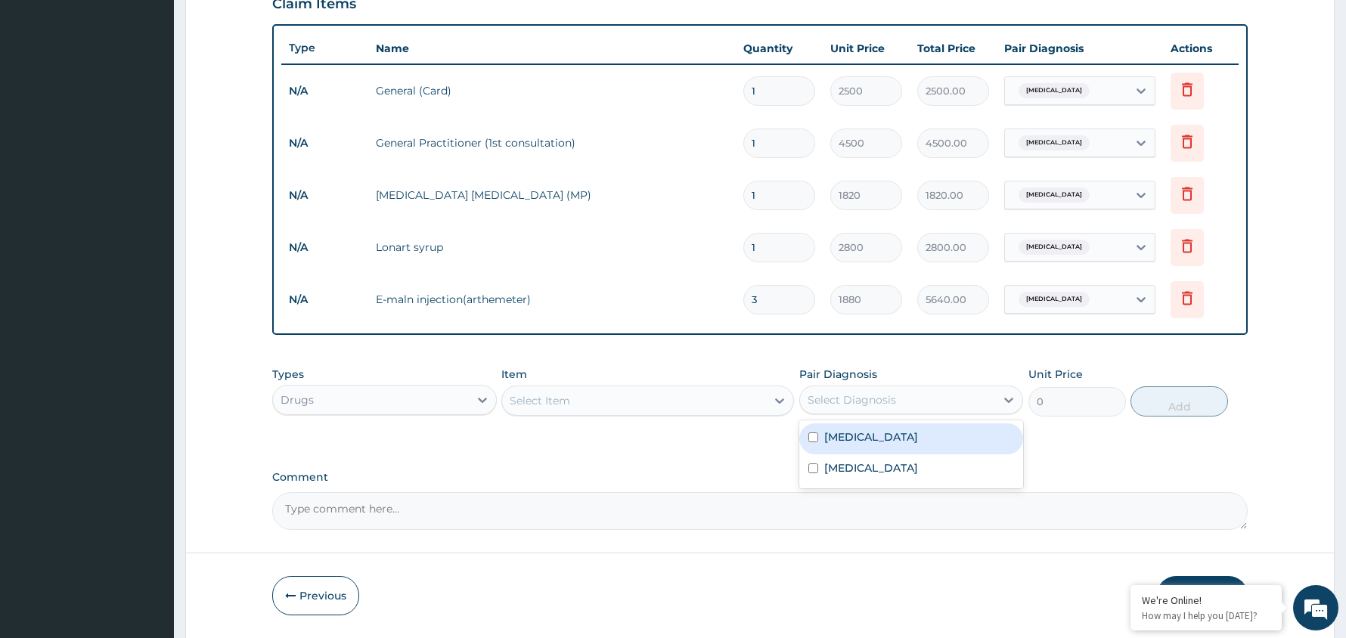
click at [888, 448] on div "[MEDICAL_DATA]" at bounding box center [911, 438] width 225 height 31
checkbox input "true"
click at [634, 400] on div "Select Item" at bounding box center [634, 401] width 264 height 24
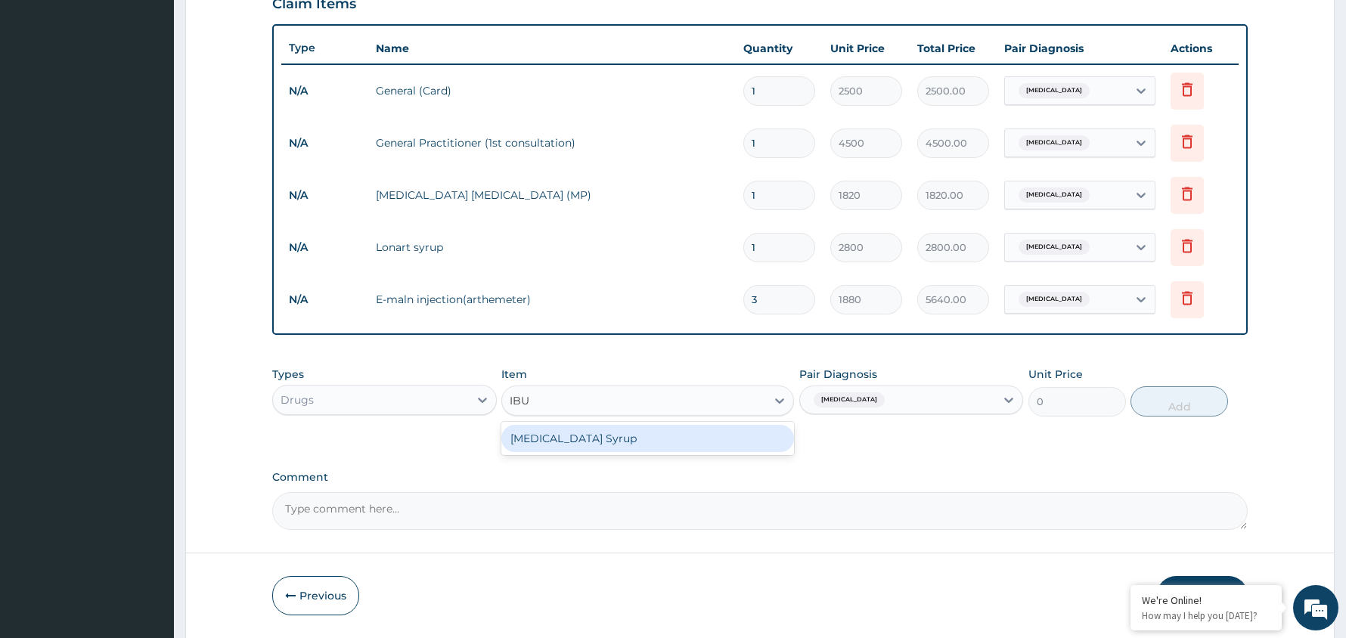
type input "IBUP"
click at [600, 440] on div "[MEDICAL_DATA] Syrup" at bounding box center [647, 438] width 293 height 27
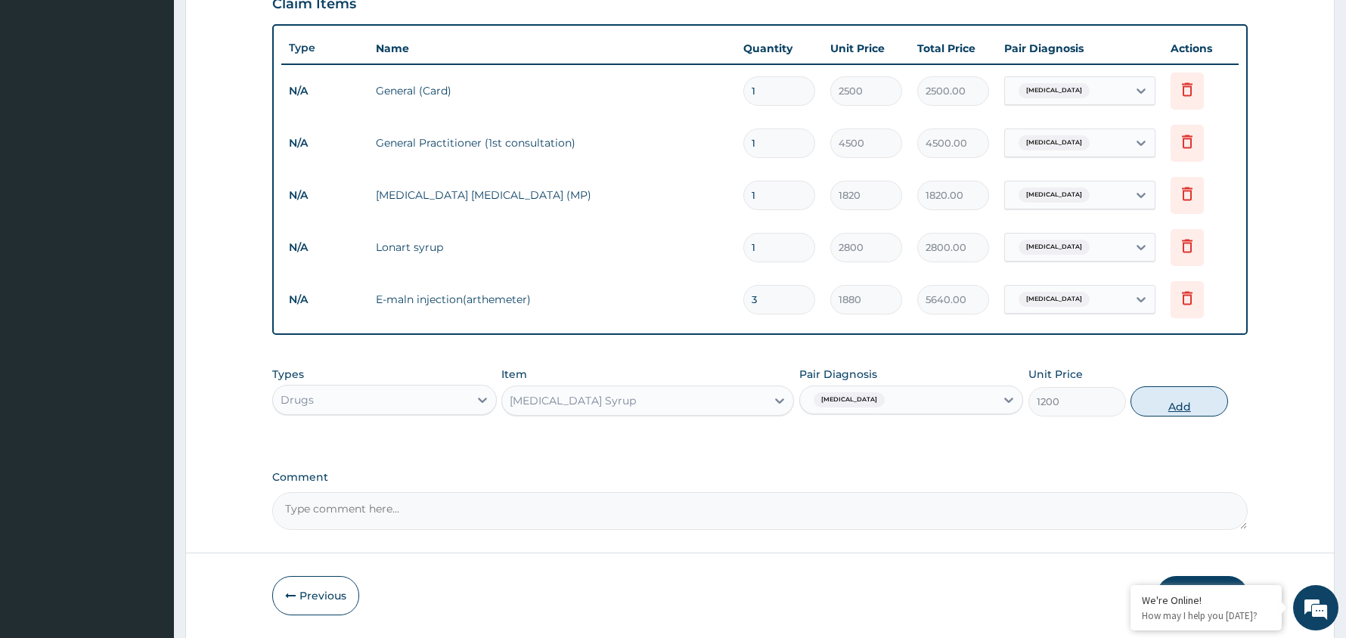
click at [1183, 404] on button "Add" at bounding box center [1179, 401] width 98 height 30
type input "0"
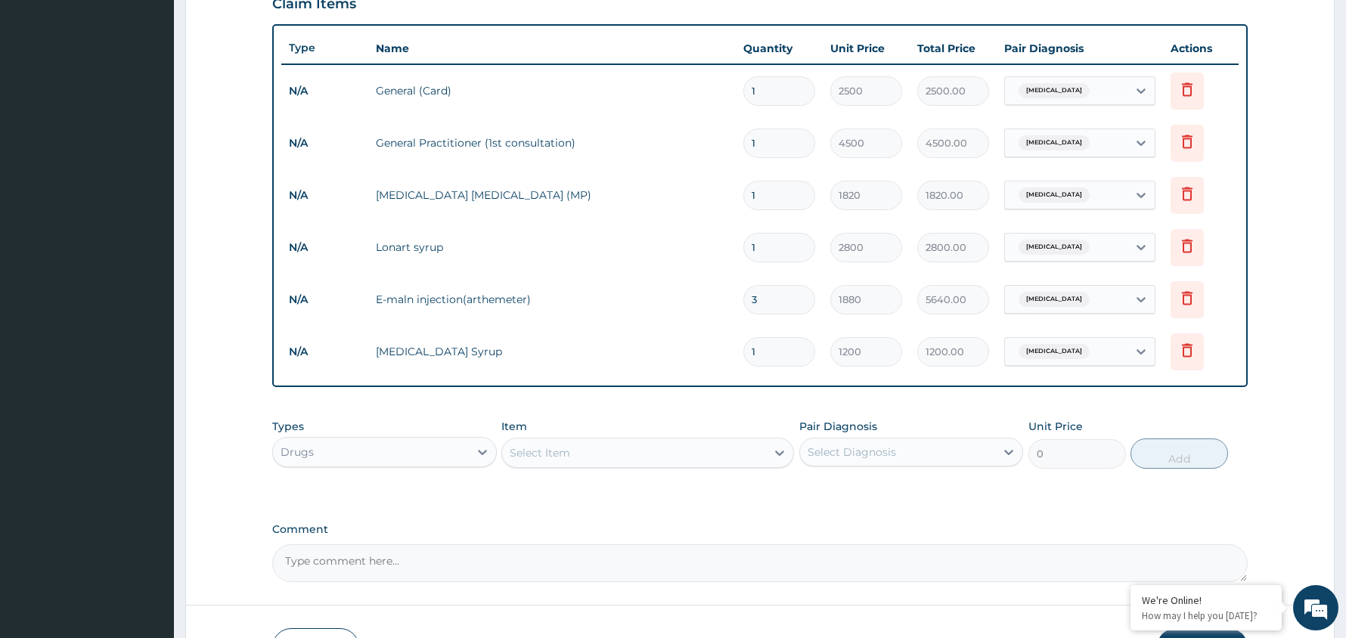
click at [957, 451] on div "Select Diagnosis" at bounding box center [898, 452] width 196 height 24
click at [901, 521] on label "[MEDICAL_DATA]" at bounding box center [871, 520] width 94 height 15
checkbox input "true"
click at [700, 454] on div "Select Item" at bounding box center [634, 453] width 264 height 24
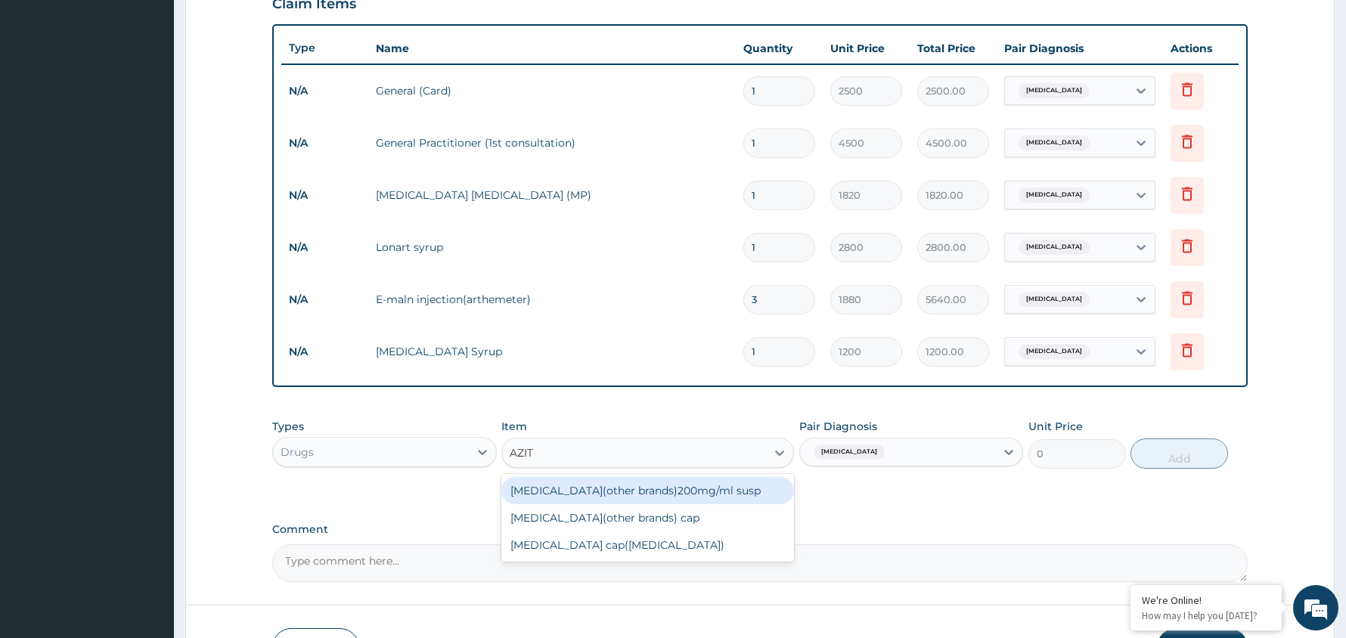
type input "AZITH"
click at [654, 488] on div "[MEDICAL_DATA](other brands)200mg/ml susp" at bounding box center [647, 490] width 293 height 27
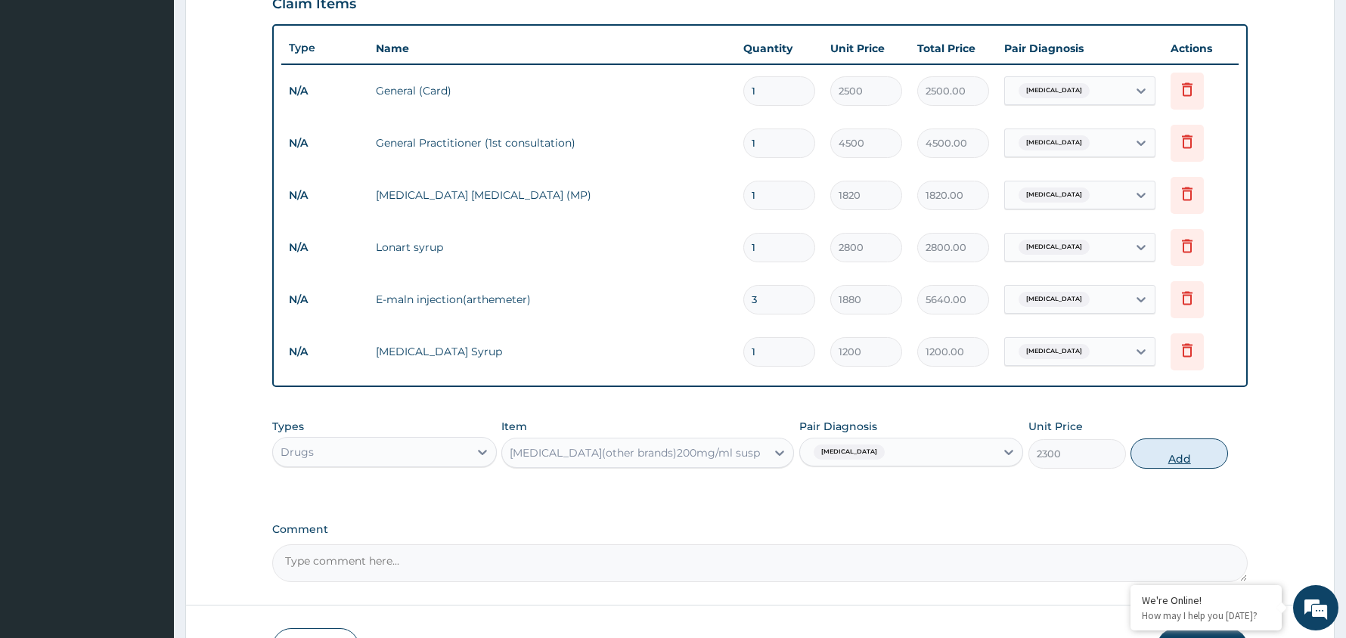
click at [1183, 452] on button "Add" at bounding box center [1179, 454] width 98 height 30
type input "0"
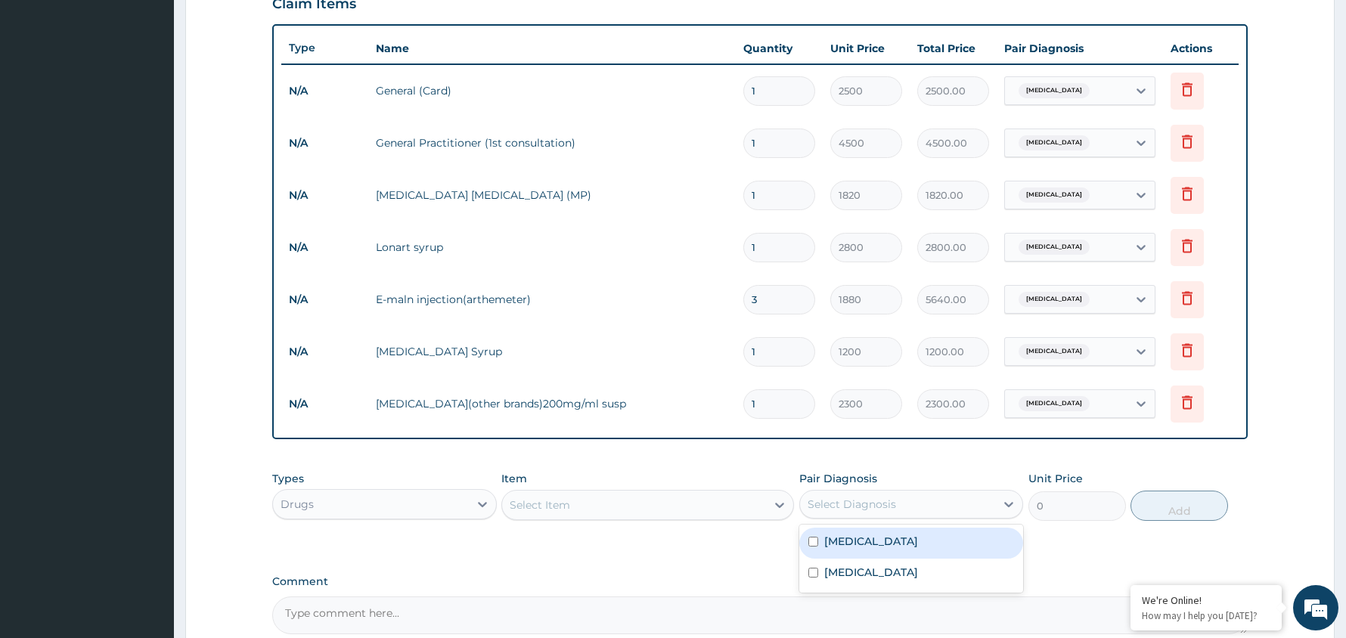
click at [951, 511] on div "Select Diagnosis" at bounding box center [898, 504] width 196 height 24
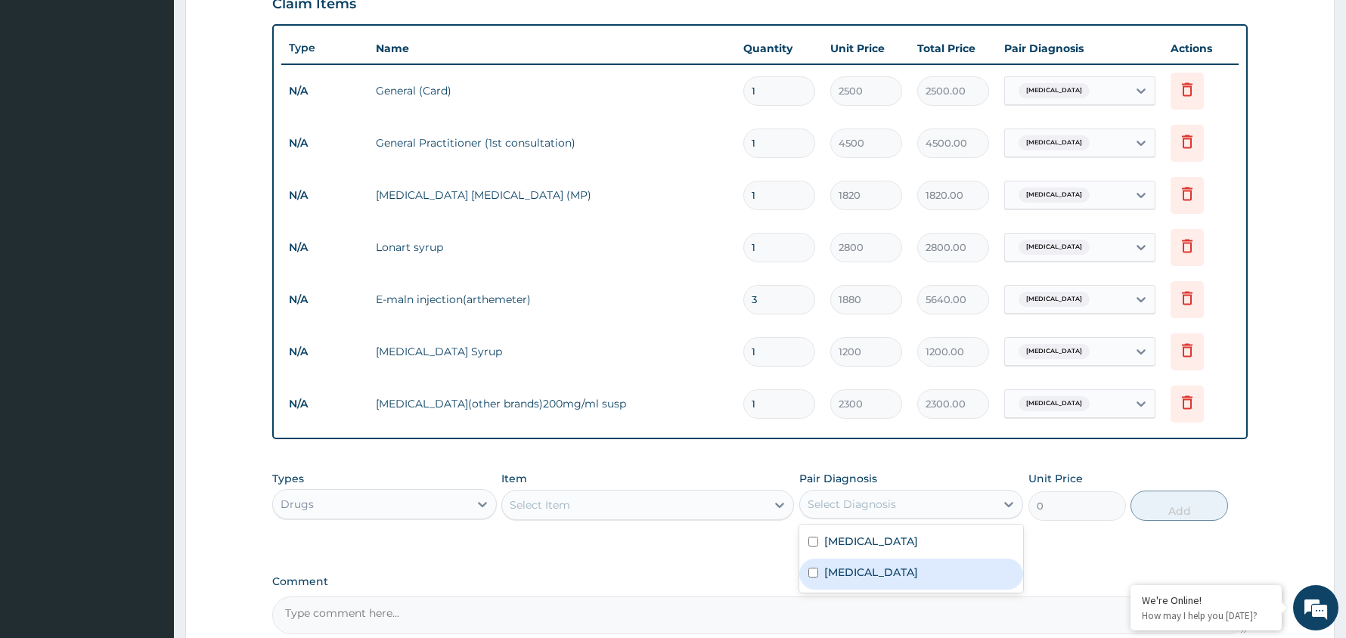
click at [909, 570] on label "[MEDICAL_DATA]" at bounding box center [871, 572] width 94 height 15
checkbox input "true"
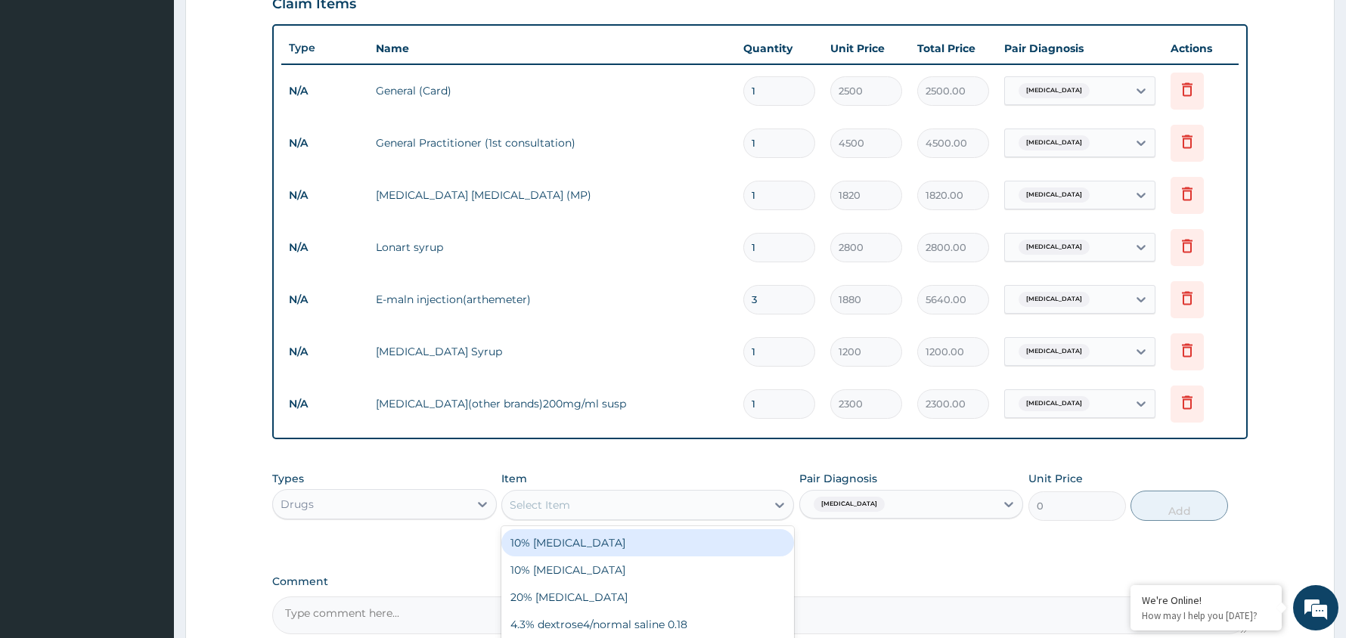
click at [699, 506] on div "Select Item" at bounding box center [634, 505] width 264 height 24
type input "LORAT"
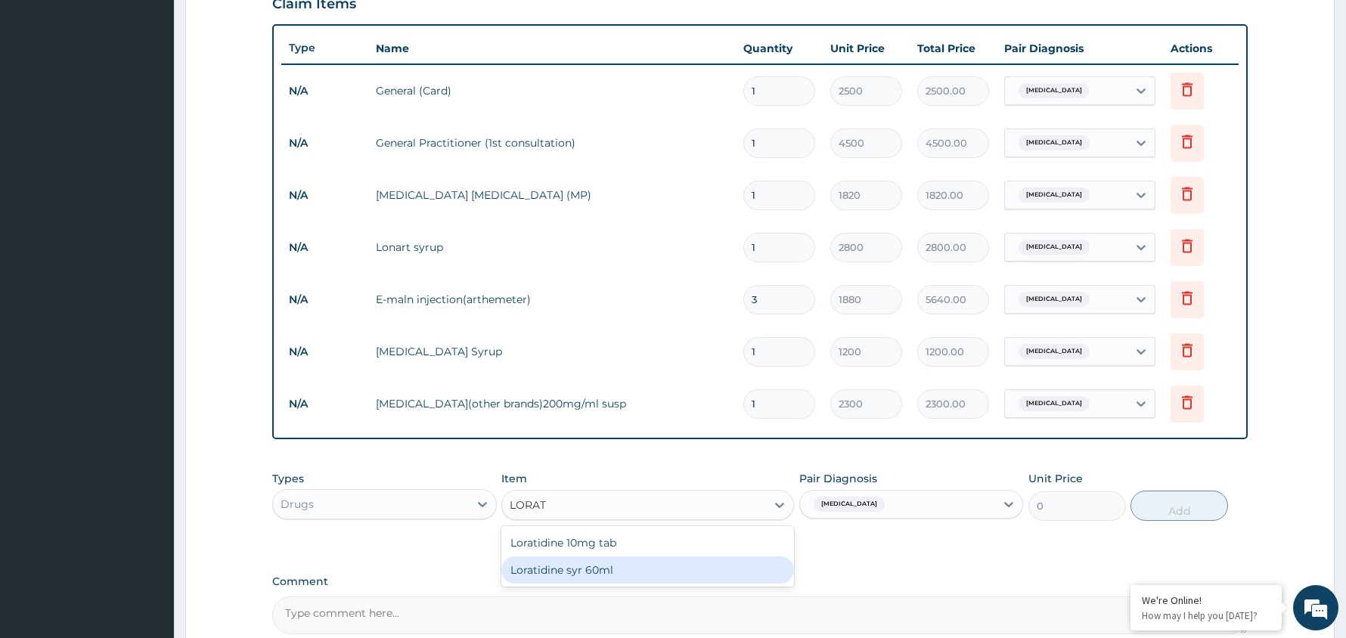
click at [600, 572] on div "Loratidine syr 60ml" at bounding box center [647, 569] width 293 height 27
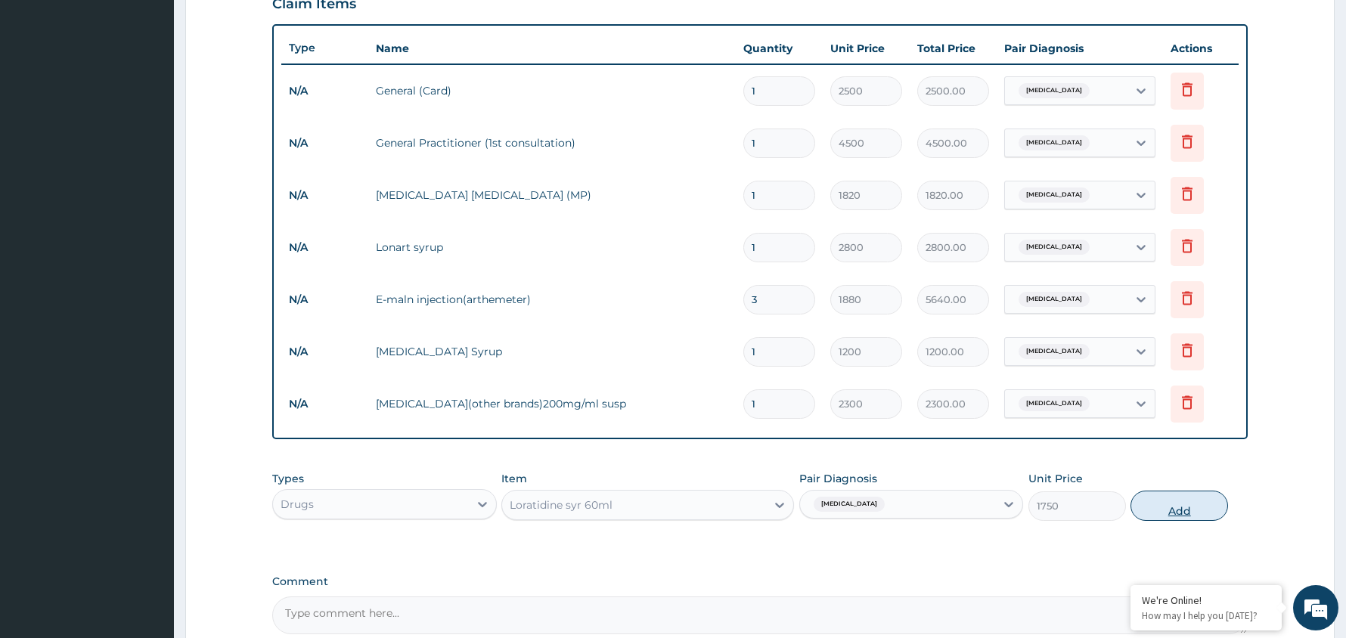
click at [1170, 510] on button "Add" at bounding box center [1179, 506] width 98 height 30
type input "0"
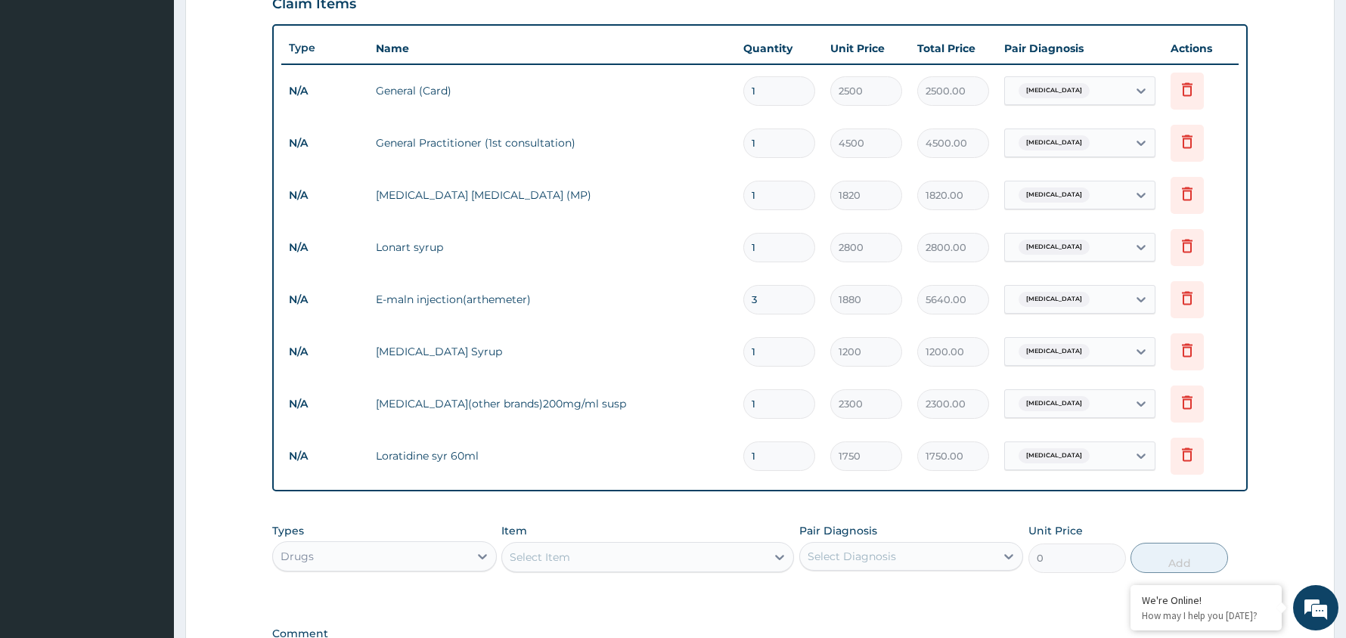
click at [886, 553] on div "Select Diagnosis" at bounding box center [851, 556] width 88 height 15
click at [862, 588] on label "[MEDICAL_DATA]" at bounding box center [871, 593] width 94 height 15
checkbox input "true"
click at [555, 555] on div "Select Item" at bounding box center [540, 557] width 60 height 15
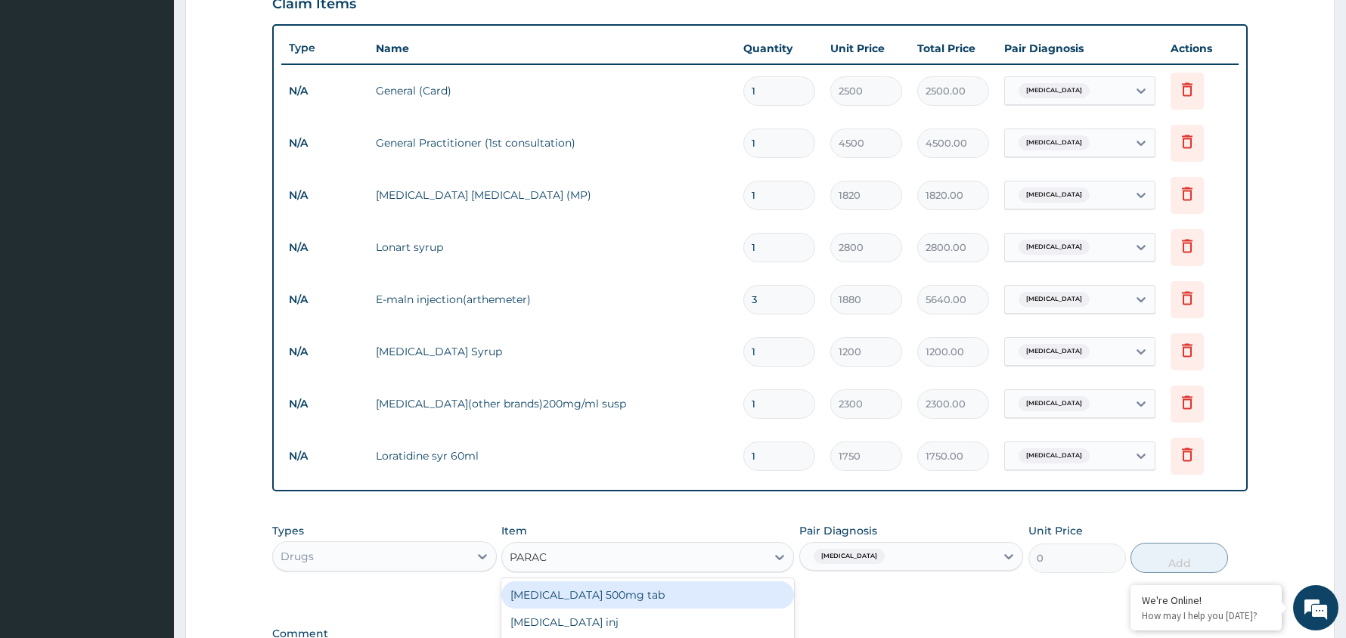
type input "PARACE"
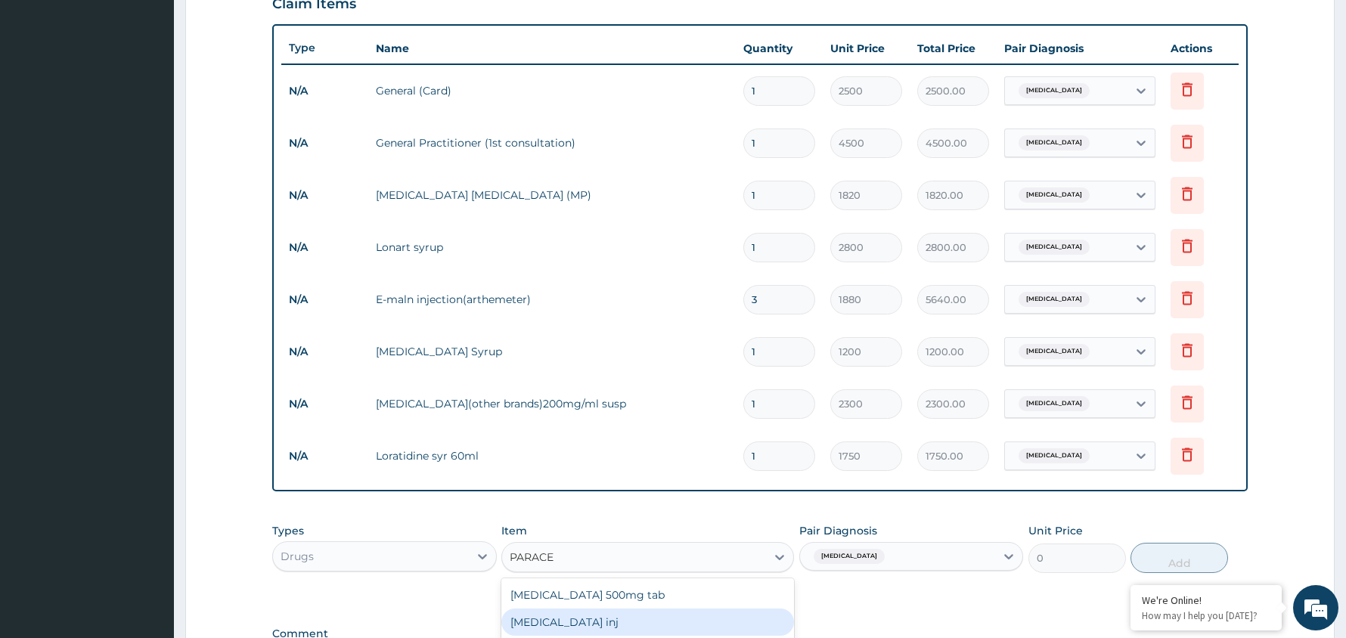
click at [587, 620] on div "[MEDICAL_DATA] inj" at bounding box center [647, 622] width 293 height 27
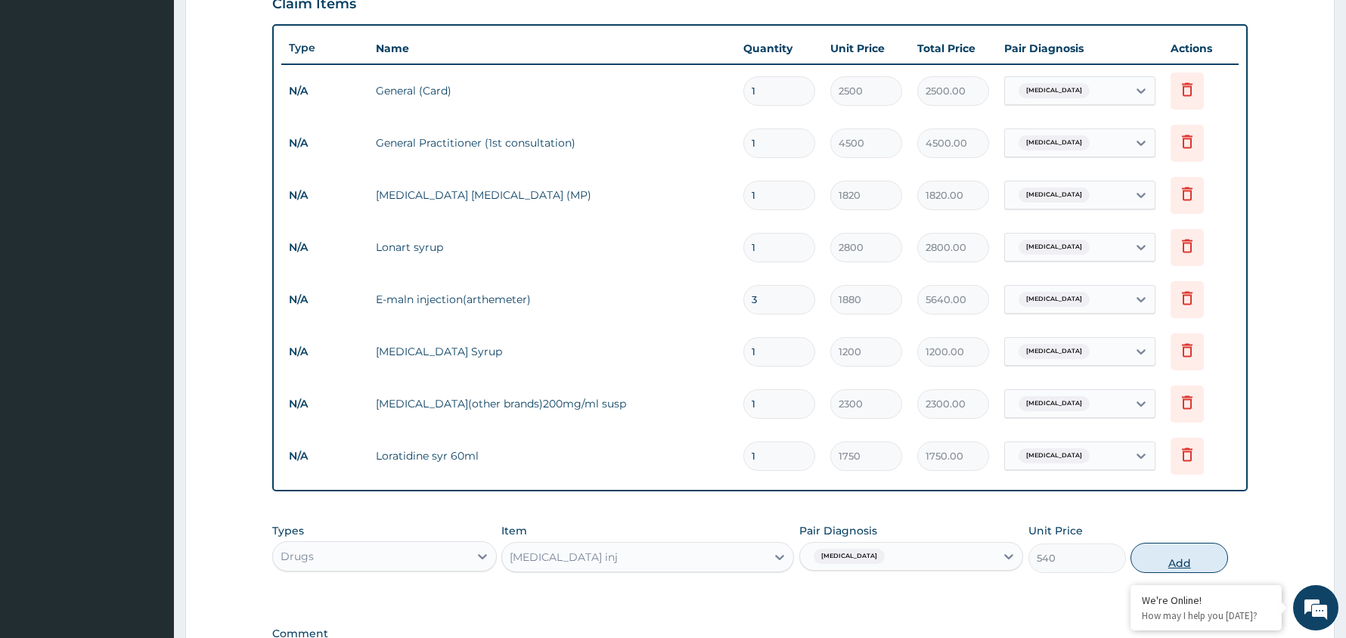
click at [1198, 561] on button "Add" at bounding box center [1179, 558] width 98 height 30
type input "0"
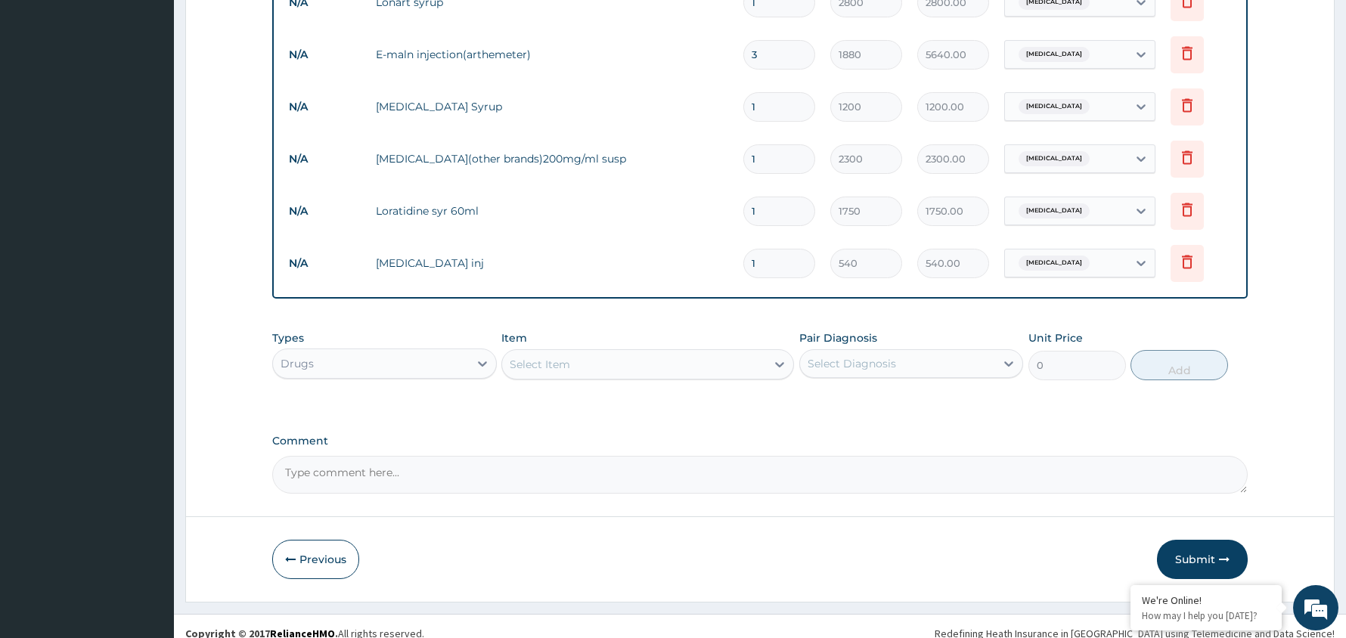
scroll to position [800, 0]
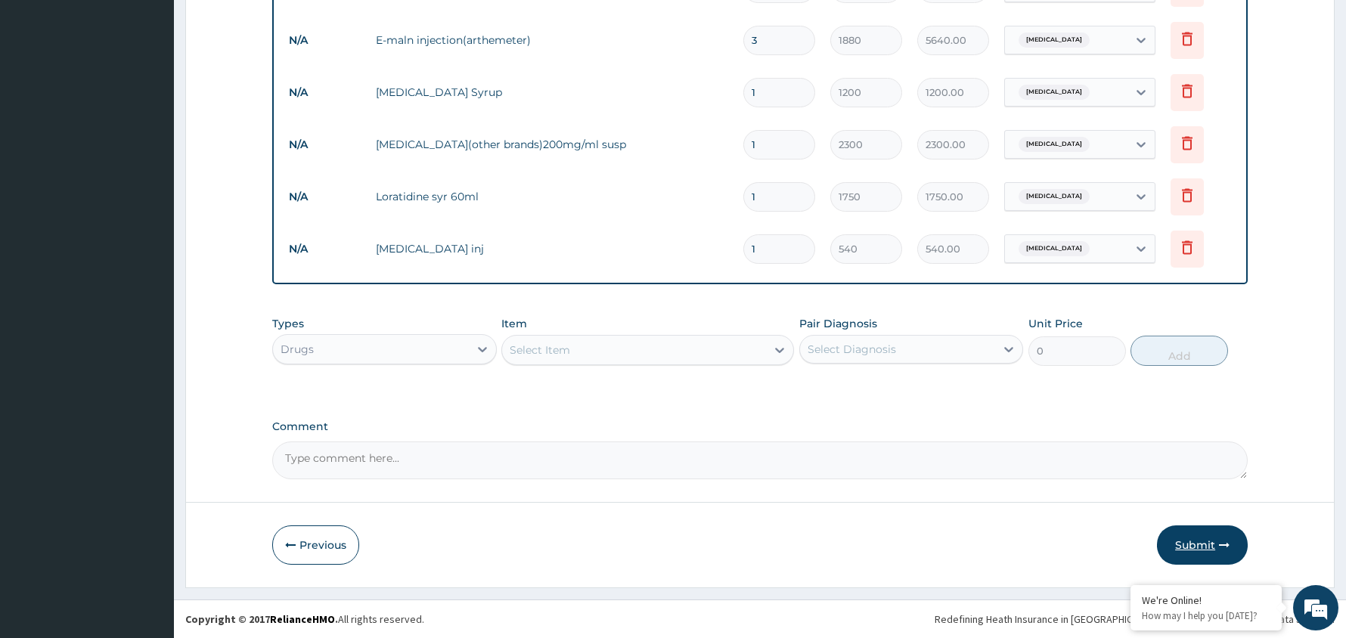
click at [1202, 537] on button "Submit" at bounding box center [1202, 544] width 91 height 39
click at [1204, 539] on button "Submit" at bounding box center [1202, 544] width 91 height 39
click at [1198, 539] on button "Submit" at bounding box center [1202, 544] width 91 height 39
click at [327, 541] on button "Previous" at bounding box center [315, 544] width 87 height 39
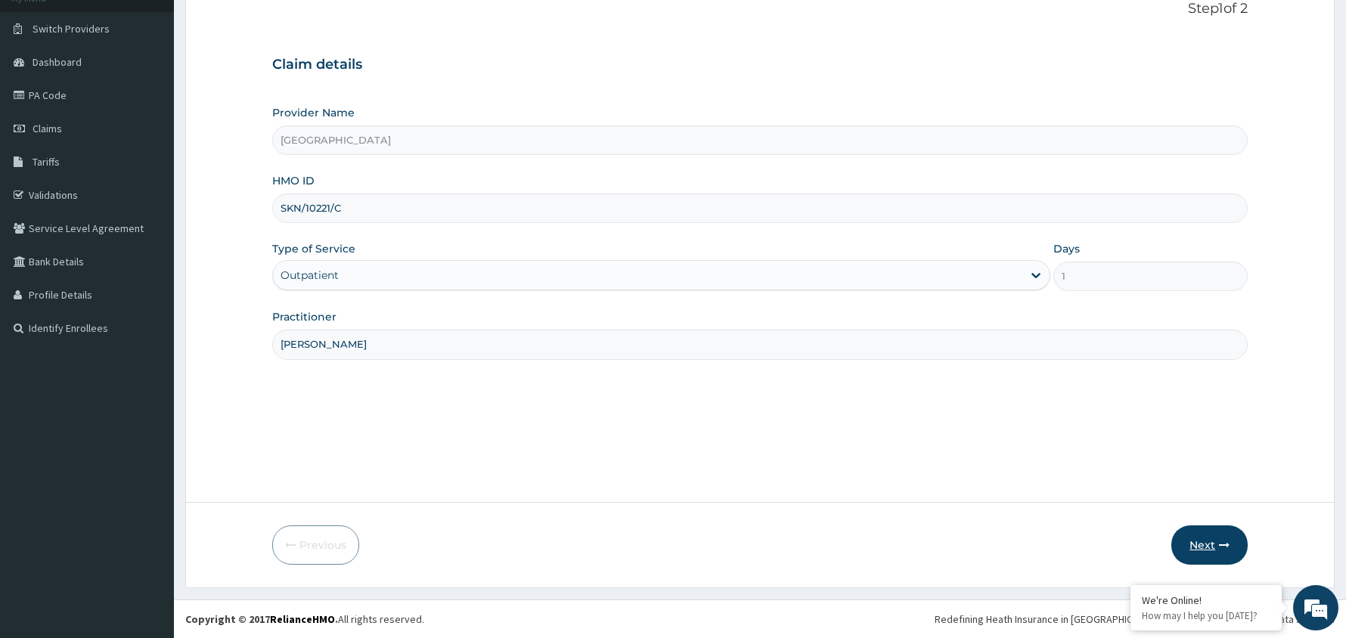
click at [1205, 539] on button "Next" at bounding box center [1209, 544] width 76 height 39
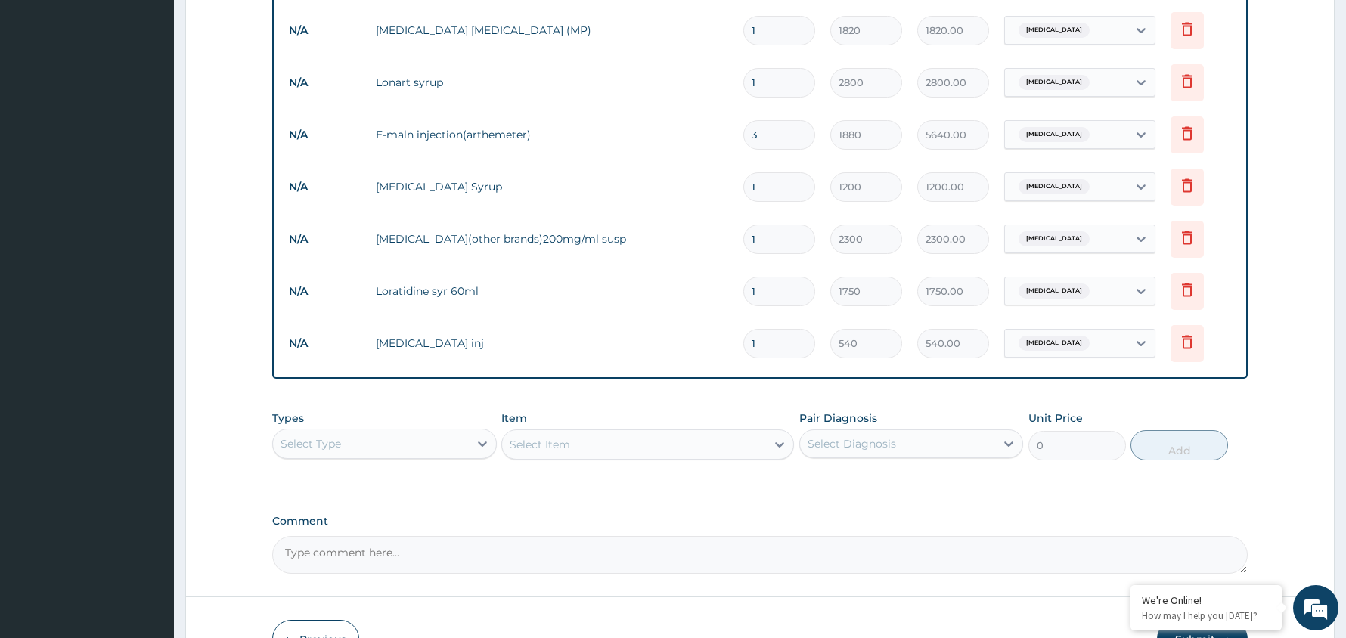
scroll to position [723, 0]
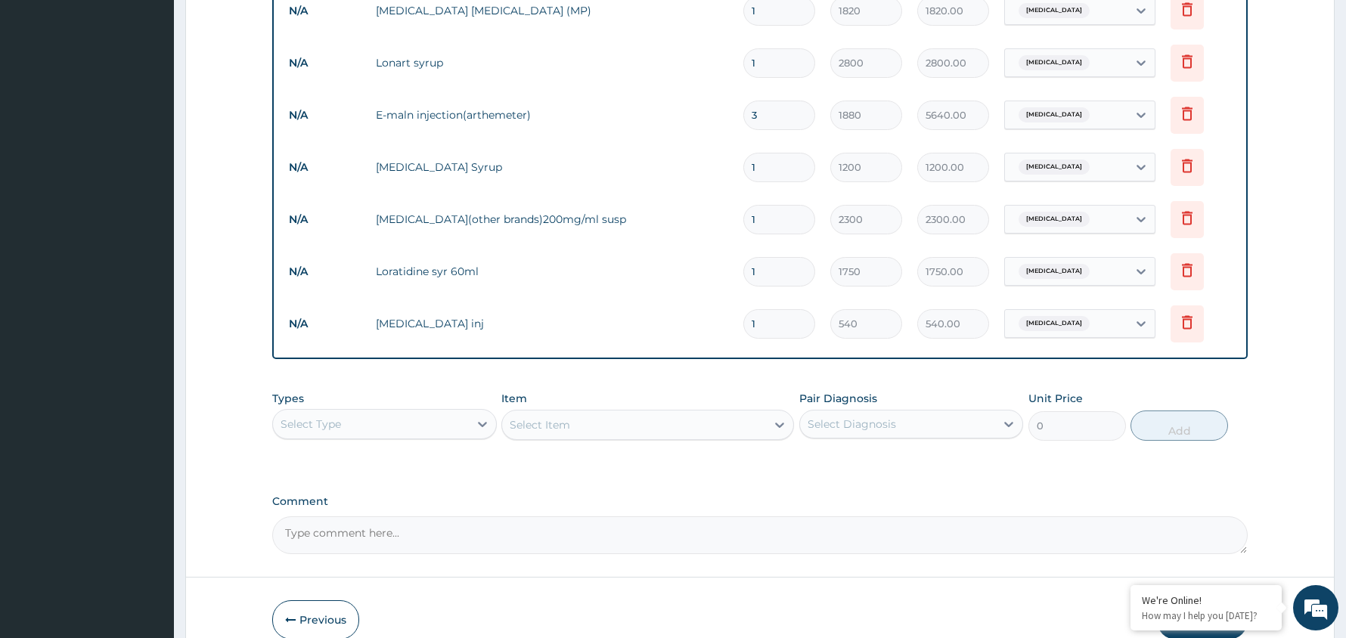
click at [1340, 609] on section "Step 2 of 2 PA Code / Prescription Code Enter Code(Secondary Care Only) Encount…" at bounding box center [760, 10] width 1172 height 1328
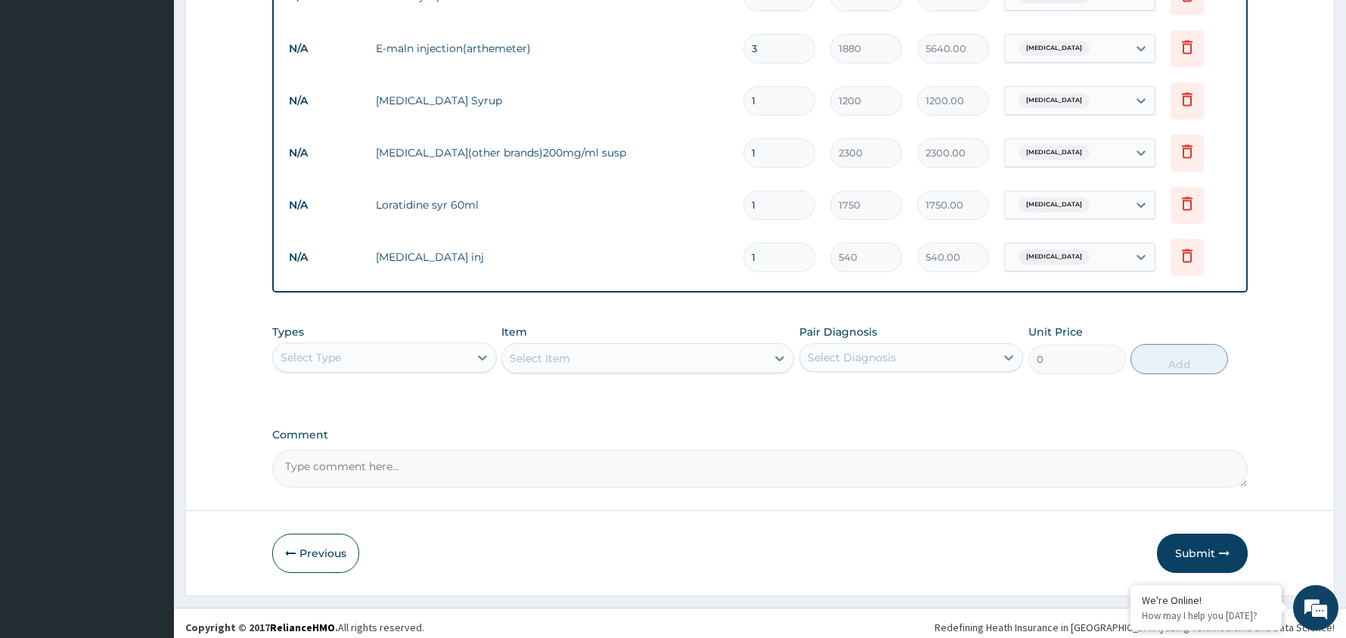
scroll to position [800, 0]
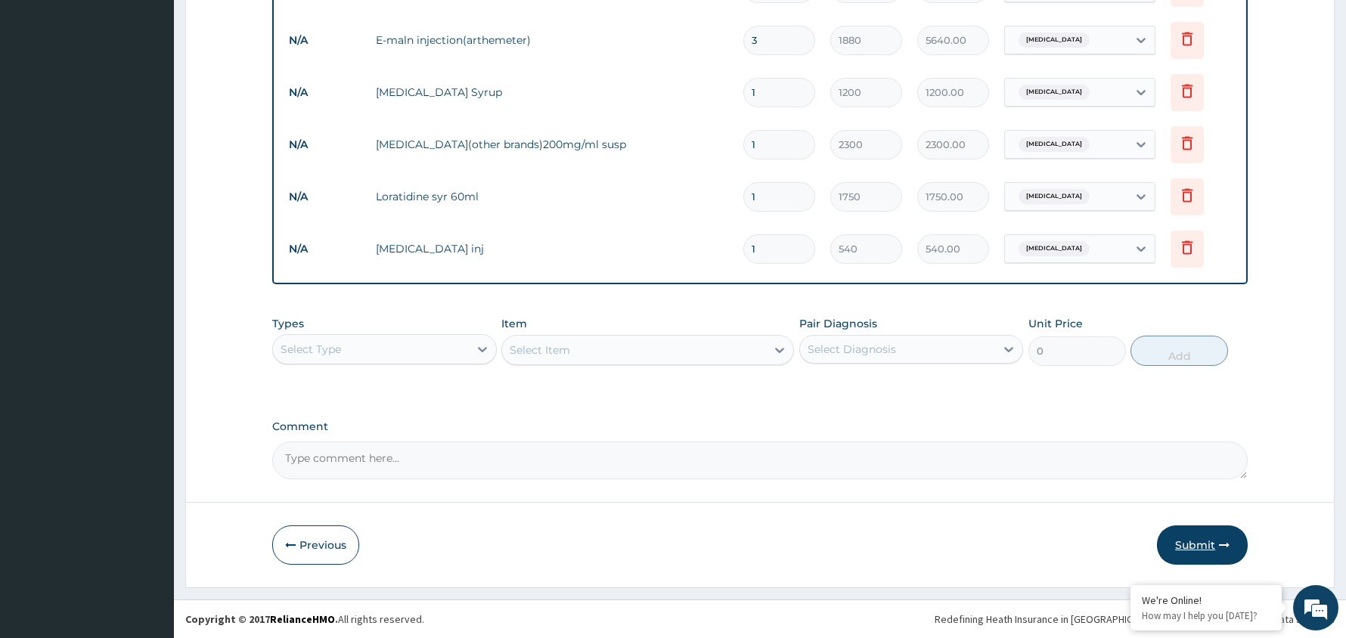
click at [1193, 539] on button "Submit" at bounding box center [1202, 544] width 91 height 39
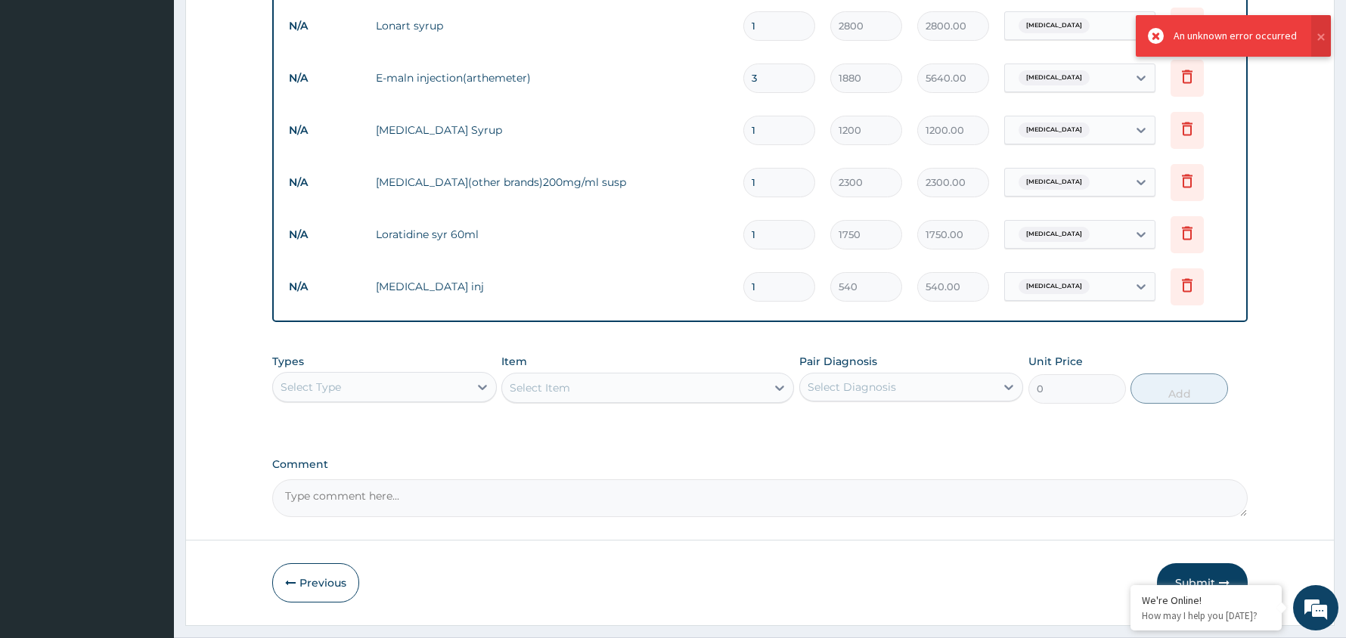
scroll to position [747, 0]
